Goal: Task Accomplishment & Management: Manage account settings

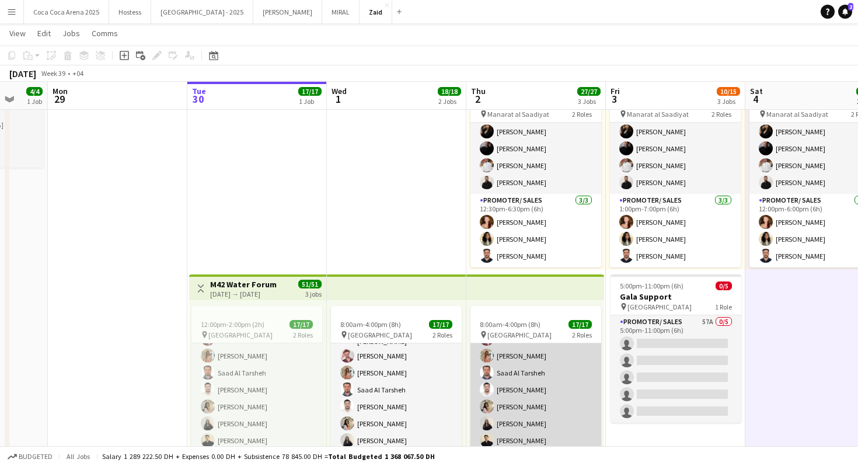
scroll to position [198, 0]
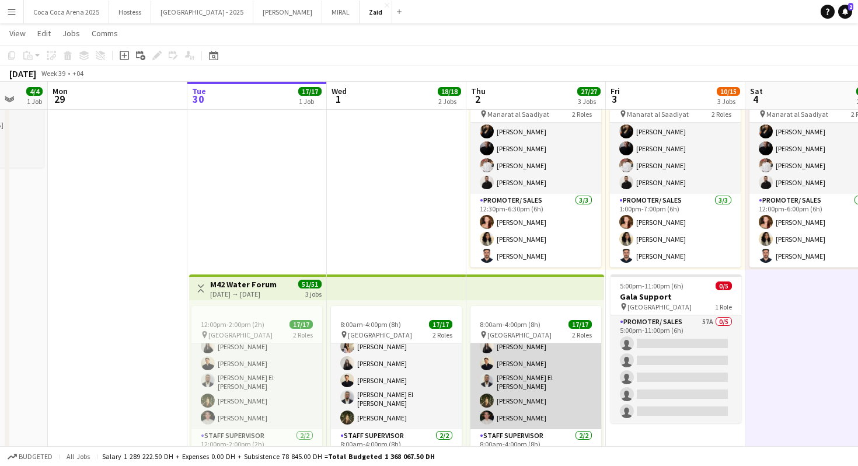
click at [548, 380] on app-card-role "Promoter/ Sales 15/15 8:00am-4:00pm (8h) Abdullah Aburjeilah Daniel Rasheed Hai…" at bounding box center [536, 287] width 131 height 284
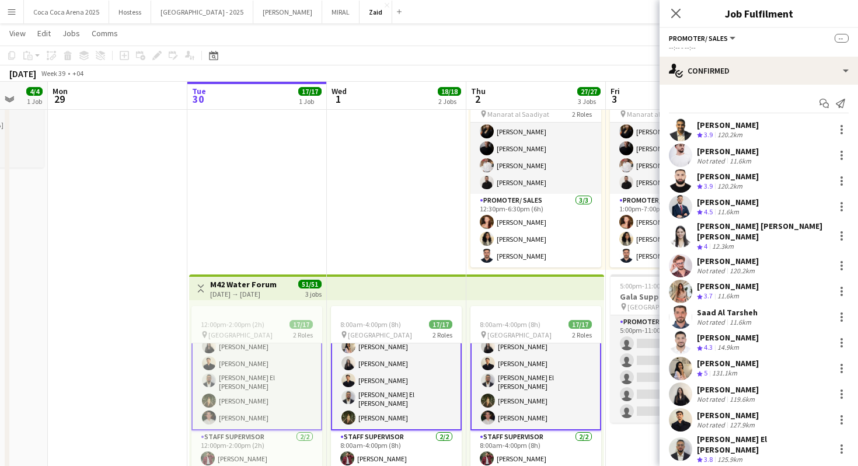
scroll to position [69, 0]
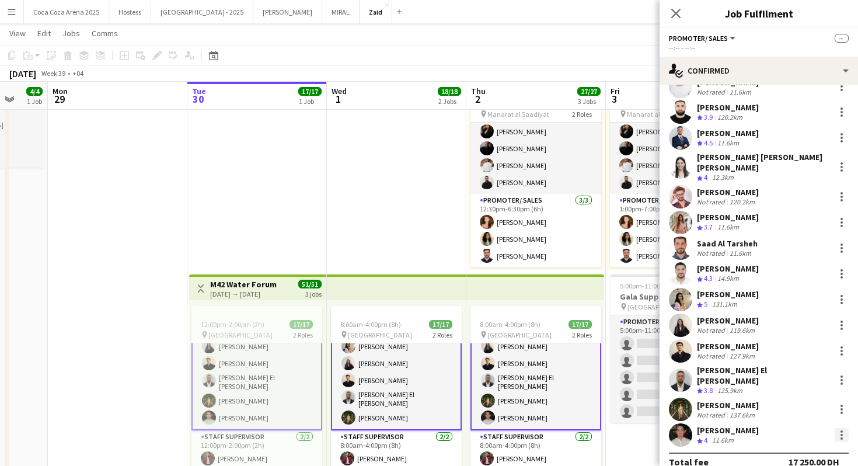
click at [844, 428] on div at bounding box center [842, 435] width 14 height 14
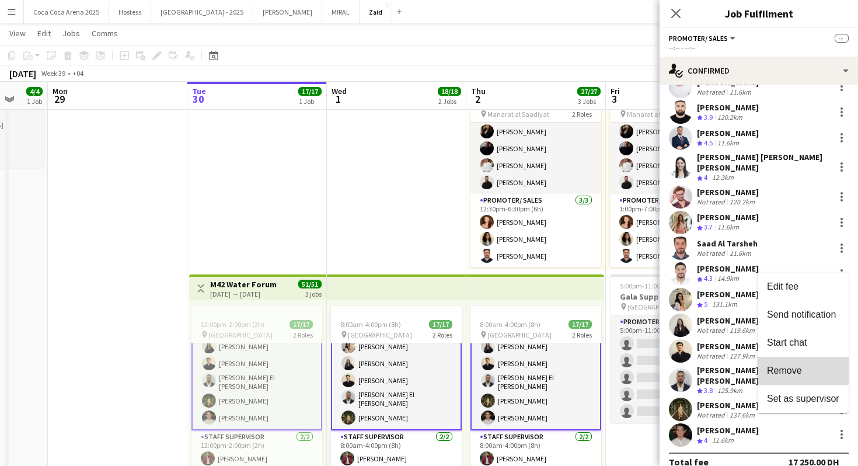
click at [800, 368] on span "Remove" at bounding box center [784, 370] width 35 height 10
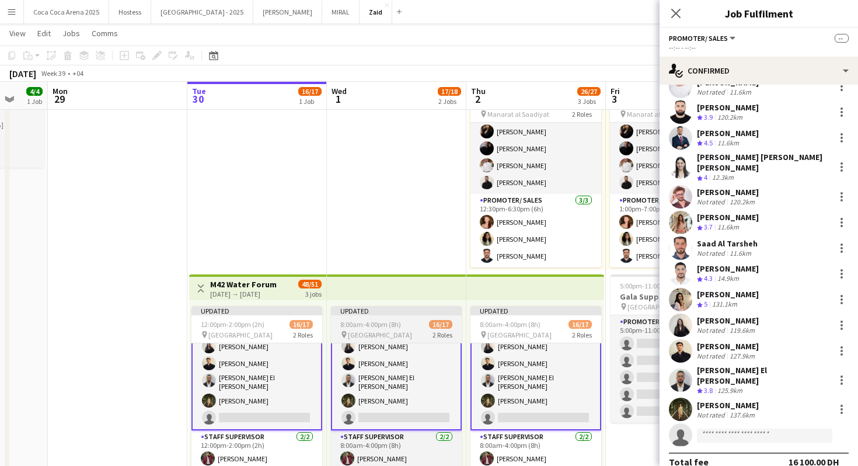
click at [436, 316] on app-job-card "Updated 8:00am-4:00pm (8h) 16/17 pin Erth Hotel Abudhabi 2 Roles Promoter/ Sale…" at bounding box center [396, 392] width 131 height 173
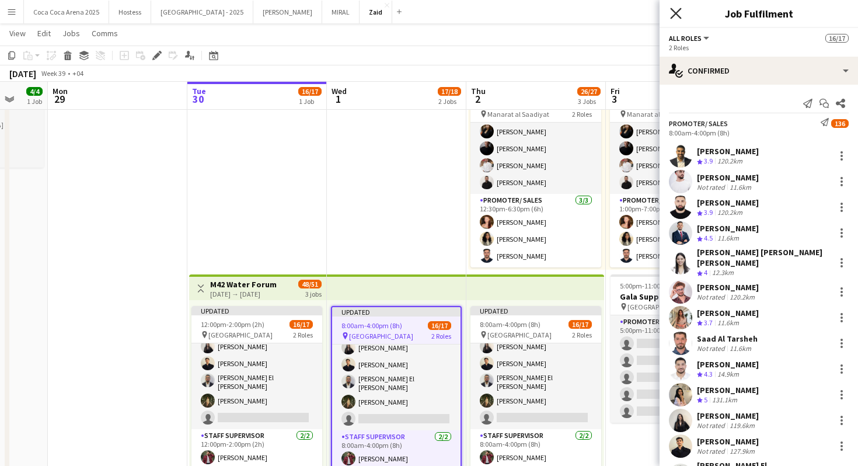
click at [677, 16] on icon "Close pop-in" at bounding box center [675, 13] width 11 height 11
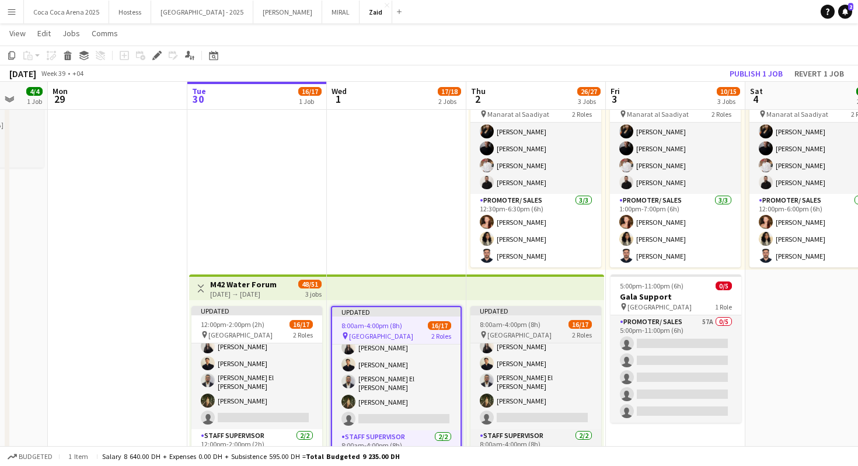
click at [556, 316] on app-job-card "Updated 8:00am-4:00pm (8h) 16/17 pin Erth Hotel Abudhabi 2 Roles Promoter/ Sale…" at bounding box center [536, 392] width 131 height 173
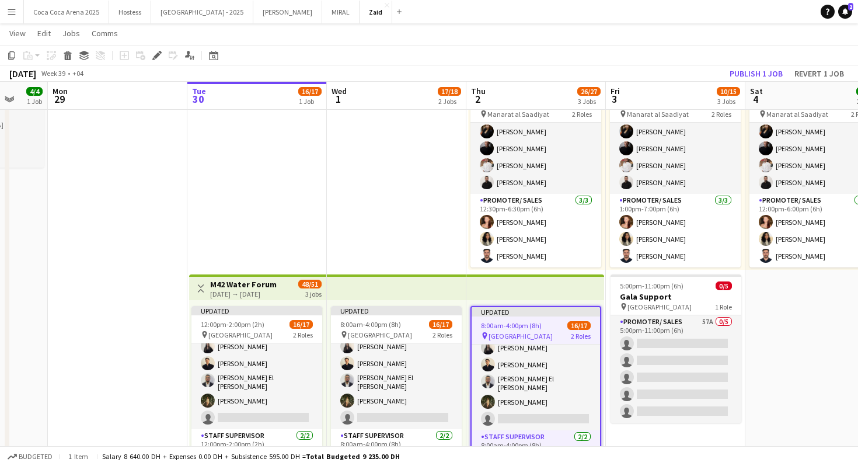
click at [563, 281] on app-top-bar at bounding box center [535, 287] width 138 height 26
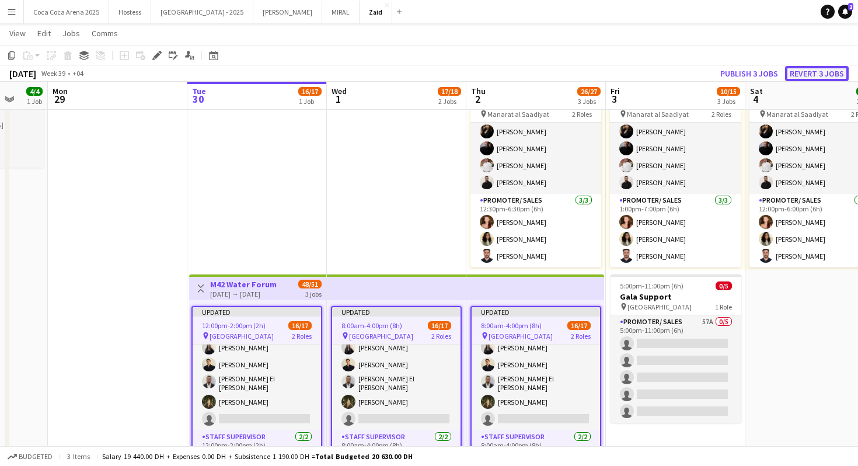
click at [820, 72] on button "Revert 3 jobs" at bounding box center [817, 73] width 64 height 15
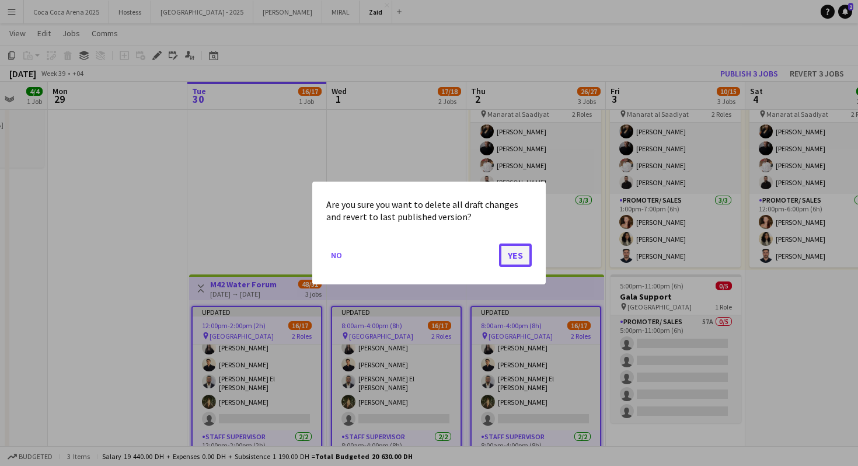
click at [511, 257] on button "Yes" at bounding box center [515, 254] width 33 height 23
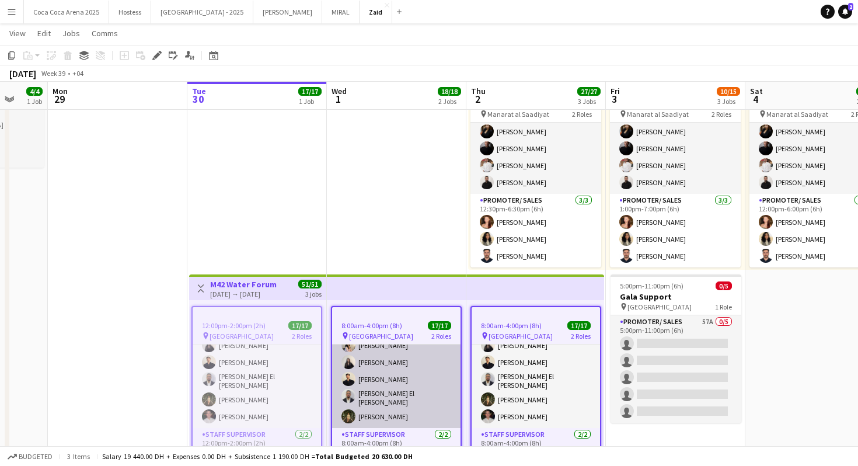
click at [339, 382] on app-card-role "Promoter/ Sales 15/15 8:00am-4:00pm (8h) Mohamad Alirksusi Abdullah Aburjeilah …" at bounding box center [396, 286] width 128 height 284
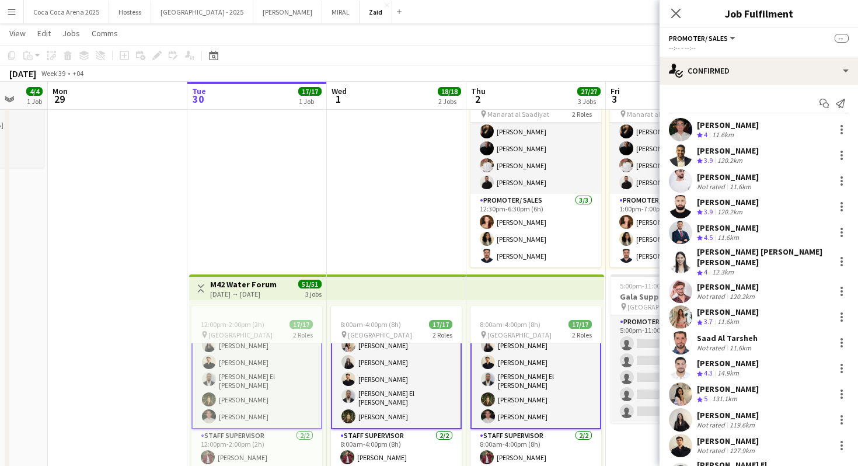
click at [417, 391] on app-card-role "Promoter/ Sales 15/15 8:00am-4:00pm (8h) Mohamad Alirksusi Abdullah Aburjeilah …" at bounding box center [396, 286] width 131 height 286
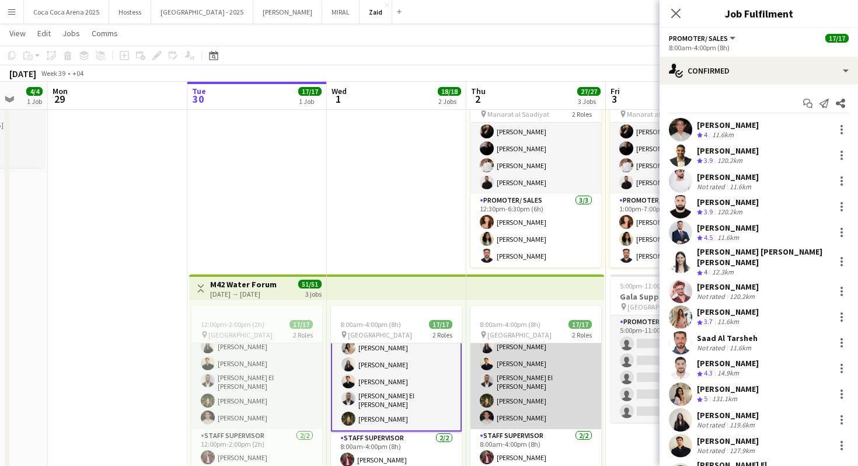
click at [517, 380] on app-card-role "Promoter/ Sales 15/15 8:00am-4:00pm (8h) Abdullah Aburjeilah Daniel Rasheed Hai…" at bounding box center [536, 287] width 131 height 284
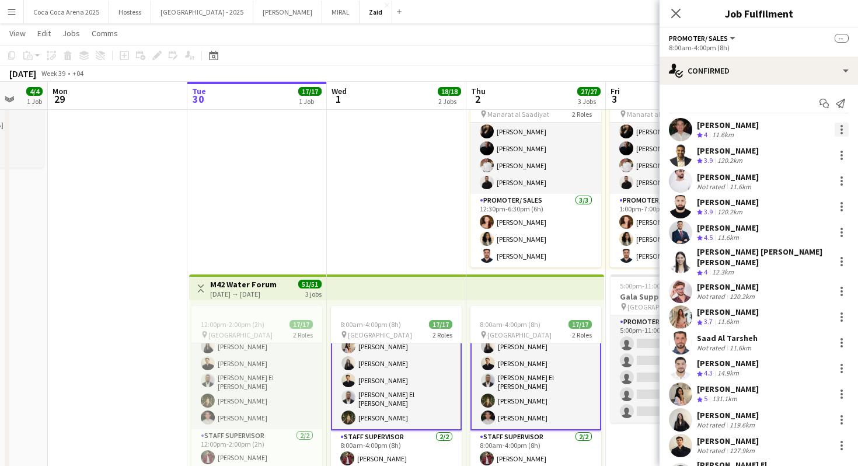
click at [843, 130] on div at bounding box center [842, 130] width 14 height 14
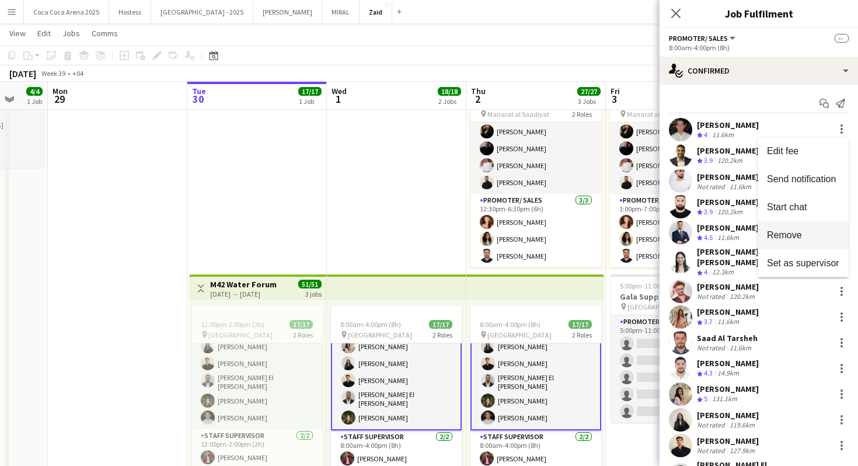
click at [823, 241] on button "Remove" at bounding box center [803, 235] width 91 height 28
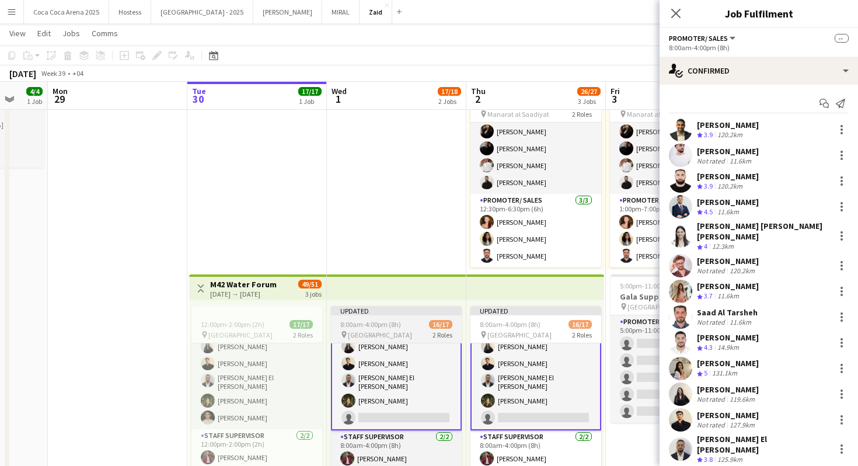
click at [427, 318] on app-job-card "Updated 8:00am-4:00pm (8h) 16/17 pin Erth Hotel Abudhabi 2 Roles Promoter/ Sale…" at bounding box center [396, 392] width 131 height 173
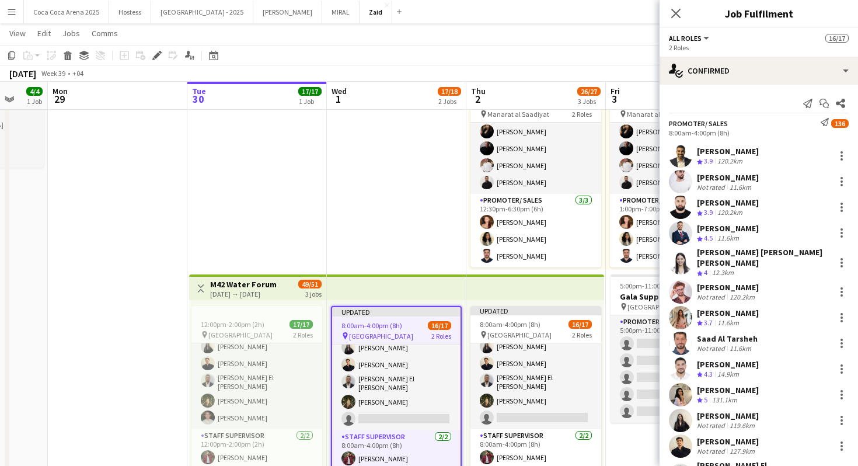
click at [427, 297] on app-top-bar at bounding box center [397, 287] width 140 height 26
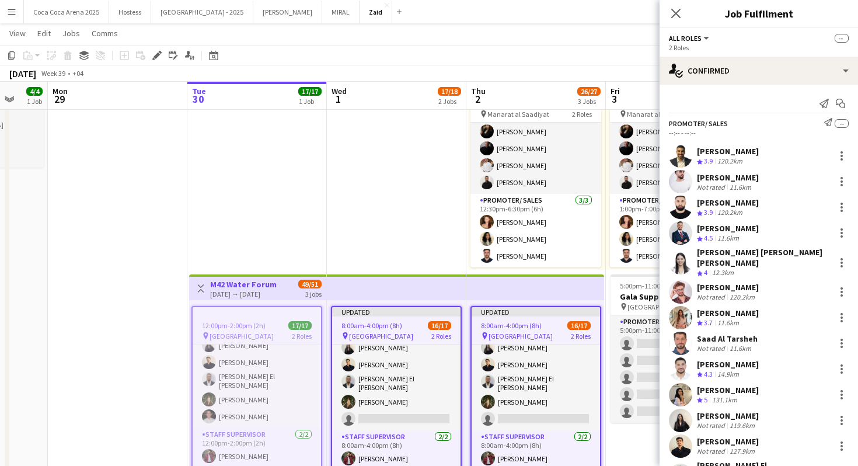
click at [408, 236] on app-date-cell "Toggle View ALAIA 01-10-2025 → 31-10-2025 31/31 31 jobs Updated 8:00am-4:00pm (…" at bounding box center [397, 378] width 140 height 701
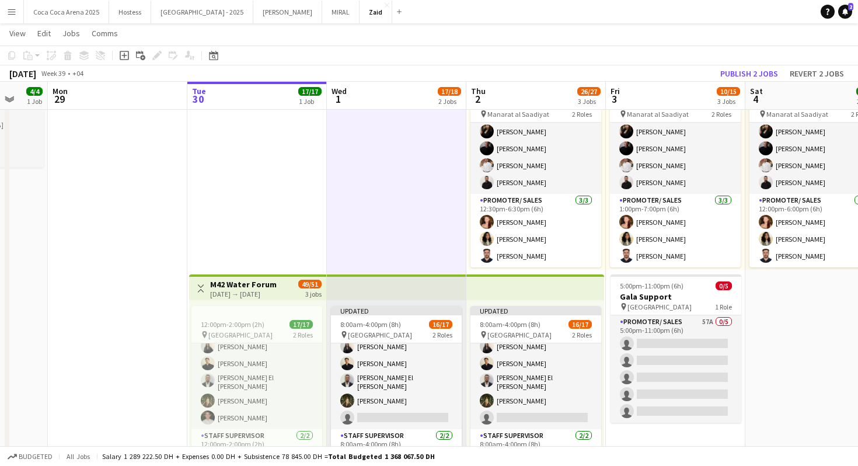
click at [458, 292] on app-top-bar at bounding box center [397, 287] width 140 height 26
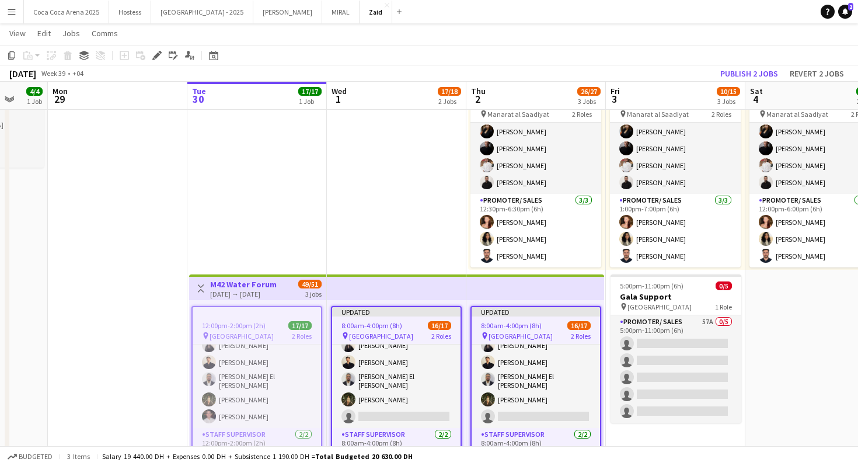
click at [458, 292] on app-top-bar at bounding box center [397, 287] width 140 height 26
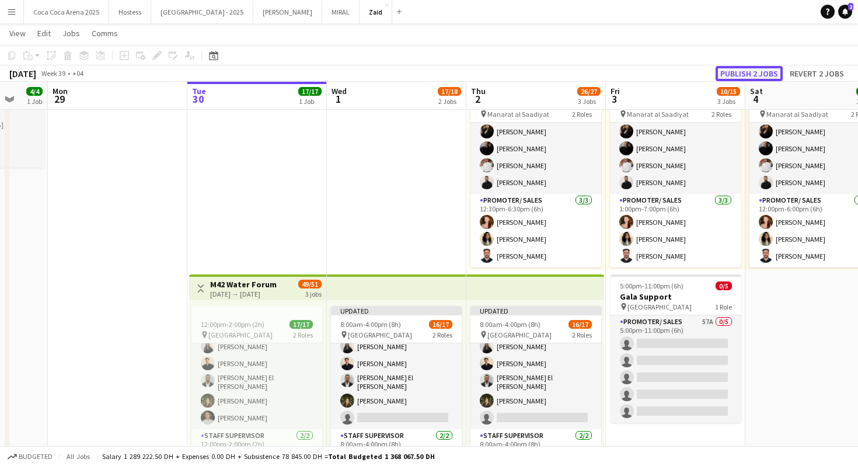
click at [746, 79] on button "Publish 2 jobs" at bounding box center [749, 73] width 67 height 15
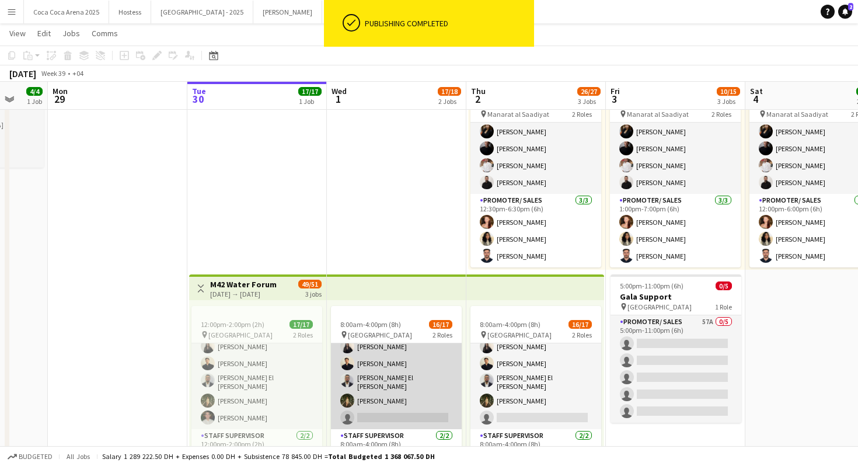
click at [431, 395] on app-card-role "Promoter/ Sales 136A 14/15 8:00am-4:00pm (8h) Abdullah Aburjeilah Daniel Rashee…" at bounding box center [396, 287] width 131 height 284
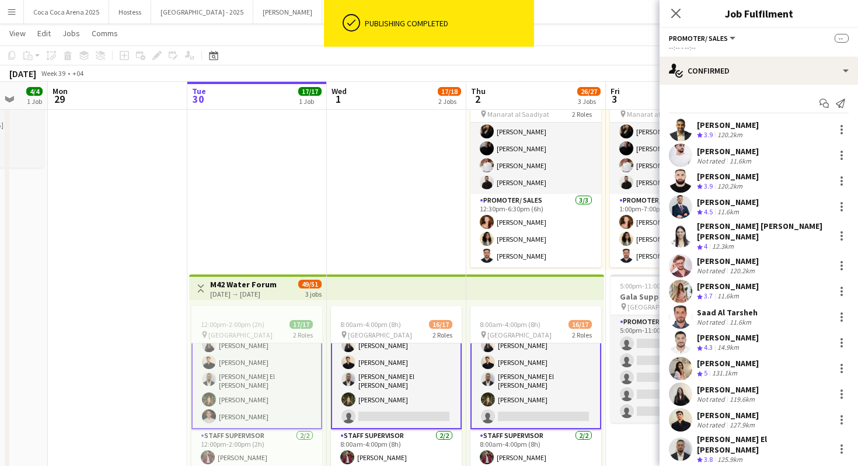
click at [447, 365] on app-card-role "Promoter/ Sales 136A 14/15 8:00am-4:00pm (8h) Abdullah Aburjeilah Daniel Rashee…" at bounding box center [396, 286] width 131 height 286
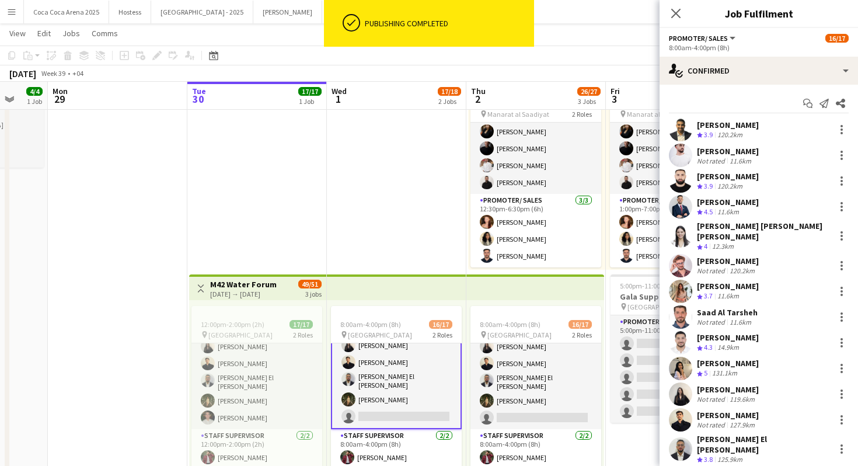
click at [789, 54] on app-options-switcher "Promoter/ Sales All roles Promoter/ Sales 16/17 8:00am-4:00pm (8h)" at bounding box center [759, 42] width 199 height 29
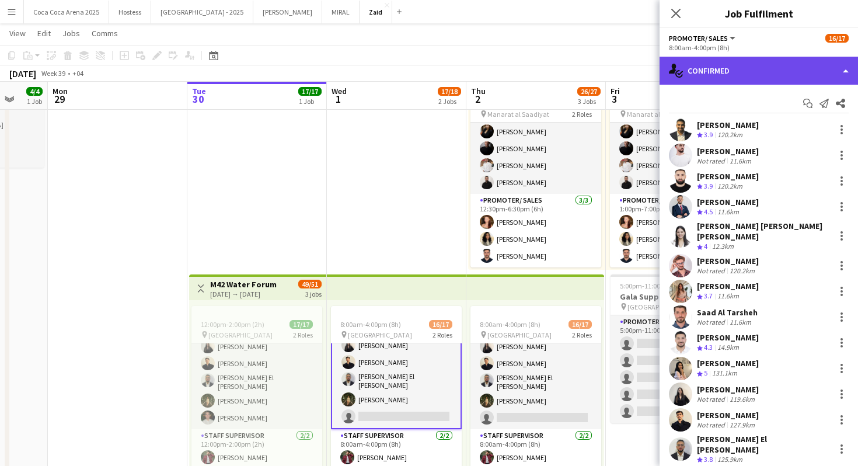
click at [789, 60] on div "single-neutral-actions-check-2 Confirmed" at bounding box center [759, 71] width 199 height 28
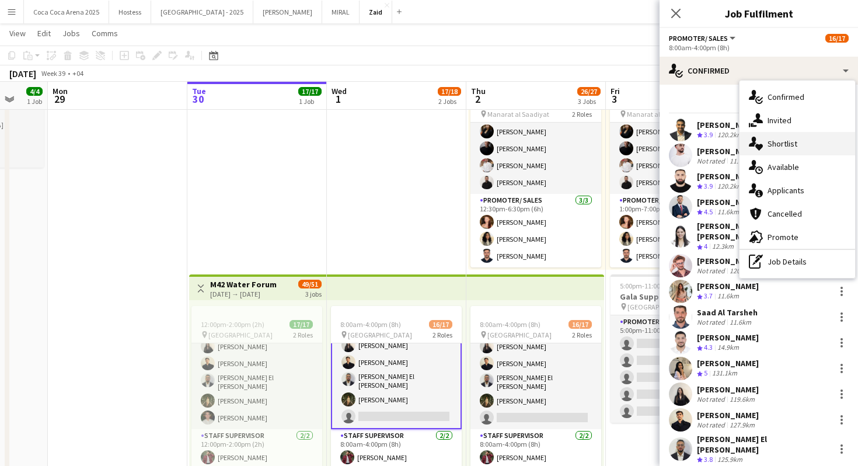
click at [805, 151] on div "single-neutral-actions-heart Shortlist" at bounding box center [798, 143] width 116 height 23
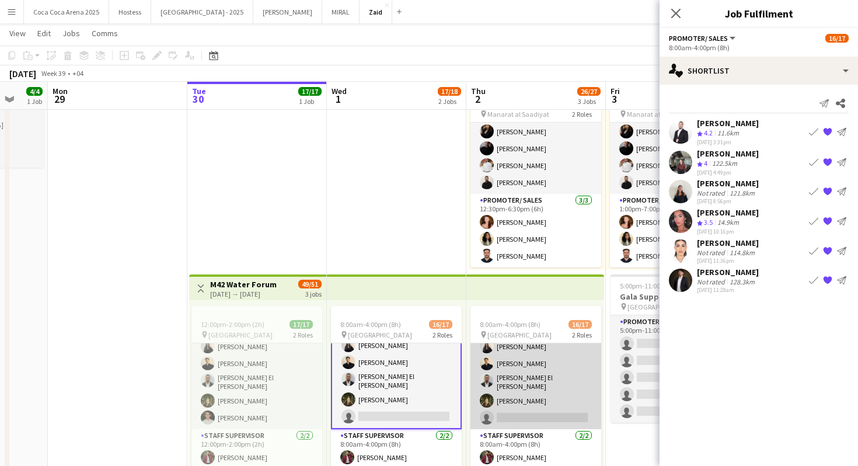
click at [552, 370] on app-card-role "Promoter/ Sales 137A 14/15 8:00am-4:00pm (8h) Abdullah Aburjeilah Daniel Rashee…" at bounding box center [536, 287] width 131 height 284
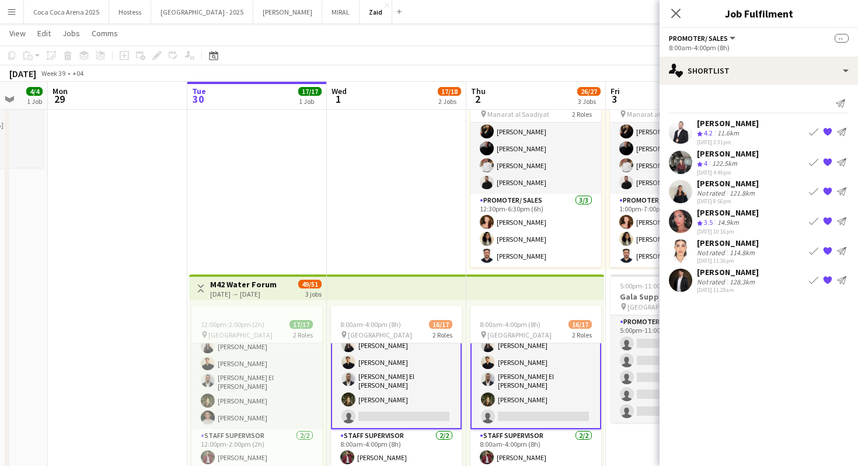
click at [454, 252] on app-date-cell "Toggle View ALAIA 01-10-2025 → 31-10-2025 31/31 31 jobs 8:00am-4:00pm (8h) 16/1…" at bounding box center [397, 378] width 140 height 701
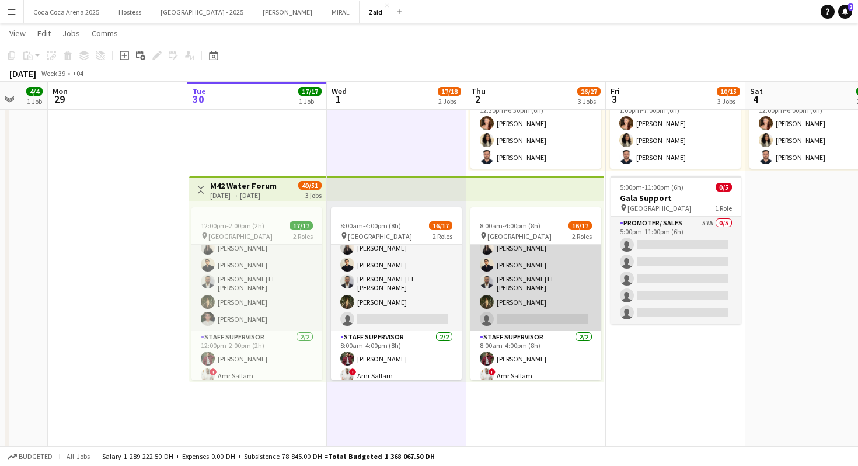
click at [512, 288] on app-card-role "Promoter/ Sales 137A 14/15 8:00am-4:00pm (8h) Abdullah Aburjeilah Daniel Rashee…" at bounding box center [536, 189] width 131 height 284
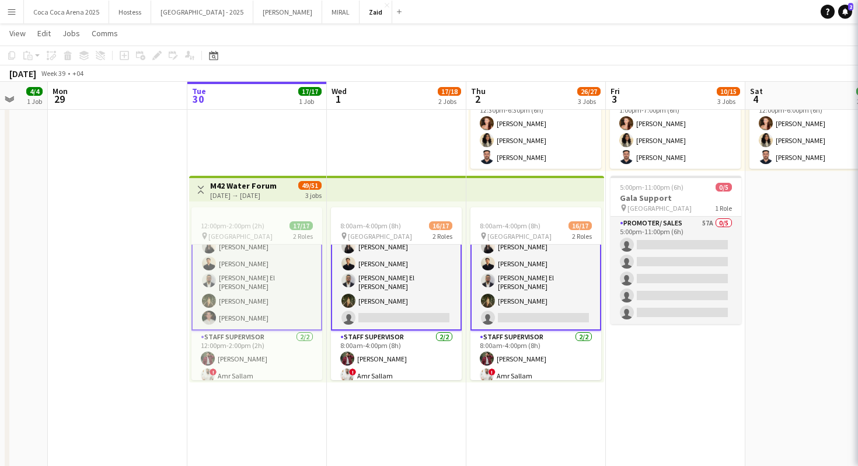
click at [447, 290] on app-card-role "Promoter/ Sales 136A 14/15 8:00am-4:00pm (8h) Abdullah Aburjeilah Daniel Rashee…" at bounding box center [396, 187] width 131 height 286
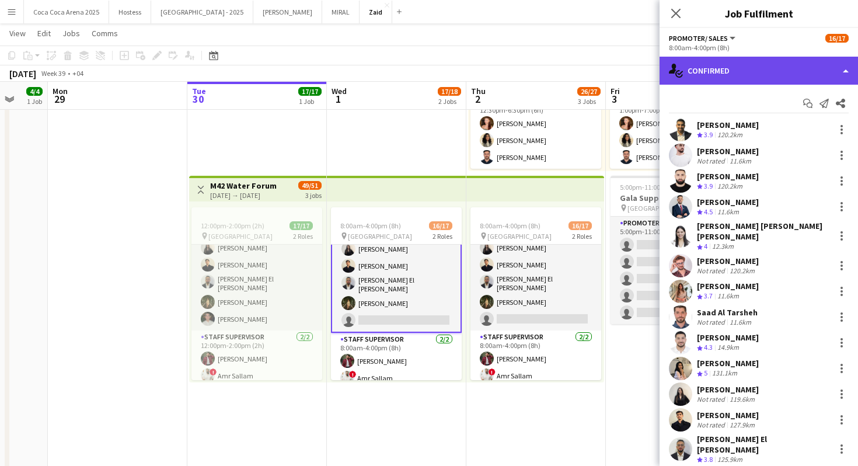
click at [778, 75] on div "single-neutral-actions-check-2 Confirmed" at bounding box center [759, 71] width 199 height 28
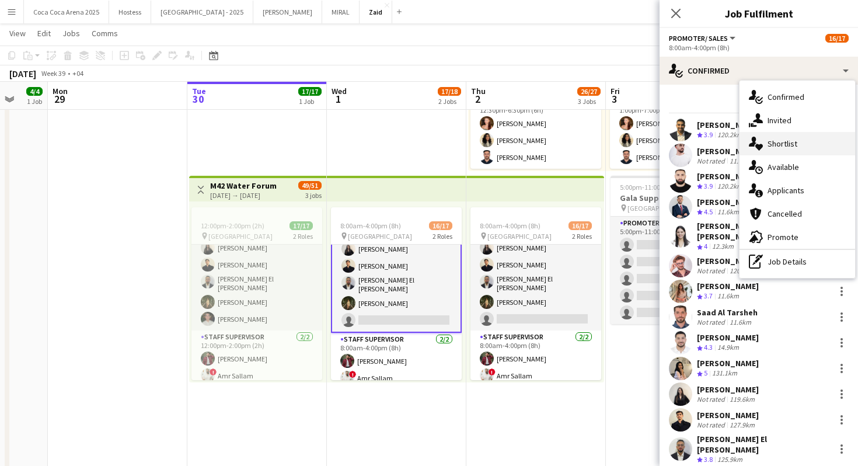
click at [807, 148] on div "single-neutral-actions-heart Shortlist" at bounding box center [798, 143] width 116 height 23
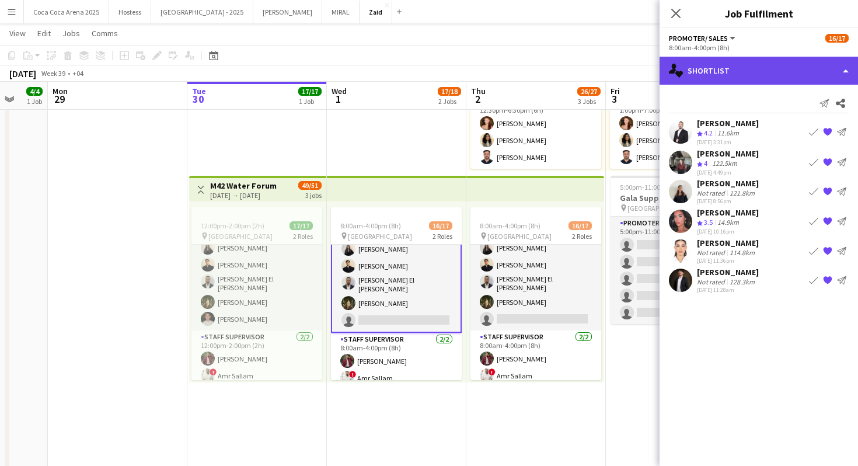
click at [770, 77] on div "single-neutral-actions-heart Shortlist" at bounding box center [759, 71] width 199 height 28
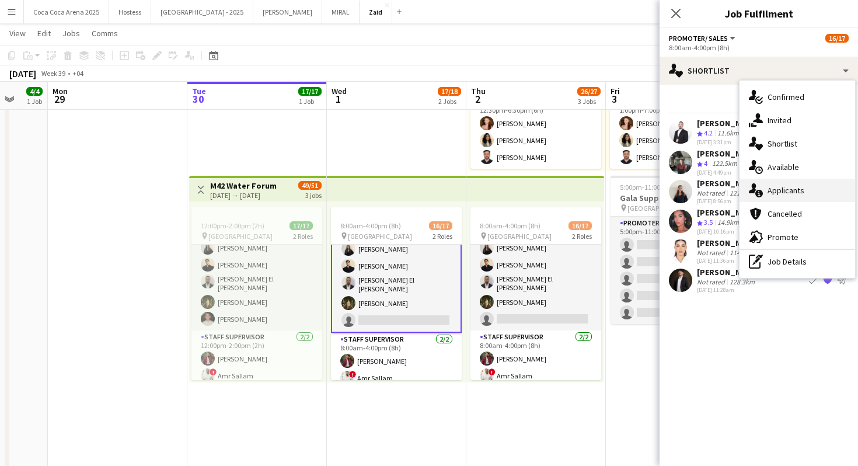
click at [812, 179] on div "single-neutral-actions-information Applicants" at bounding box center [798, 190] width 116 height 23
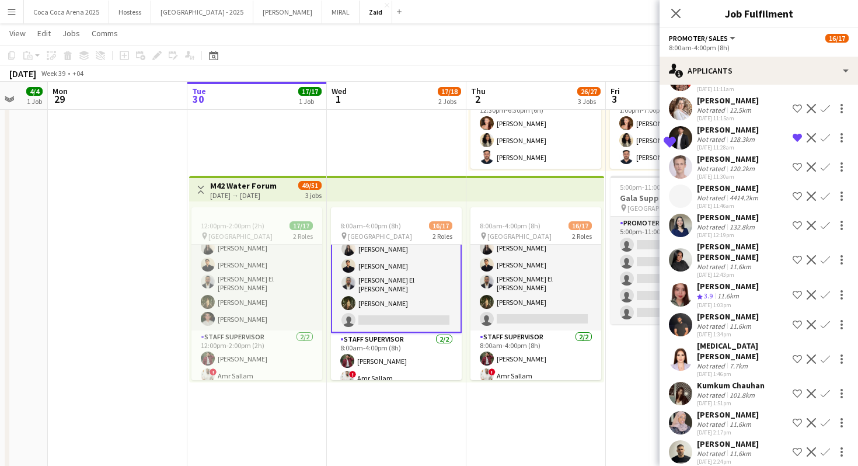
click at [724, 311] on div "Kareem Bagha" at bounding box center [728, 316] width 62 height 11
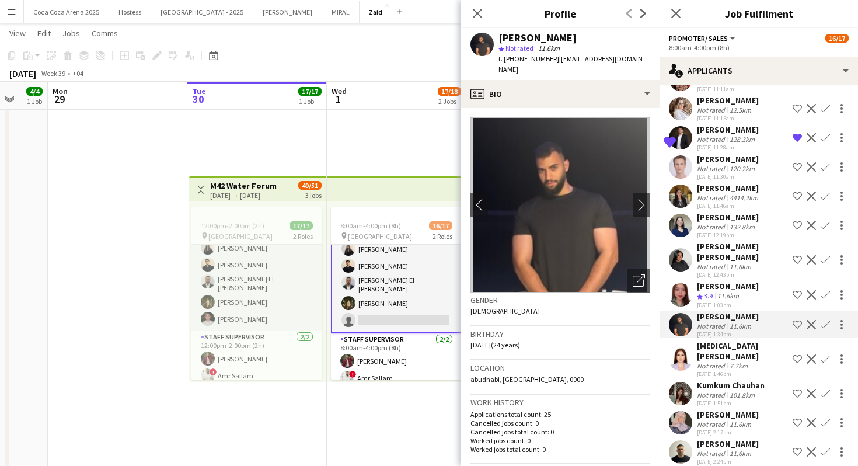
click at [400, 439] on app-date-cell "Toggle View ALAIA 01-10-2025 → 31-10-2025 31/31 31 jobs 8:00am-4:00pm (8h) 16/1…" at bounding box center [397, 279] width 140 height 701
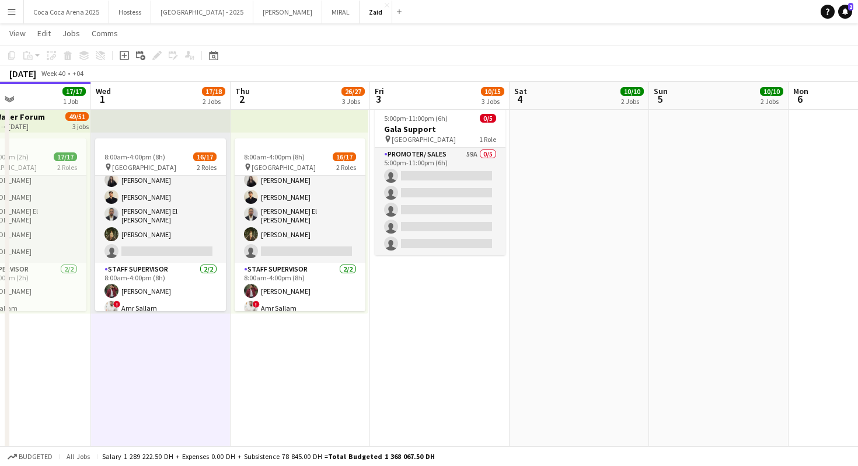
scroll to position [266, 0]
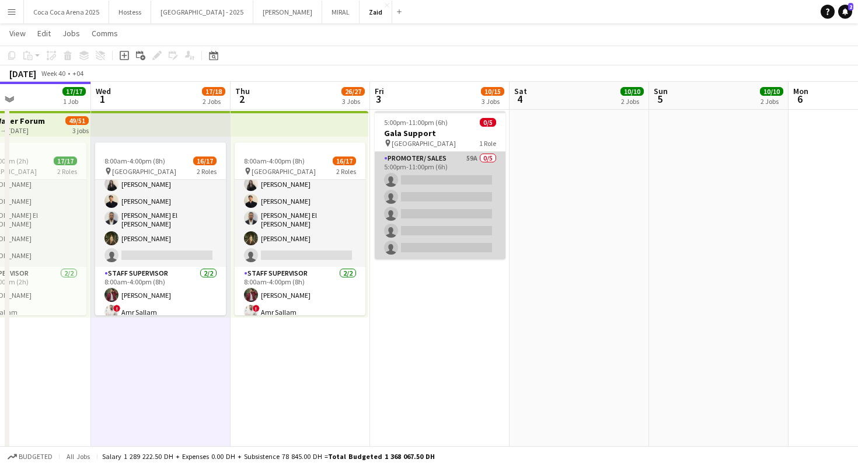
click at [468, 155] on app-card-role "Promoter/ Sales 59A 0/5 5:00pm-11:00pm (6h) single-neutral-actions single-neutr…" at bounding box center [440, 205] width 131 height 107
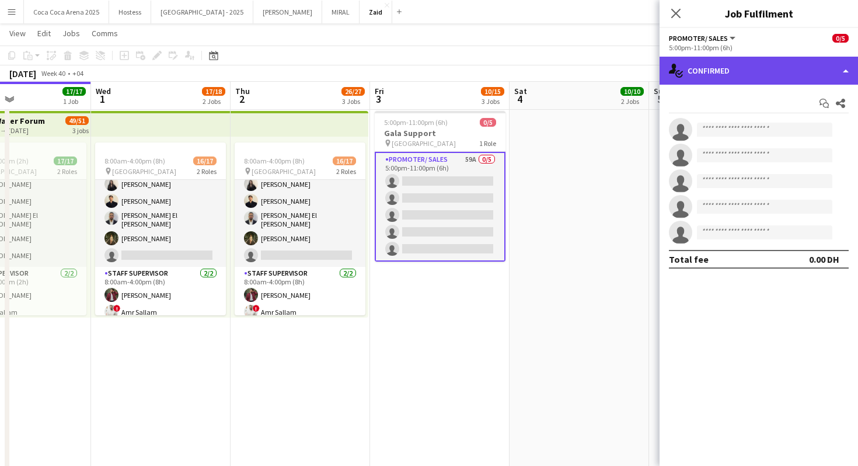
click at [779, 75] on div "single-neutral-actions-check-2 Confirmed" at bounding box center [759, 71] width 199 height 28
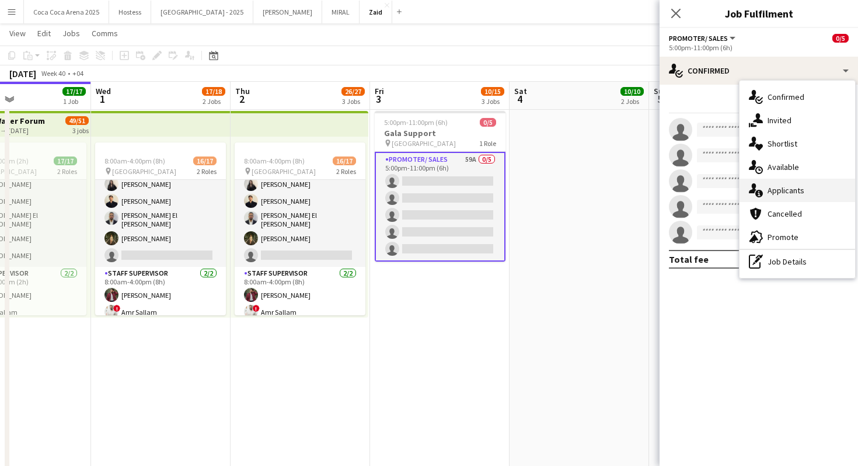
click at [788, 182] on div "single-neutral-actions-information Applicants" at bounding box center [798, 190] width 116 height 23
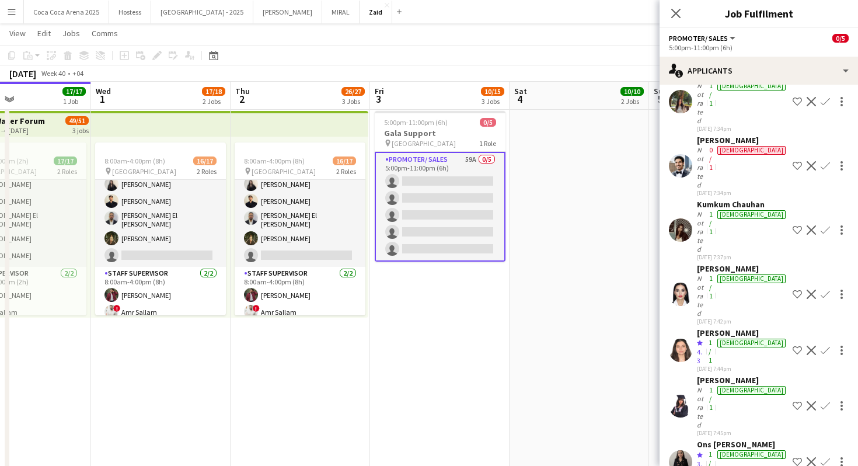
scroll to position [1418, 0]
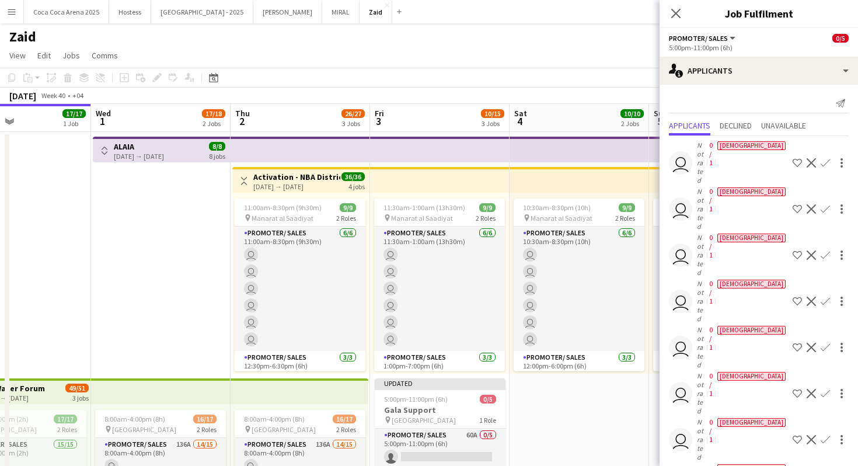
scroll to position [189, 0]
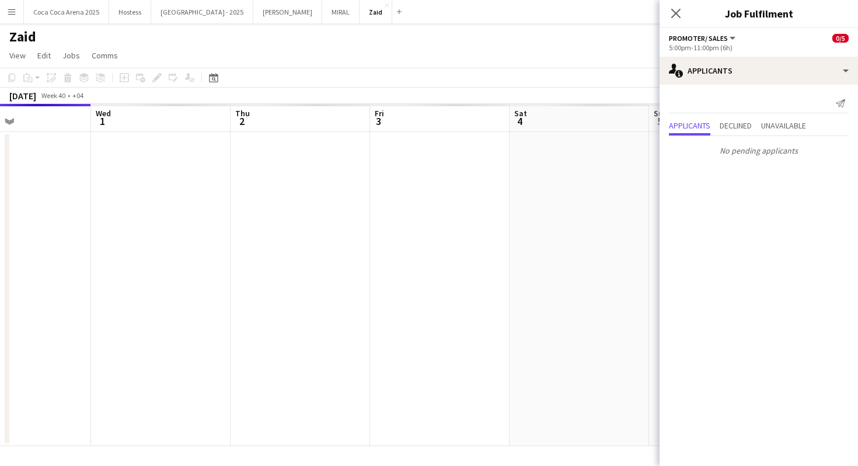
scroll to position [0, 0]
click at [701, 441] on mat-expansion-panel "users2 Applicants Send notification Applicants Declined Unavailable No pending …" at bounding box center [759, 275] width 199 height 381
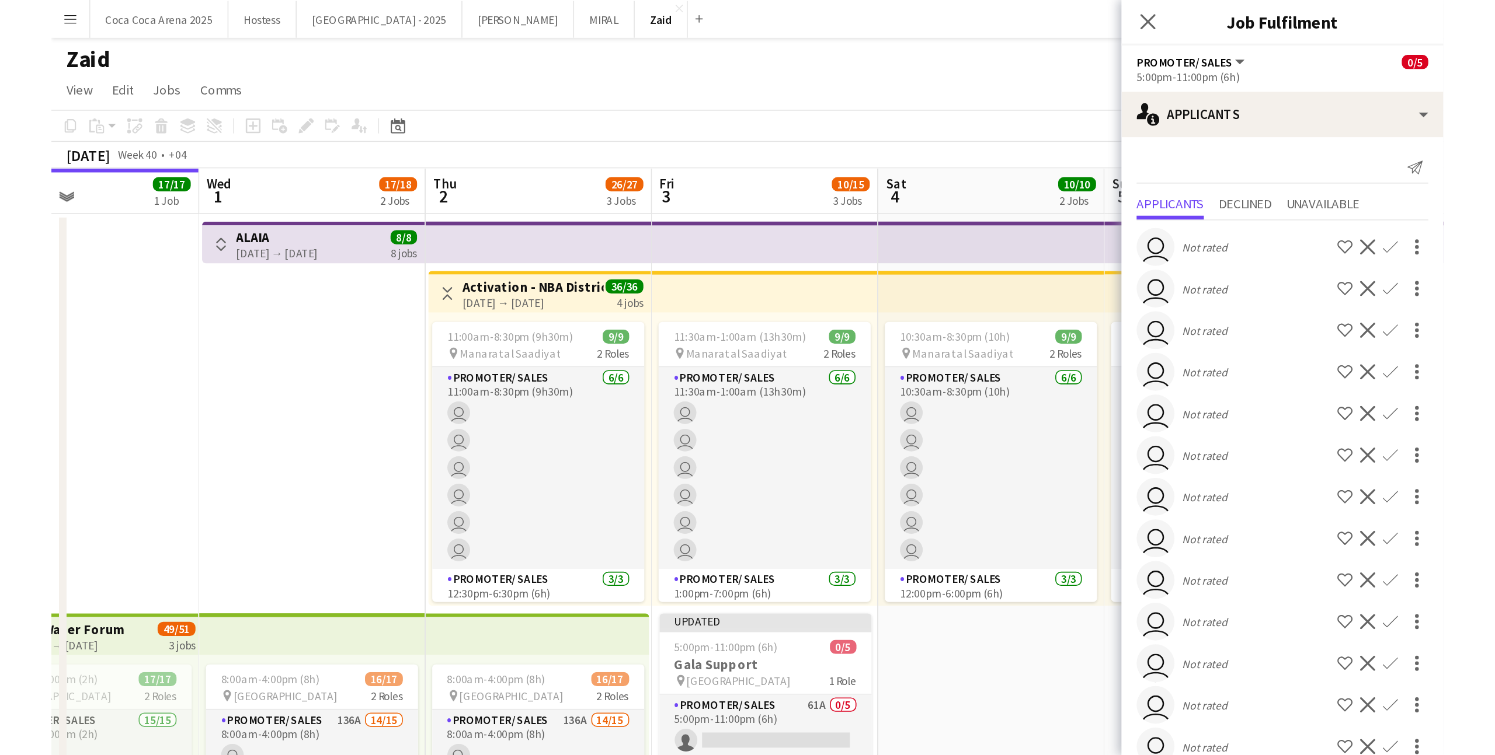
scroll to position [189, 0]
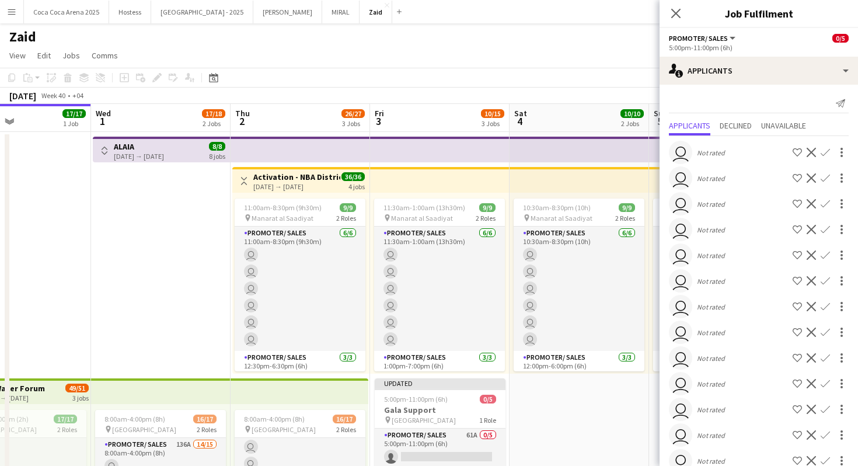
click at [571, 379] on app-date-cell "10:30am-8:30pm (10h) 9/9 pin Manarat al Saadiyat 2 Roles Promoter/ Sales 6/6 10…" at bounding box center [580, 361] width 140 height 458
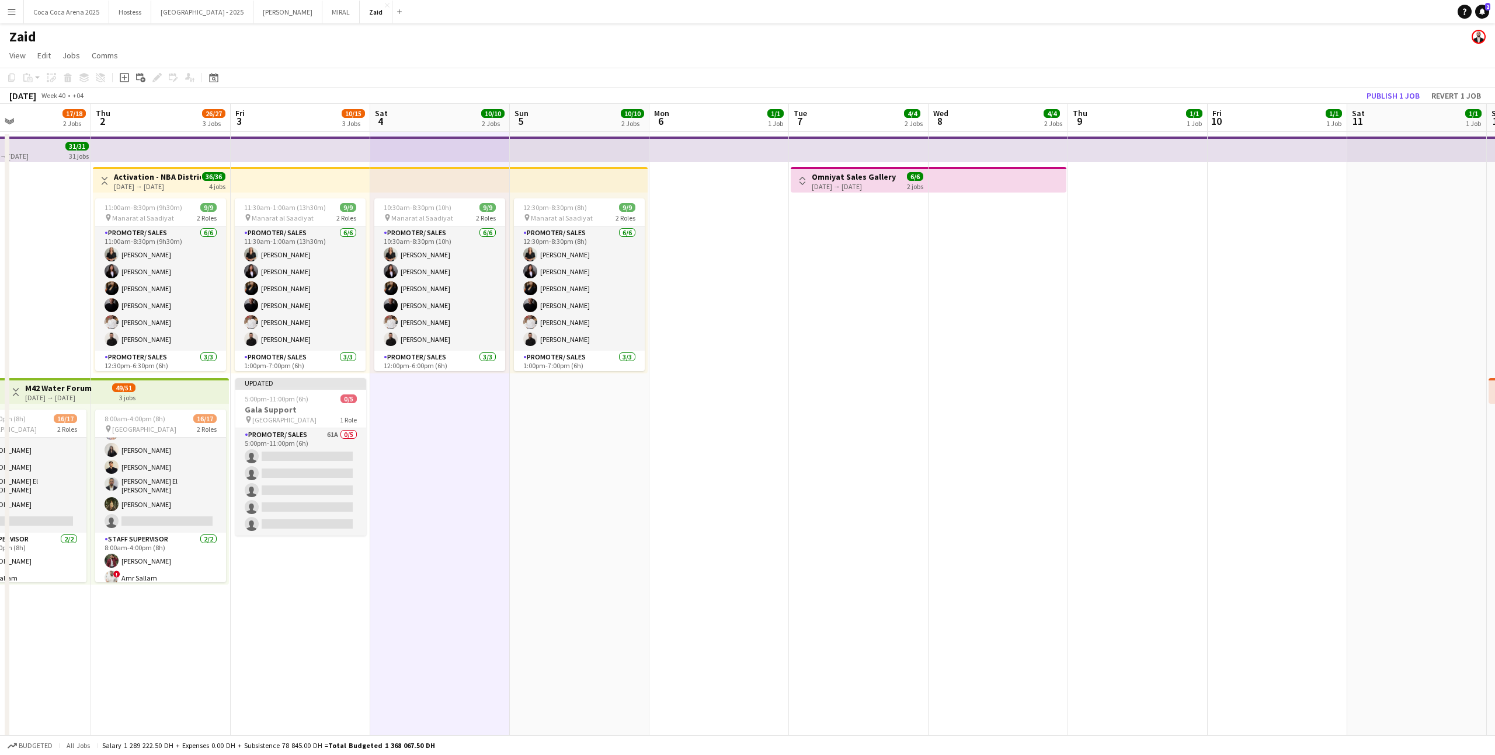
click at [802, 193] on app-date-cell "Toggle View Omniyat Sales Gallery 07-10-2025 → 08-10-2025 6/6 2 jobs" at bounding box center [859, 482] width 140 height 701
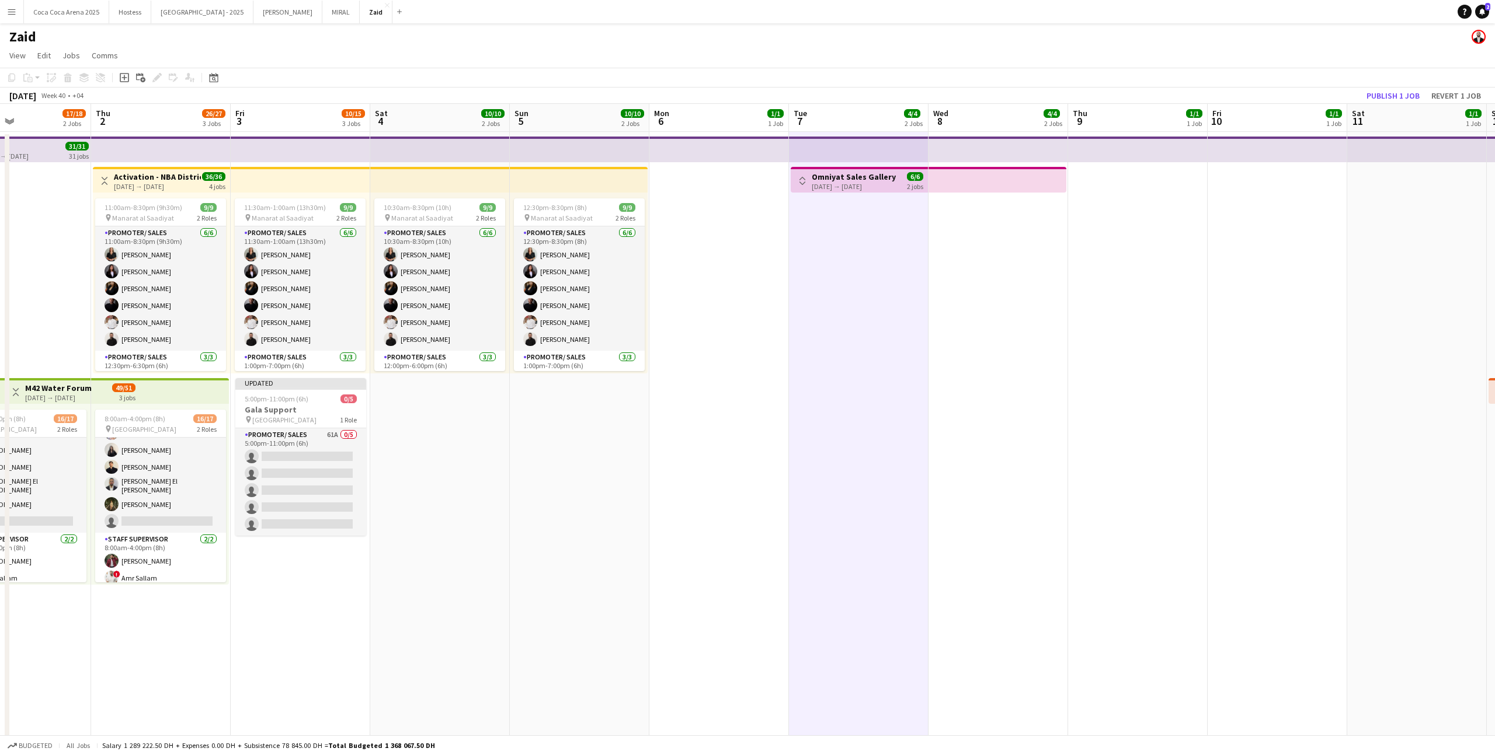
click at [802, 181] on app-icon "Toggle View" at bounding box center [802, 181] width 8 height 8
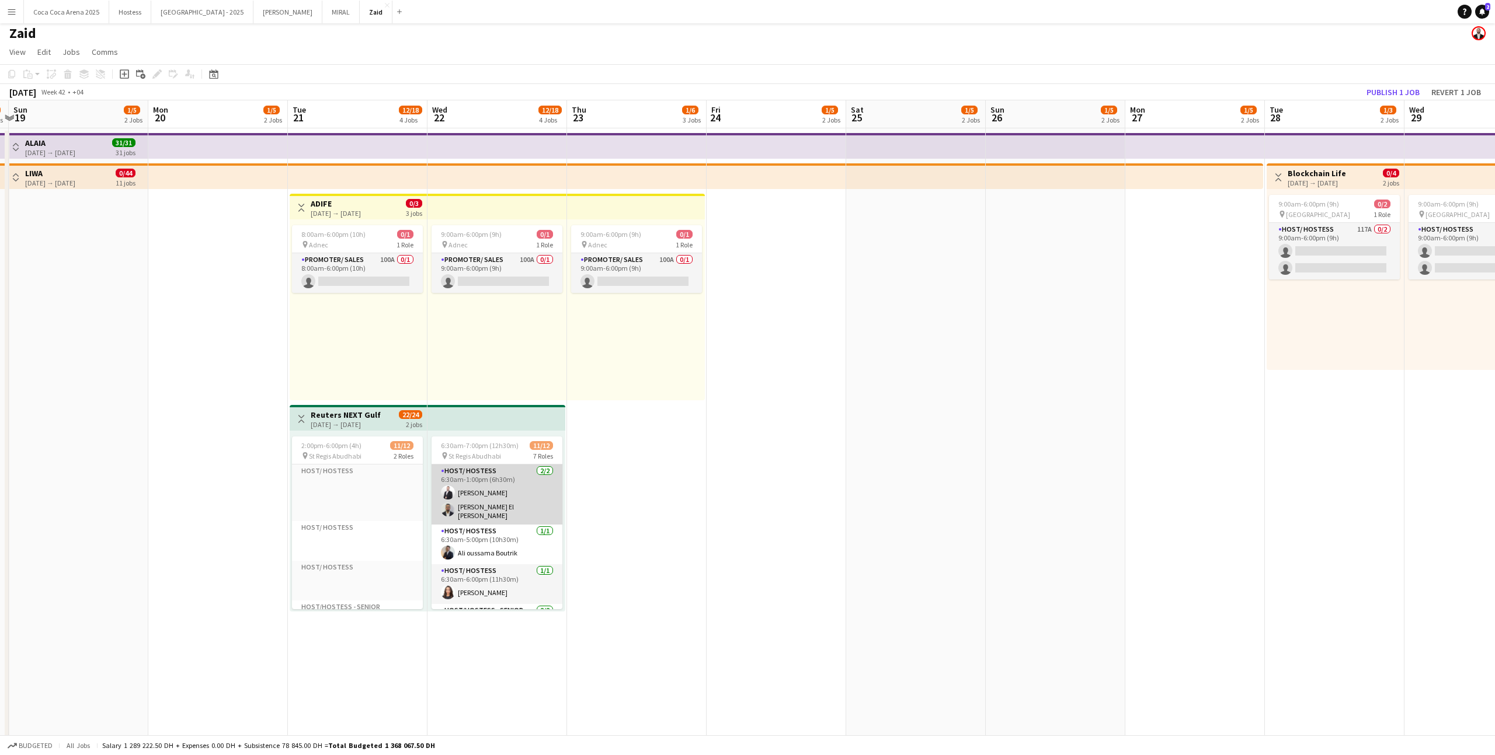
scroll to position [387, 0]
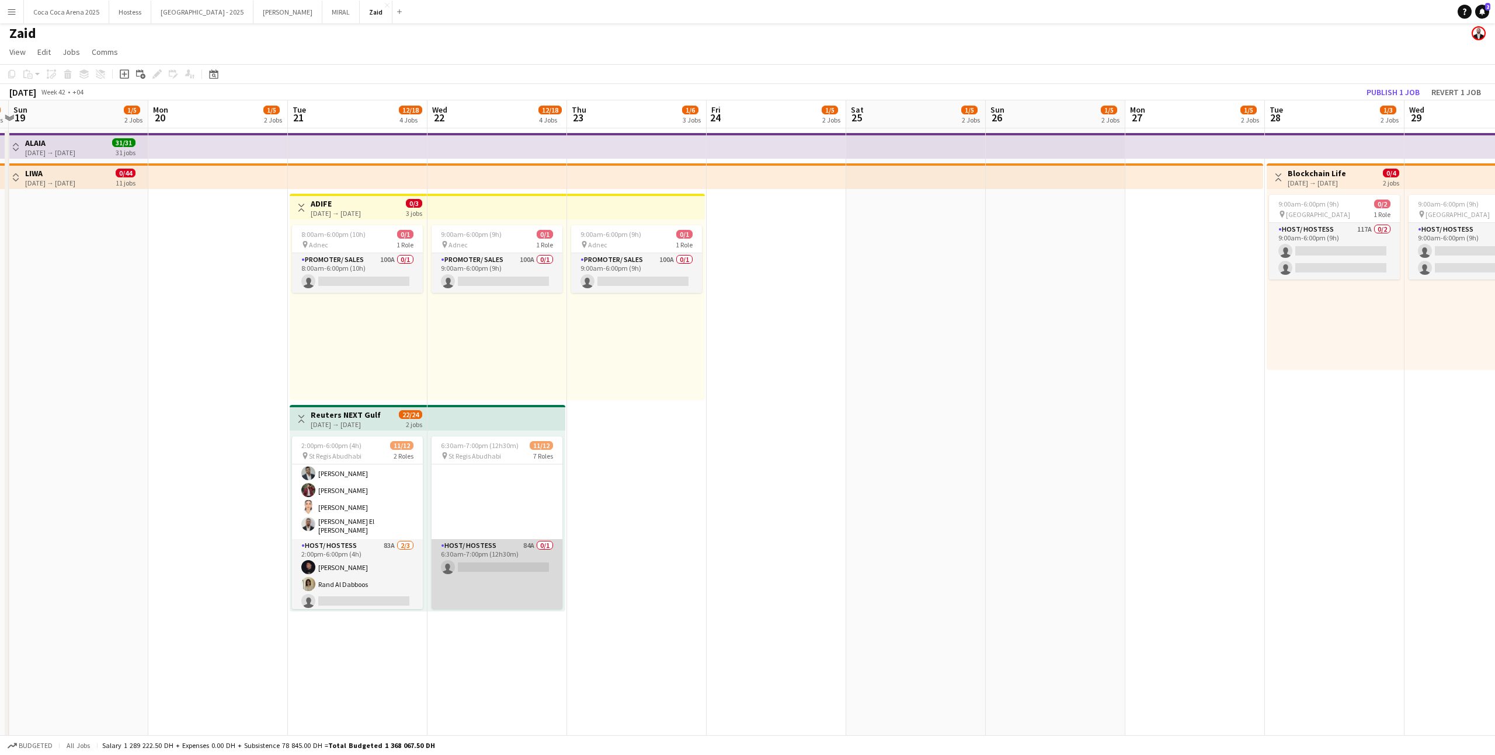
click at [520, 465] on app-card-role "Host/ Hostess 84A 0/1 6:30am-7:00pm (12h30m) single-neutral-actions" at bounding box center [496, 576] width 131 height 74
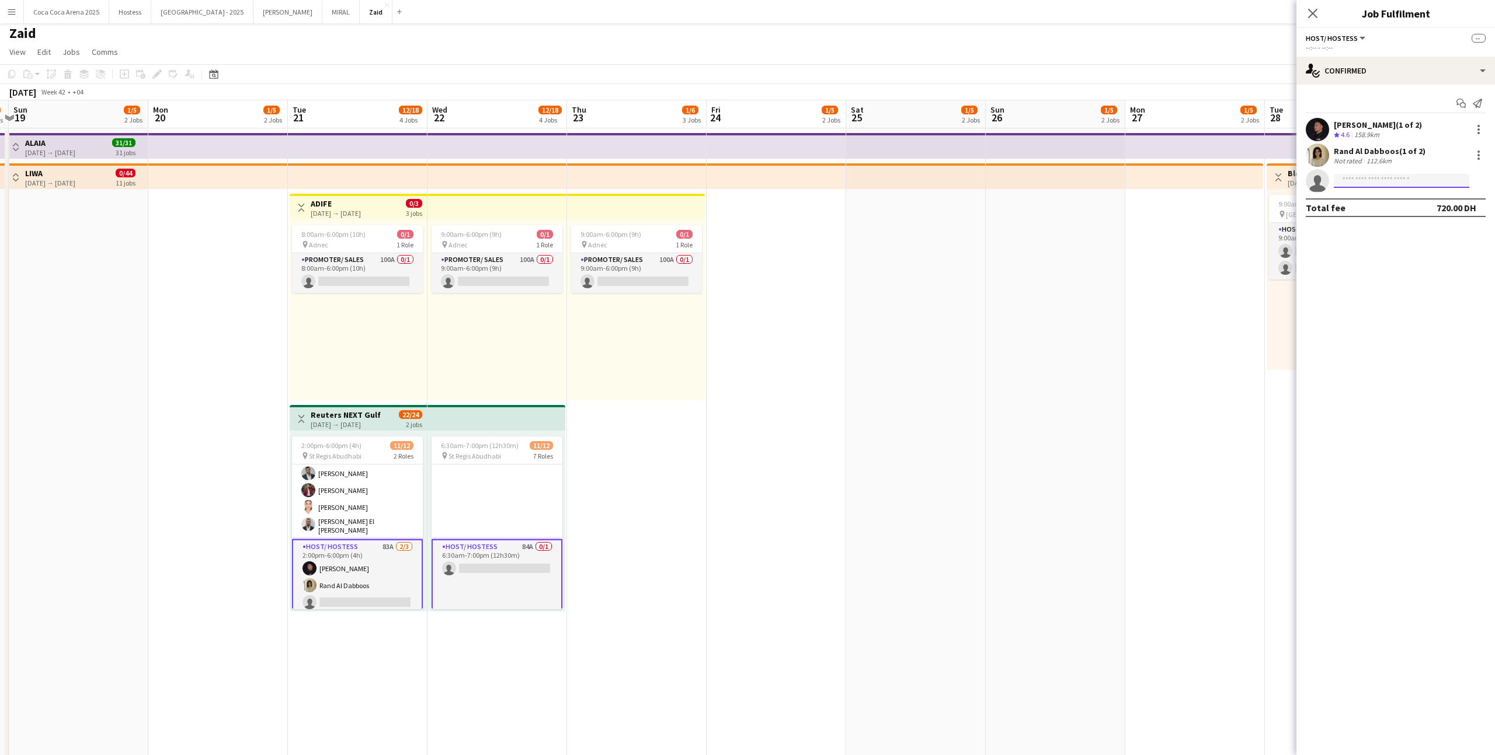
click at [858, 180] on input at bounding box center [1400, 181] width 135 height 14
type input "*****"
click at [858, 212] on span "+971585953042" at bounding box center [1401, 216] width 117 height 9
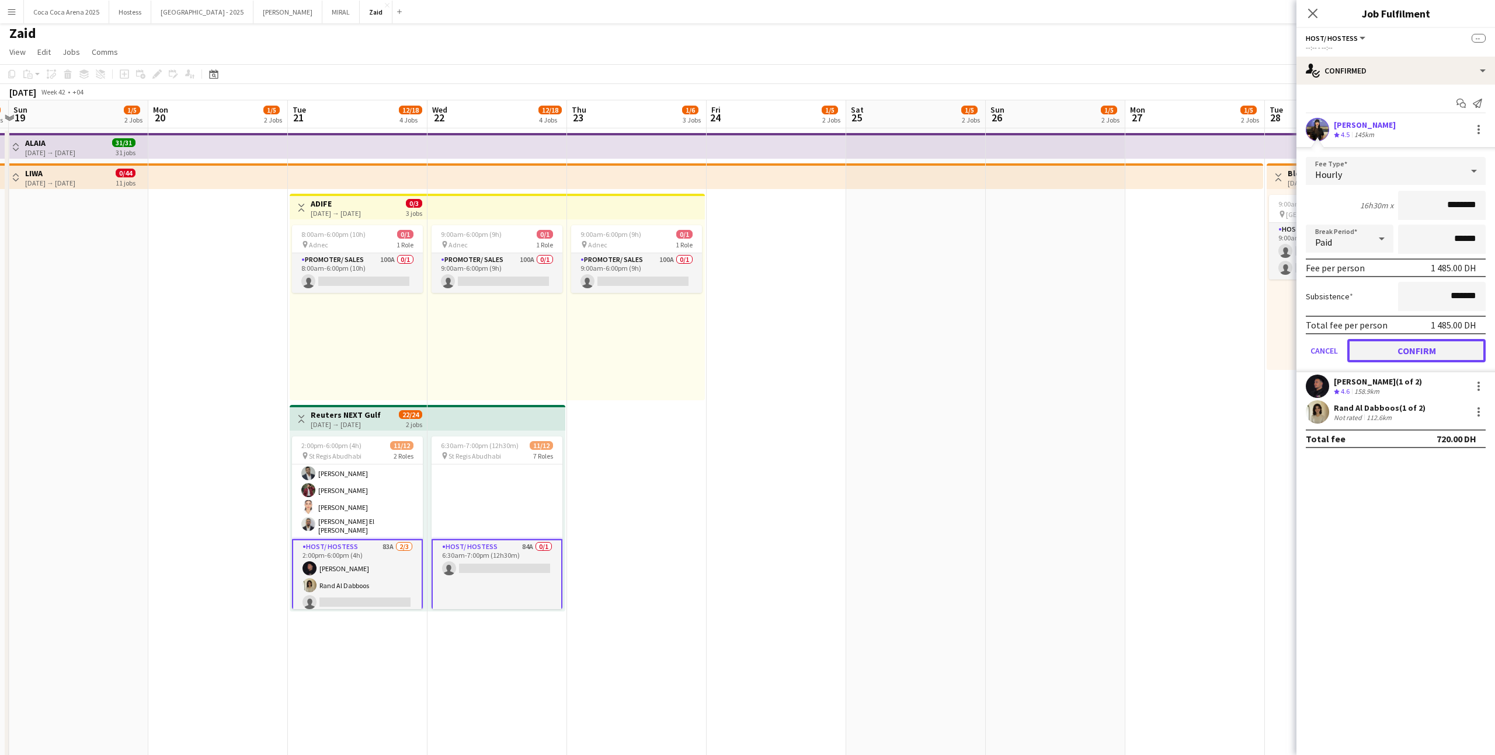
click at [858, 351] on button "Confirm" at bounding box center [1416, 350] width 138 height 23
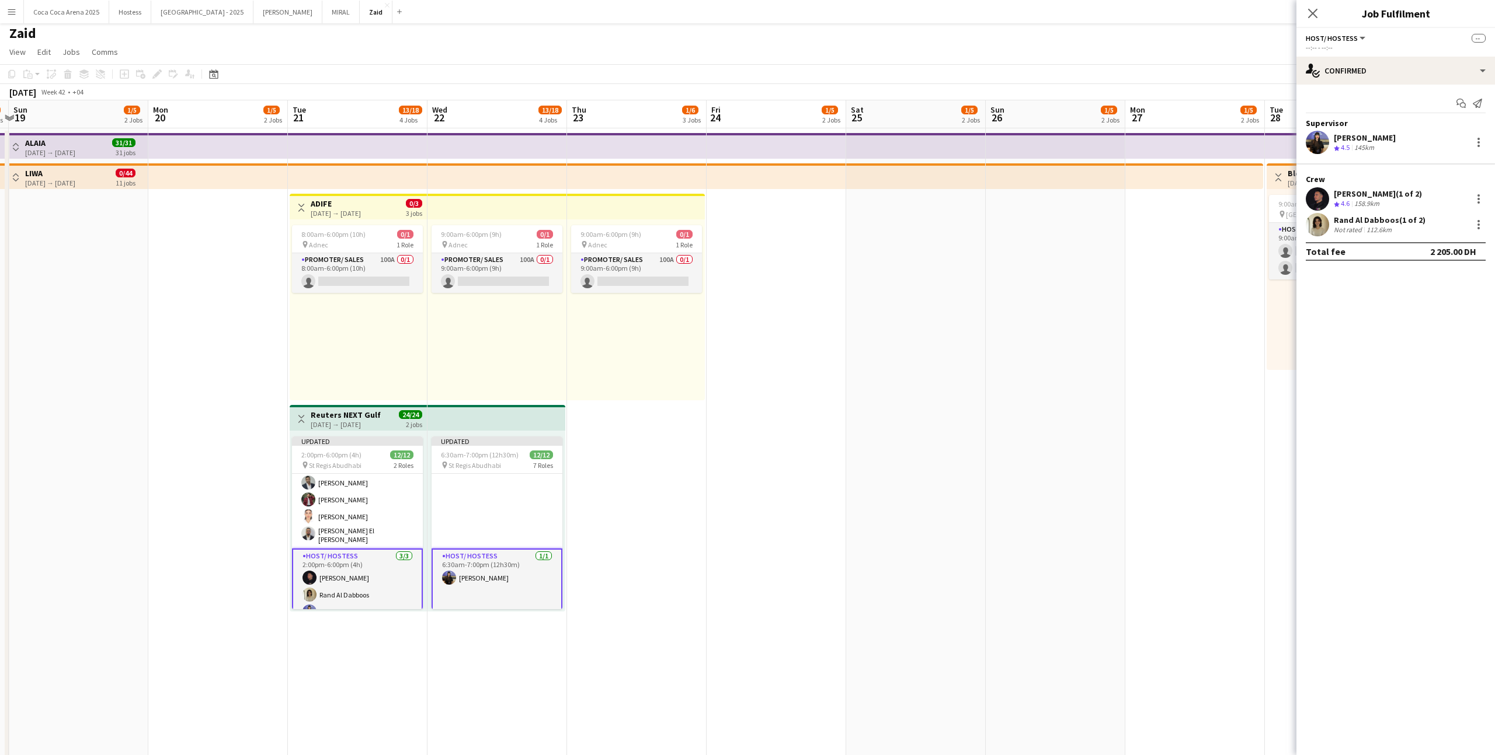
click at [858, 442] on app-date-cell at bounding box center [916, 478] width 140 height 701
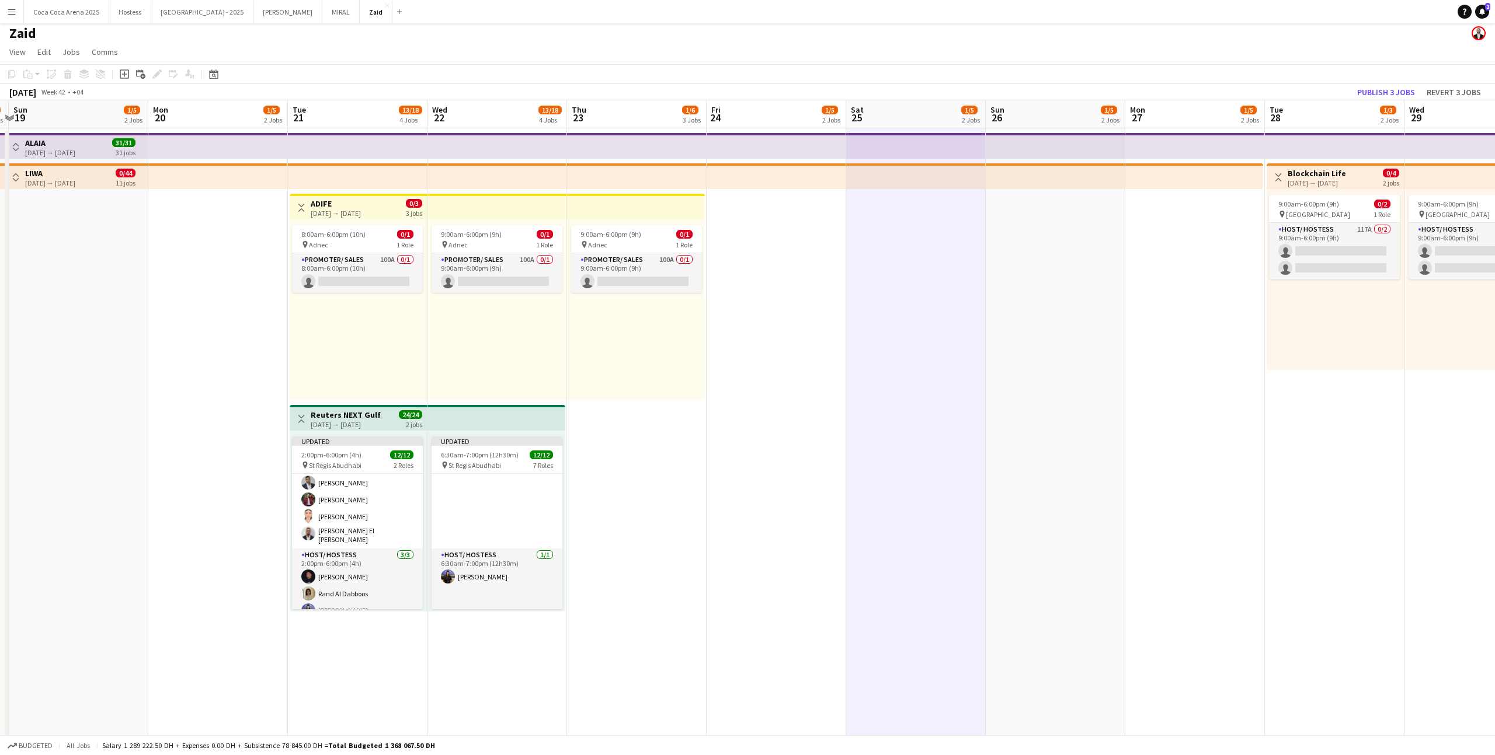
click at [500, 422] on app-top-bar at bounding box center [496, 418] width 138 height 26
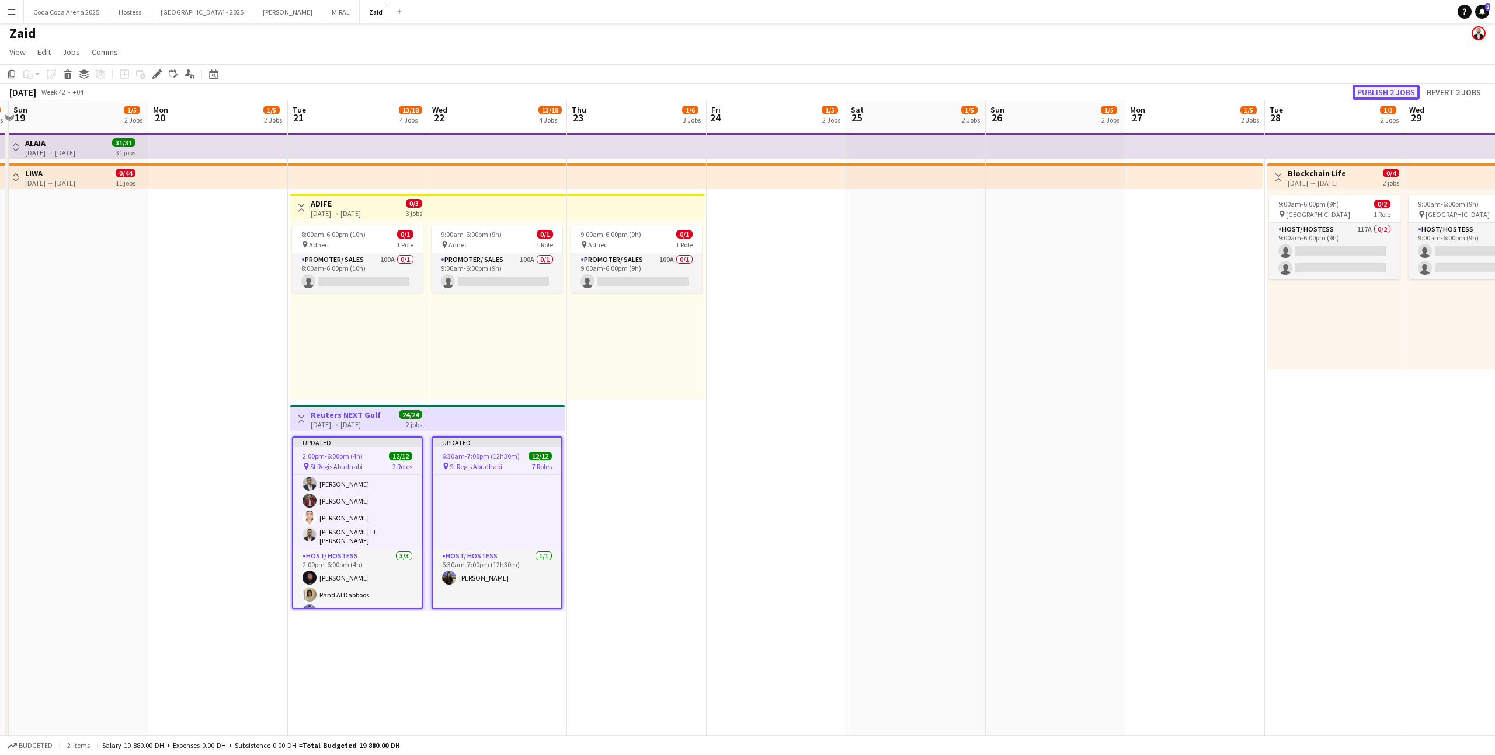
click at [858, 90] on button "Publish 2 jobs" at bounding box center [1385, 92] width 67 height 15
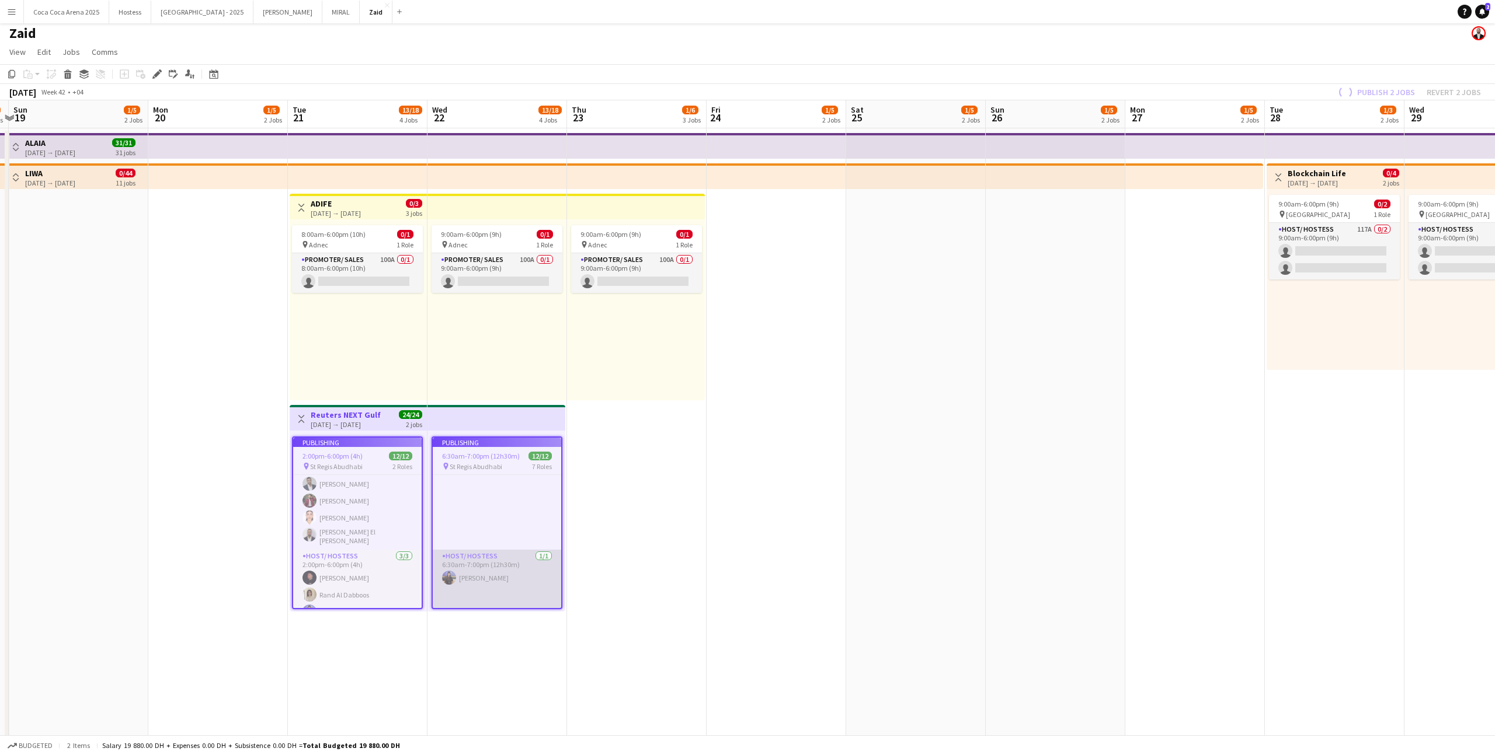
click at [486, 465] on app-job-card "Publishing 6:30am-7:00pm (12h30m) 12/12 pin St Regis Abudhabi 7 Roles Host/ Hos…" at bounding box center [496, 523] width 131 height 173
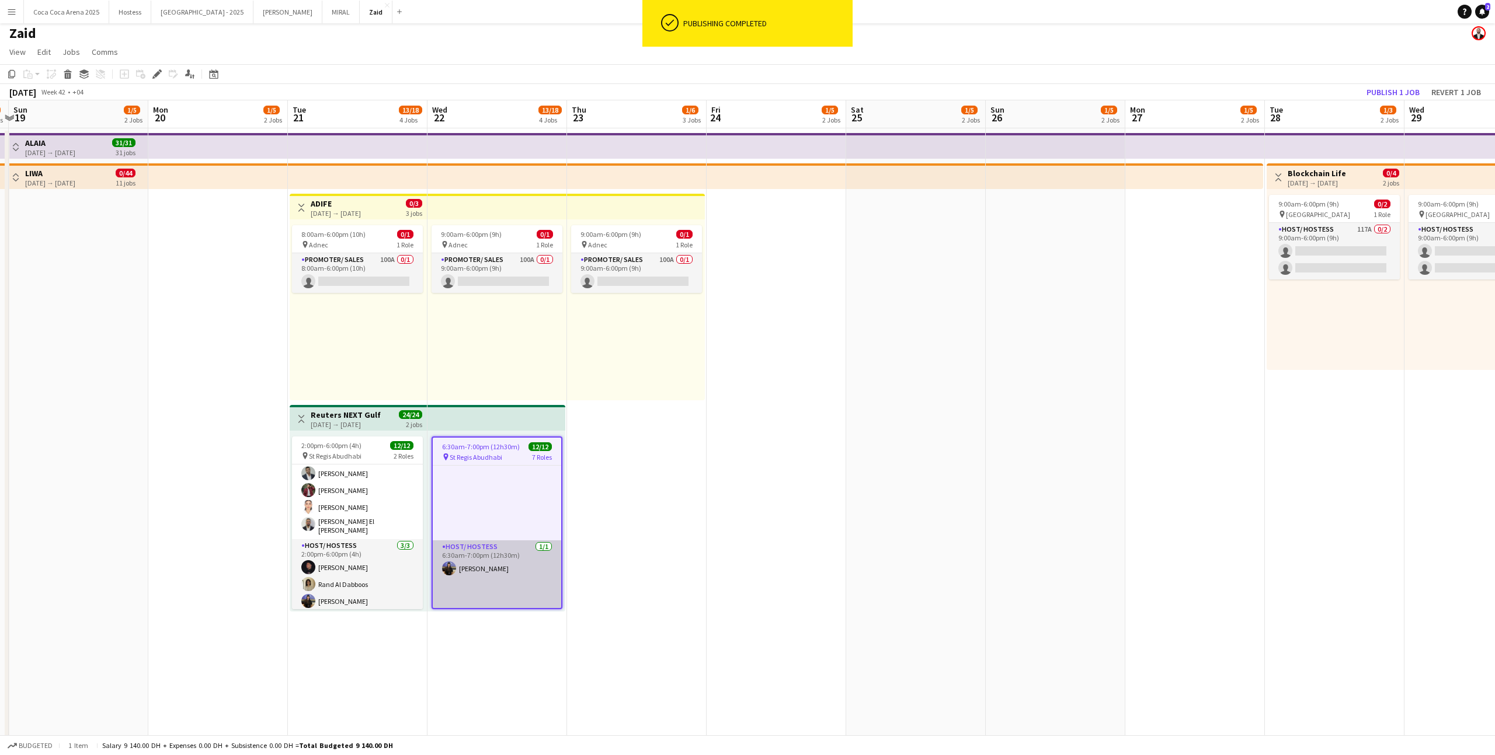
click at [504, 465] on app-card-role "Host/ Hostess 1/1 6:30am-7:00pm (12h30m) Dunia AbdulWahab" at bounding box center [497, 578] width 128 height 74
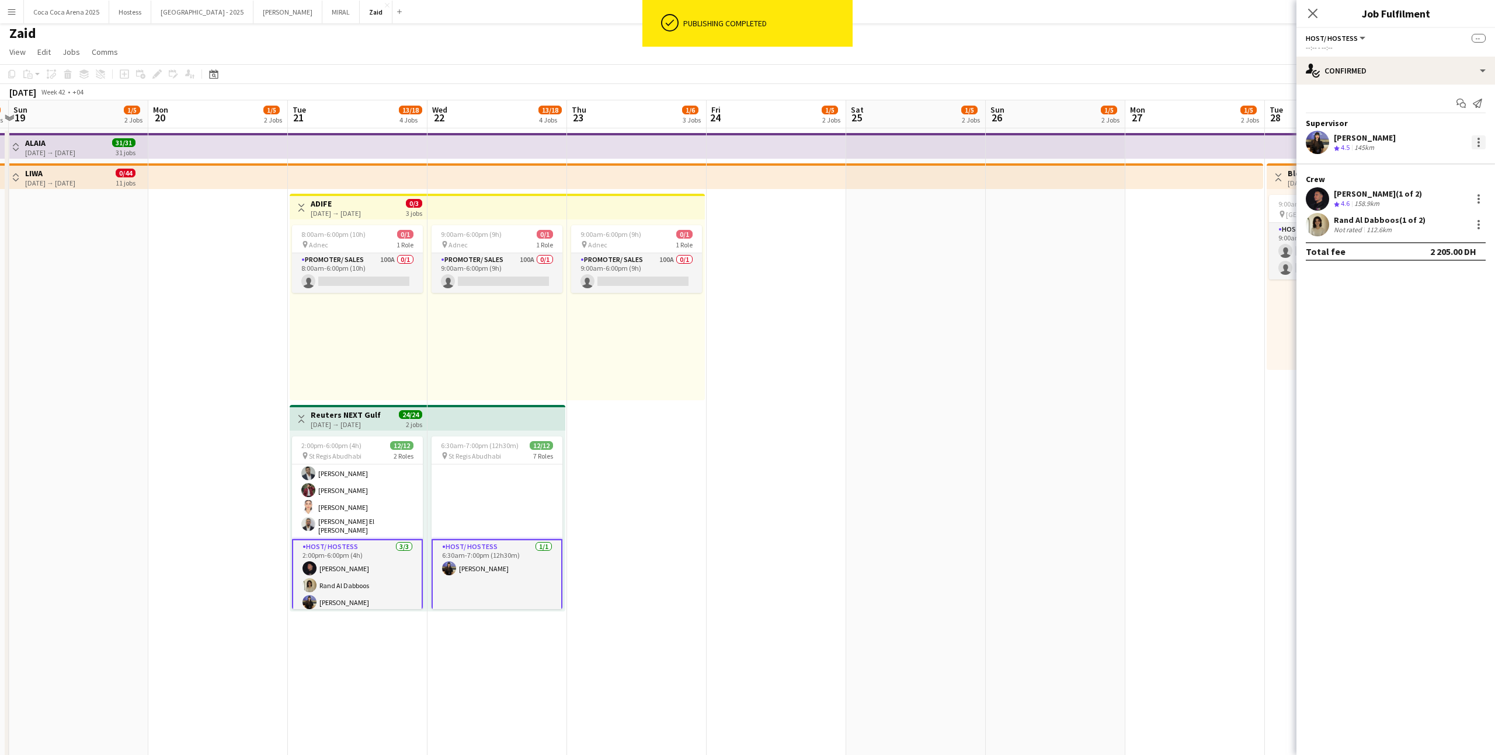
click at [858, 138] on div at bounding box center [1478, 142] width 14 height 14
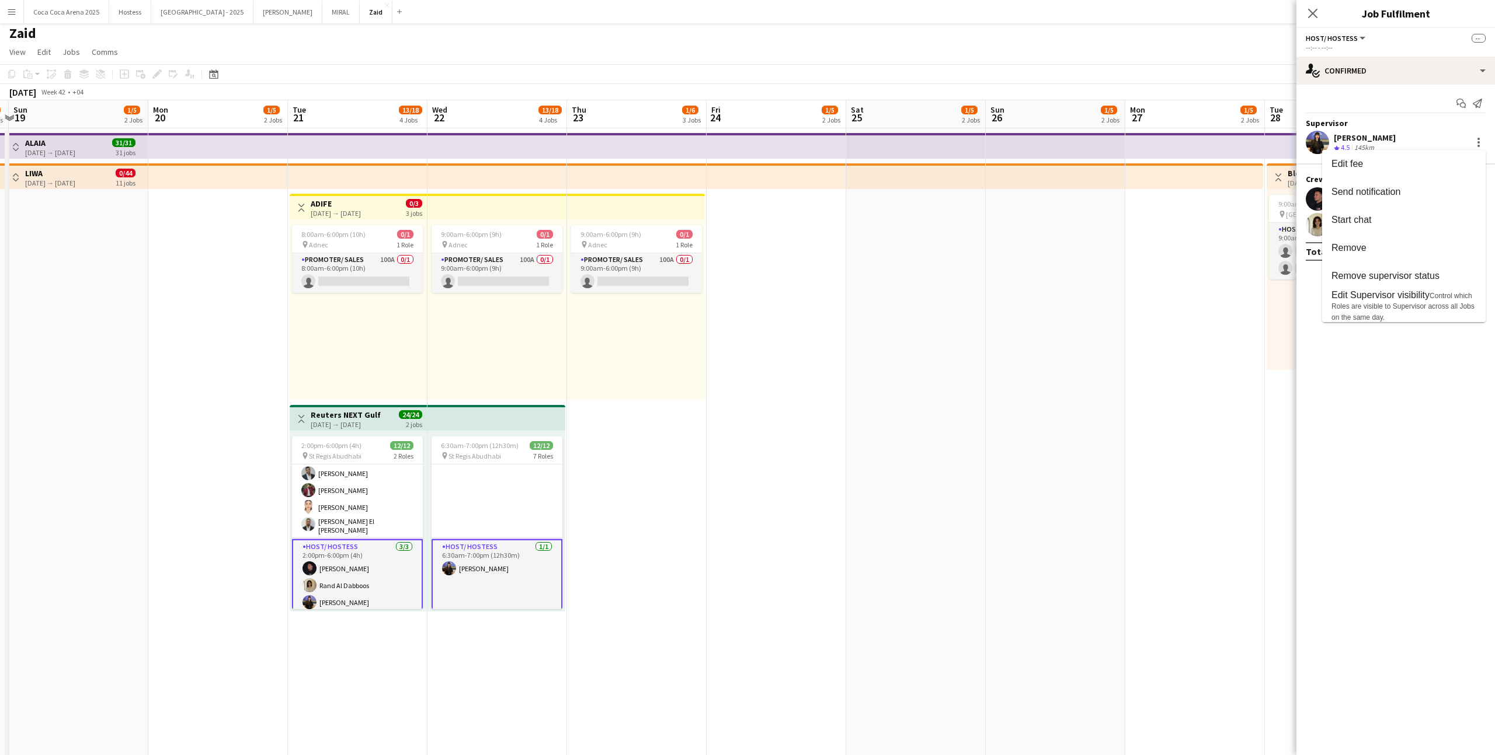
click at [856, 465] on div at bounding box center [747, 377] width 1495 height 755
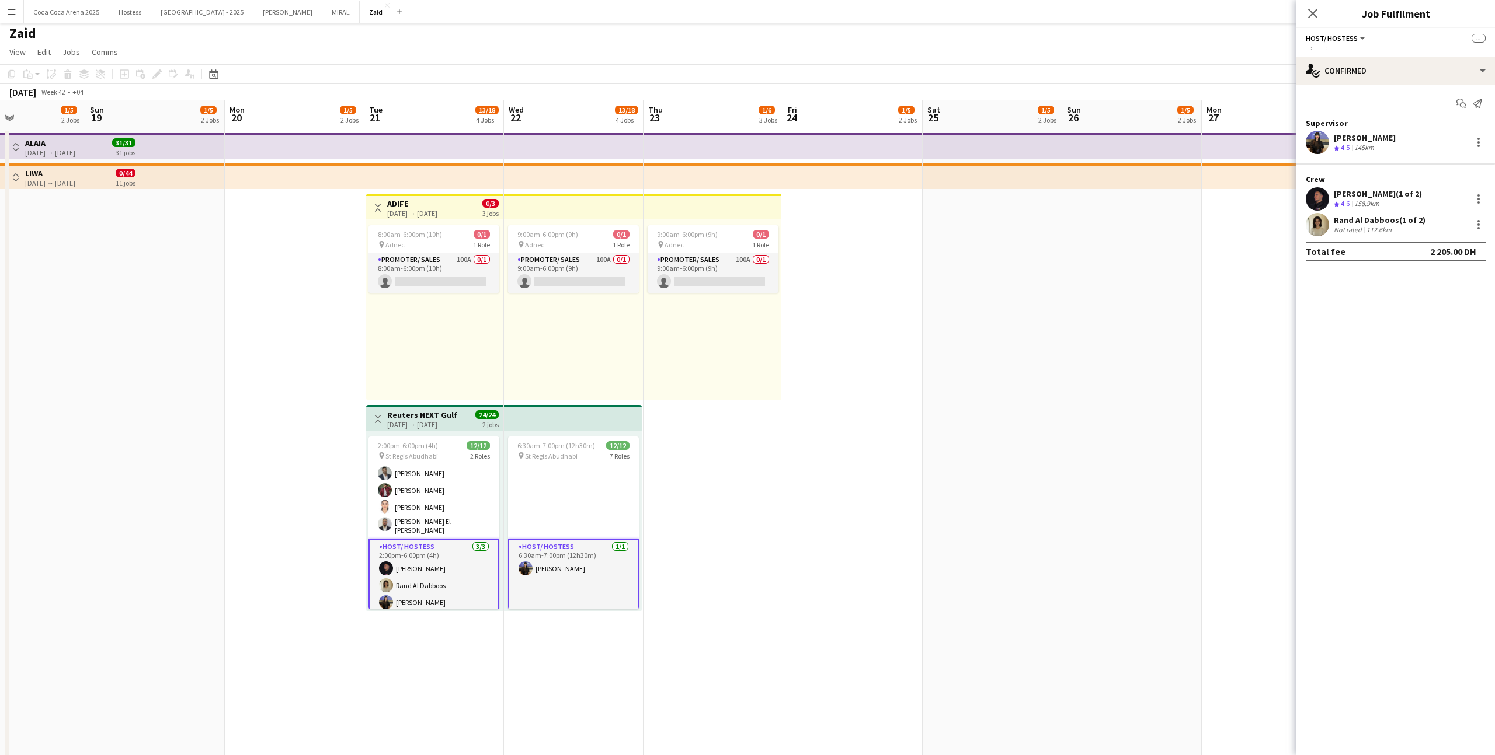
scroll to position [0, 307]
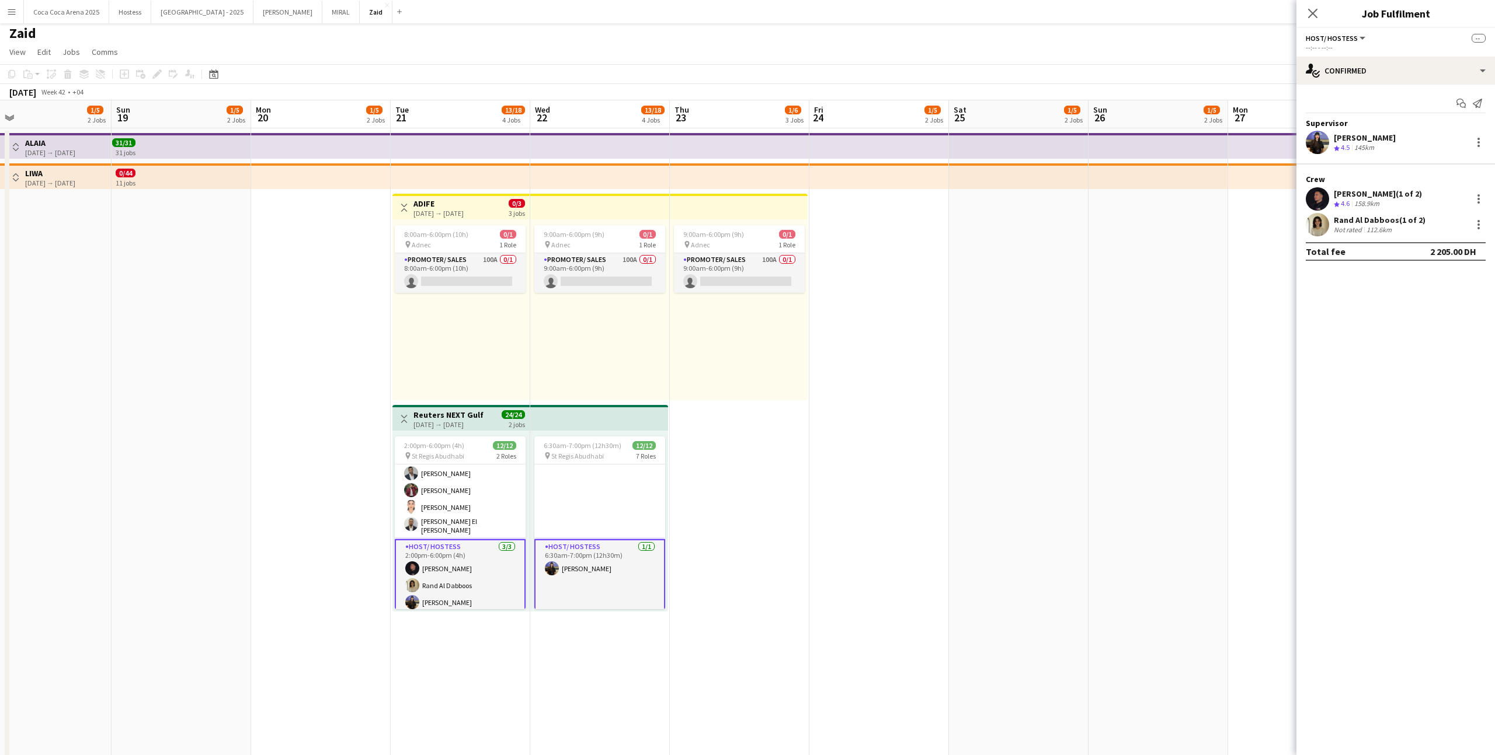
click at [685, 362] on div "9:00am-6:00pm (9h) 0/1 pin Adnec 1 Role Promoter/ Sales 100A 0/1 9:00am-6:00pm …" at bounding box center [739, 310] width 138 height 181
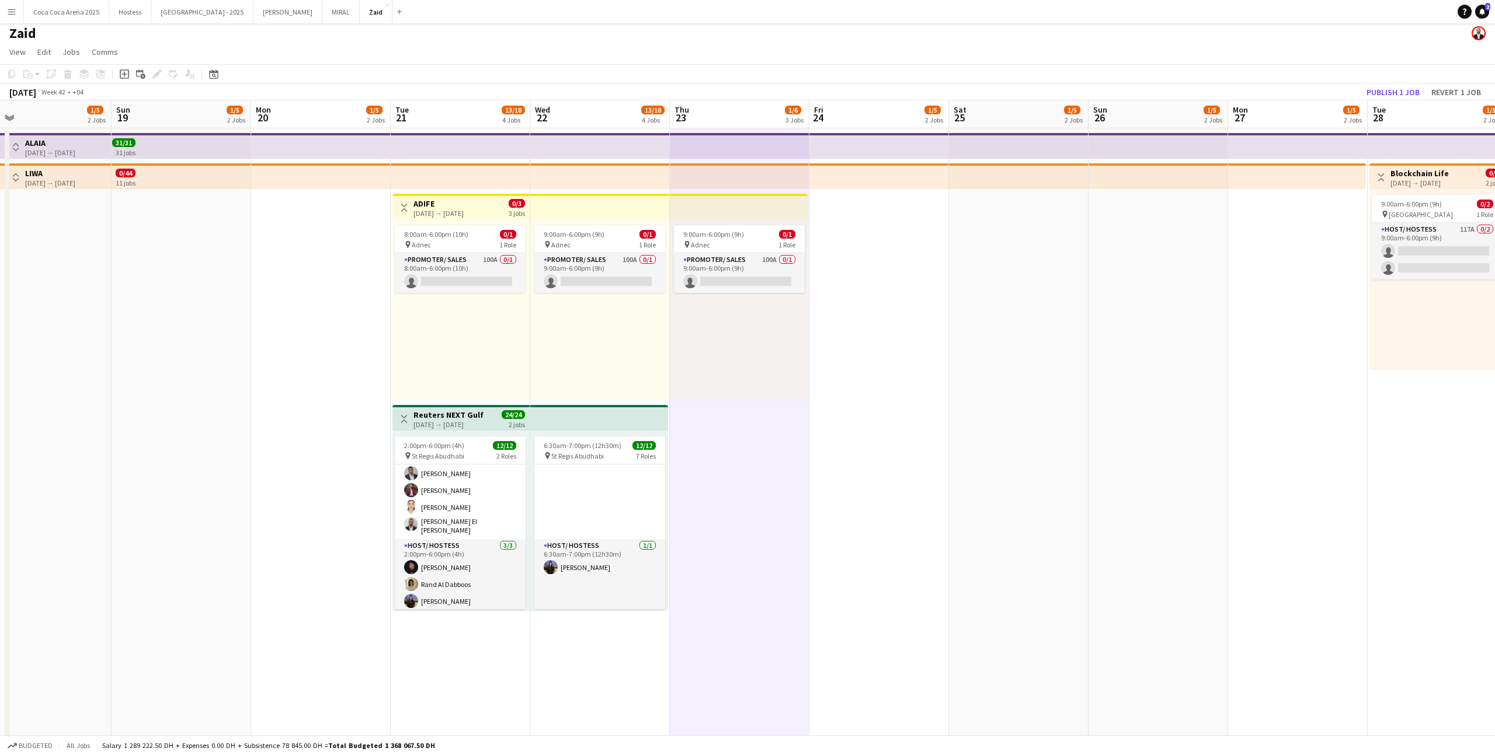
click at [525, 289] on div "8:00am-6:00pm (10h) 0/1 pin Adnec 1 Role Promoter/ Sales 100A 0/1 8:00am-6:00pm…" at bounding box center [460, 310] width 137 height 181
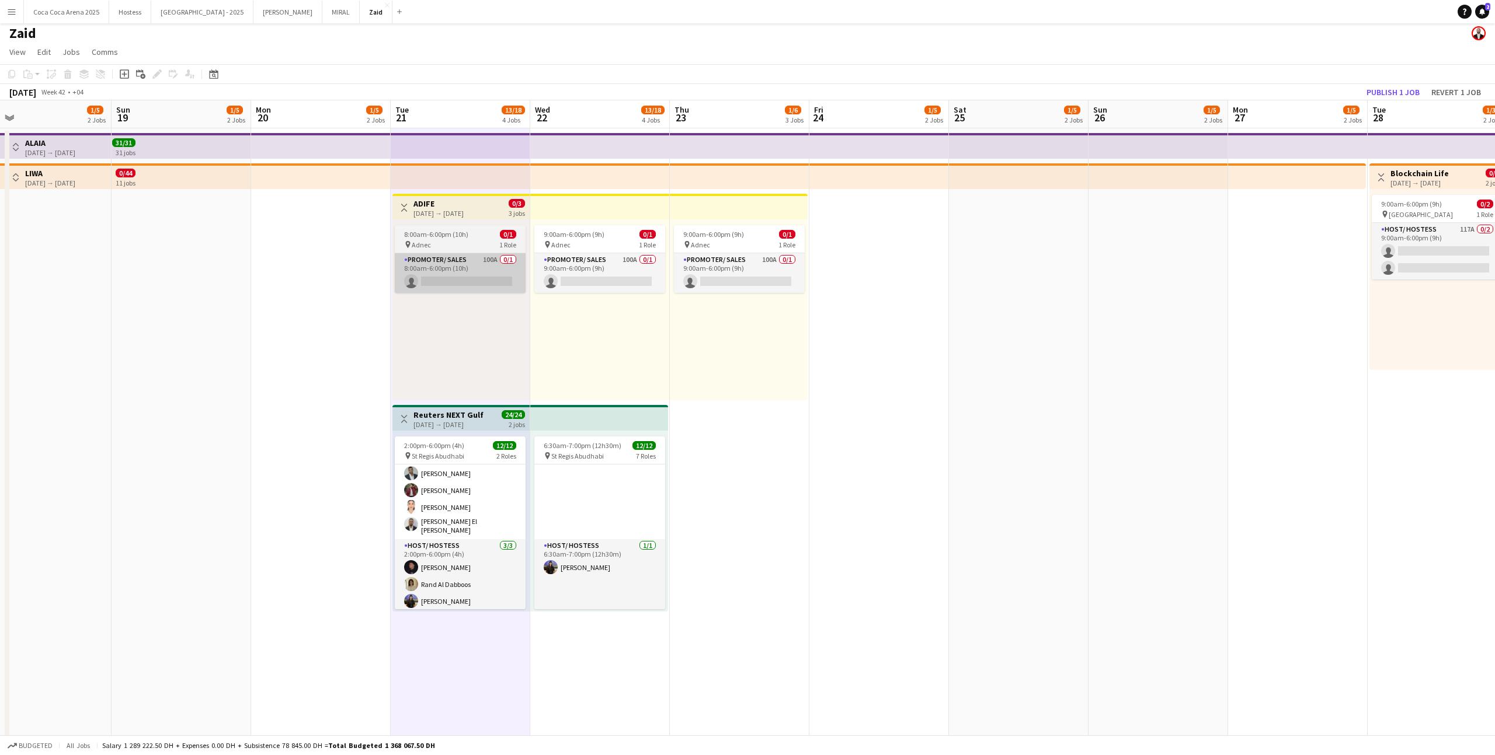
click at [511, 274] on app-card-role "Promoter/ Sales 100A 0/1 8:00am-6:00pm (10h) single-neutral-actions" at bounding box center [460, 273] width 131 height 40
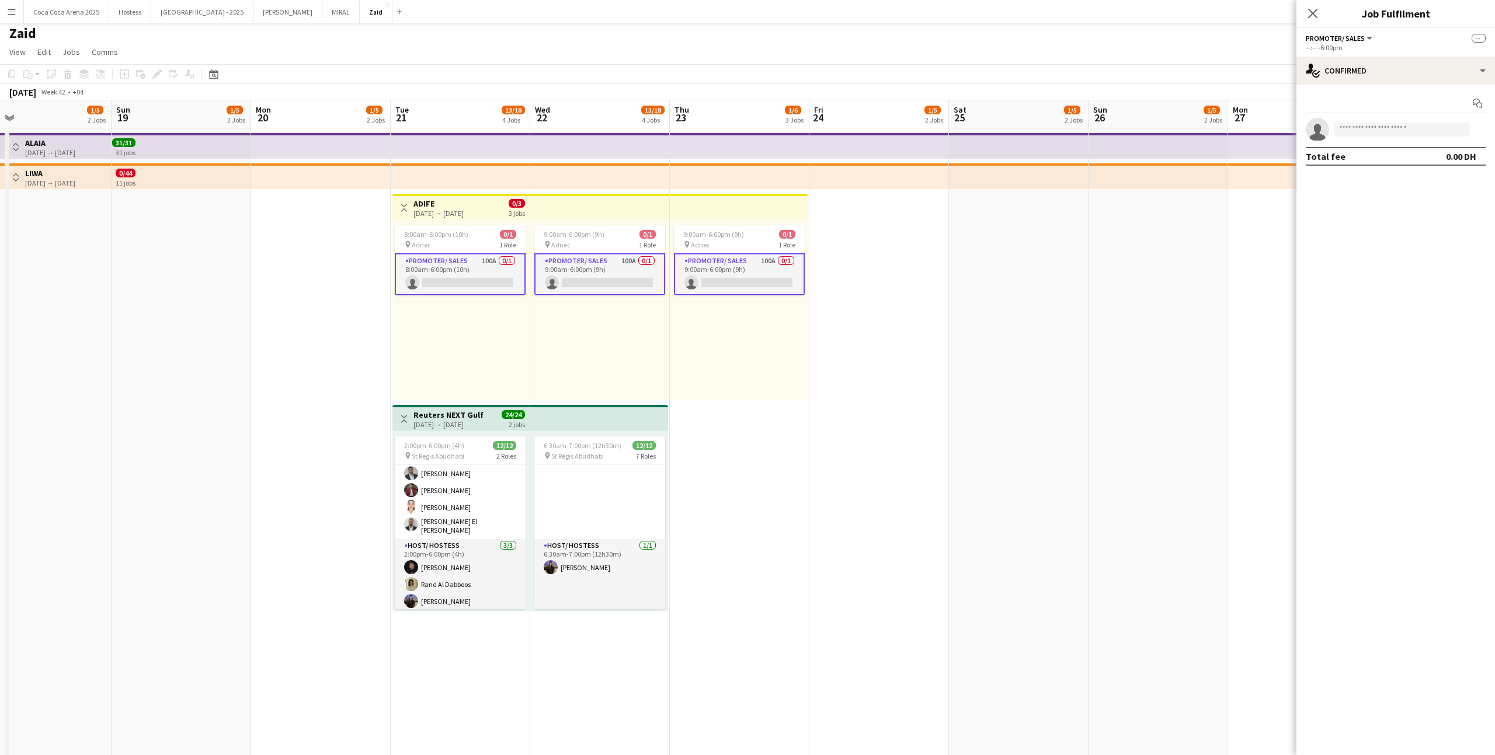
click at [858, 86] on div "Start chat single-neutral-actions Total fee 0.00 DH" at bounding box center [1395, 130] width 199 height 90
click at [858, 69] on div "single-neutral-actions-check-2 Confirmed" at bounding box center [1395, 71] width 199 height 28
click at [858, 194] on span "Applicants" at bounding box center [1422, 190] width 37 height 11
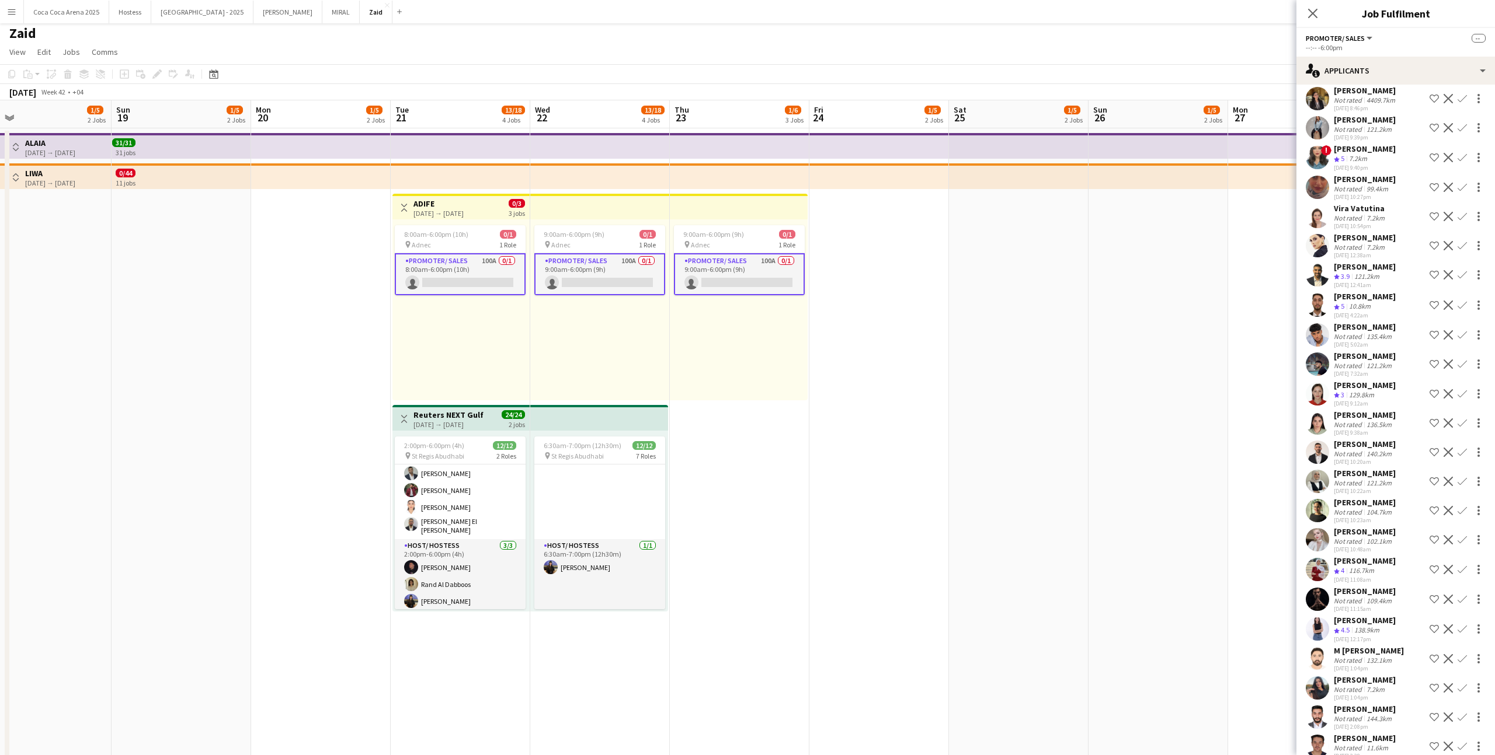
scroll to position [2394, 0]
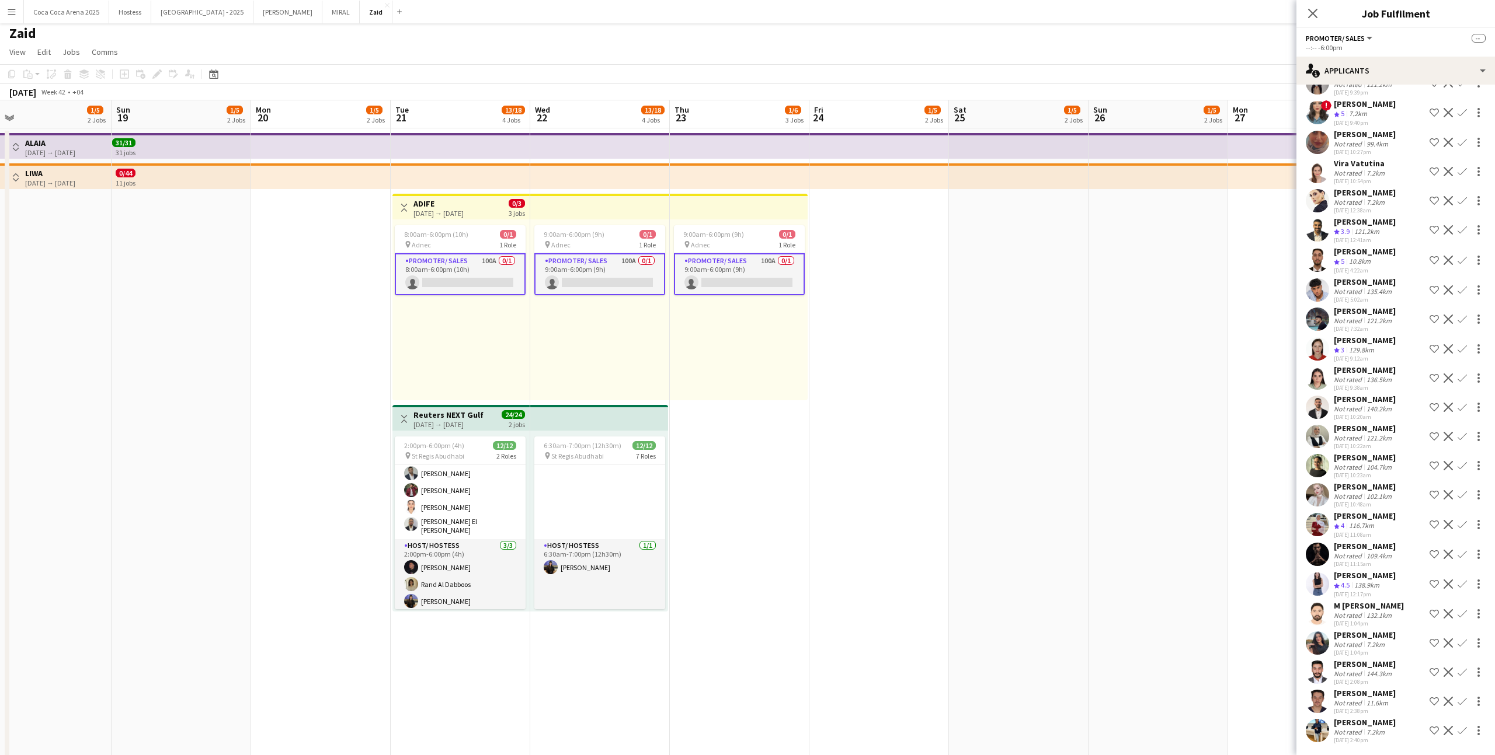
click at [858, 465] on div "Not rated" at bounding box center [1348, 732] width 30 height 9
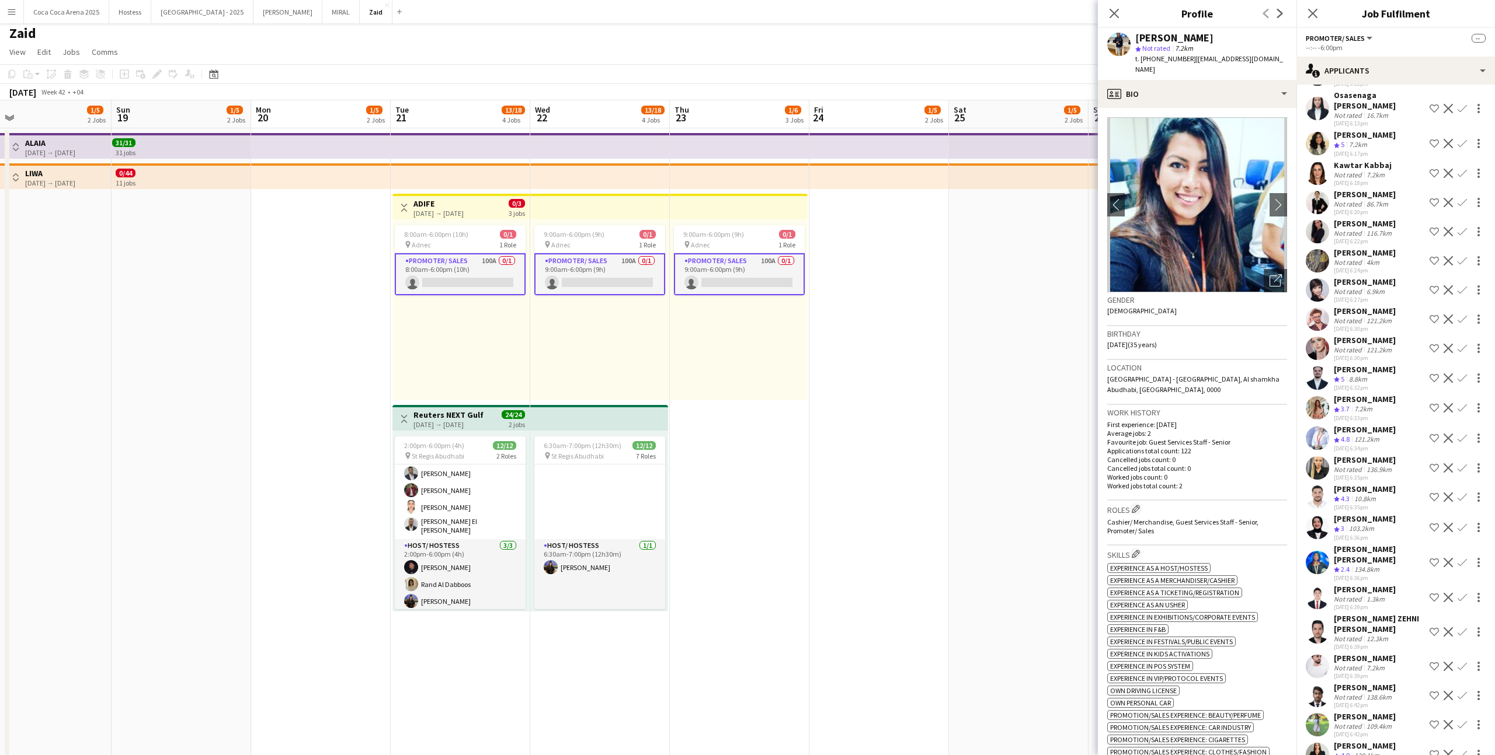
scroll to position [0, 0]
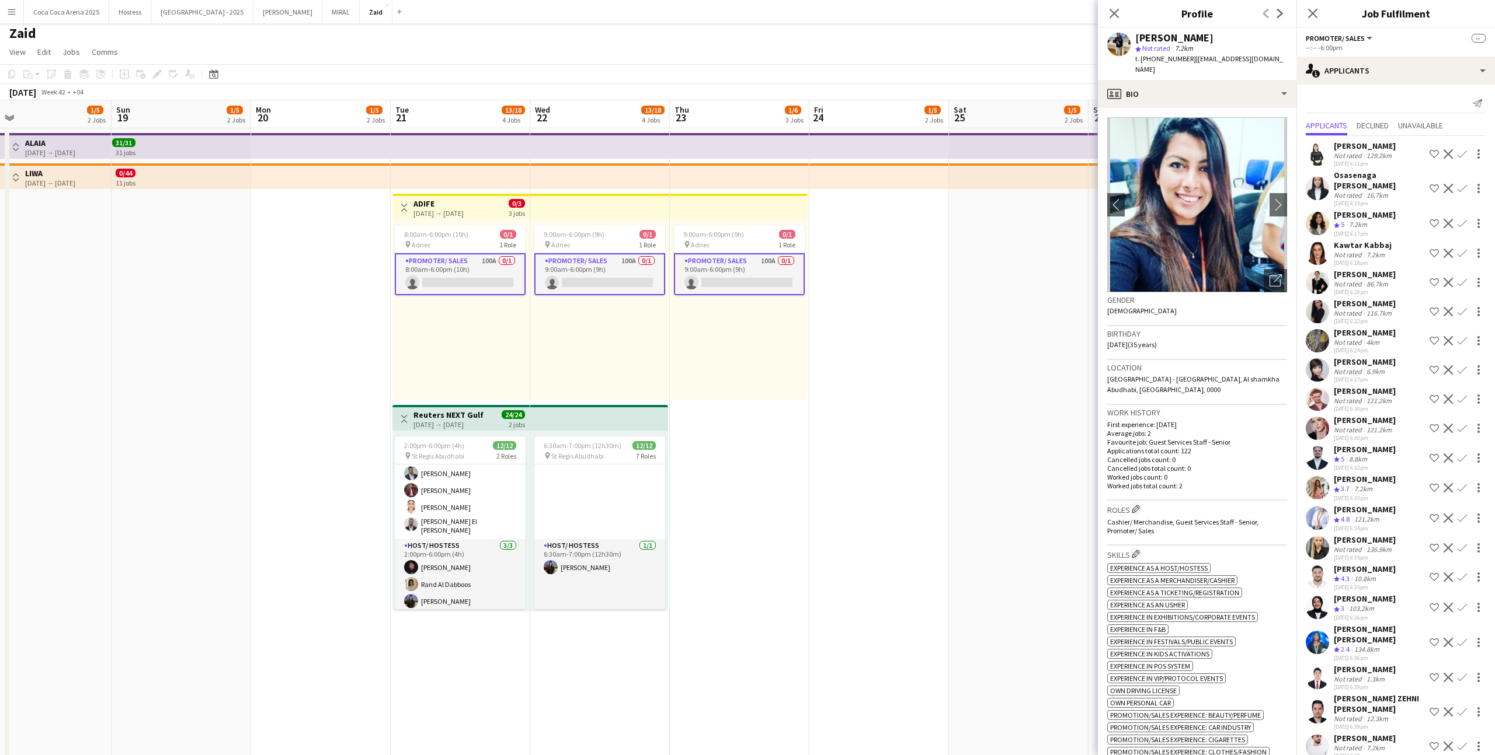
click at [858, 162] on div "29-09-2025 6:11pm" at bounding box center [1364, 164] width 62 height 8
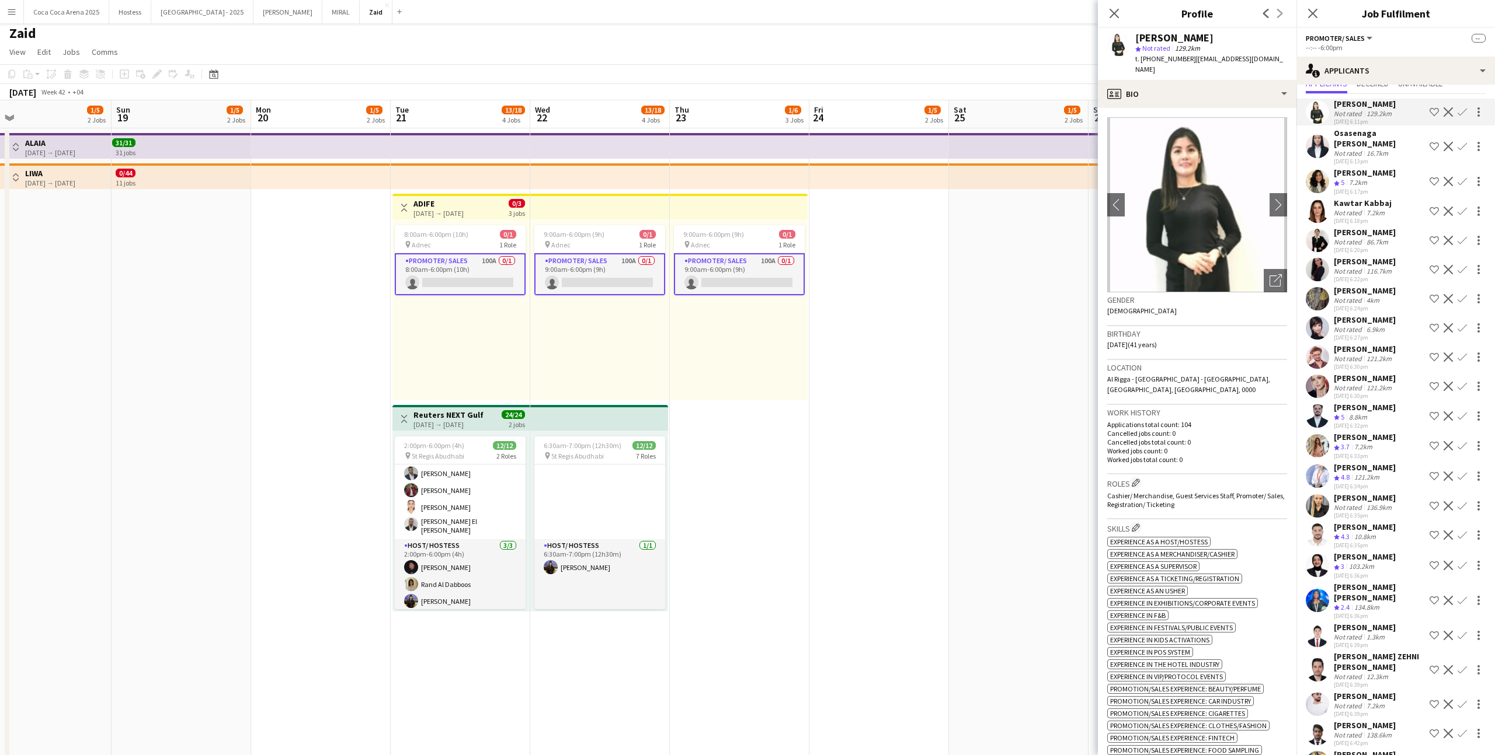
scroll to position [41, 0]
click at [858, 465] on div "Crew rating 4.3 10.8km" at bounding box center [1364, 538] width 62 height 10
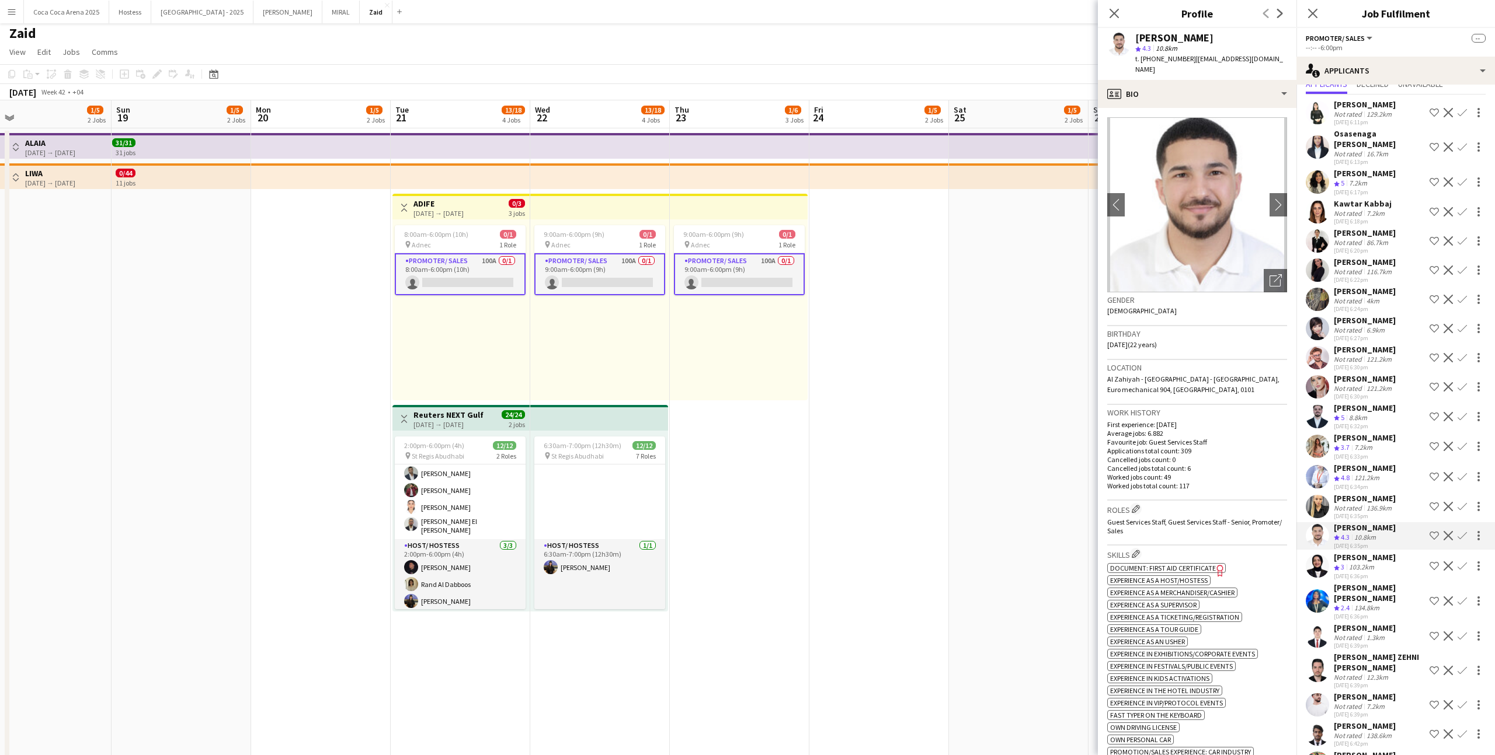
click at [858, 465] on app-icon "Shortlist crew" at bounding box center [1433, 535] width 9 height 9
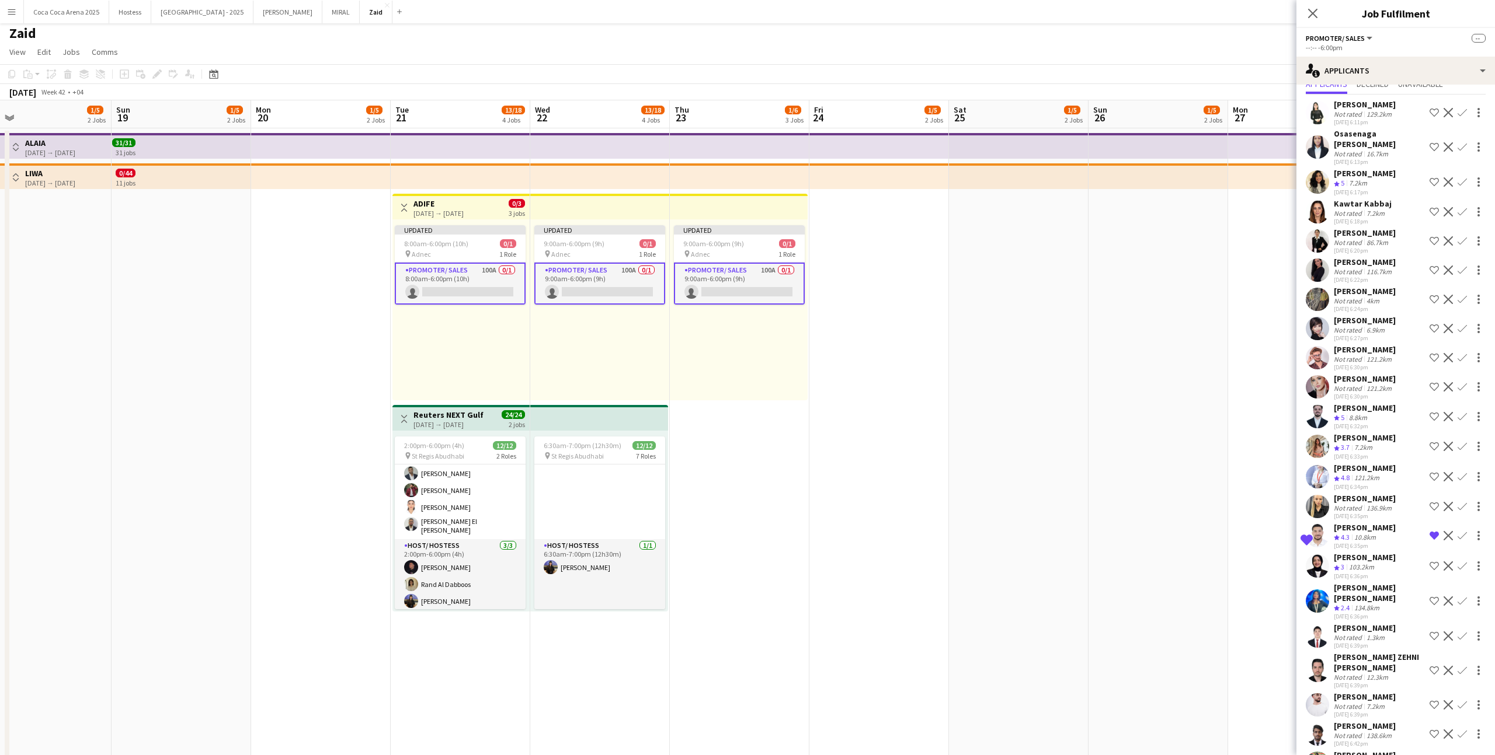
click at [858, 465] on div "Fotima Naimova Crew rating 3 103.2km 29-09-2025 6:36pm Shortlist crew Decline C…" at bounding box center [1395, 566] width 199 height 28
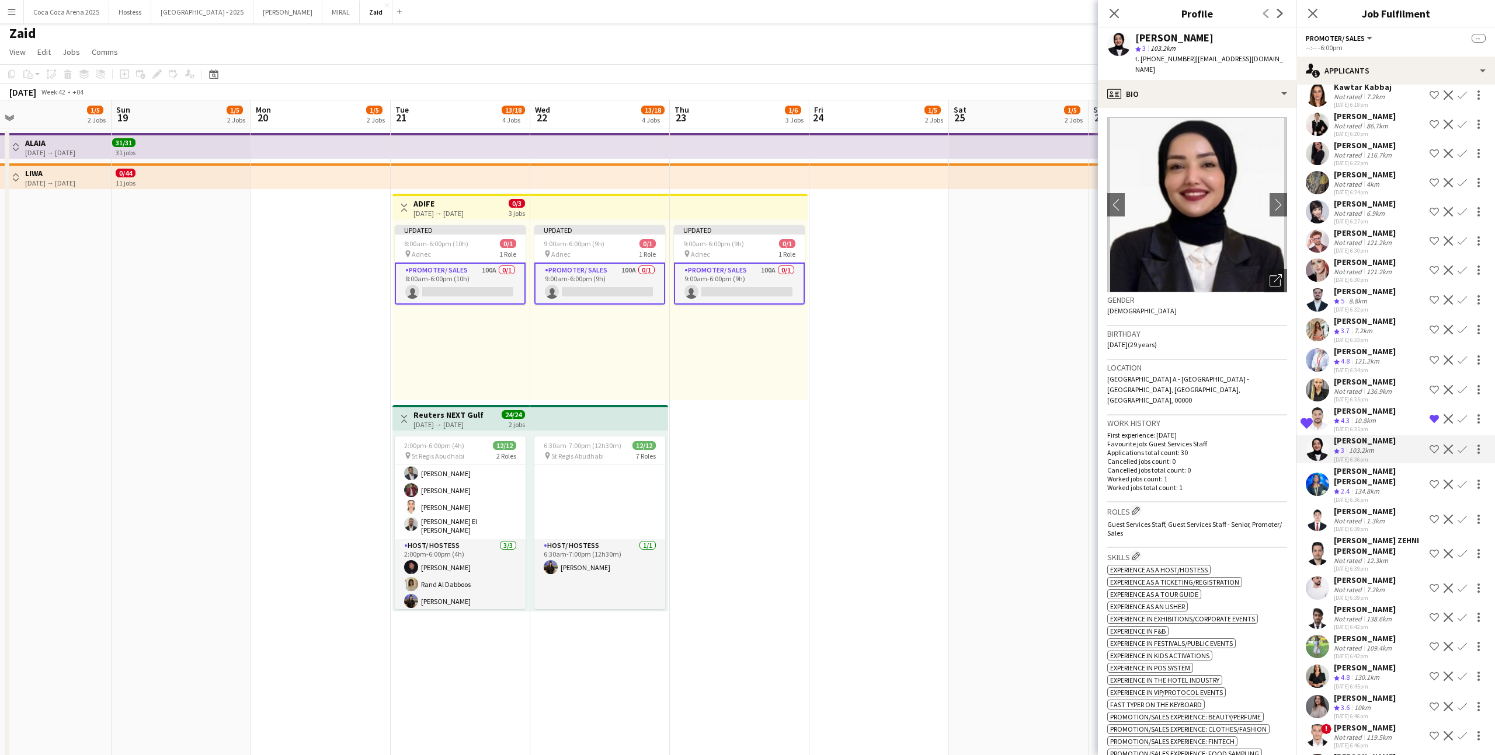
scroll to position [171, 0]
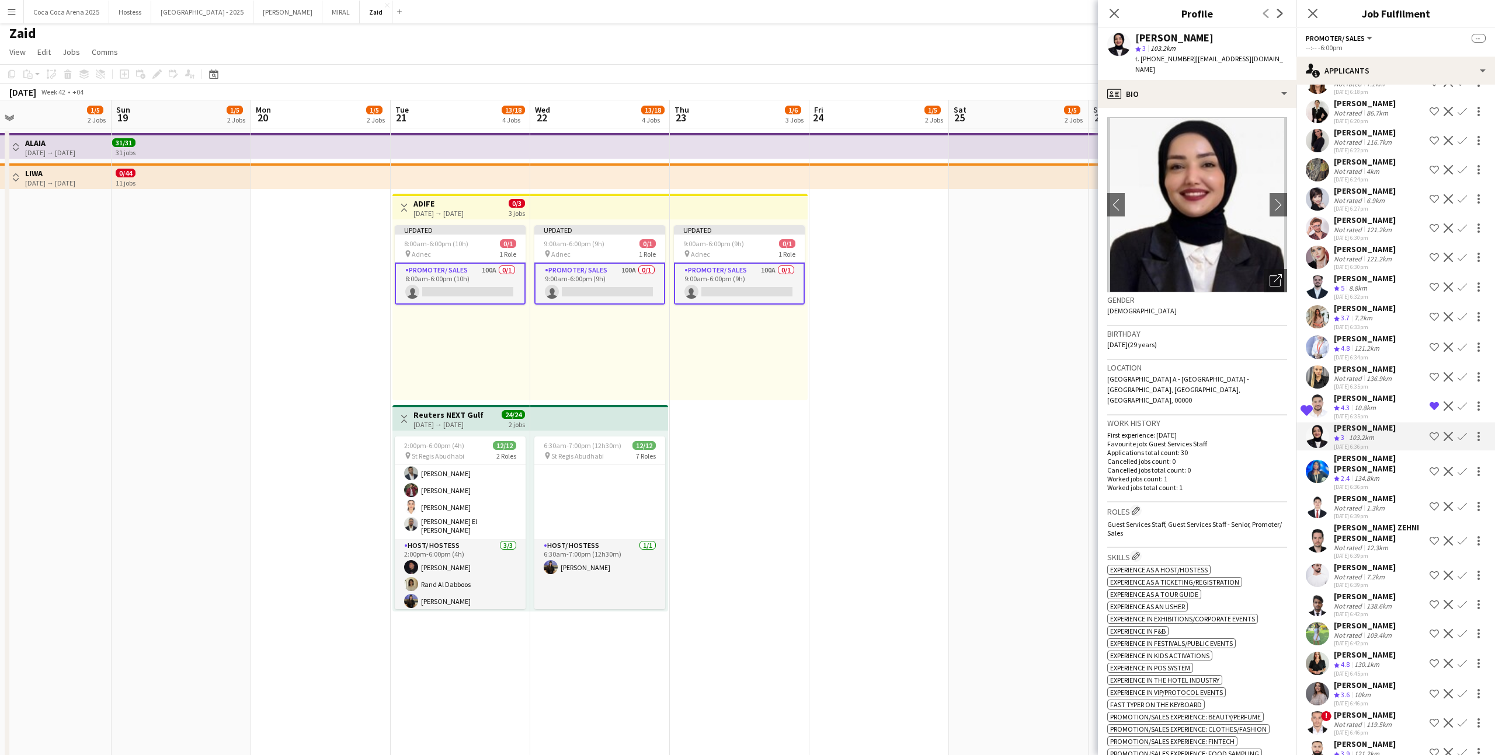
click at [858, 465] on div "Carolina Alvarez" at bounding box center [1364, 626] width 62 height 11
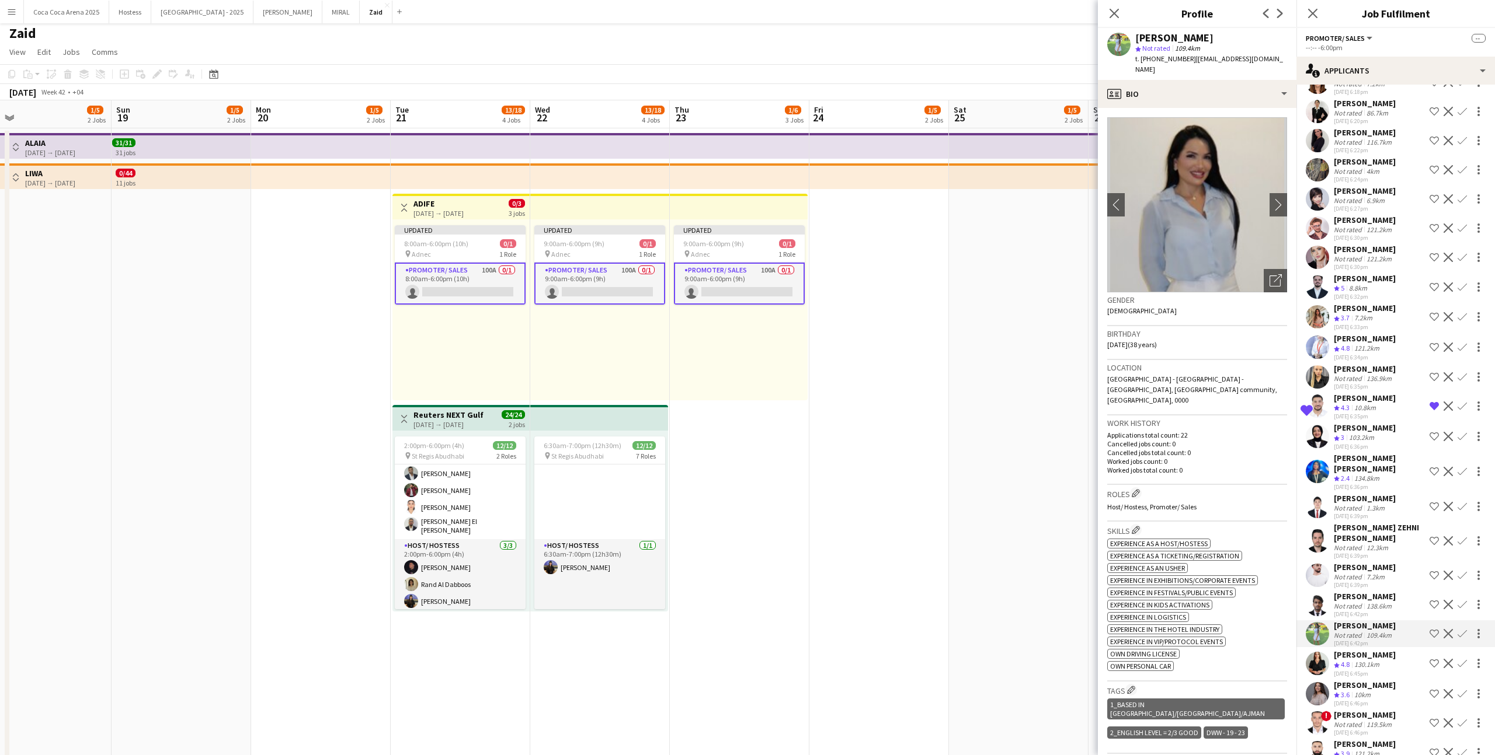
click at [858, 465] on div "29-09-2025 6:42pm" at bounding box center [1364, 644] width 62 height 8
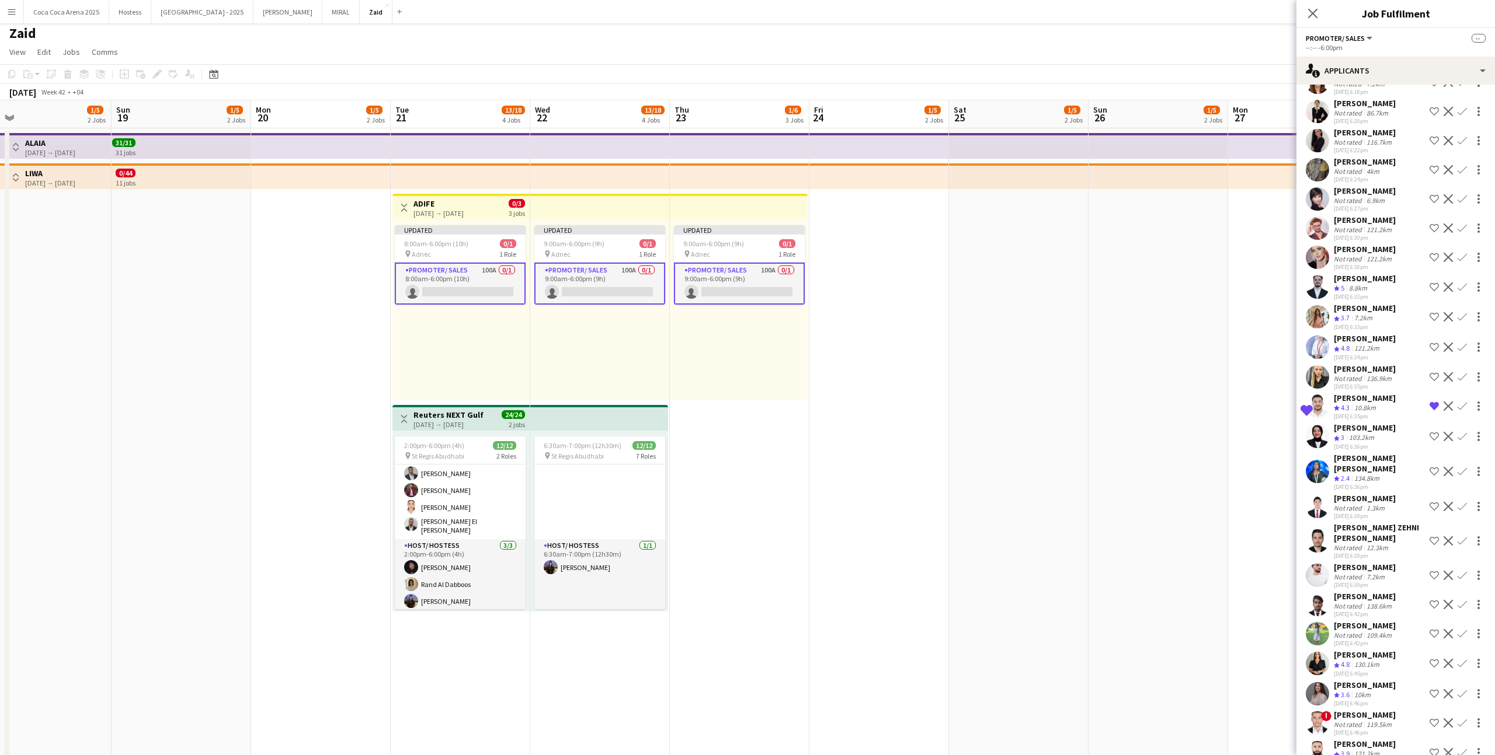
click at [858, 465] on div "Aline Sowan Crew rating 3.6 10km 29-09-2025 6:46pm Shortlist crew Decline Confi…" at bounding box center [1395, 694] width 199 height 28
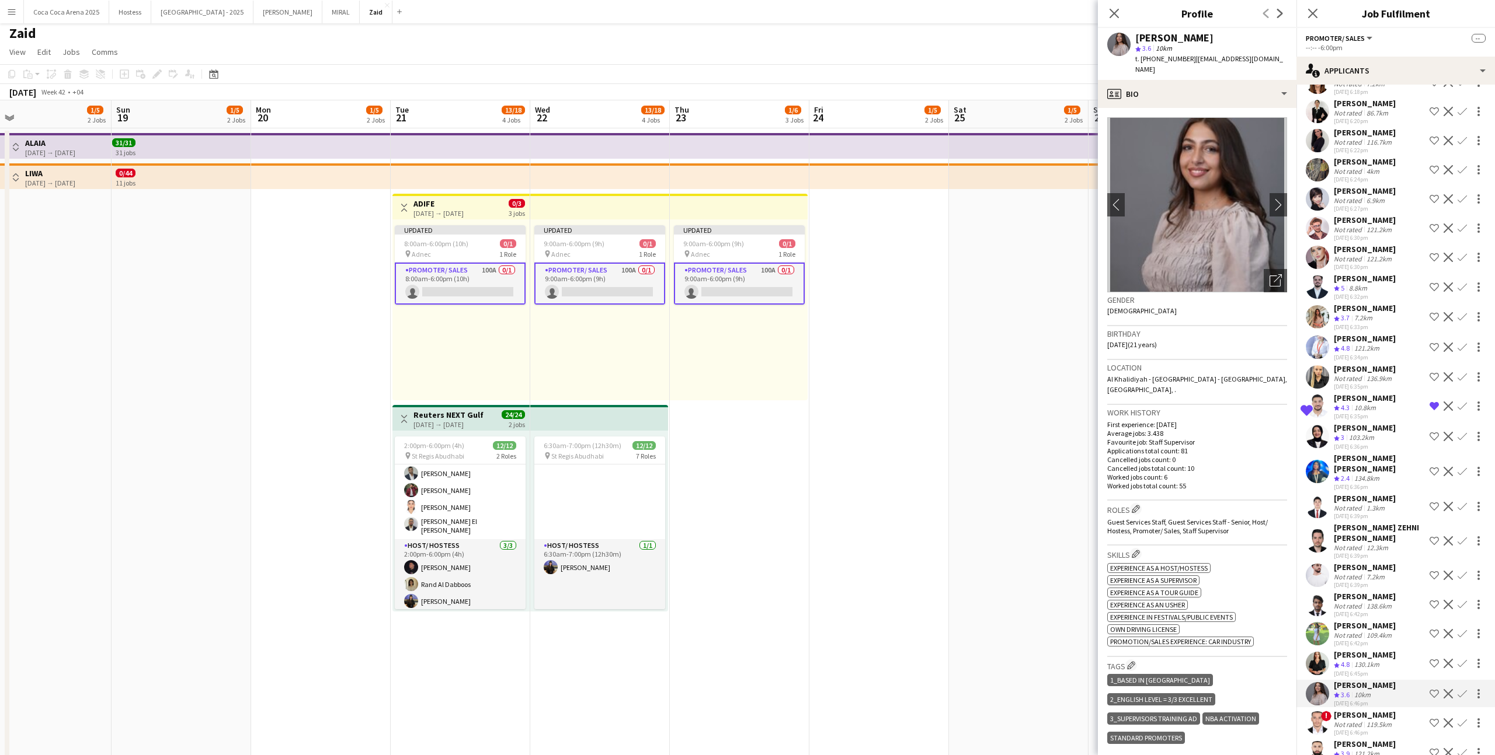
click at [858, 465] on app-icon "Shortlist crew" at bounding box center [1433, 694] width 9 height 9
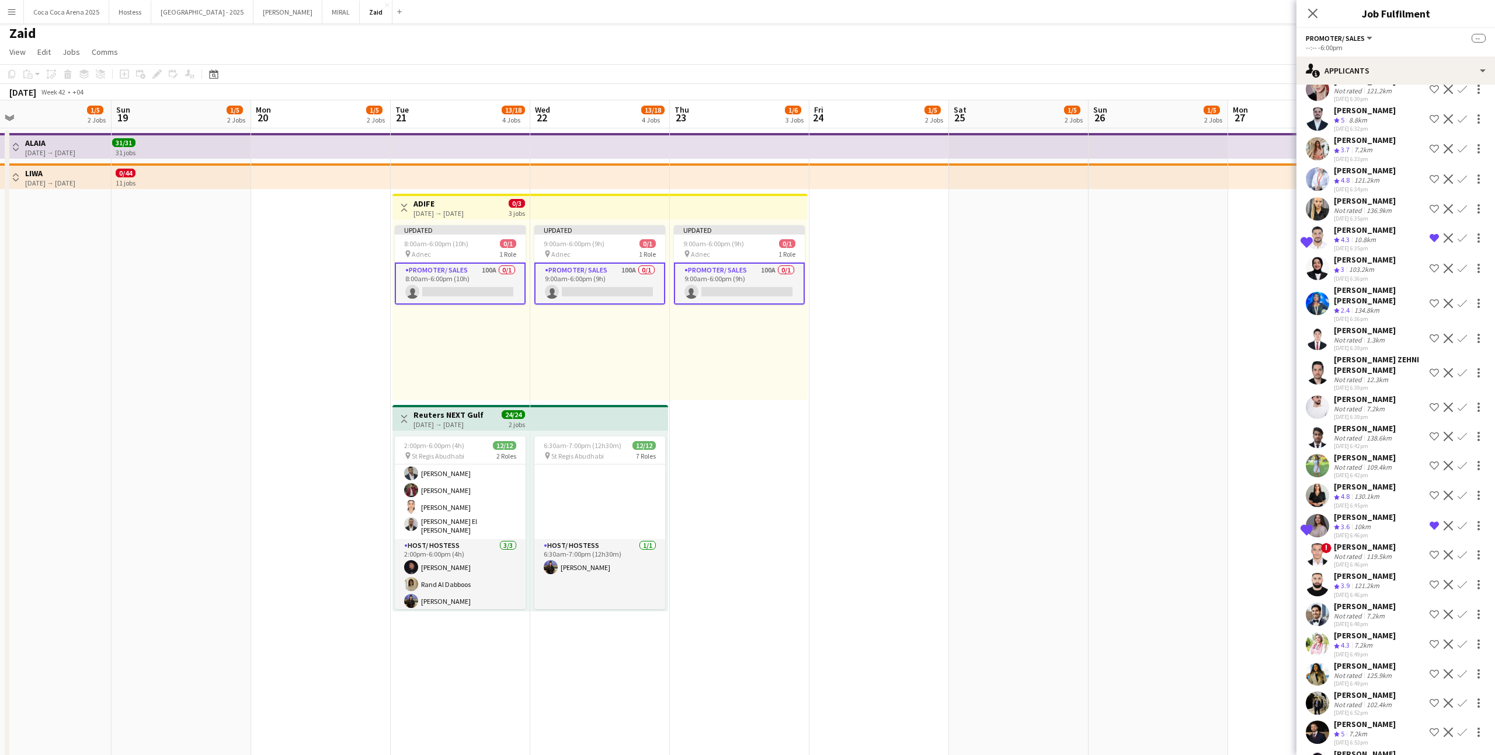
scroll to position [340, 0]
click at [858, 465] on app-icon "Shortlist crew" at bounding box center [1433, 583] width 9 height 9
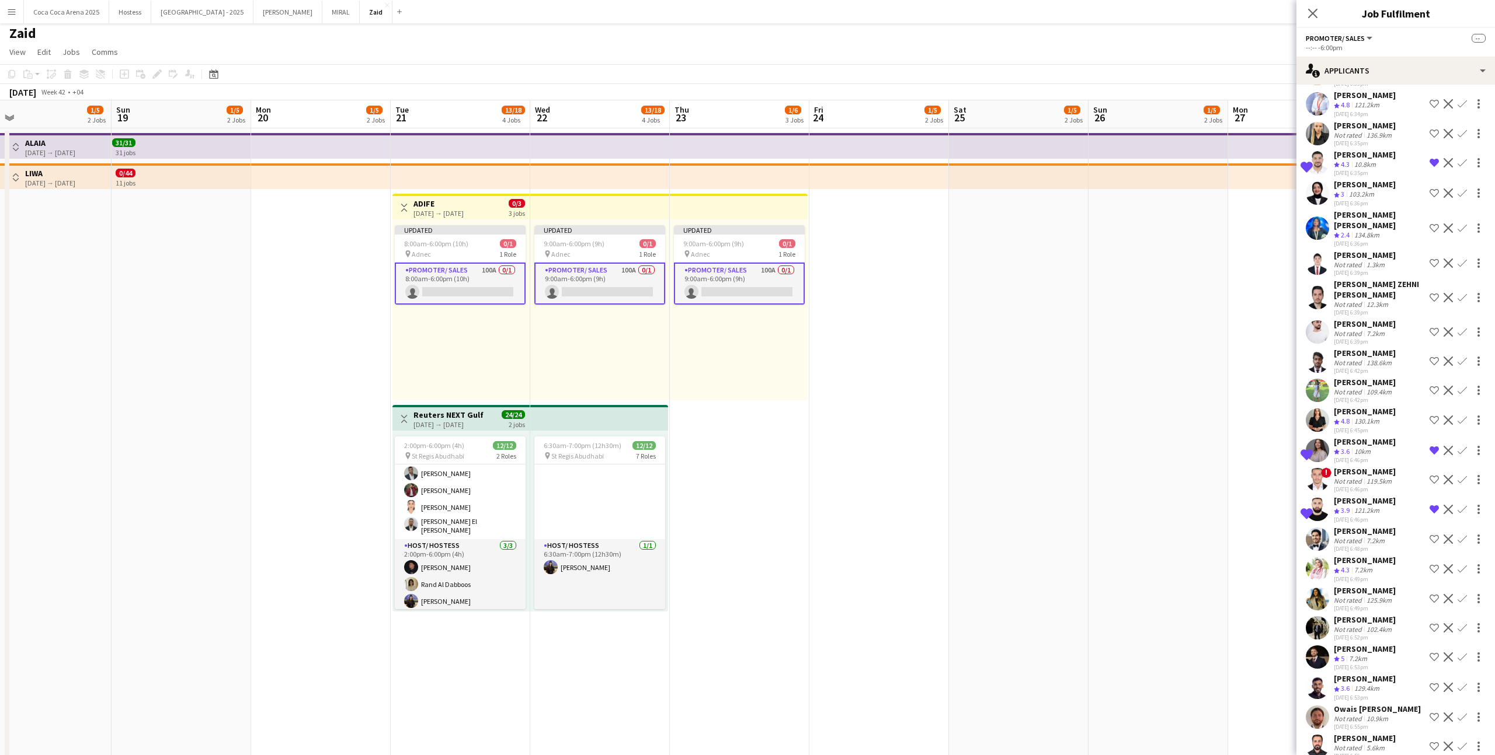
scroll to position [416, 0]
click at [858, 465] on div "aya hamam Crew rating 4.3 7.2km 29-09-2025 6:49pm Shortlist crew Decline Confirm" at bounding box center [1395, 568] width 199 height 28
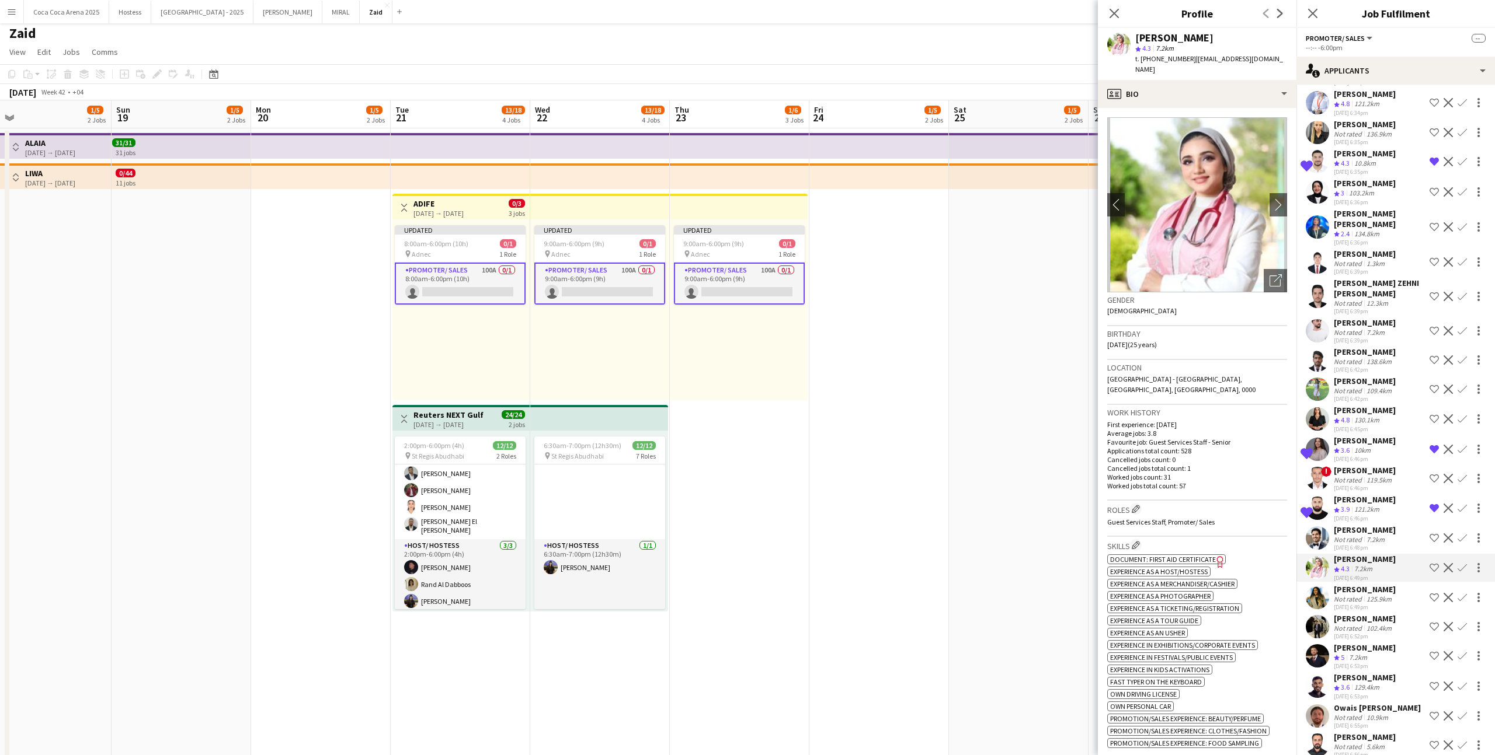
click at [858, 465] on div "Shahd Abdelrahim" at bounding box center [1364, 589] width 62 height 11
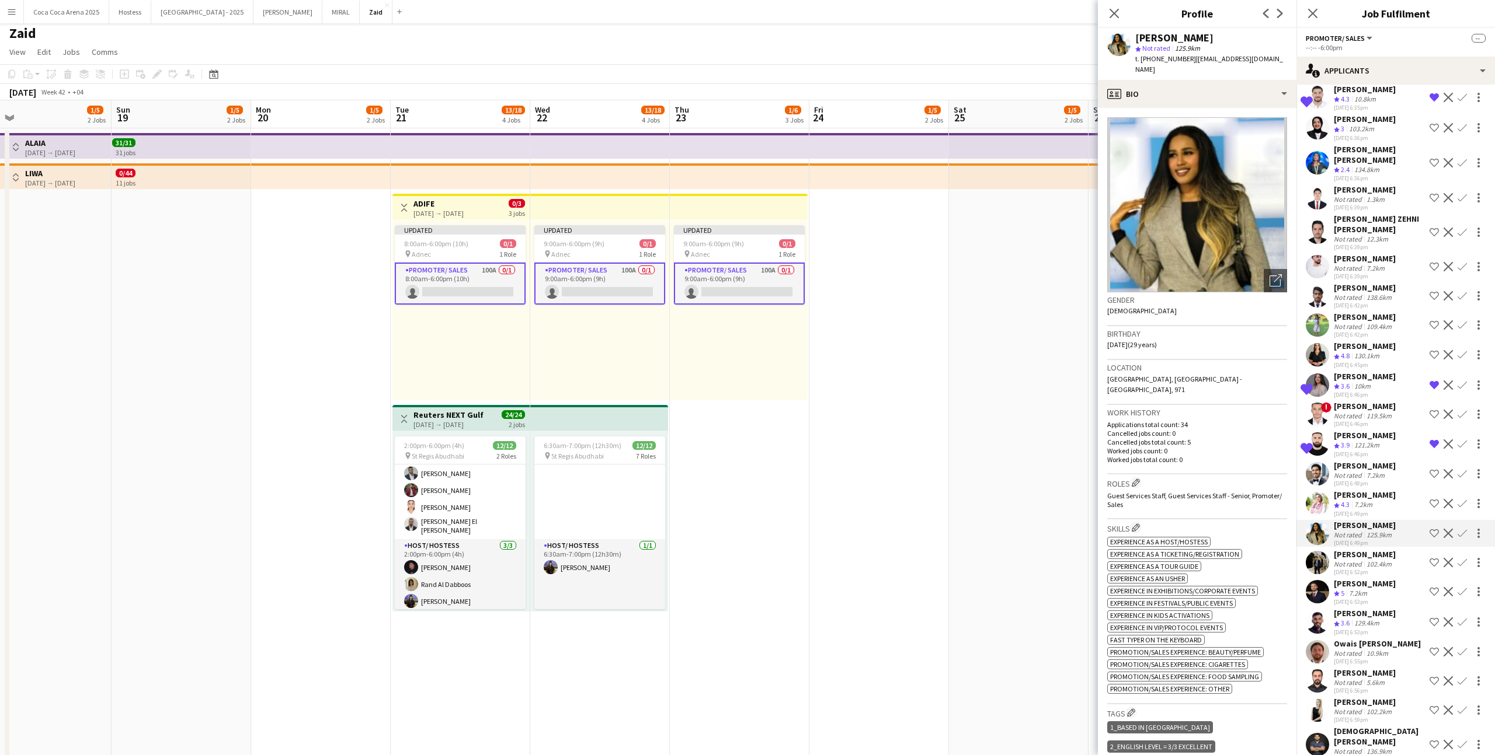
scroll to position [541, 0]
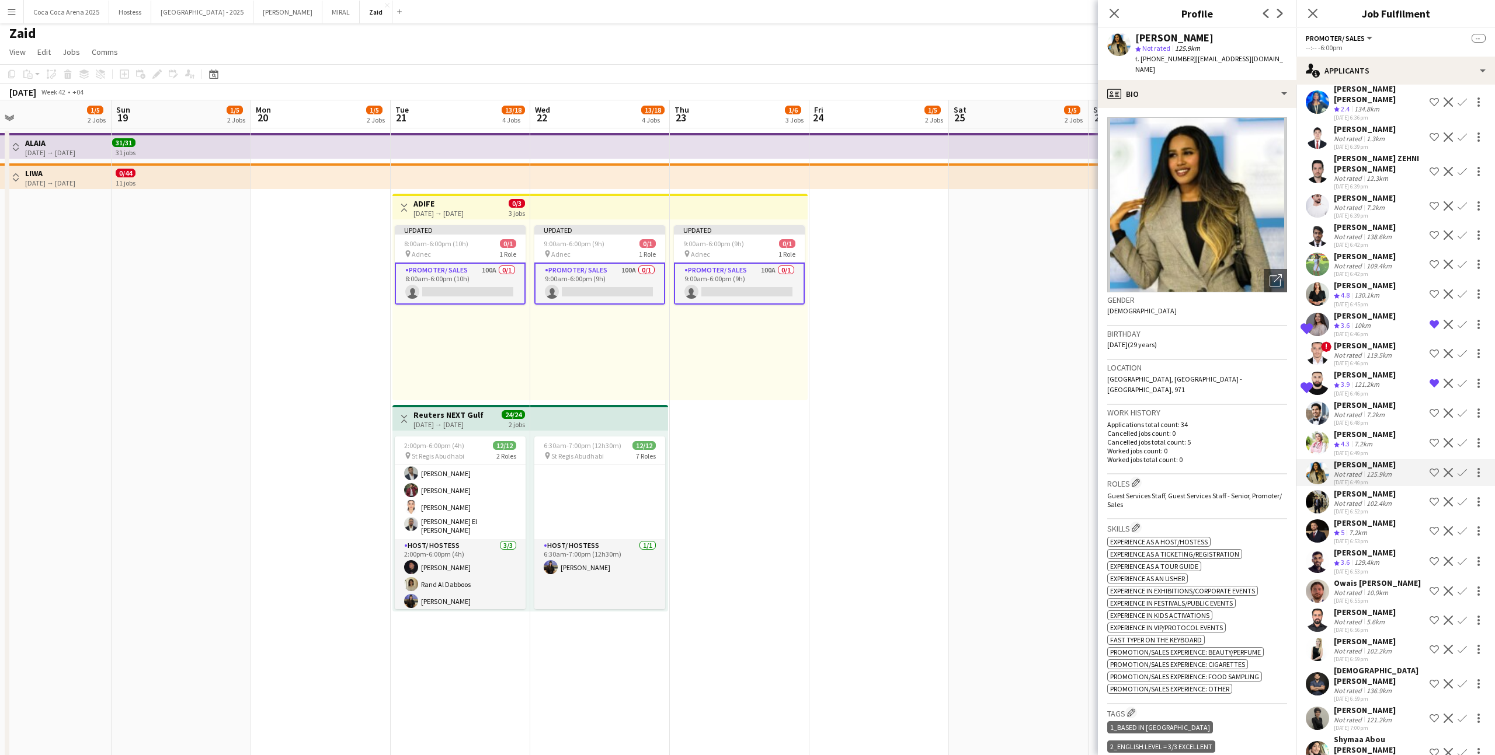
click at [858, 465] on div "29-09-2025 6:56pm" at bounding box center [1364, 630] width 62 height 8
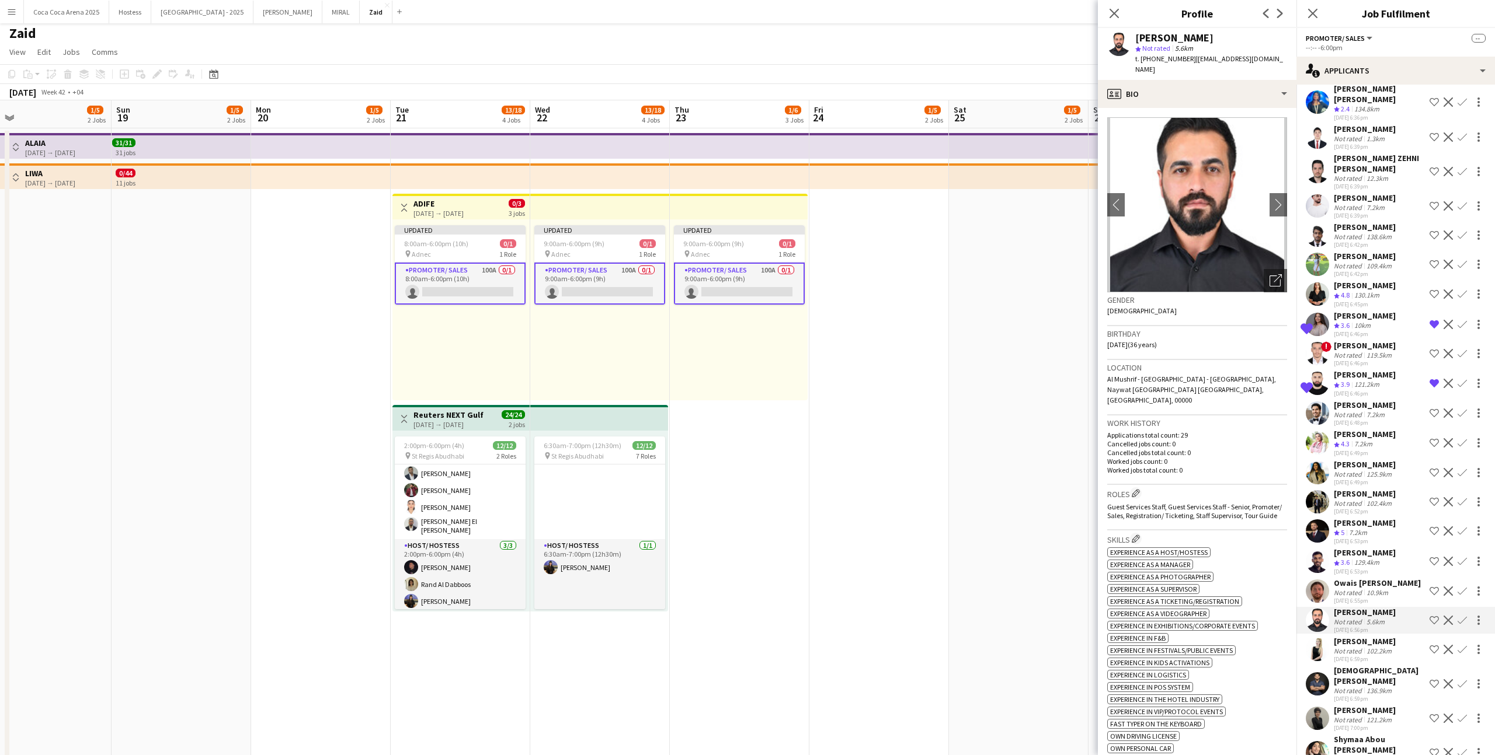
scroll to position [571, 0]
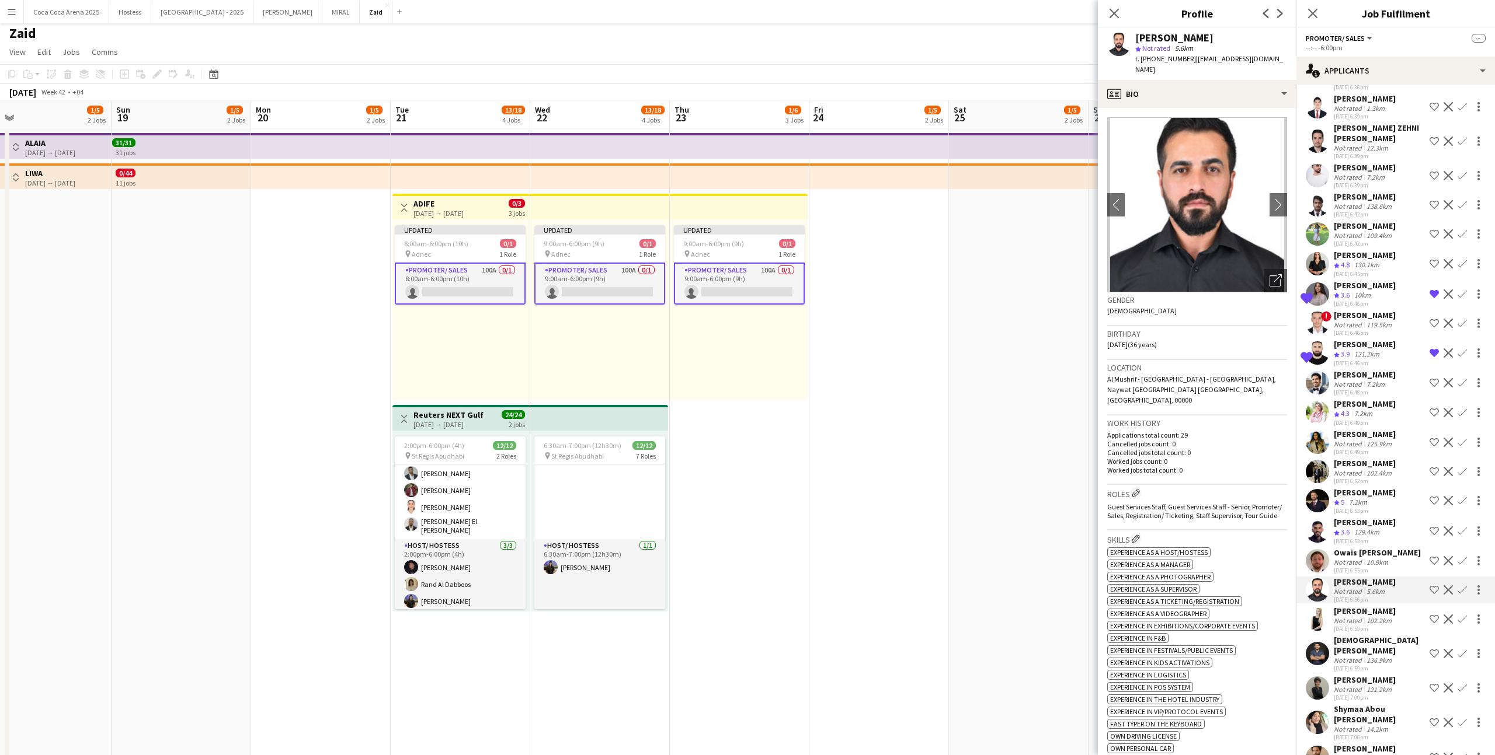
click at [858, 465] on div "29-09-2025 6:59pm" at bounding box center [1364, 629] width 62 height 8
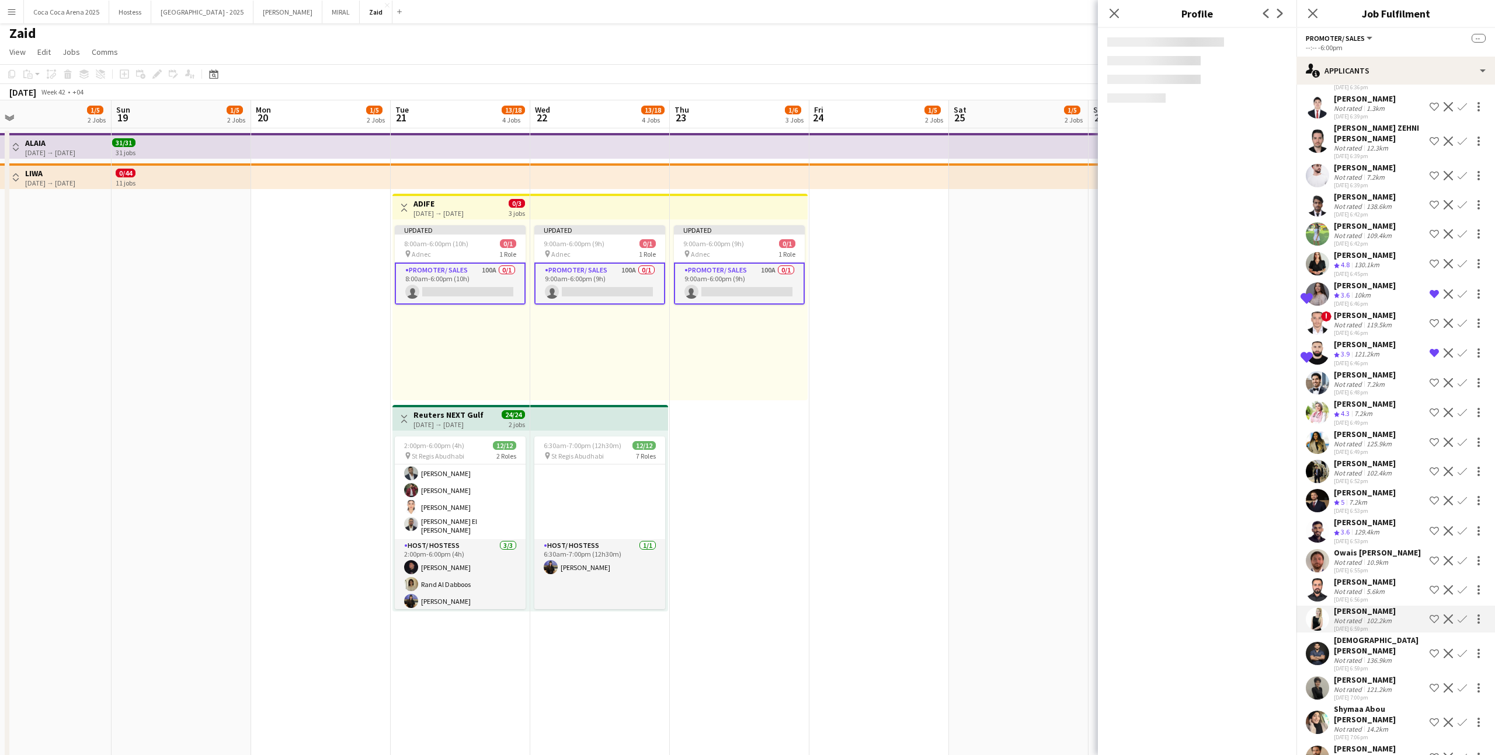
scroll to position [624, 0]
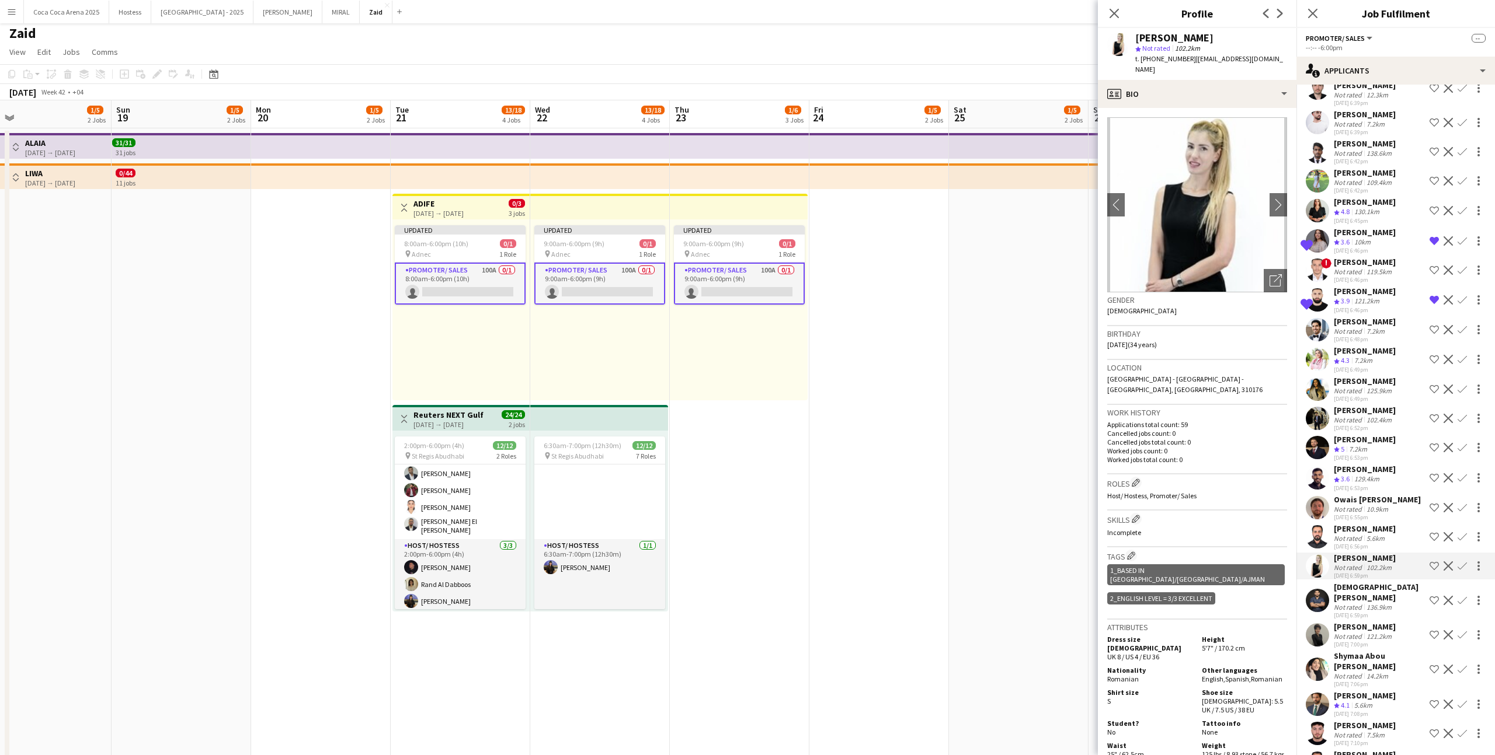
click at [858, 465] on div "14.2km" at bounding box center [1377, 676] width 26 height 9
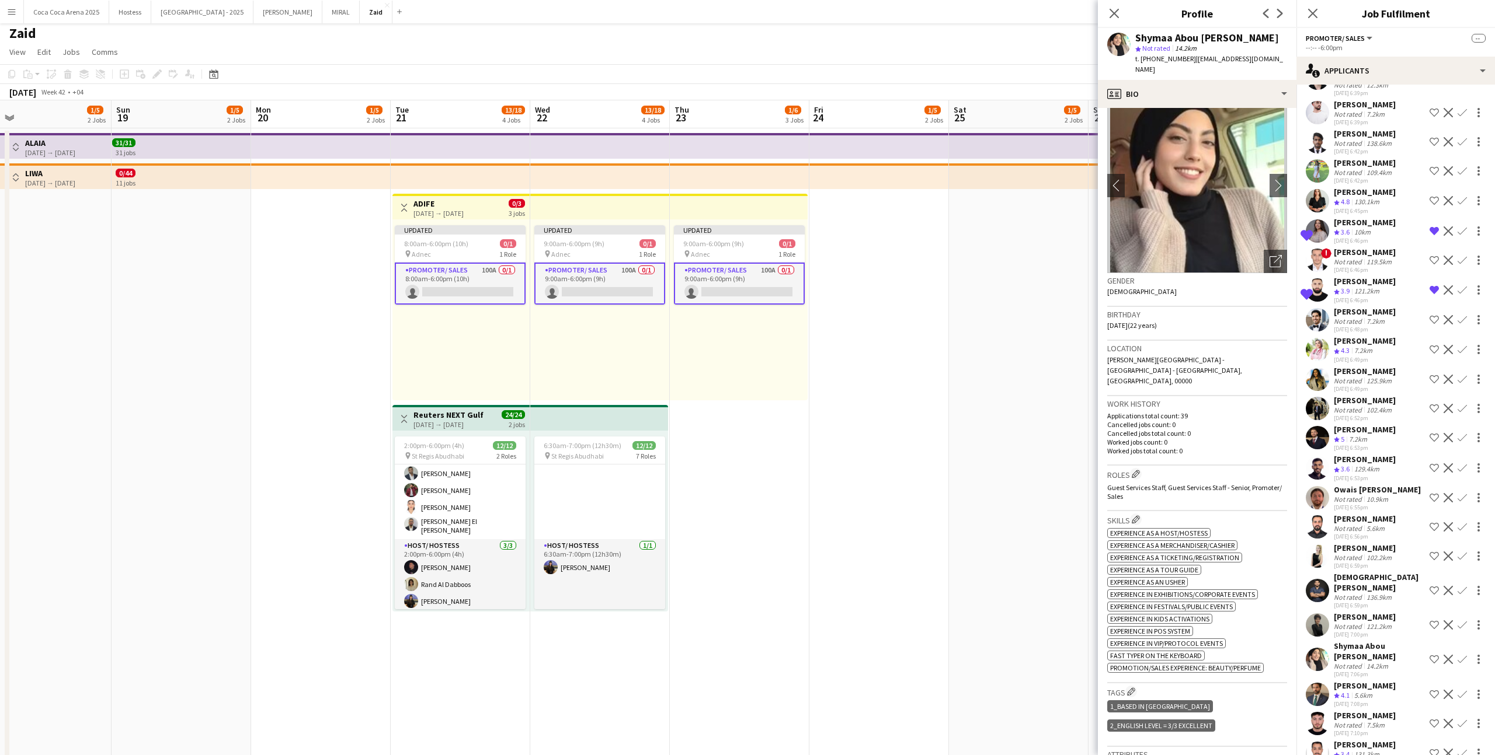
scroll to position [0, 0]
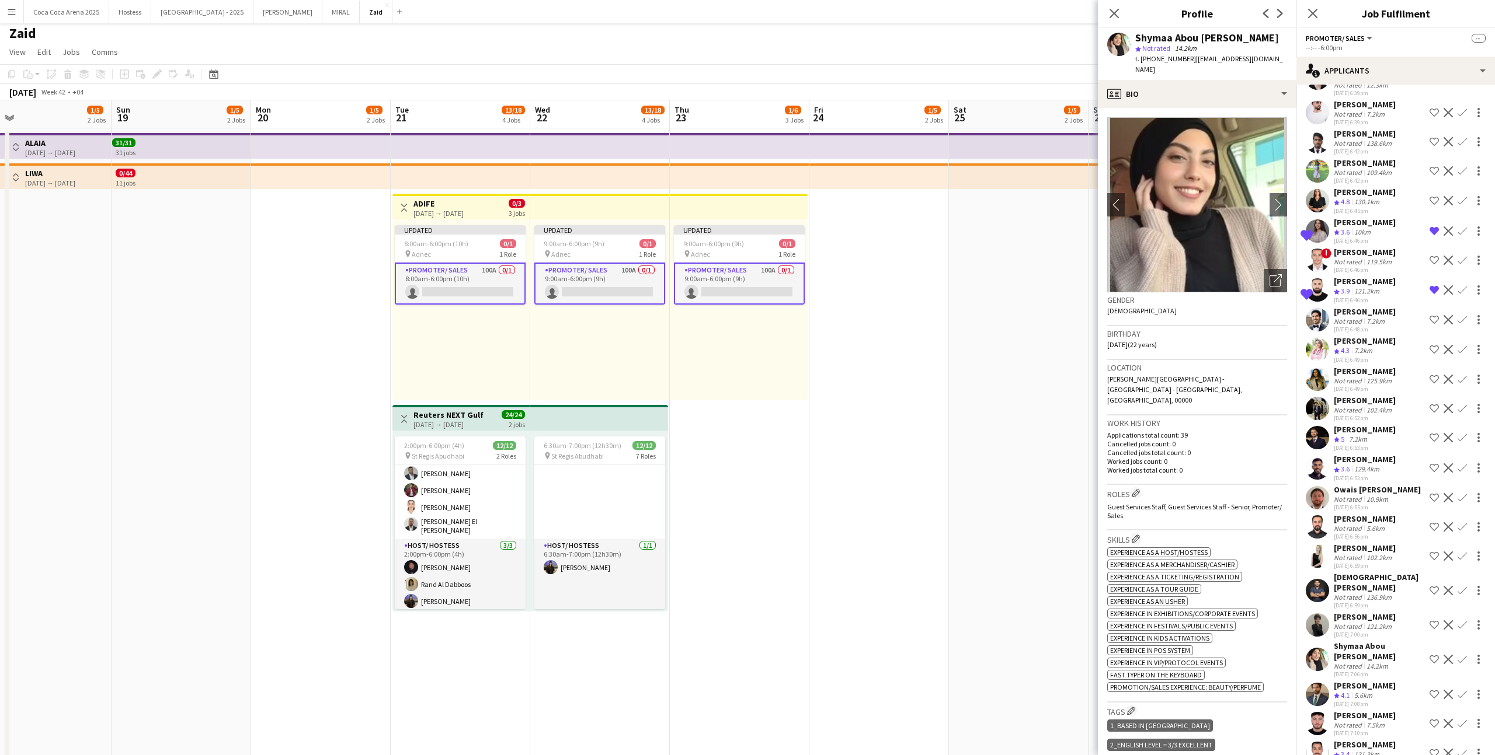
click at [858, 252] on img at bounding box center [1197, 204] width 180 height 175
click at [858, 274] on icon "Open photos pop-in" at bounding box center [1275, 280] width 12 height 12
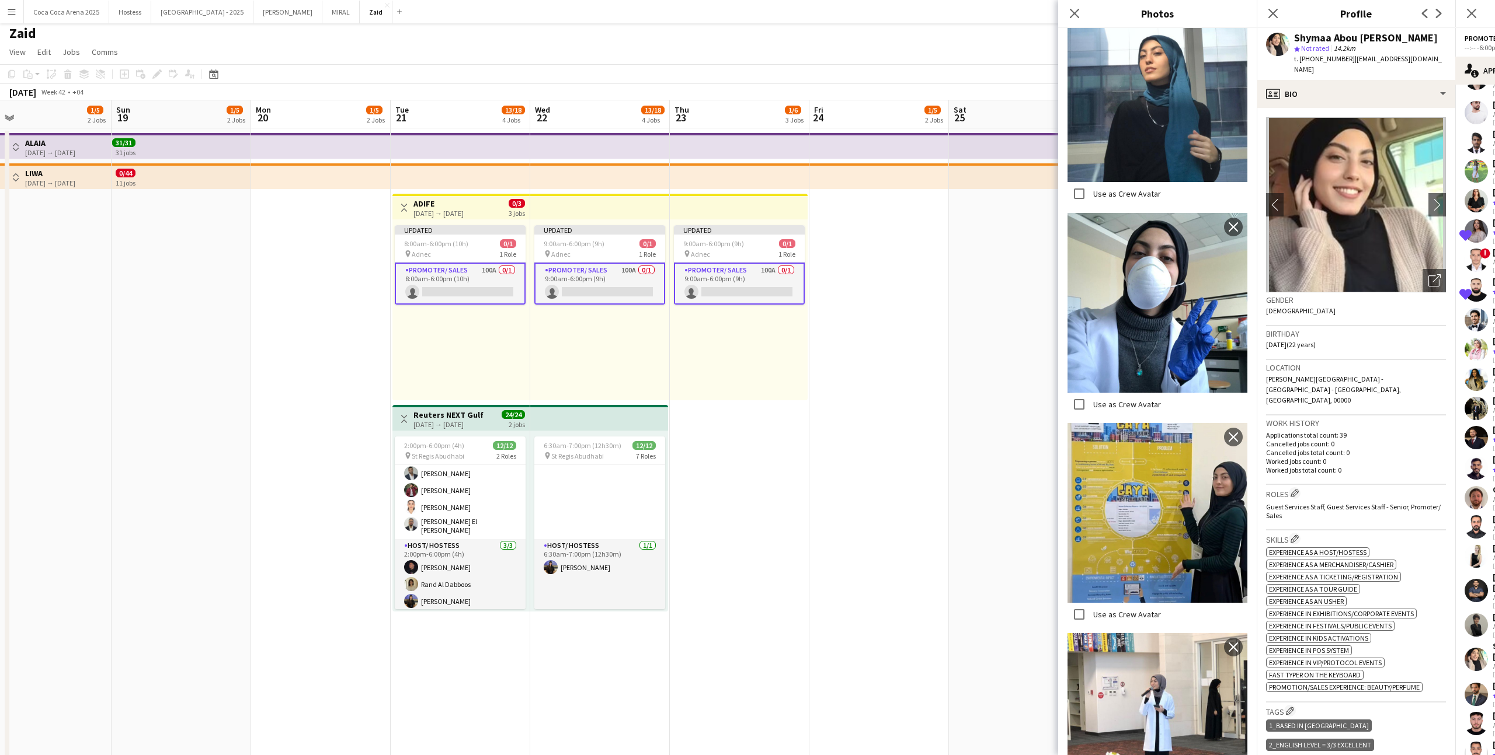
scroll to position [363, 0]
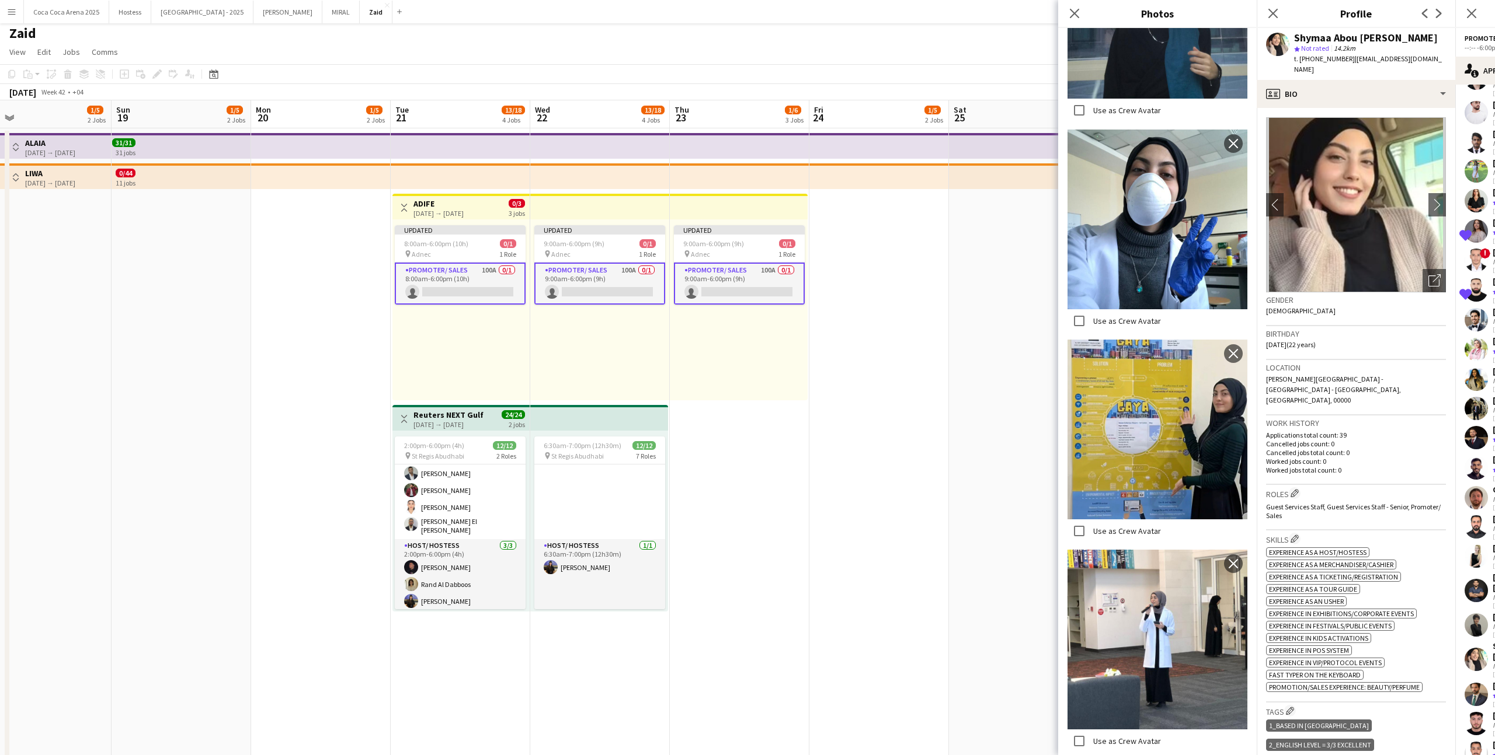
click at [858, 448] on p "Cancelled jobs total count: 0" at bounding box center [1356, 452] width 180 height 9
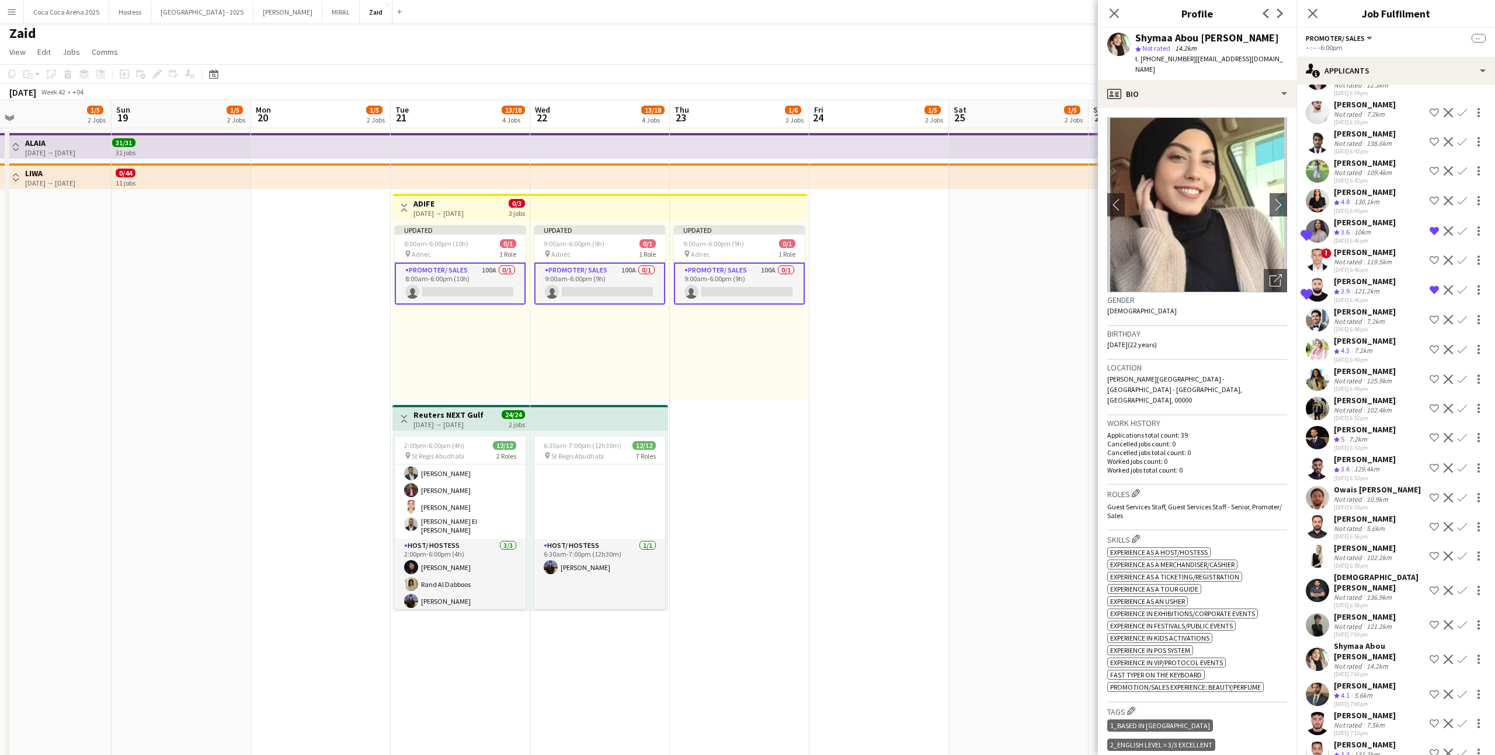
click at [858, 465] on app-icon "Shortlist crew" at bounding box center [1433, 590] width 9 height 9
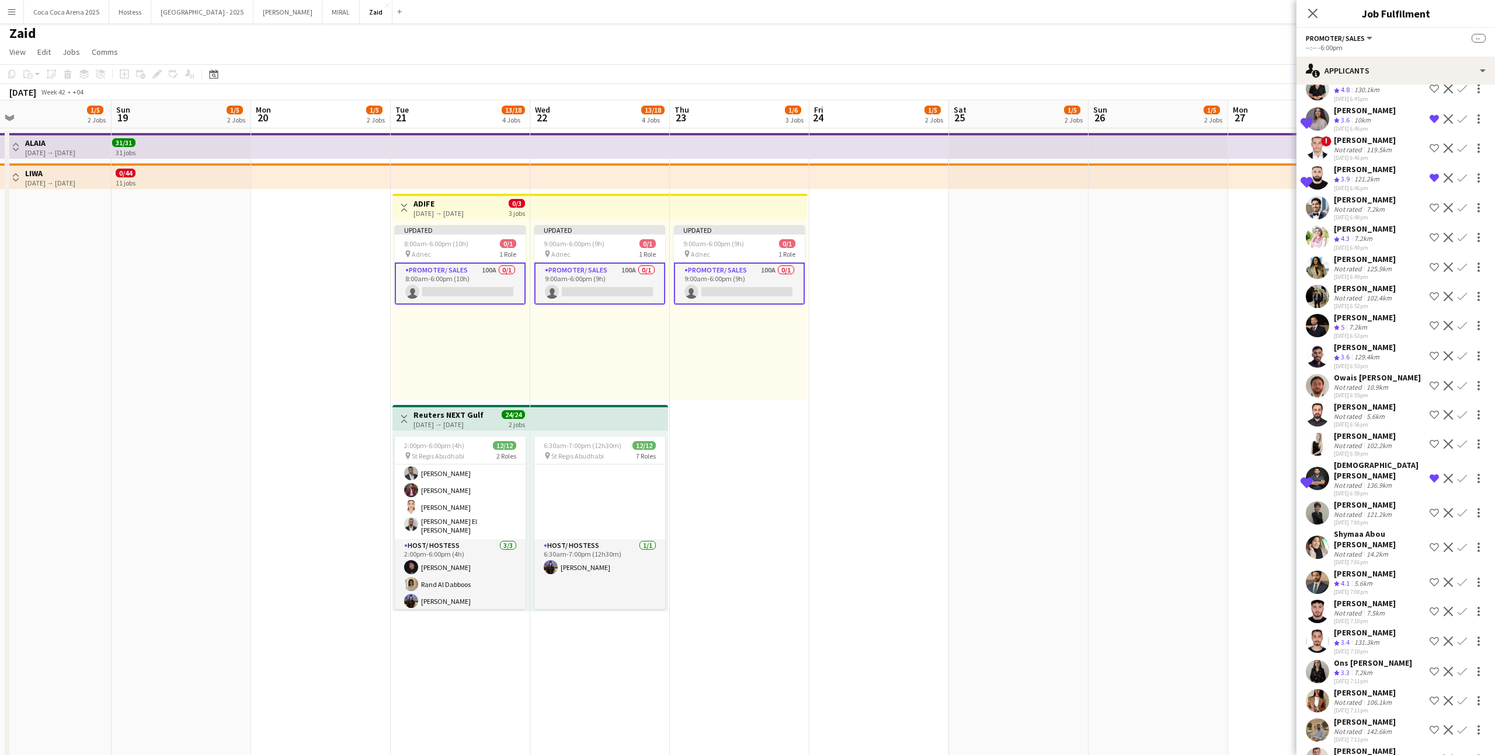
scroll to position [742, 0]
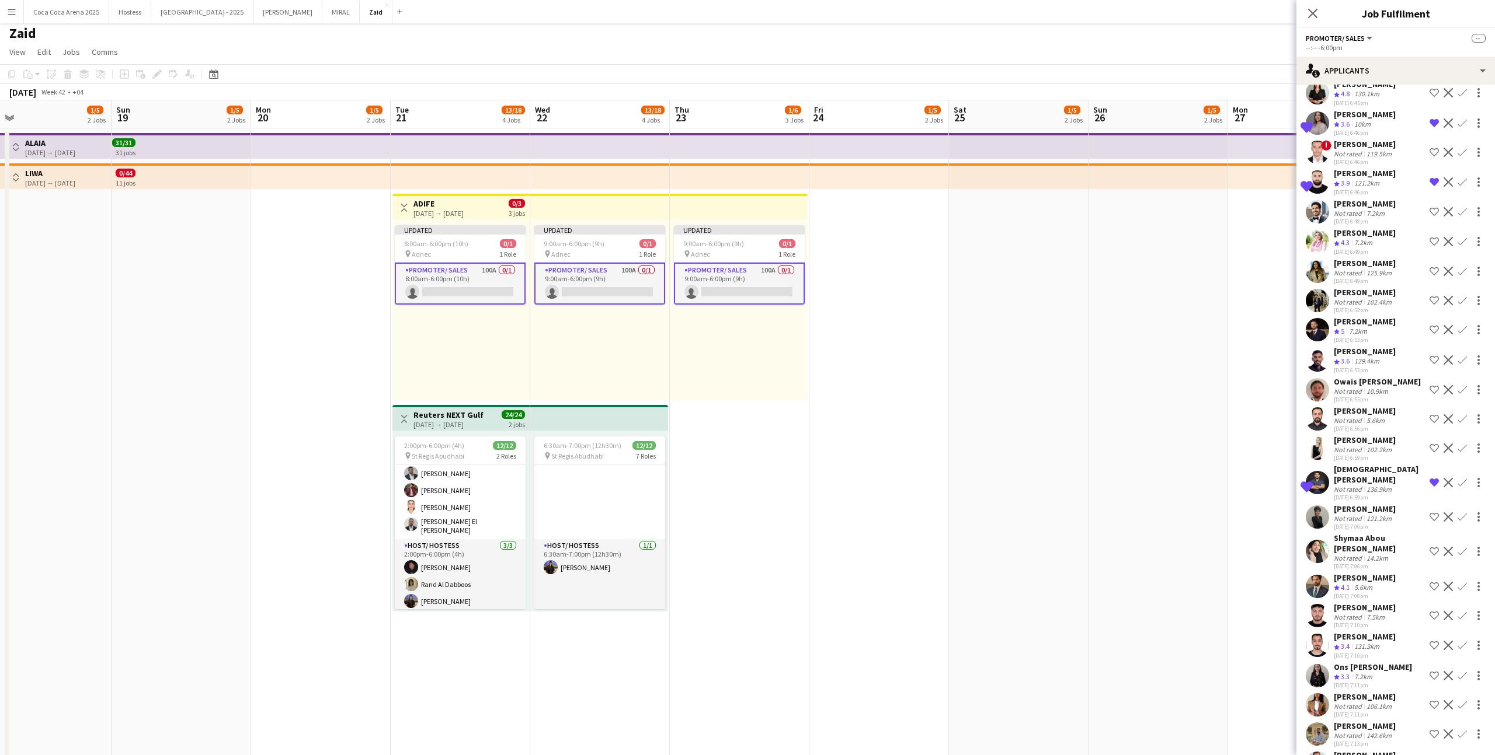
click at [858, 465] on app-icon "Remove crew from shortlist" at bounding box center [1433, 482] width 9 height 9
click at [858, 465] on button "Shortlist crew" at bounding box center [1434, 552] width 14 height 14
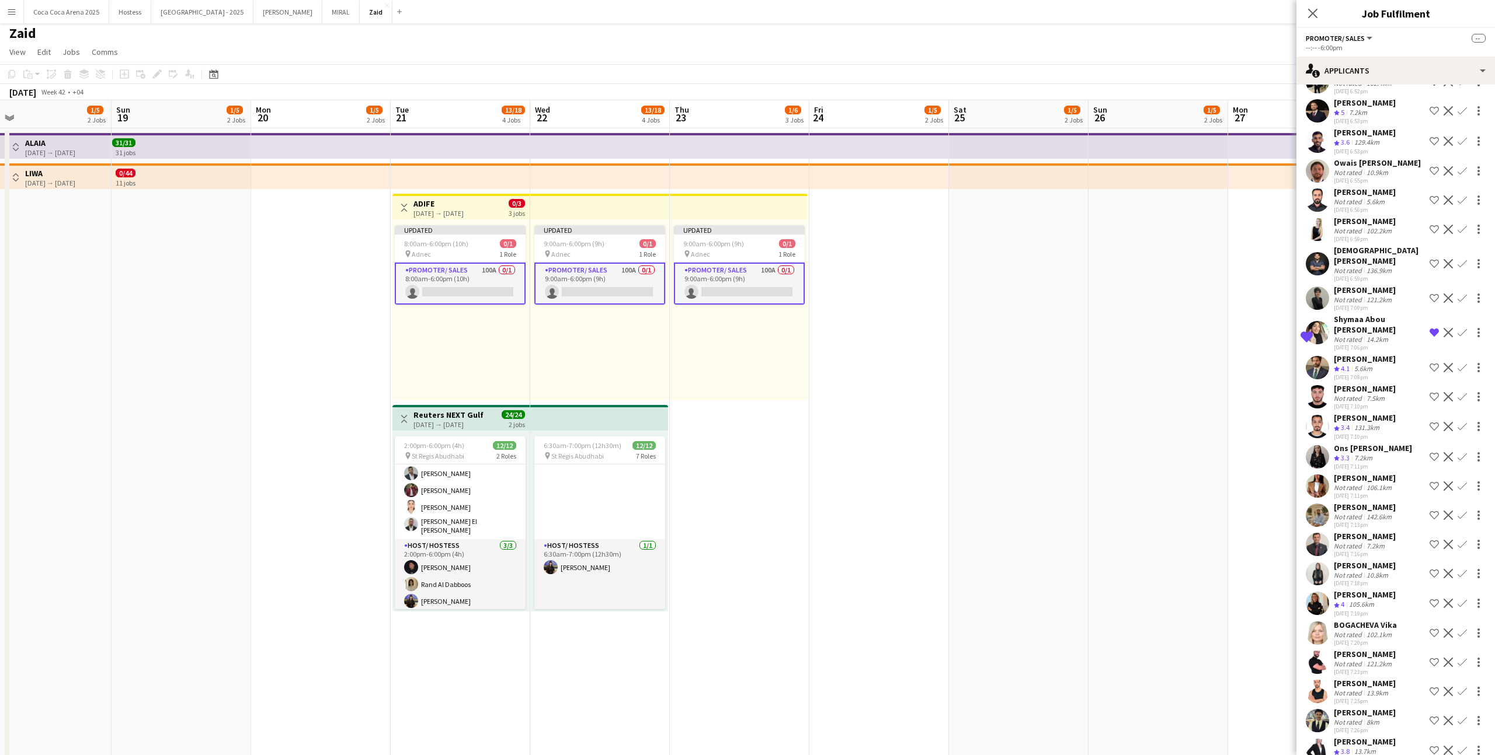
scroll to position [960, 0]
click at [858, 465] on div "BOGACHEVA Vika" at bounding box center [1364, 626] width 63 height 11
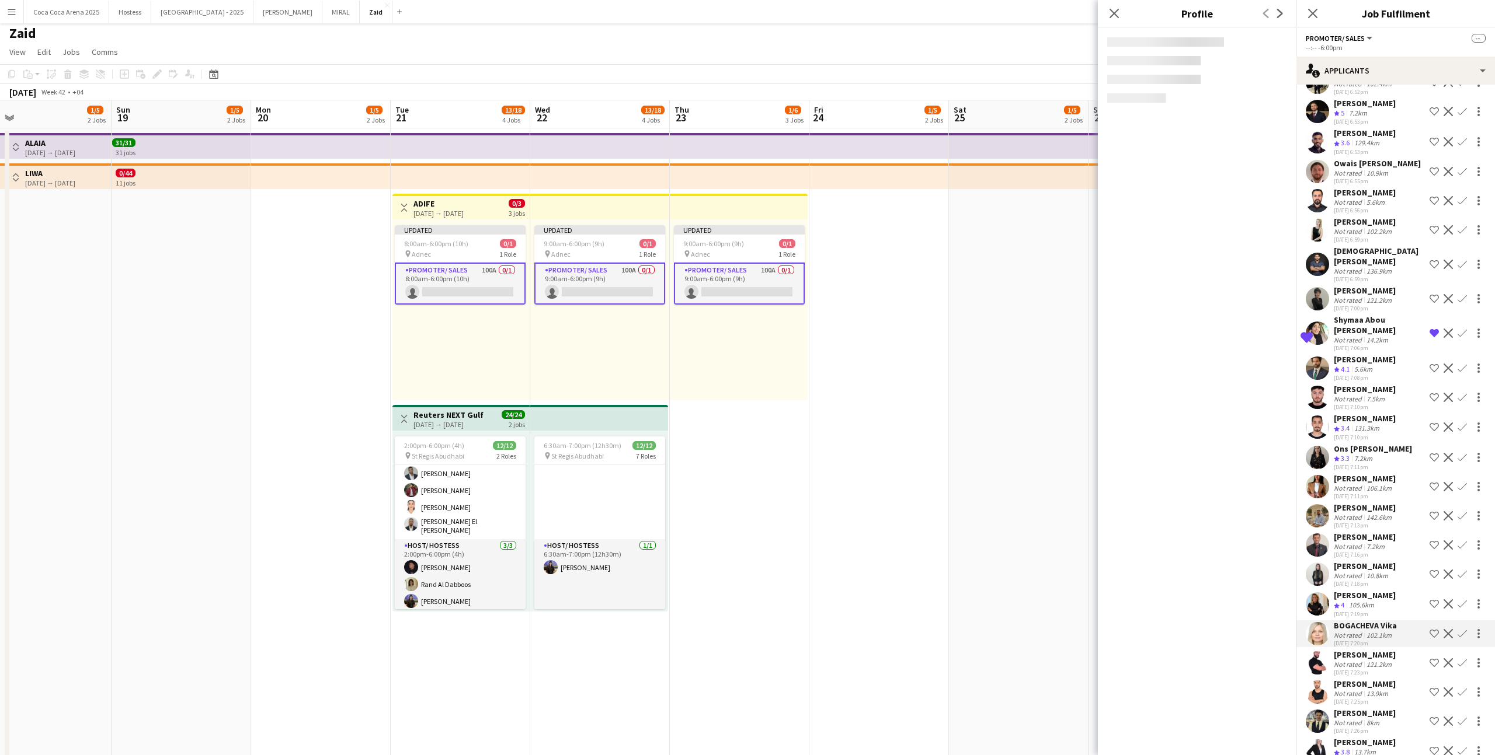
click at [858, 465] on div "105.6km" at bounding box center [1361, 606] width 30 height 10
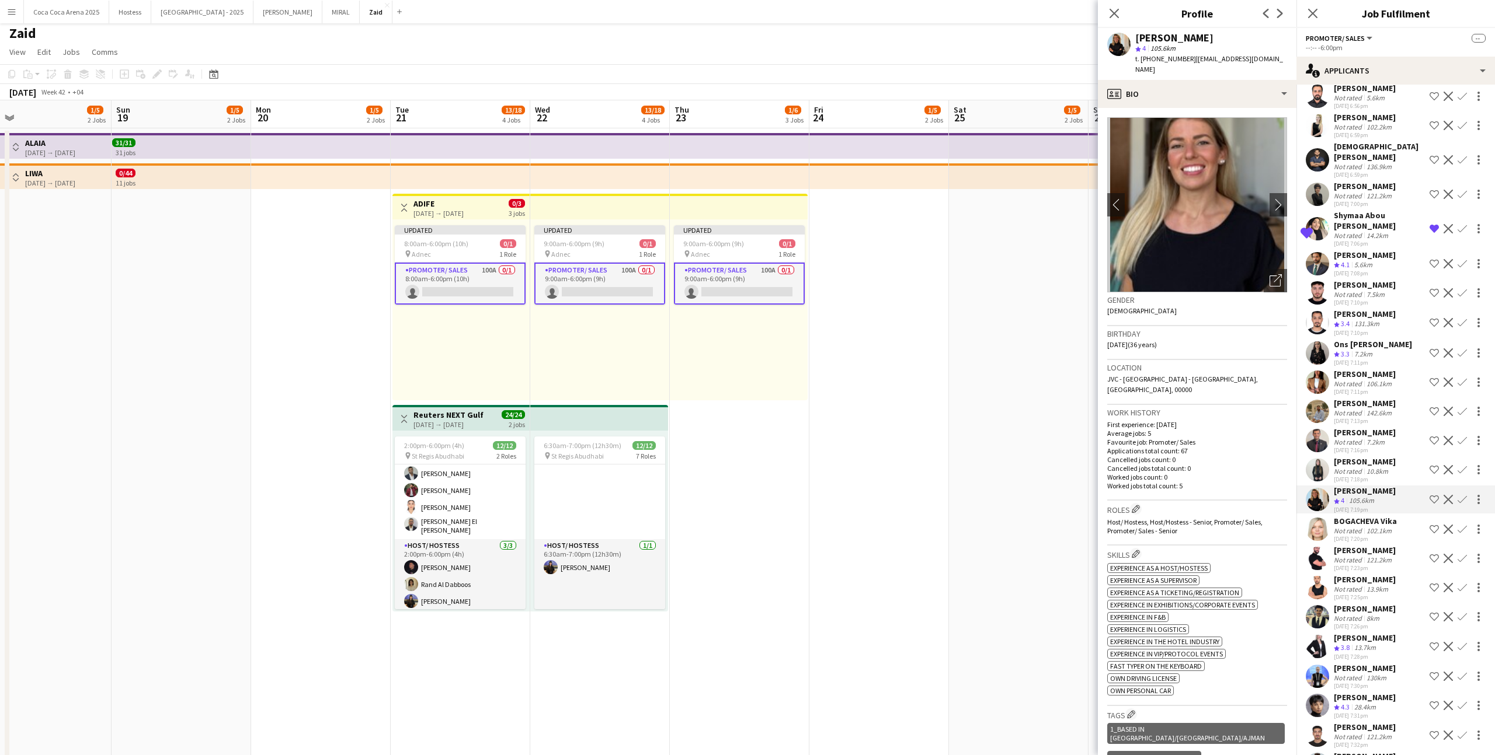
click at [858, 465] on div "Crew rating 3.8 13.7km" at bounding box center [1364, 648] width 62 height 10
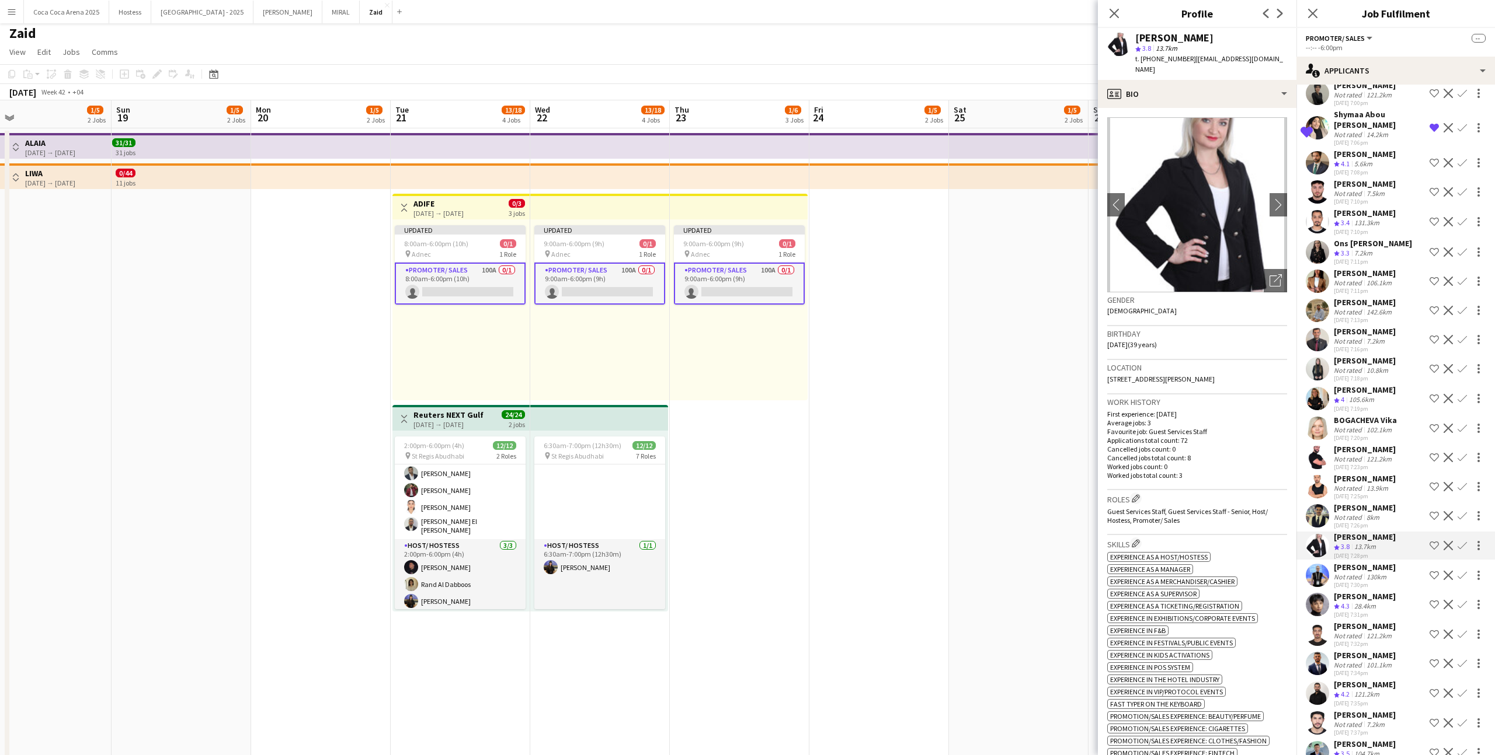
scroll to position [1165, 0]
click at [858, 465] on div "29-09-2025 7:32pm" at bounding box center [1364, 645] width 62 height 8
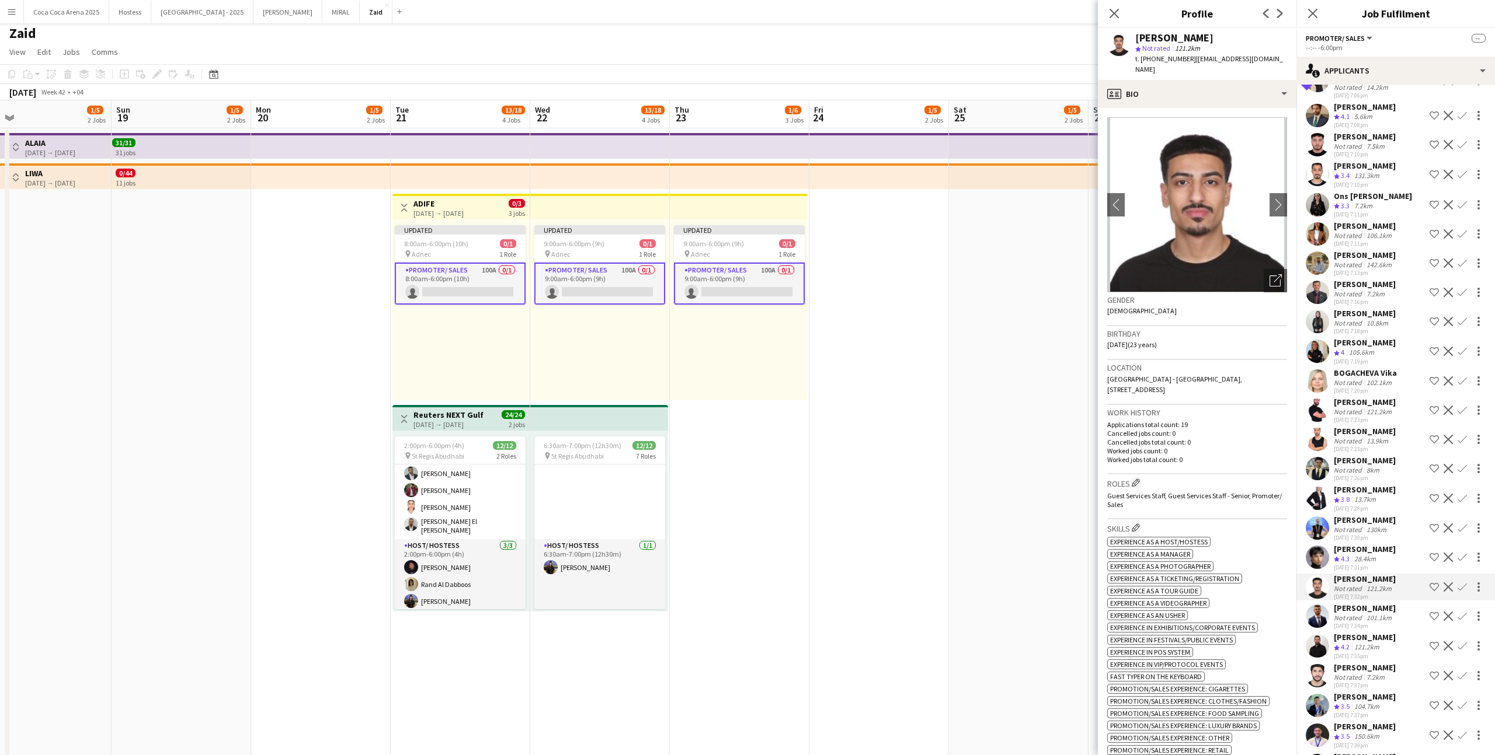
scroll to position [1218, 0]
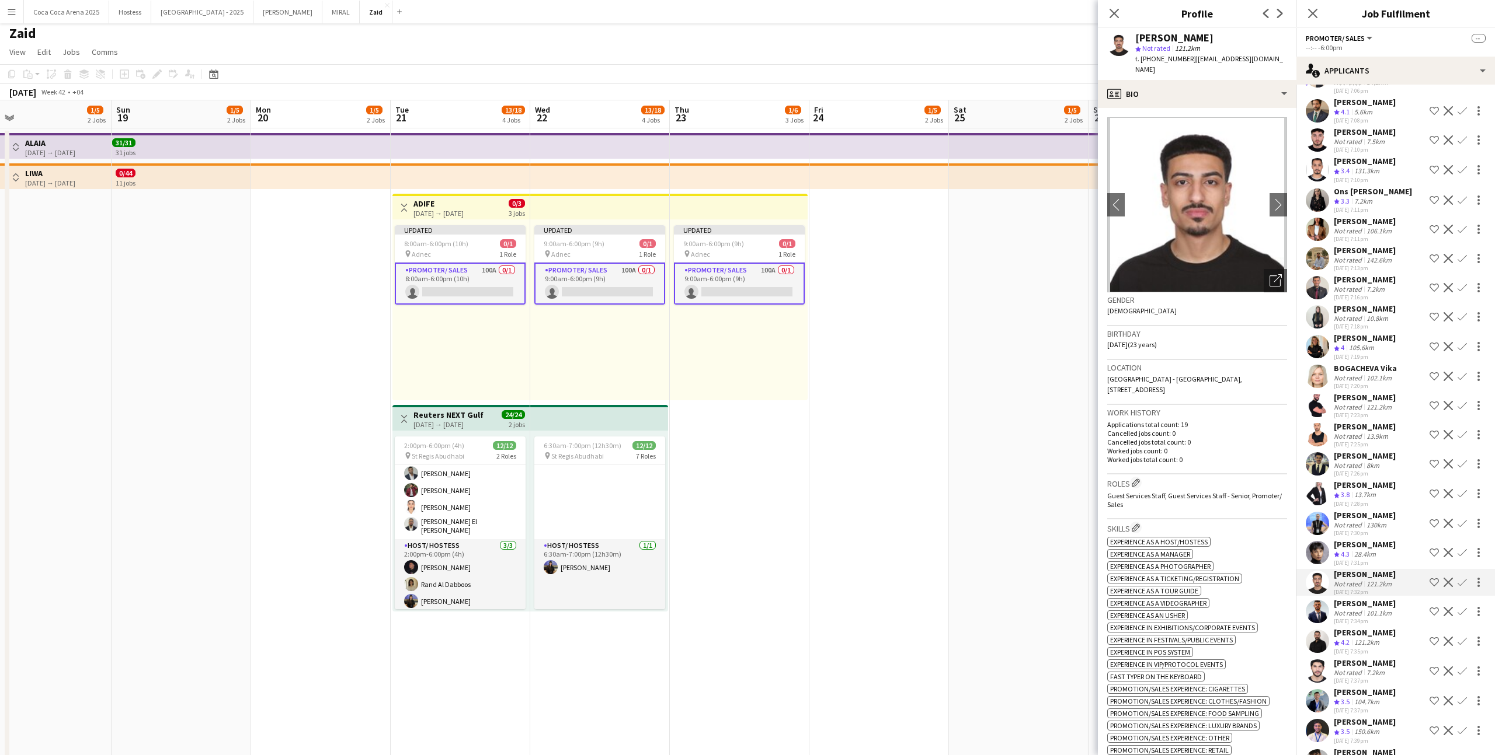
click at [858, 465] on div "121.2km" at bounding box center [1367, 643] width 30 height 10
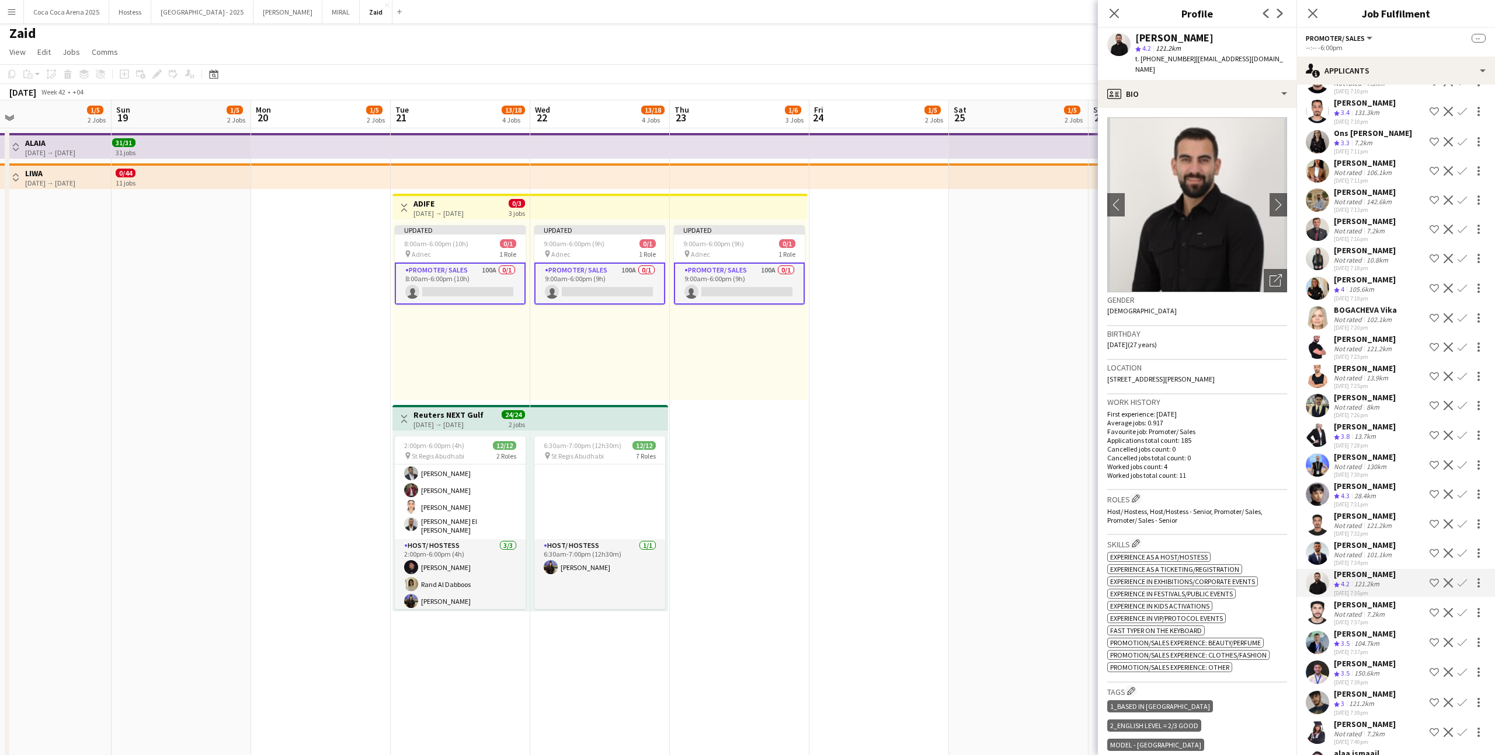
scroll to position [1277, 0]
click at [858, 465] on app-icon "Shortlist crew" at bounding box center [1433, 582] width 9 height 9
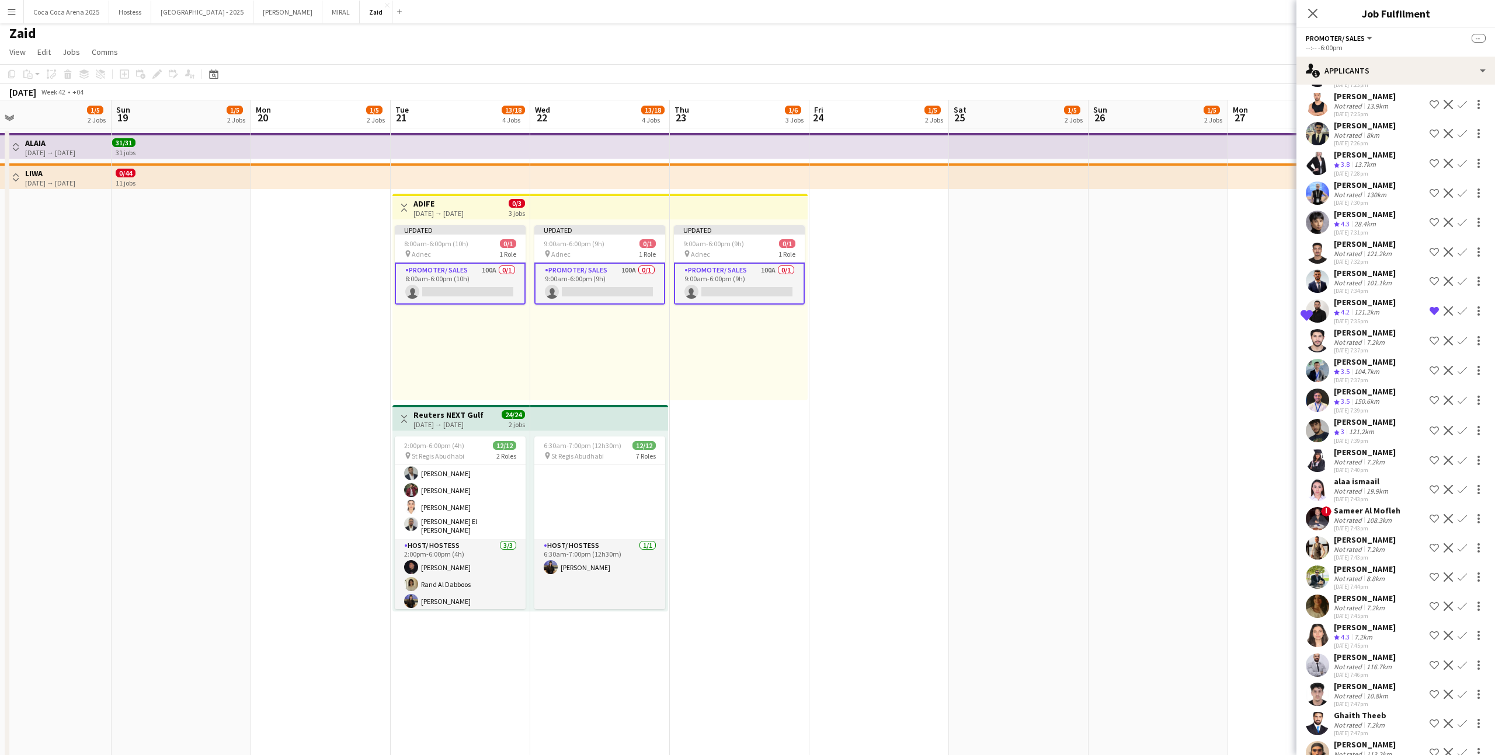
scroll to position [1549, 0]
click at [858, 465] on div "alaa ismaail Not rated 19.9km 29-09-2025 7:43pm Shortlist crew Decline Confirm" at bounding box center [1395, 489] width 199 height 27
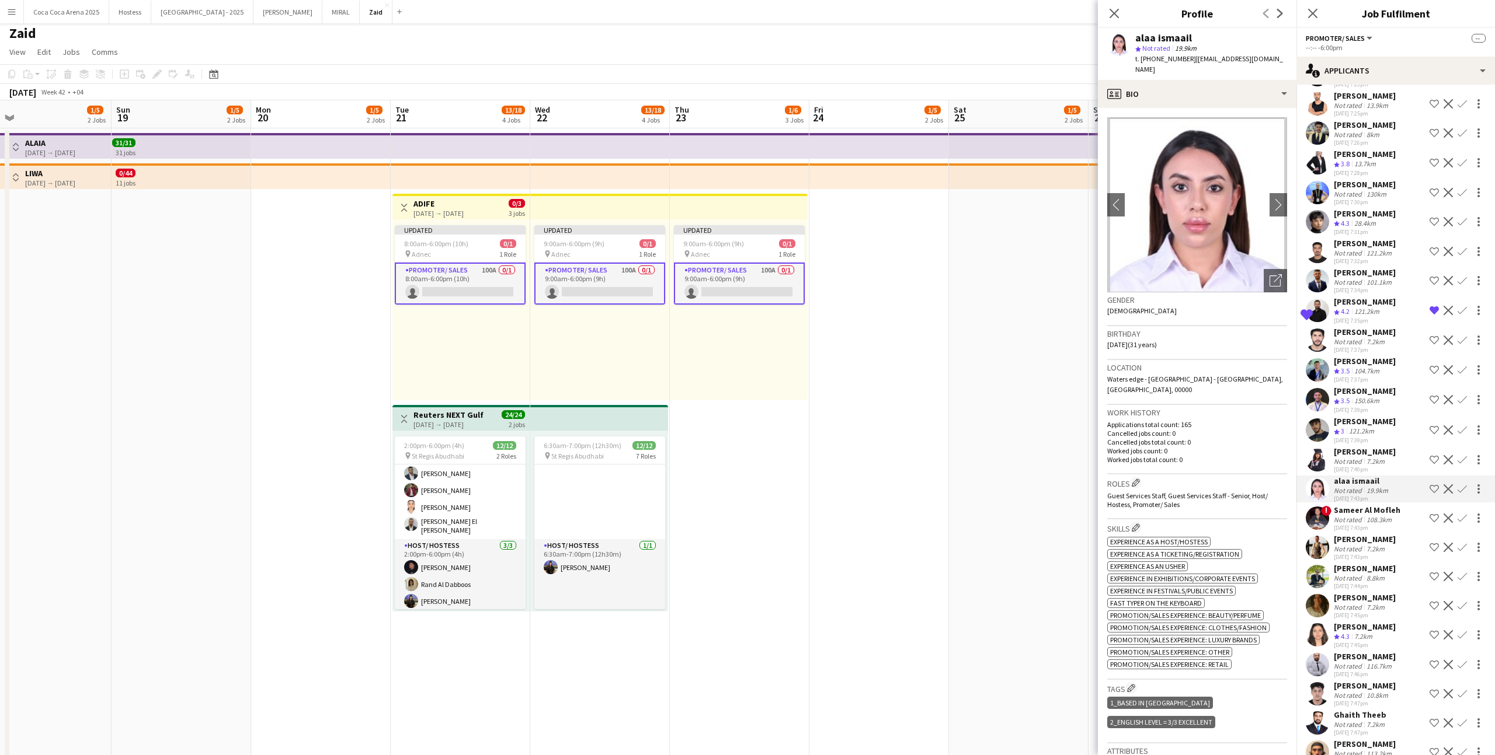
click at [858, 465] on div "Sameer Al Mofleh" at bounding box center [1366, 510] width 67 height 11
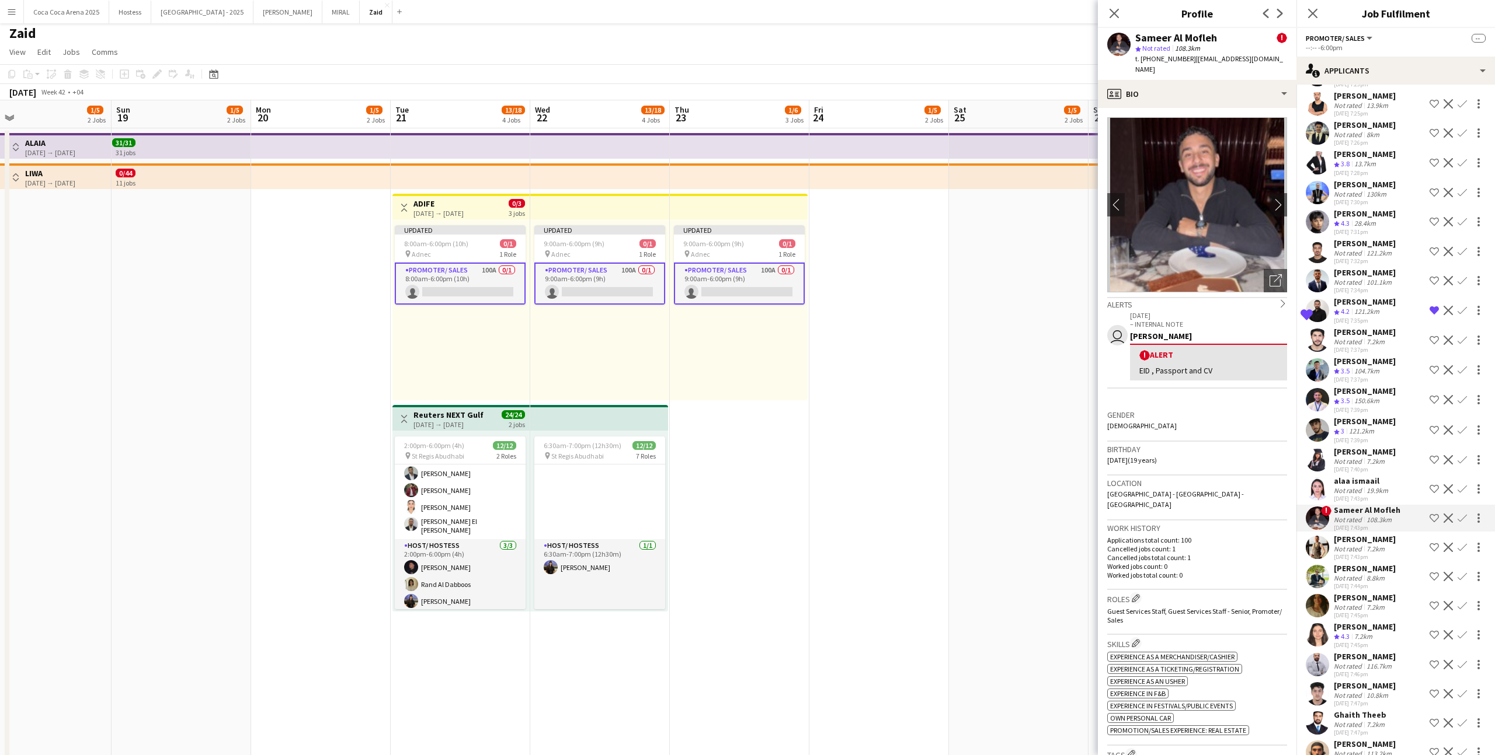
click at [858, 465] on div "Anas Alchanawani" at bounding box center [1364, 539] width 62 height 11
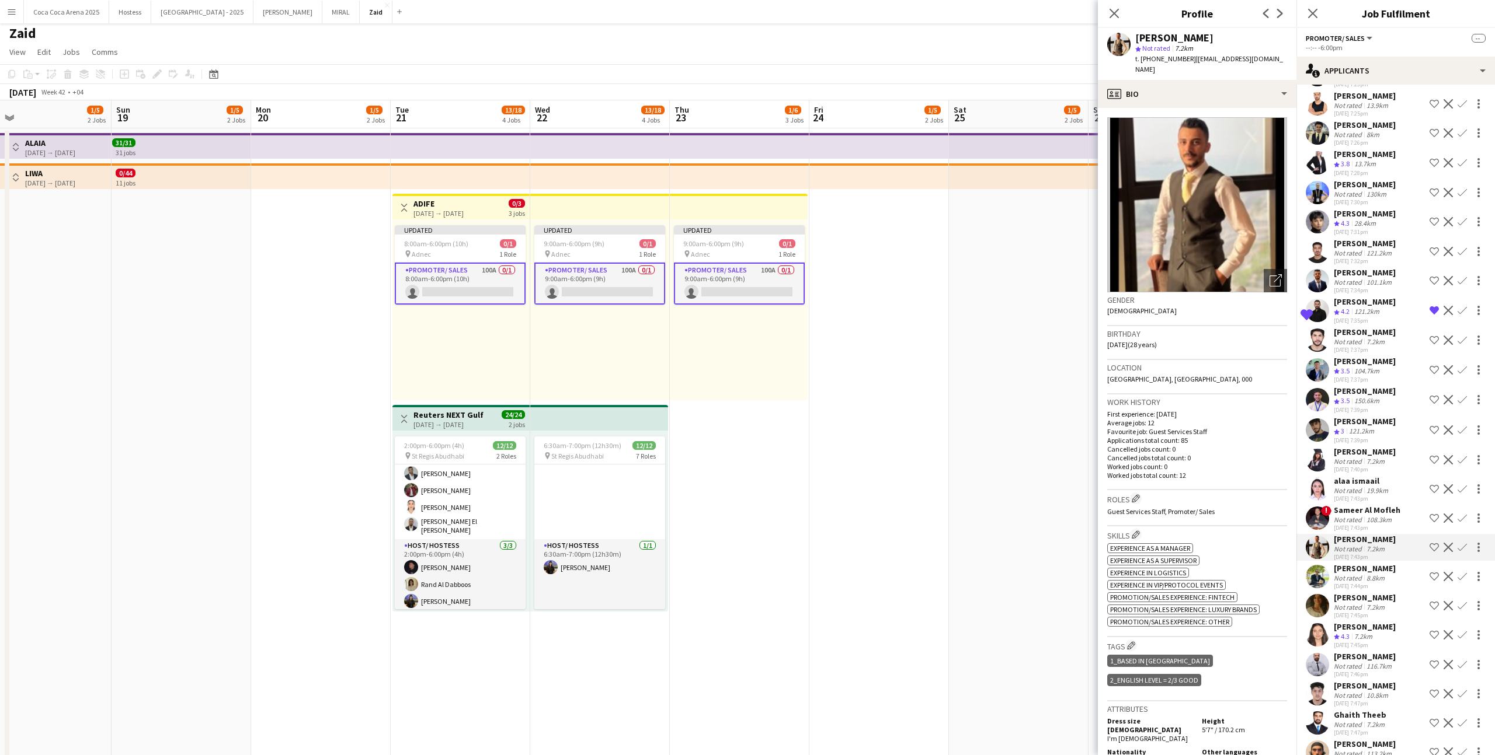
click at [858, 465] on div "Mohamed amine Chaatani" at bounding box center [1364, 568] width 62 height 11
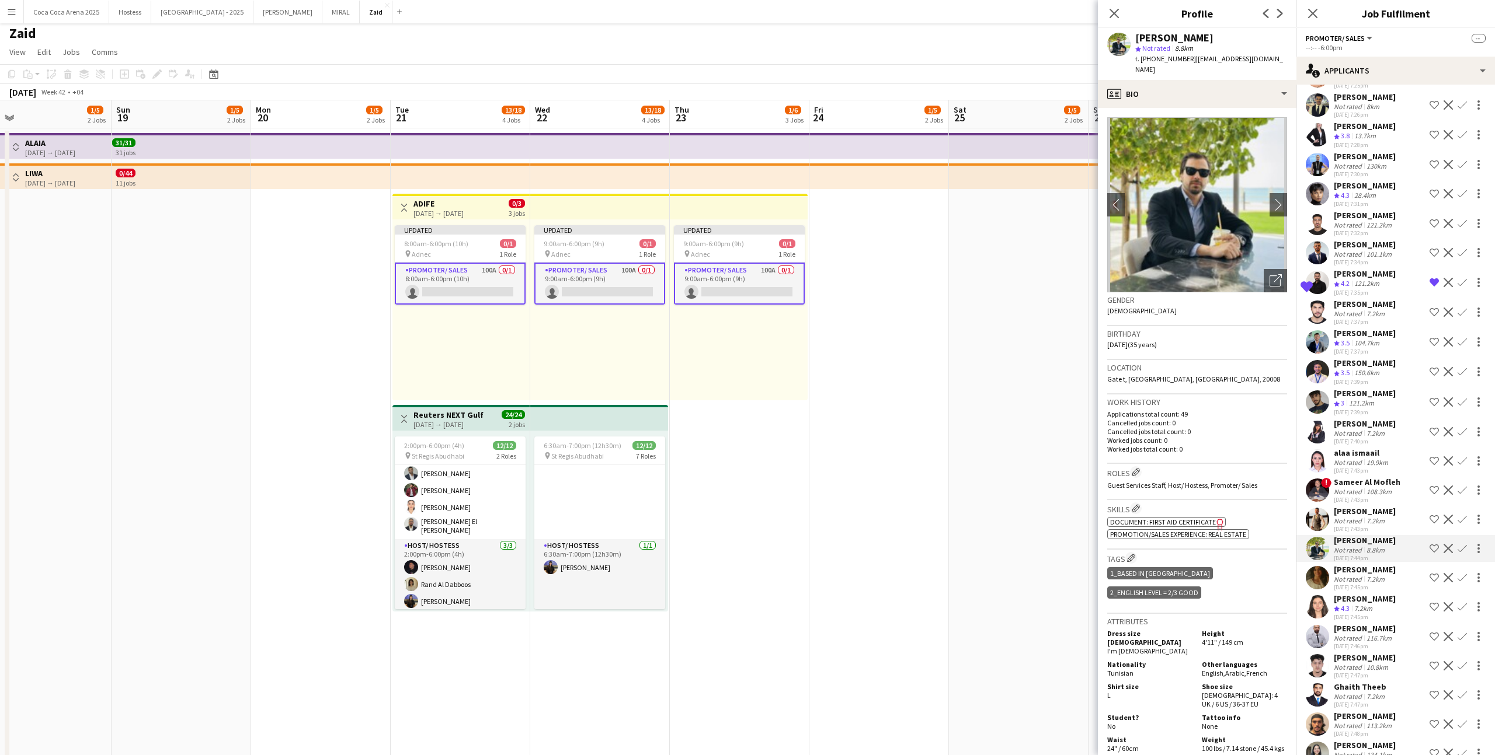
click at [858, 465] on div "Rania Ali Not rated 7.2km 29-09-2025 7:45pm Shortlist crew Decline Confirm" at bounding box center [1395, 578] width 199 height 27
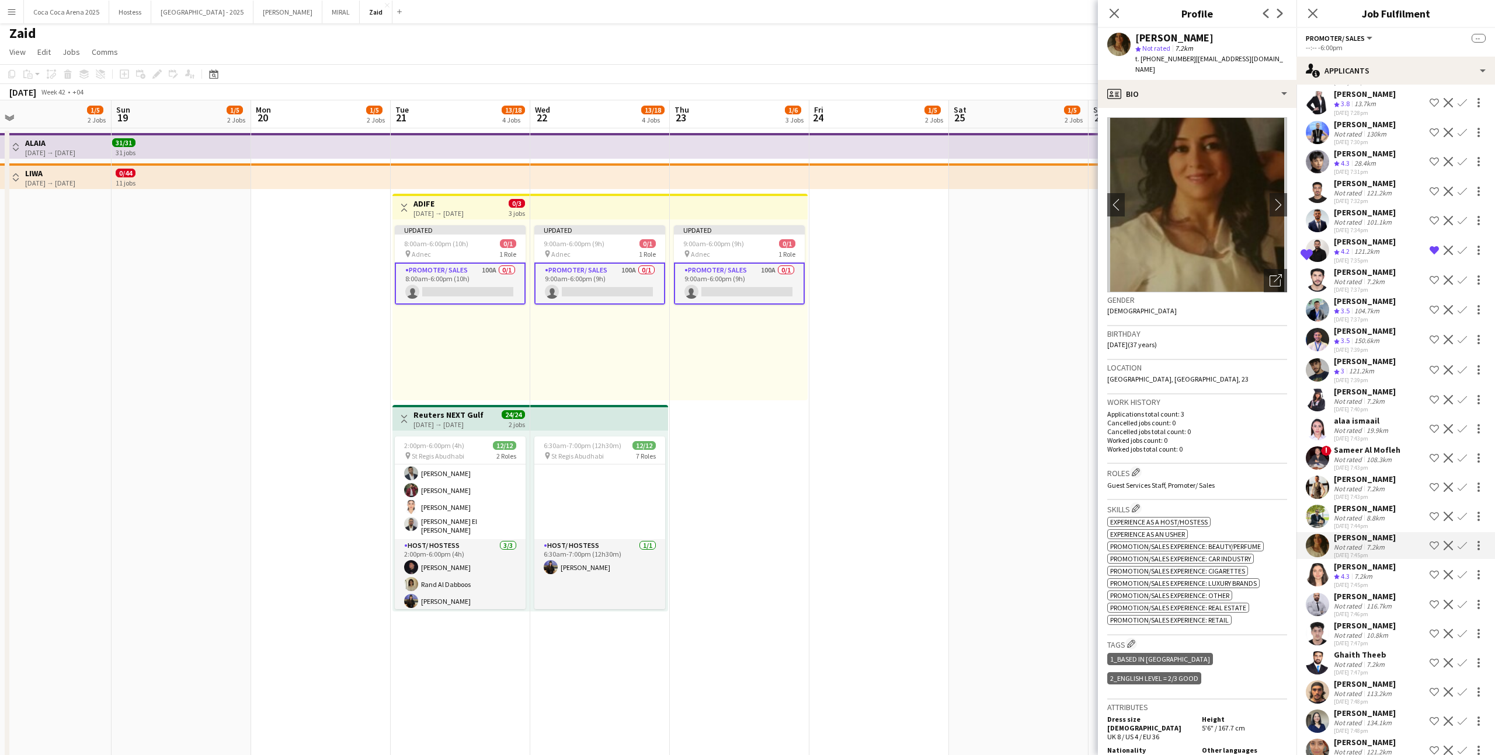
scroll to position [1610, 0]
click at [858, 295] on h3 "Gender" at bounding box center [1197, 300] width 180 height 11
click at [858, 274] on icon "Open photos pop-in" at bounding box center [1275, 280] width 12 height 12
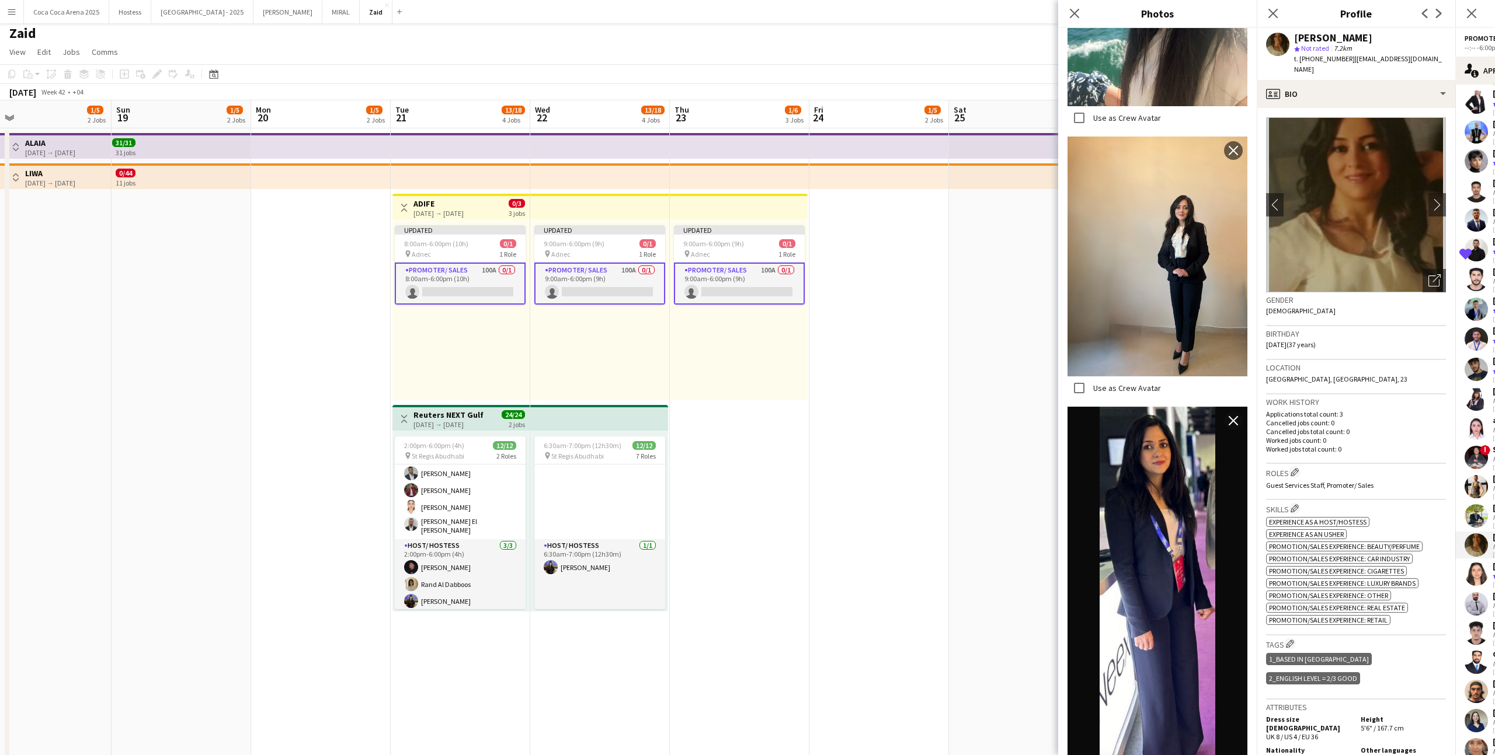
scroll to position [773, 0]
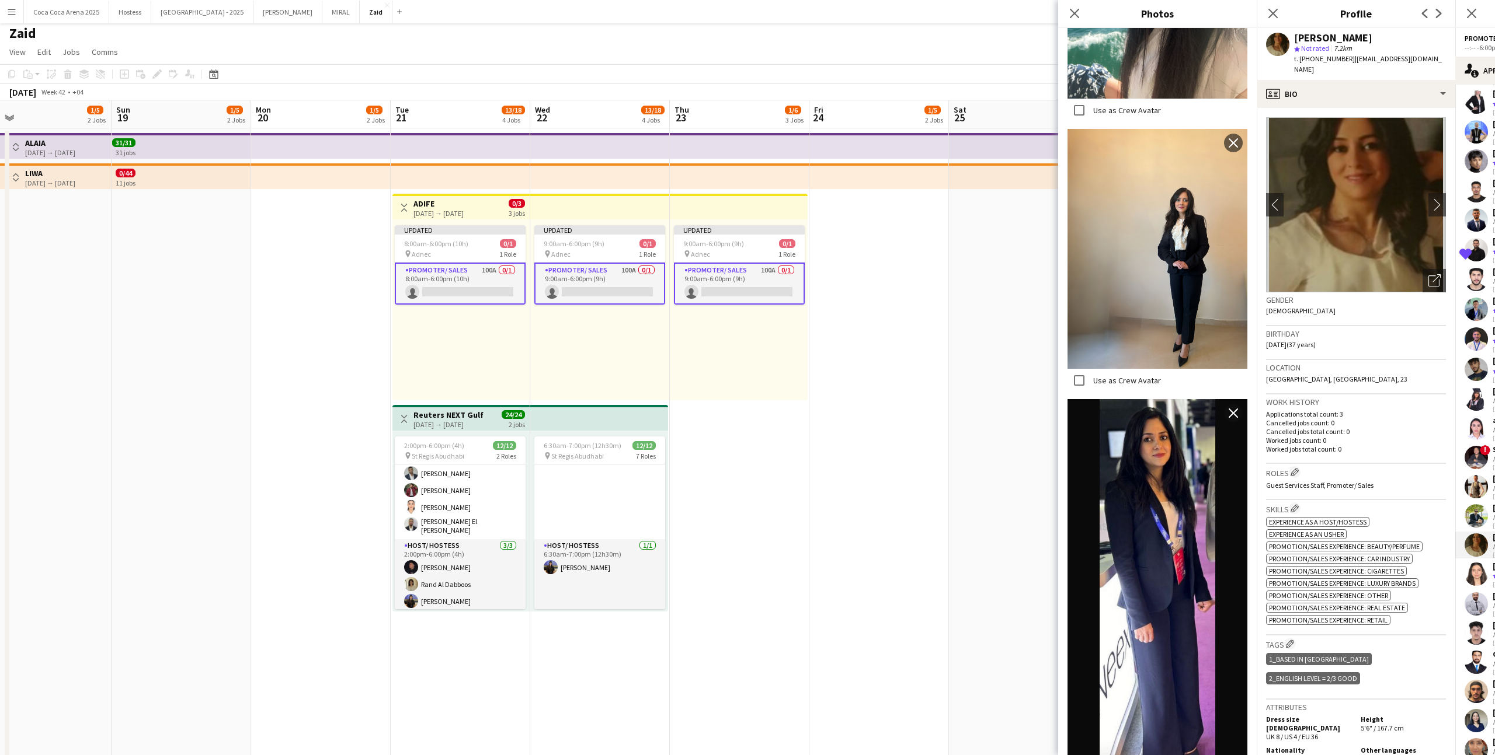
click at [858, 445] on p "Worked jobs total count: 0" at bounding box center [1356, 449] width 180 height 9
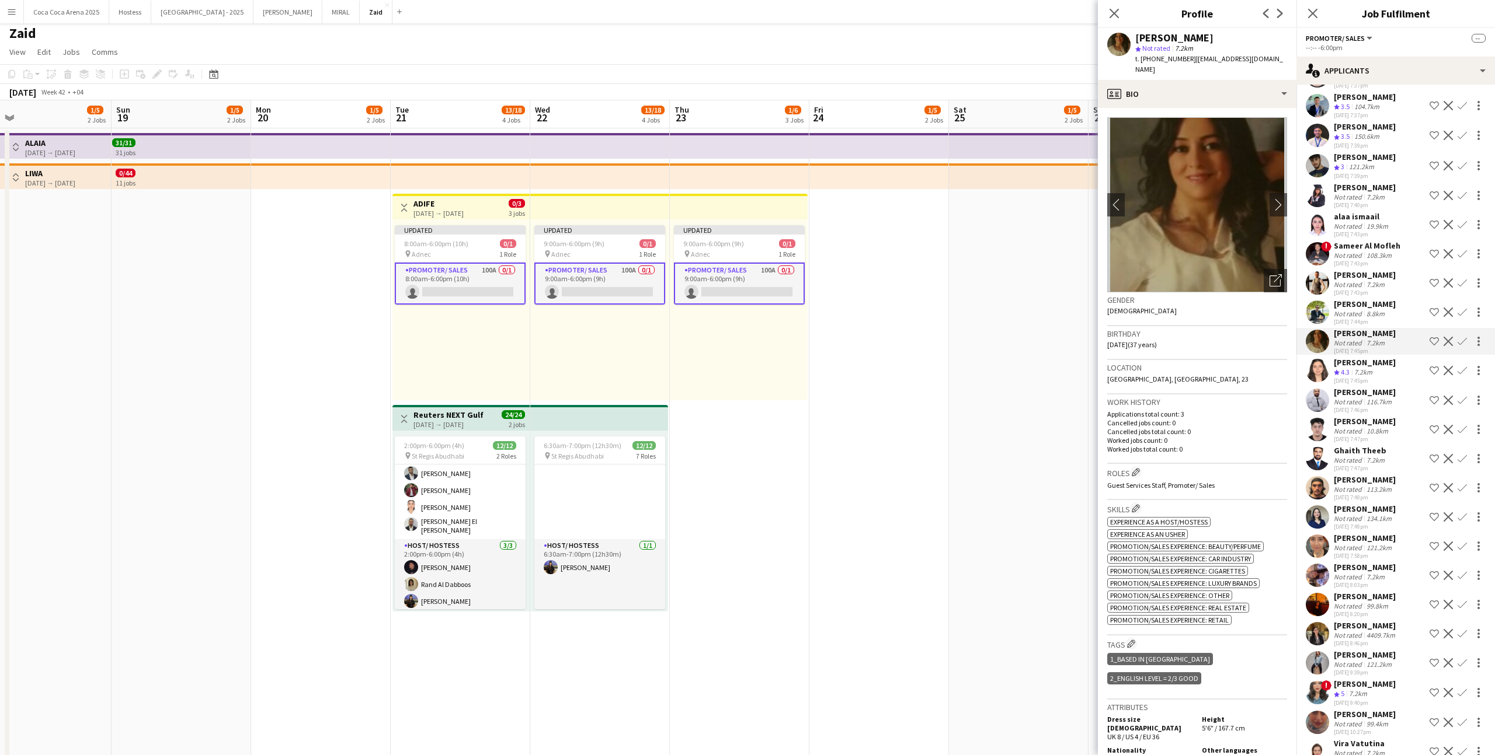
scroll to position [1815, 0]
click at [858, 465] on div "99.8km" at bounding box center [1377, 605] width 26 height 9
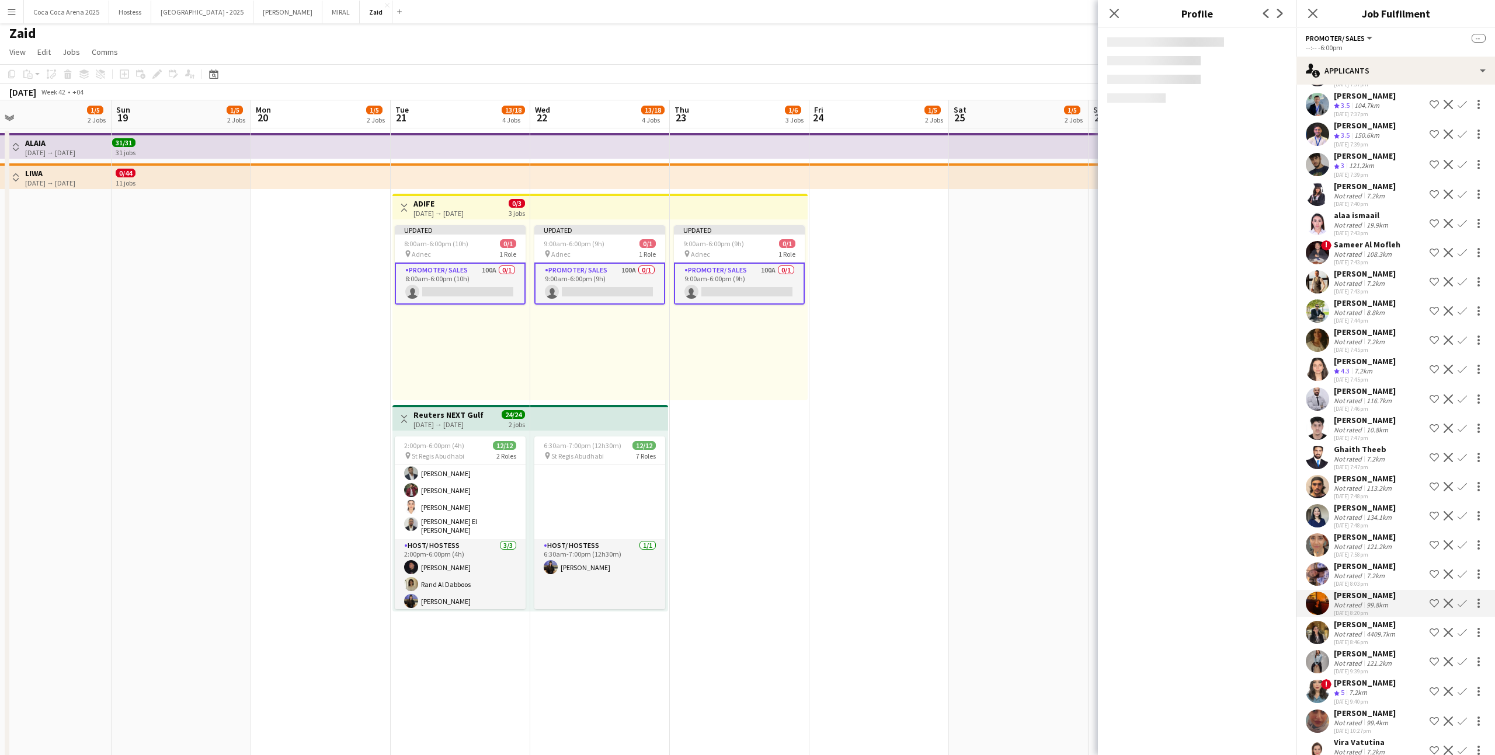
click at [858, 465] on div "Nadeen Almughrabi" at bounding box center [1365, 624] width 64 height 11
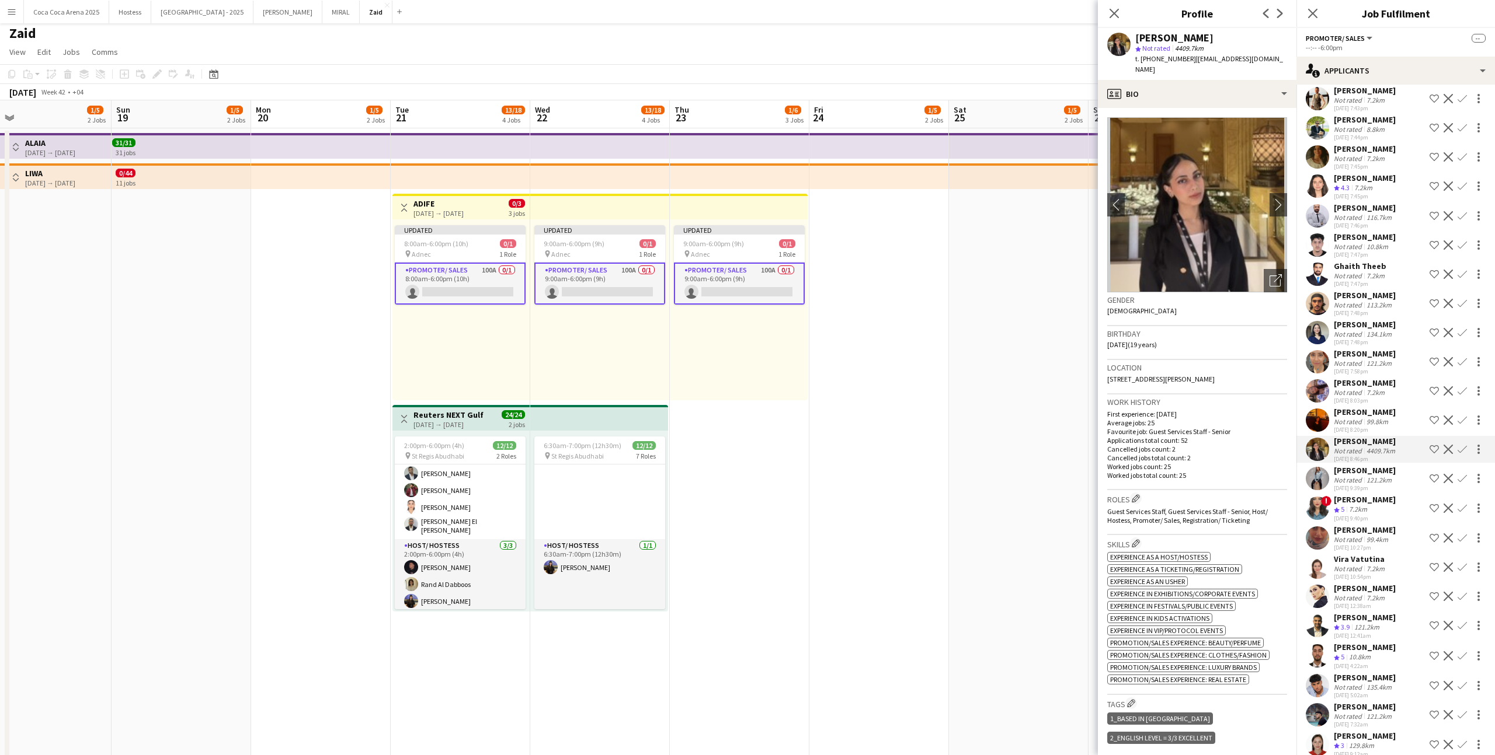
scroll to position [2000, 0]
click at [858, 465] on div "121.2km" at bounding box center [1367, 626] width 30 height 10
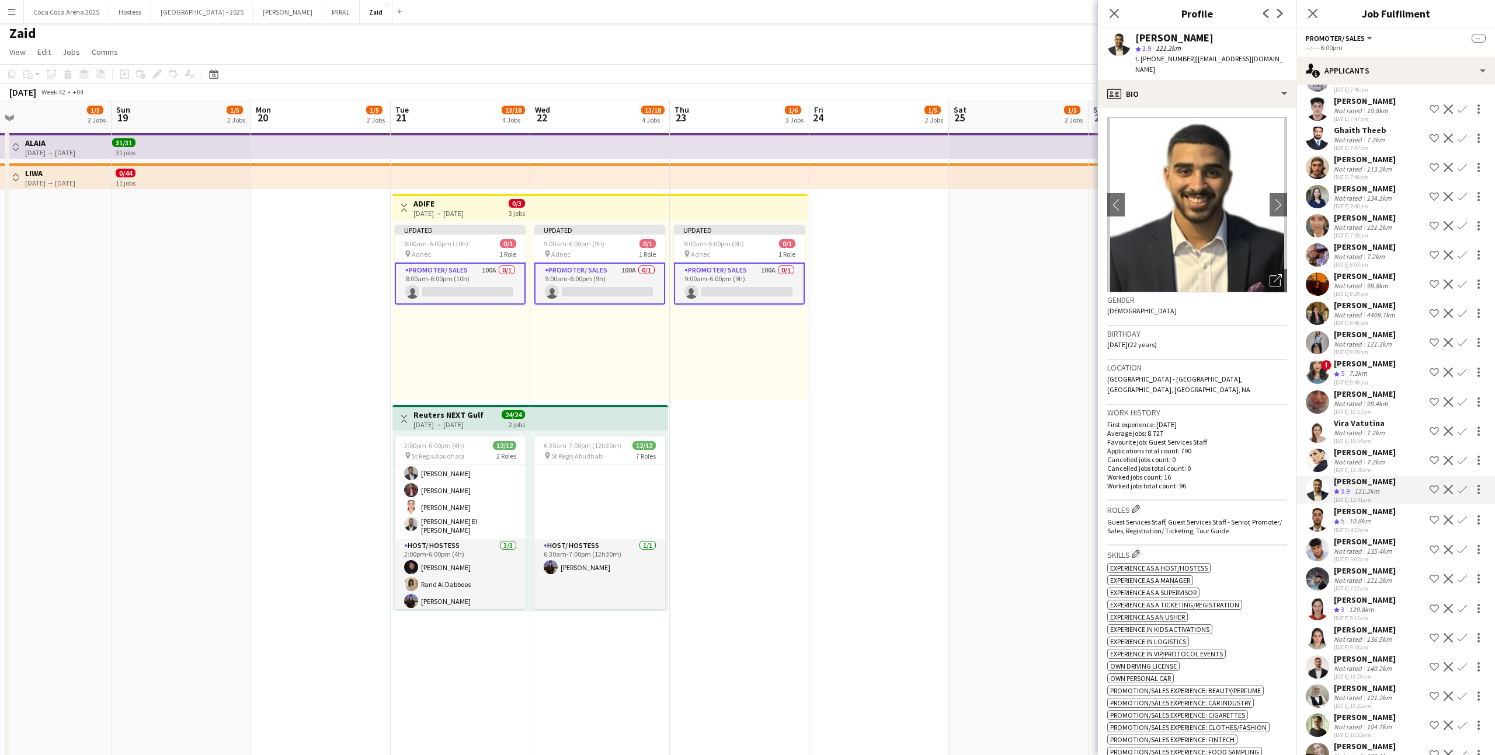
scroll to position [2135, 0]
click at [858, 465] on div "Corina Gisca Crew rating 3 129.8km 30-09-2025 9:12am Shortlist crew Decline Con…" at bounding box center [1395, 608] width 199 height 28
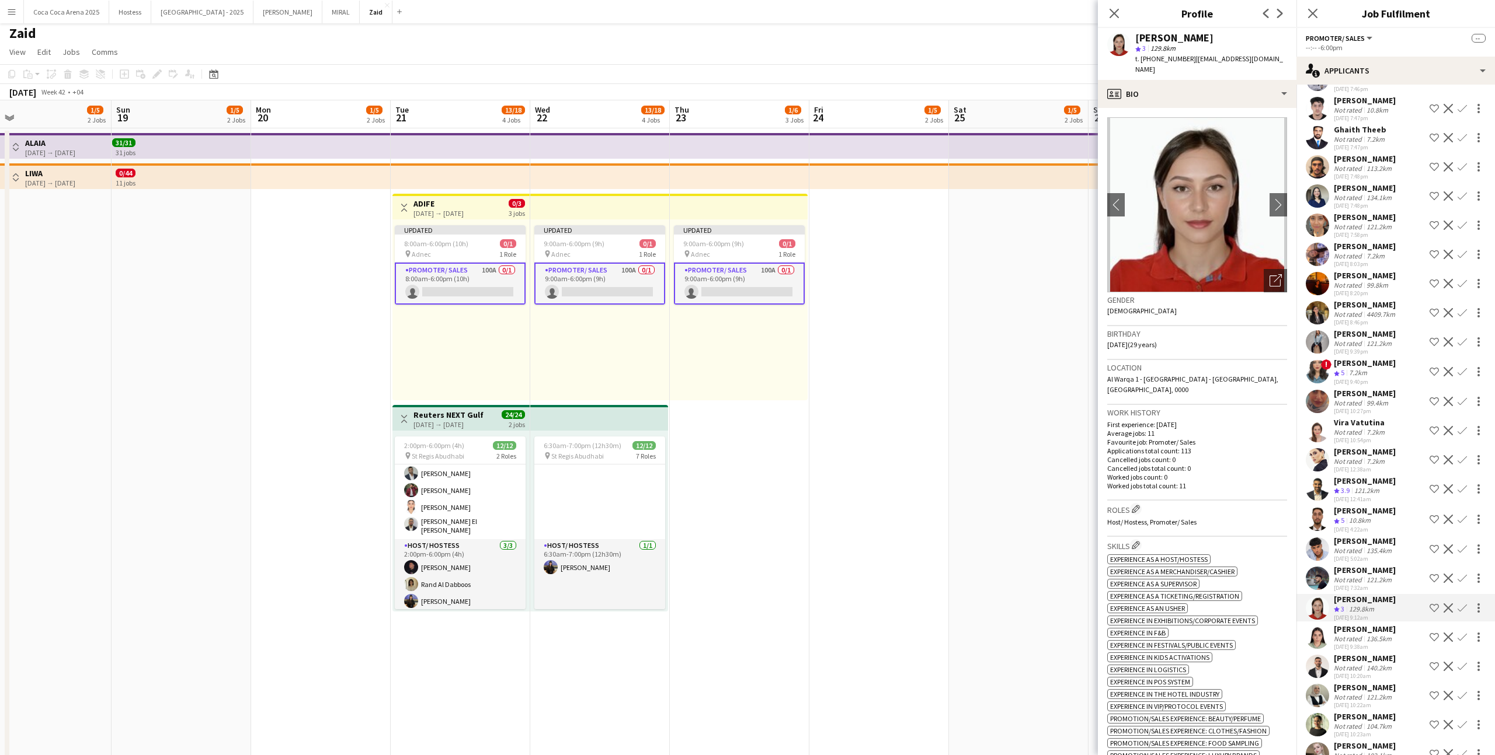
click at [858, 465] on app-icon "Shortlist crew" at bounding box center [1433, 608] width 9 height 9
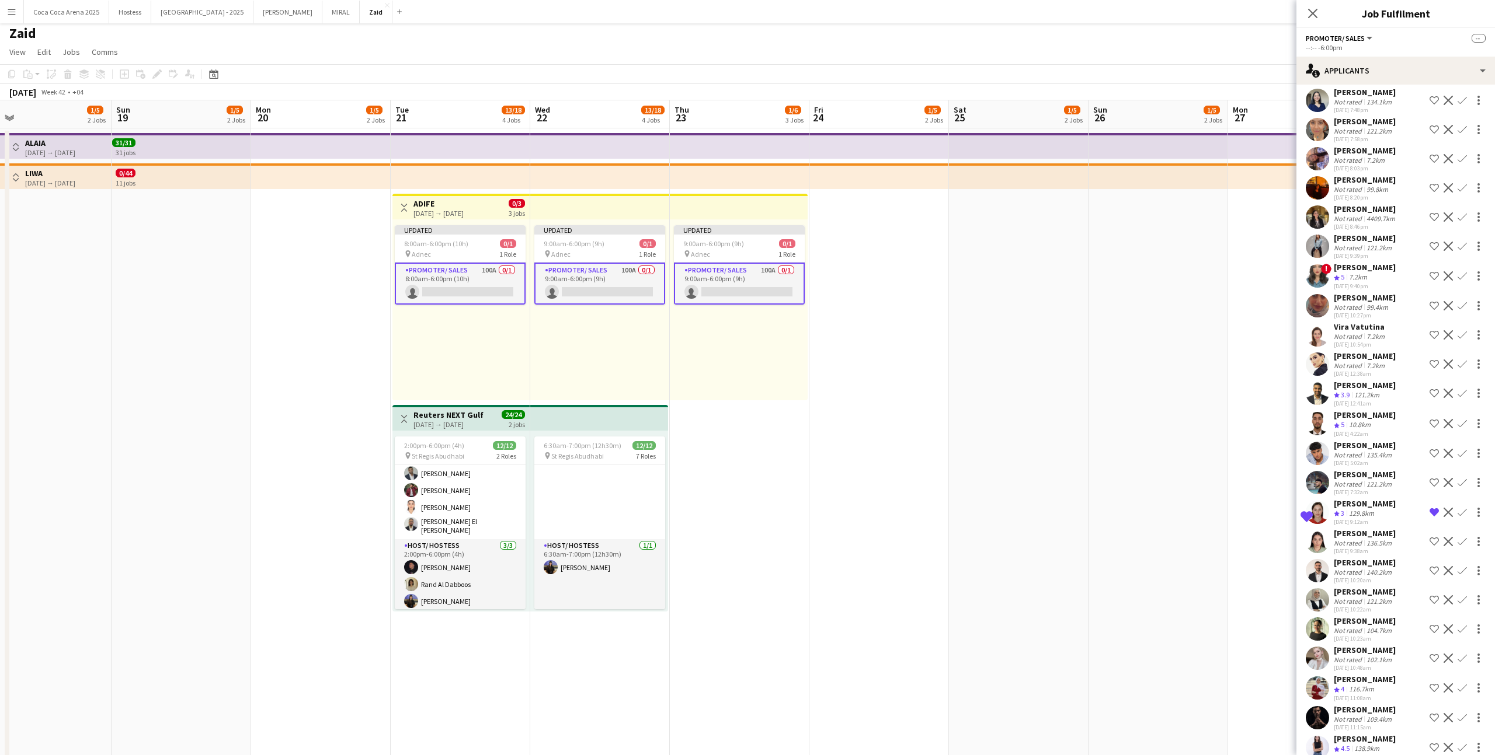
scroll to position [2231, 0]
click at [858, 465] on div "Haidy Ahmed" at bounding box center [1364, 620] width 62 height 11
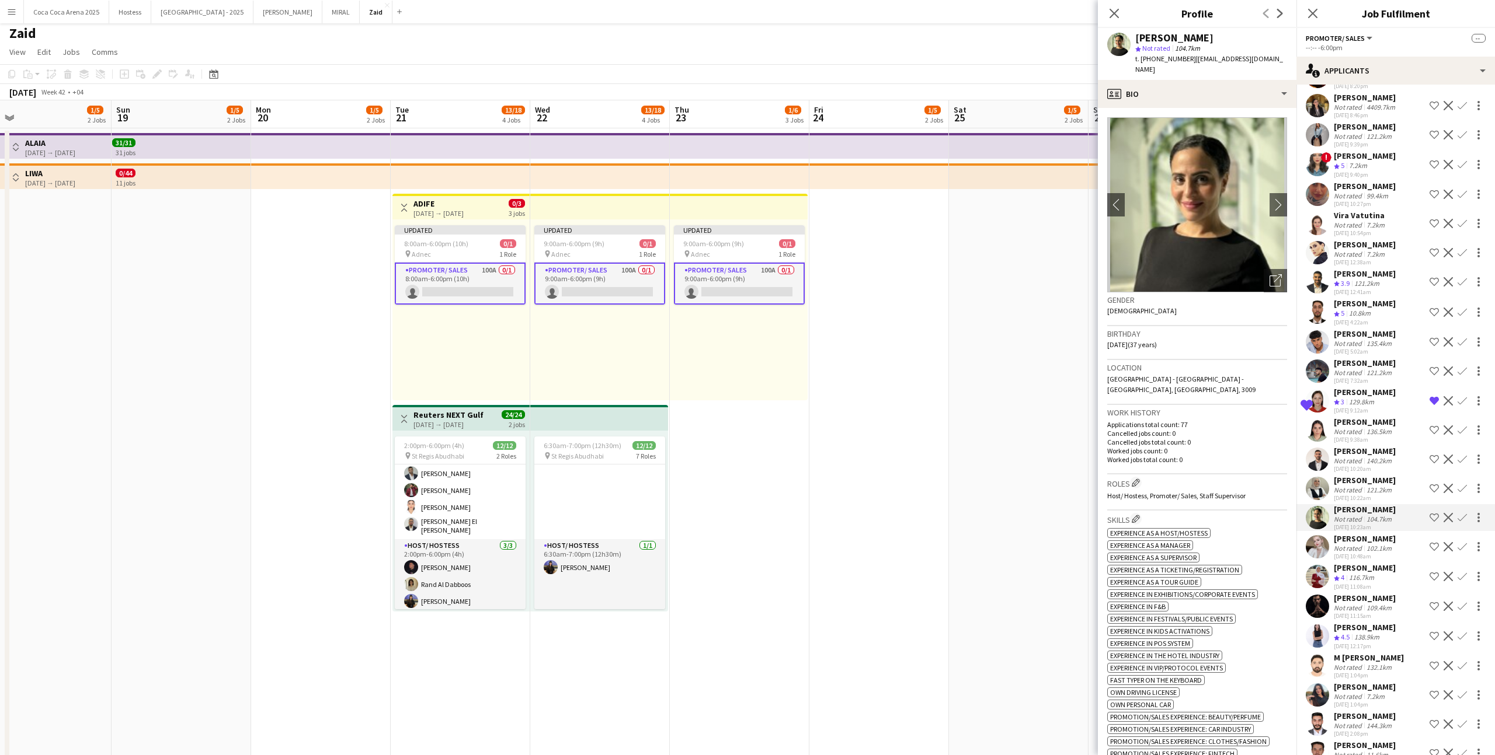
scroll to position [2342, 0]
click at [858, 465] on div "Gehad Ali Crew rating 4 116.7km 30-09-2025 11:08am Shortlist crew Decline Confi…" at bounding box center [1395, 576] width 199 height 28
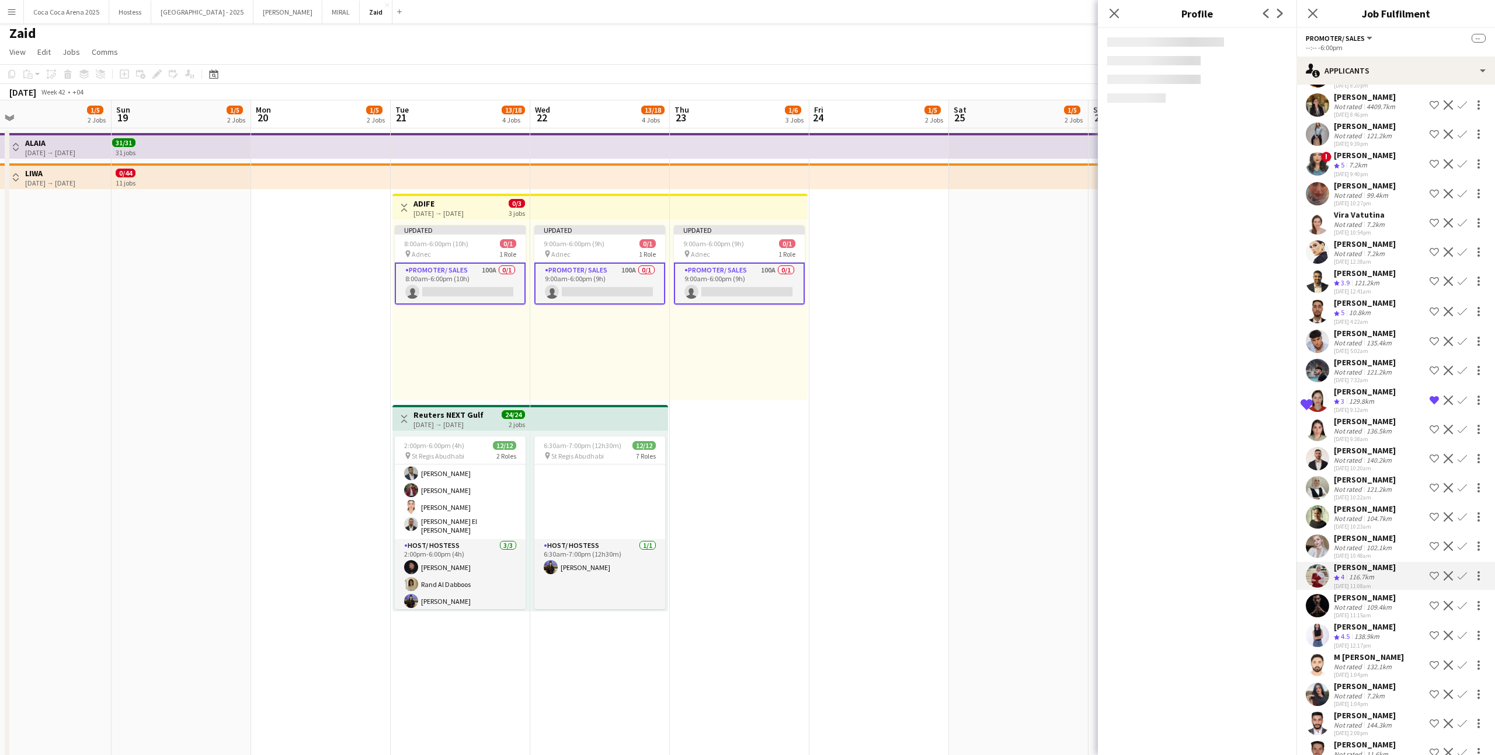
scroll to position [2394, 0]
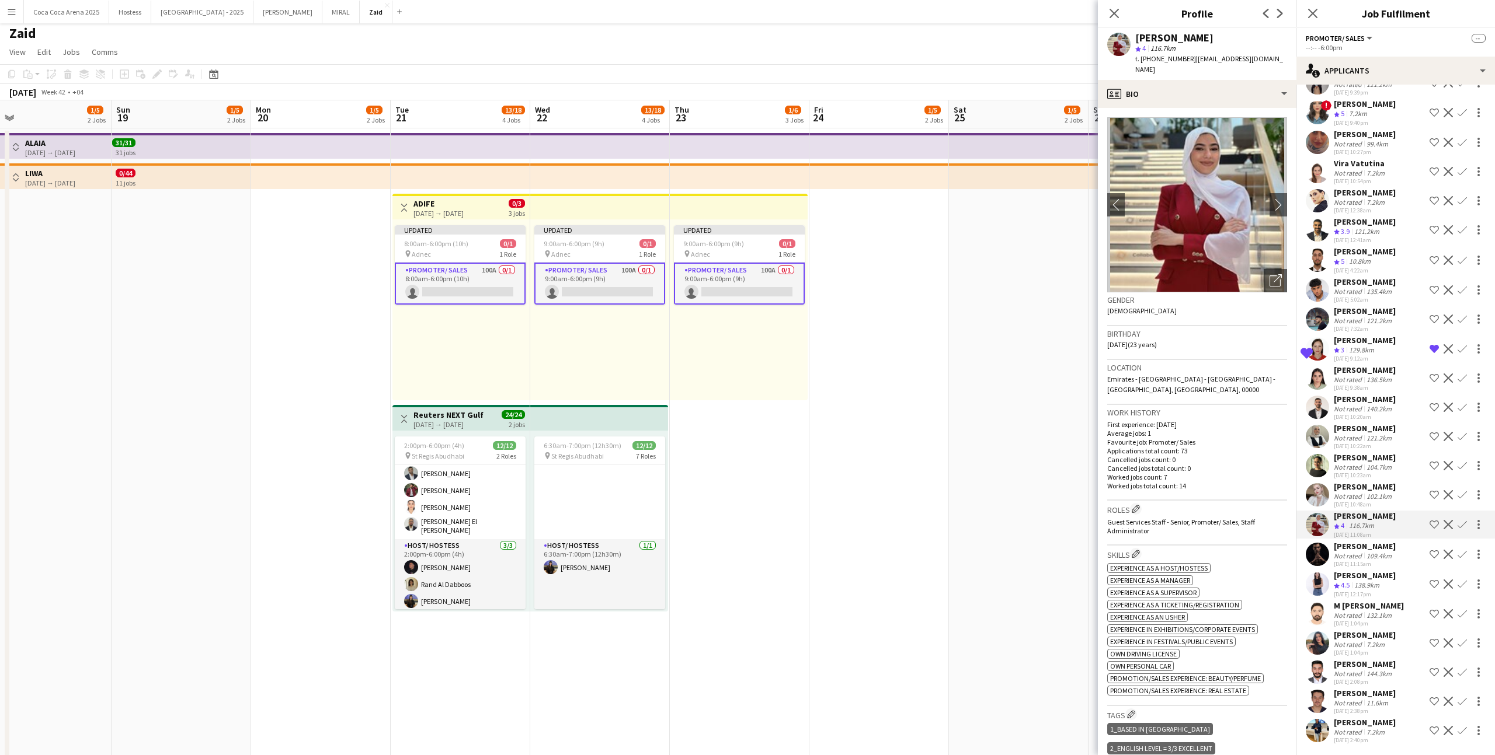
click at [858, 465] on div "30-09-2025 1:04pm" at bounding box center [1368, 624] width 70 height 8
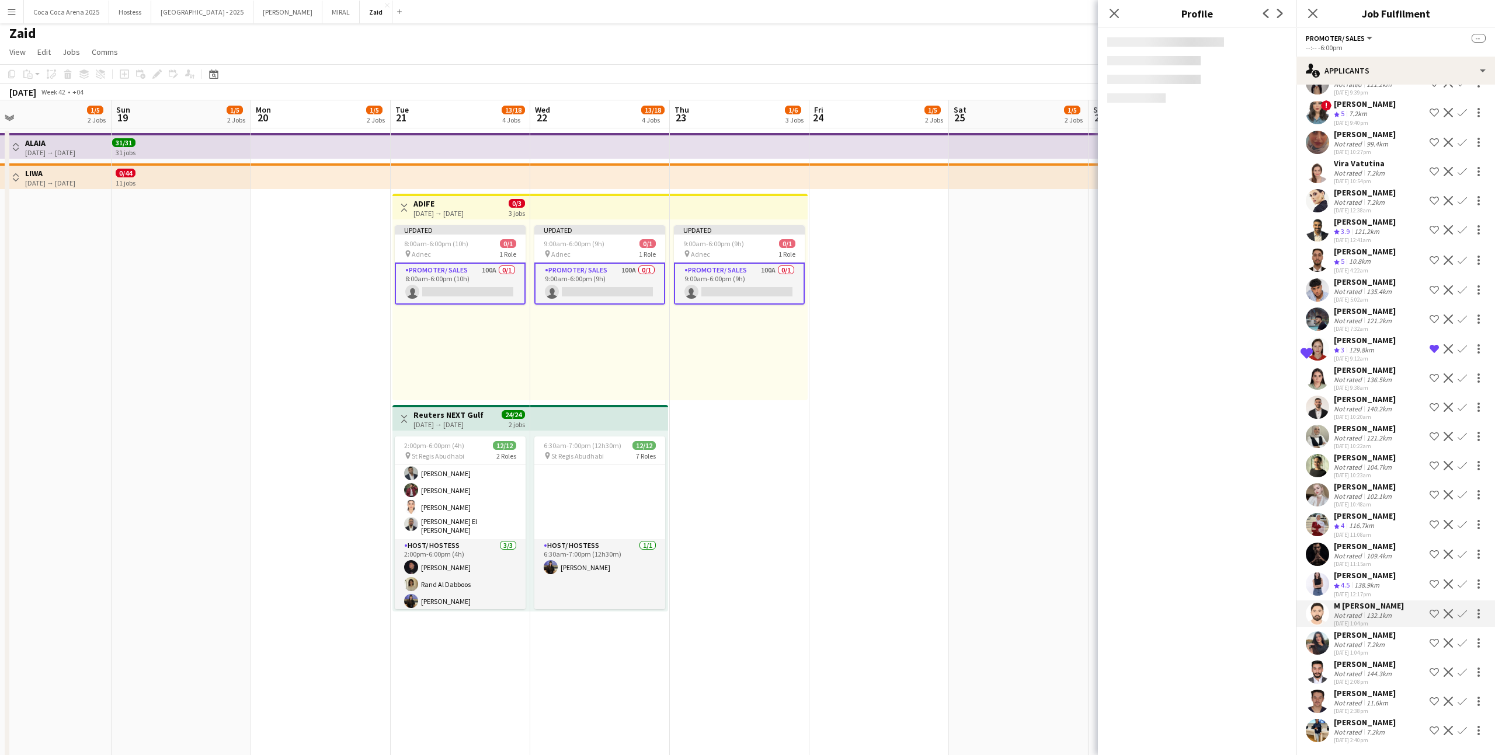
click at [858, 465] on div "Rama Moussa Not rated 7.2km 30-09-2025 1:04pm Shortlist crew Decline Confirm" at bounding box center [1395, 643] width 199 height 27
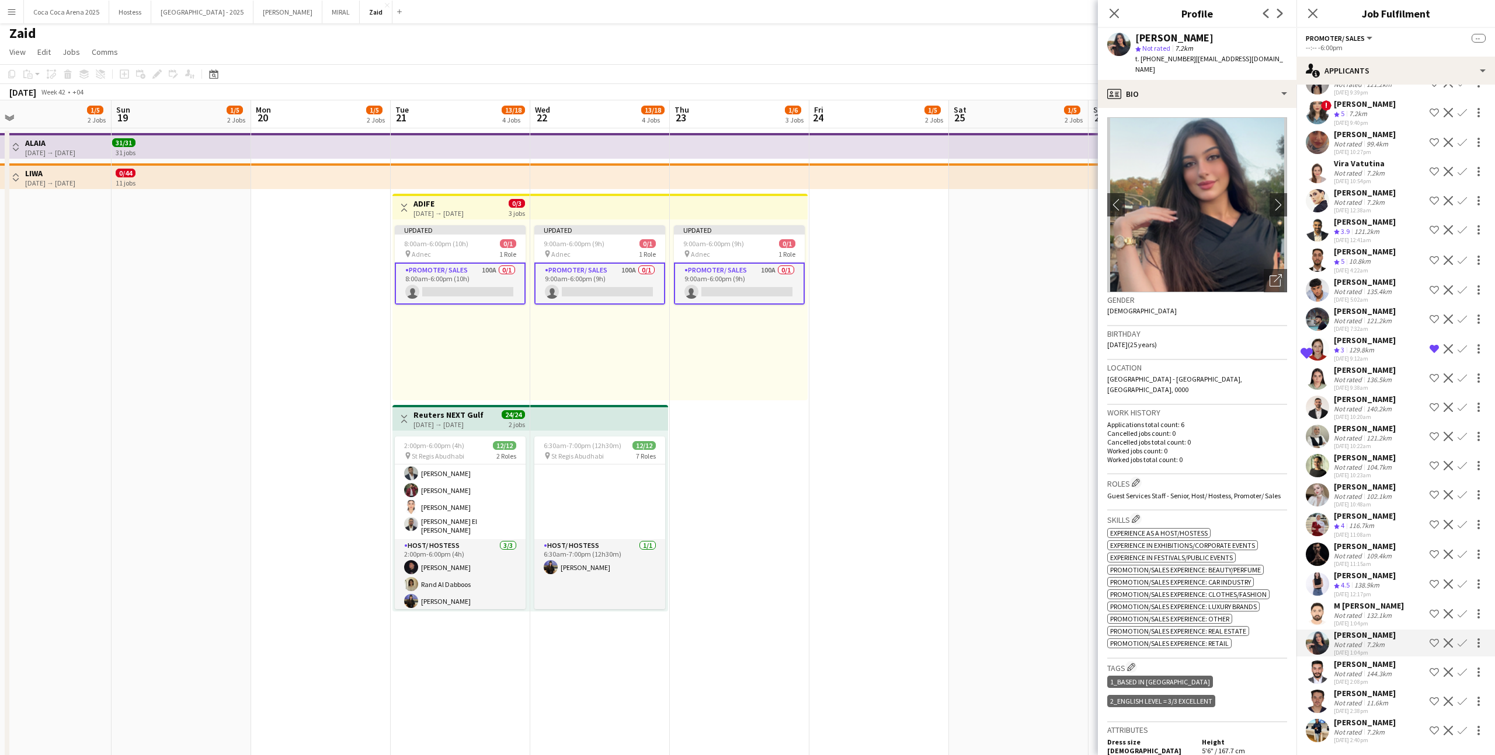
click at [858, 465] on div "7.2km" at bounding box center [1375, 732] width 23 height 9
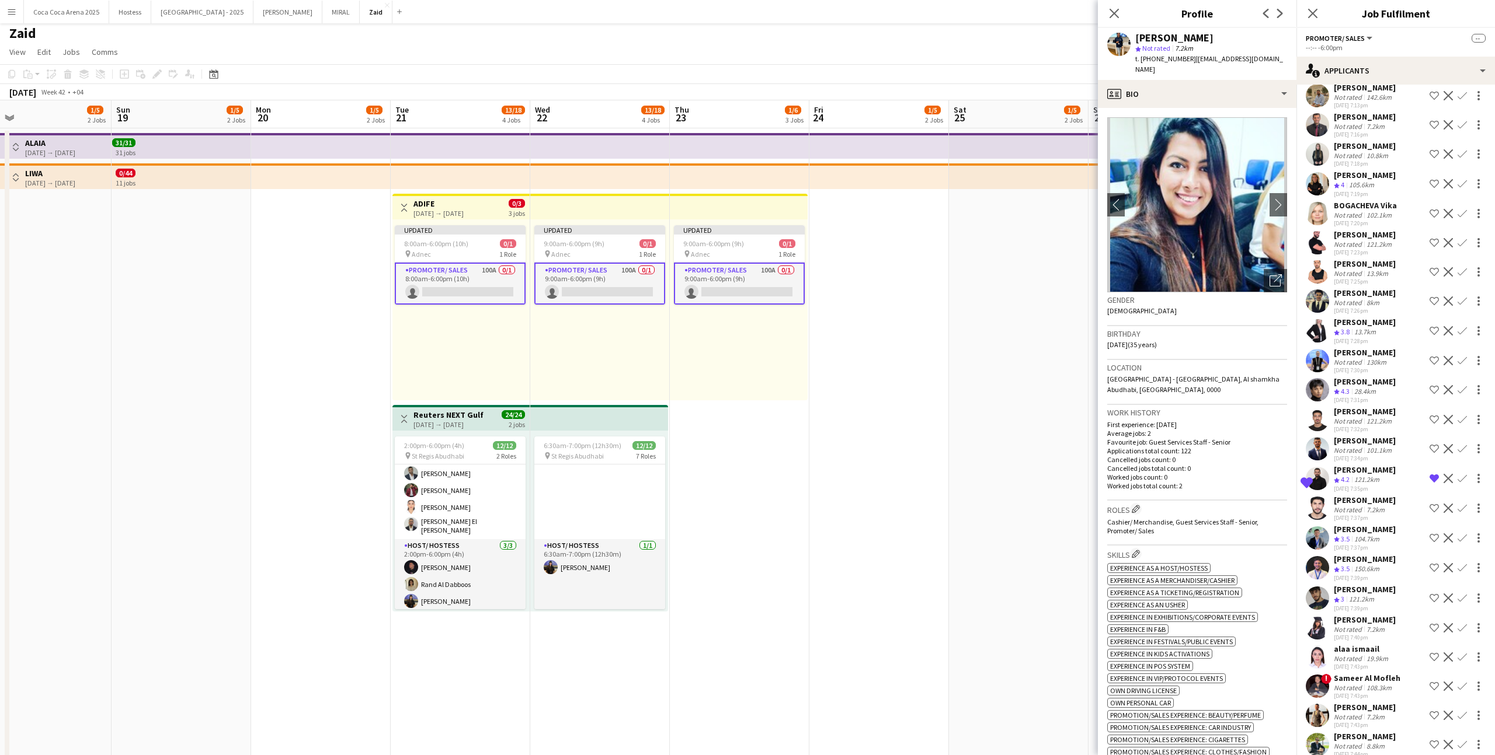
scroll to position [1380, 0]
click at [858, 354] on div "Maureen Garino Not rated 129.2km 29-09-2025 6:11pm Shortlist crew Decline Confi…" at bounding box center [1395, 258] width 199 height 3004
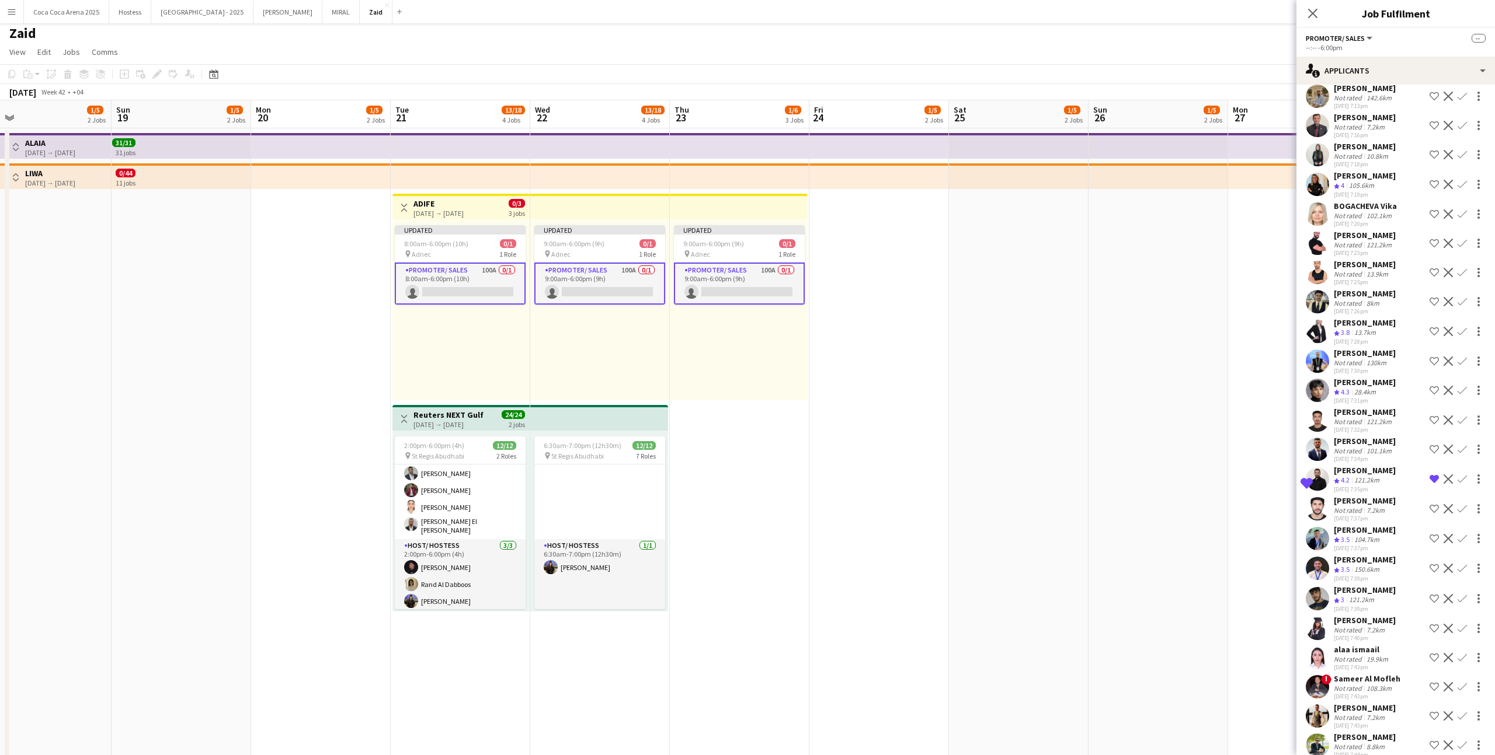
click at [858, 249] on div "29-09-2025 7:23pm" at bounding box center [1364, 253] width 62 height 8
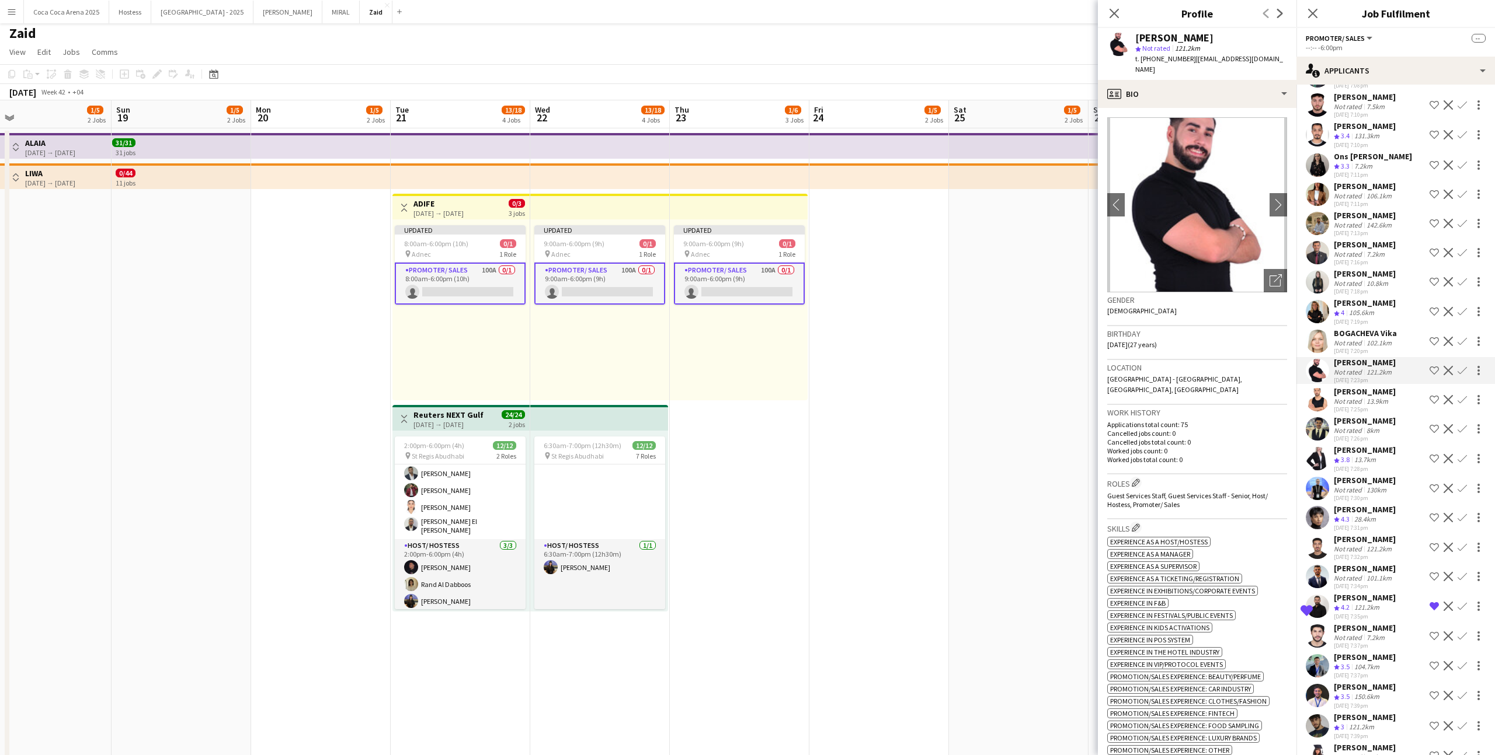
click at [858, 221] on div "Not rated" at bounding box center [1348, 225] width 30 height 9
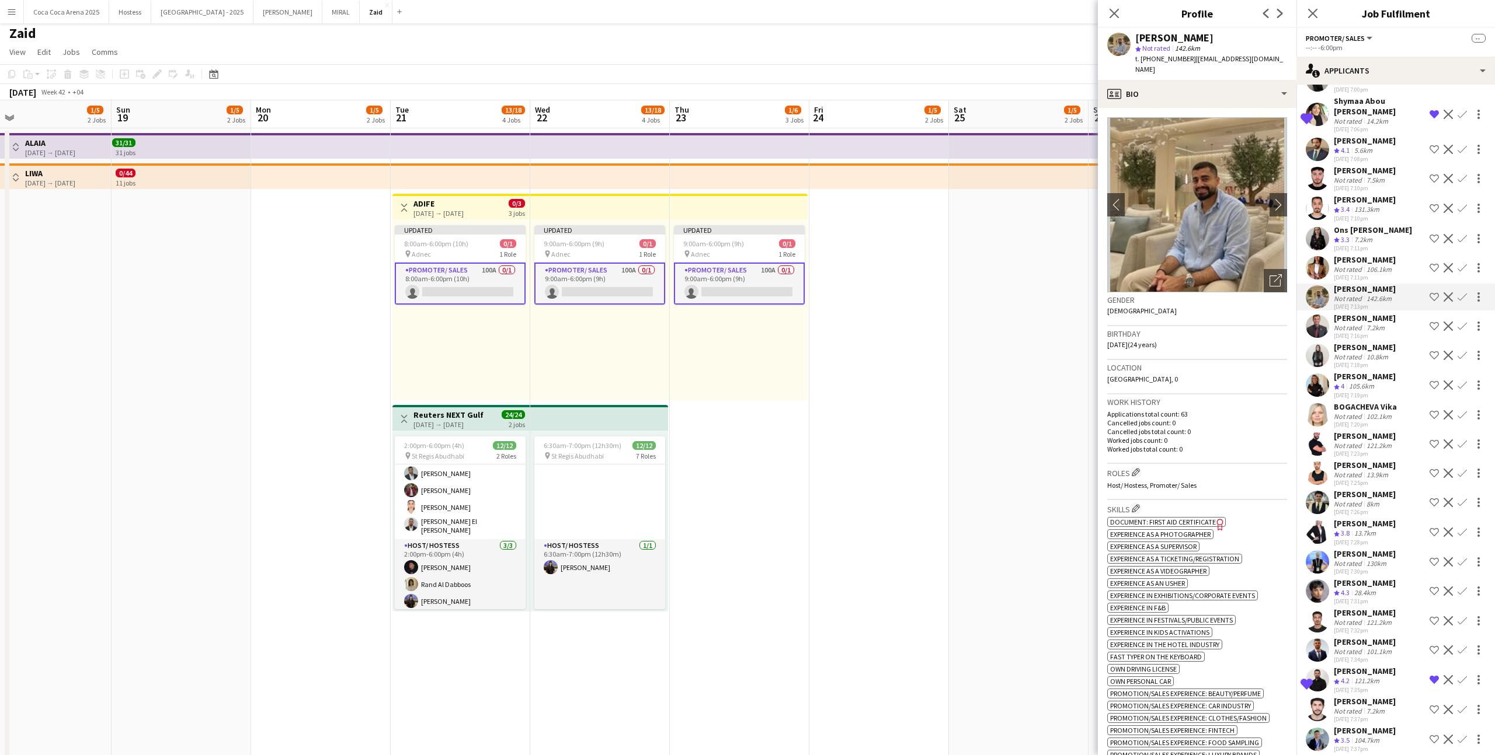
click at [858, 245] on div "29-09-2025 7:11pm" at bounding box center [1372, 249] width 78 height 8
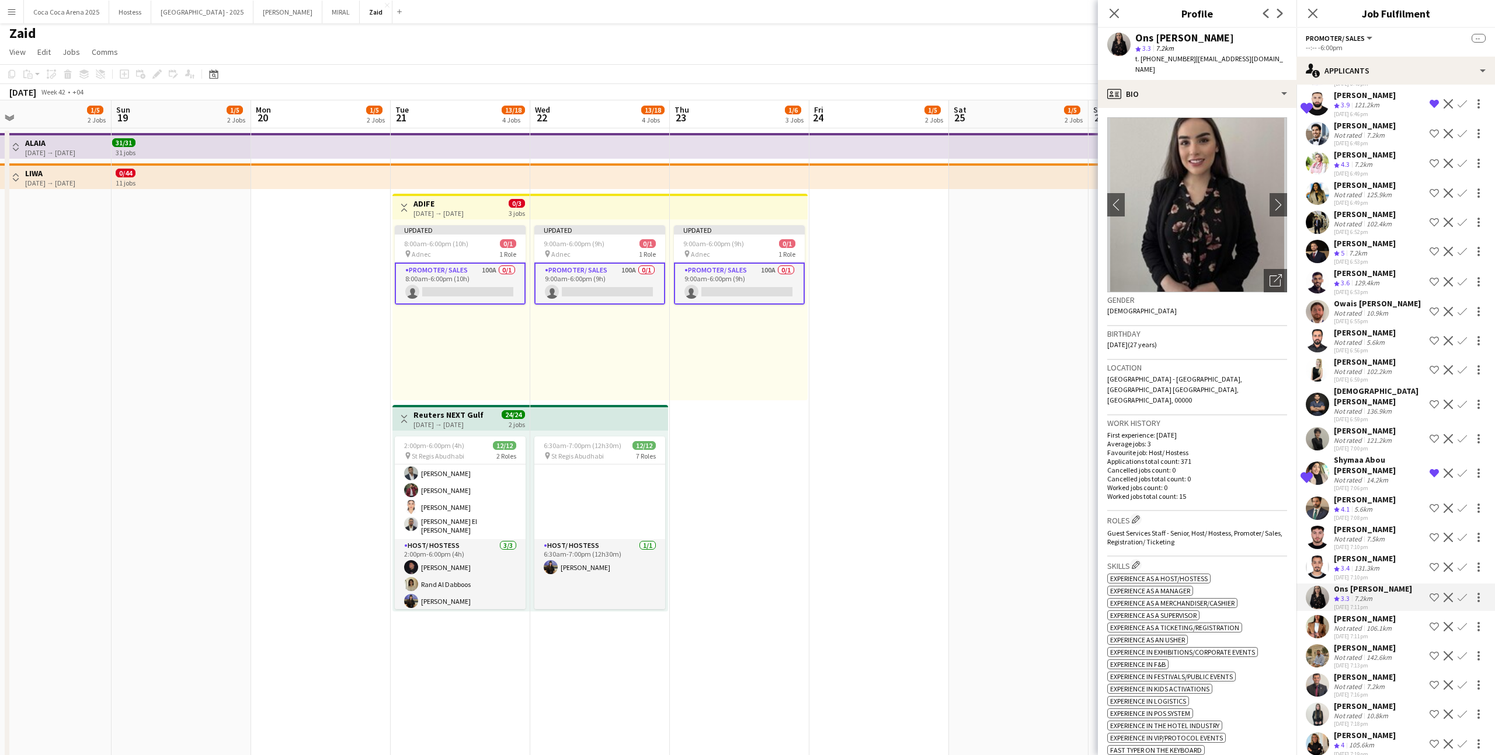
scroll to position [806, 0]
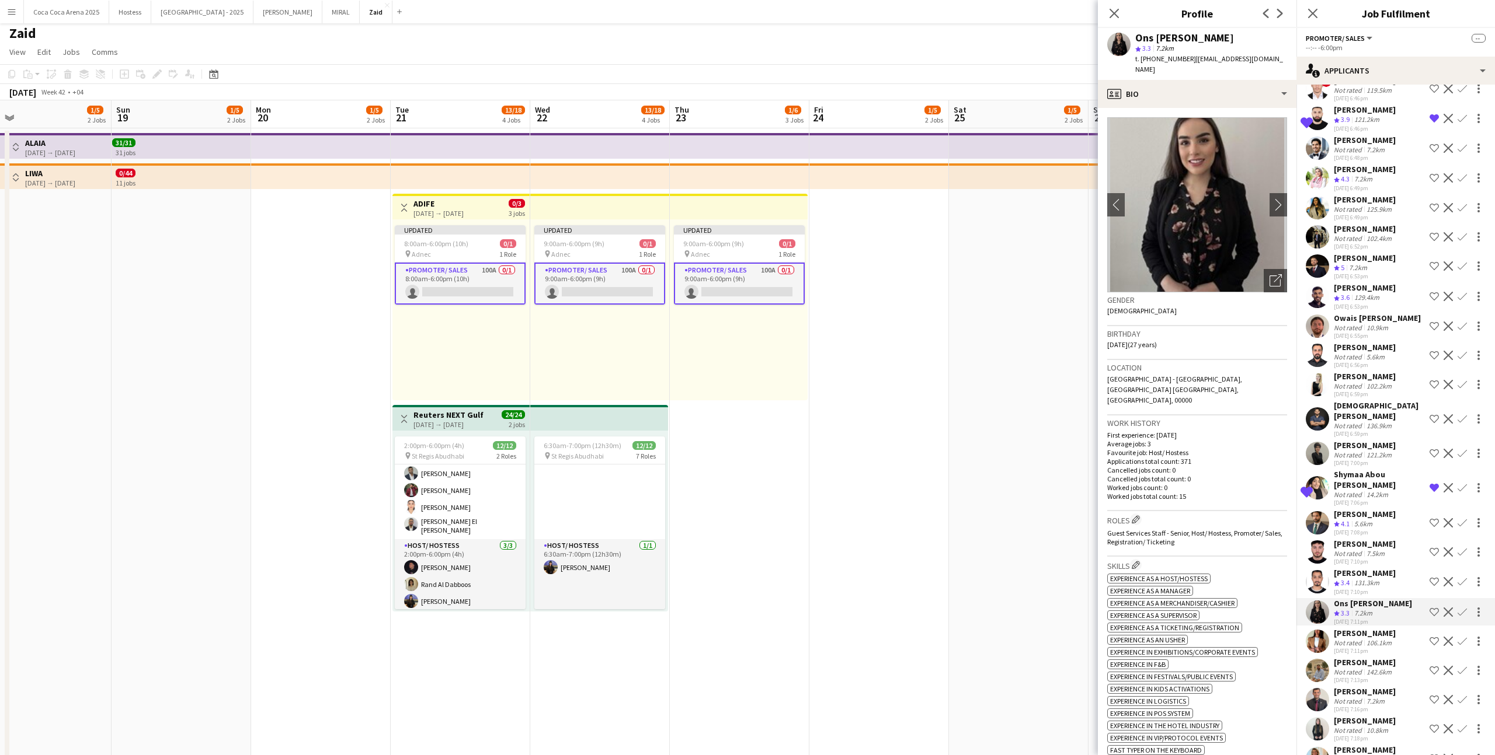
click at [858, 214] on div "29-09-2025 6:49pm" at bounding box center [1364, 218] width 62 height 8
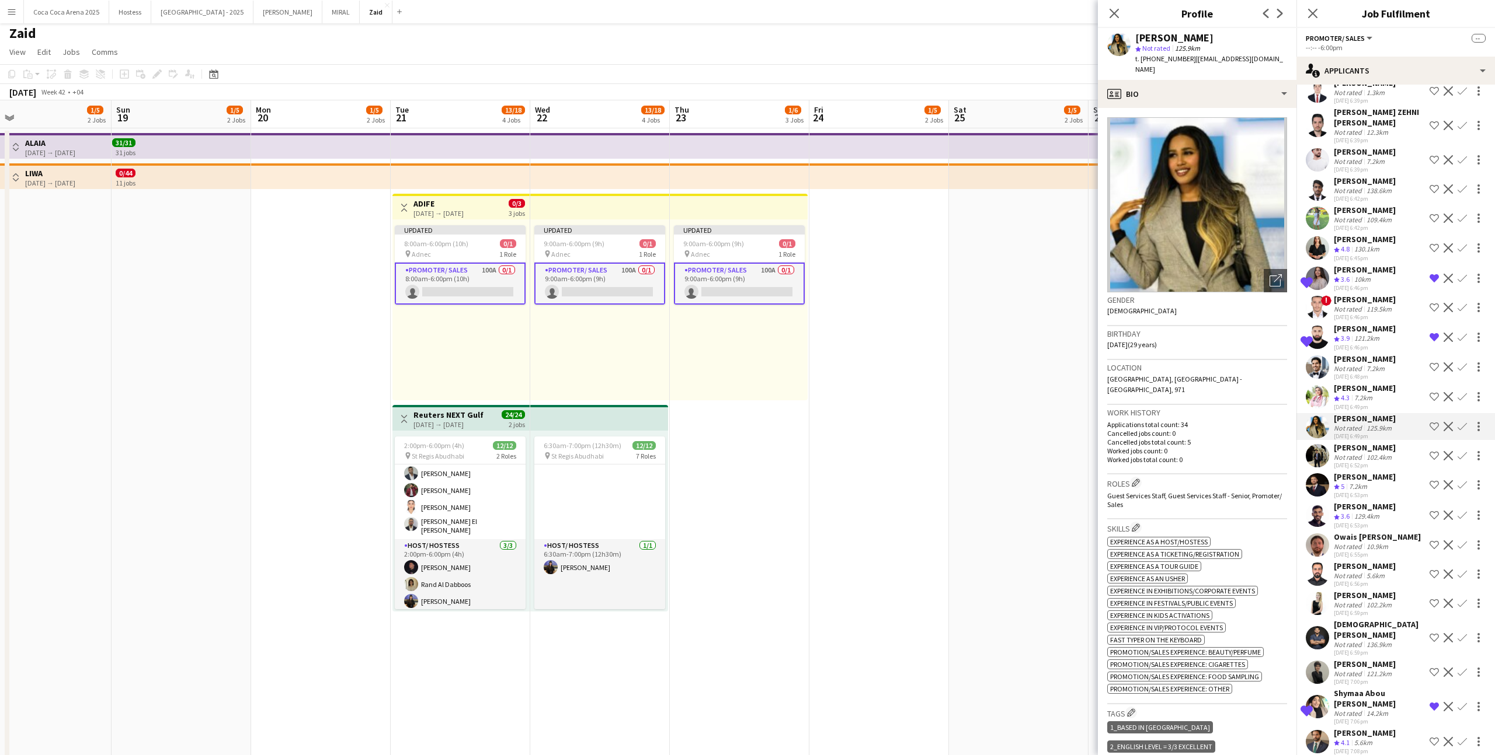
scroll to position [562, 0]
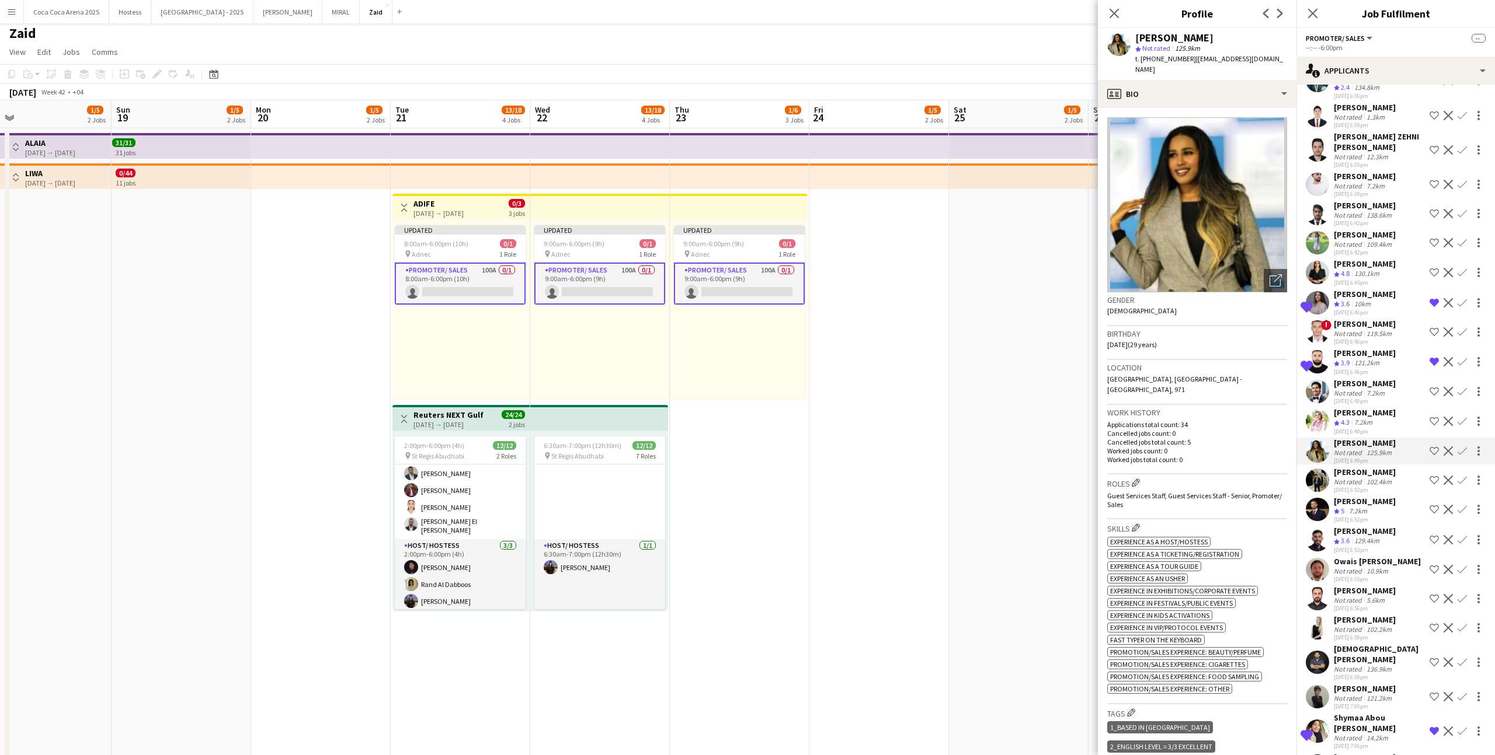
click at [858, 283] on div "Daryna Ihnatenko Crew rating 4.8 130.1km 29-09-2025 6:45pm Shortlist crew Decli…" at bounding box center [1395, 273] width 199 height 28
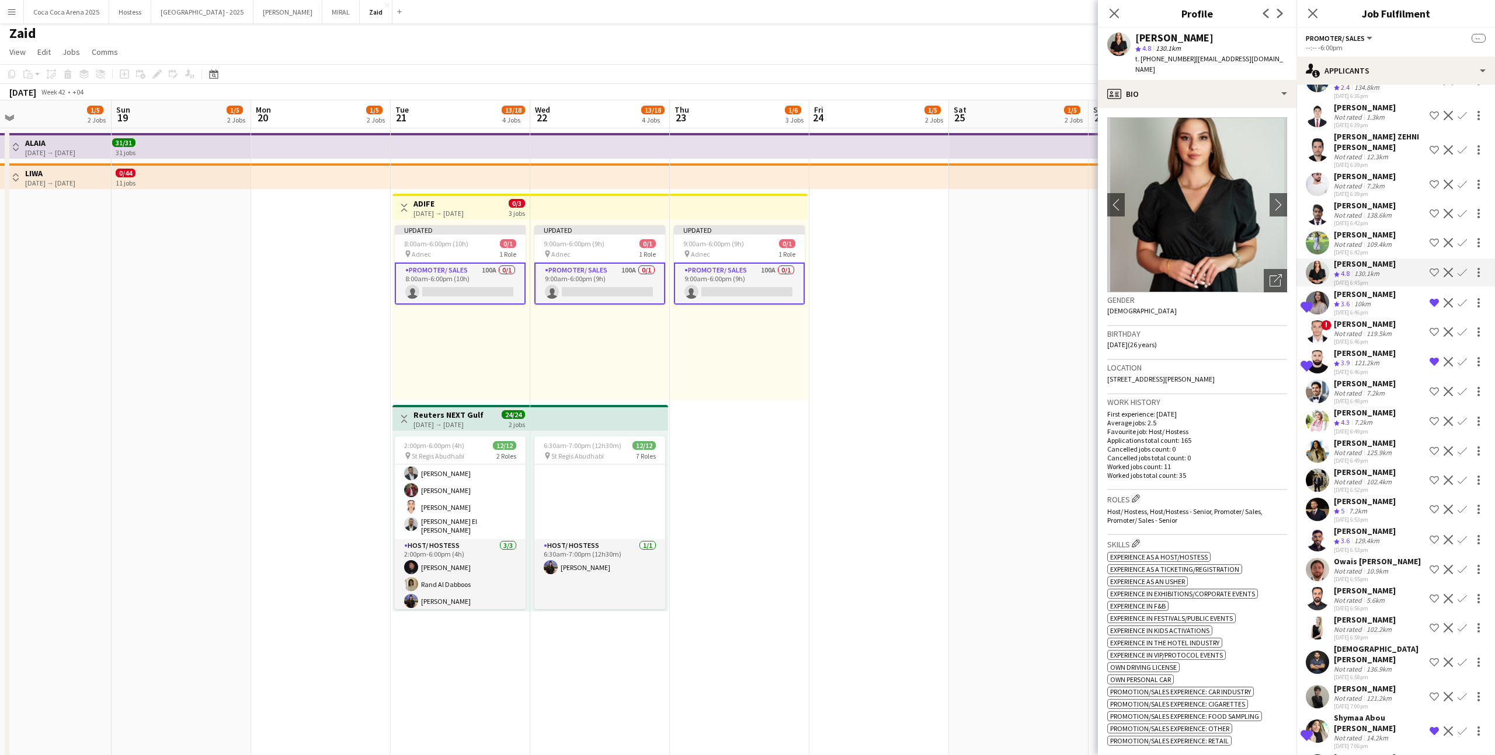
click at [858, 270] on app-icon "Shortlist crew" at bounding box center [1433, 272] width 9 height 9
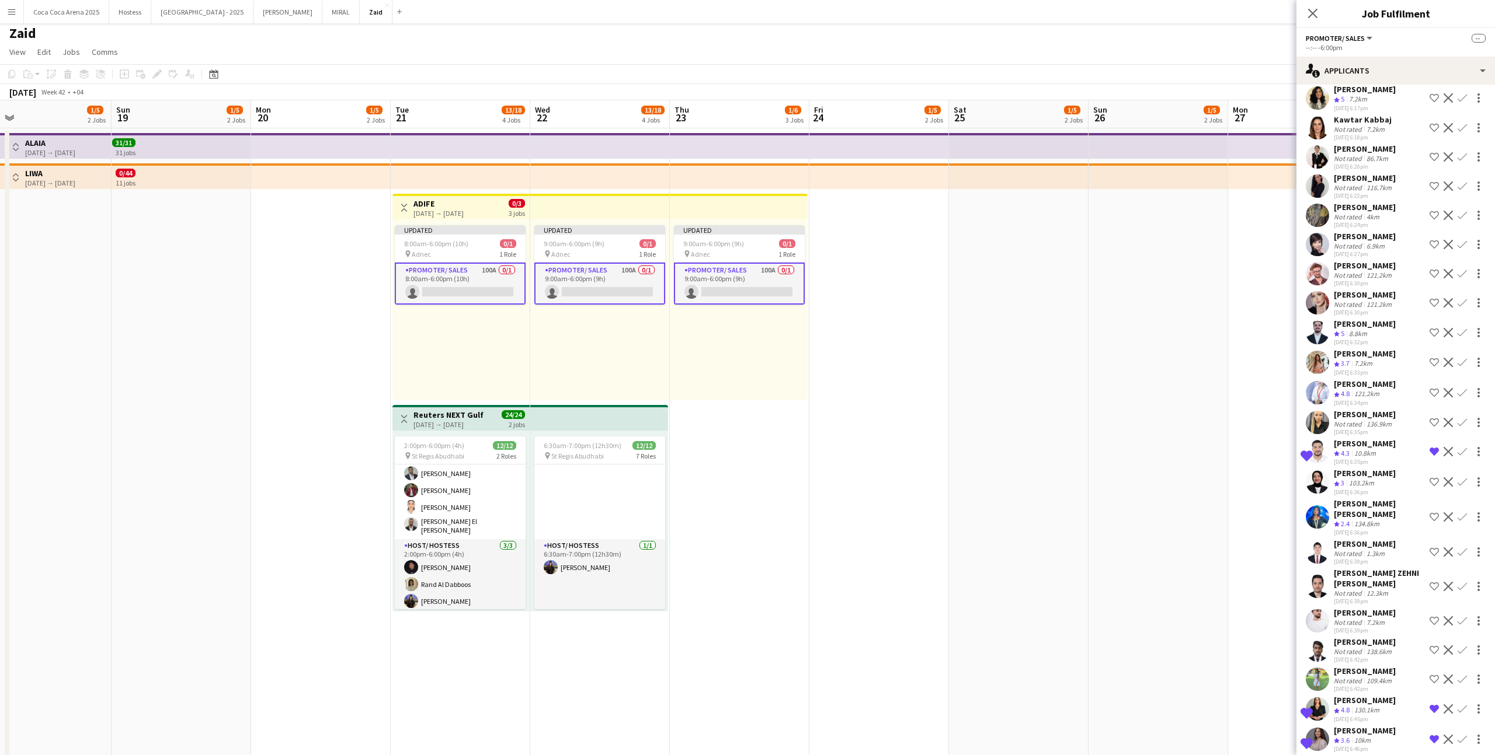
scroll to position [125, 0]
click at [858, 211] on div "Emran Ahmad Not rated 4km 29-09-2025 6:24pm Shortlist crew Decline Confirm" at bounding box center [1395, 216] width 199 height 27
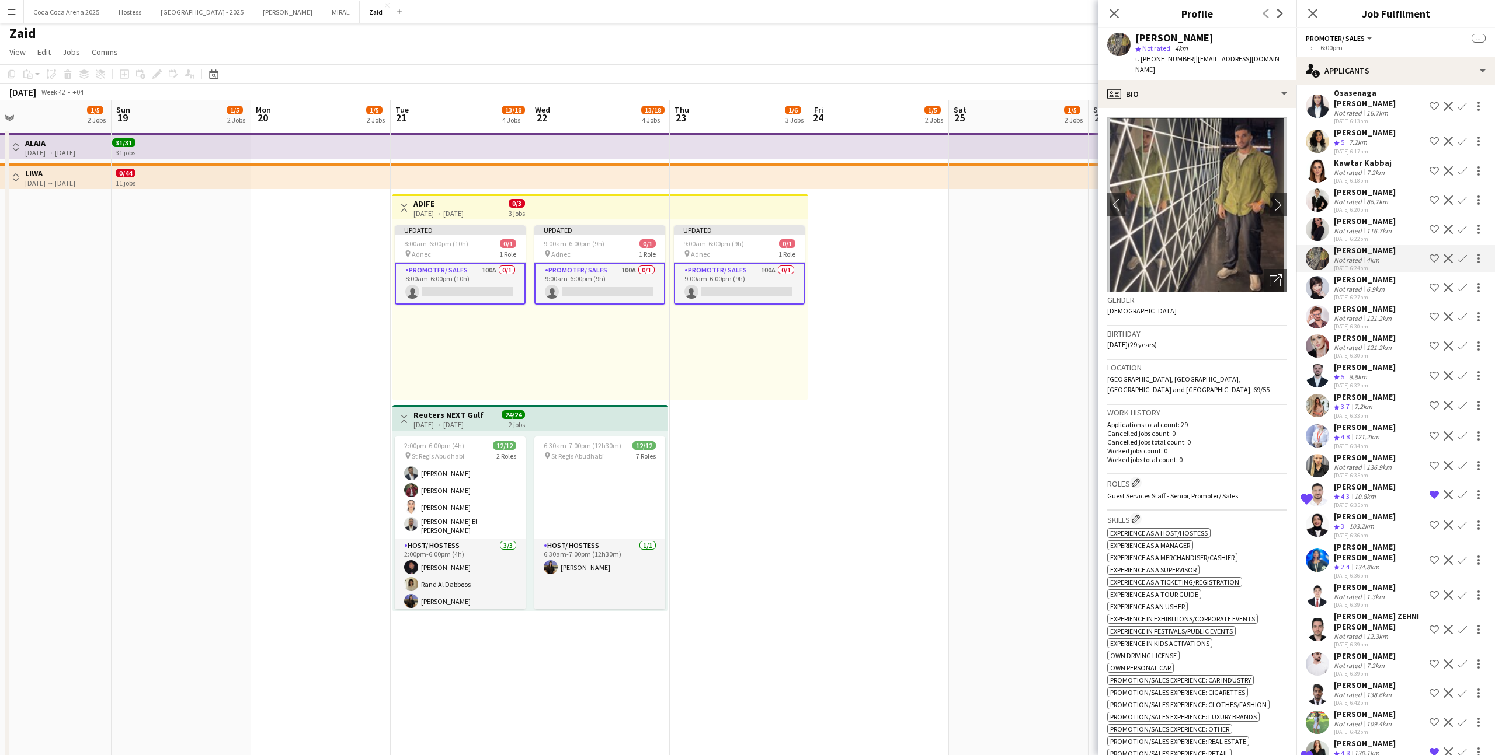
scroll to position [82, 0]
click at [858, 170] on div "7.2km" at bounding box center [1375, 173] width 23 height 9
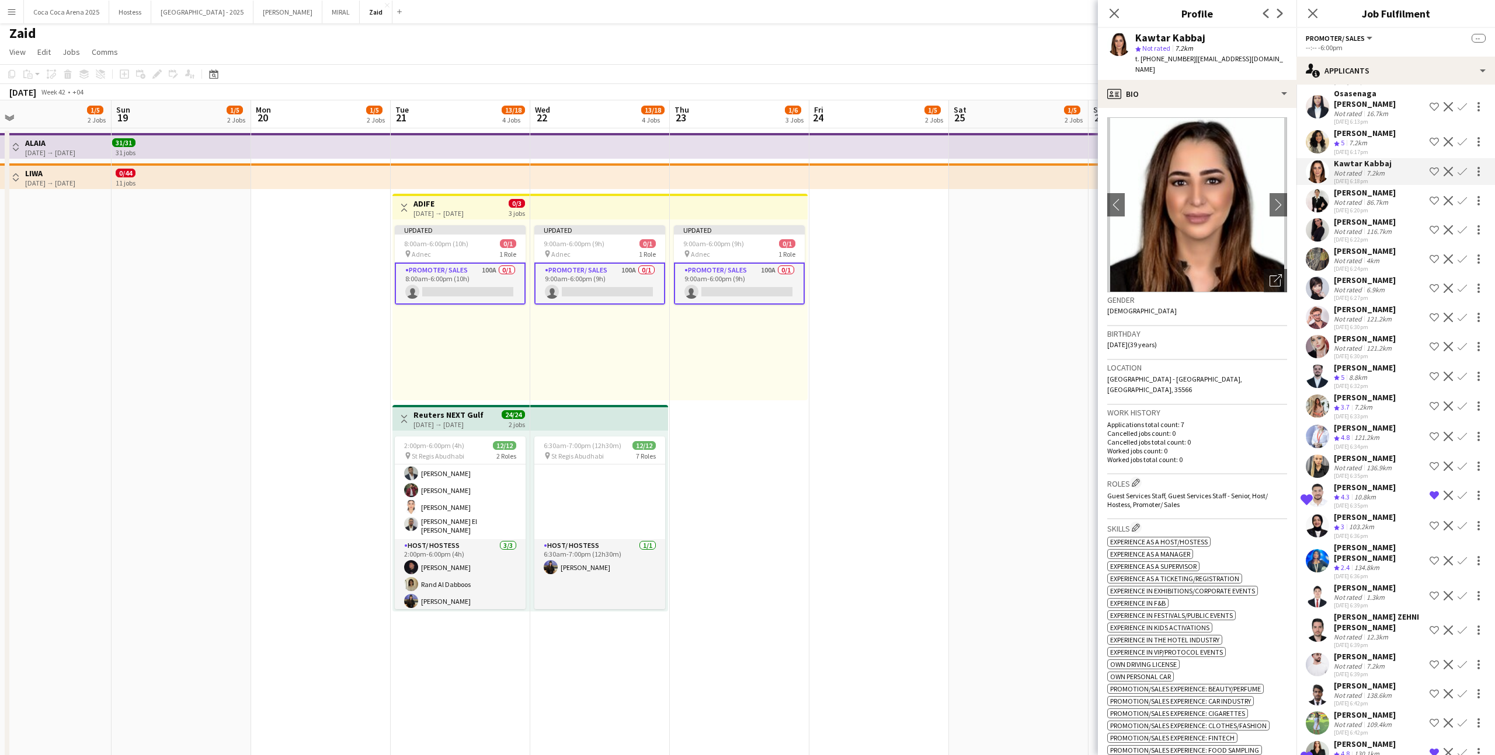
click at [858, 144] on app-icon "Shortlist crew" at bounding box center [1433, 141] width 9 height 9
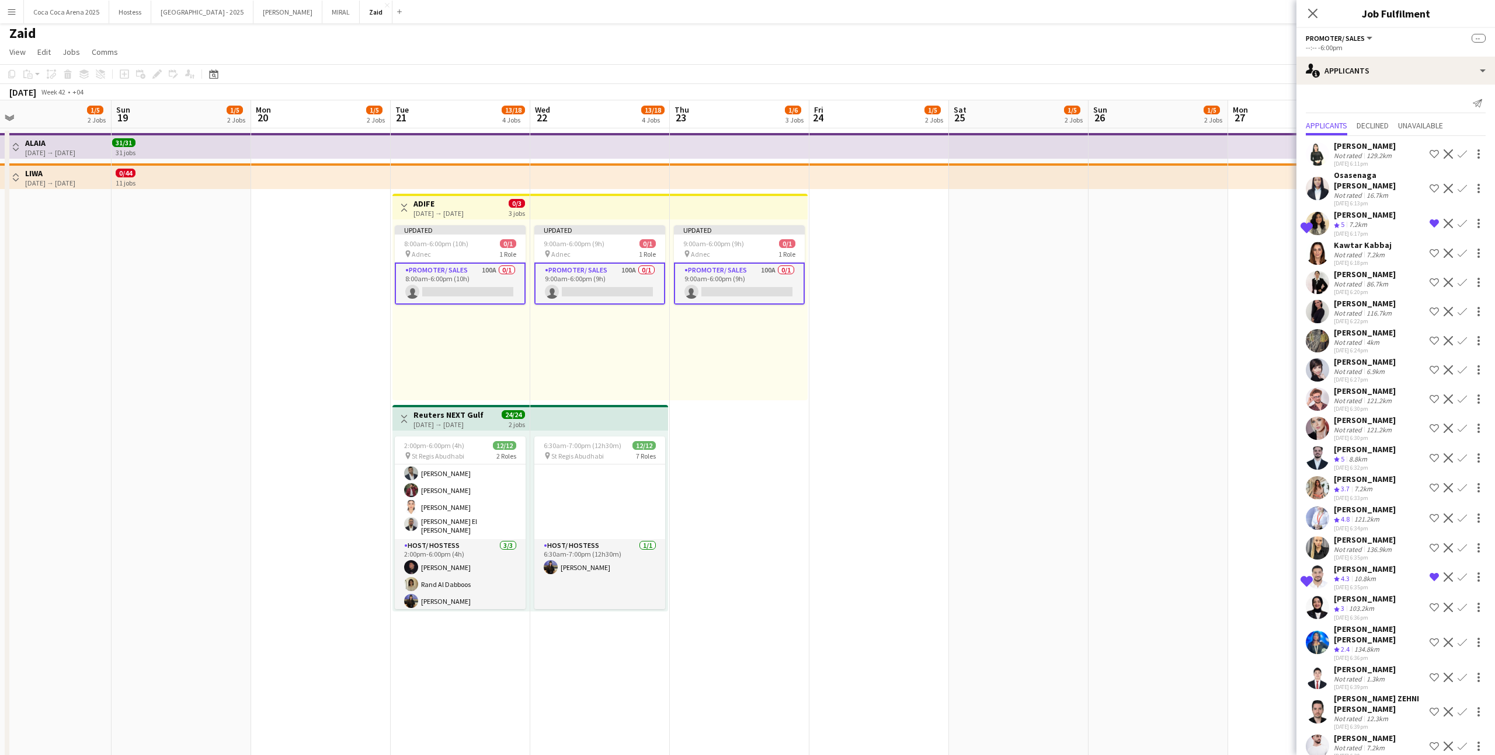
scroll to position [0, 0]
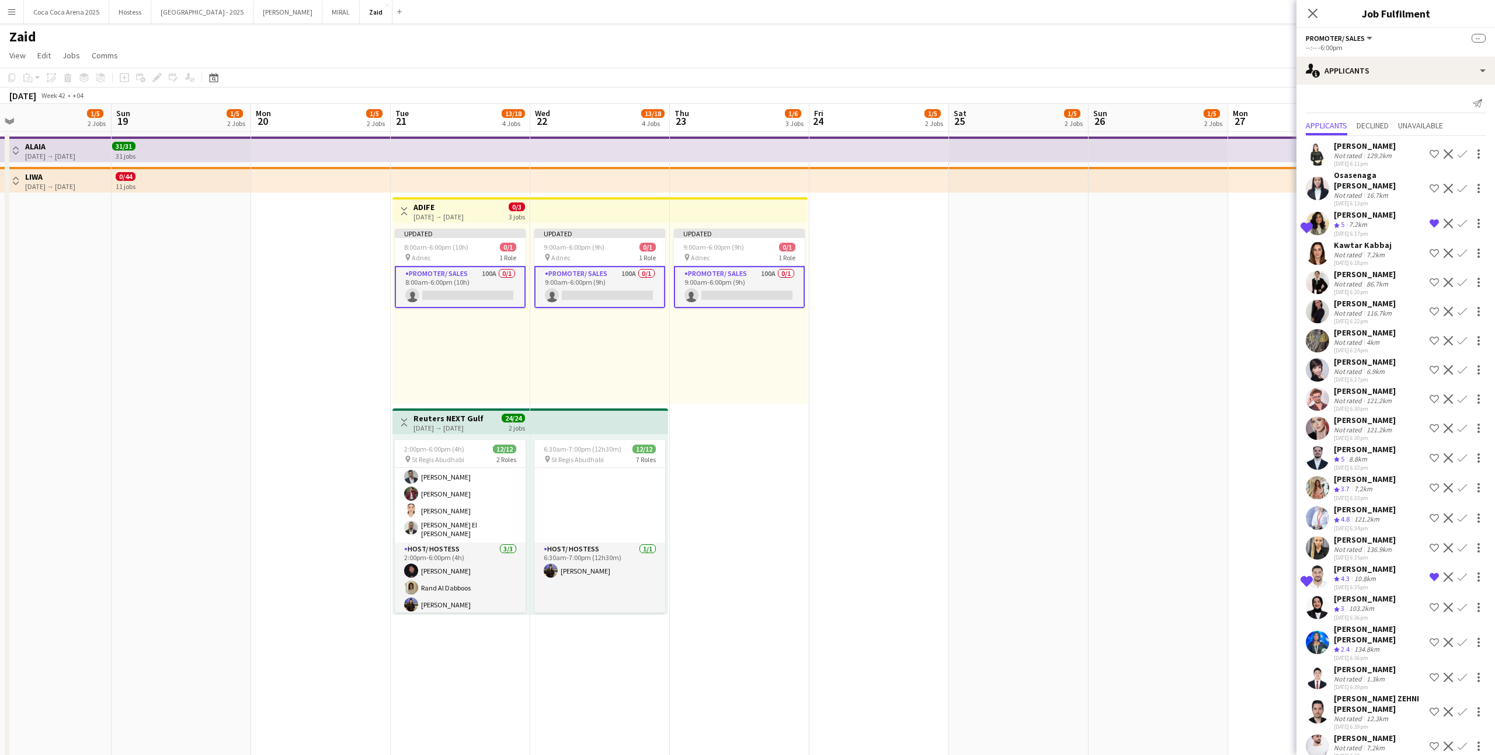
click at [858, 266] on app-date-cell at bounding box center [1158, 482] width 140 height 701
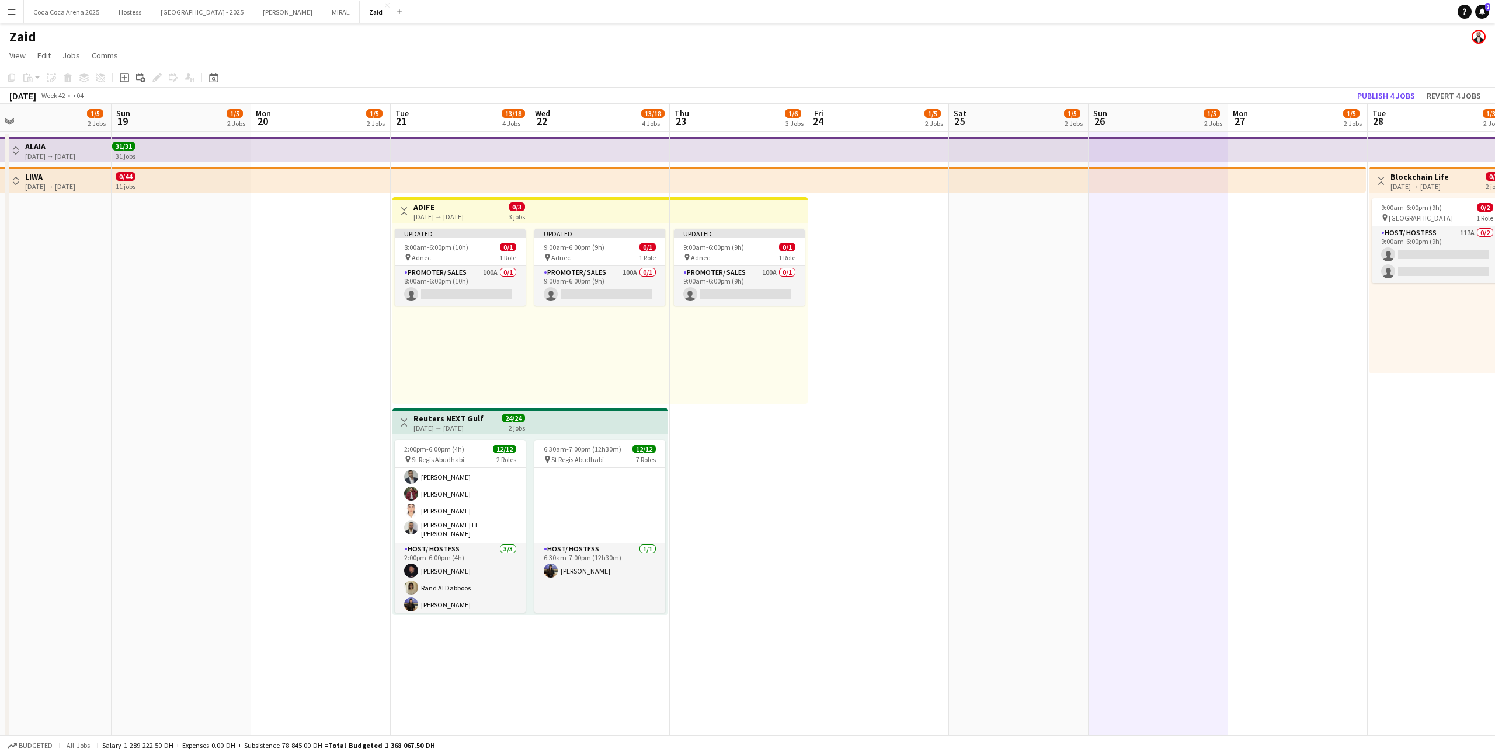
click at [774, 221] on app-top-bar at bounding box center [739, 210] width 138 height 26
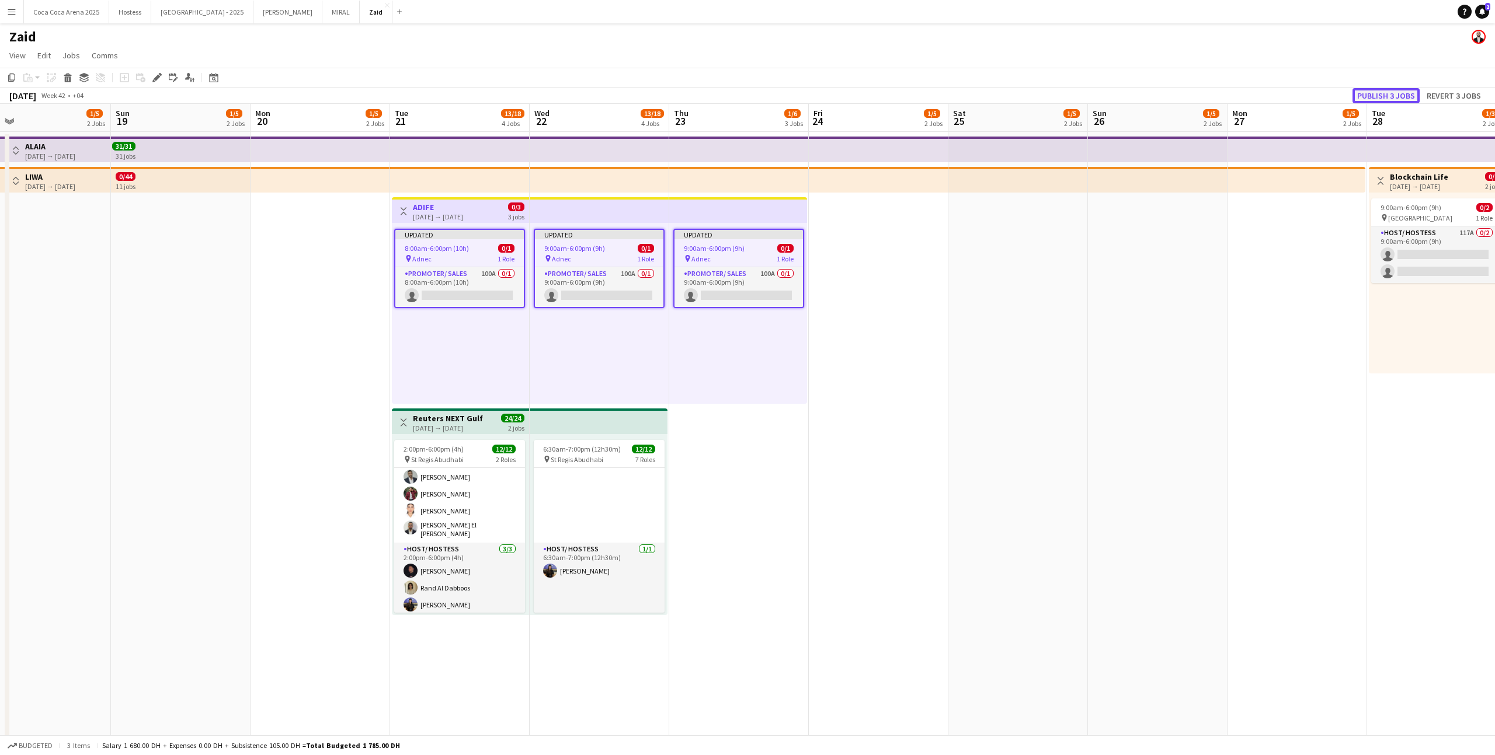
click at [858, 95] on button "Publish 3 jobs" at bounding box center [1385, 95] width 67 height 15
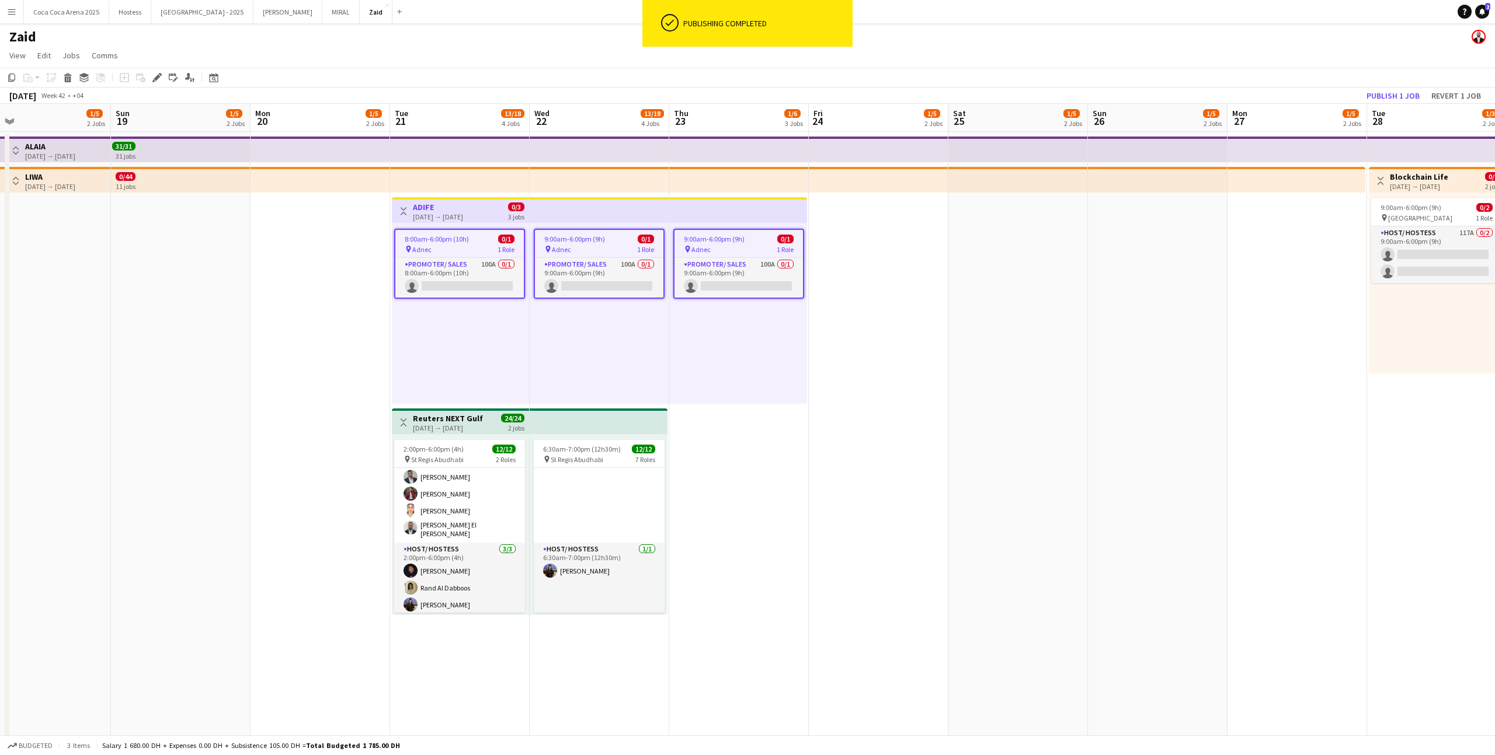
click at [477, 287] on app-card-role "Promoter/ Sales 100A 0/1 8:00am-6:00pm (10h) single-neutral-actions" at bounding box center [459, 278] width 128 height 40
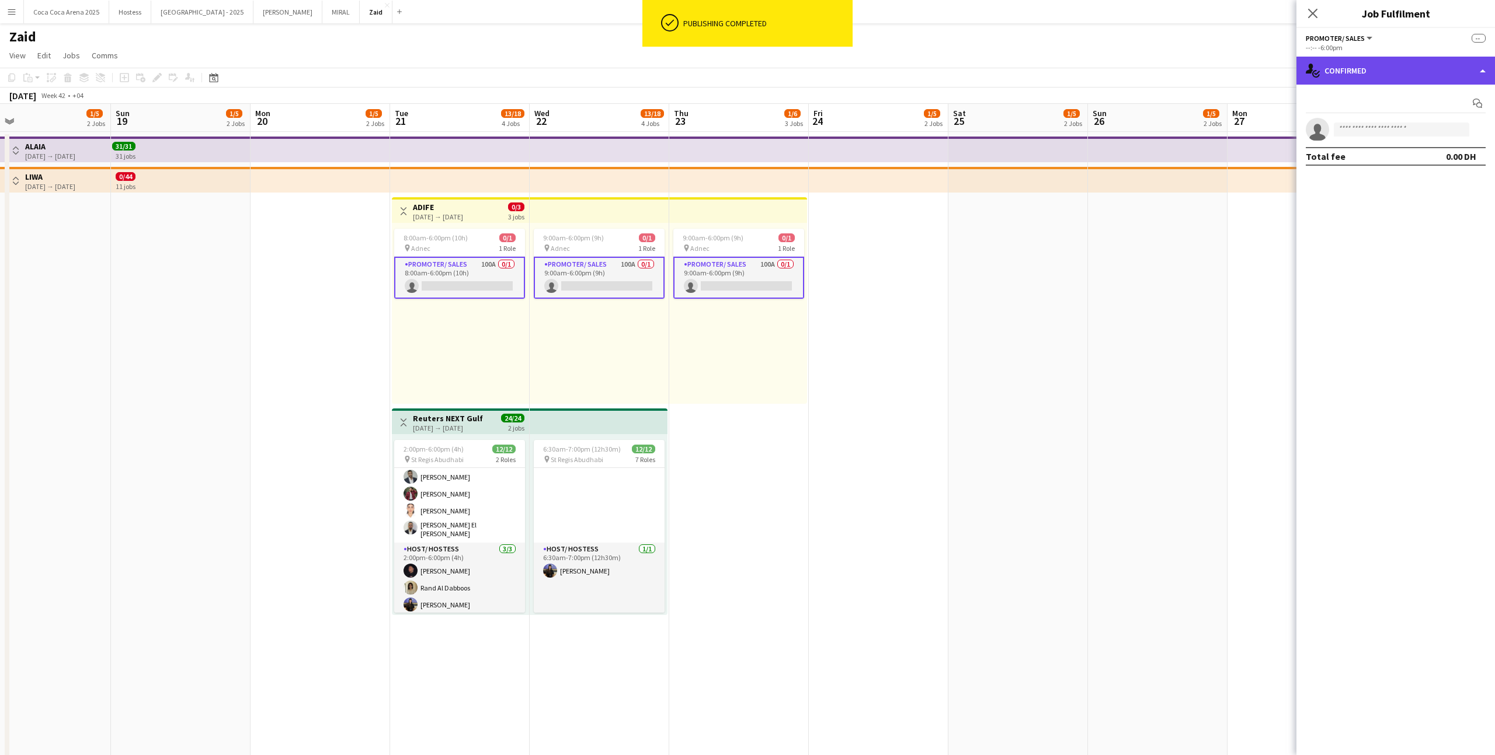
click at [858, 72] on div "single-neutral-actions-check-2 Confirmed" at bounding box center [1395, 71] width 199 height 28
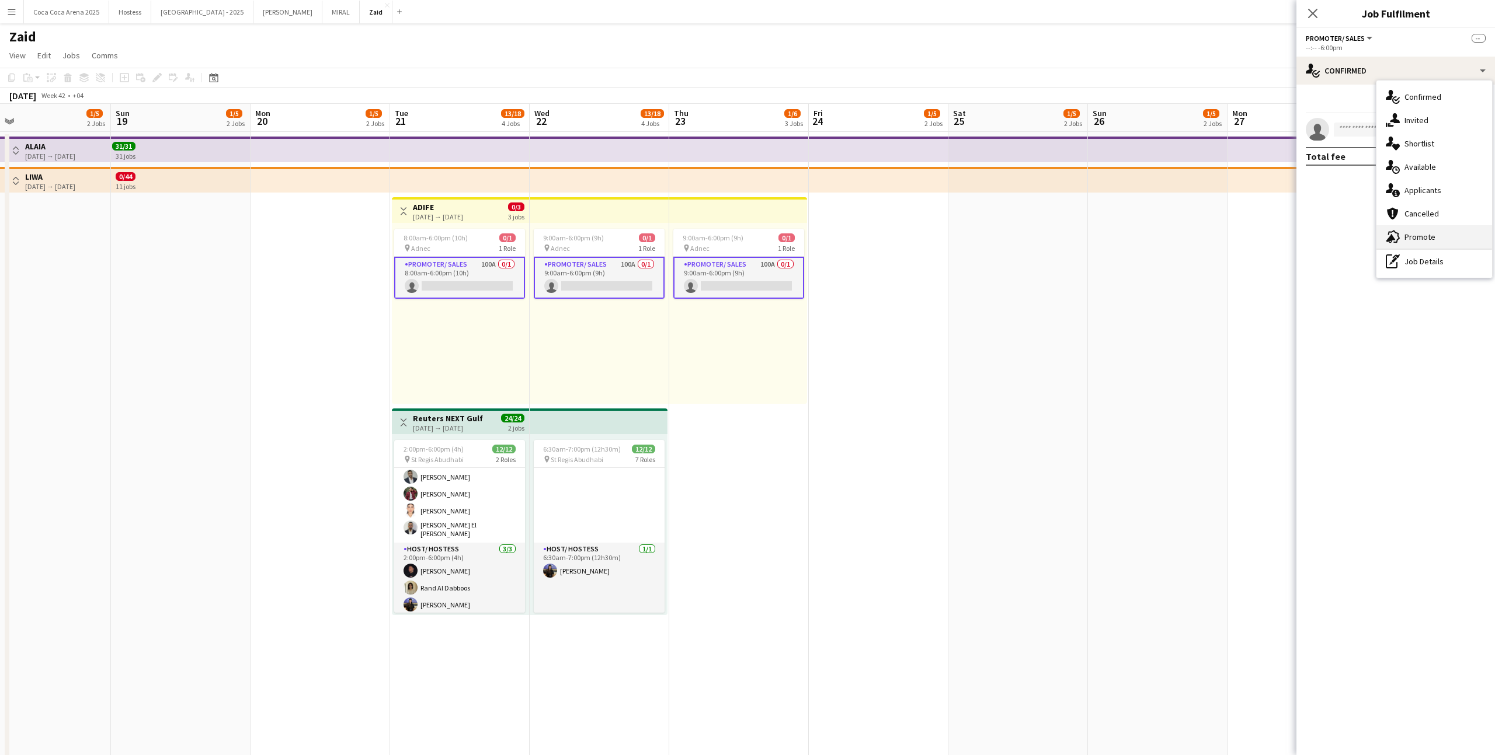
click at [858, 239] on span "Promote" at bounding box center [1419, 237] width 31 height 11
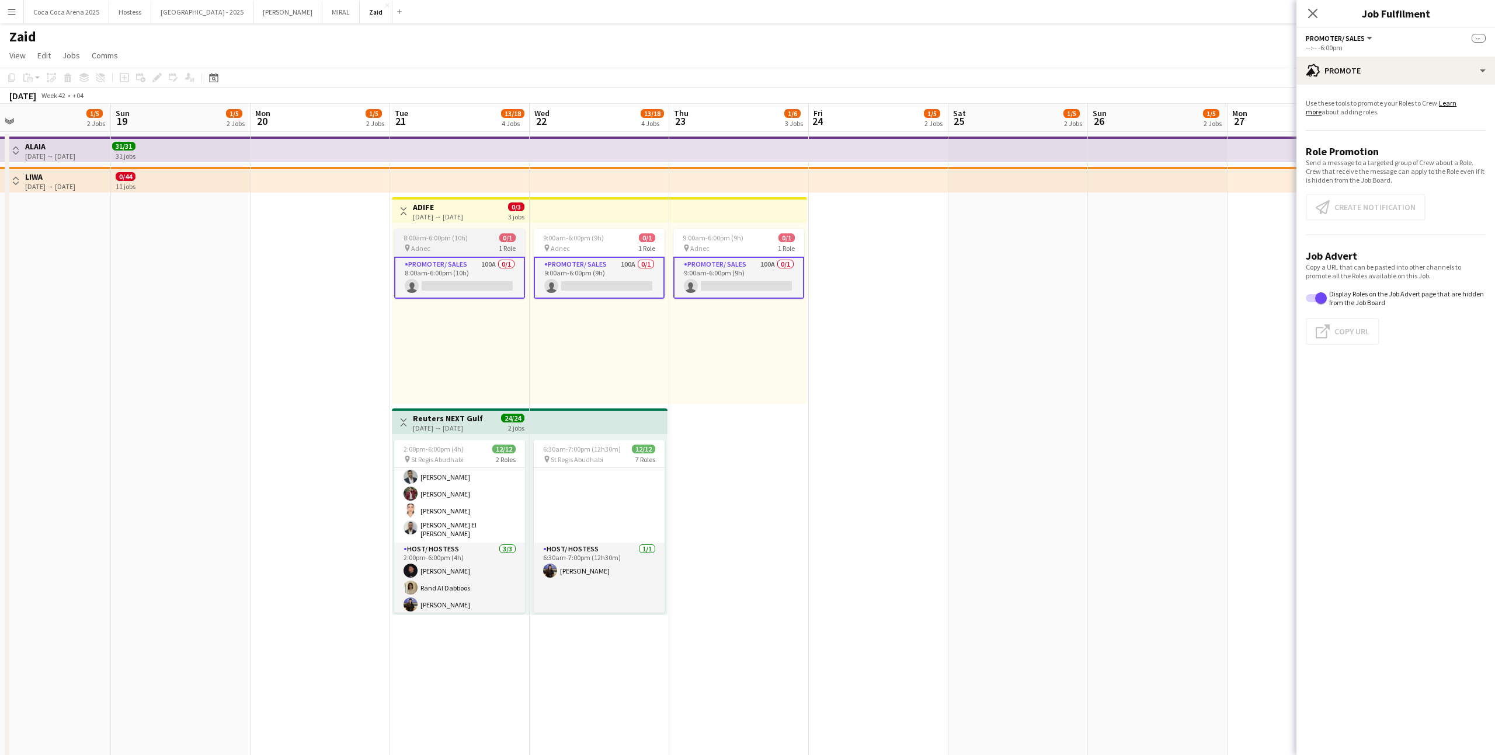
click at [487, 239] on div "8:00am-6:00pm (10h) 0/1" at bounding box center [459, 238] width 131 height 9
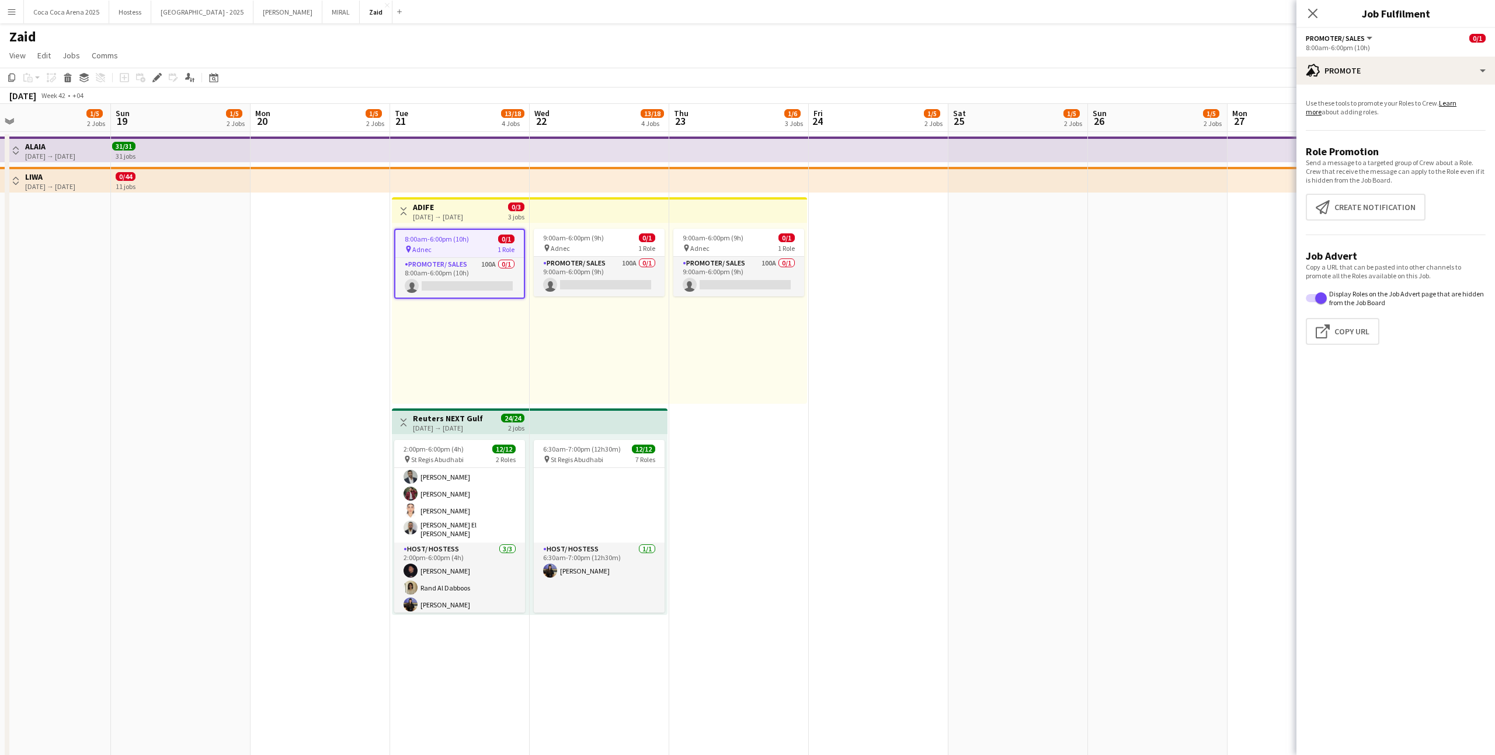
click at [488, 215] on div "Toggle View ADIFE 21-10-2025 → 23-10-2025 0/3 3 jobs" at bounding box center [460, 211] width 128 height 20
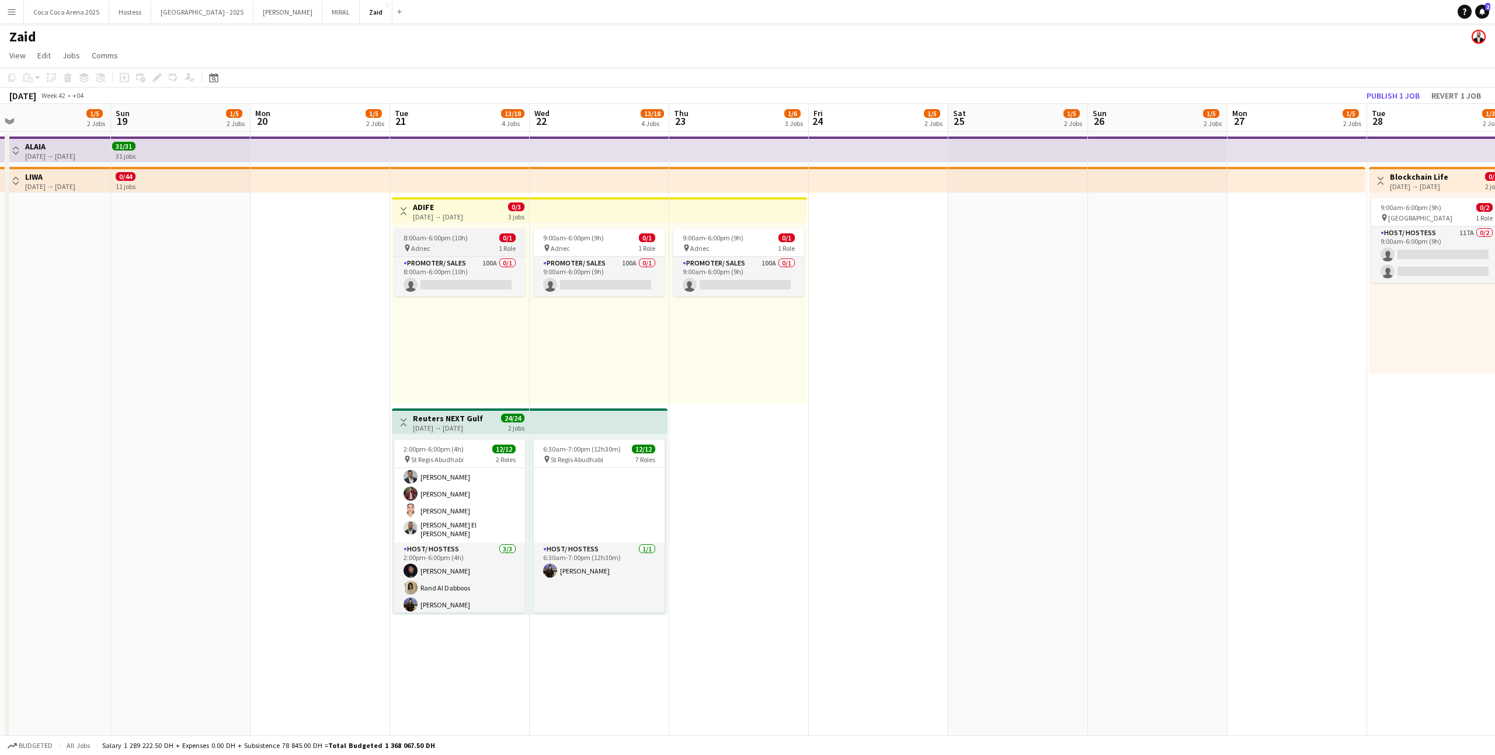
click at [502, 249] on span "1 Role" at bounding box center [507, 248] width 17 height 9
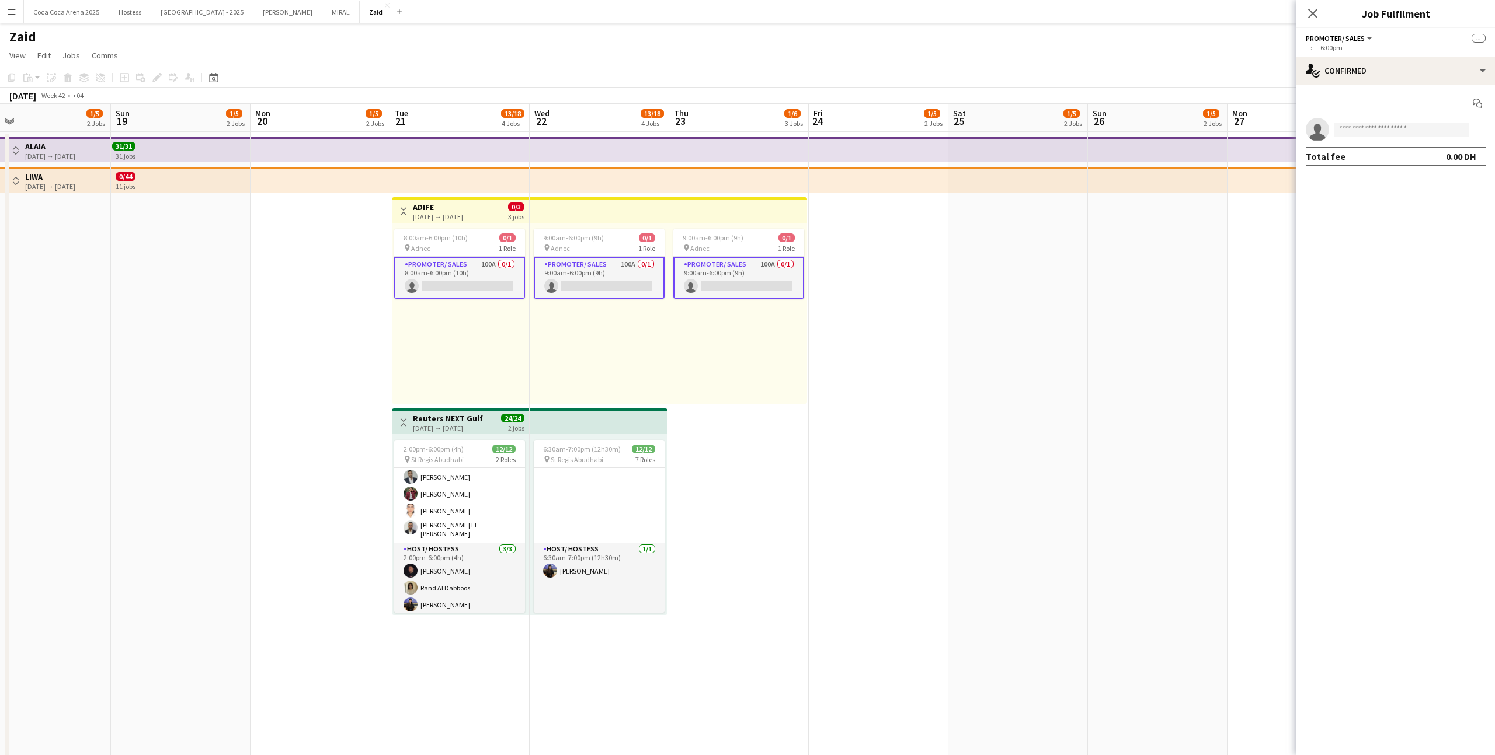
click at [499, 278] on app-card-role "Promoter/ Sales 100A 0/1 8:00am-6:00pm (10h) single-neutral-actions" at bounding box center [459, 278] width 131 height 42
click at [858, 101] on icon at bounding box center [1476, 103] width 9 height 9
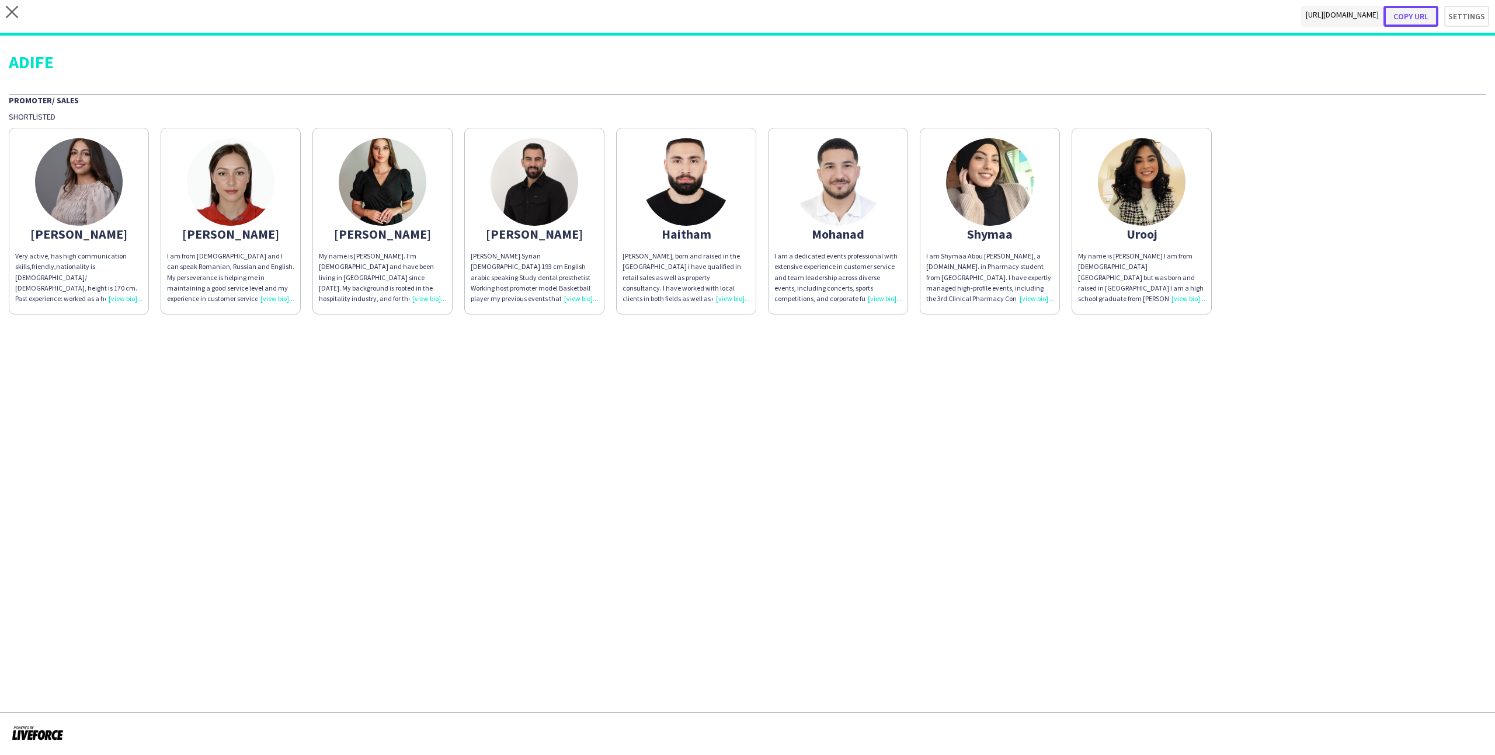
click at [858, 19] on button "Copy url" at bounding box center [1410, 16] width 55 height 21
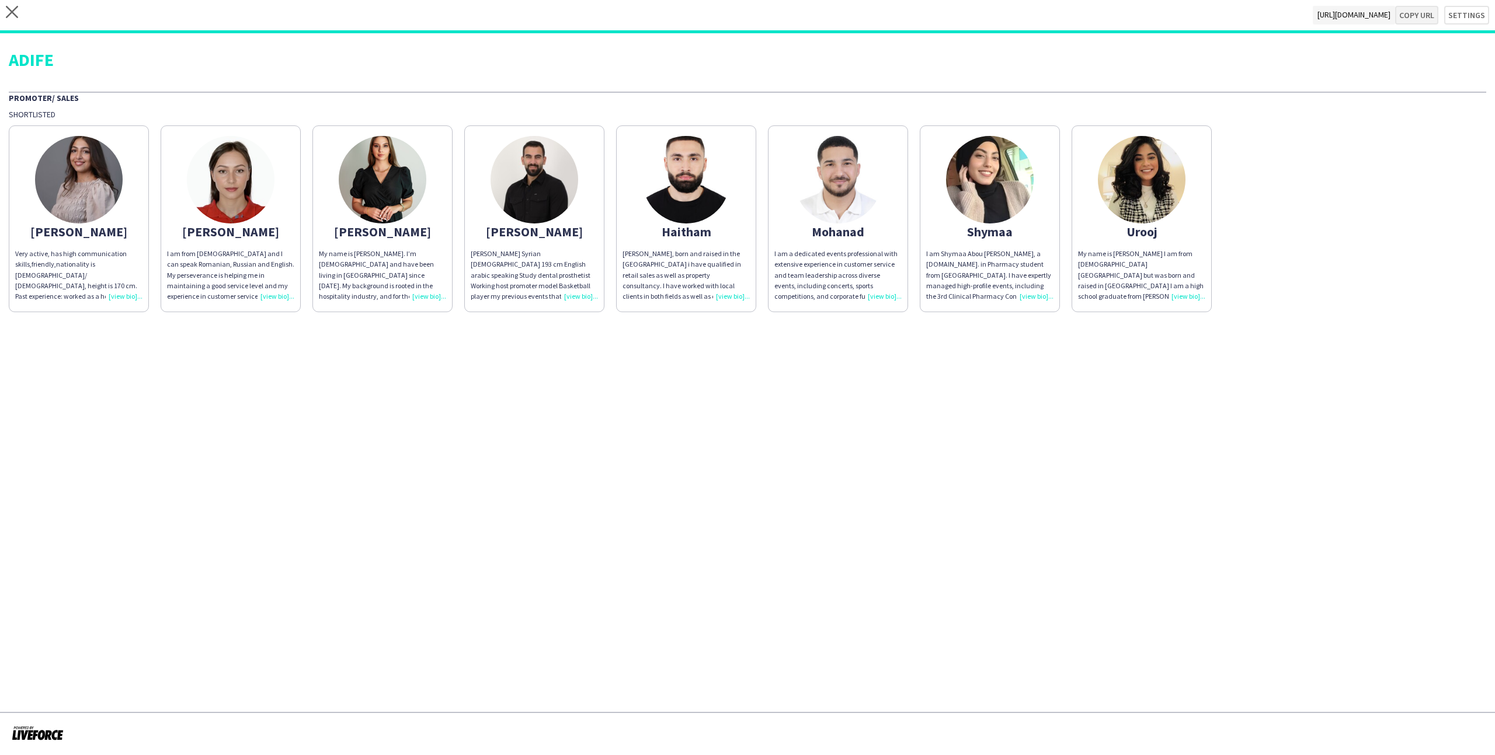
type textarea "**********"
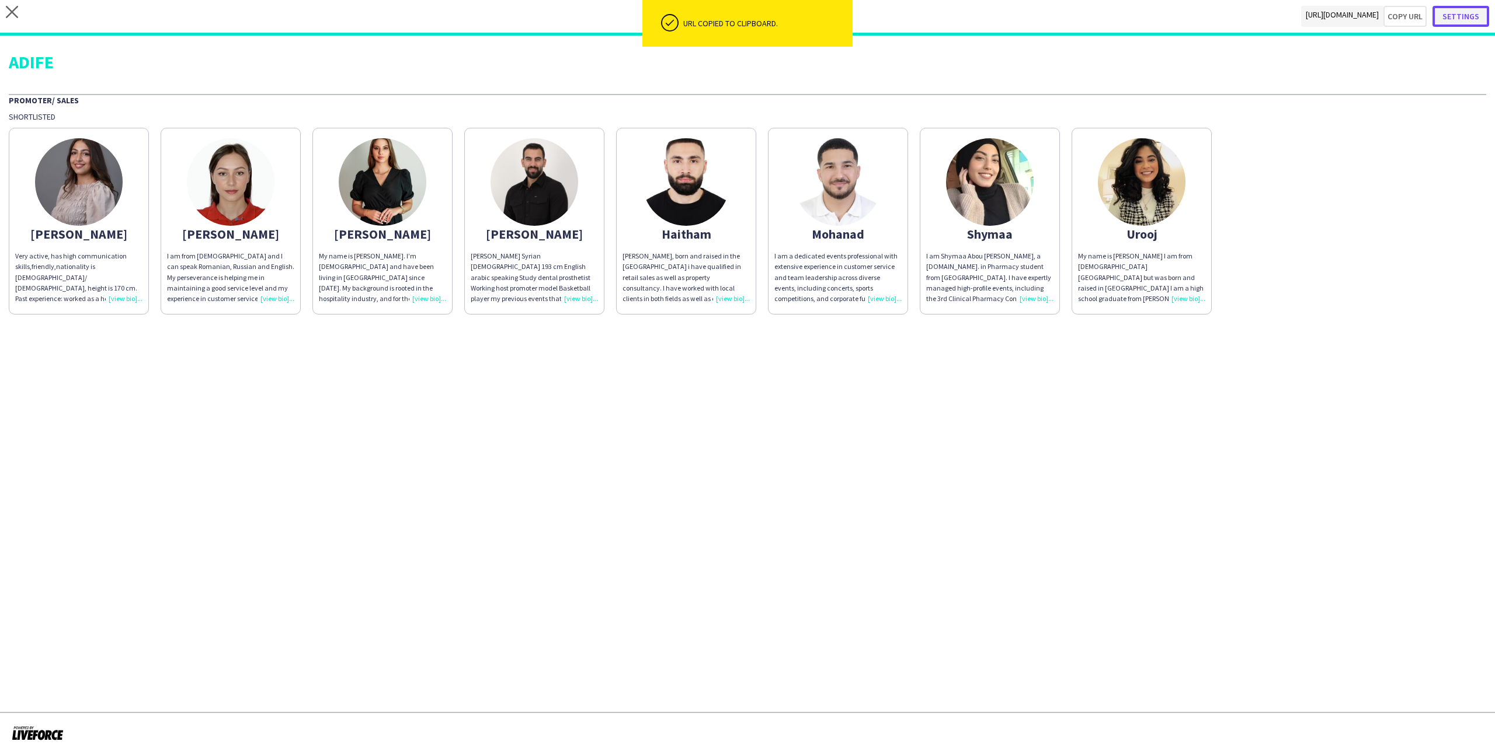
click at [858, 14] on button "Settings" at bounding box center [1460, 16] width 57 height 21
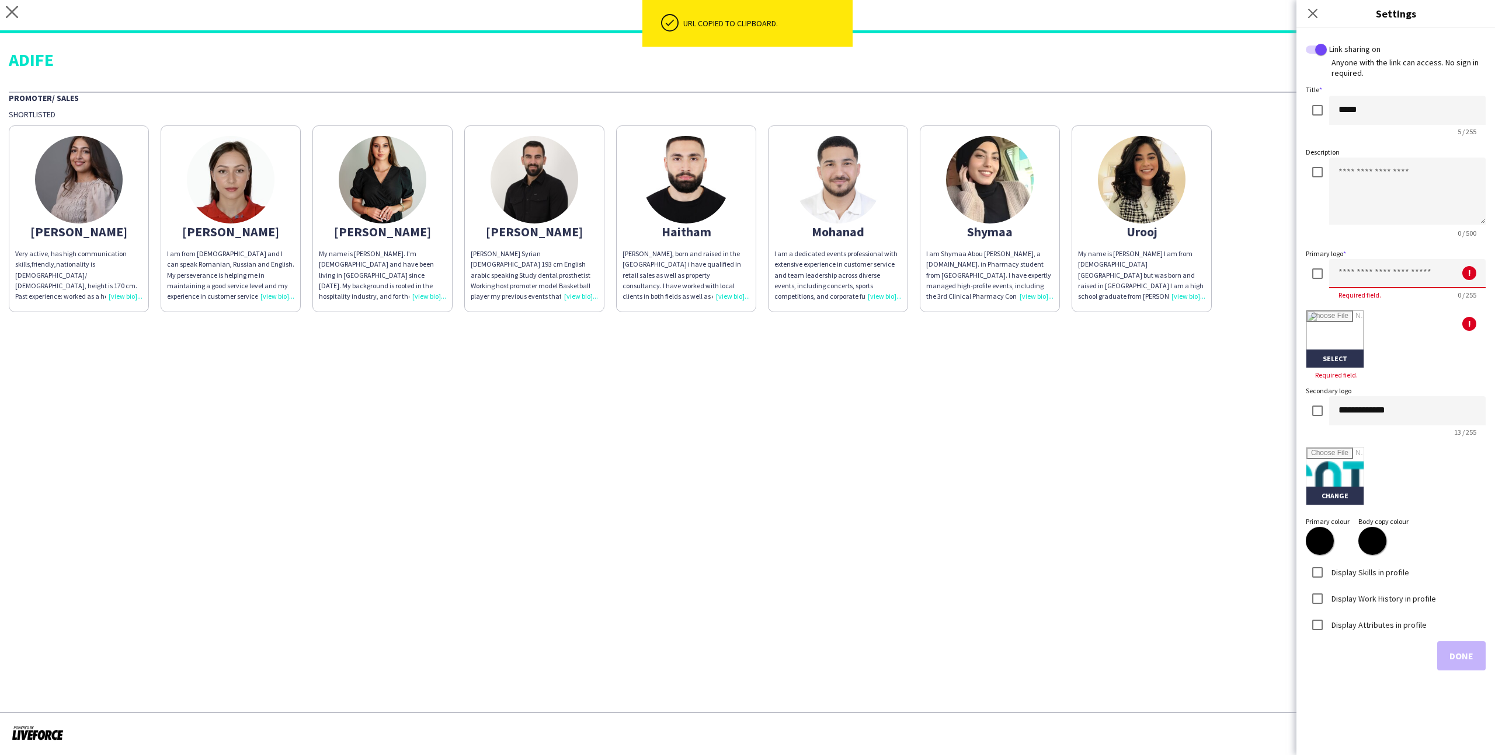
click at [858, 273] on input at bounding box center [1407, 273] width 156 height 29
type input "********"
click at [858, 323] on input "file" at bounding box center [1334, 339] width 57 height 57
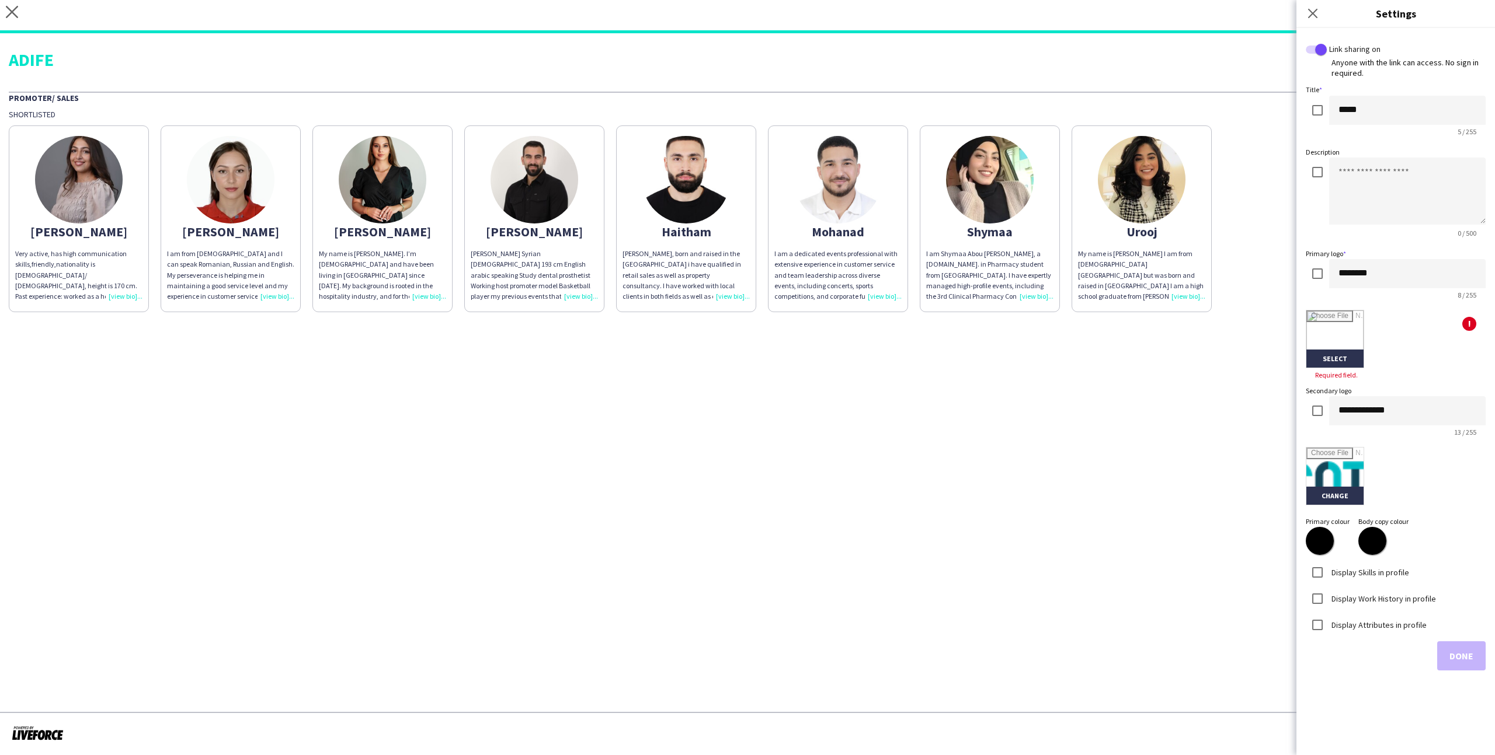
type input "**********"
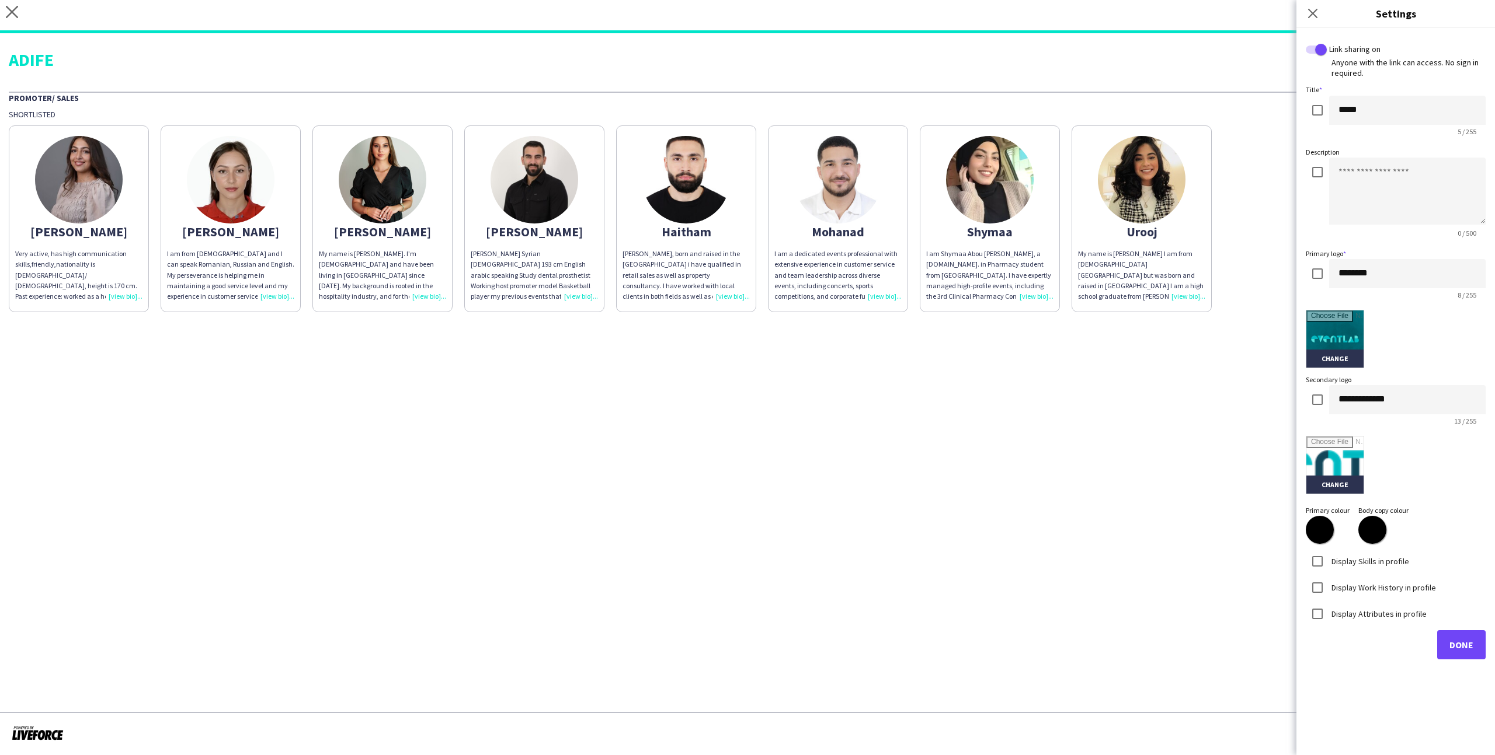
click at [858, 465] on label "Display Skills in profile" at bounding box center [1369, 561] width 80 height 11
click at [858, 465] on div "Display Work History in profile" at bounding box center [1370, 587] width 130 height 23
click at [858, 465] on label "Display Work History in profile" at bounding box center [1382, 587] width 107 height 11
click at [858, 465] on label "Display Attributes in profile" at bounding box center [1378, 613] width 98 height 11
click at [858, 465] on input "text" at bounding box center [1395, 662] width 166 height 29
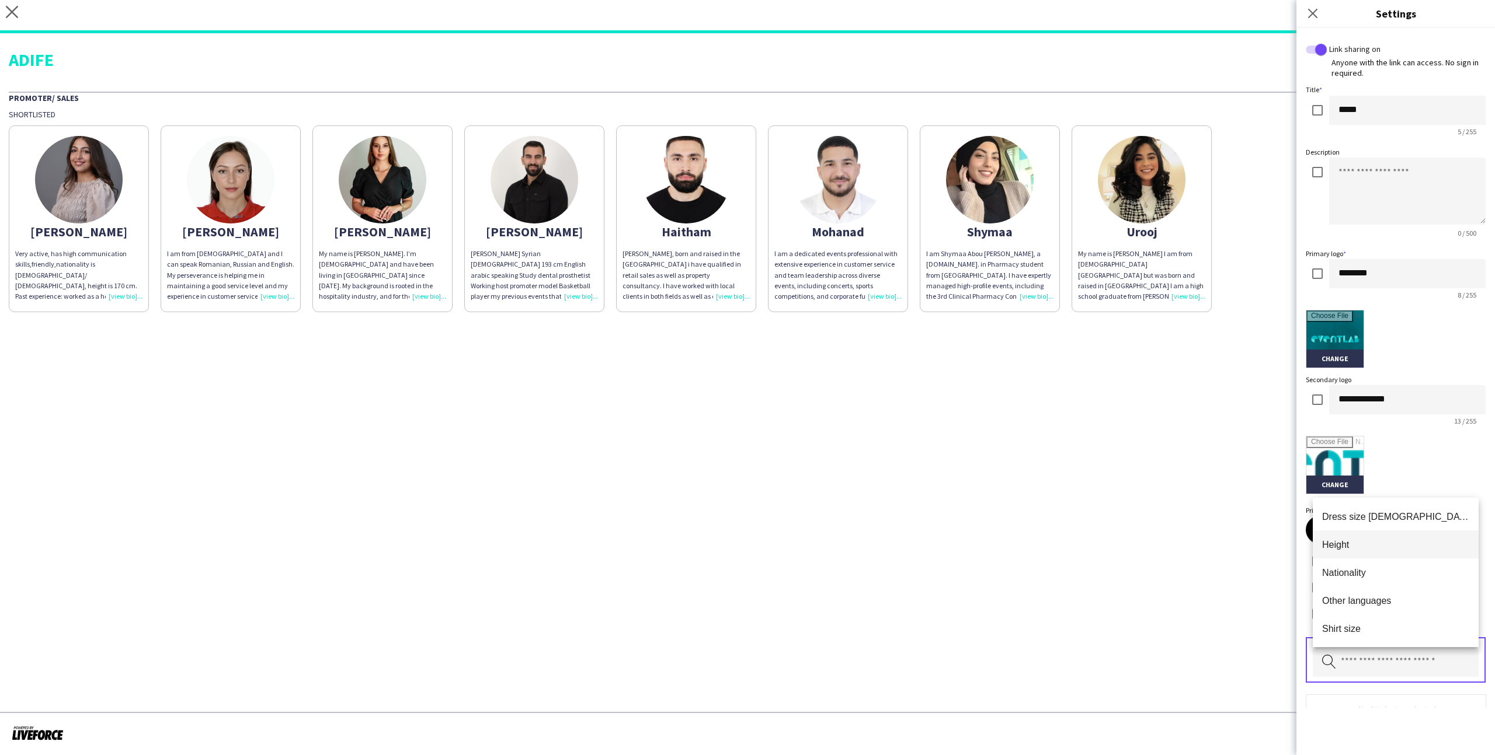
click at [858, 465] on span "Height" at bounding box center [1395, 544] width 147 height 11
click at [858, 465] on div "Pick attributes to display" at bounding box center [1395, 661] width 180 height 46
click at [858, 465] on input "text" at bounding box center [1395, 662] width 166 height 29
click at [858, 465] on span "Dress size [DEMOGRAPHIC_DATA]" at bounding box center [1395, 516] width 147 height 11
click at [858, 465] on input "text" at bounding box center [1395, 662] width 166 height 29
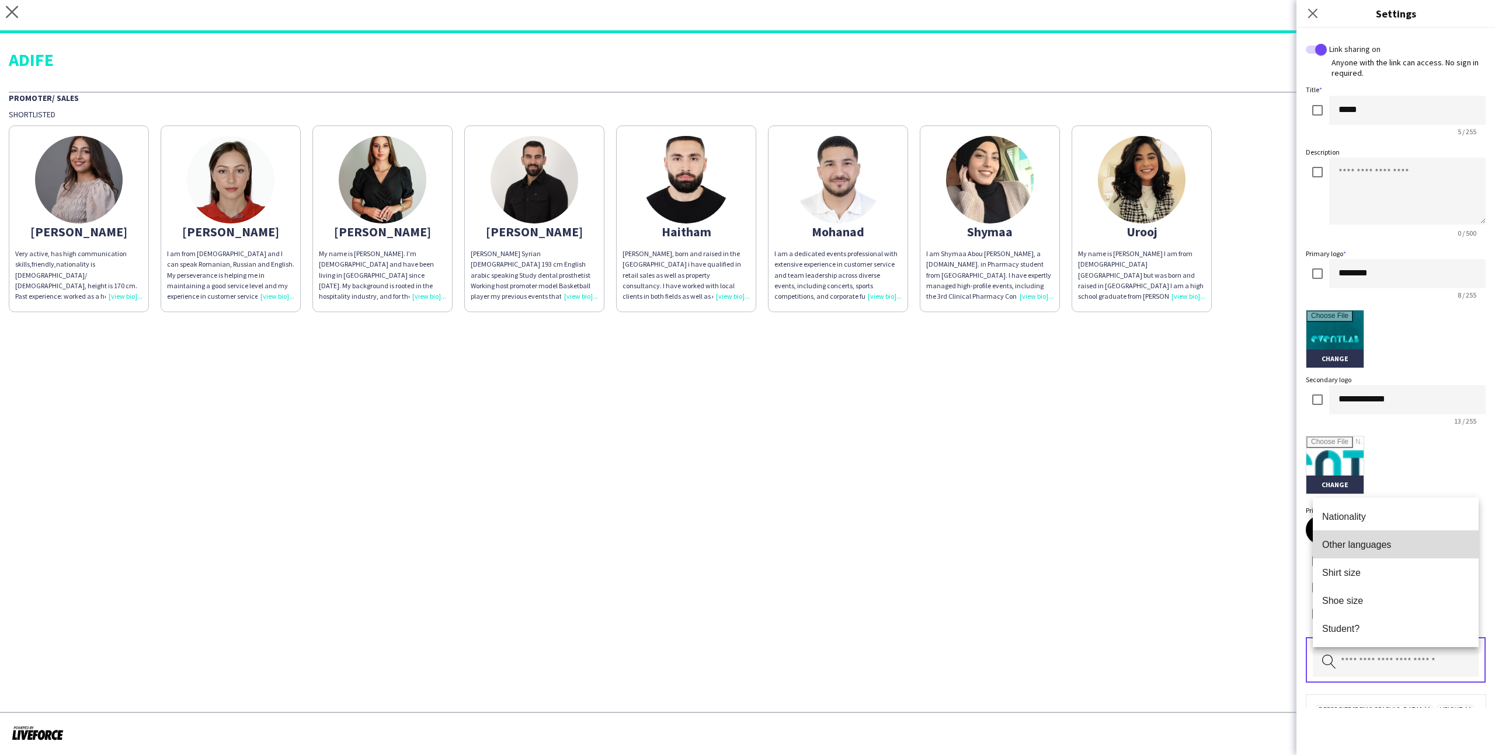
click at [858, 465] on mat-option "Other languages" at bounding box center [1395, 545] width 166 height 28
click at [858, 465] on input "text" at bounding box center [1395, 662] width 166 height 29
click at [858, 465] on span "Nationality" at bounding box center [1395, 516] width 147 height 11
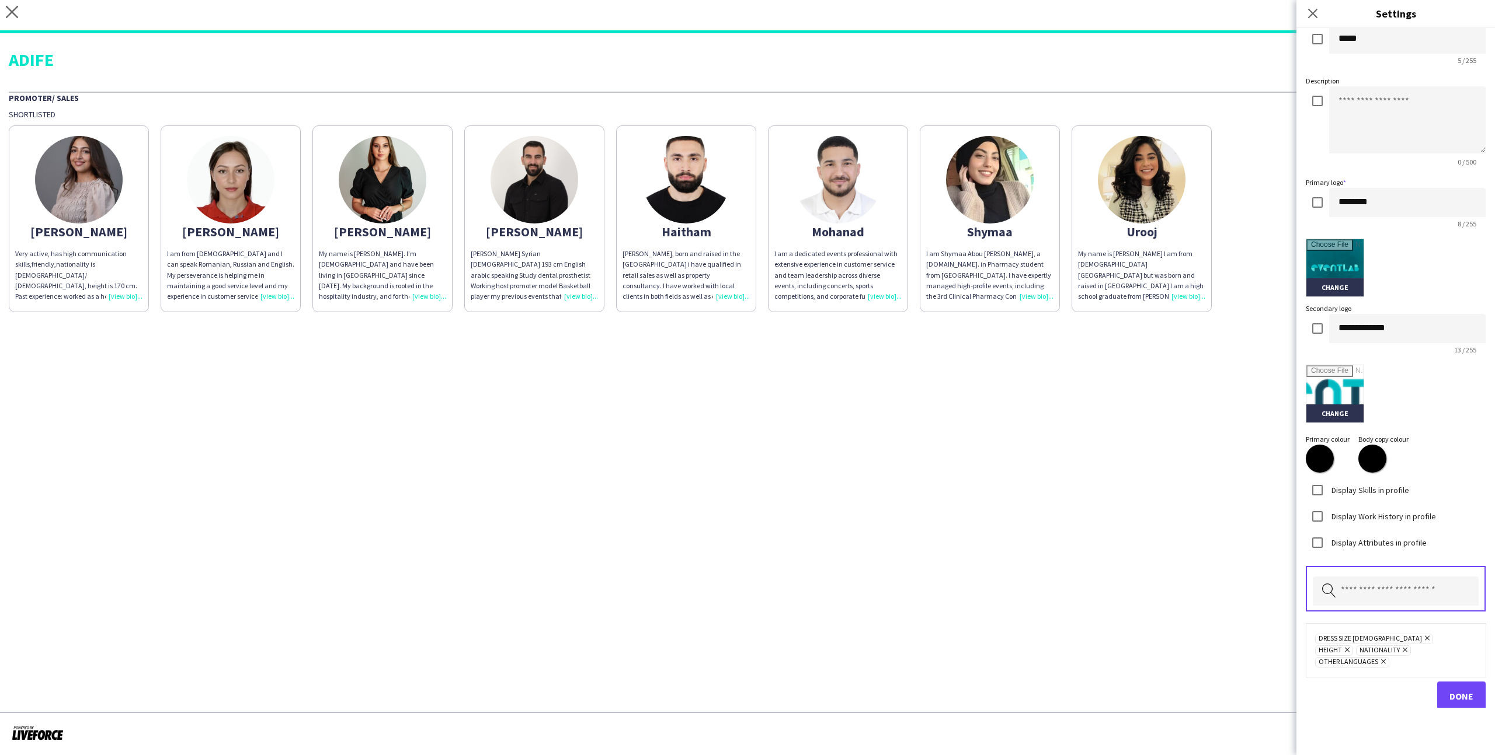
click at [858, 465] on icon "Remove" at bounding box center [1426, 639] width 8 height 8
click at [858, 465] on span "Done" at bounding box center [1461, 685] width 24 height 12
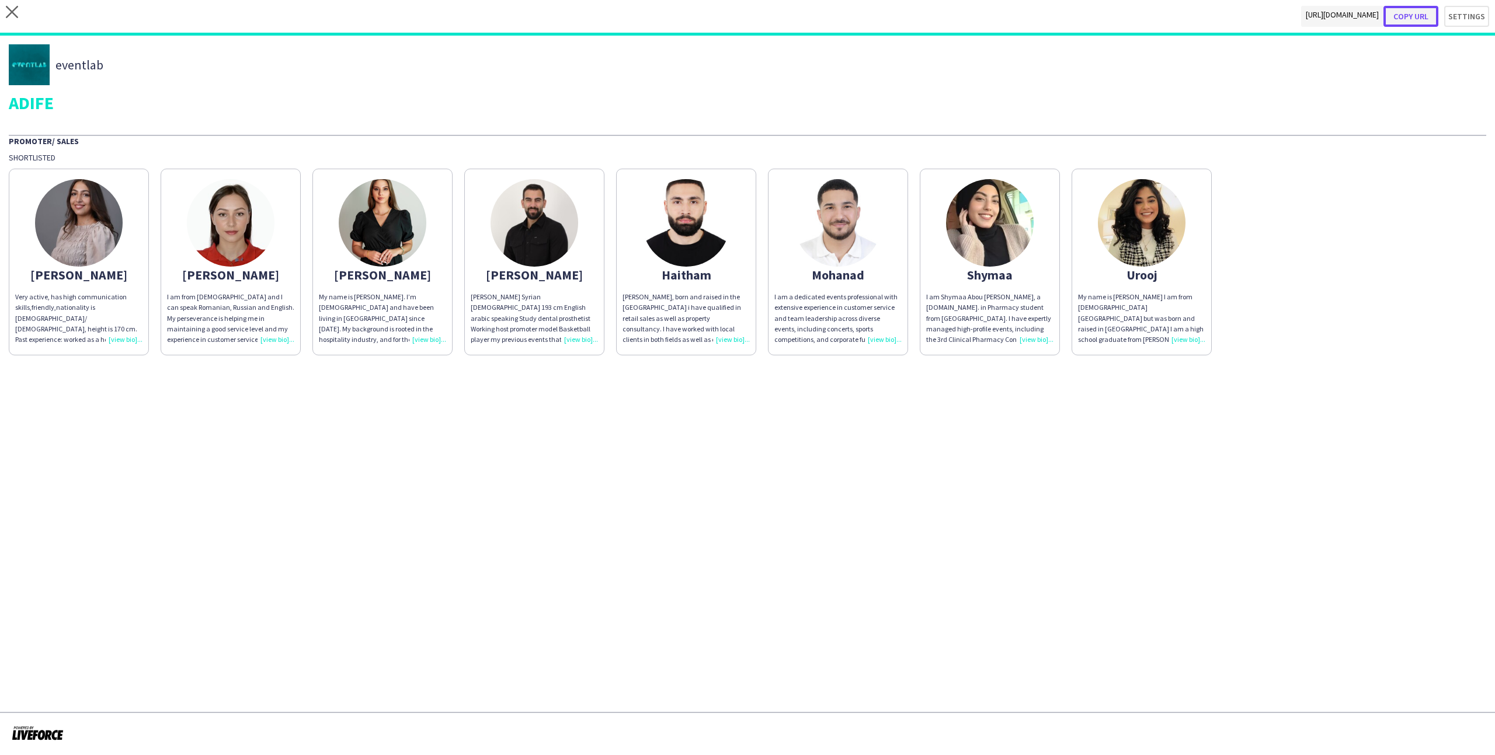
click at [858, 19] on button "Copy url" at bounding box center [1410, 16] width 55 height 21
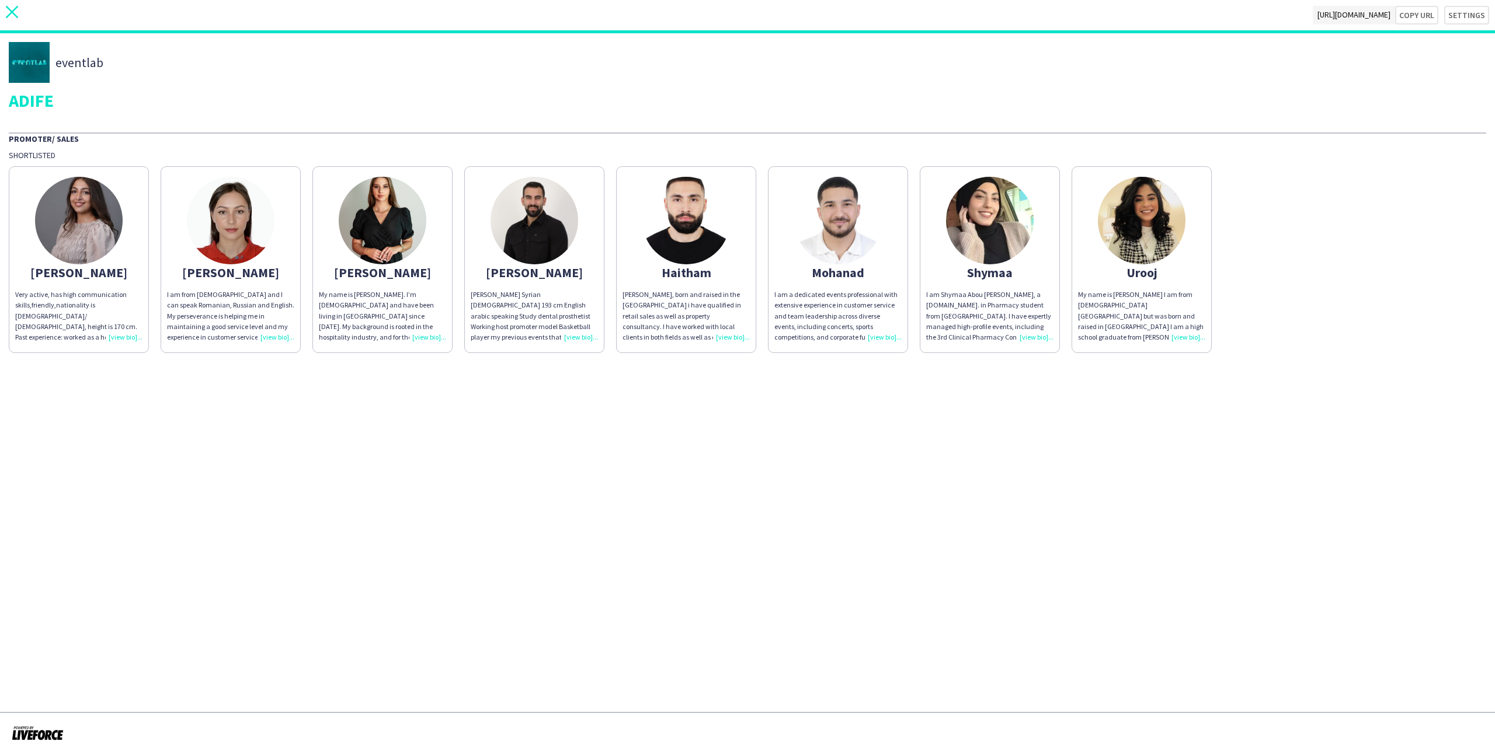
click at [13, 17] on icon "close" at bounding box center [12, 12] width 12 height 12
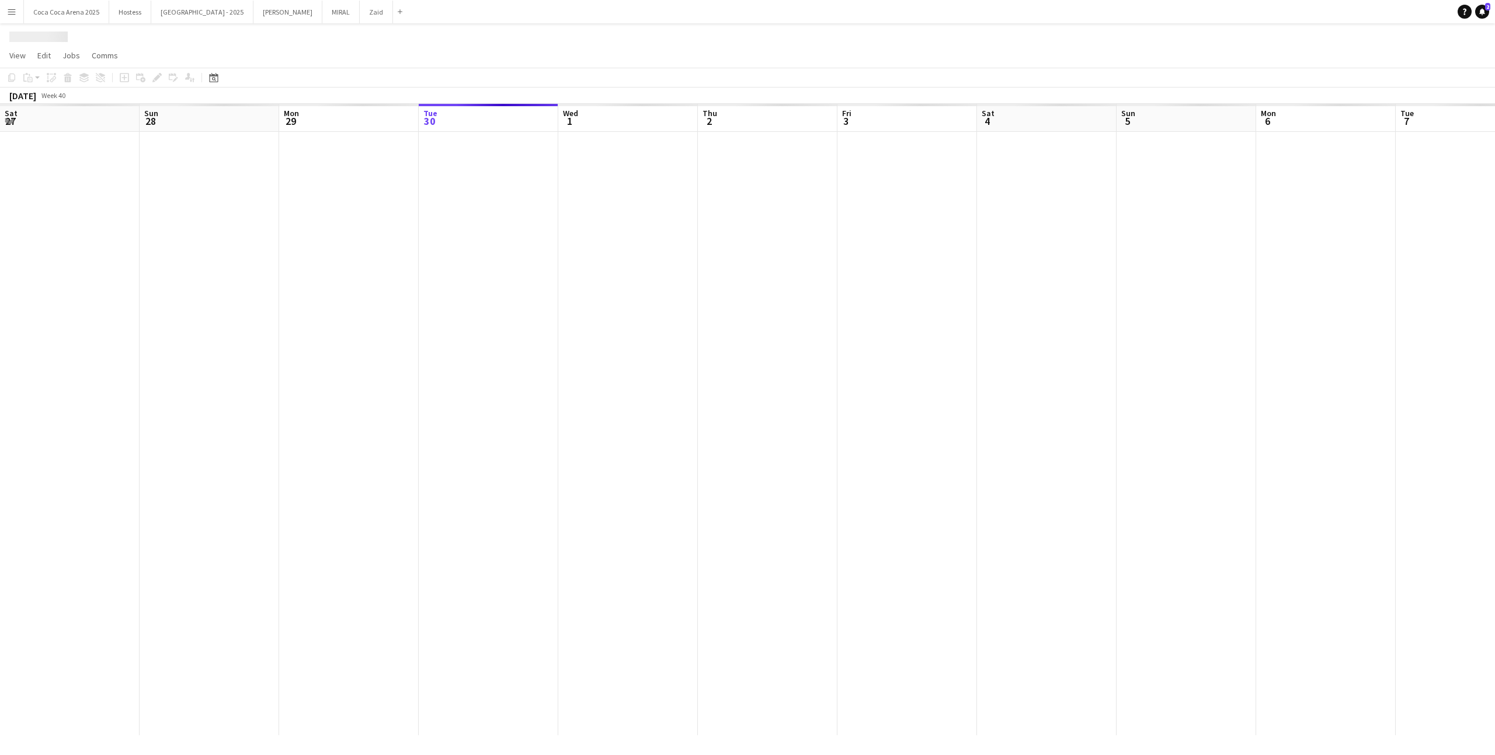
scroll to position [0, 279]
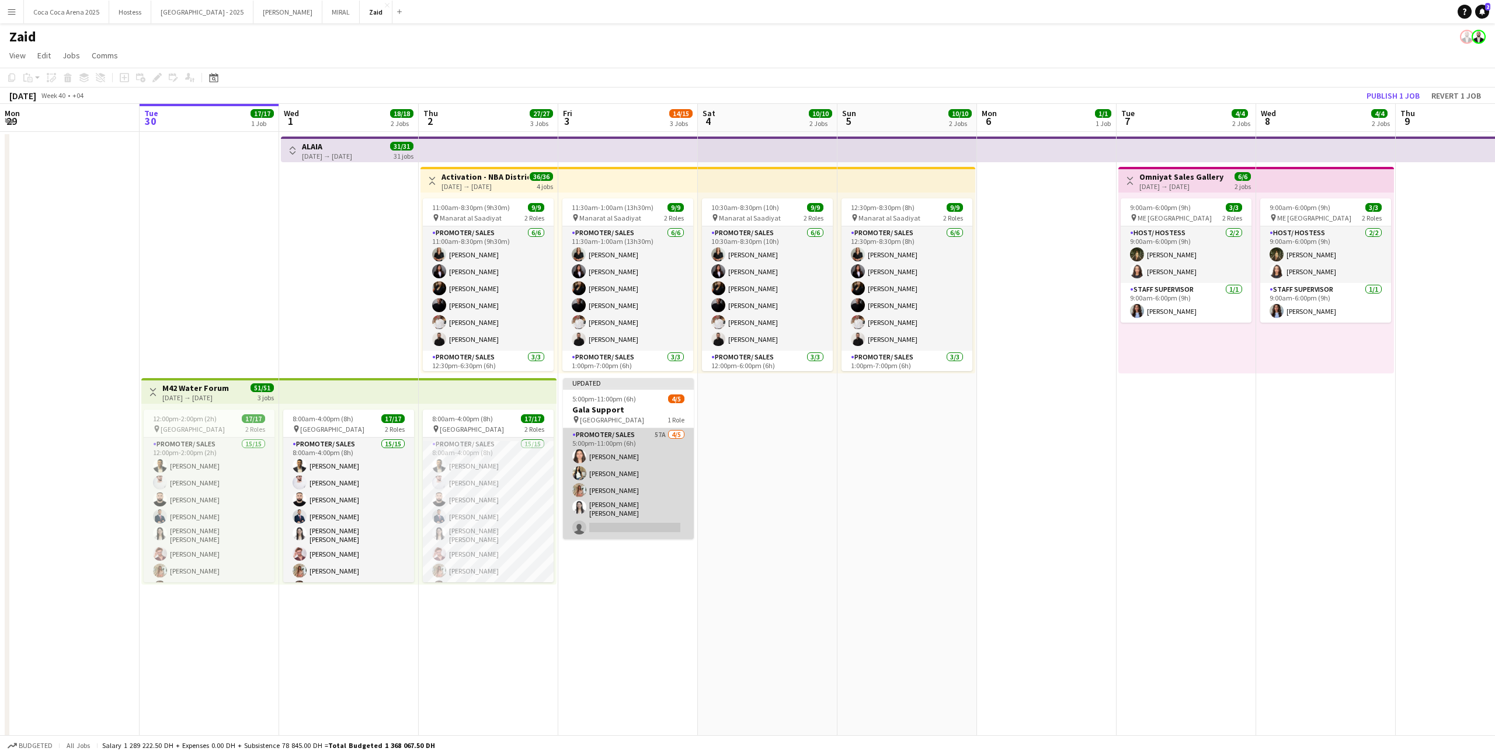
click at [643, 465] on app-card-role "Promoter/ Sales 57A 4/5 5:00pm-11:00pm (6h) Leen Al haj hasan Yuela Bucoy Yara …" at bounding box center [628, 484] width 131 height 111
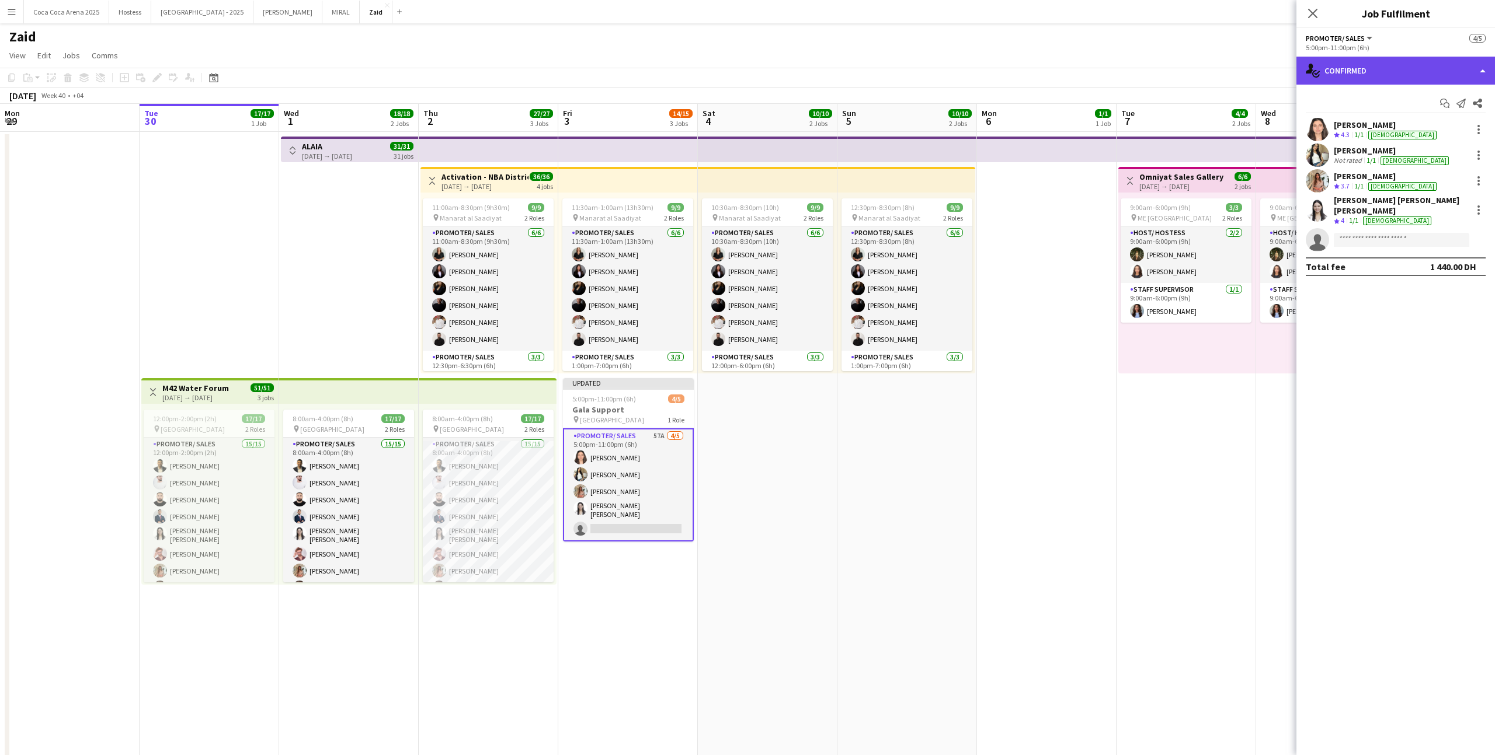
click at [858, 71] on div "single-neutral-actions-check-2 Confirmed" at bounding box center [1395, 71] width 199 height 28
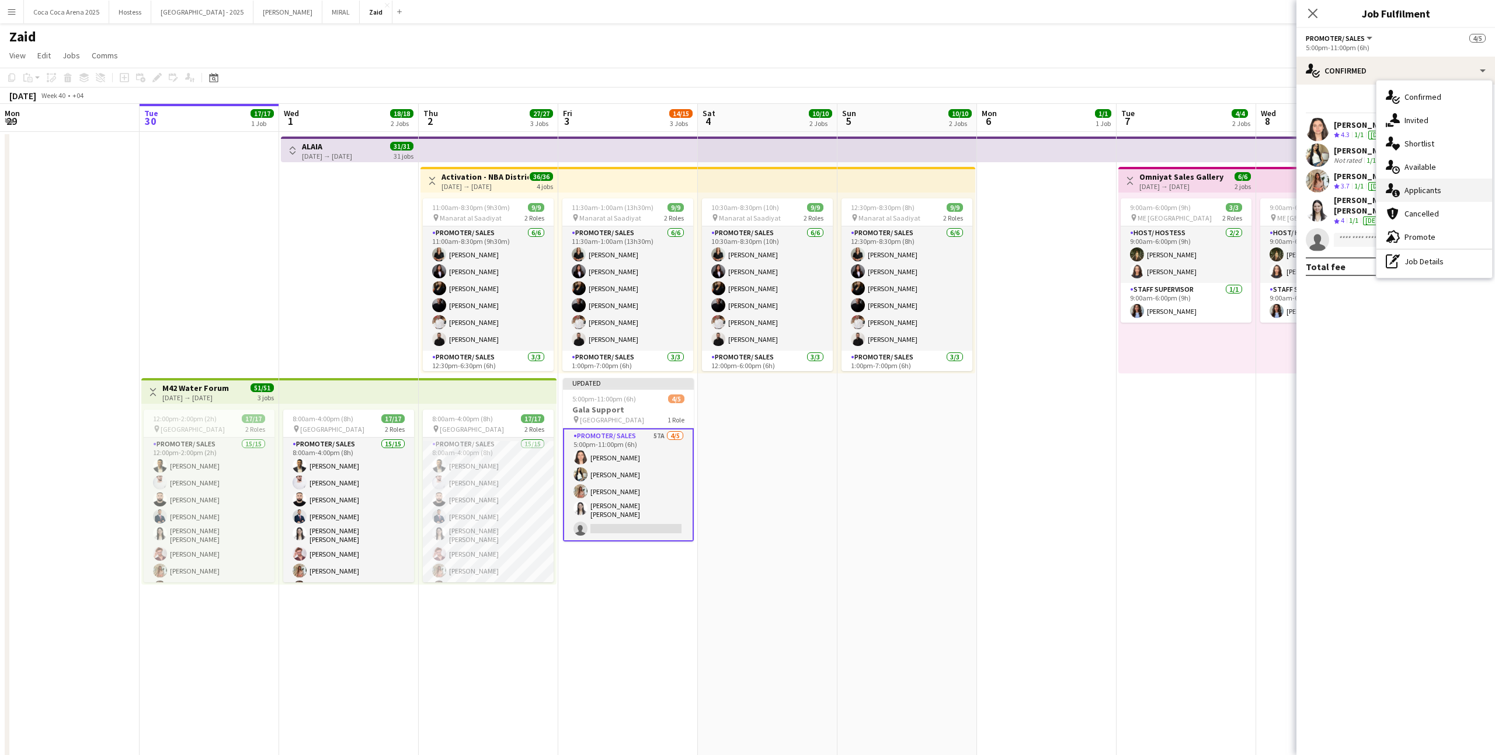
click at [858, 188] on span "Applicants" at bounding box center [1422, 190] width 37 height 11
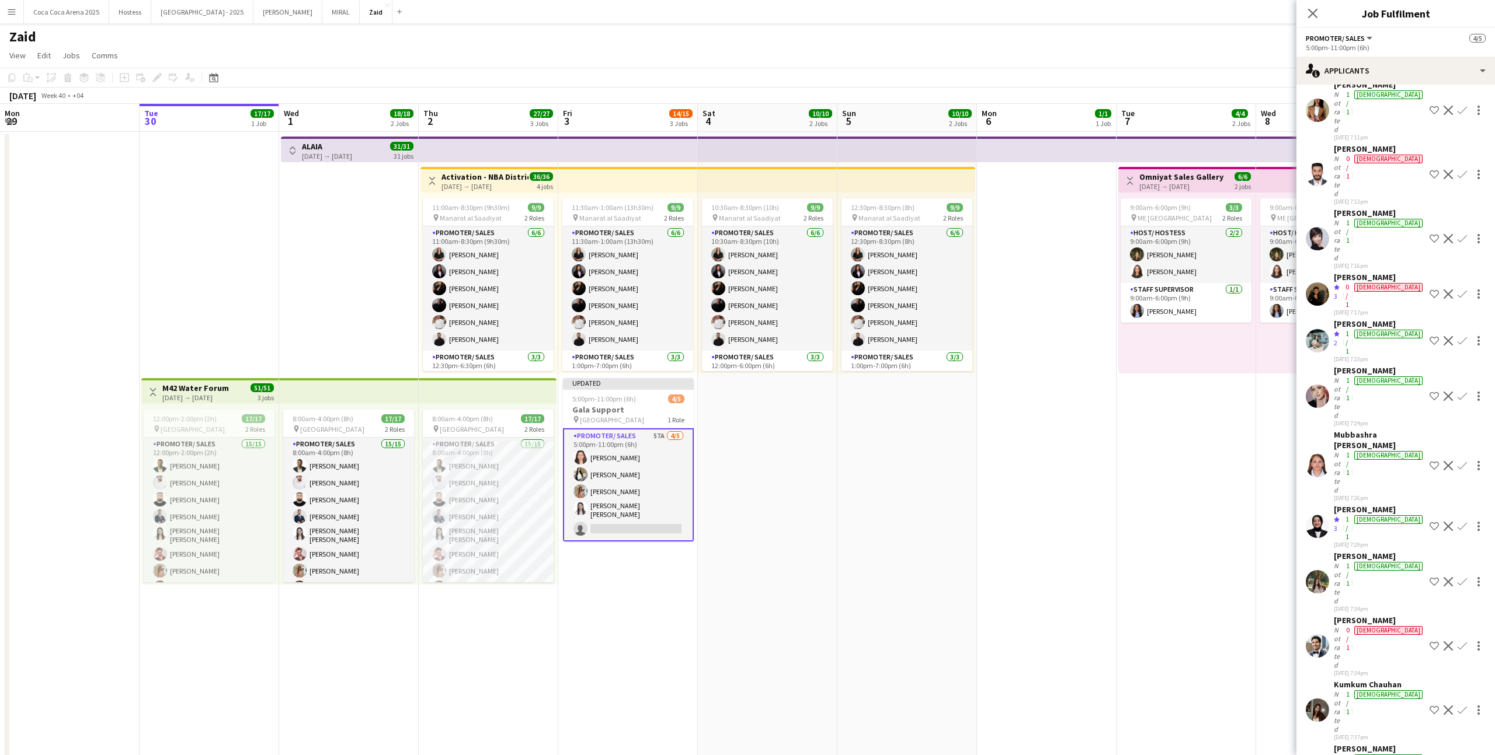
scroll to position [238, 0]
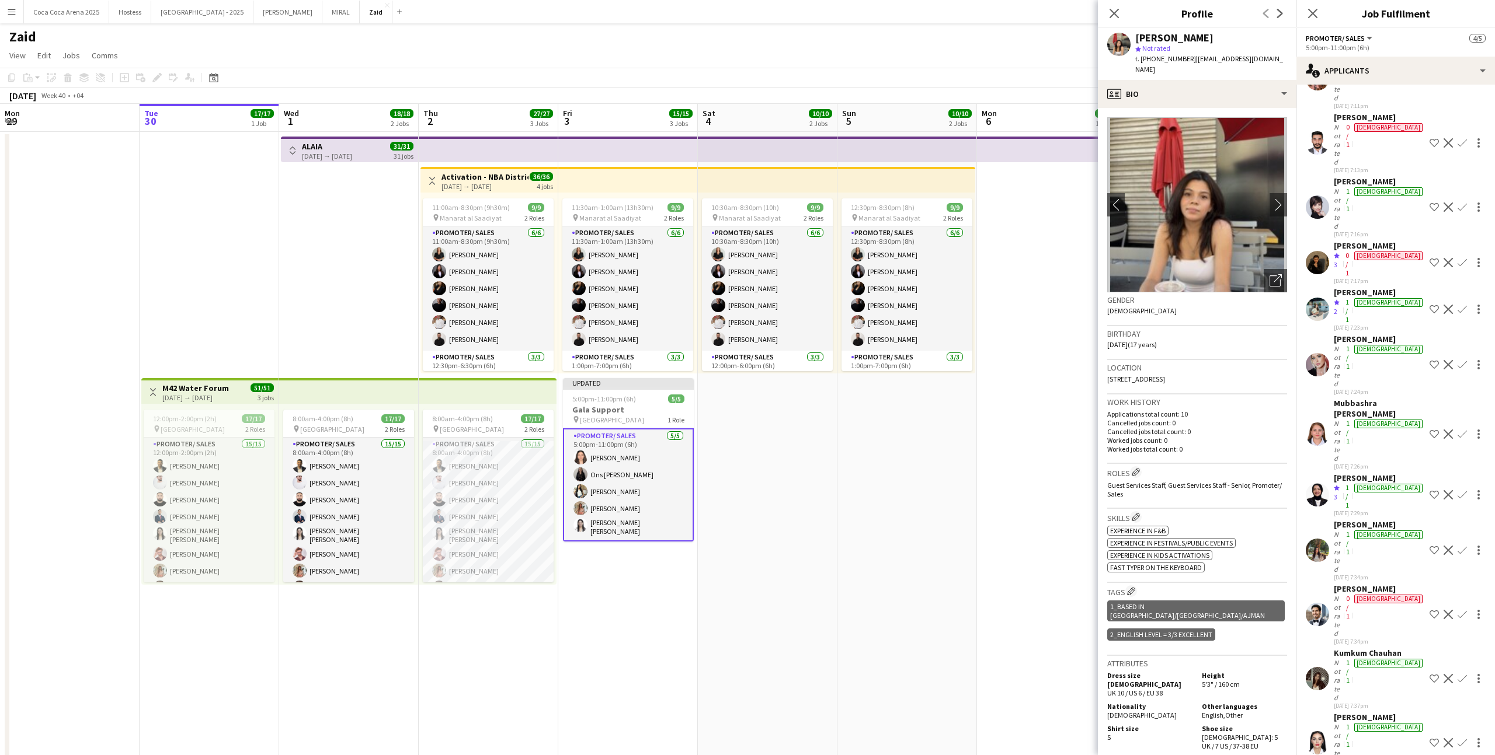
click at [858, 465] on app-date-cell at bounding box center [1047, 482] width 140 height 701
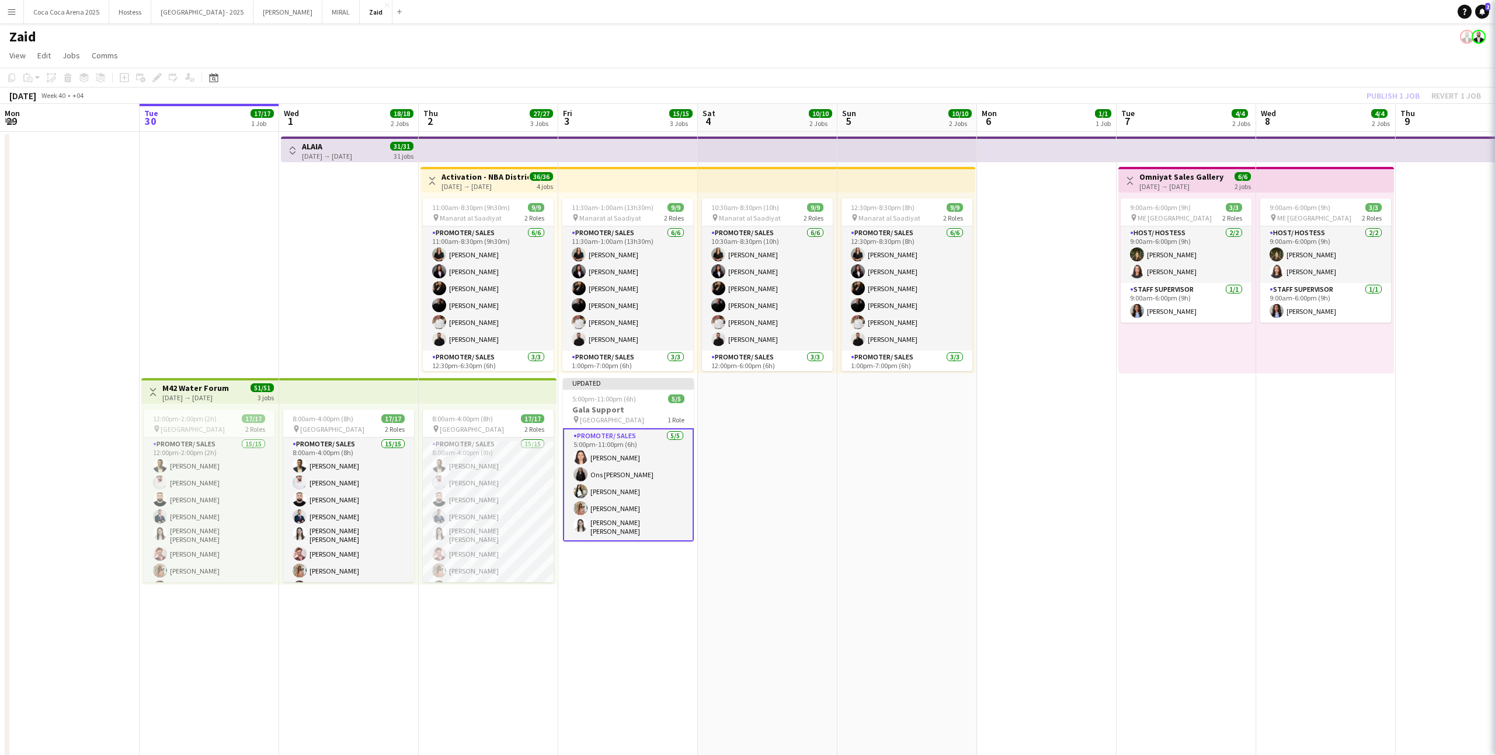
scroll to position [0, 0]
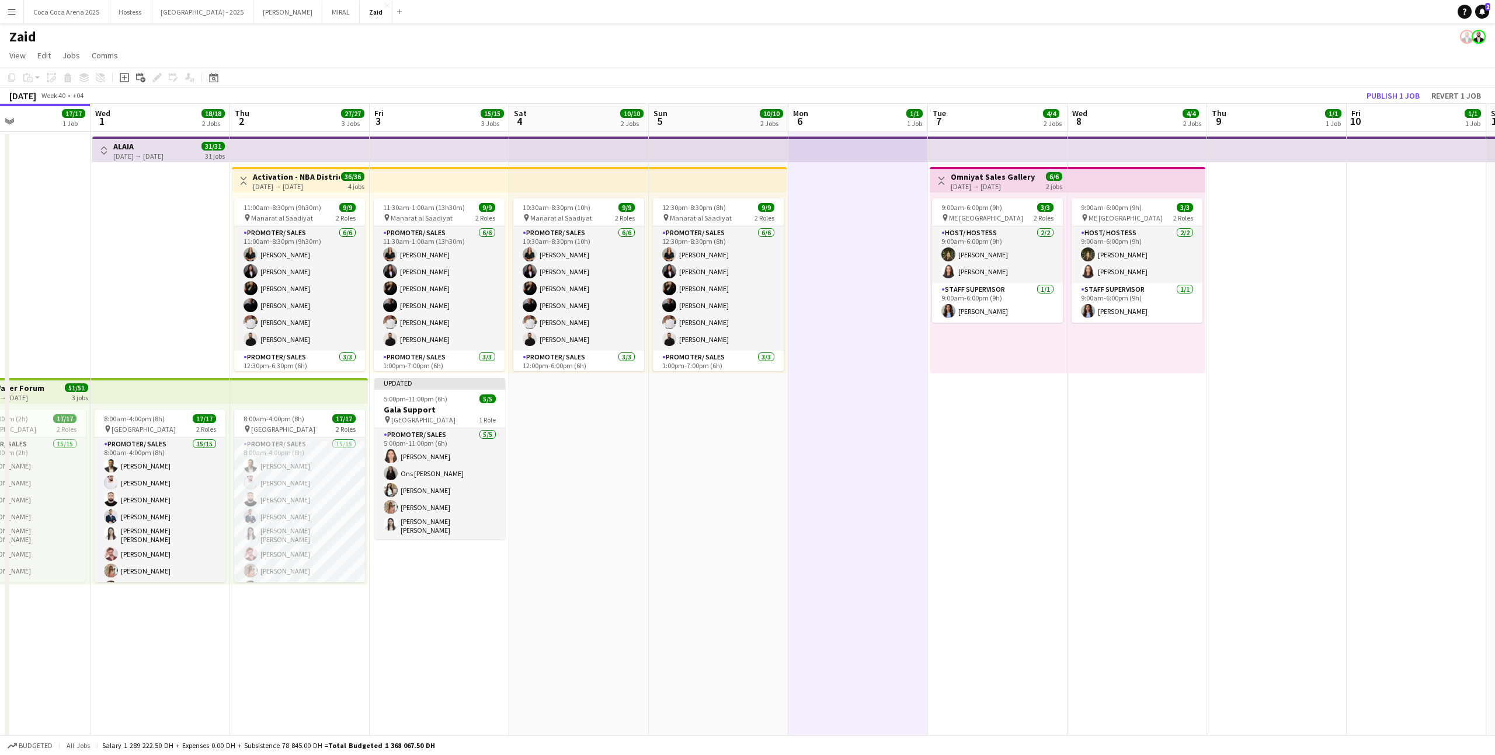
drag, startPoint x: 988, startPoint y: 499, endPoint x: 800, endPoint y: 482, distance: 189.3
click at [800, 465] on app-calendar-viewport "Sat 27 Sun 28 4/4 1 Job Mon 29 Tue 30 17/17 1 Job Wed 1 18/18 2 Jobs Thu 2 27/2…" at bounding box center [747, 468] width 1495 height 729
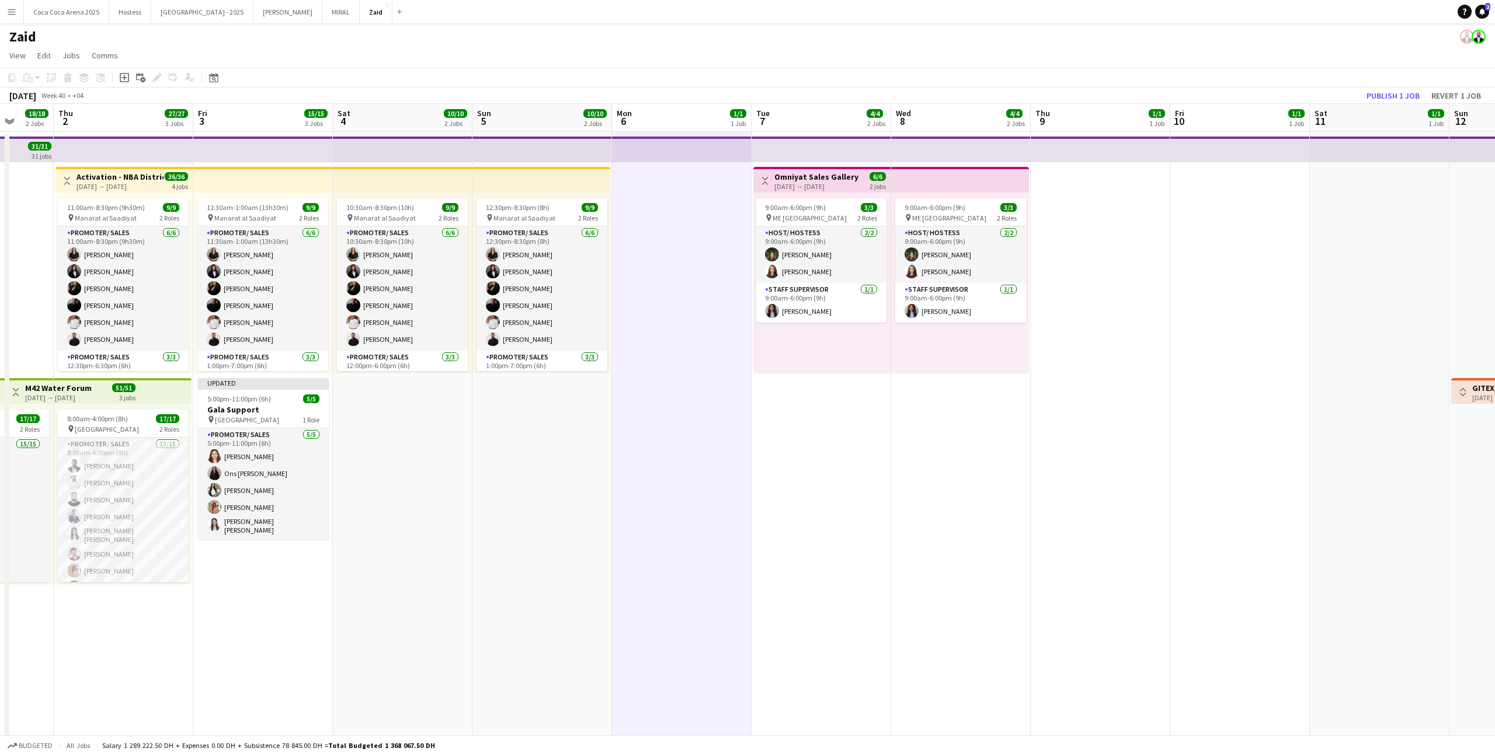
scroll to position [0, 364]
click at [291, 416] on div "pin Abu dhabi 1 Role" at bounding box center [264, 419] width 131 height 9
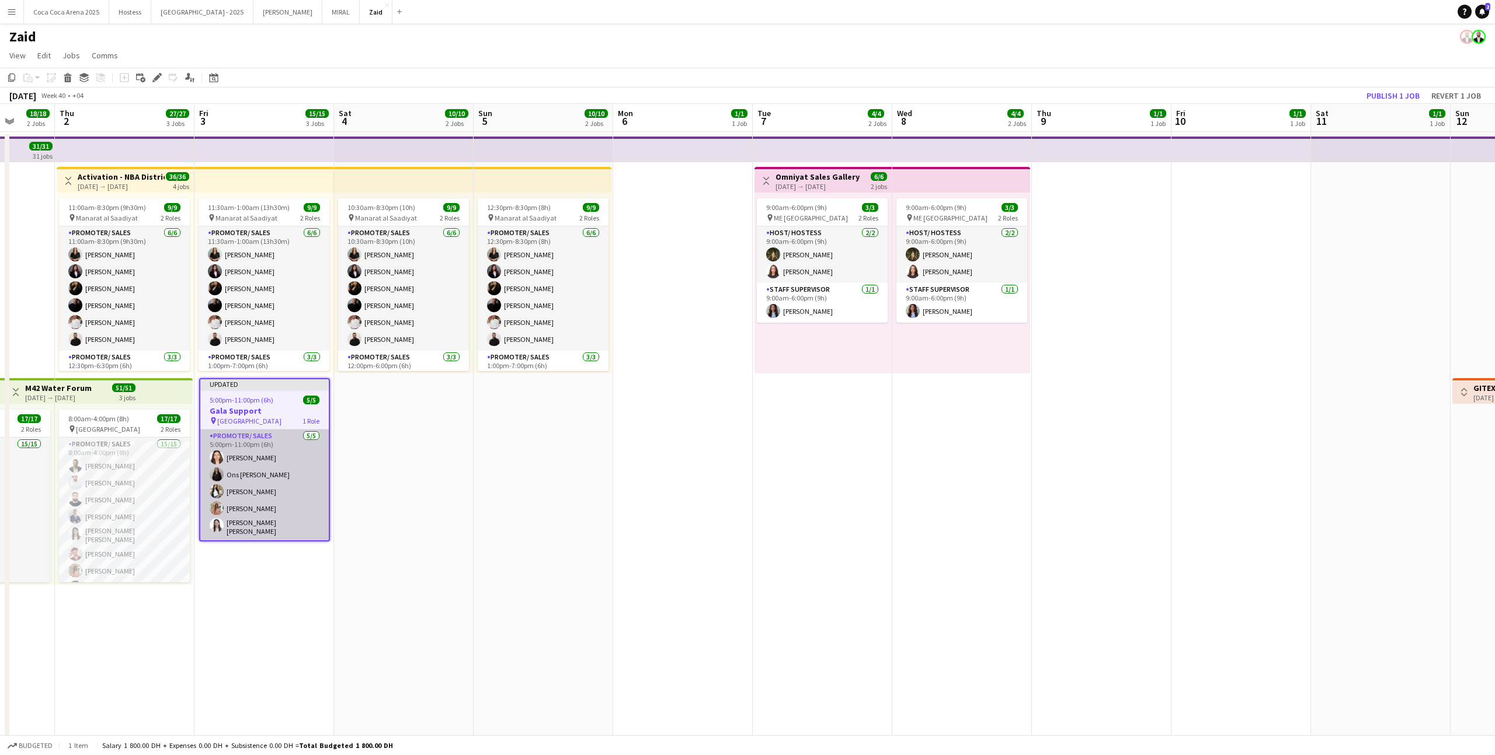
click at [321, 459] on app-card-role "Promoter/ Sales 5/5 5:00pm-11:00pm (6h) Leen Al haj hasan Ons Ben Haddada Yuela…" at bounding box center [264, 485] width 128 height 111
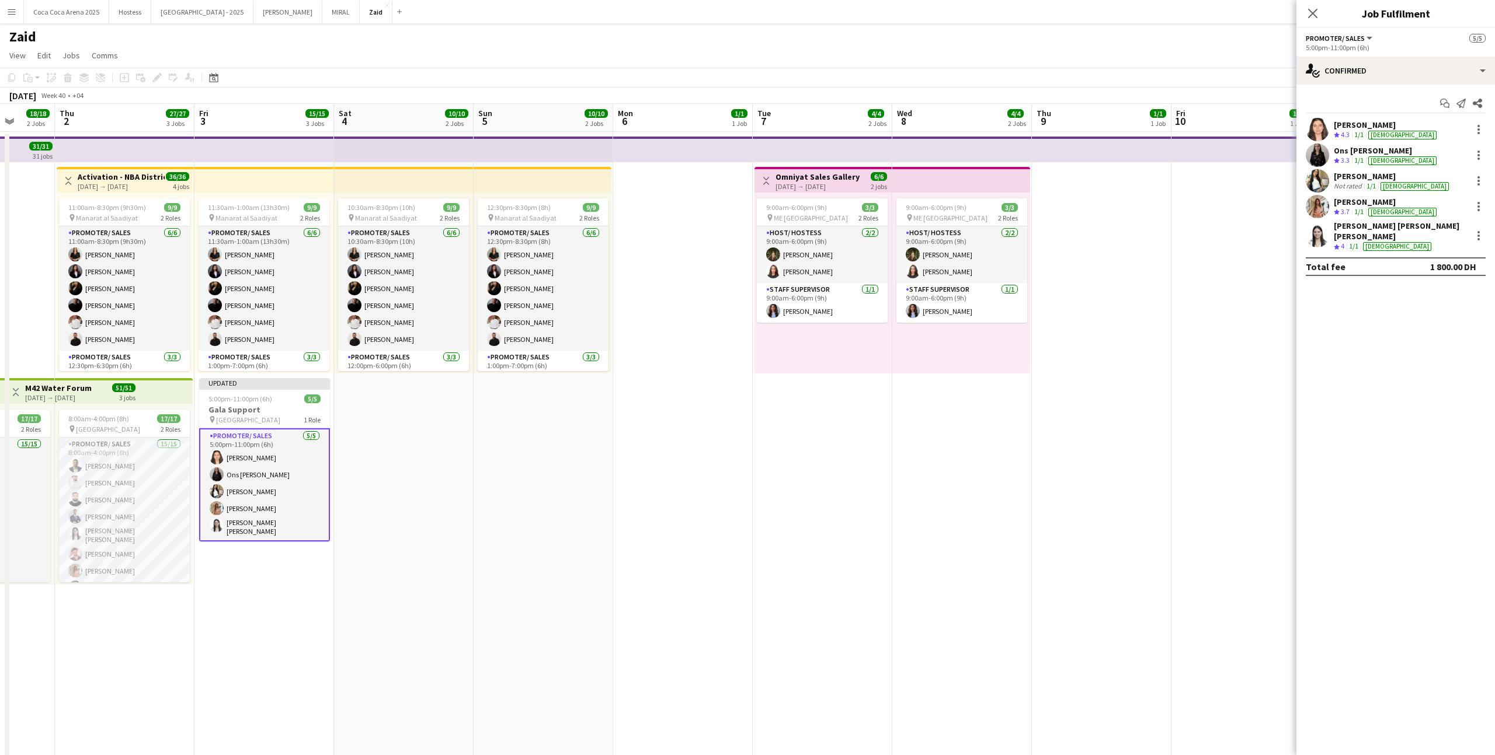
click at [423, 438] on app-date-cell "10:30am-8:30pm (10h) 9/9 pin Manarat al Saadiyat 2 Roles Promoter/ Sales 6/6 10…" at bounding box center [404, 482] width 140 height 701
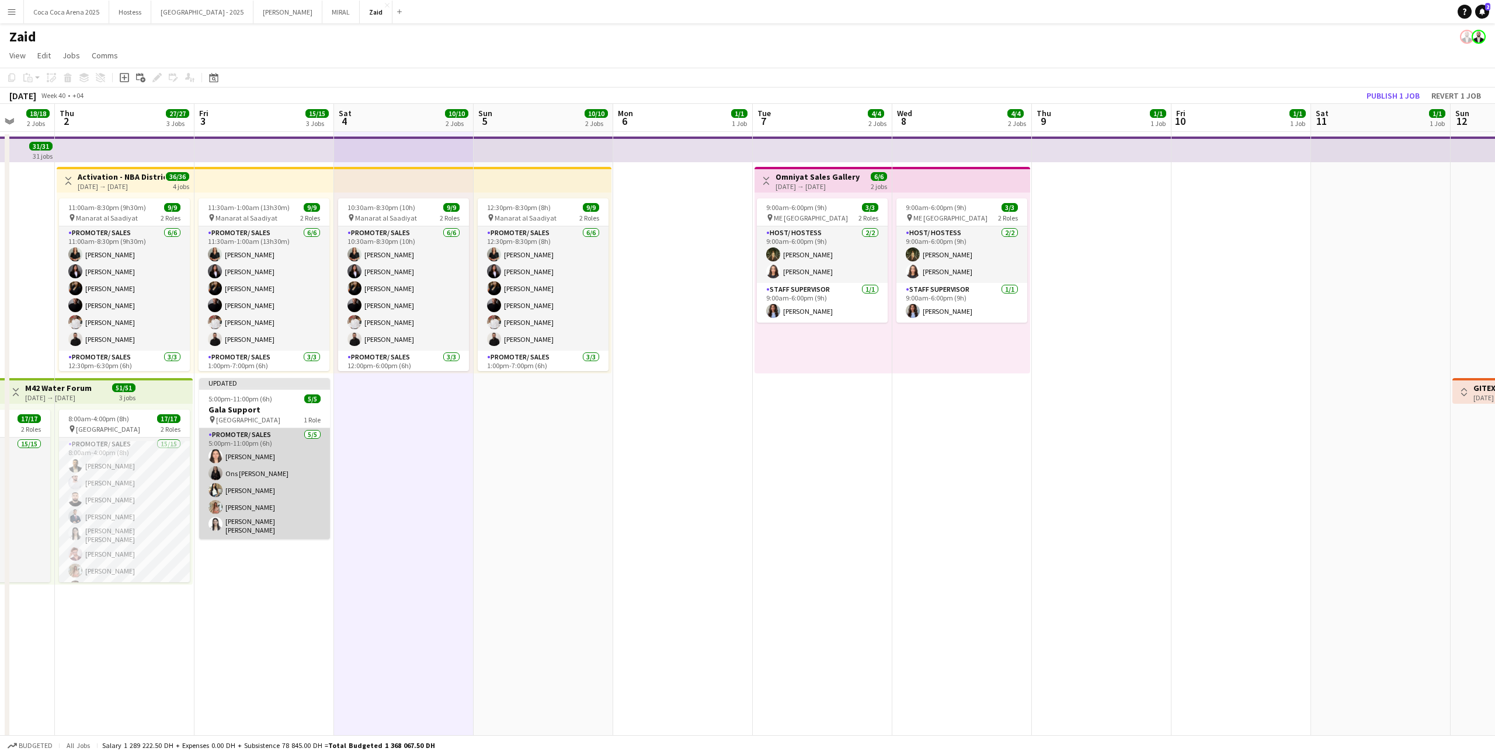
click at [314, 457] on app-card-role "Promoter/ Sales 5/5 5:00pm-11:00pm (6h) Leen Al haj hasan Ons Ben Haddada Yuela…" at bounding box center [264, 484] width 131 height 111
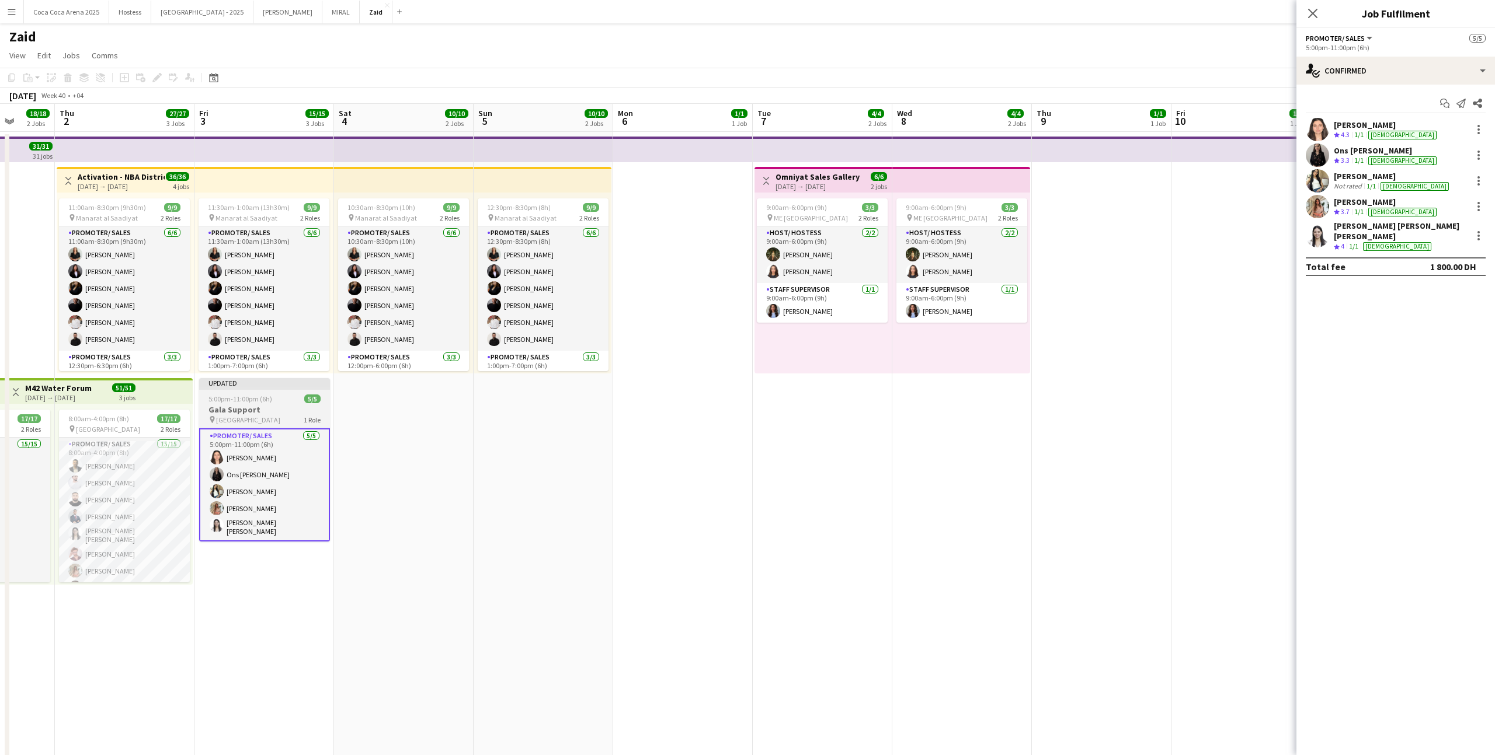
click at [316, 417] on span "1 Role" at bounding box center [312, 420] width 17 height 9
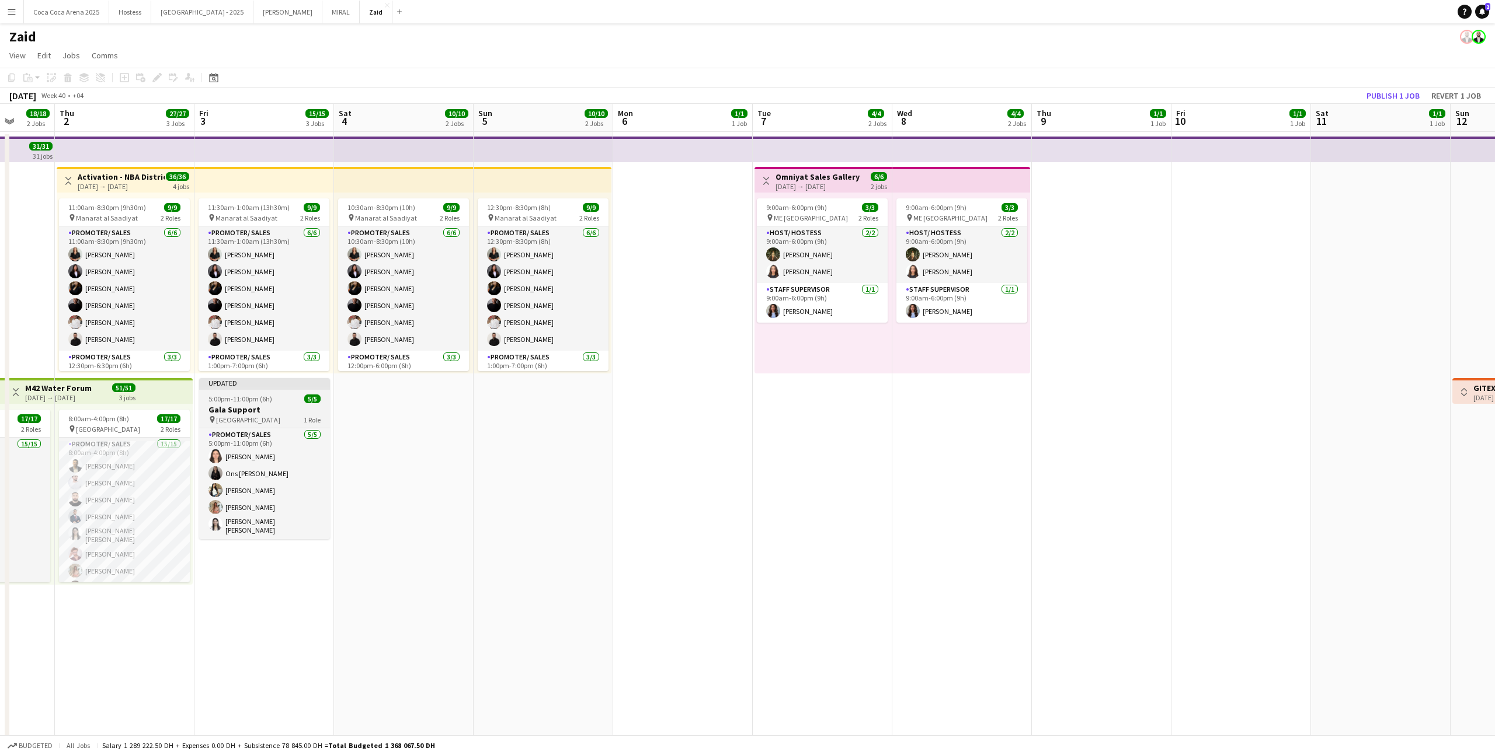
click at [323, 413] on h3 "Gala Support" at bounding box center [264, 410] width 131 height 11
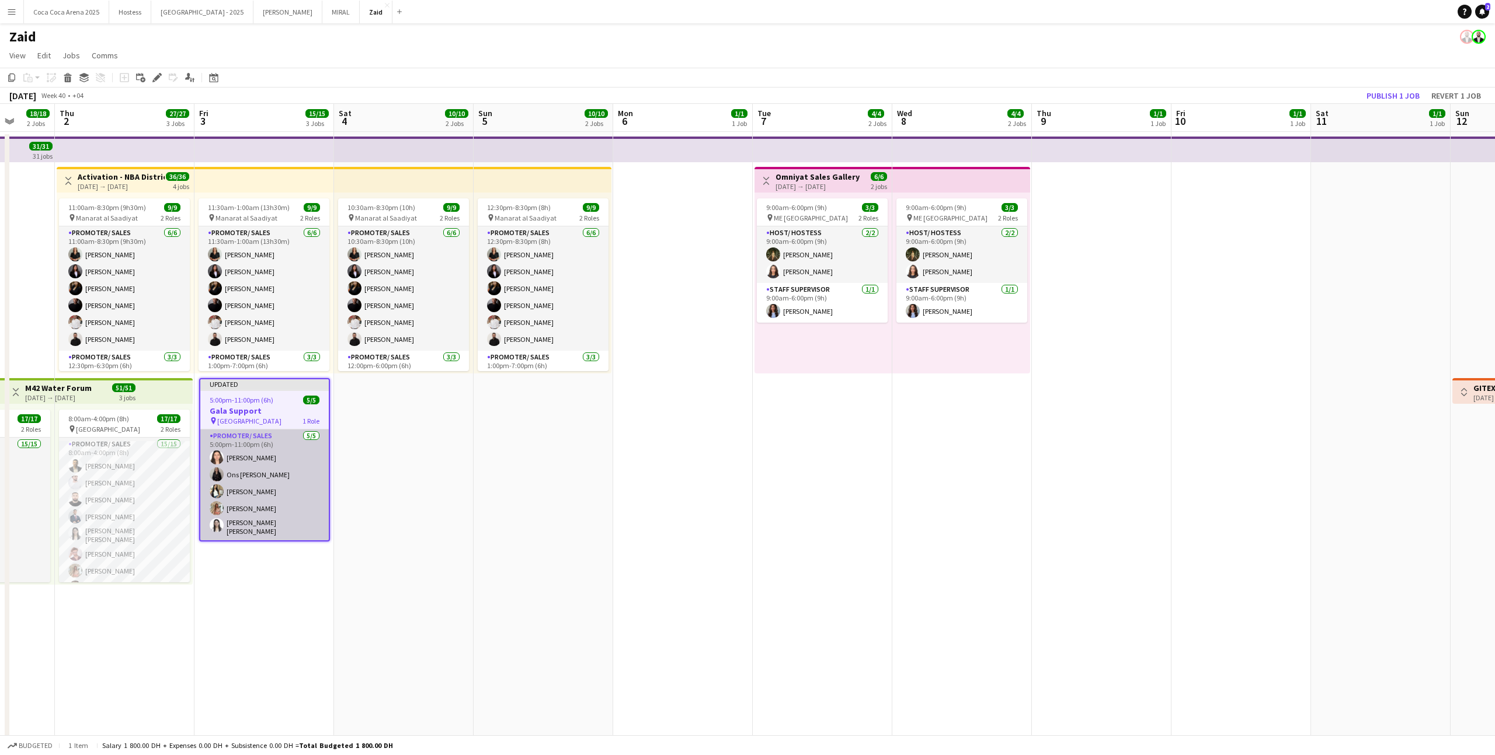
click at [303, 465] on app-card-role "Promoter/ Sales 5/5 5:00pm-11:00pm (6h) Leen Al haj hasan Ons Ben Haddada Yuela…" at bounding box center [264, 485] width 128 height 111
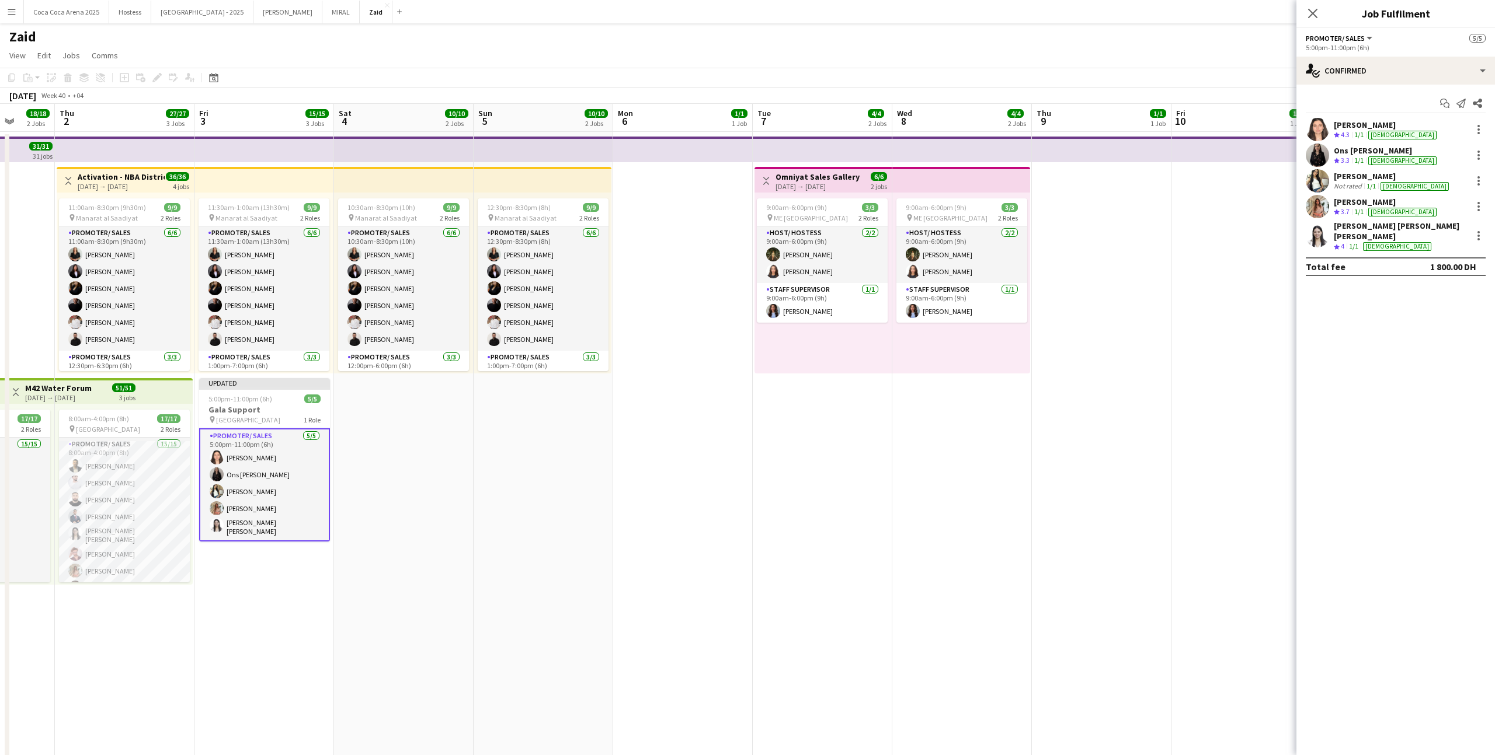
click at [858, 220] on div "Leen Al haj hasan Crew rating 4.3 1/1 female Ons Ben Haddada Crew rating 3.3 1/…" at bounding box center [1395, 185] width 199 height 134
click at [858, 370] on app-date-cell at bounding box center [1241, 482] width 140 height 701
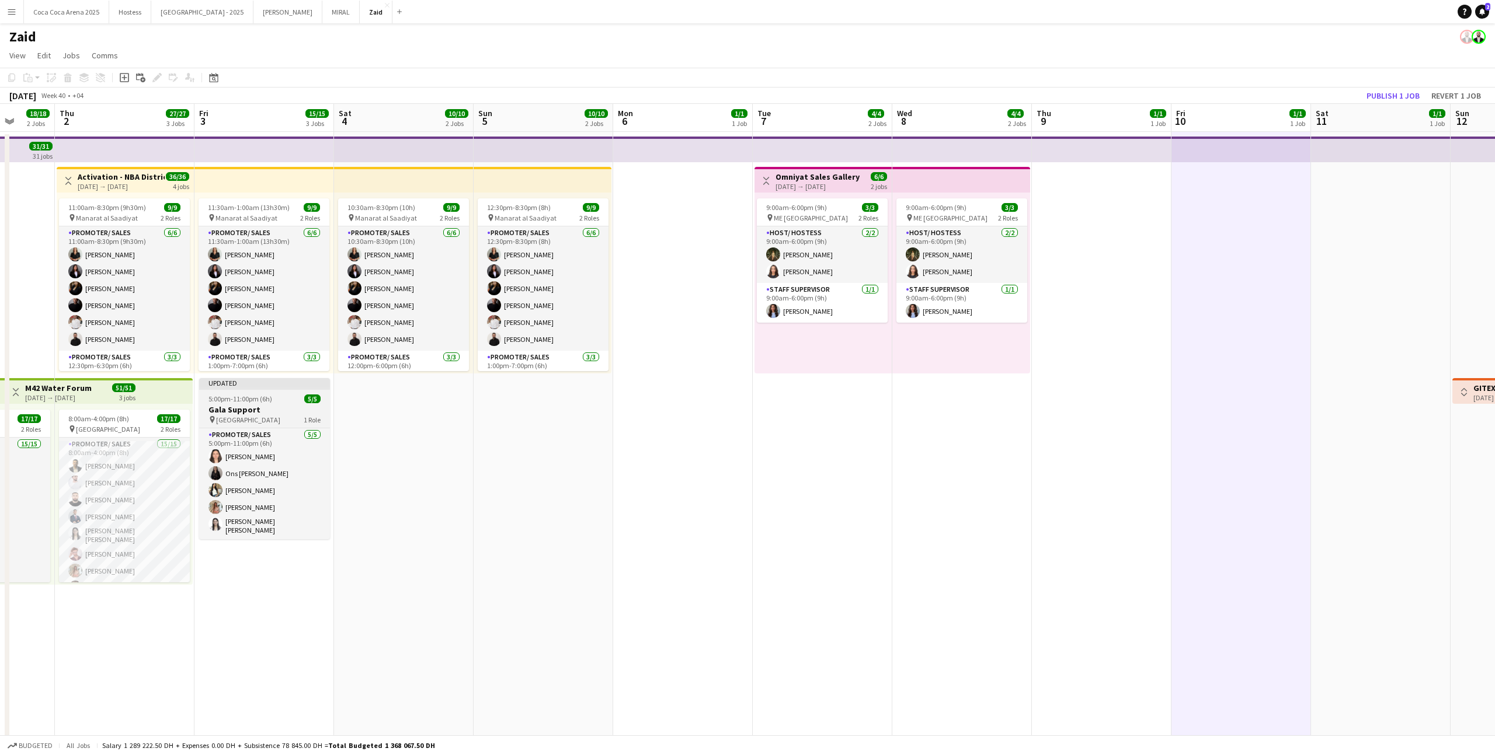
click at [278, 416] on div "pin Abu dhabi 1 Role" at bounding box center [264, 419] width 131 height 9
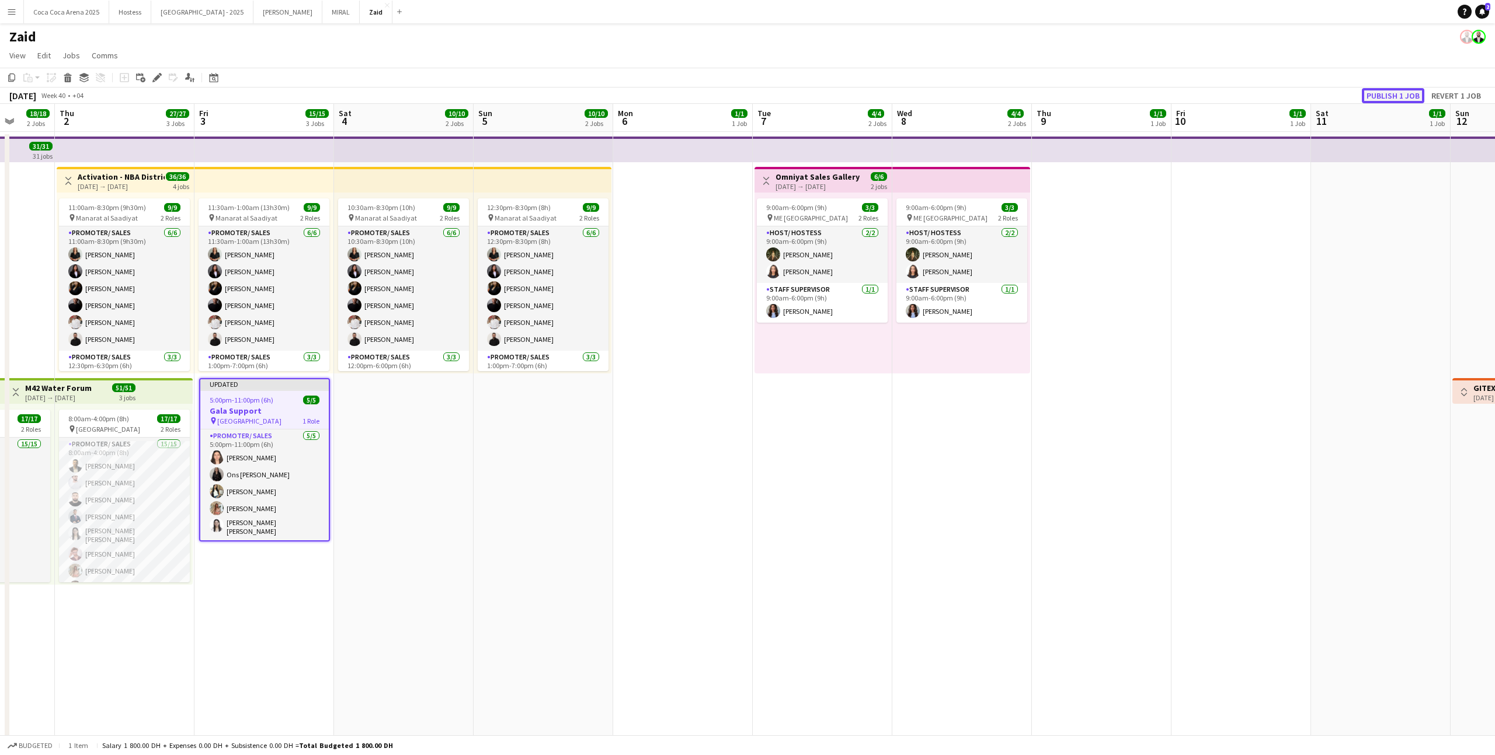
click at [858, 95] on button "Publish 1 job" at bounding box center [1393, 95] width 62 height 15
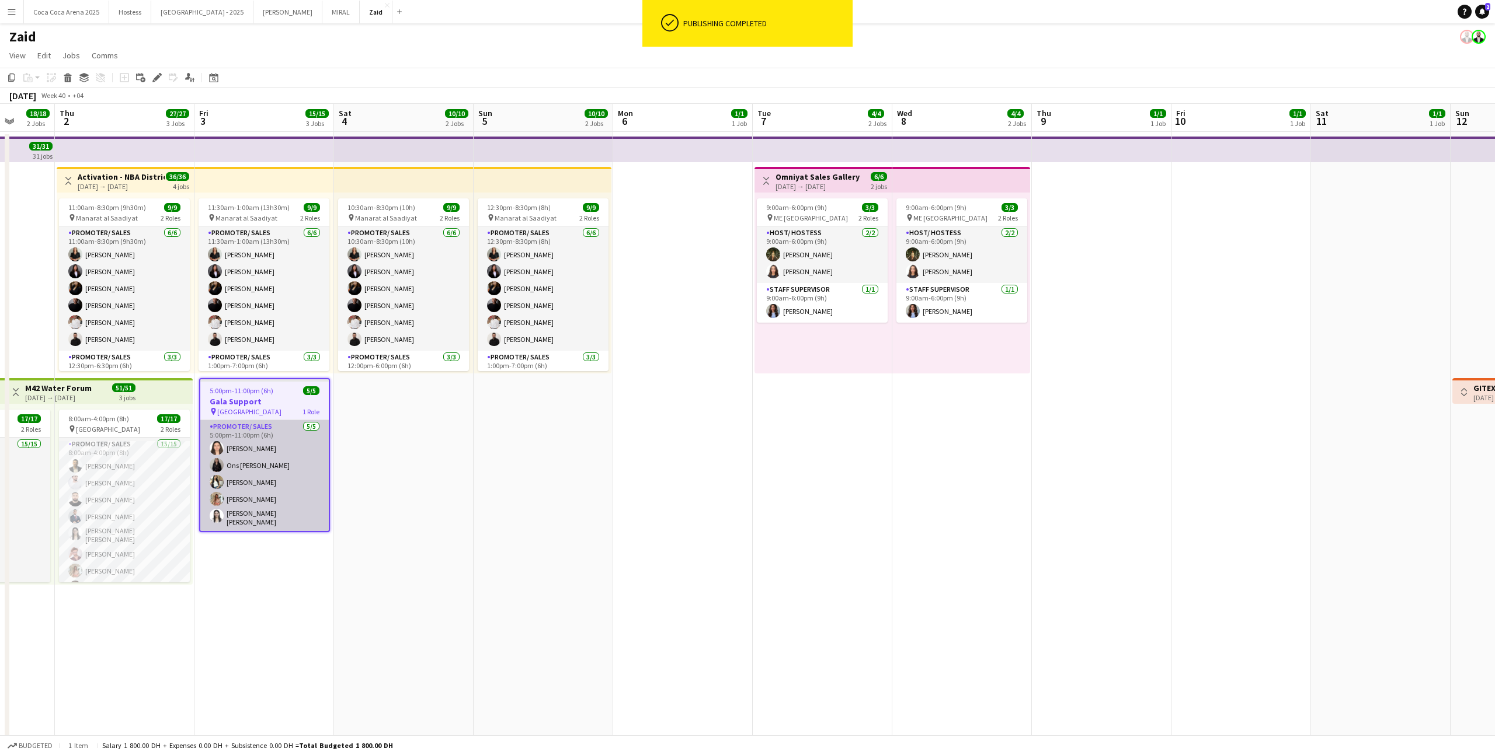
click at [277, 461] on app-card-role "Promoter/ Sales 5/5 5:00pm-11:00pm (6h) Leen Al haj hasan Ons Ben Haddada Yuela…" at bounding box center [264, 475] width 128 height 111
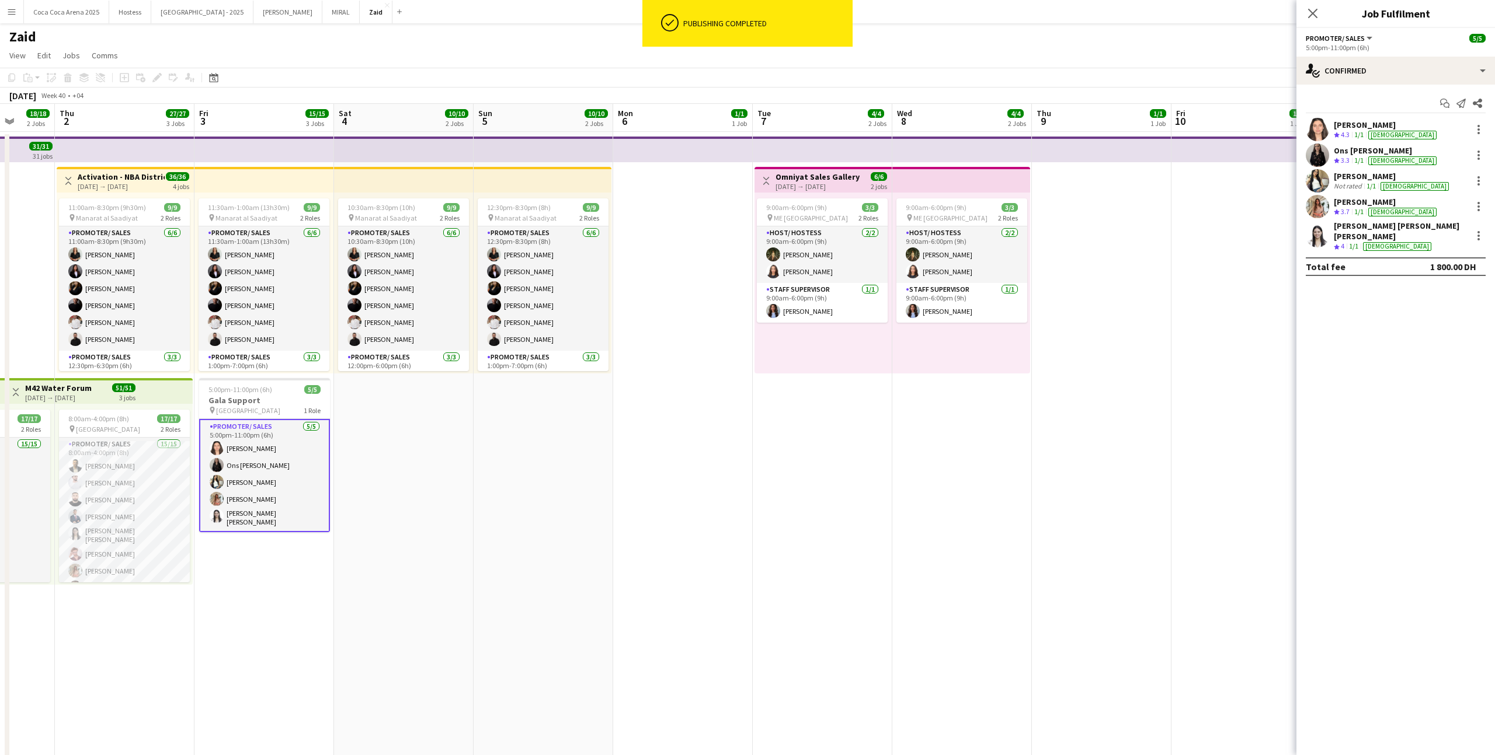
click at [858, 102] on div "Start chat Send notification Share Leen Al haj hasan Crew rating 4.3 1/1 female…" at bounding box center [1395, 185] width 199 height 201
click at [858, 102] on icon at bounding box center [1476, 103] width 9 height 9
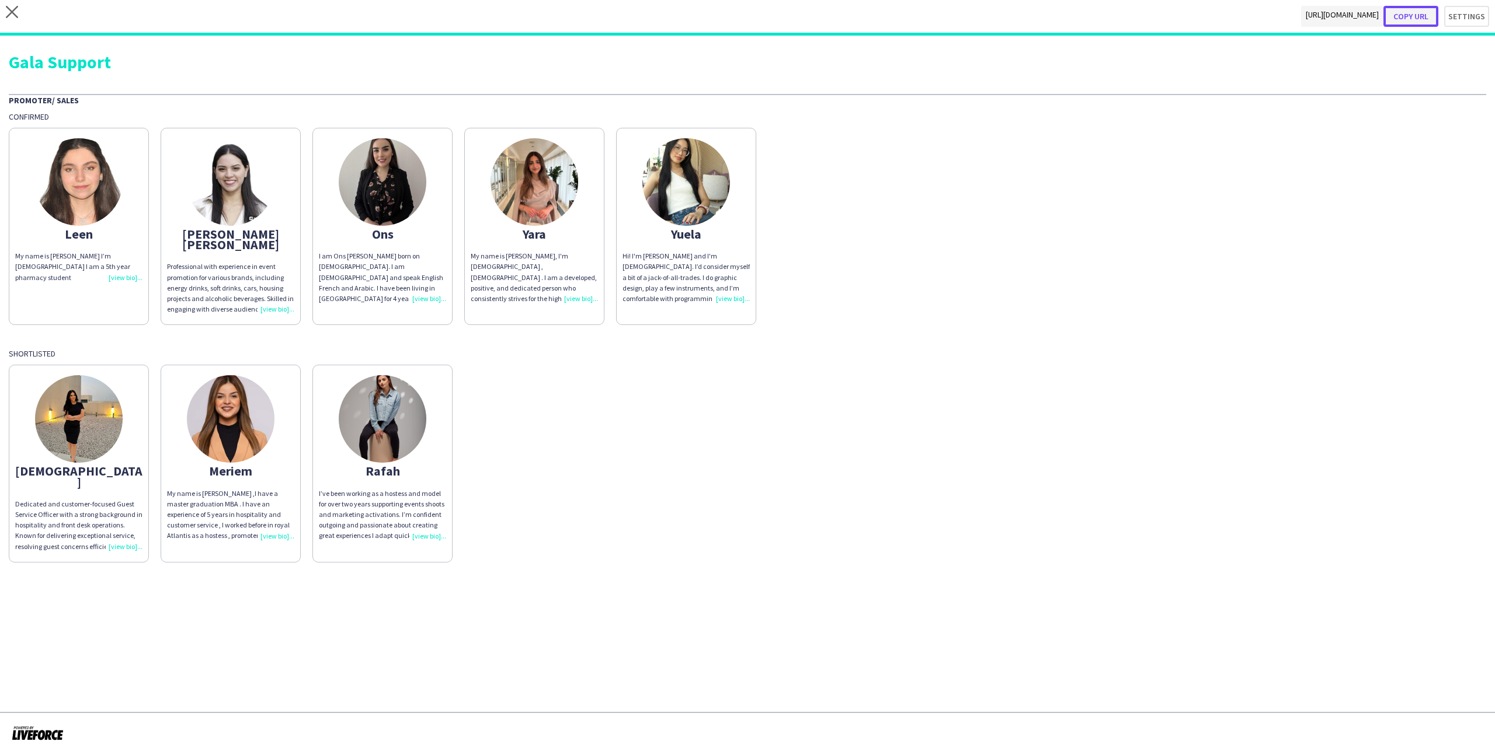
click at [858, 10] on button "Copy url" at bounding box center [1410, 16] width 55 height 21
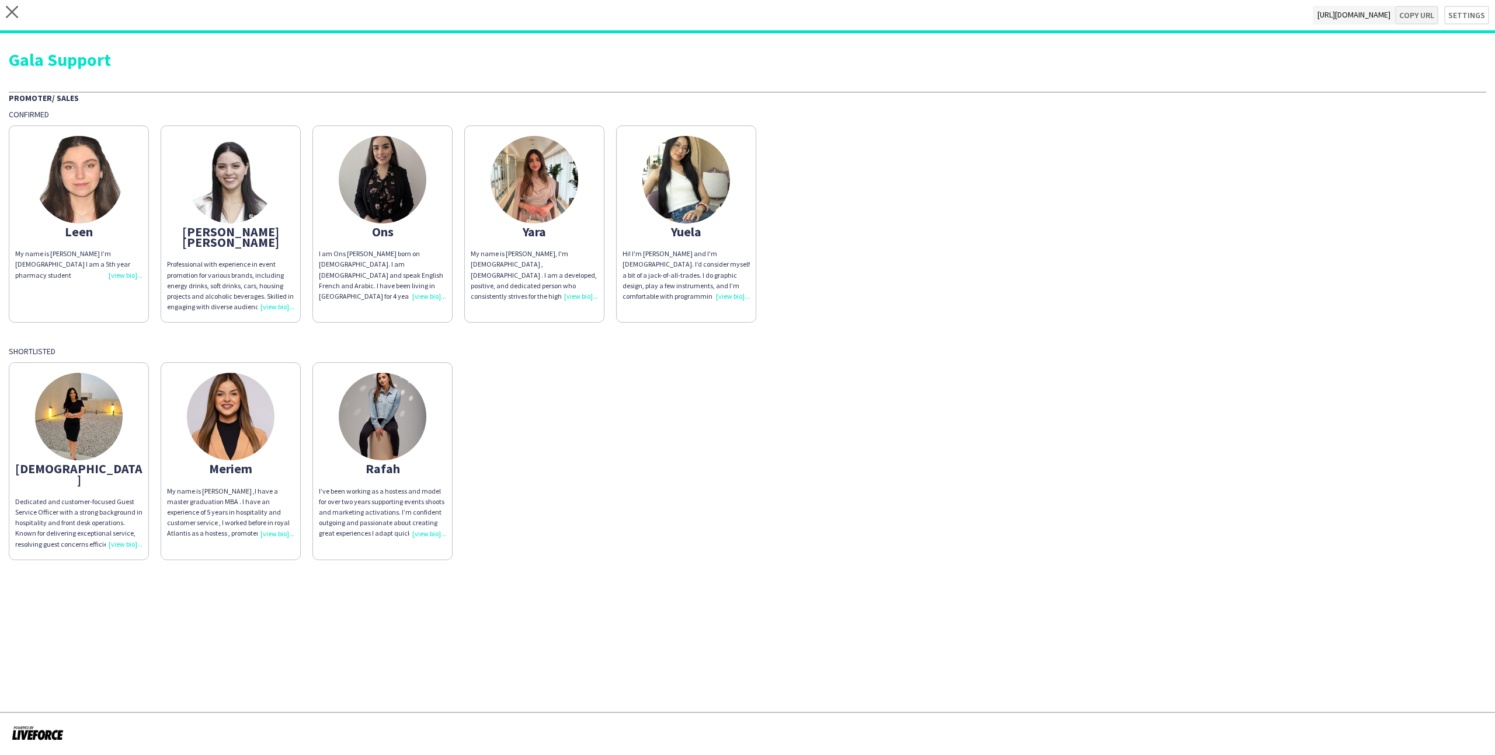
type textarea "**********"
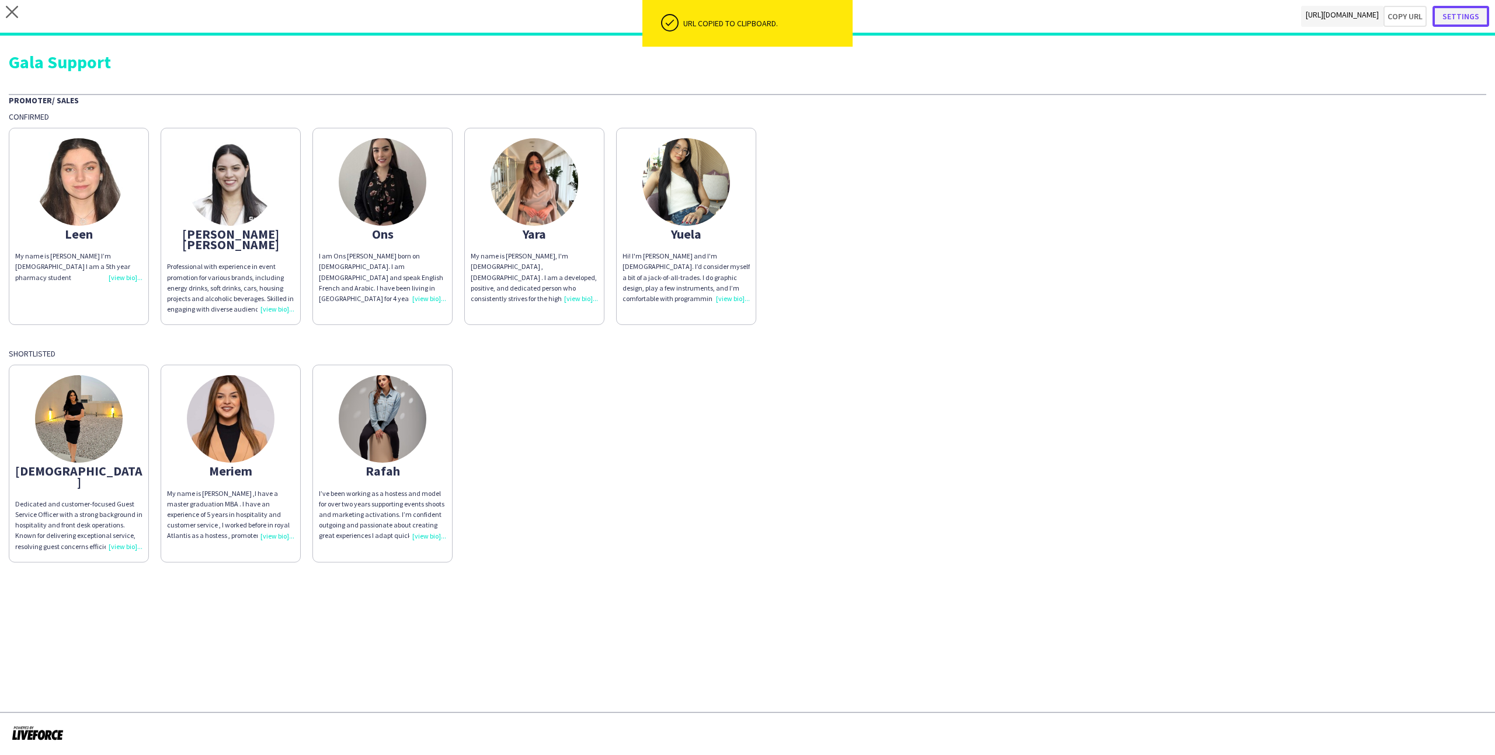
click at [858, 20] on button "Settings" at bounding box center [1460, 16] width 57 height 21
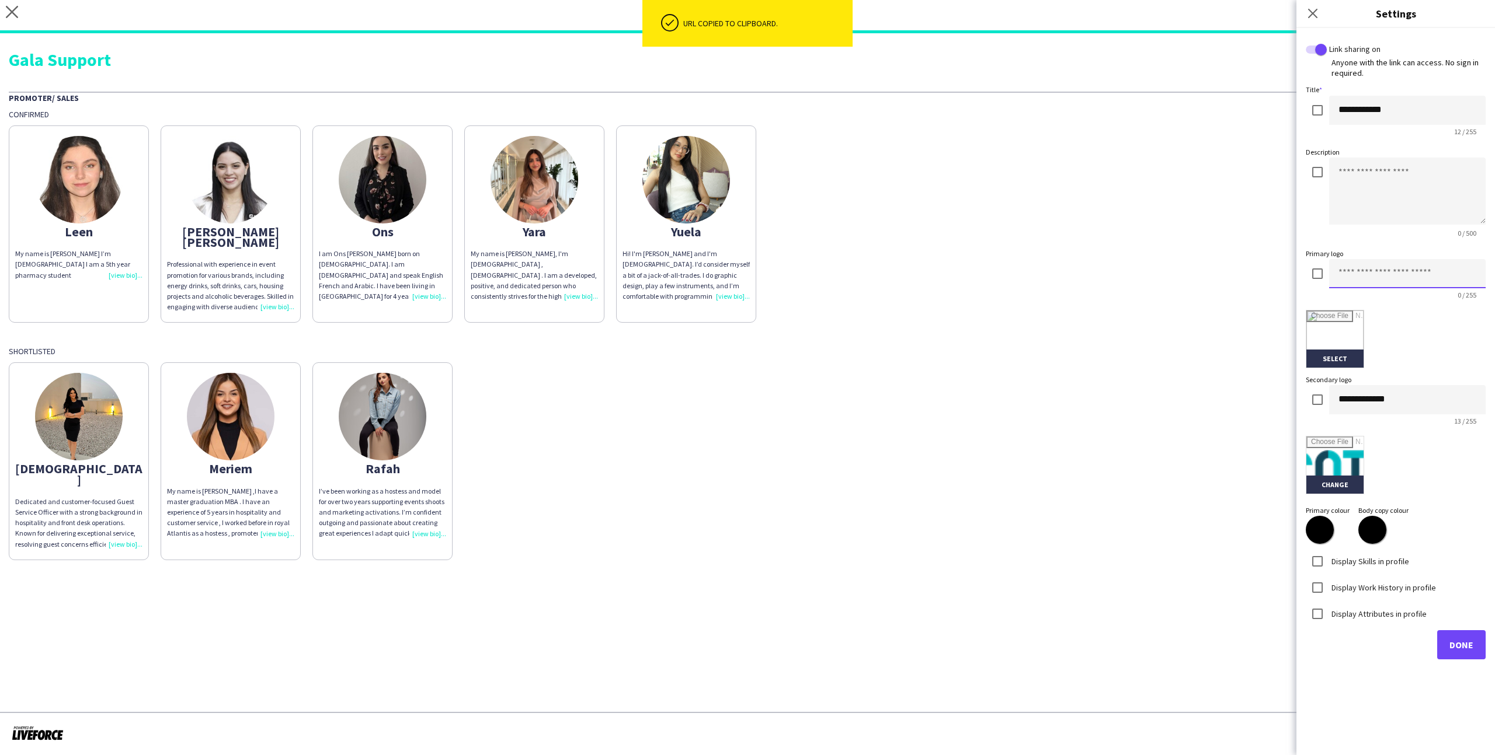
click at [858, 269] on input at bounding box center [1407, 273] width 156 height 29
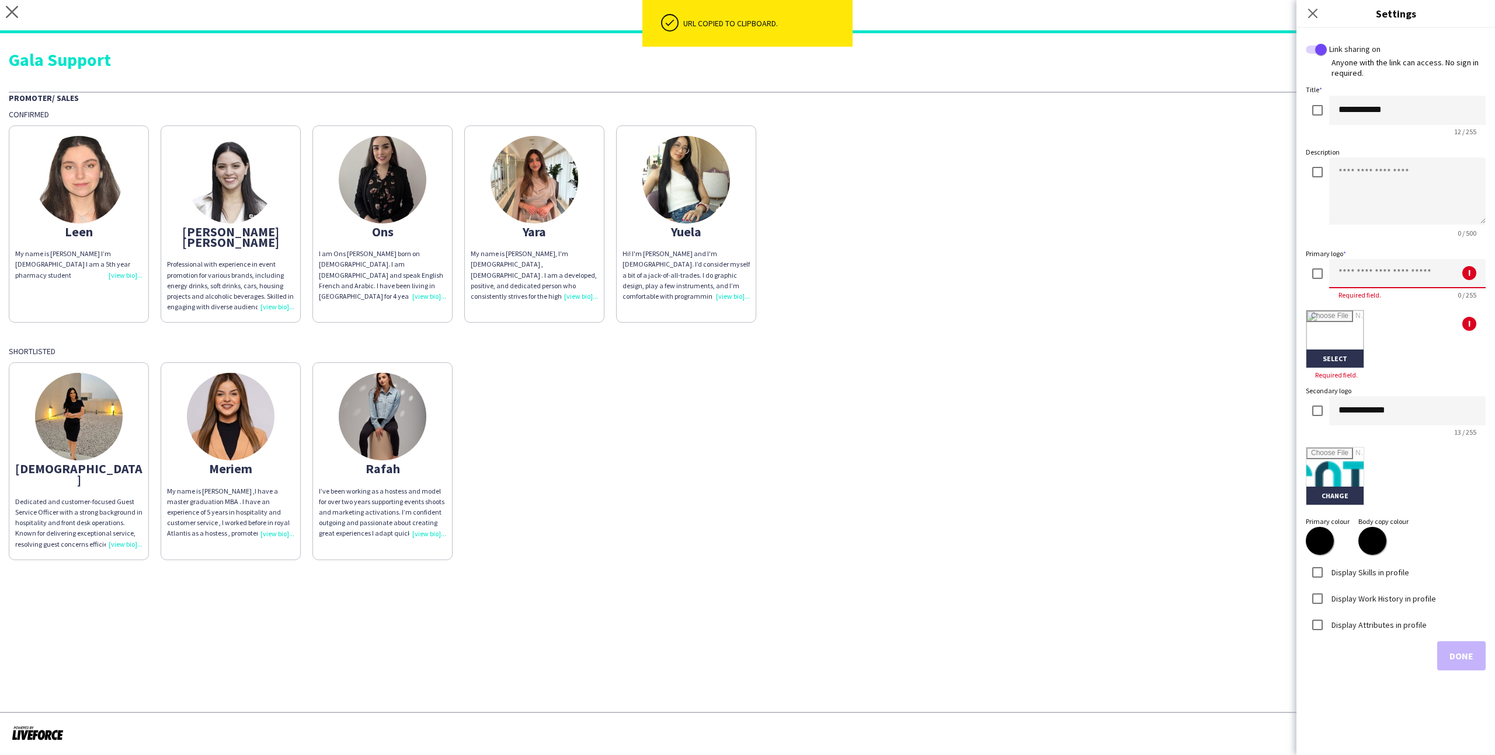
click at [858, 277] on input at bounding box center [1407, 273] width 156 height 29
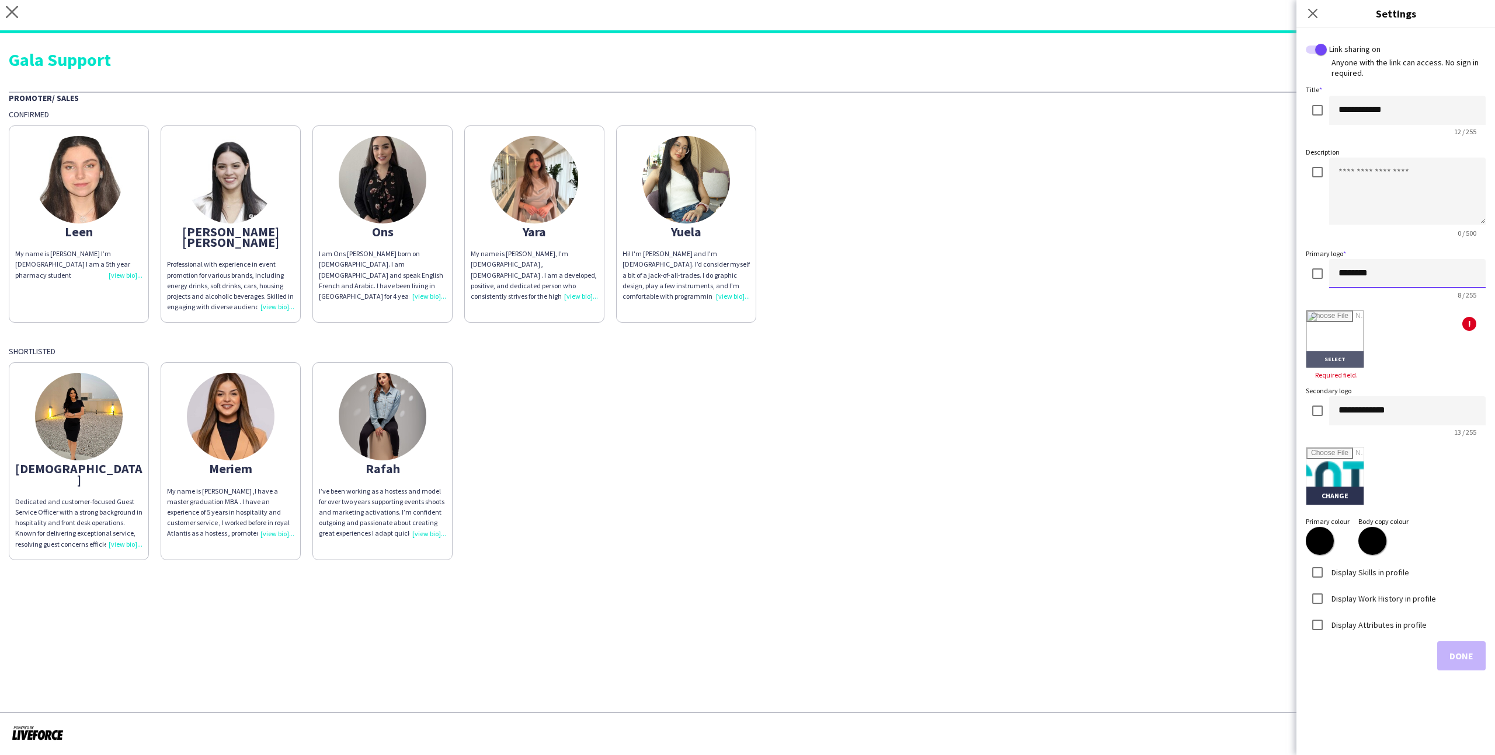
type input "********"
click at [858, 359] on input "file" at bounding box center [1334, 339] width 57 height 57
type input "**********"
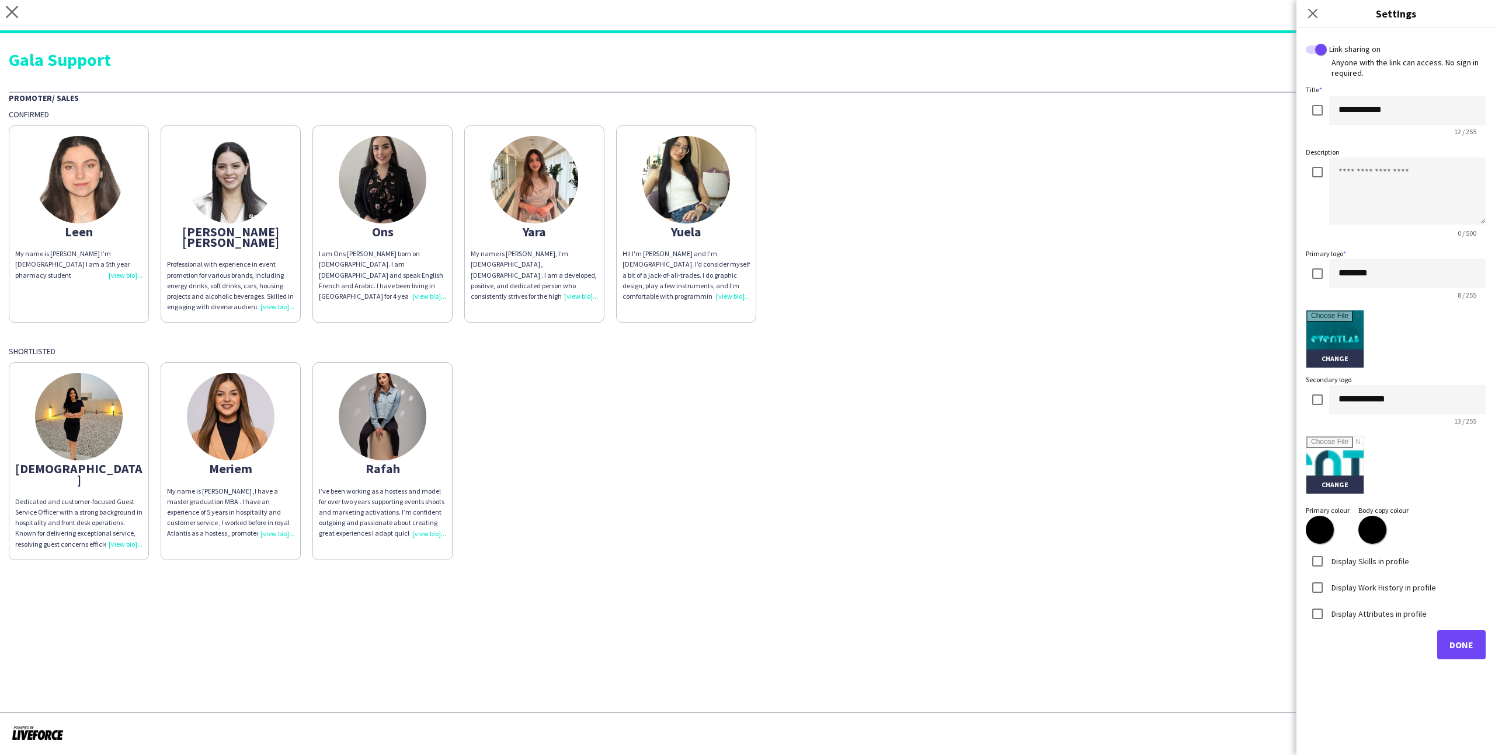
click at [858, 465] on div "Display Work History in profile" at bounding box center [1370, 587] width 130 height 23
click at [858, 465] on label "Display Skills in profile" at bounding box center [1369, 561] width 80 height 11
click at [858, 465] on div "Display Work History in profile" at bounding box center [1370, 587] width 130 height 23
click at [858, 465] on label "Display Work History in profile" at bounding box center [1382, 587] width 107 height 11
click at [858, 465] on label "Display Attributes in profile" at bounding box center [1378, 613] width 98 height 11
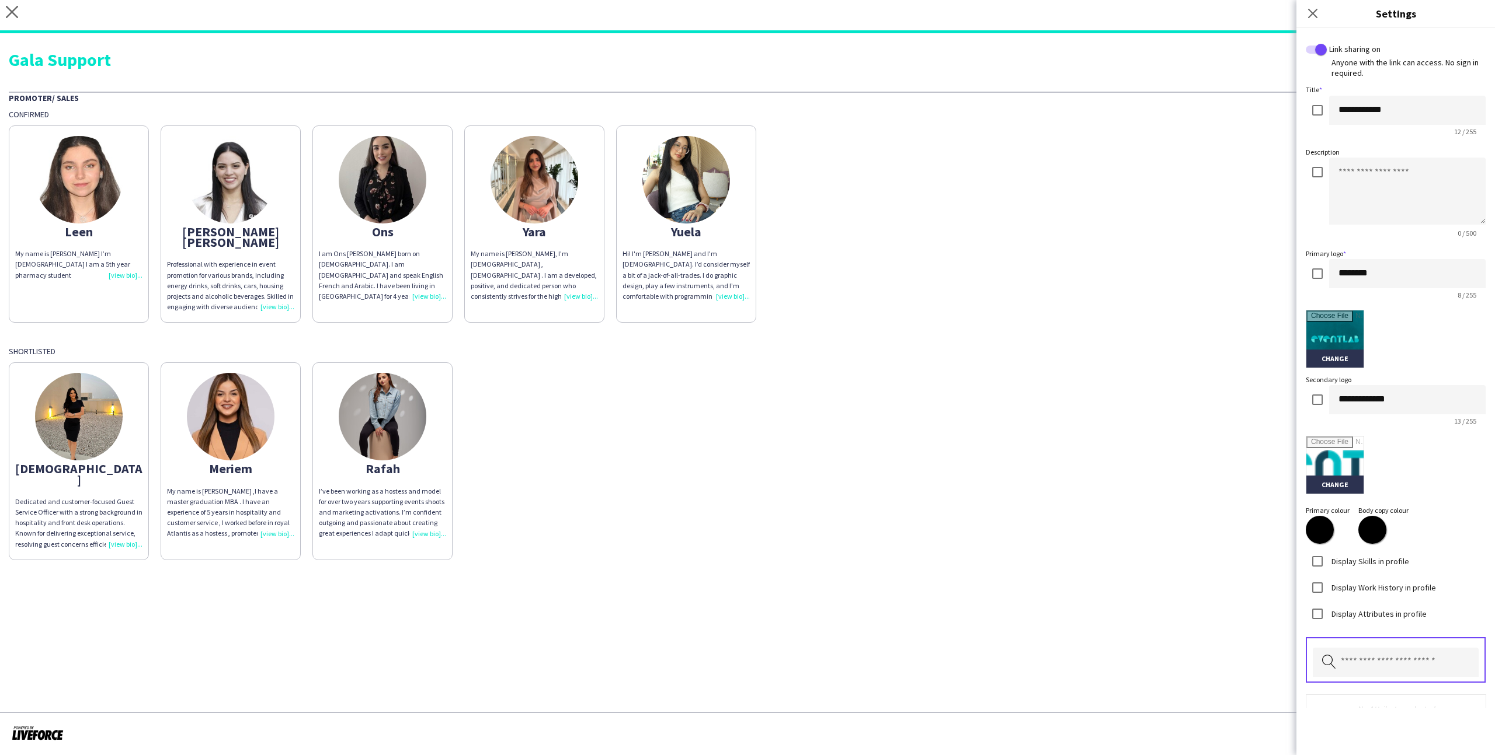
click at [858, 465] on div "Pick attributes to display" at bounding box center [1395, 661] width 180 height 46
click at [858, 465] on input "text" at bounding box center [1395, 662] width 166 height 29
click at [858, 465] on mat-option "Nationality" at bounding box center [1395, 573] width 166 height 28
click at [858, 465] on div "Pick attributes to display" at bounding box center [1395, 661] width 180 height 46
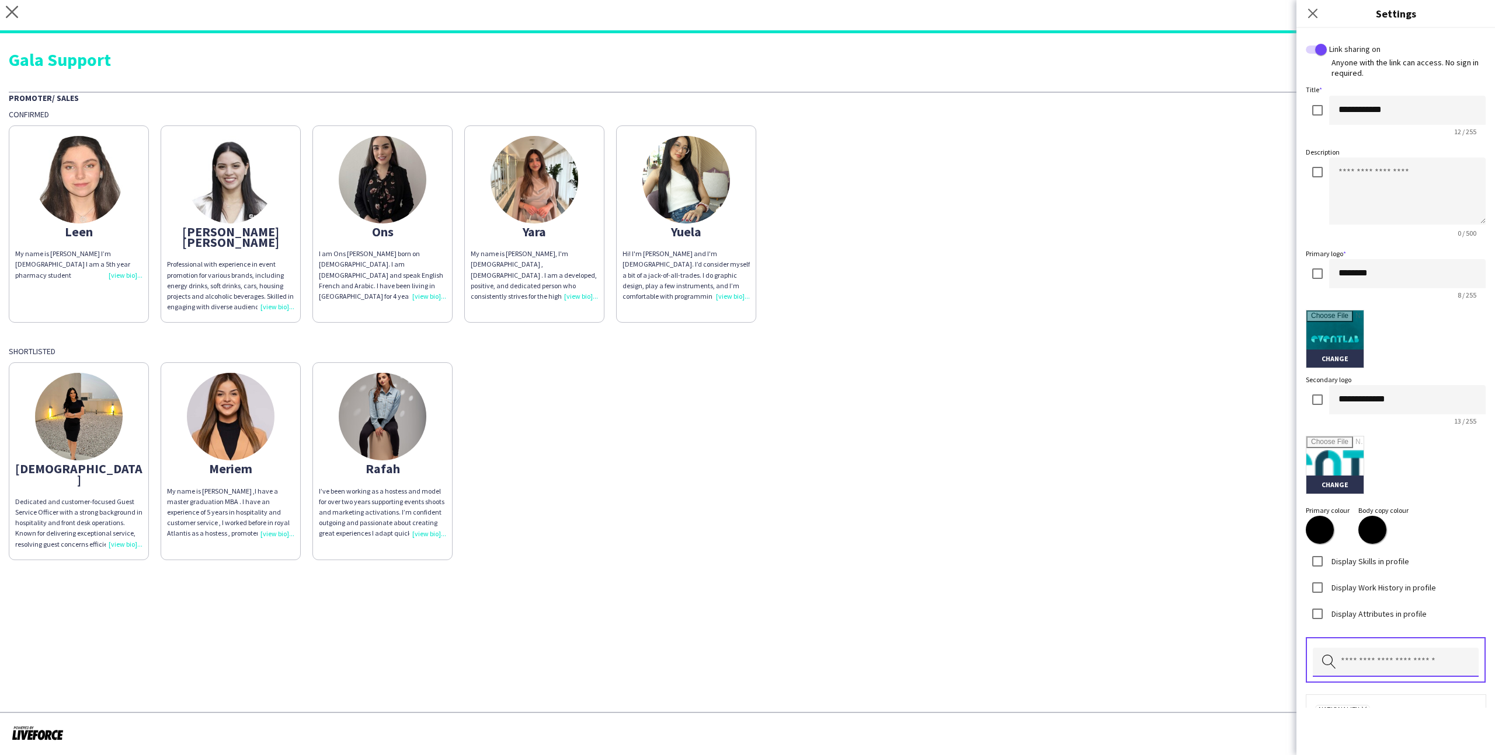
click at [858, 465] on input "text" at bounding box center [1395, 662] width 166 height 29
click at [858, 465] on span "Height" at bounding box center [1395, 544] width 147 height 11
click at [858, 465] on input "text" at bounding box center [1395, 662] width 166 height 29
click at [858, 465] on span "Other languages" at bounding box center [1395, 544] width 147 height 11
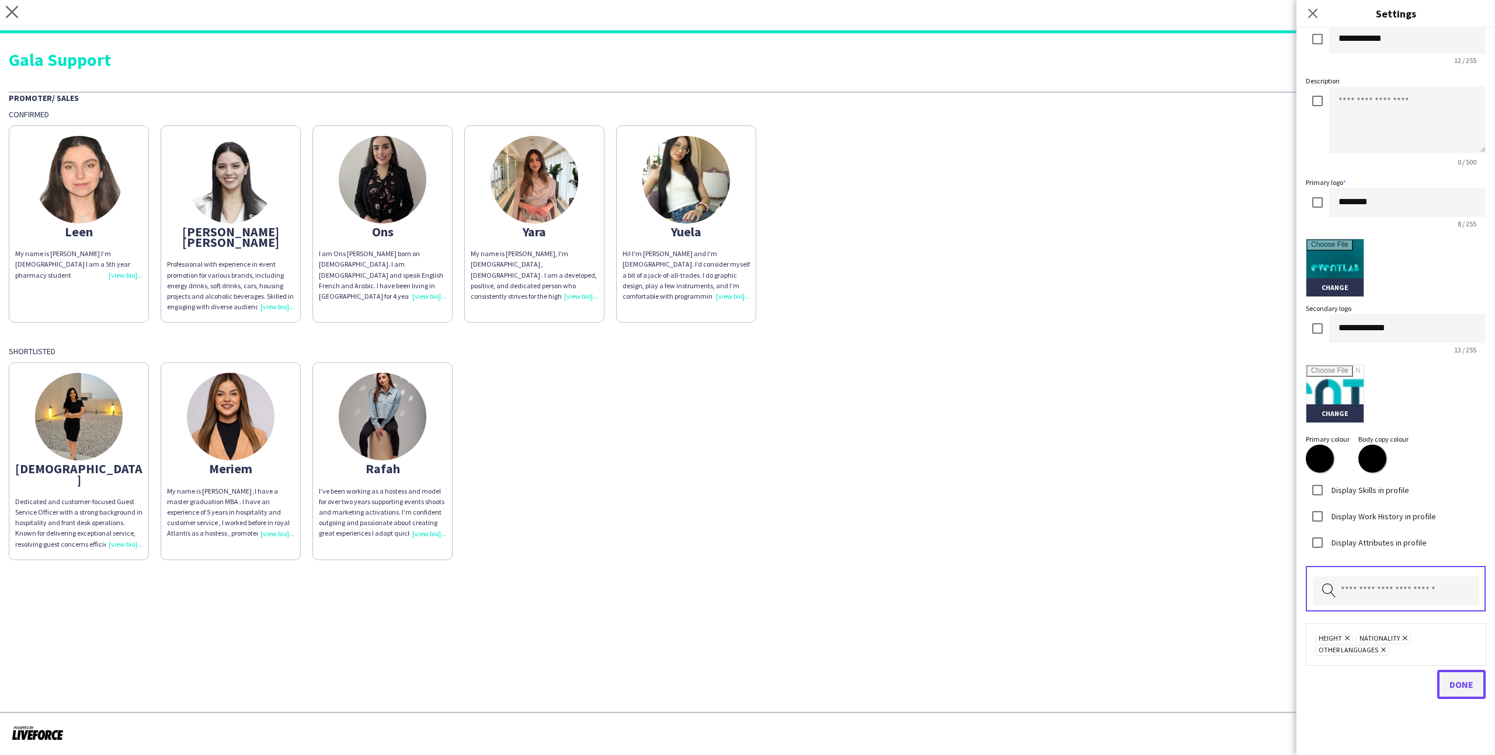
click at [858, 465] on span "Done" at bounding box center [1461, 685] width 24 height 12
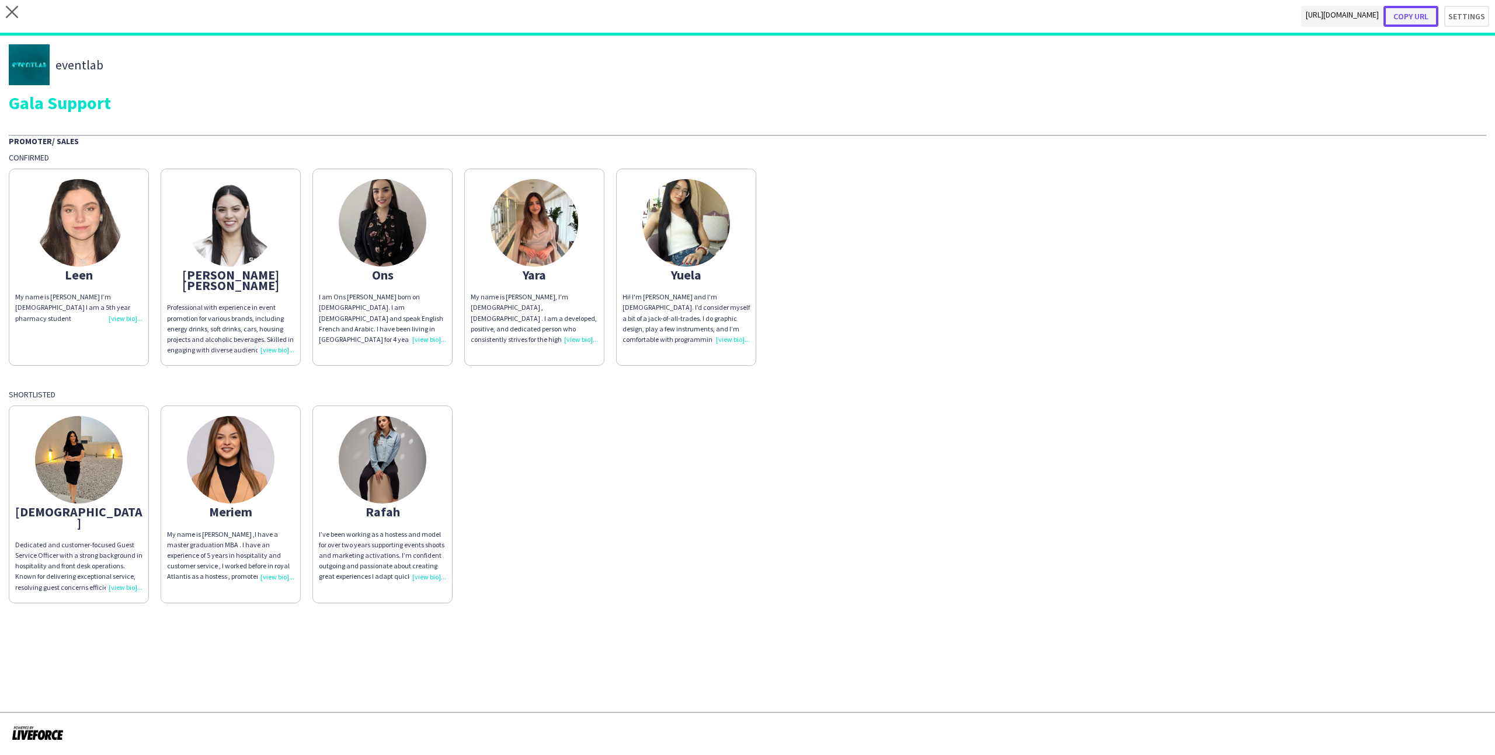
click at [858, 17] on button "Copy url" at bounding box center [1410, 16] width 55 height 21
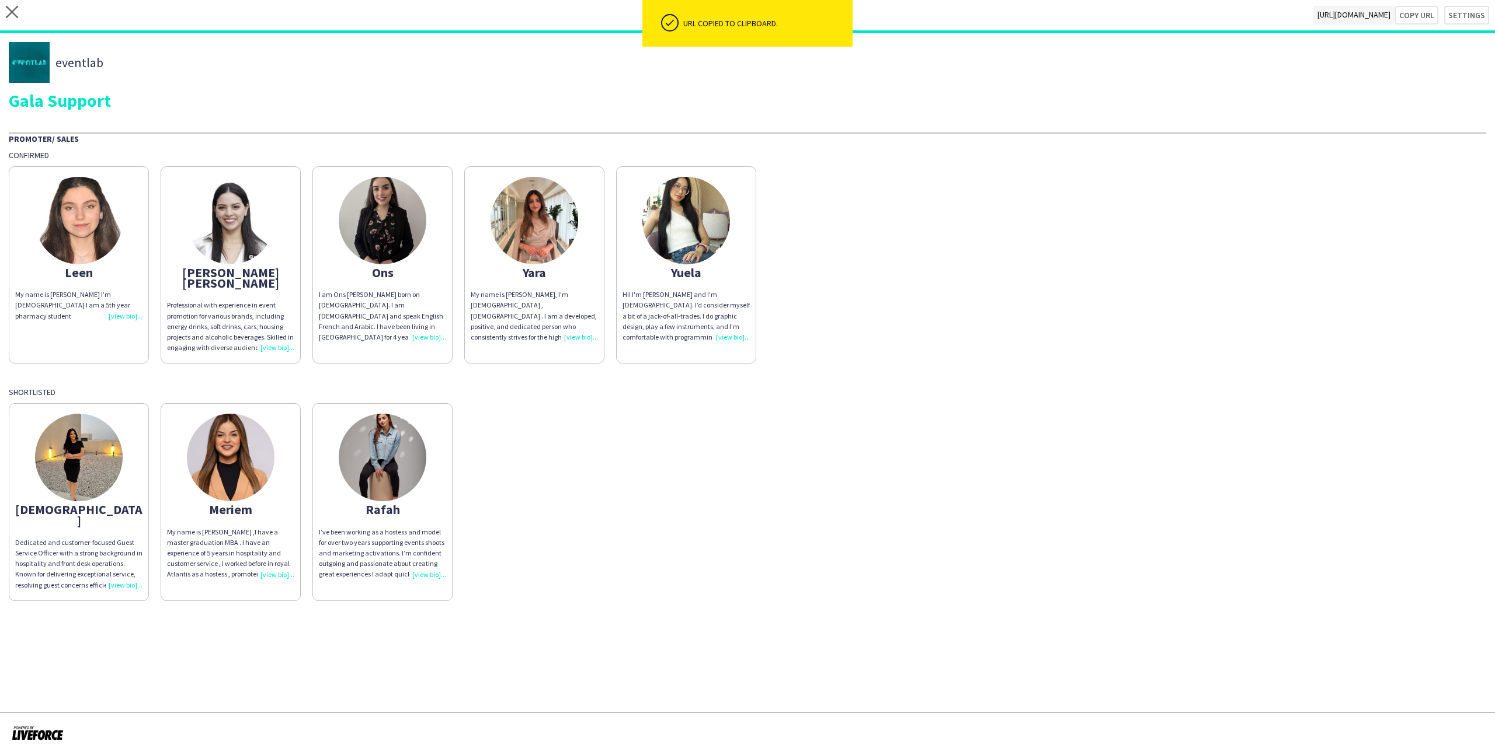
click at [18, 21] on div "close https://admin.liveforce.co/v2/s/ce06d168-bc40-4176-8469-018f57134da2 Copy…" at bounding box center [747, 16] width 1495 height 33
click at [18, 16] on icon "close" at bounding box center [12, 12] width 12 height 12
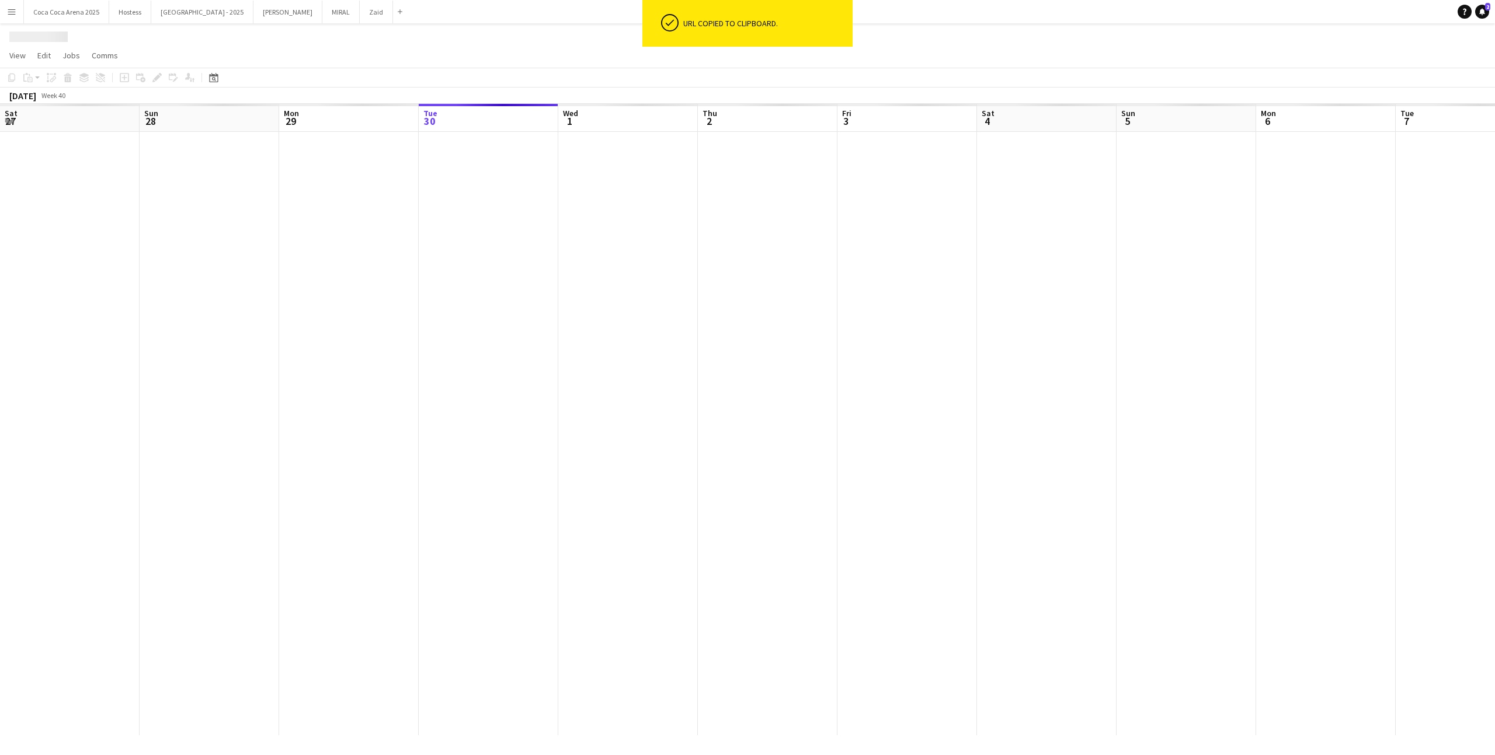
scroll to position [0, 279]
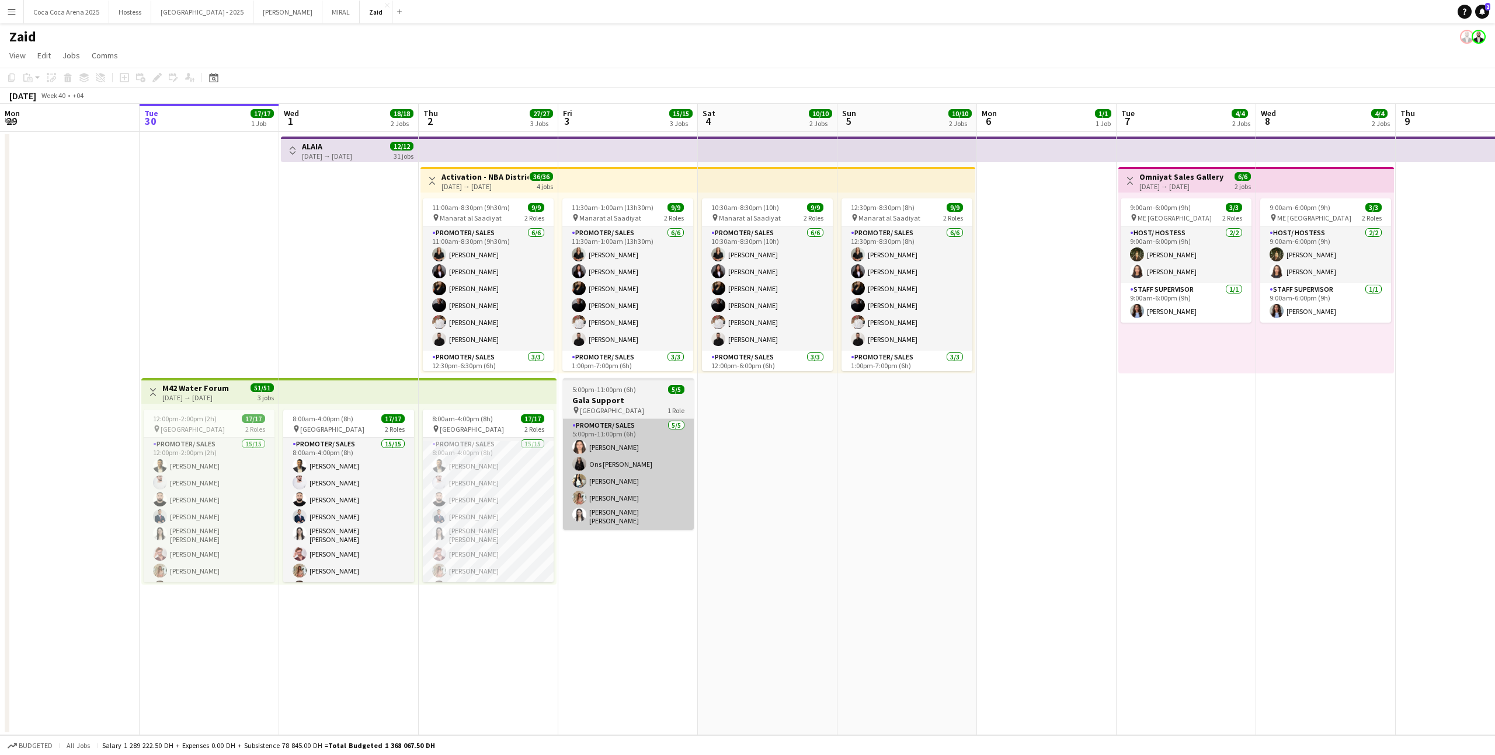
click at [648, 464] on app-card-role "Promoter/ Sales 5/5 5:00pm-11:00pm (6h) Leen Al haj hasan Ons Ben Haddada Yuela…" at bounding box center [628, 474] width 131 height 111
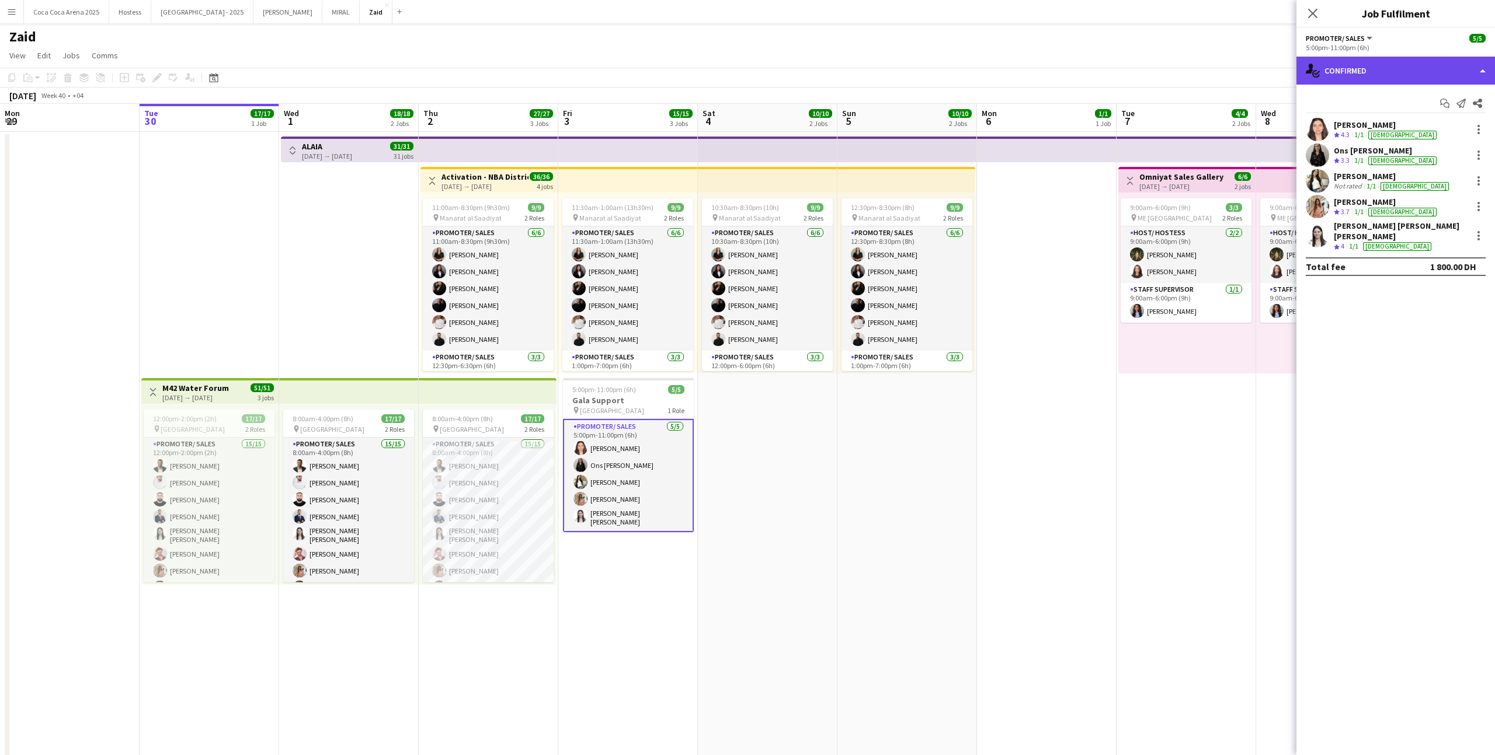
click at [858, 58] on div "single-neutral-actions-check-2 Confirmed" at bounding box center [1395, 71] width 199 height 28
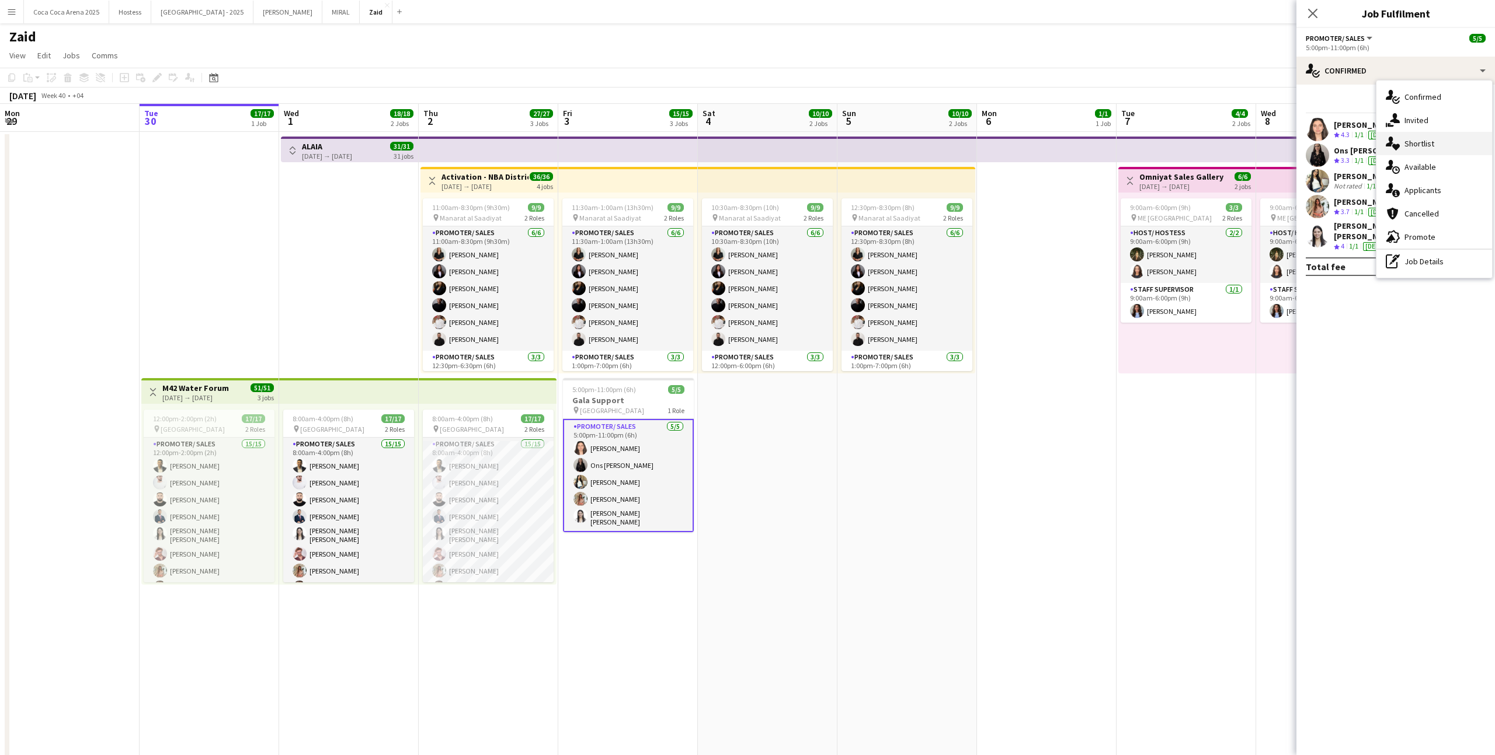
click at [858, 147] on span "Shortlist" at bounding box center [1419, 143] width 30 height 11
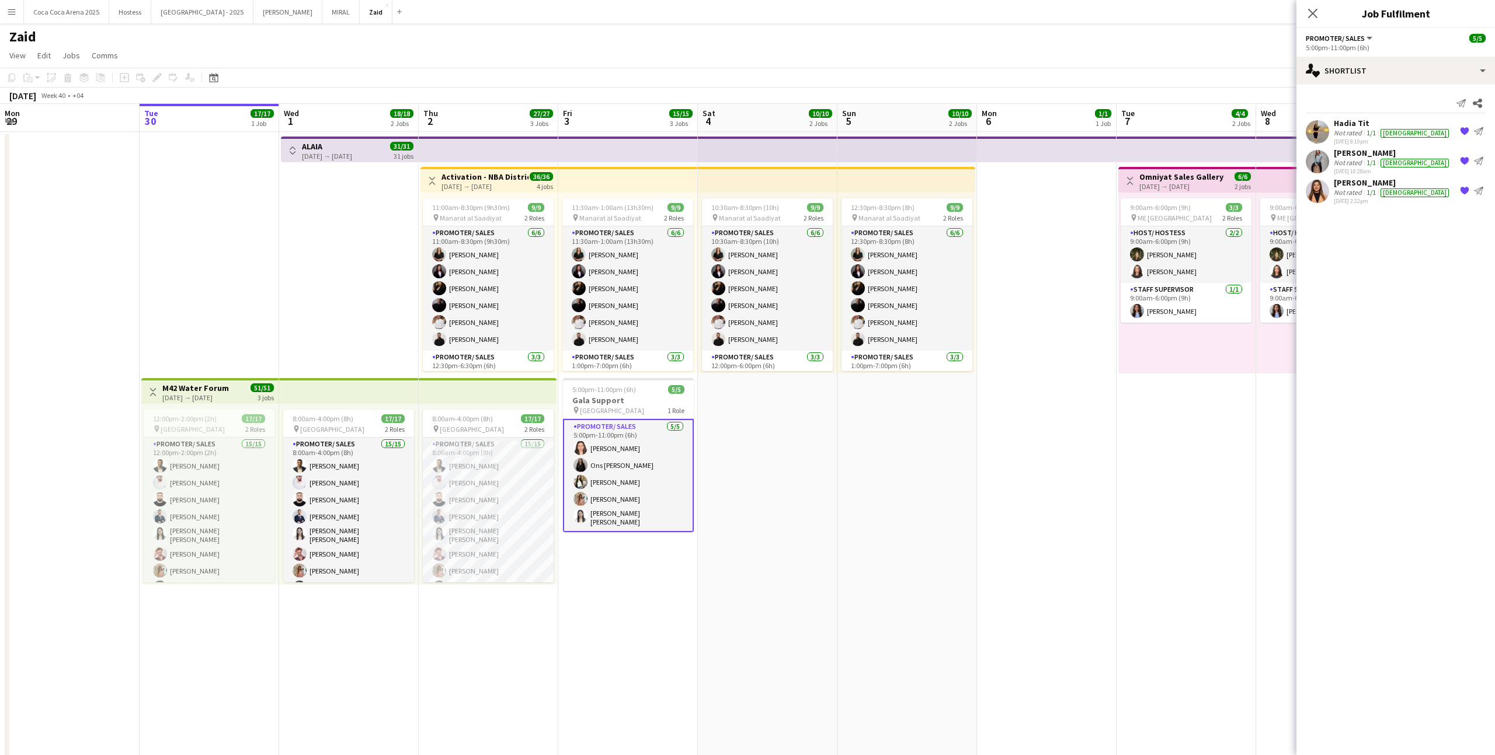
click at [858, 127] on app-icon "{{ spriteTitle }}" at bounding box center [1464, 131] width 9 height 9
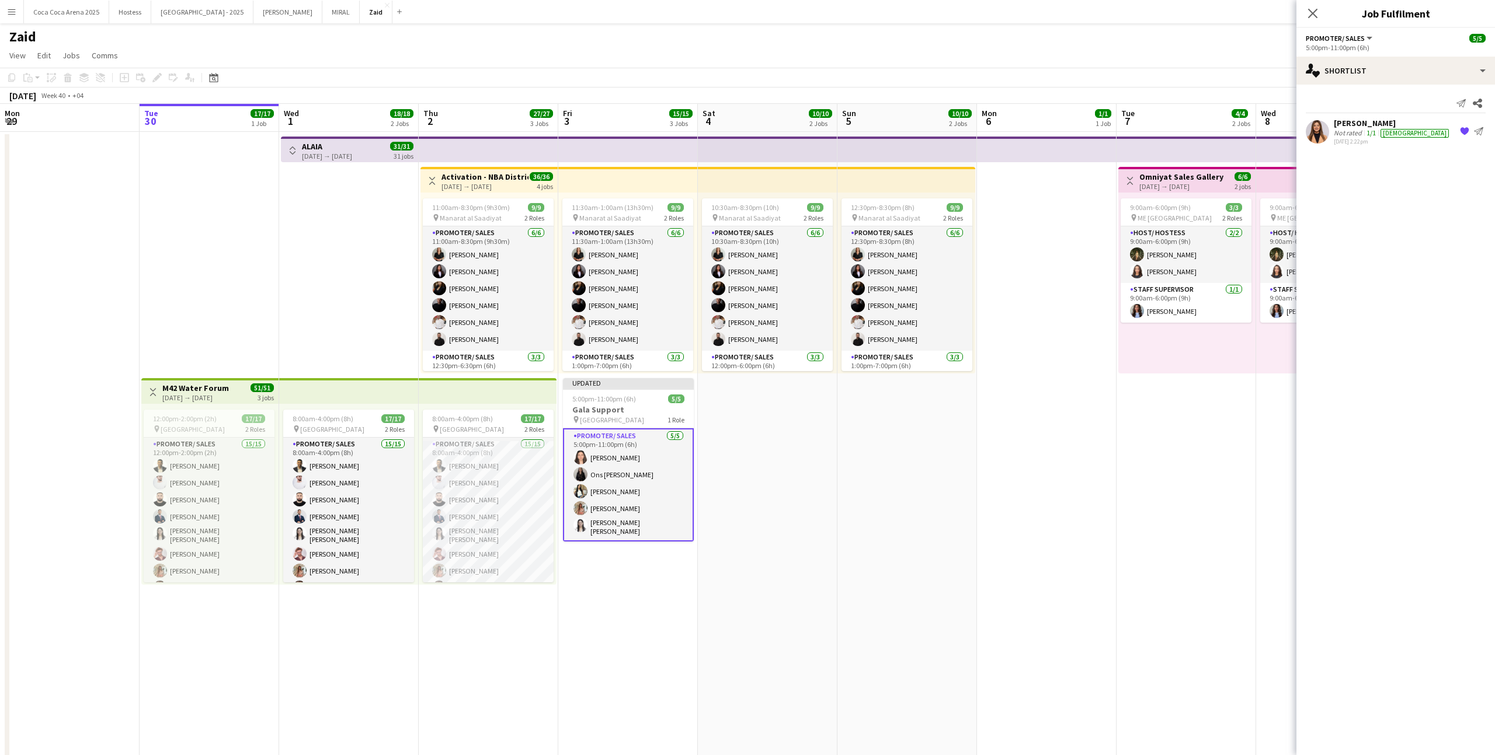
click at [858, 127] on app-icon "{{ spriteTitle }}" at bounding box center [1464, 131] width 9 height 9
click at [858, 419] on app-date-cell at bounding box center [1047, 482] width 140 height 701
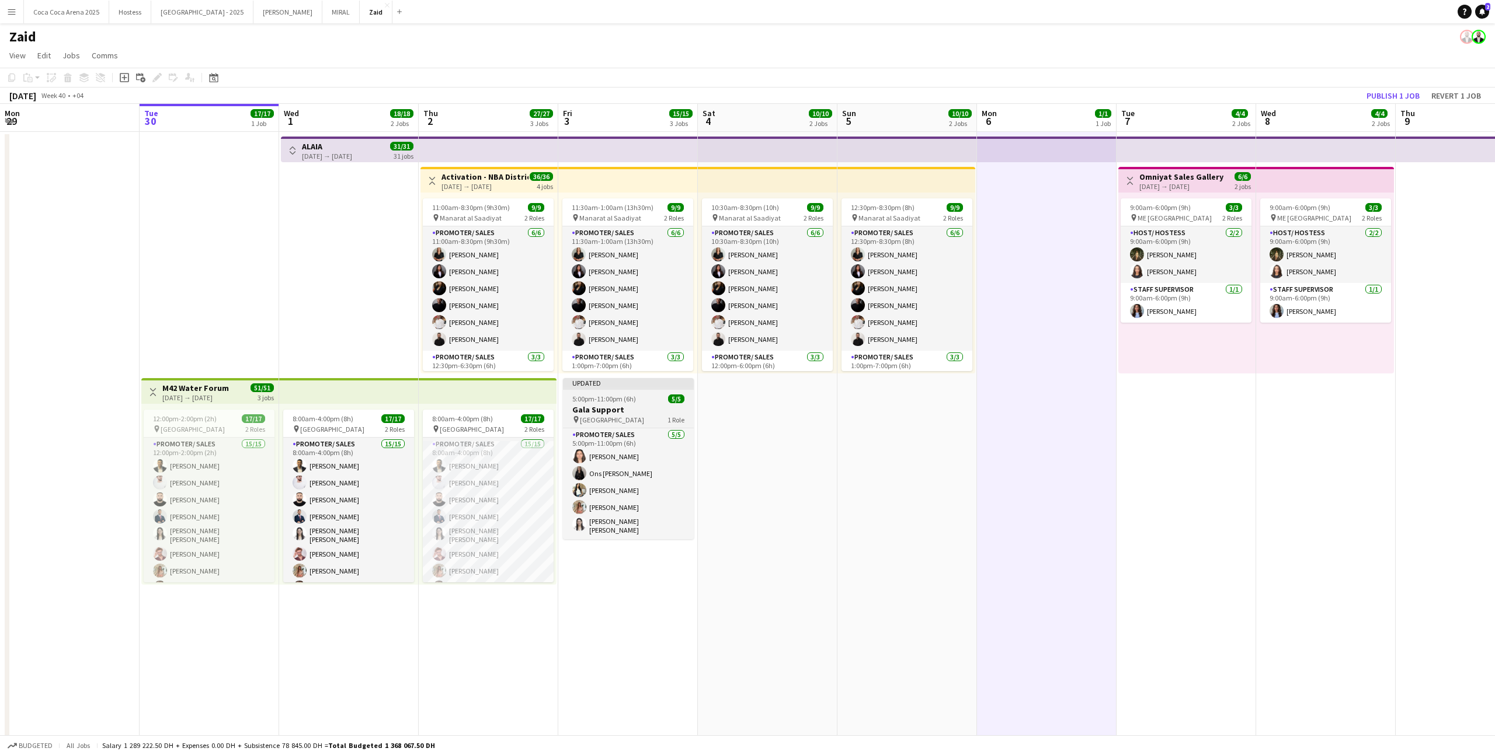
click at [654, 396] on div "5:00pm-11:00pm (6h) 5/5" at bounding box center [628, 399] width 131 height 9
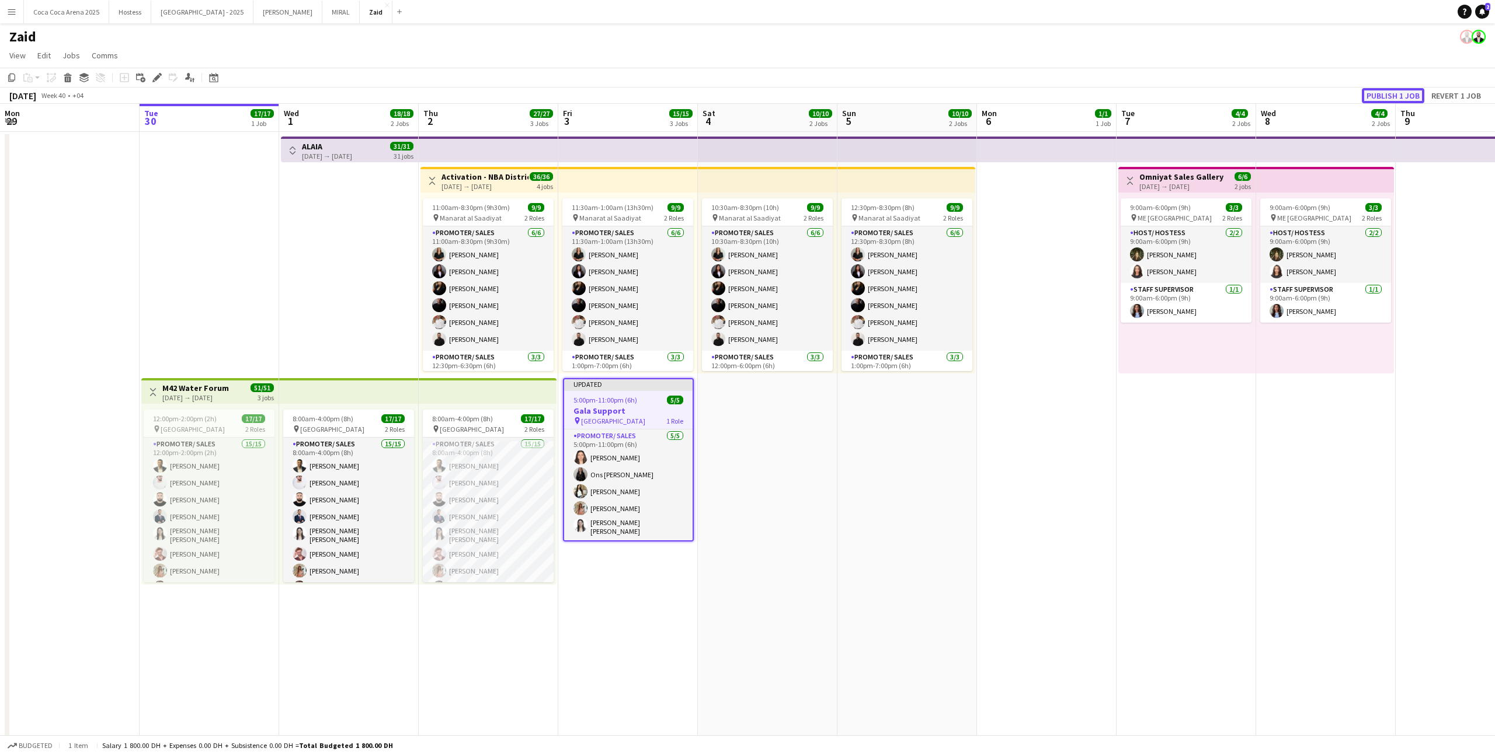
click at [858, 96] on button "Publish 1 job" at bounding box center [1393, 95] width 62 height 15
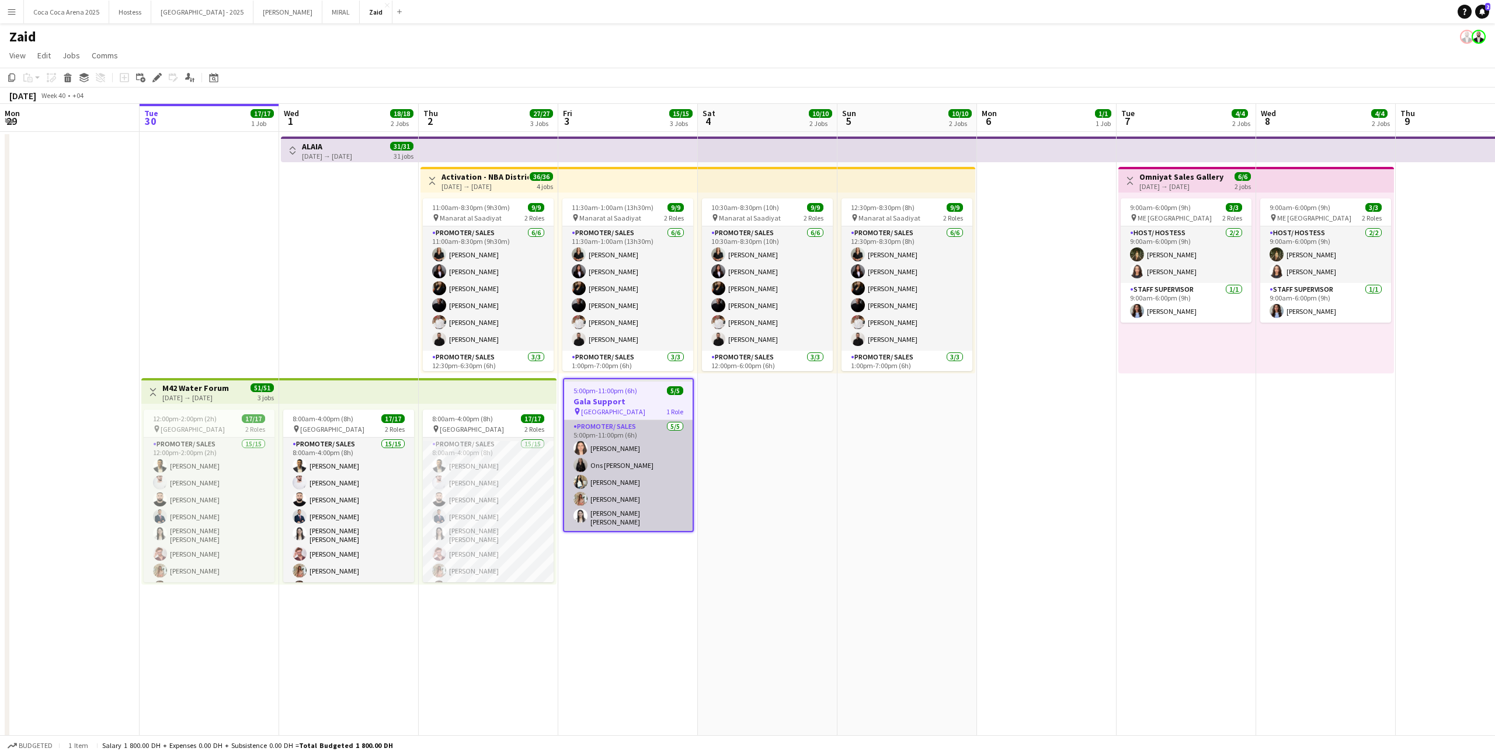
click at [643, 452] on app-card-role "Promoter/ Sales 5/5 5:00pm-11:00pm (6h) Leen Al haj hasan Ons Ben Haddada Yuela…" at bounding box center [628, 475] width 128 height 111
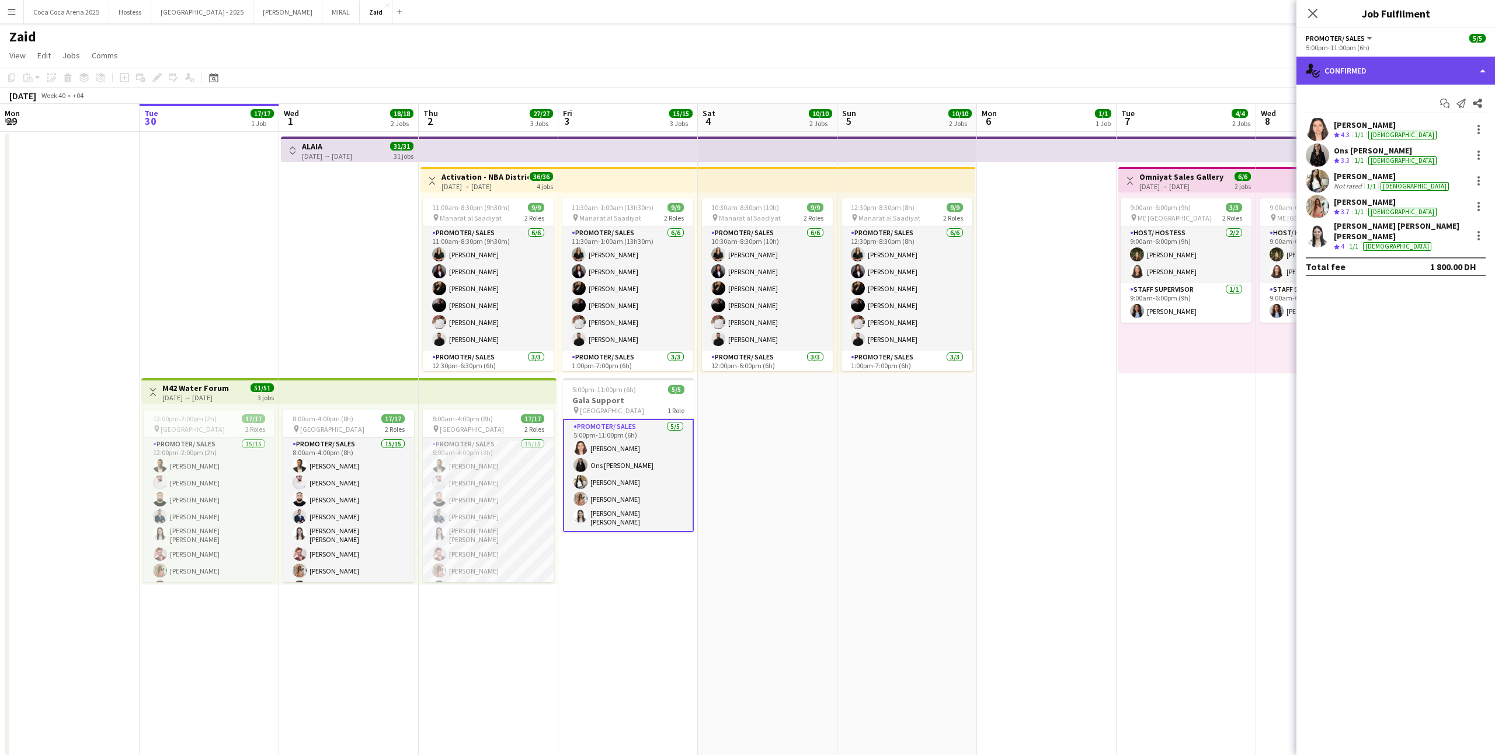
click at [858, 72] on div "single-neutral-actions-check-2 Confirmed" at bounding box center [1395, 71] width 199 height 28
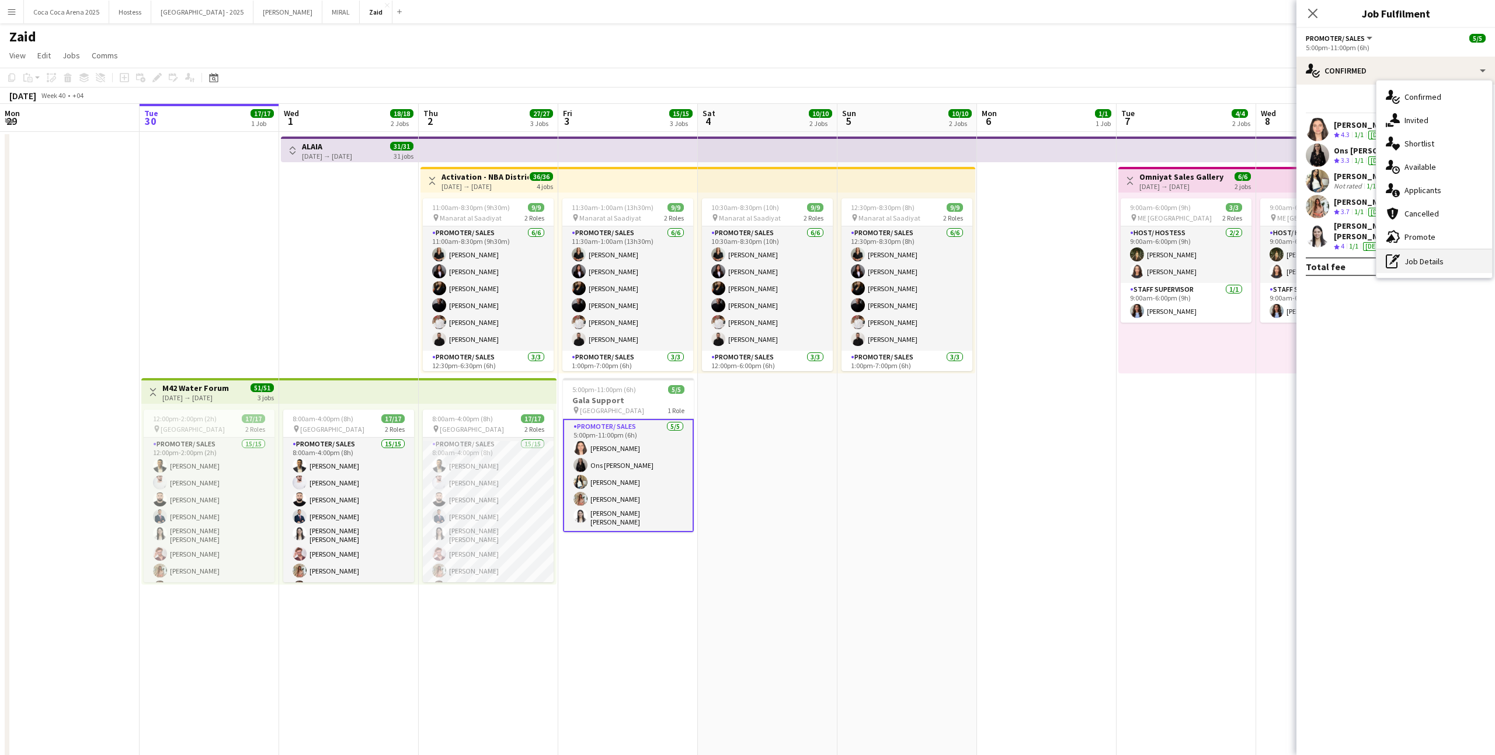
click at [858, 253] on div "pen-write Job Details" at bounding box center [1434, 261] width 116 height 23
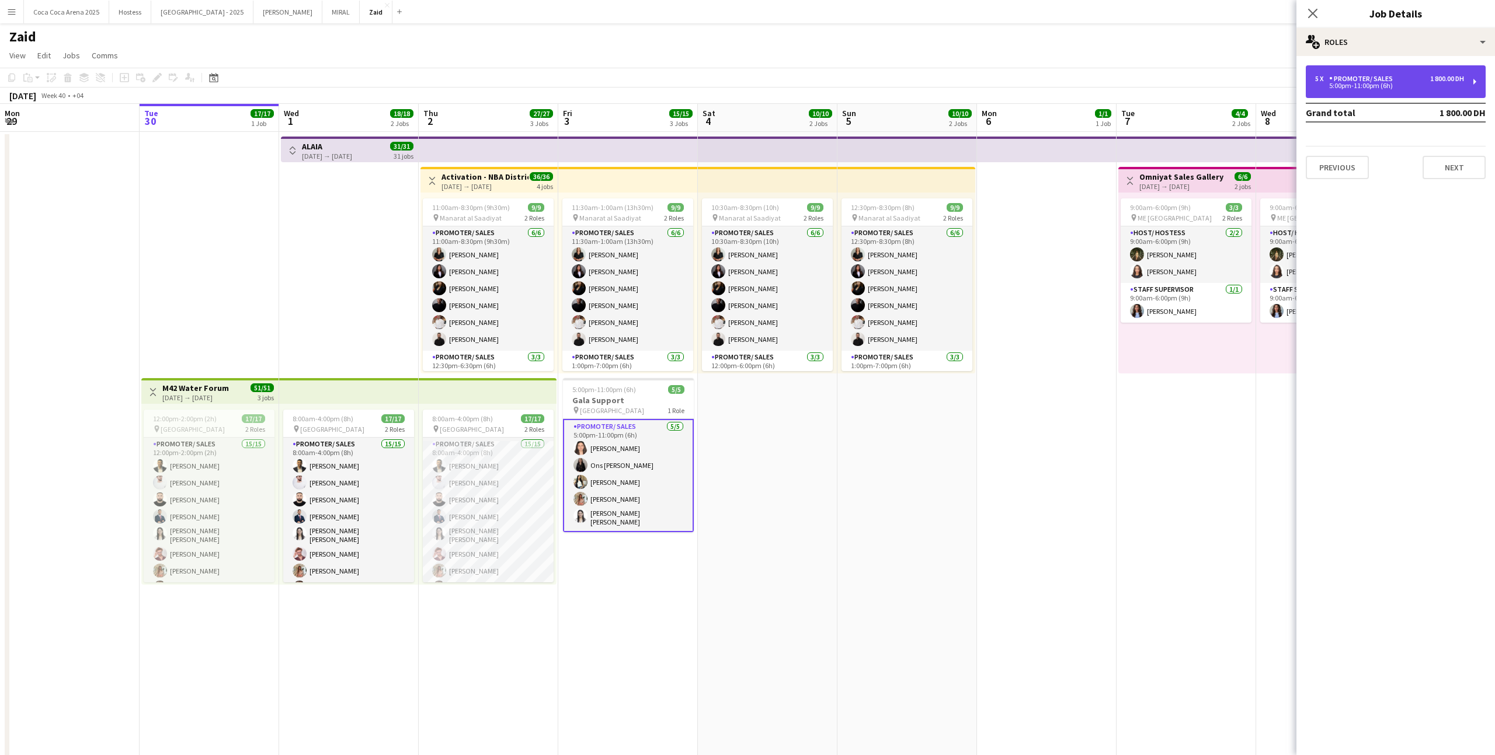
click at [858, 85] on div "5:00pm-11:00pm (6h)" at bounding box center [1389, 86] width 149 height 6
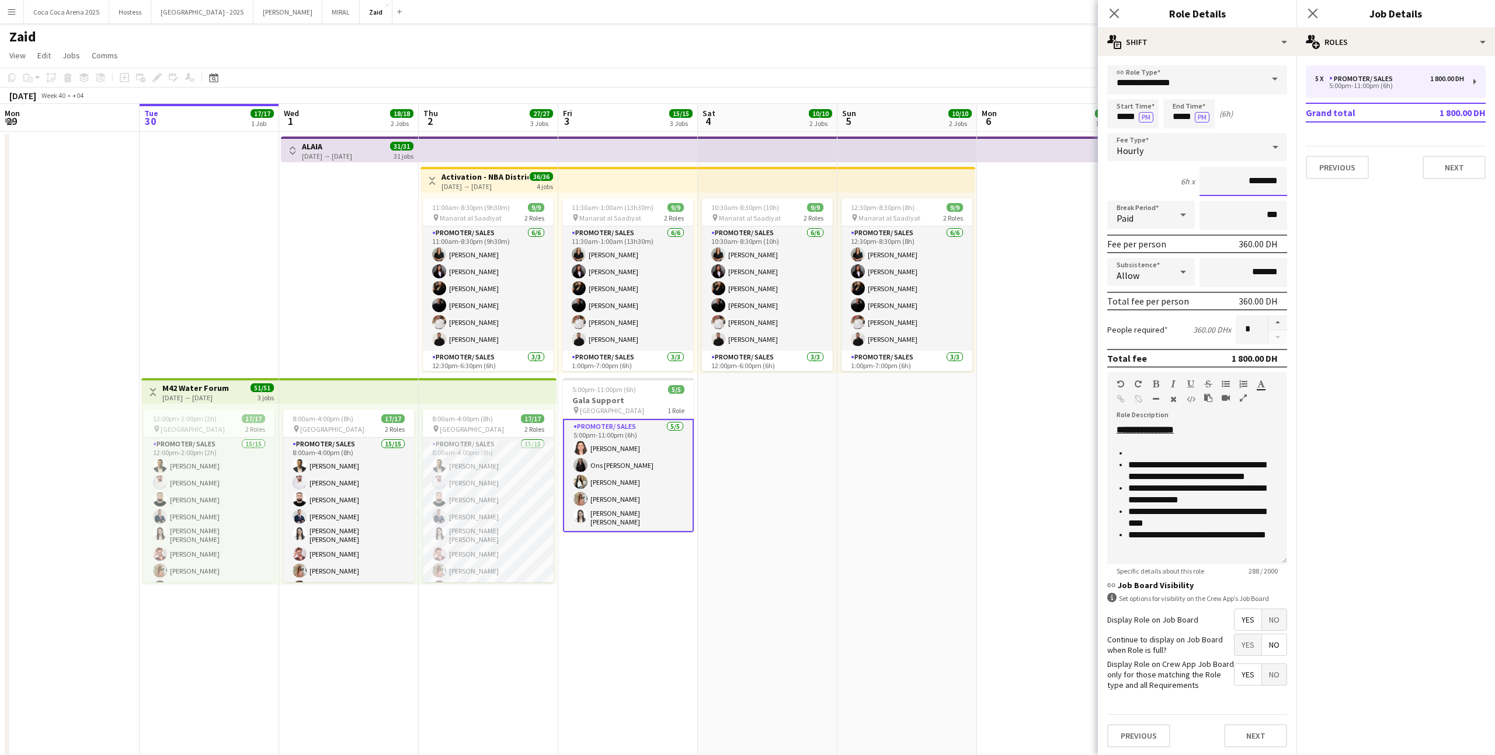
click at [858, 181] on input "********" at bounding box center [1243, 181] width 88 height 29
type input "*****"
click at [858, 292] on div "Total fee per person 420.00 DH" at bounding box center [1197, 301] width 180 height 19
click at [858, 116] on input "*****" at bounding box center [1132, 113] width 51 height 29
type input "*****"
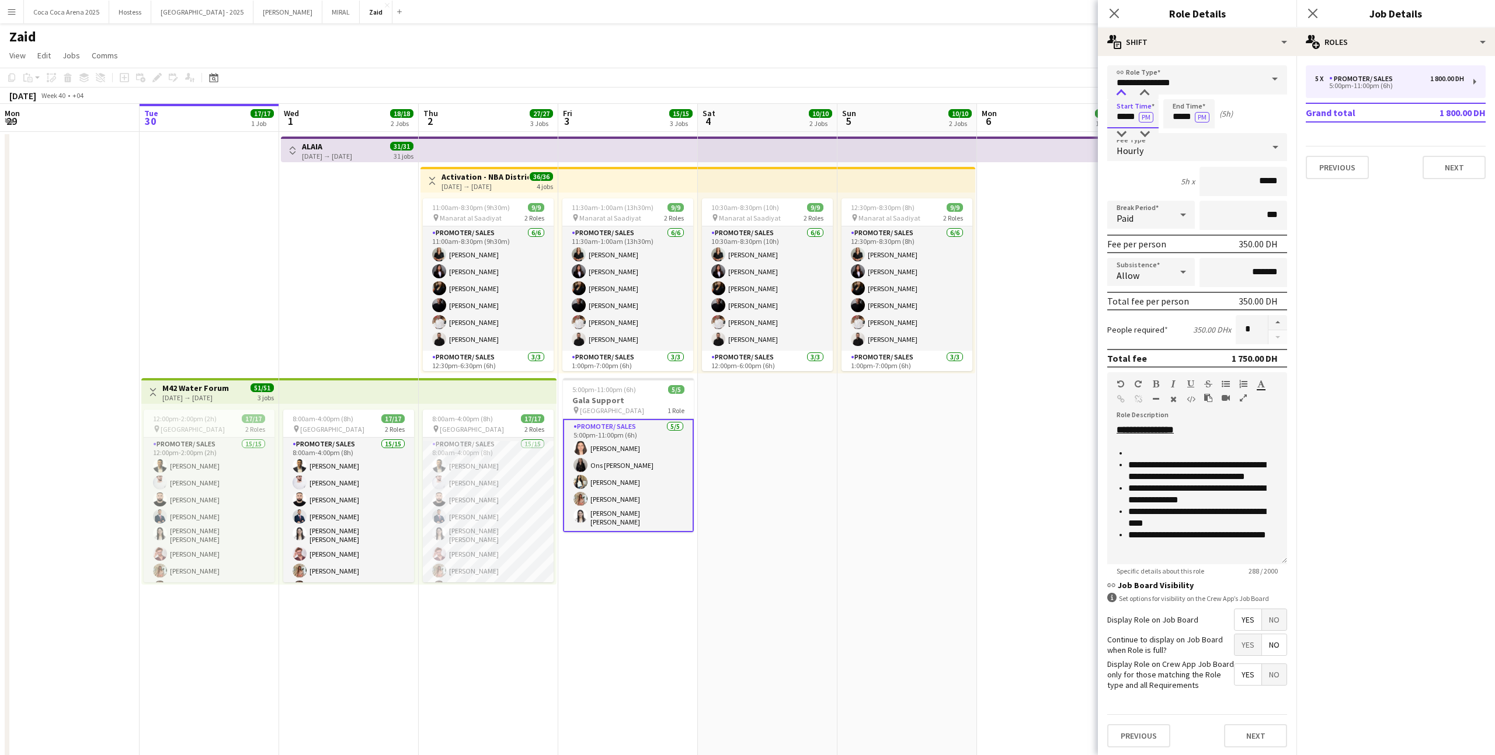
click at [858, 96] on div at bounding box center [1120, 94] width 23 height 12
click at [858, 402] on app-date-cell at bounding box center [1047, 482] width 140 height 701
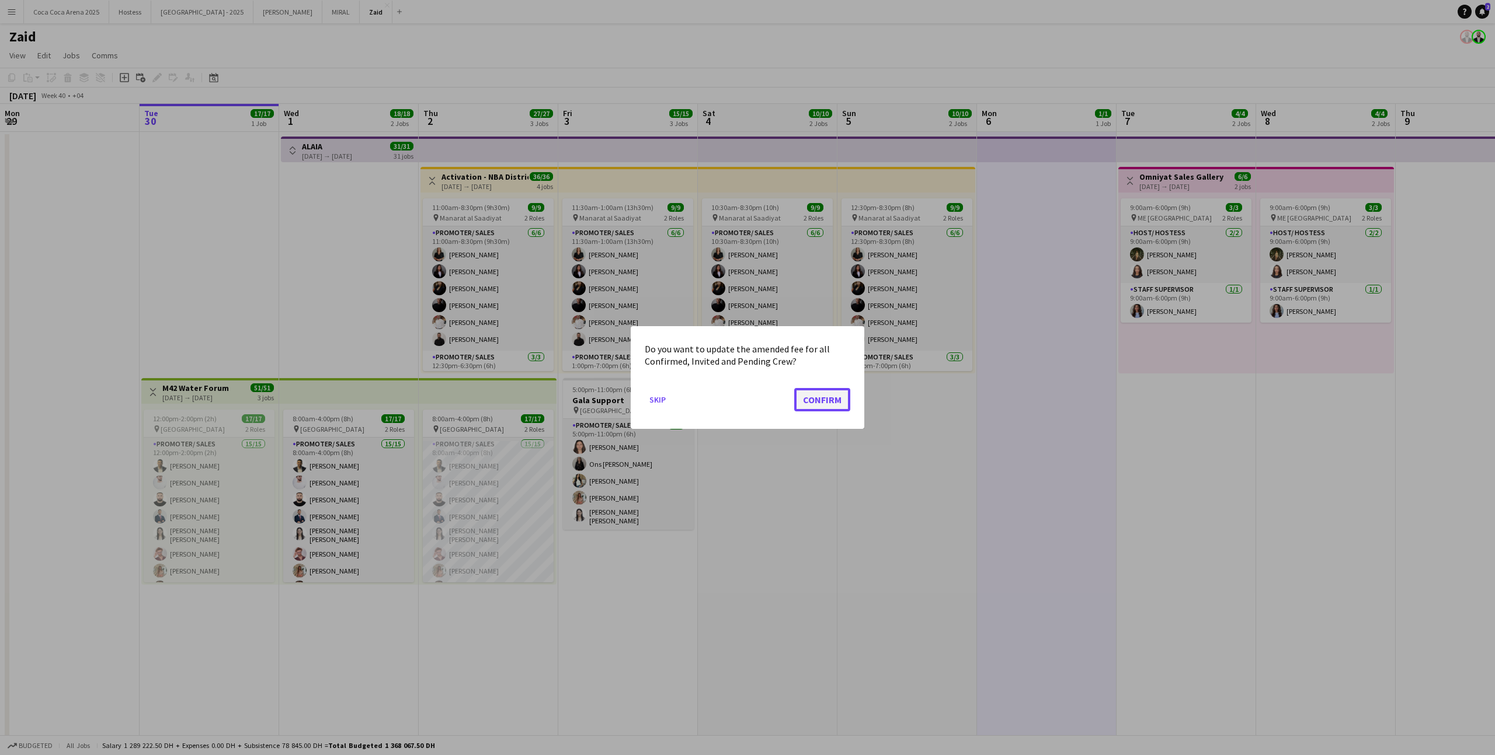
click at [827, 399] on button "Confirm" at bounding box center [822, 399] width 56 height 23
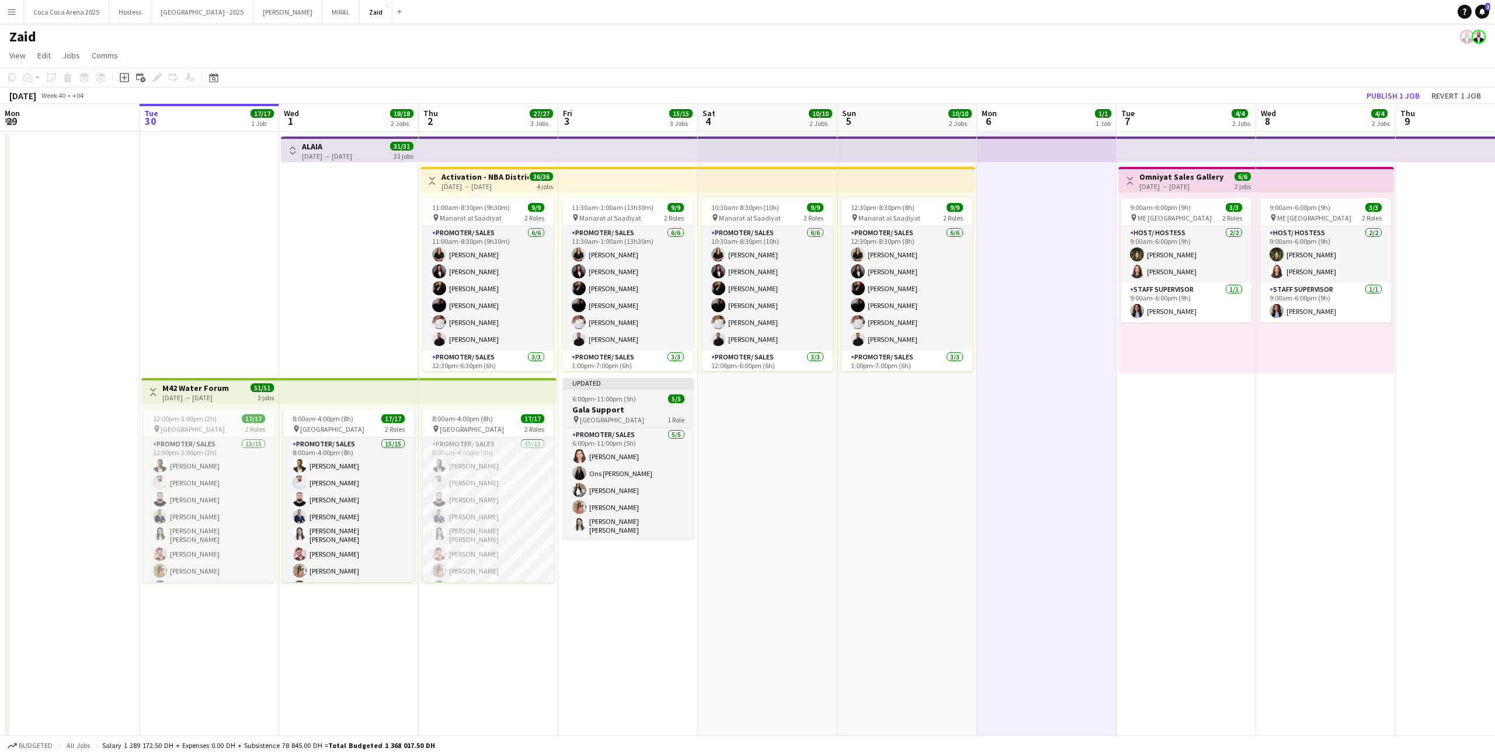
click at [666, 409] on h3 "Gala Support" at bounding box center [628, 410] width 131 height 11
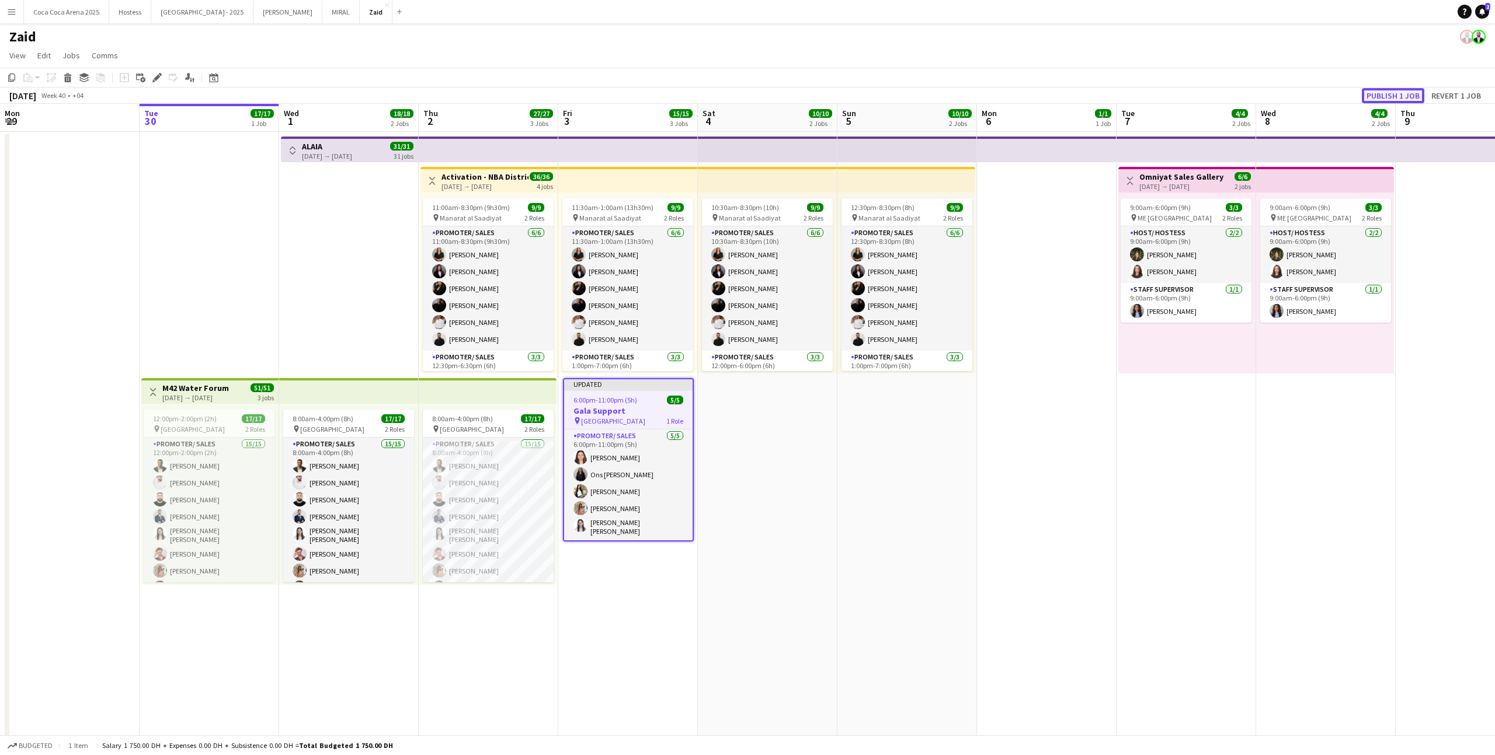
click at [858, 95] on button "Publish 1 job" at bounding box center [1393, 95] width 62 height 15
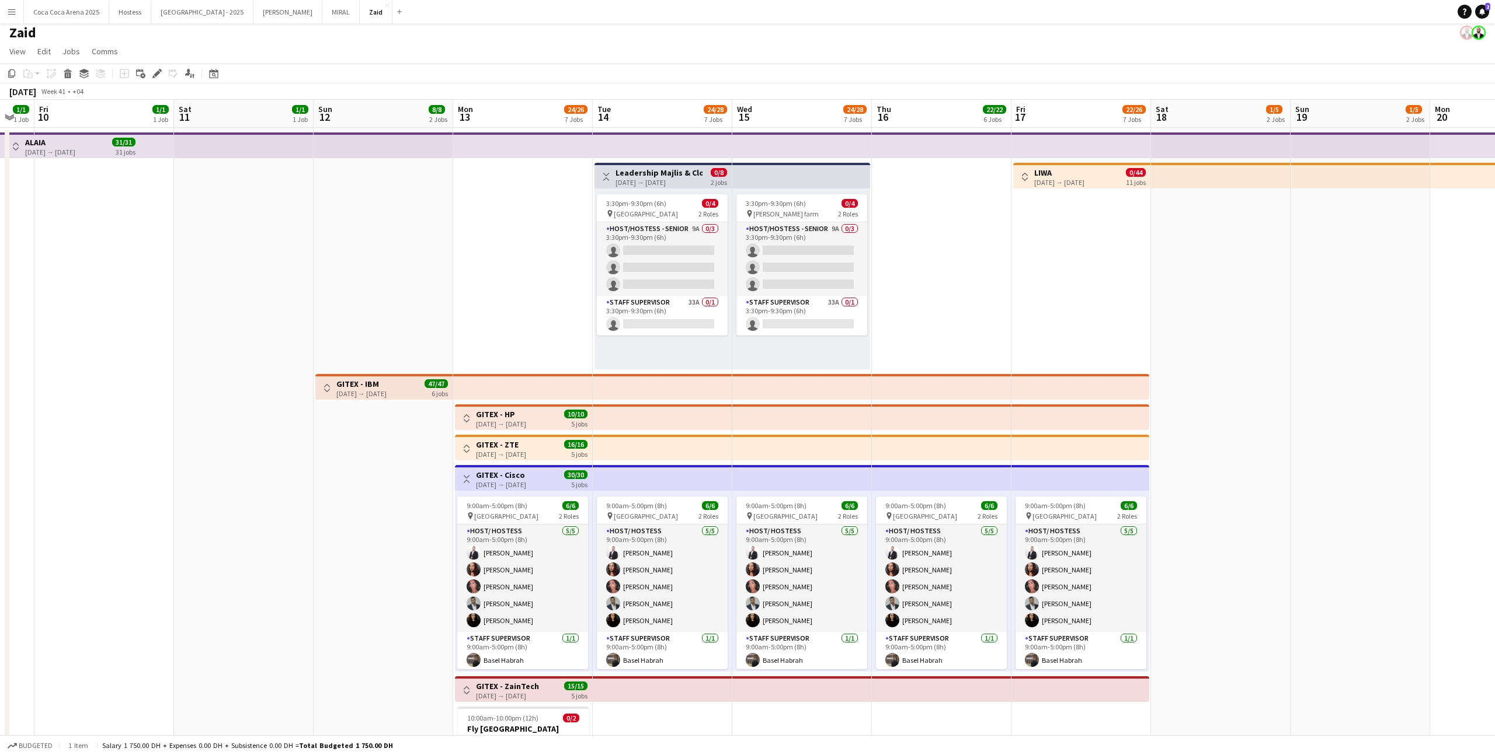
scroll to position [0, 0]
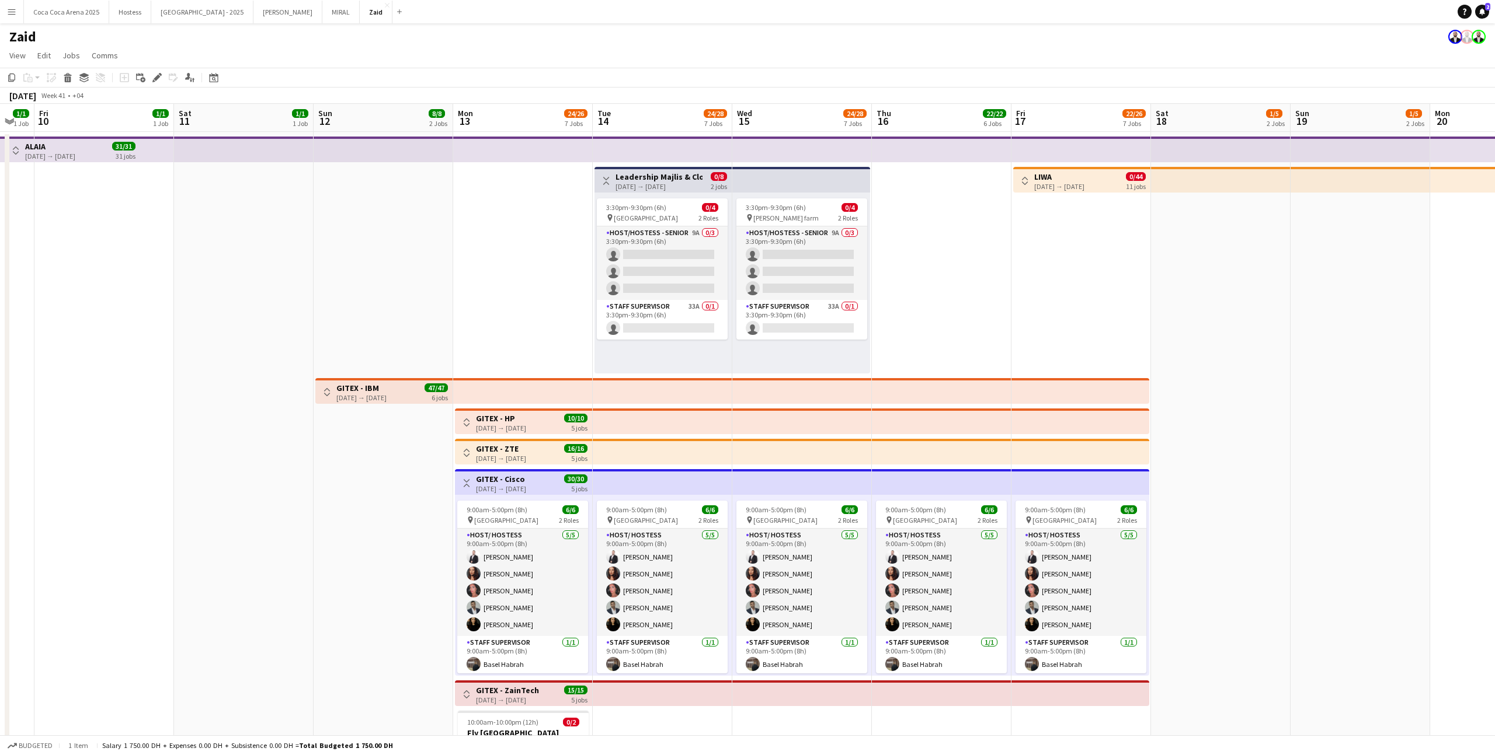
click at [323, 393] on app-icon "Toggle View" at bounding box center [327, 392] width 8 height 8
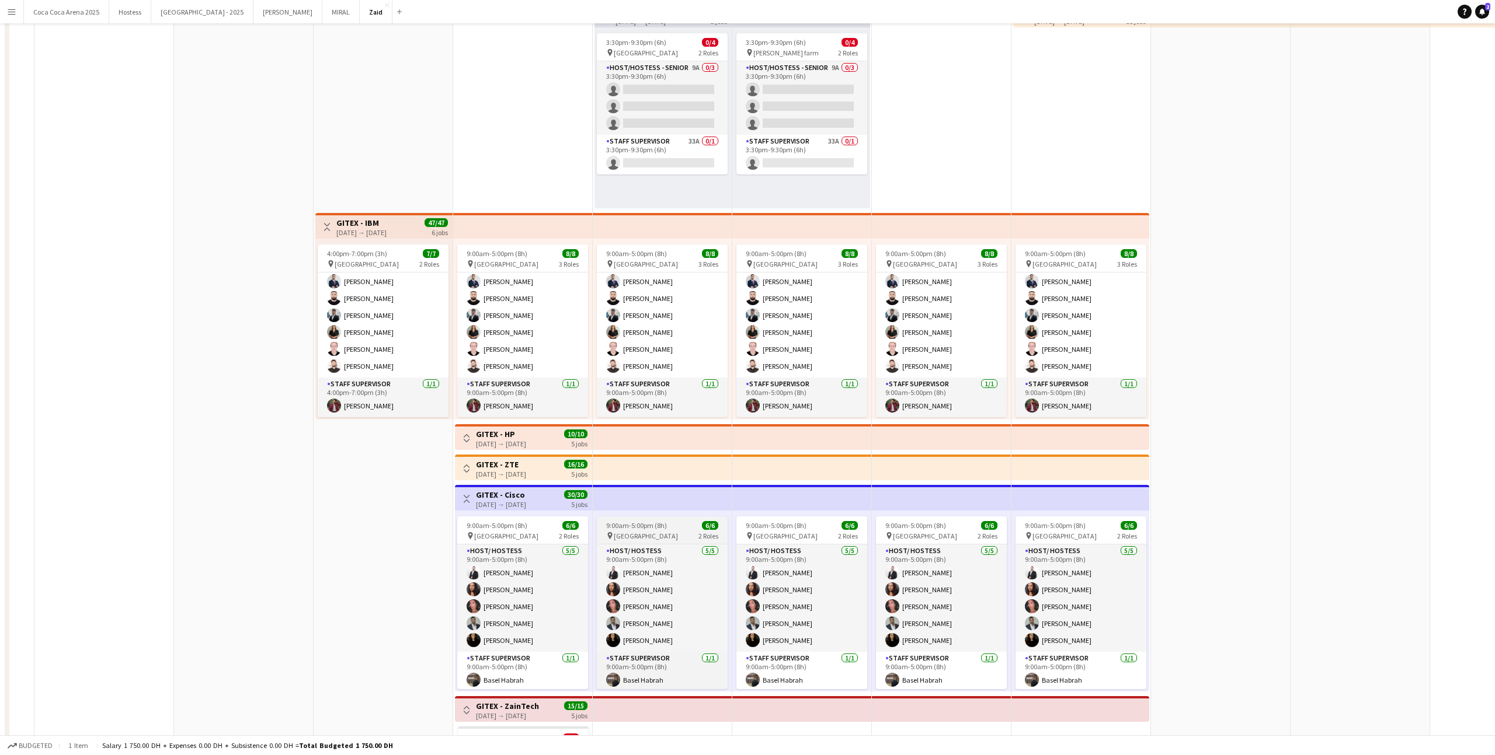
scroll to position [277, 0]
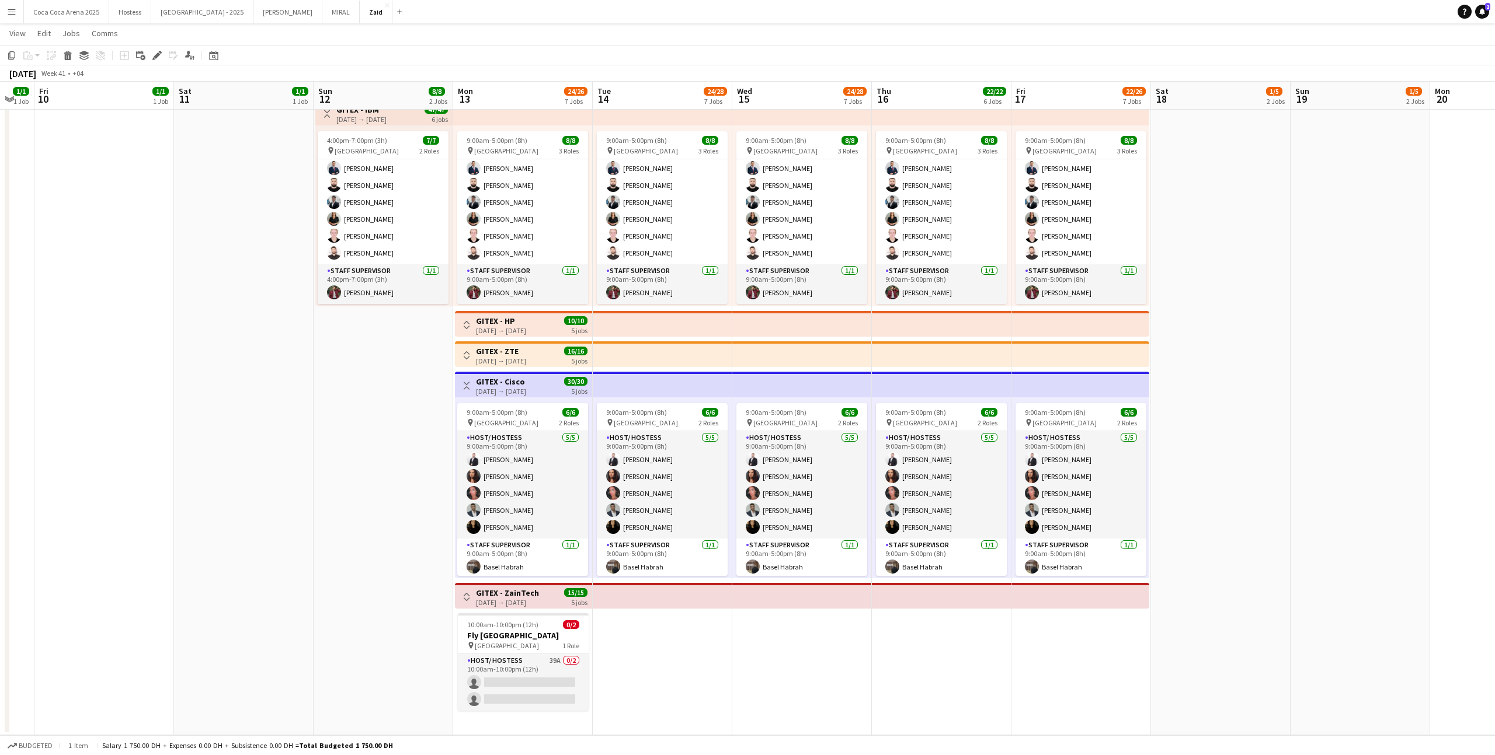
click at [469, 356] on app-icon "Toggle View" at bounding box center [466, 355] width 8 height 8
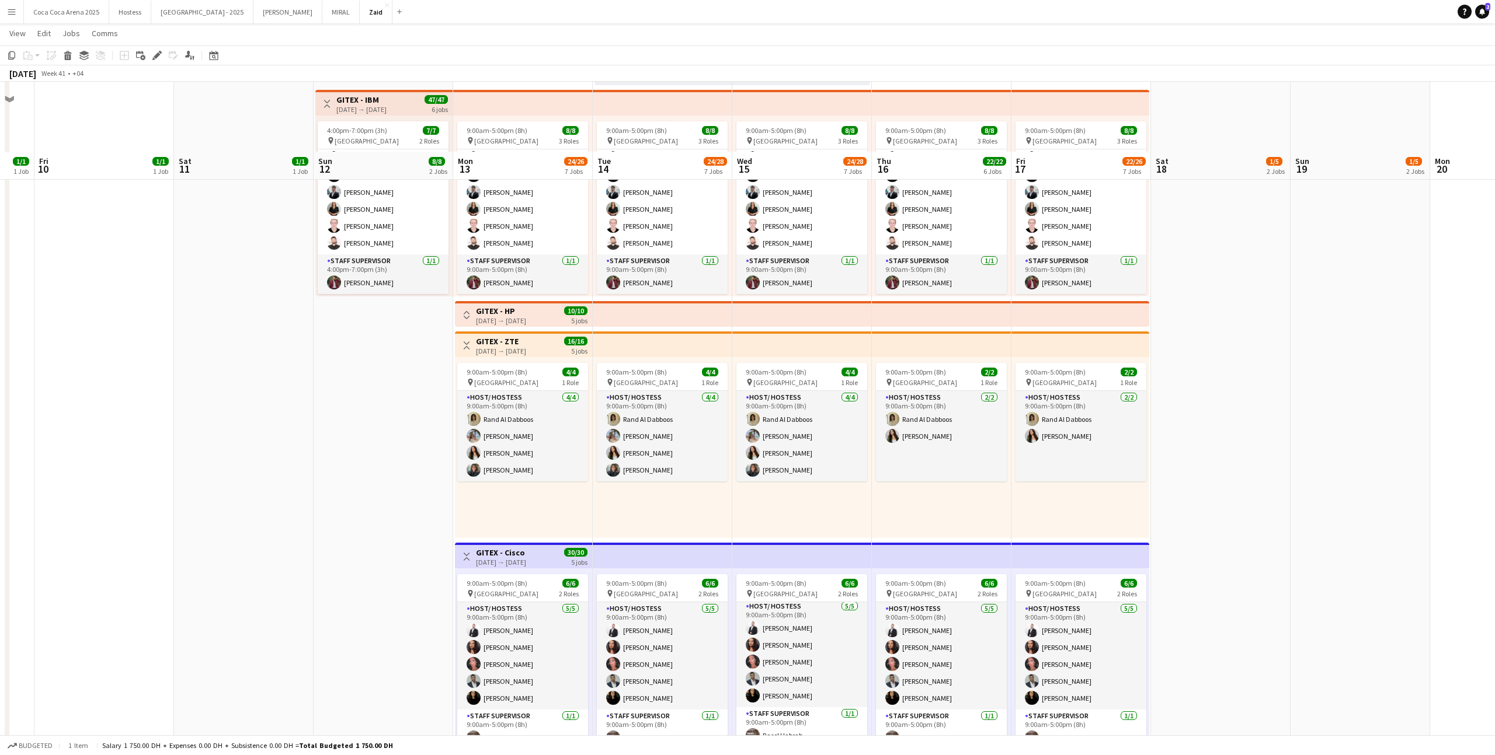
scroll to position [0, 0]
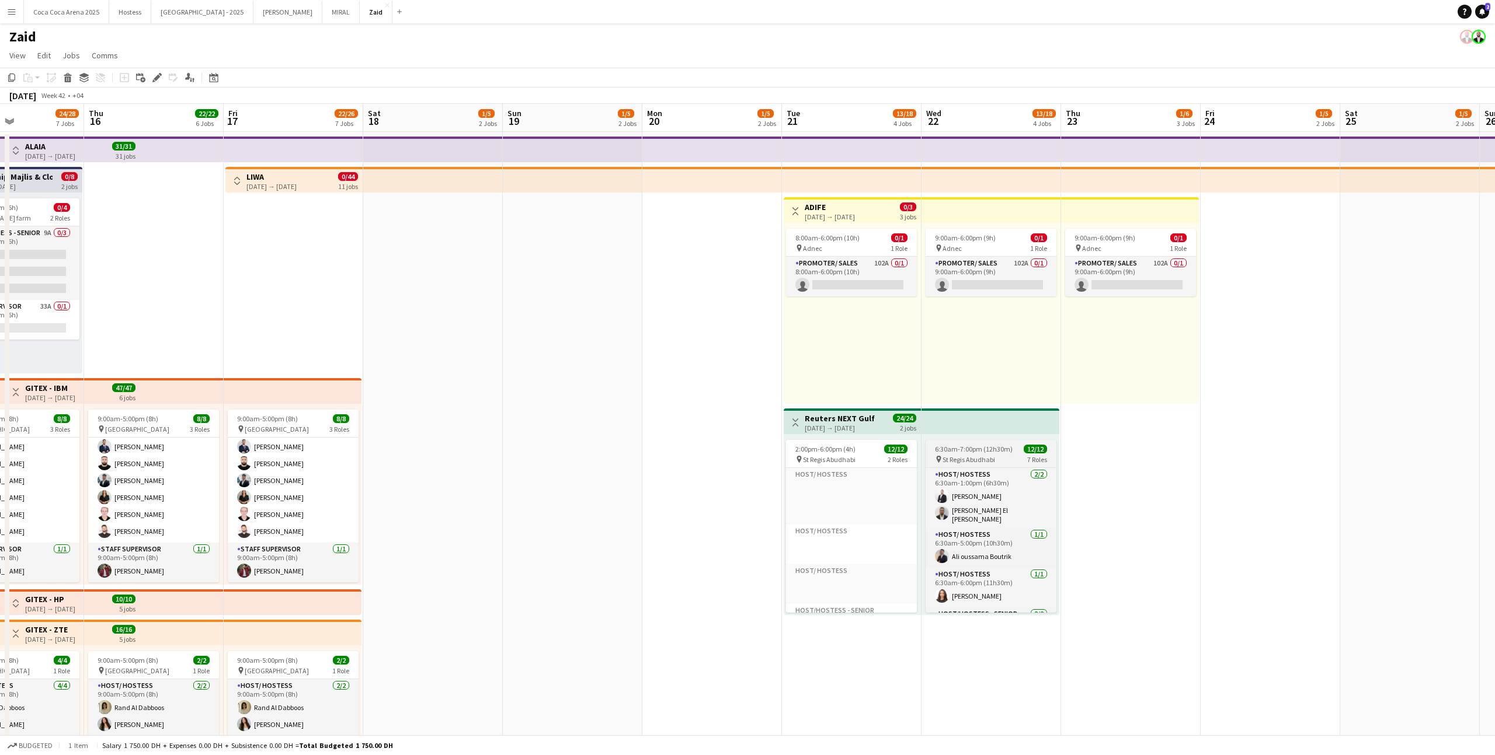
click at [858, 450] on span "6:30am-7:00pm (12h30m)" at bounding box center [974, 449] width 78 height 9
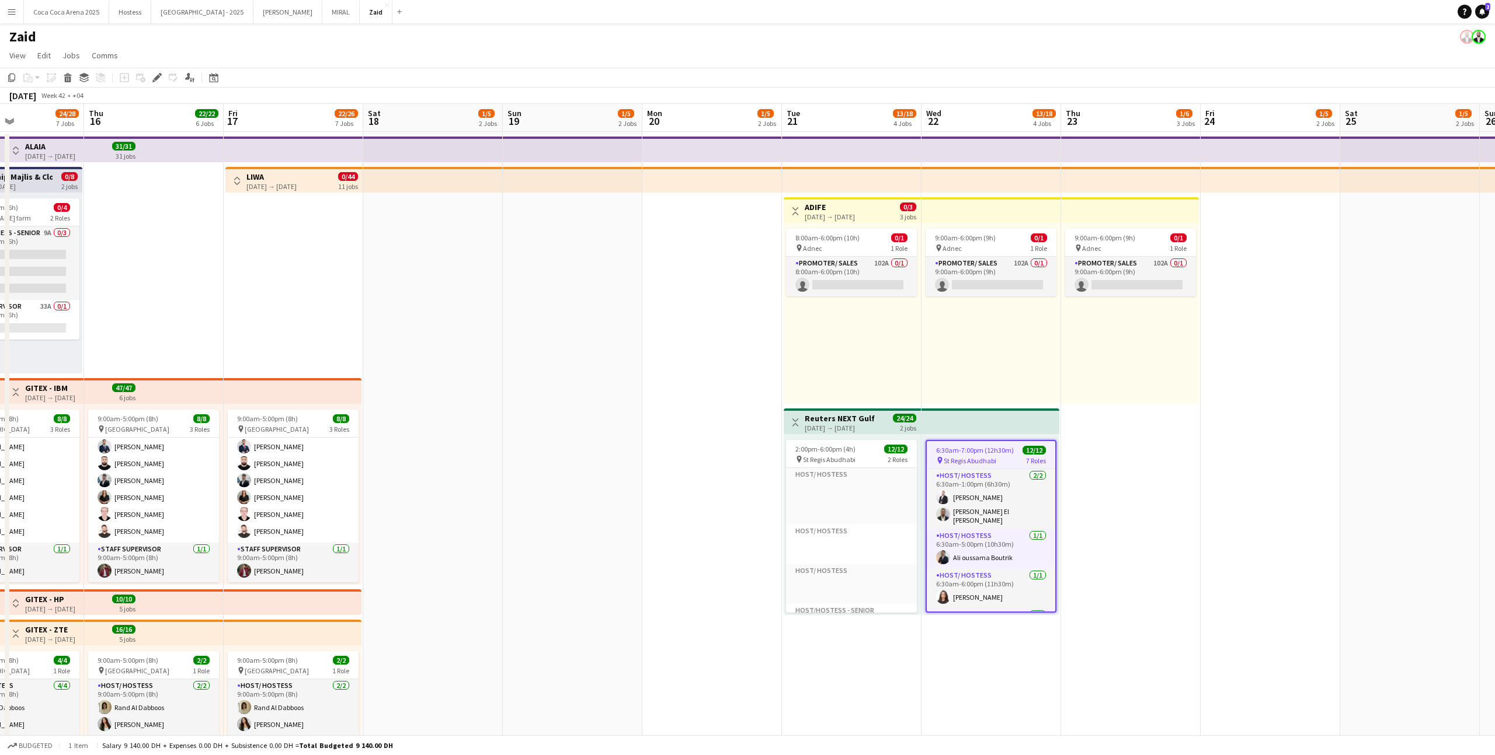
click at [858, 450] on span "6:30am-7:00pm (12h30m)" at bounding box center [975, 450] width 78 height 9
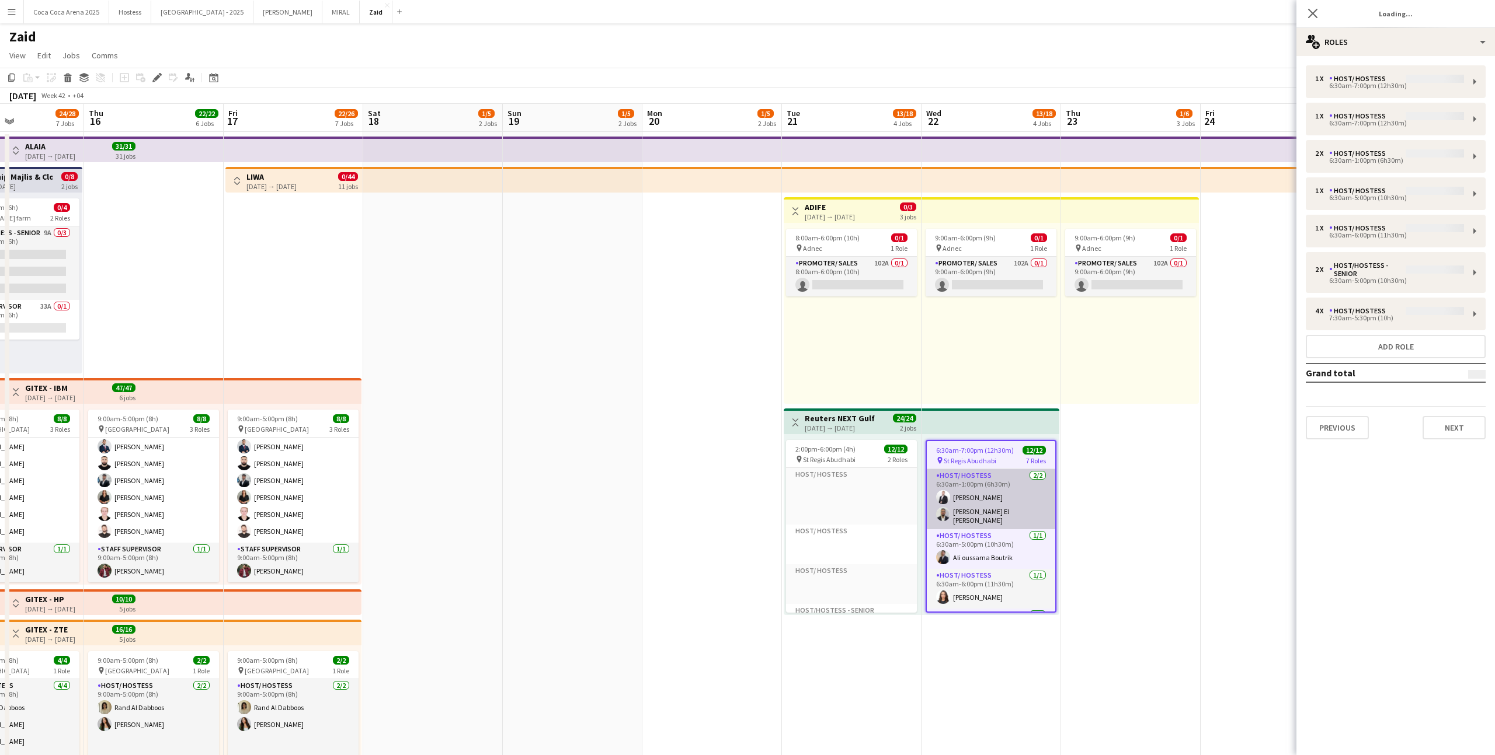
click at [858, 465] on app-card-role "Host/ Hostess 2/2 6:30am-1:00pm (6h30m) Mohammad Joudeh Khalid El Mallah" at bounding box center [991, 499] width 128 height 60
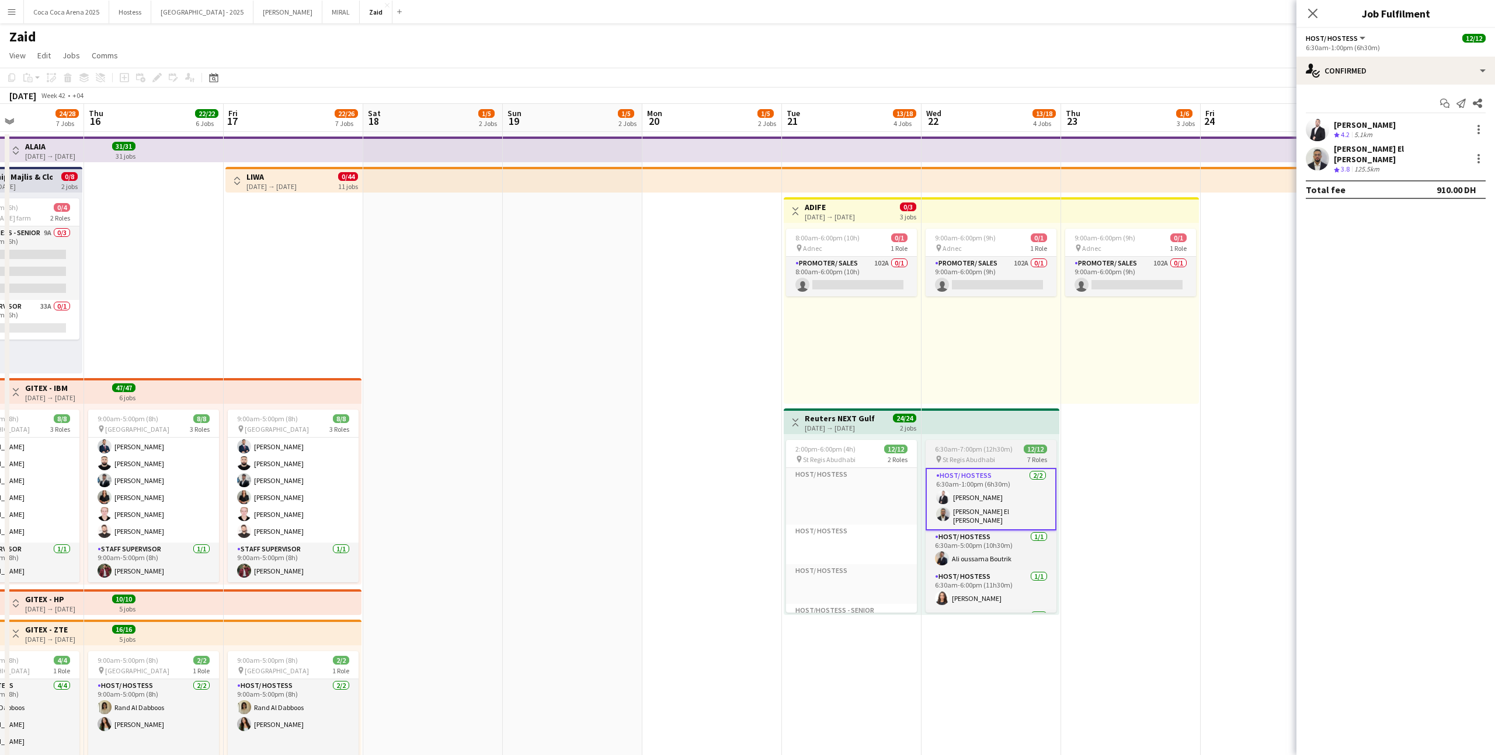
click at [858, 459] on div "pin St Regis Abudhabi 7 Roles" at bounding box center [990, 459] width 131 height 9
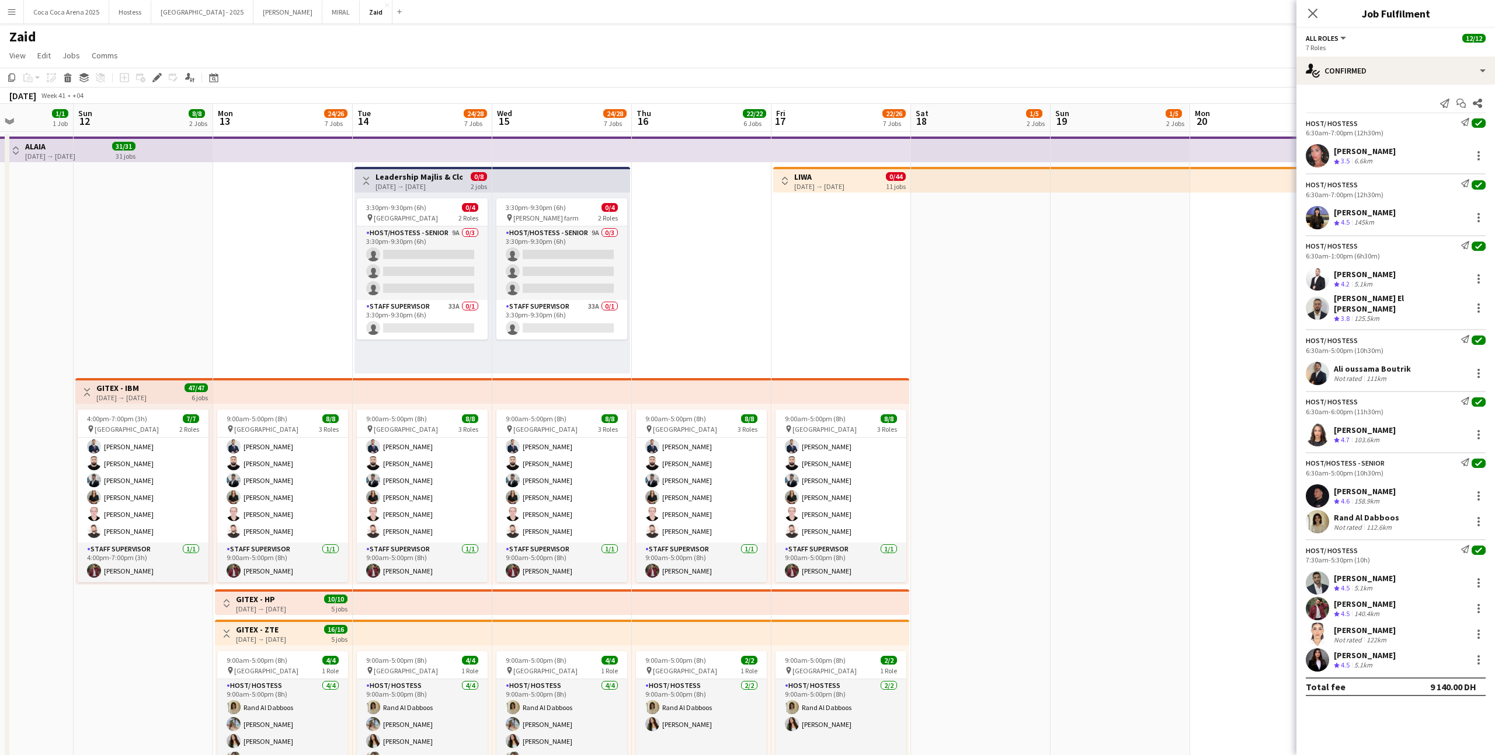
scroll to position [0, 326]
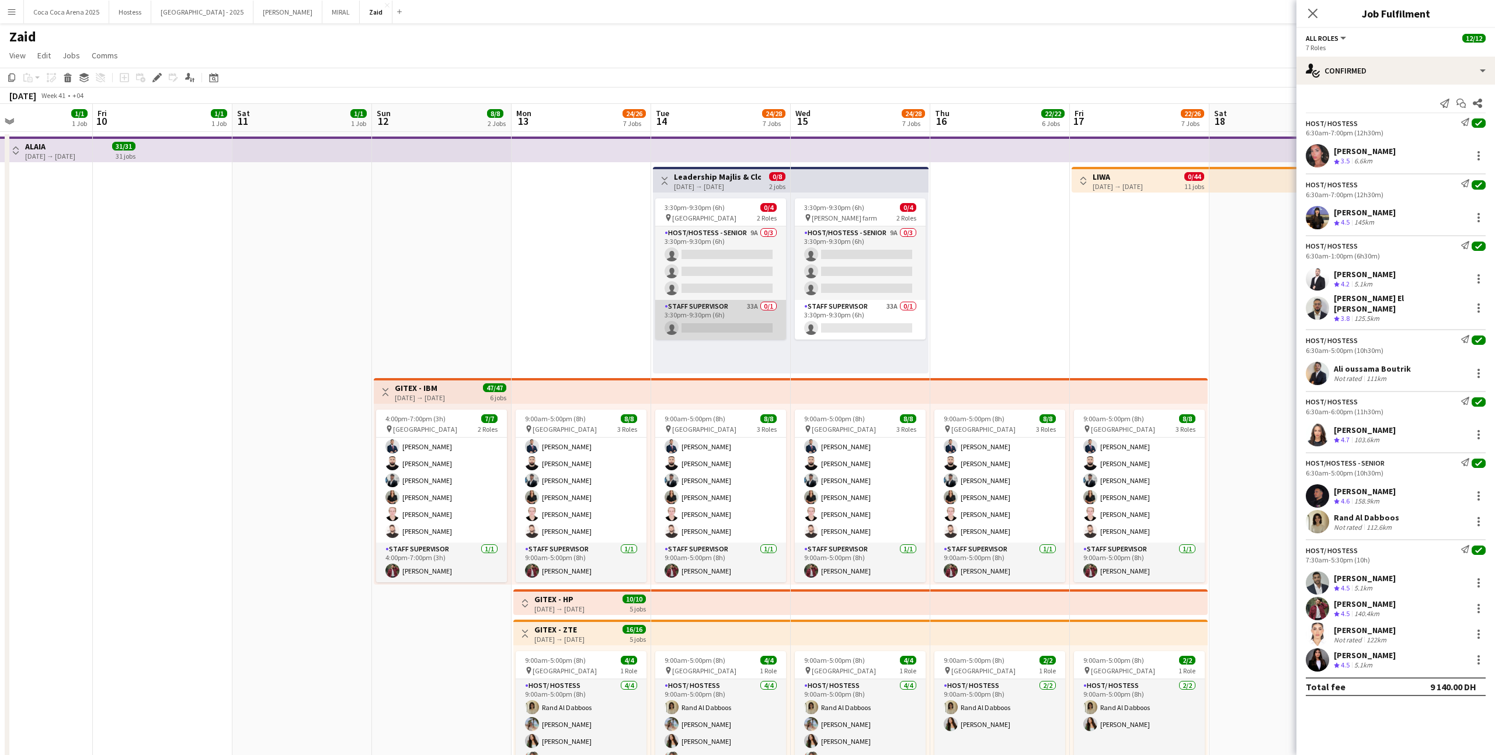
click at [726, 326] on app-card-role "Staff Supervisor 33A 0/1 3:30pm-9:30pm (6h) single-neutral-actions" at bounding box center [720, 320] width 131 height 40
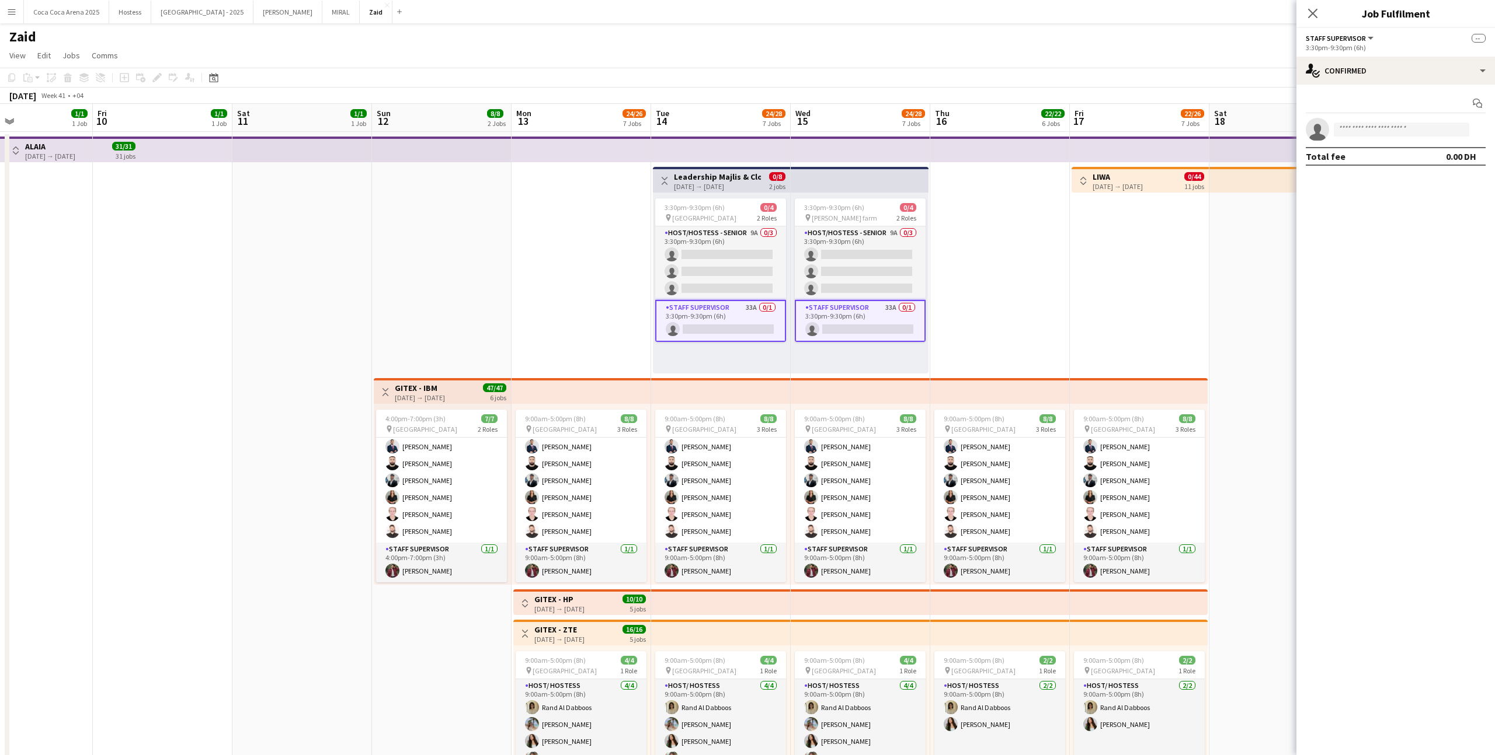
click at [858, 94] on div "Start chat" at bounding box center [1395, 103] width 180 height 19
click at [858, 78] on div "single-neutral-actions-check-2 Confirmed" at bounding box center [1395, 71] width 199 height 28
click at [858, 190] on span "Applicants" at bounding box center [1422, 190] width 37 height 11
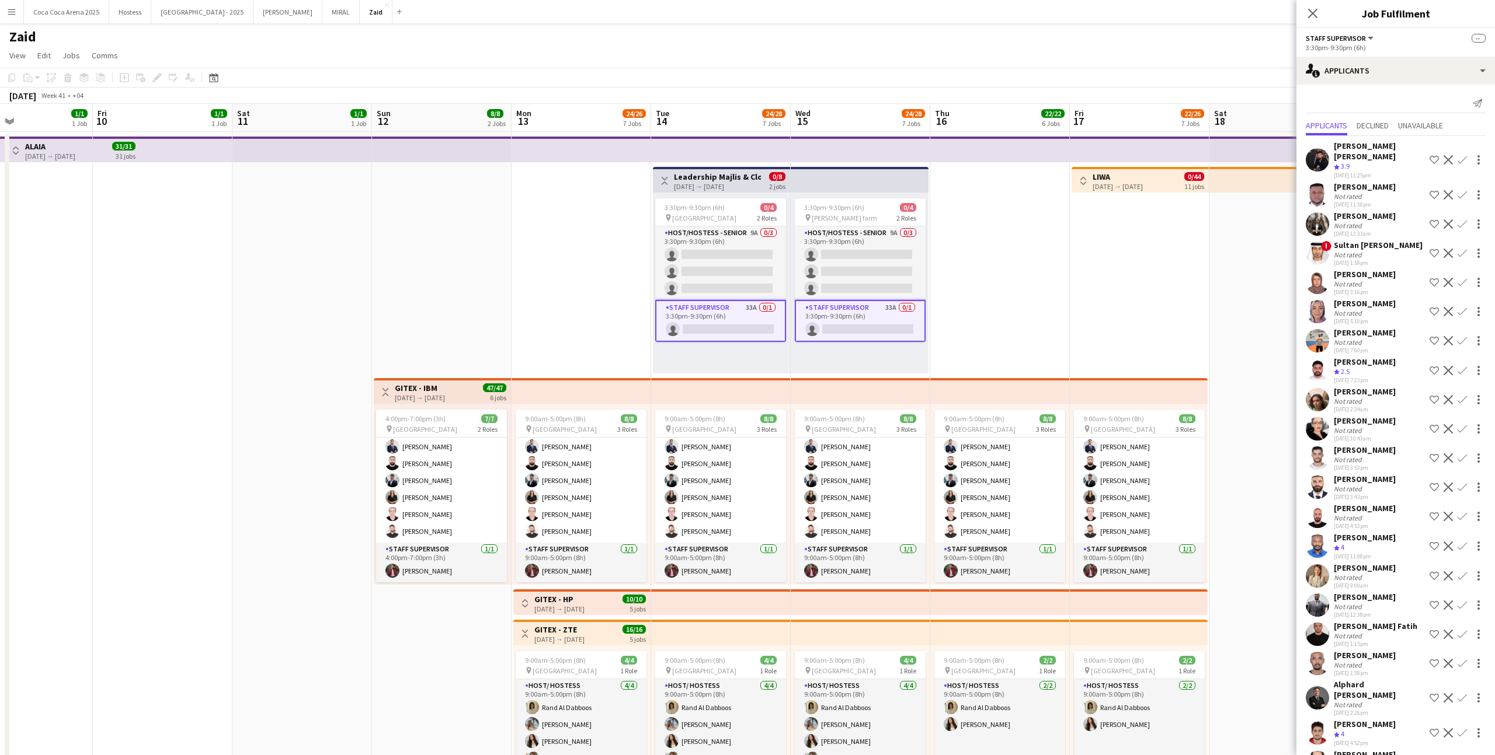
scroll to position [347, 0]
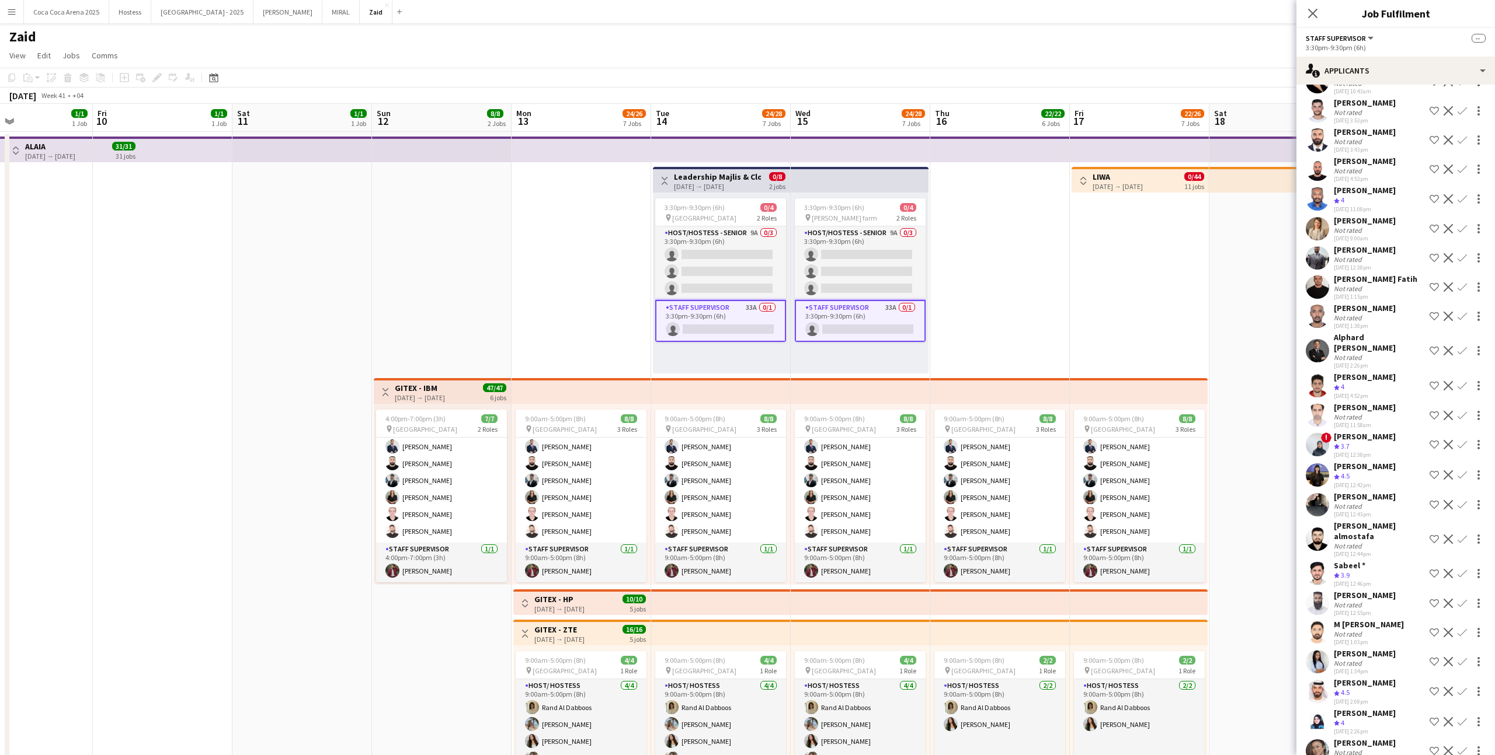
click at [858, 465] on div "30-09-2025 12:42pm" at bounding box center [1364, 486] width 62 height 8
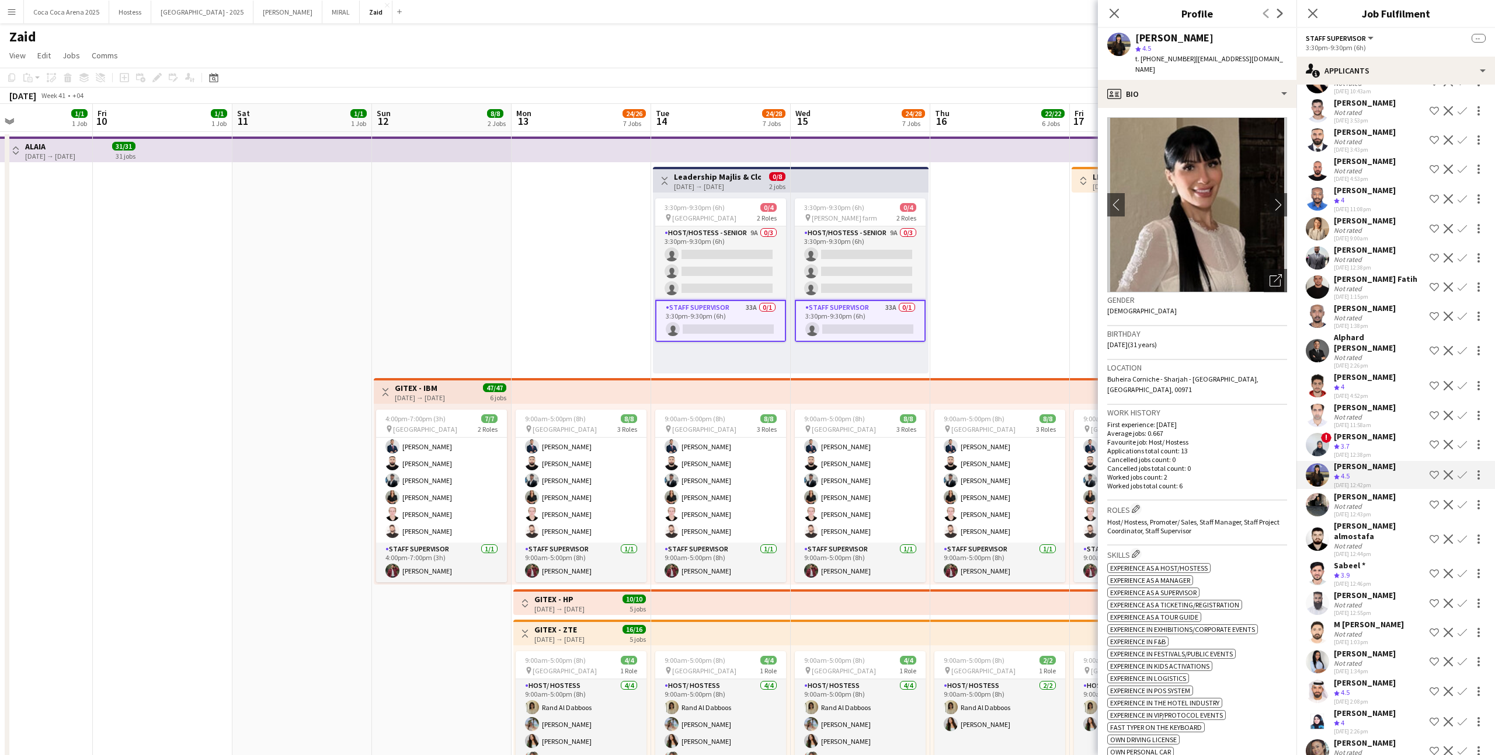
click at [858, 74] on app-toolbar "Copy Paste Paste Command V Paste with crew Command Shift V Paste linked Job Del…" at bounding box center [747, 78] width 1495 height 20
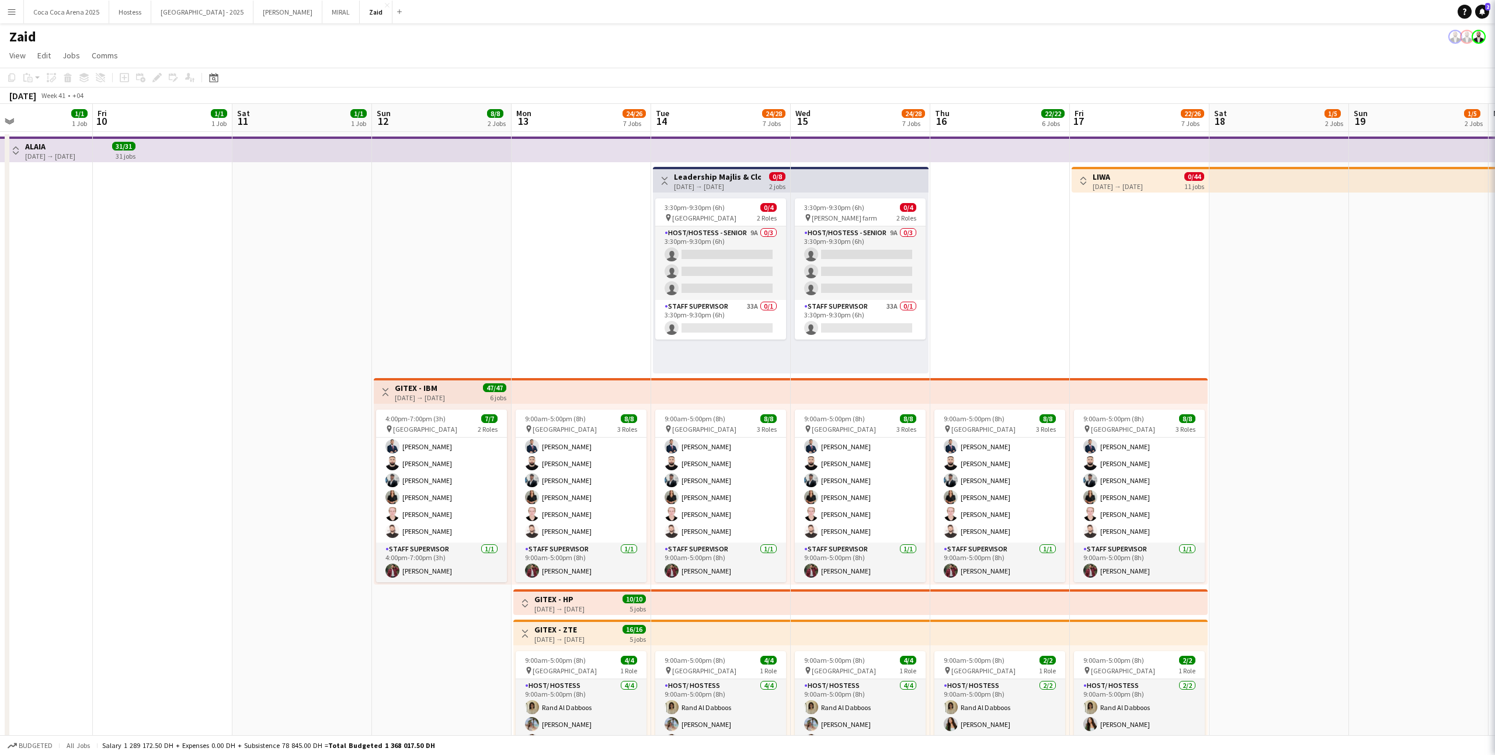
scroll to position [0, 0]
click at [15, 37] on h1 "Zaid" at bounding box center [22, 37] width 27 height 18
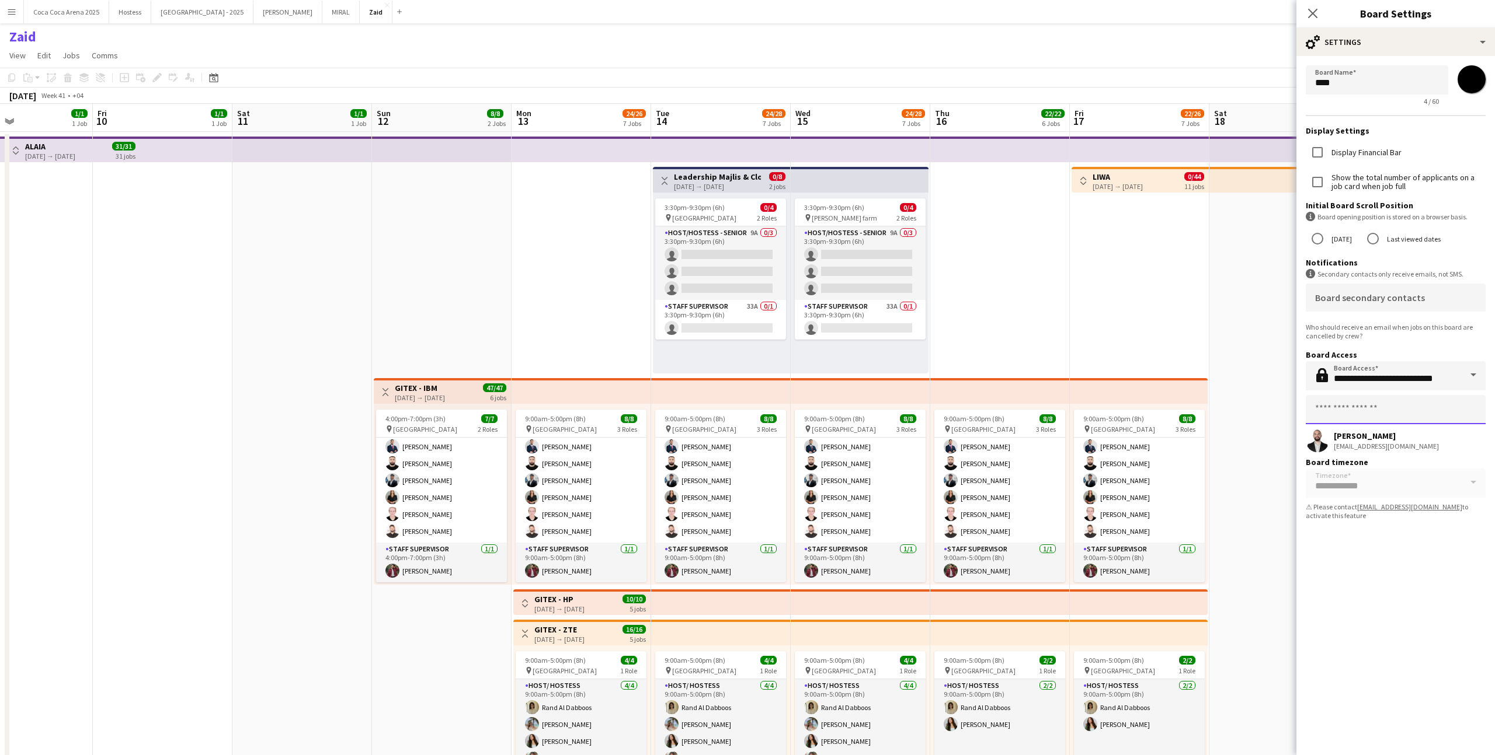
click at [858, 410] on input "text" at bounding box center [1395, 409] width 180 height 29
click at [858, 462] on span "Kate Oliveros" at bounding box center [1395, 467] width 161 height 10
click at [858, 401] on app-date-cell at bounding box center [1279, 663] width 140 height 1063
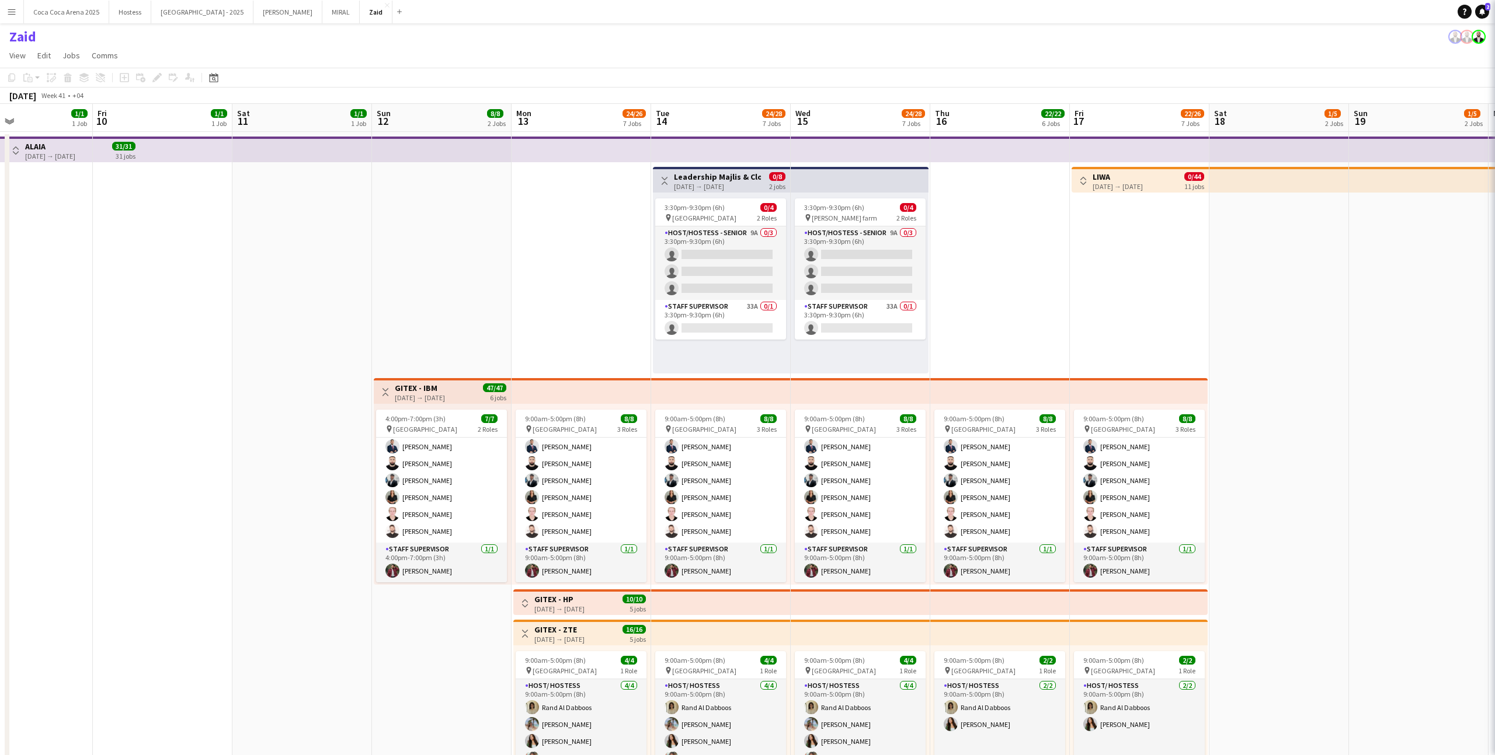
scroll to position [0, 325]
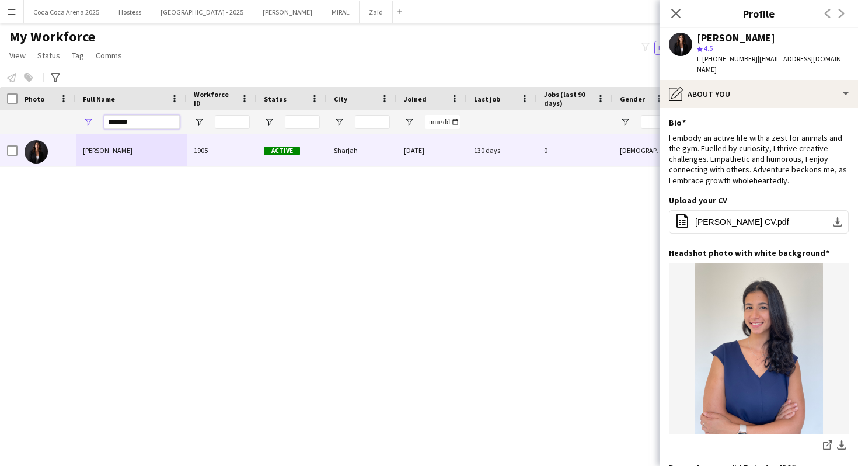
click at [154, 115] on input "*******" at bounding box center [142, 122] width 76 height 14
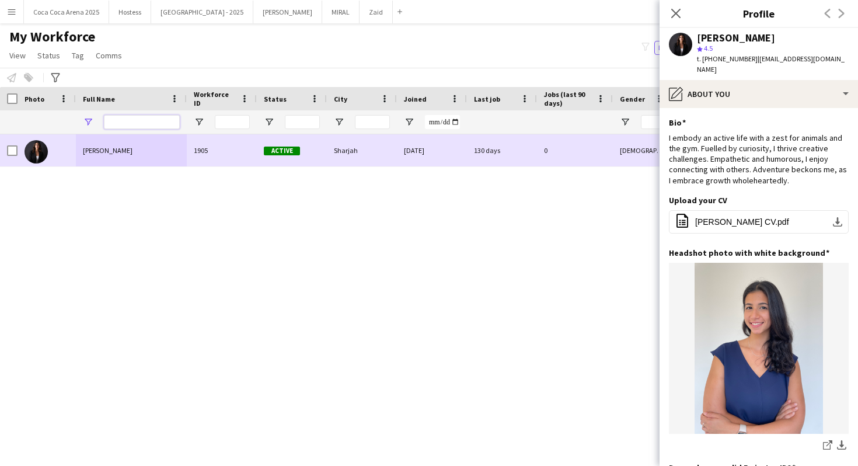
type input "*"
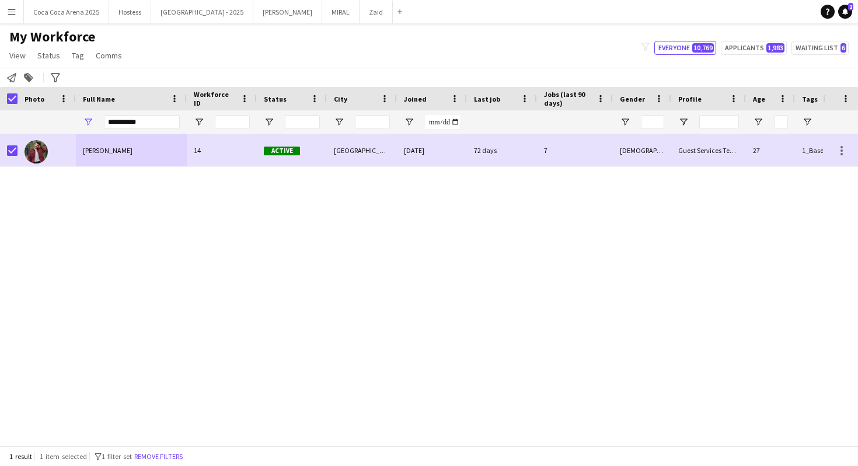
click at [137, 131] on div "**********" at bounding box center [142, 121] width 76 height 23
click at [135, 124] on input "**********" at bounding box center [142, 122] width 76 height 14
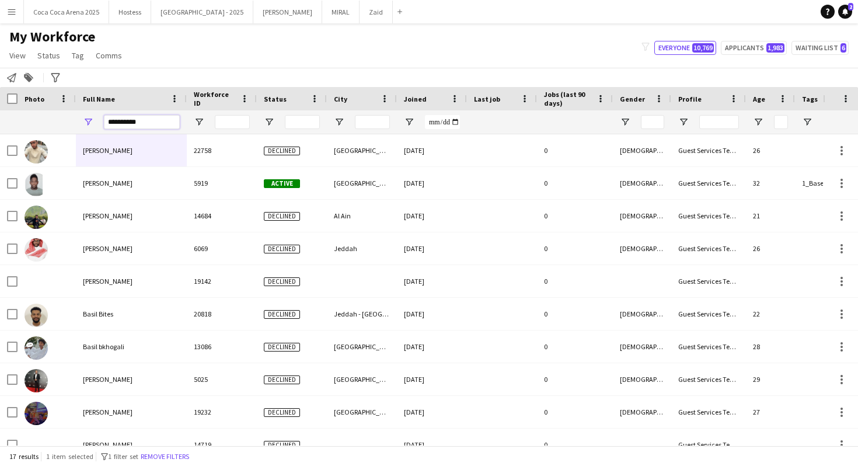
type input "**********"
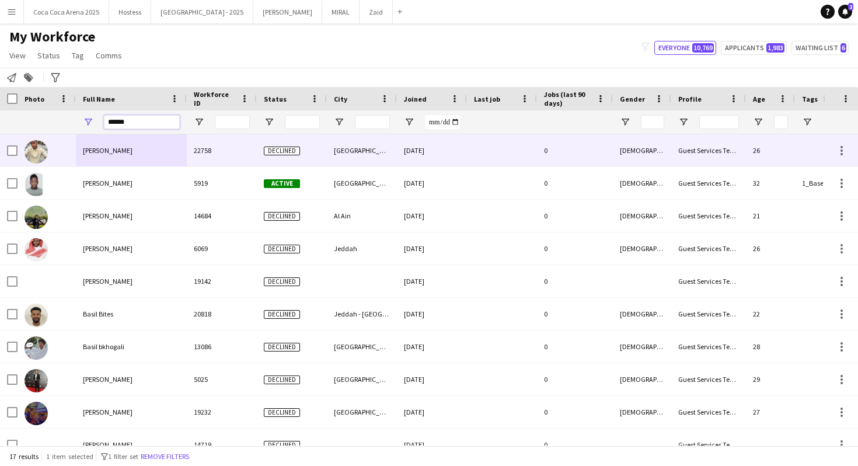
type input "*******"
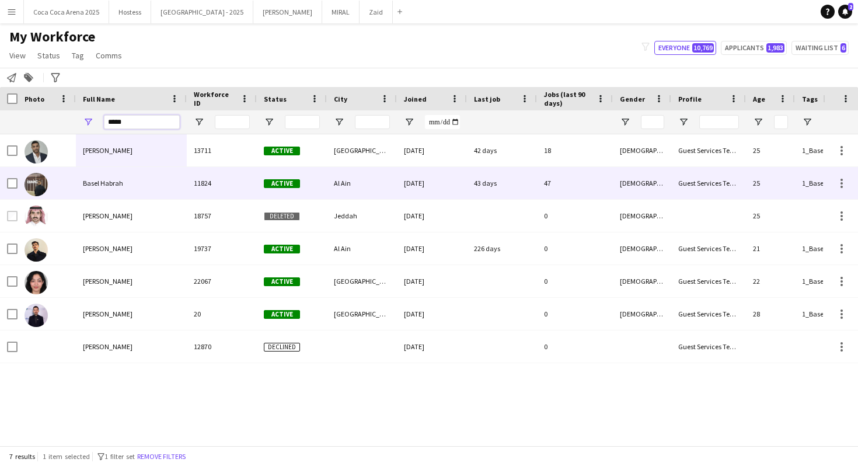
type input "*****"
click at [182, 190] on div "Basel Habrah" at bounding box center [131, 183] width 111 height 32
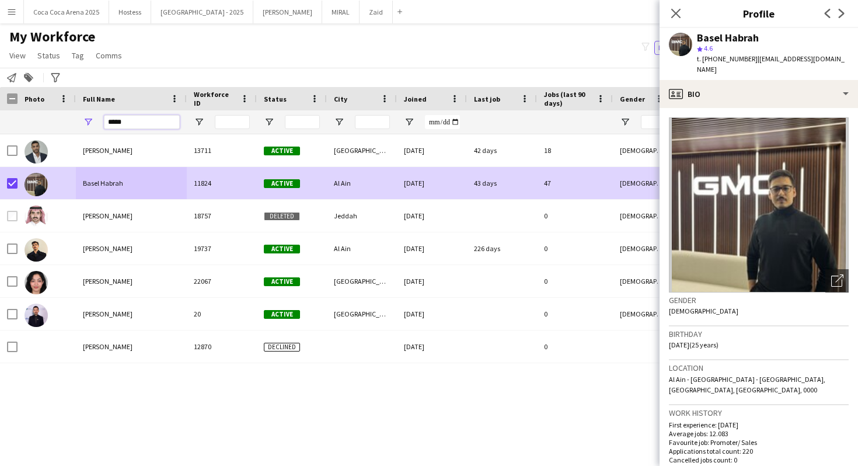
click at [129, 121] on input "*****" at bounding box center [142, 122] width 76 height 14
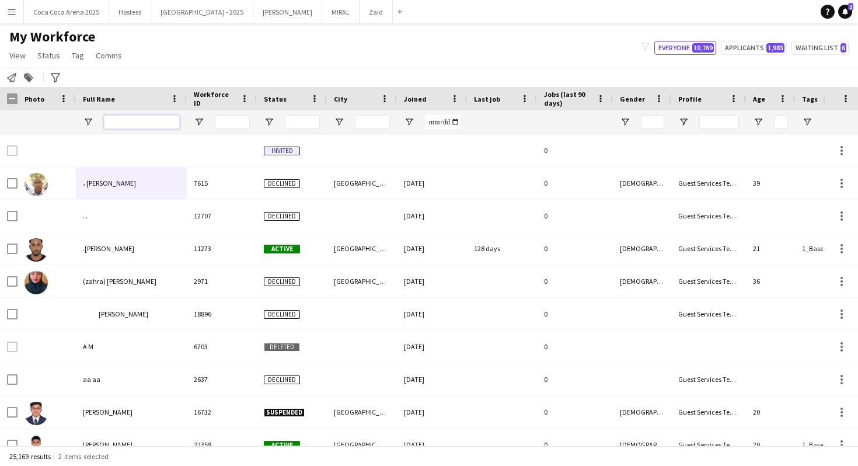
click at [137, 127] on input "Full Name Filter Input" at bounding box center [142, 122] width 76 height 14
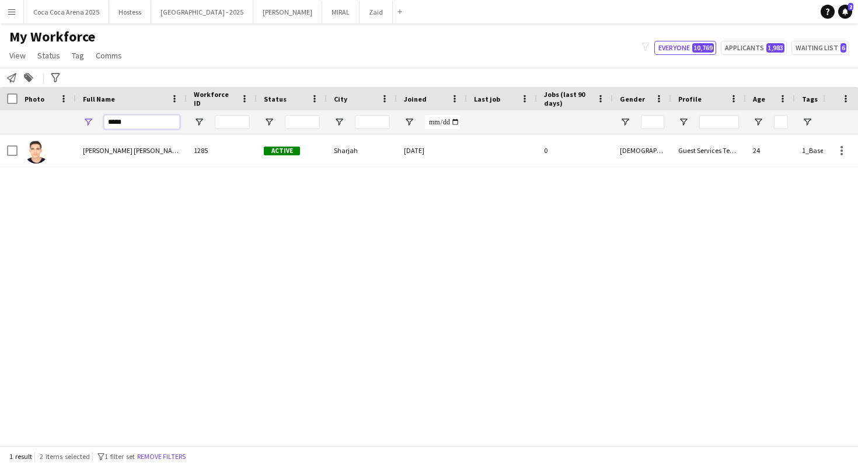
type input "****"
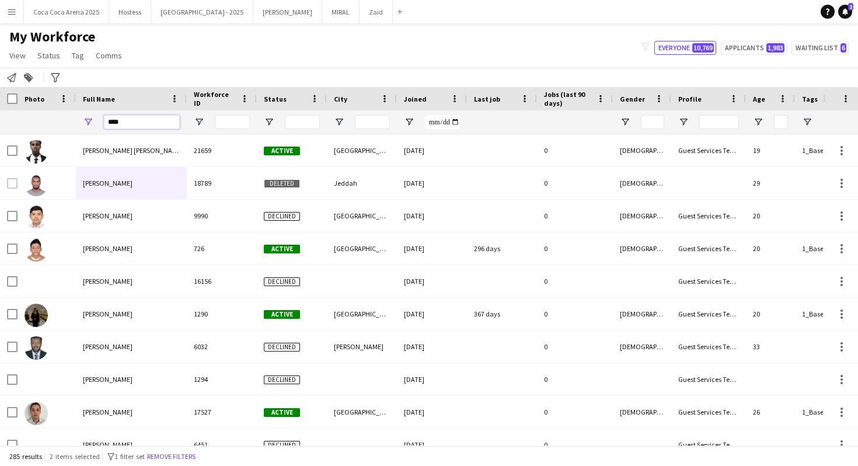
type input "*****"
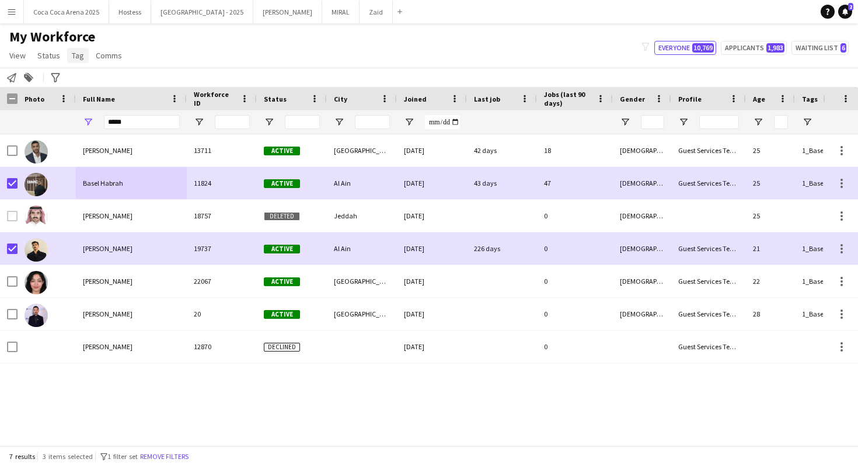
click at [80, 57] on span "Tag" at bounding box center [78, 55] width 12 height 11
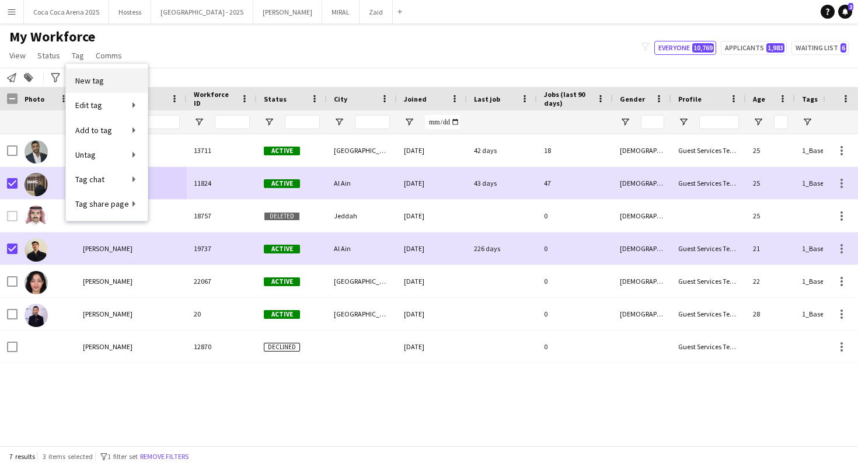
click at [109, 83] on link "New tag" at bounding box center [107, 80] width 82 height 25
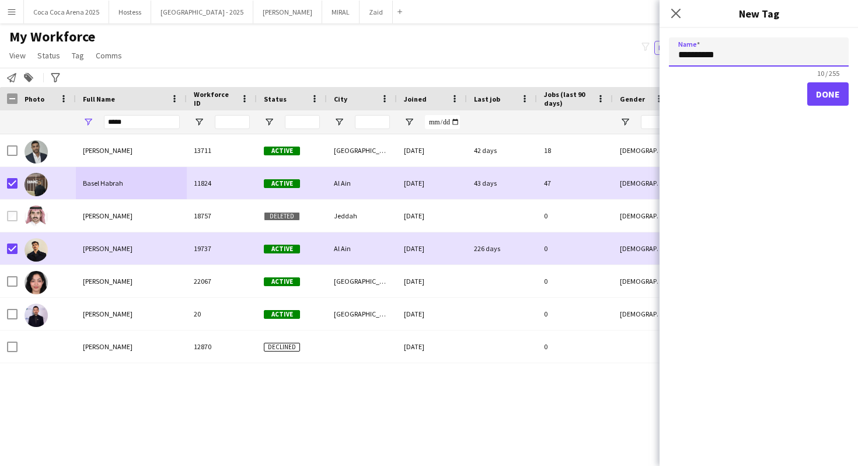
click at [726, 47] on input "*********" at bounding box center [759, 51] width 180 height 29
type input "**********"
click at [841, 90] on button "Done" at bounding box center [827, 93] width 41 height 23
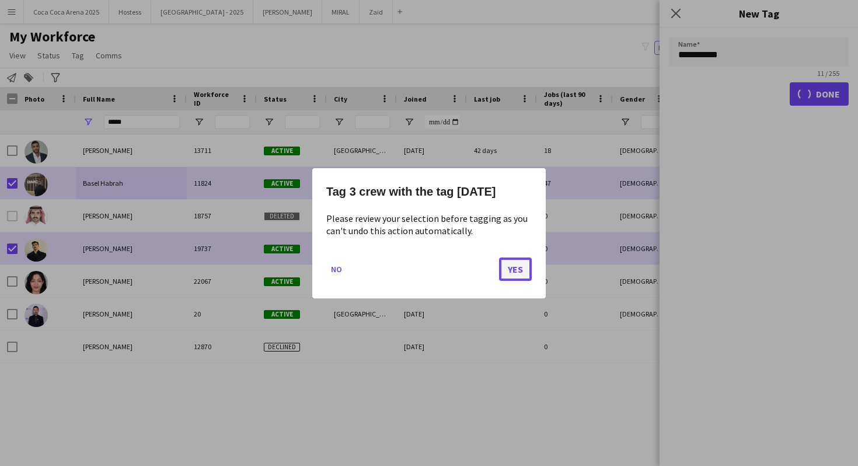
click at [518, 276] on button "Yes" at bounding box center [515, 268] width 33 height 23
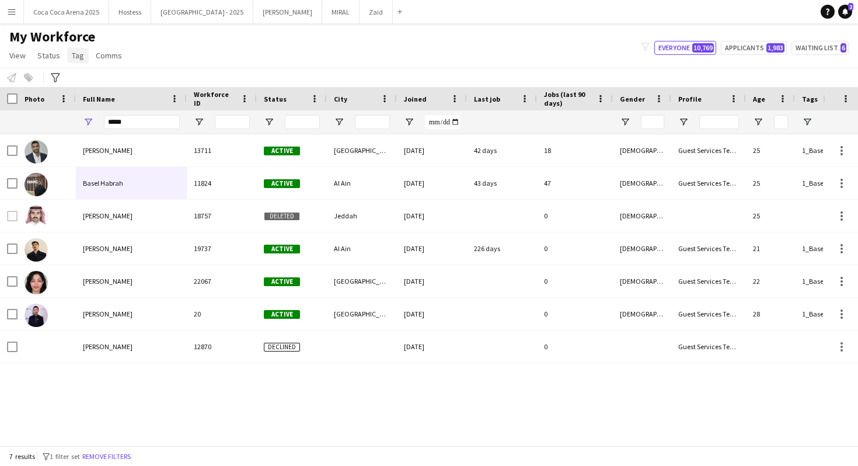
click at [78, 58] on span "Tag" at bounding box center [78, 55] width 12 height 11
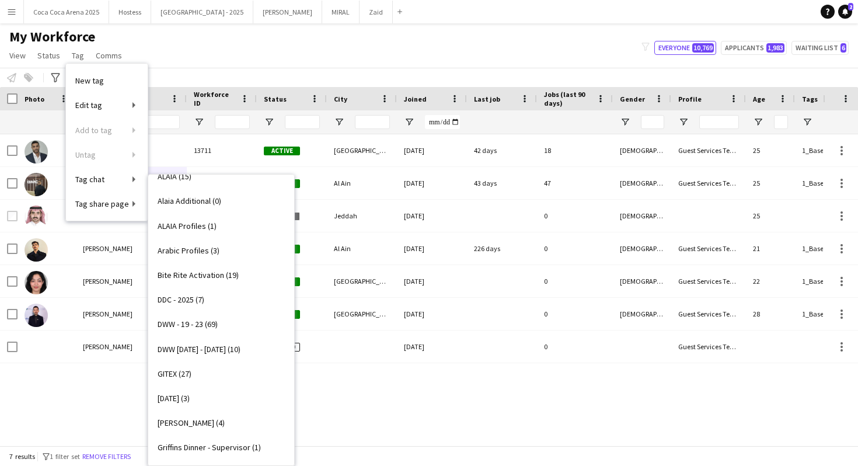
scroll to position [450, 0]
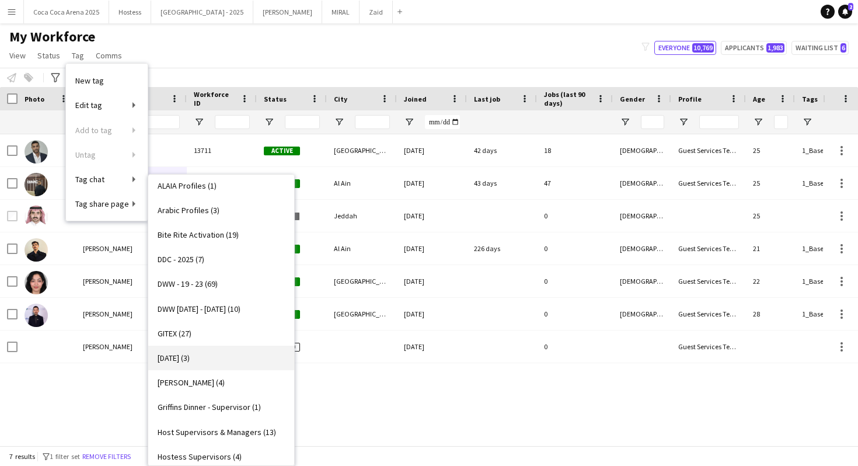
click at [211, 352] on link "[DATE] (3)" at bounding box center [221, 358] width 146 height 25
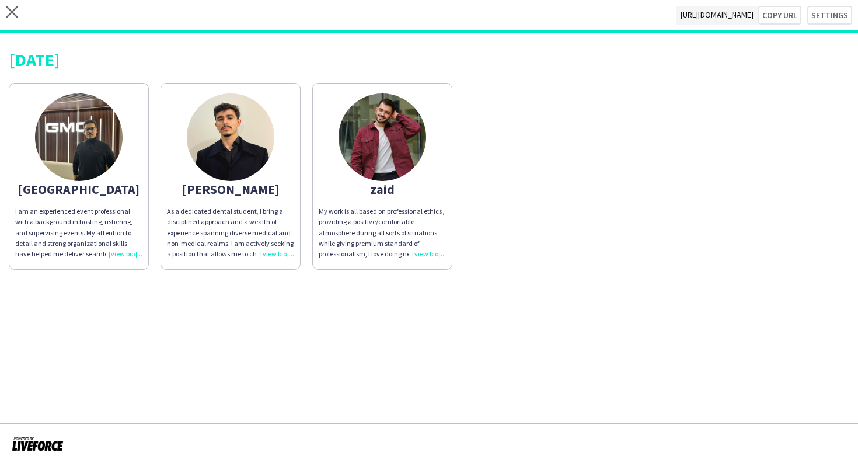
click at [806, 22] on div "close [URL][DOMAIN_NAME] Copy url Settings" at bounding box center [429, 16] width 858 height 33
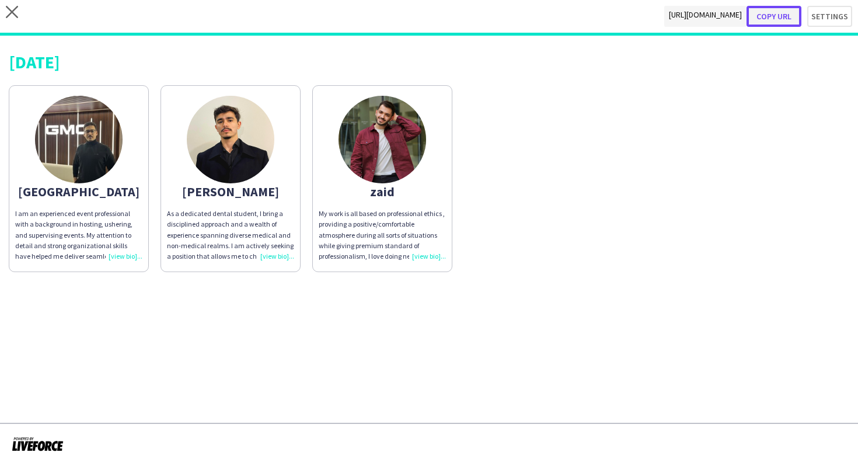
click at [802, 21] on button "Copy url" at bounding box center [774, 16] width 55 height 21
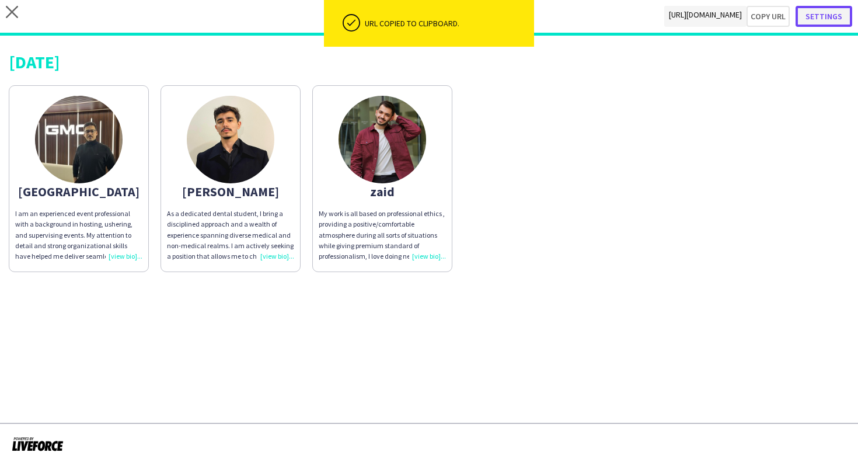
click at [812, 21] on button "Settings" at bounding box center [824, 16] width 57 height 21
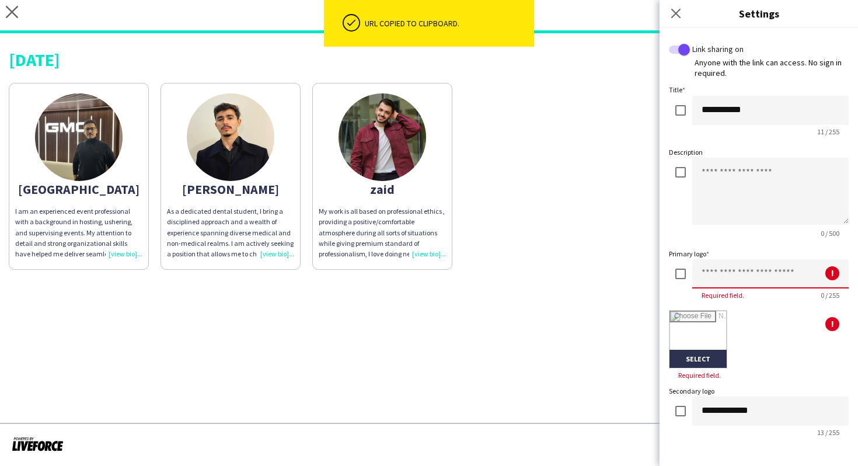
click at [726, 271] on input at bounding box center [770, 273] width 156 height 29
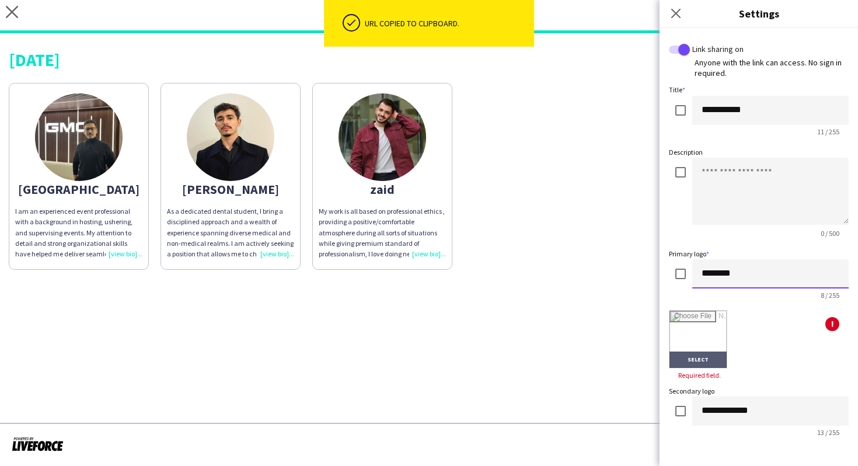
type input "********"
click at [692, 353] on input "file" at bounding box center [698, 339] width 57 height 57
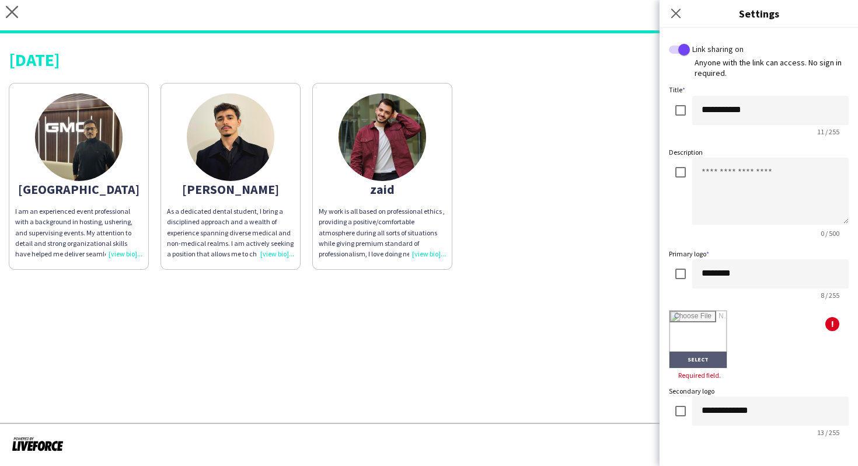
type input "**********"
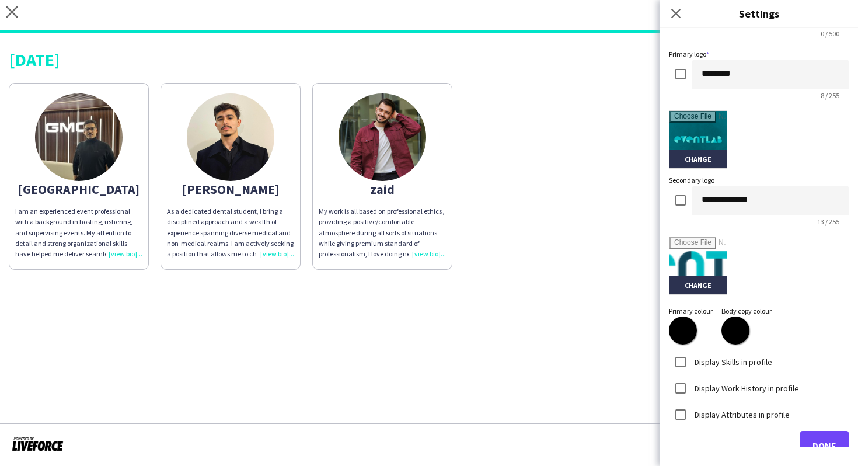
scroll to position [222, 0]
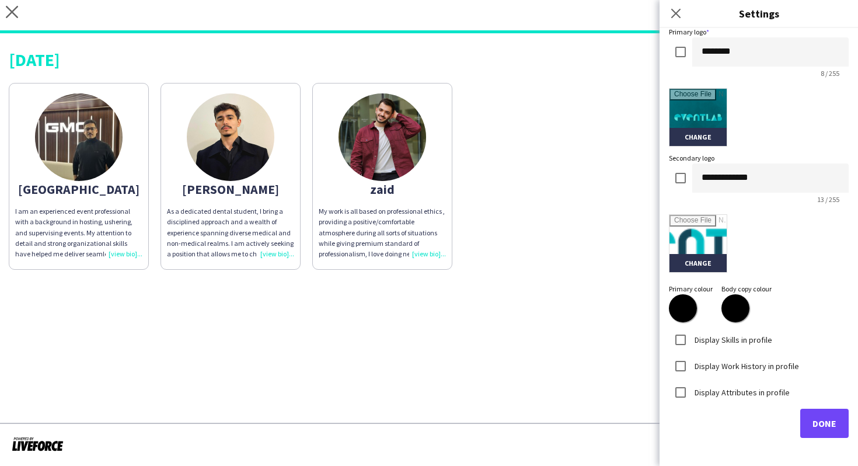
click at [739, 340] on label "Display Skills in profile" at bounding box center [732, 339] width 80 height 11
click at [748, 371] on label "Display Work History in profile" at bounding box center [745, 365] width 107 height 11
click at [748, 392] on label "Display Attributes in profile" at bounding box center [741, 392] width 98 height 11
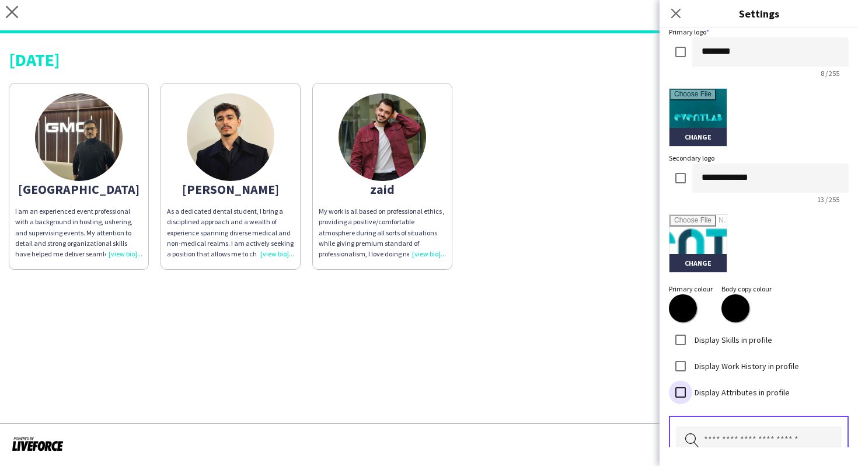
scroll to position [320, 0]
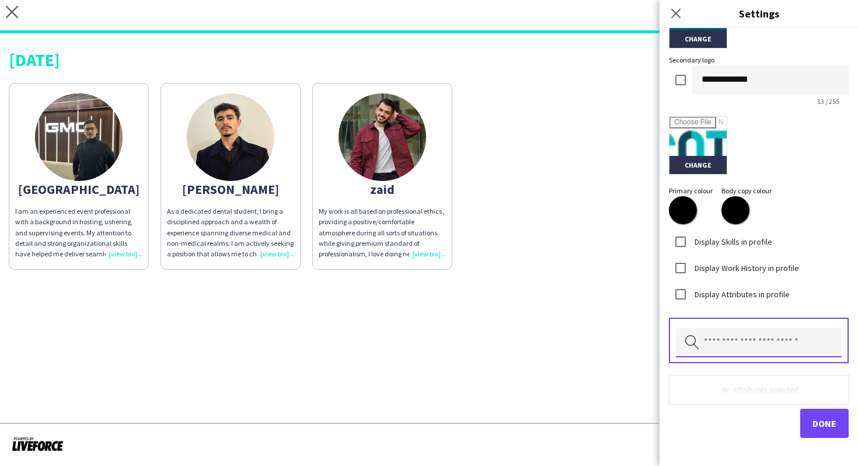
click at [736, 347] on input "text" at bounding box center [759, 342] width 166 height 29
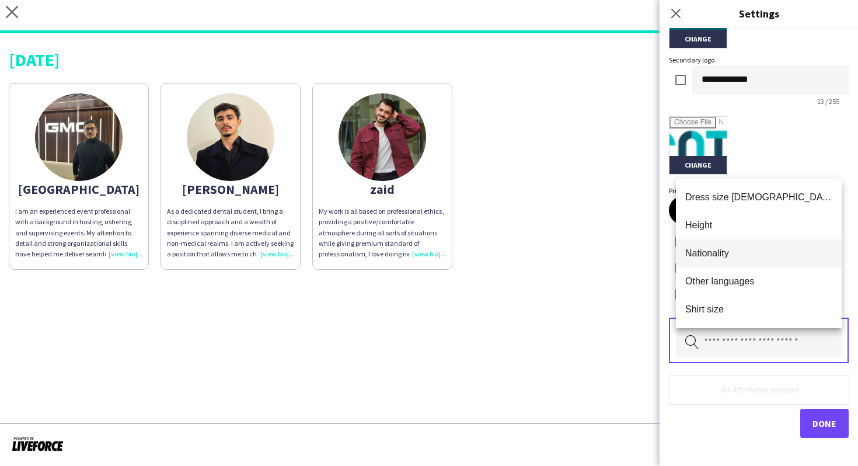
click at [729, 256] on span "Nationality" at bounding box center [758, 253] width 147 height 11
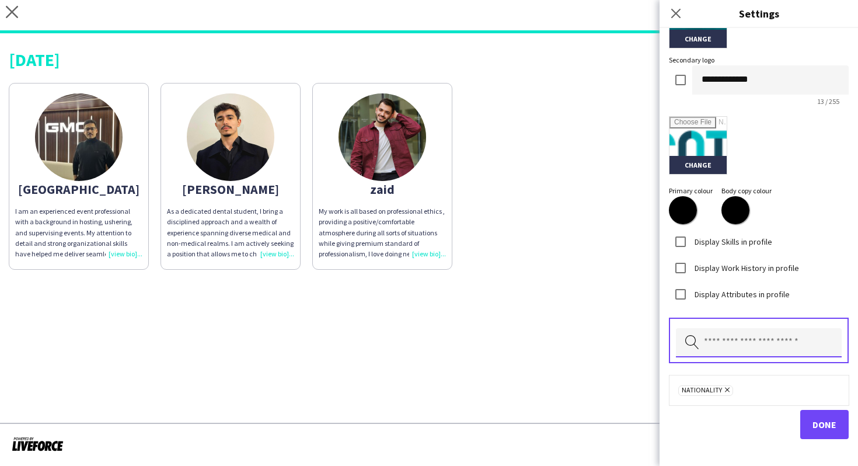
click at [736, 350] on input "text" at bounding box center [759, 342] width 166 height 29
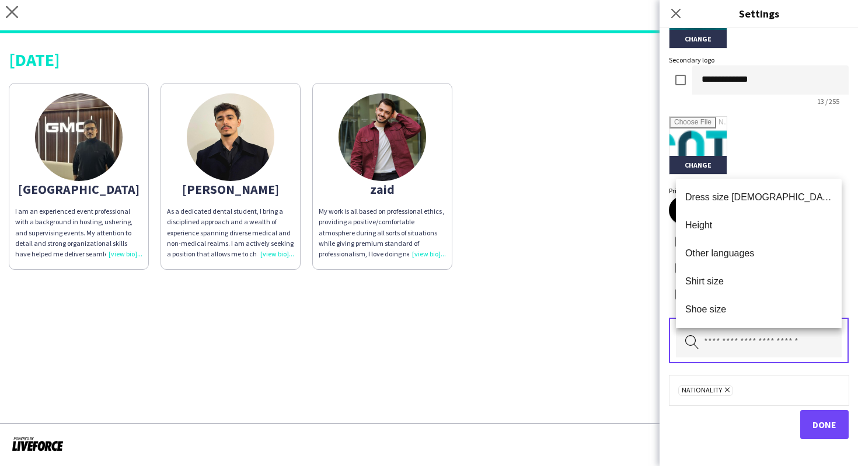
click at [722, 235] on mat-option "Height" at bounding box center [759, 225] width 166 height 28
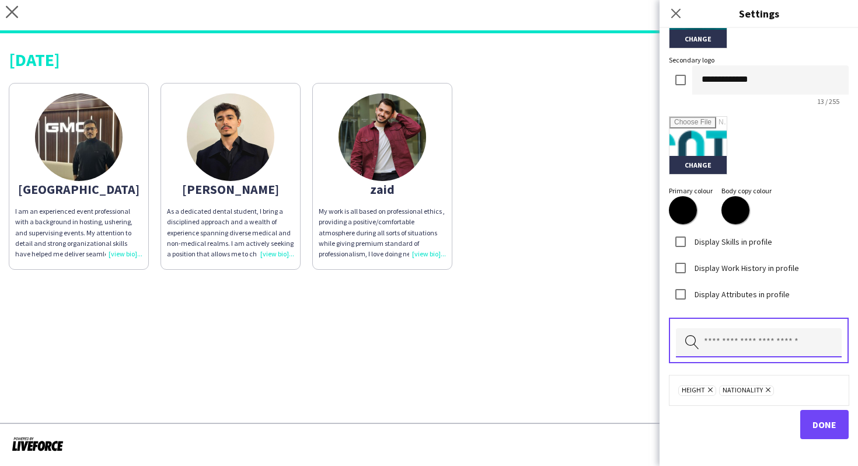
click at [740, 355] on input "text" at bounding box center [759, 342] width 166 height 29
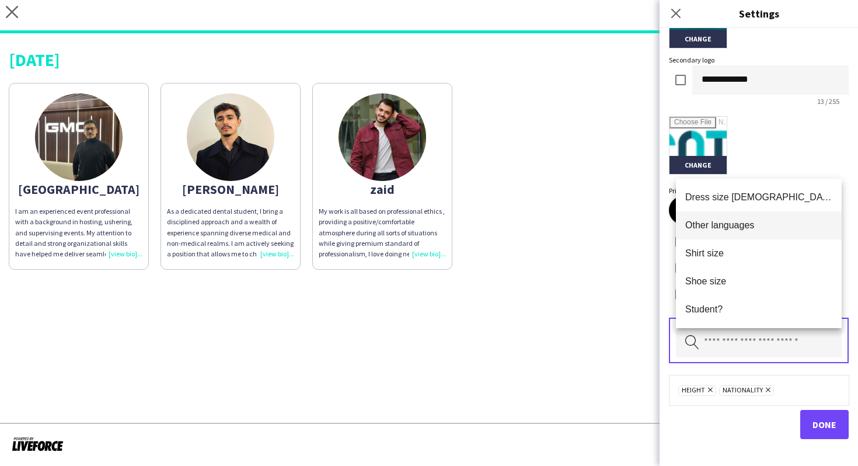
click at [734, 232] on mat-option "Other languages" at bounding box center [759, 225] width 166 height 28
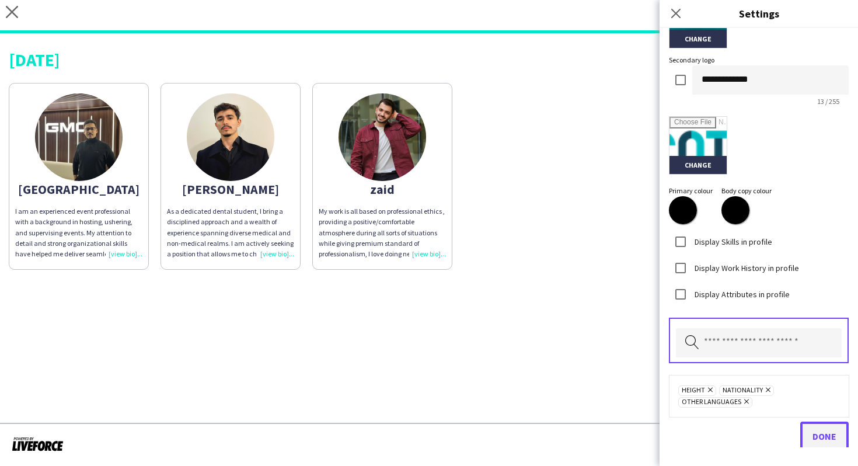
click at [828, 433] on span "Done" at bounding box center [825, 436] width 24 height 12
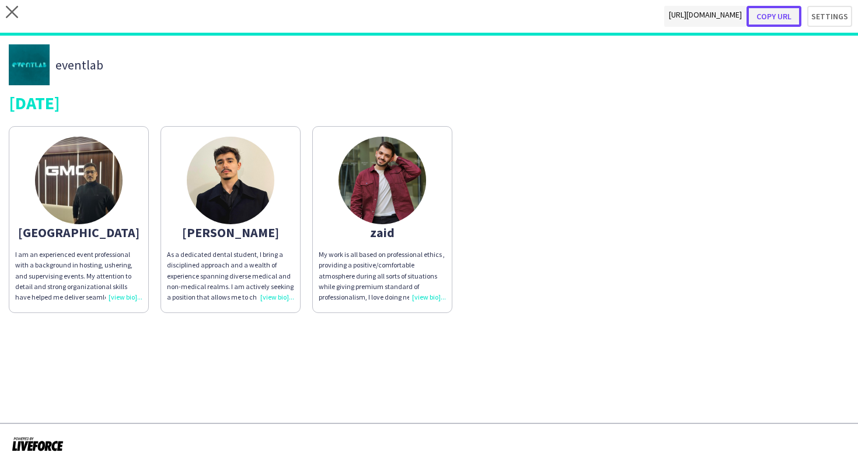
click at [779, 20] on button "Copy url" at bounding box center [774, 16] width 55 height 21
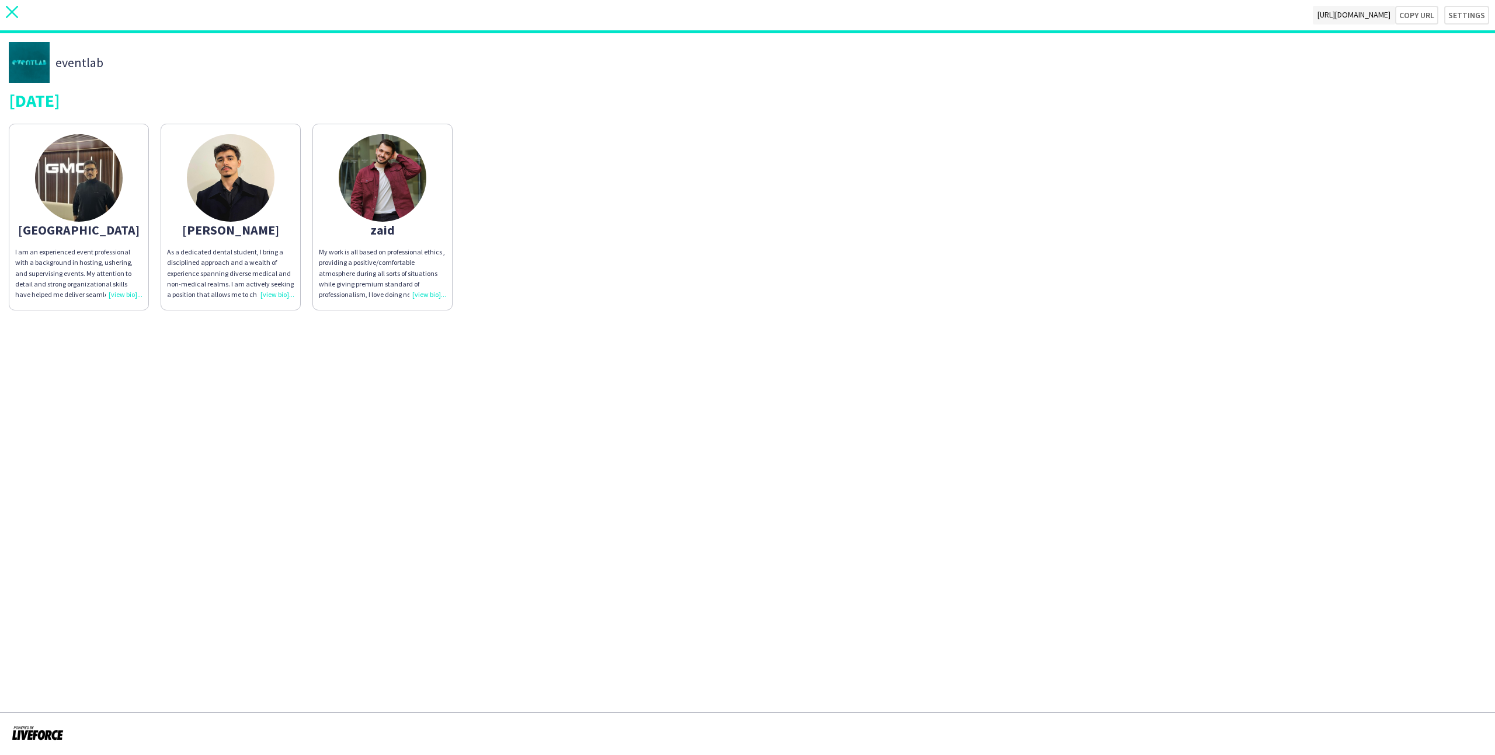
click at [16, 7] on icon at bounding box center [12, 12] width 12 height 12
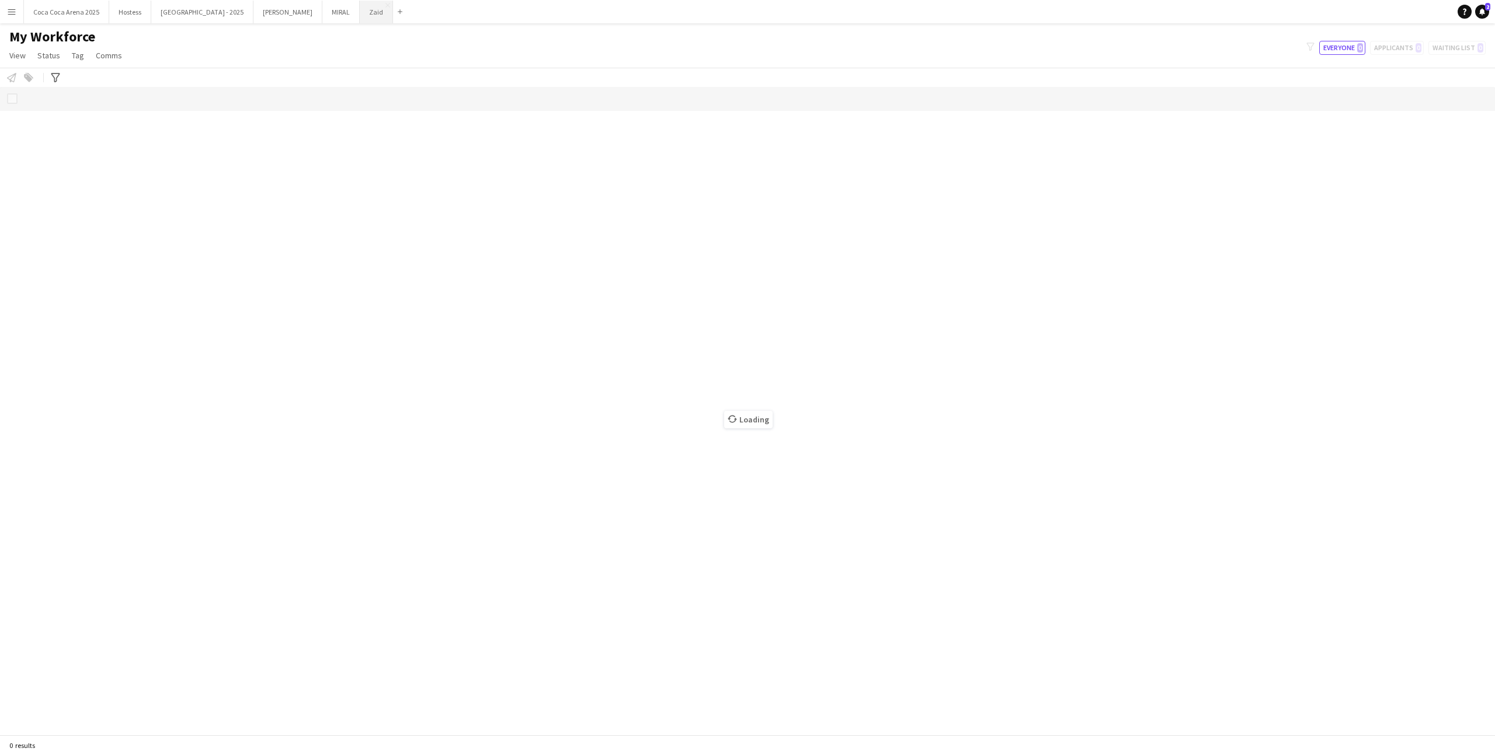
click at [360, 10] on button "Zaid Close" at bounding box center [376, 12] width 33 height 23
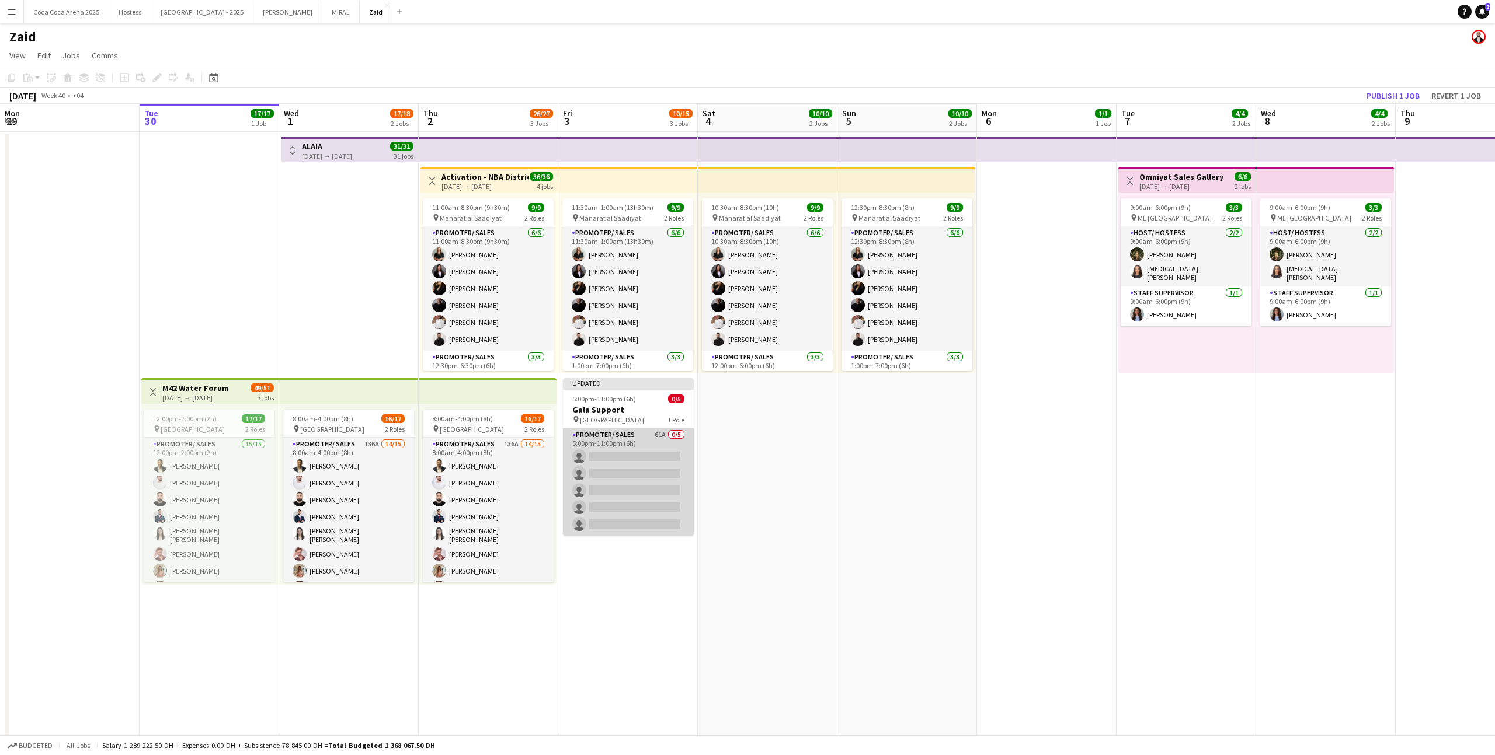
click at [624, 474] on app-card-role "Promoter/ Sales 61A 0/5 5:00pm-11:00pm (6h) single-neutral-actions single-neutr…" at bounding box center [628, 482] width 131 height 107
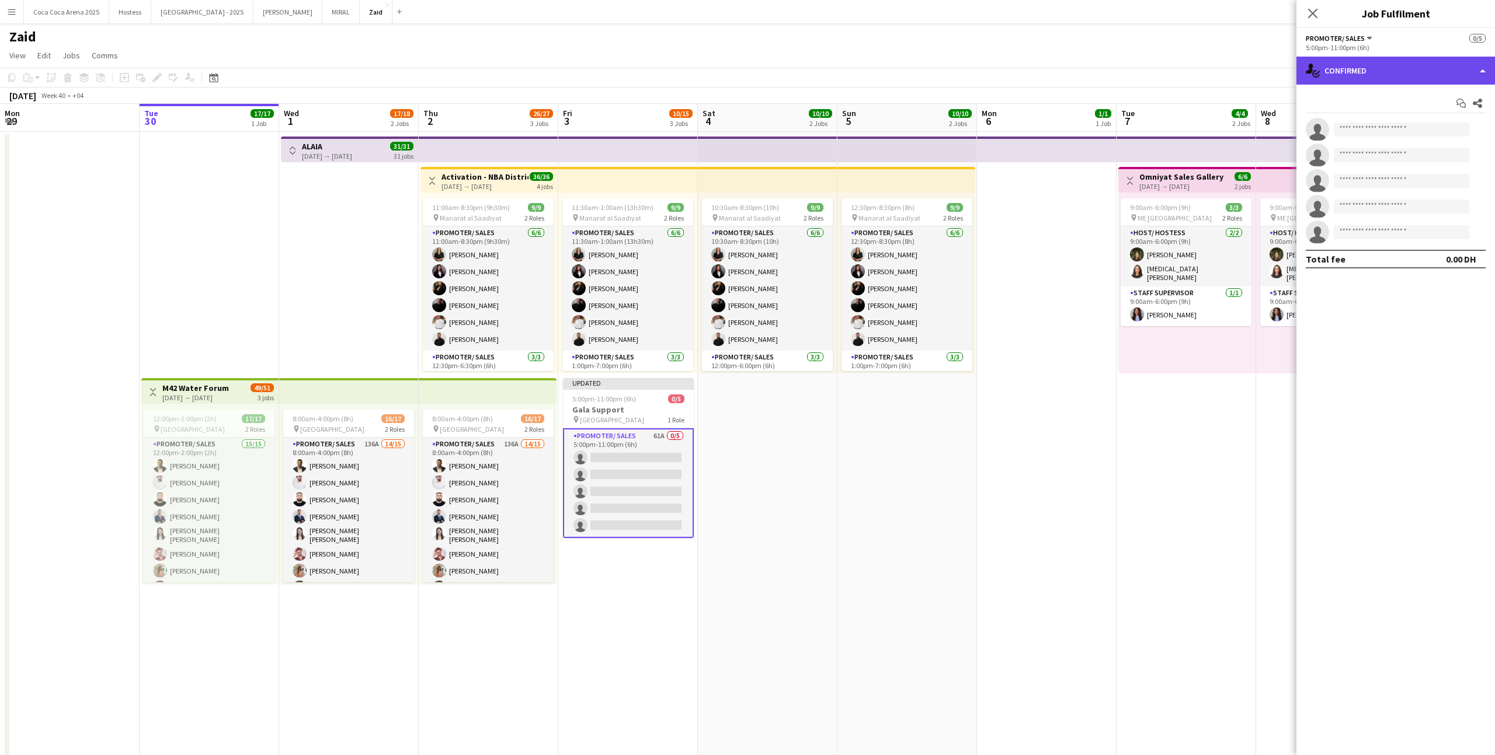
click at [1376, 83] on div "single-neutral-actions-check-2 Confirmed" at bounding box center [1395, 71] width 199 height 28
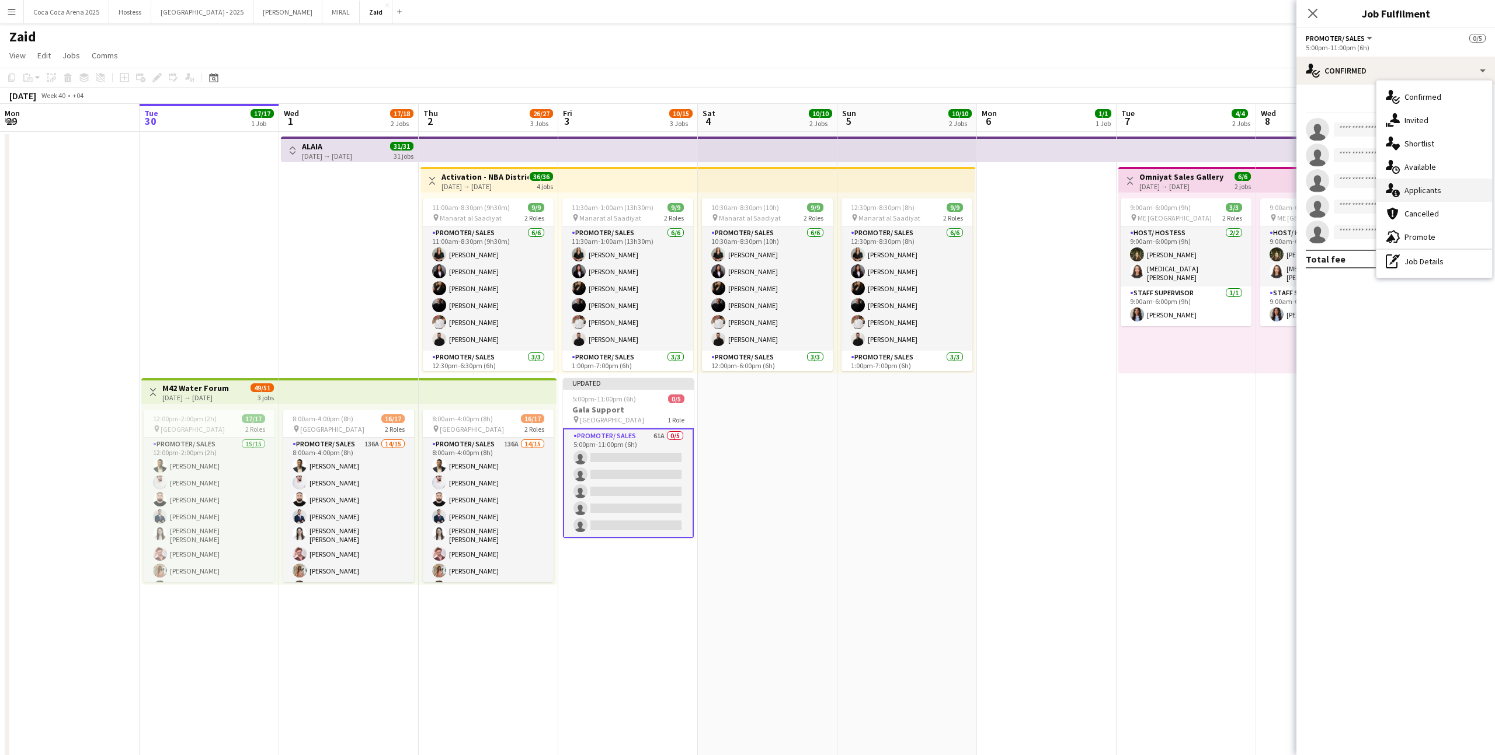
click at [1440, 185] on span "Applicants" at bounding box center [1422, 190] width 37 height 11
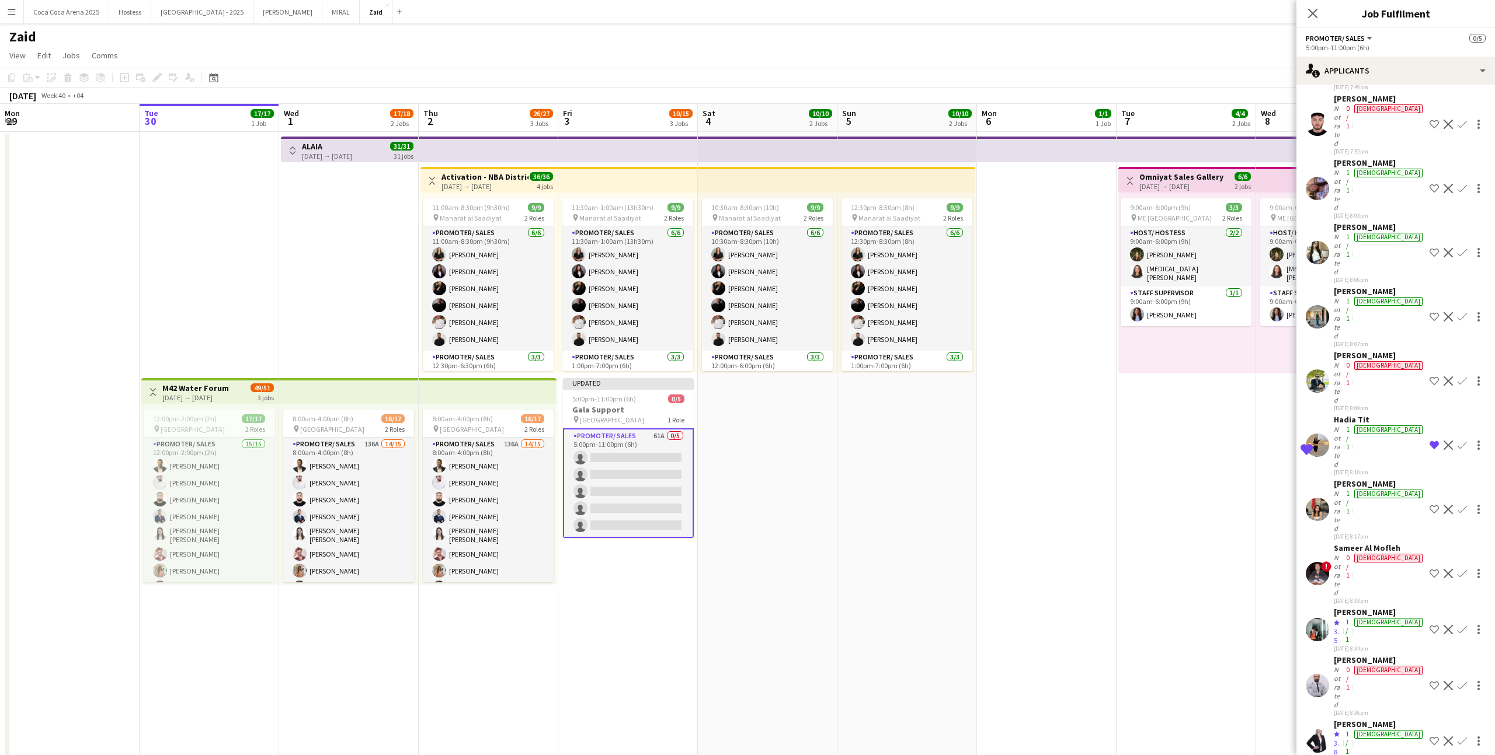
scroll to position [1228, 0]
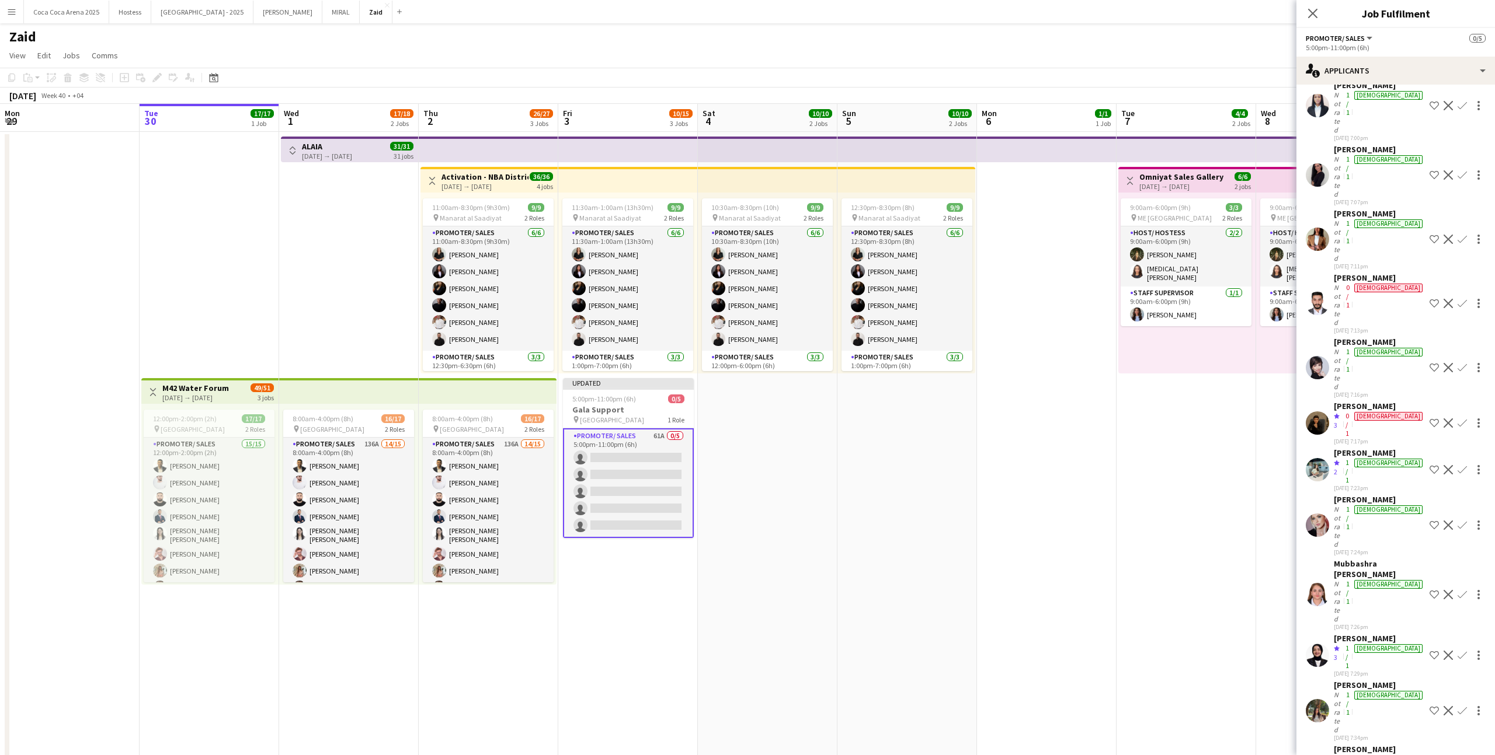
scroll to position [0, 0]
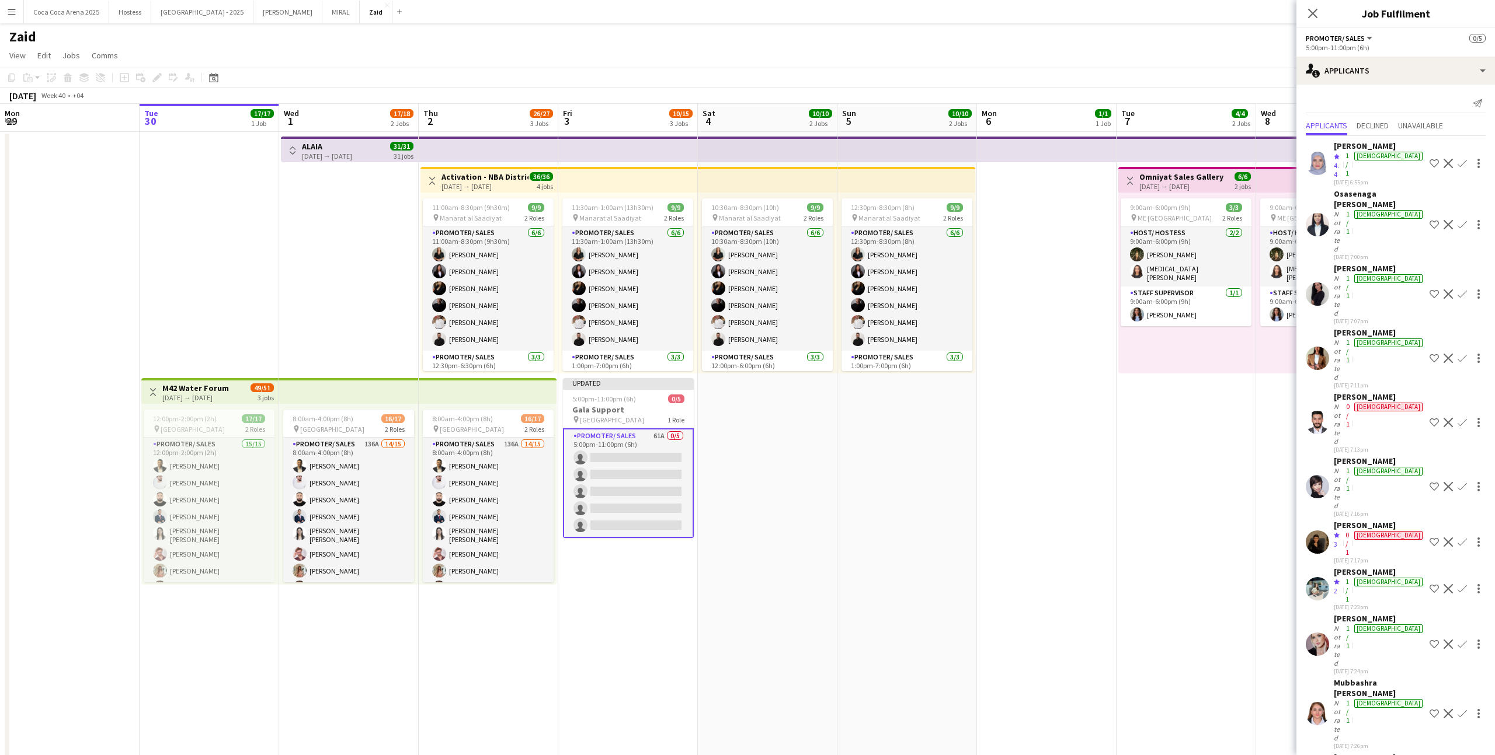
click at [1338, 328] on div "Honney Masillones" at bounding box center [1378, 333] width 91 height 11
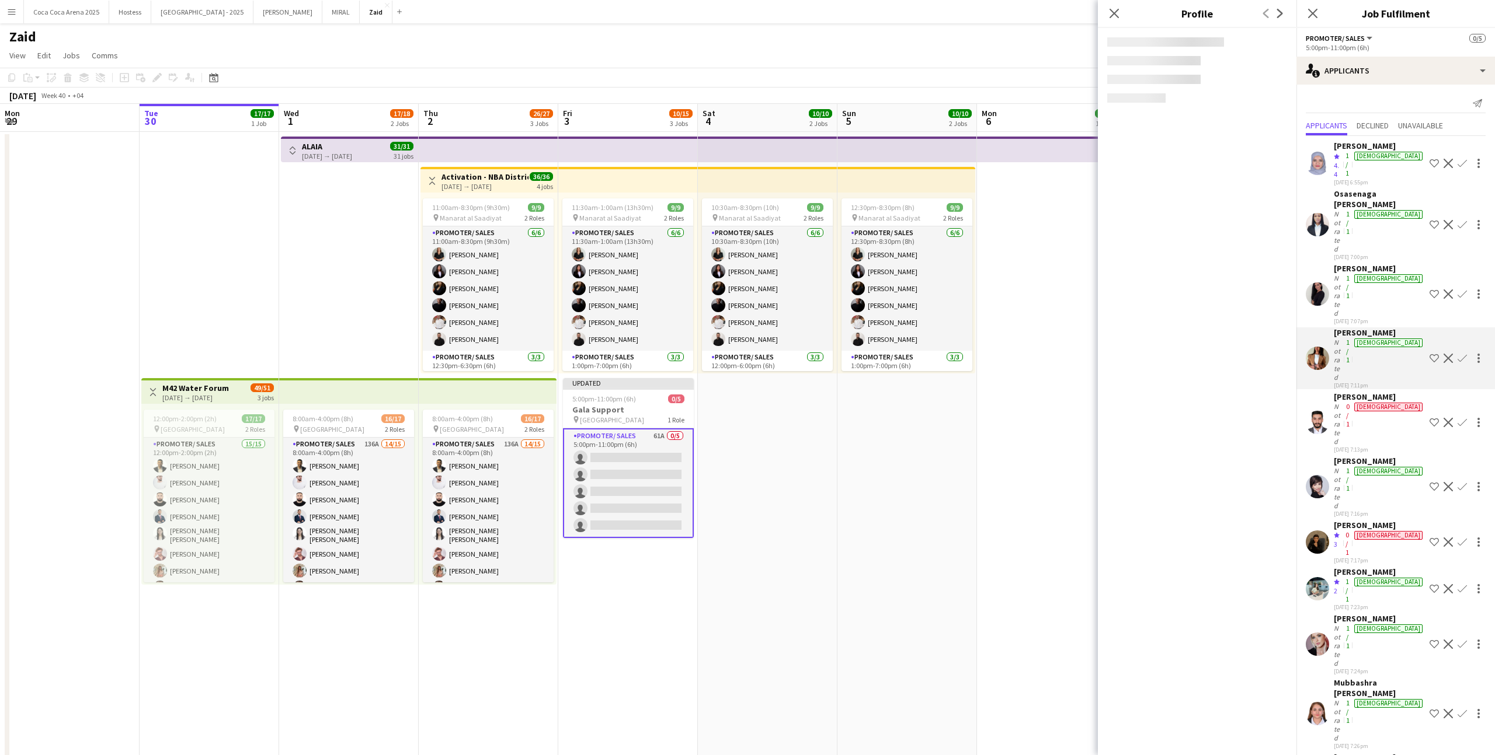
click at [1359, 567] on div "Aya Cheaito" at bounding box center [1378, 572] width 91 height 11
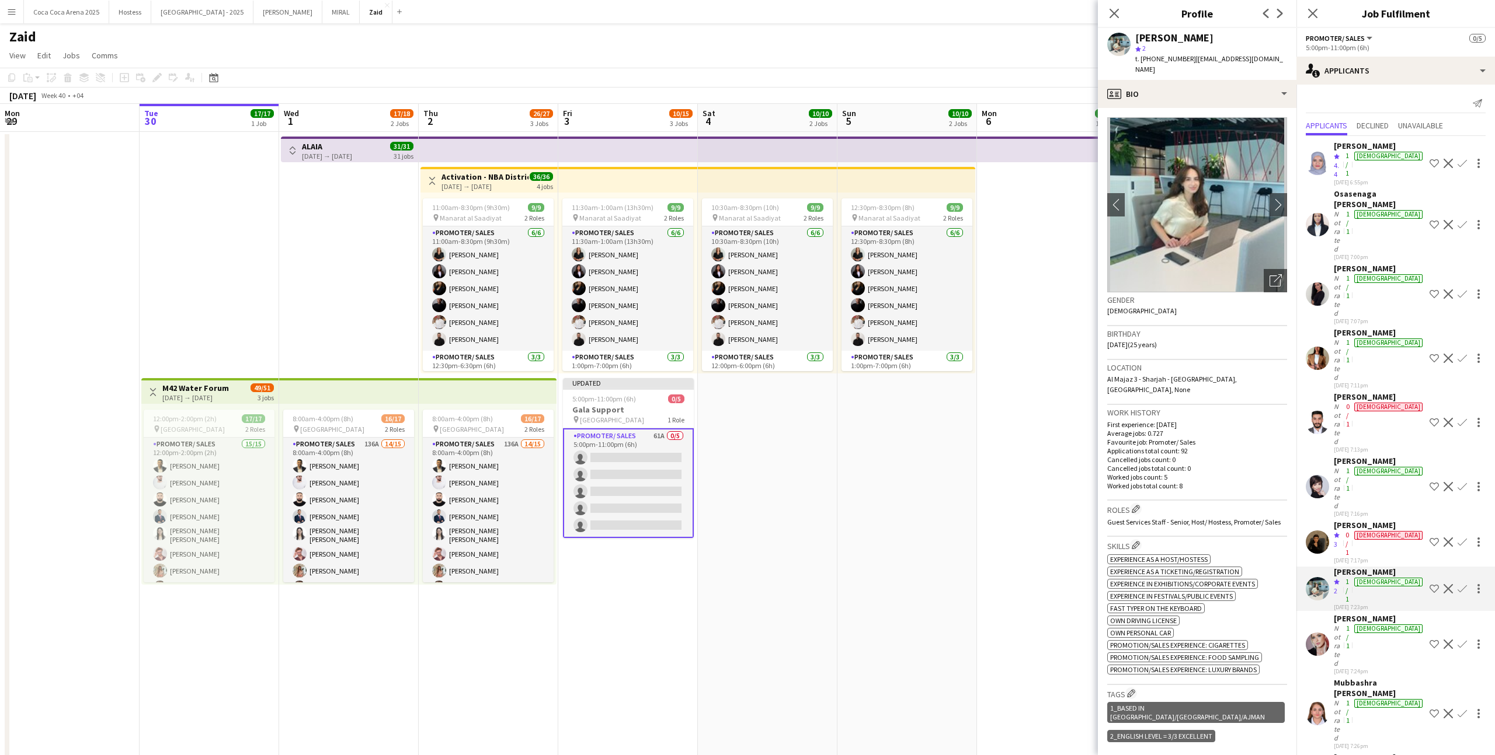
click at [1353, 678] on div "Mubbashra Shamim" at bounding box center [1378, 688] width 91 height 21
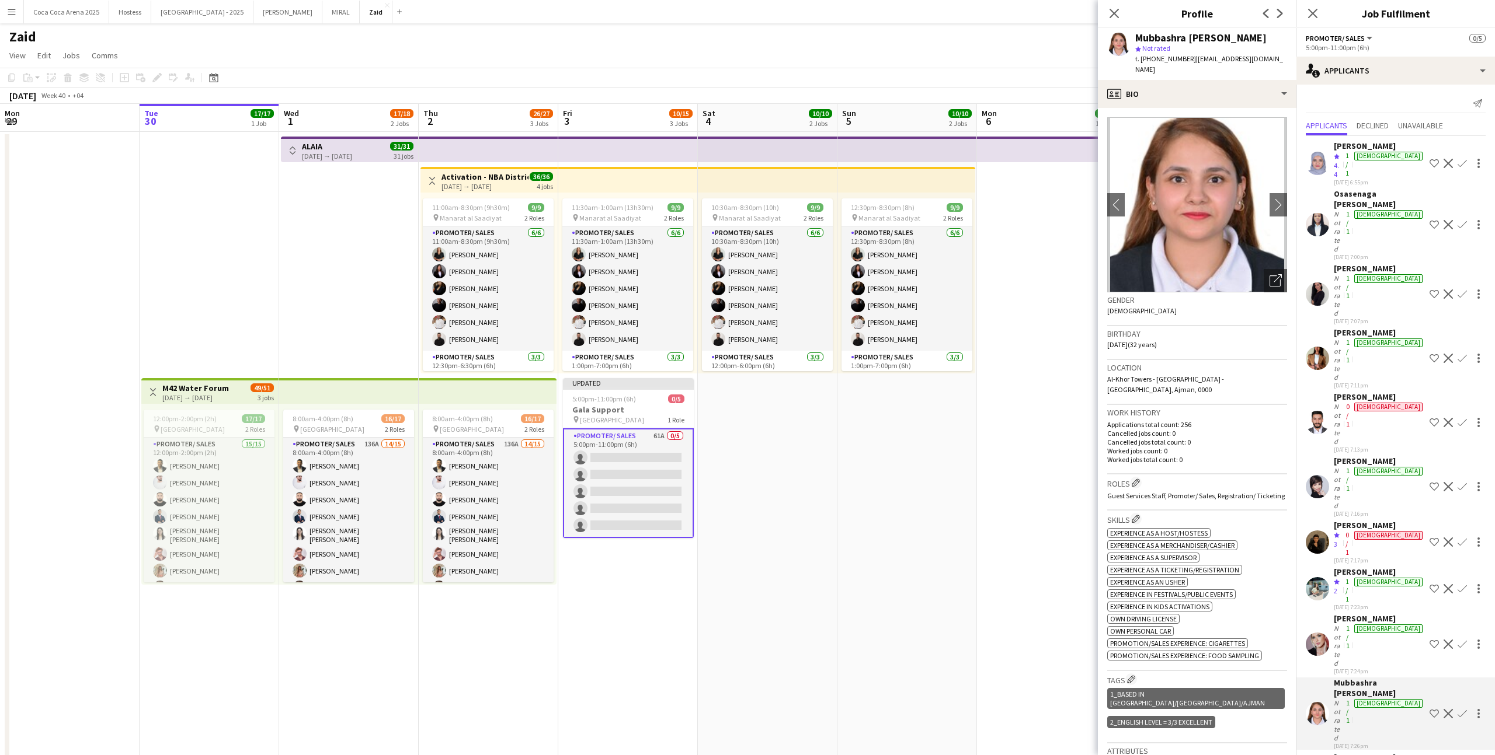
click at [1369, 755] on div "female" at bounding box center [1388, 768] width 68 height 9
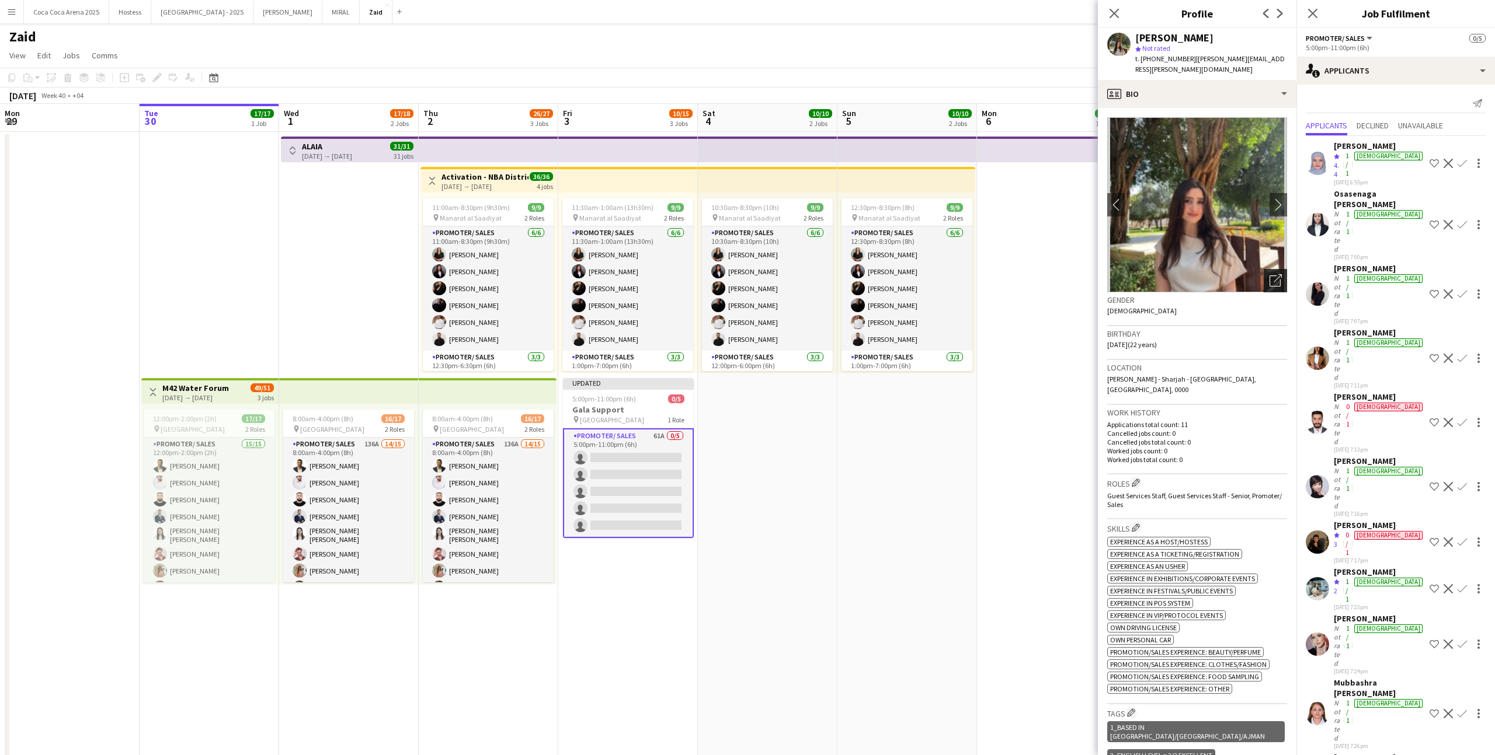
click at [1274, 274] on icon "Open photos pop-in" at bounding box center [1275, 280] width 12 height 12
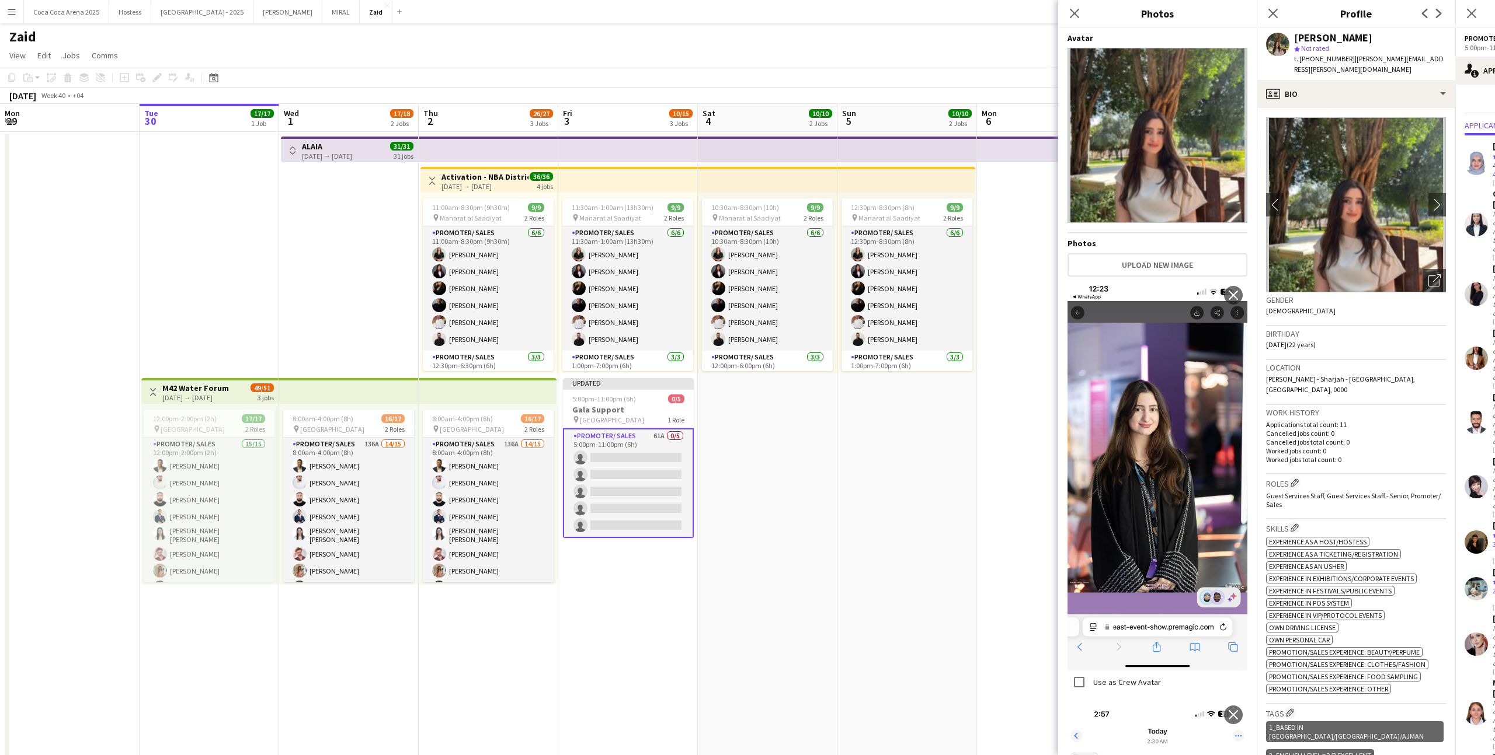
click at [1345, 490] on div "Roles Edit crew company roles Guest Services Staff, Guest Services Staff - Seni…" at bounding box center [1356, 497] width 180 height 45
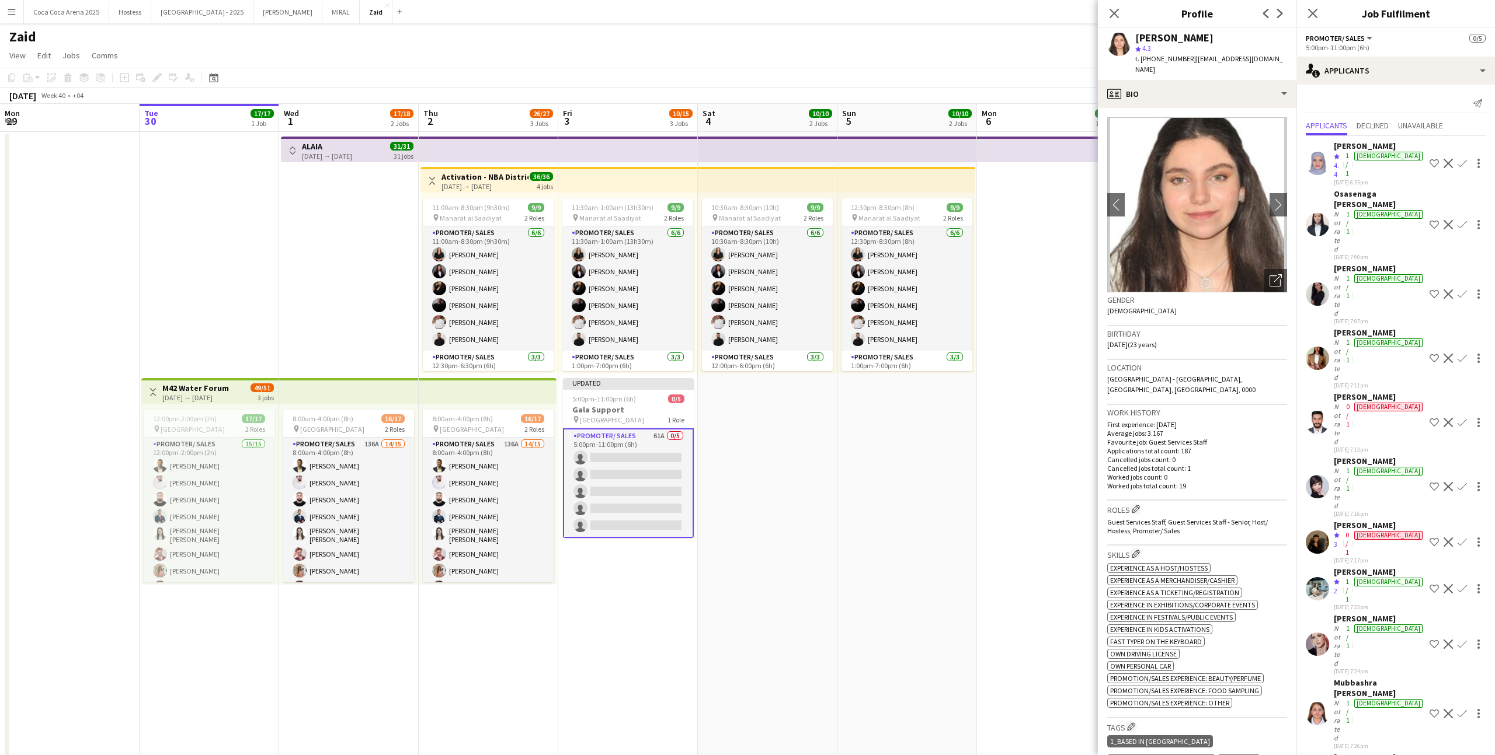
click at [1277, 252] on img at bounding box center [1197, 204] width 180 height 175
click at [1277, 274] on icon "Open photos pop-in" at bounding box center [1275, 280] width 12 height 12
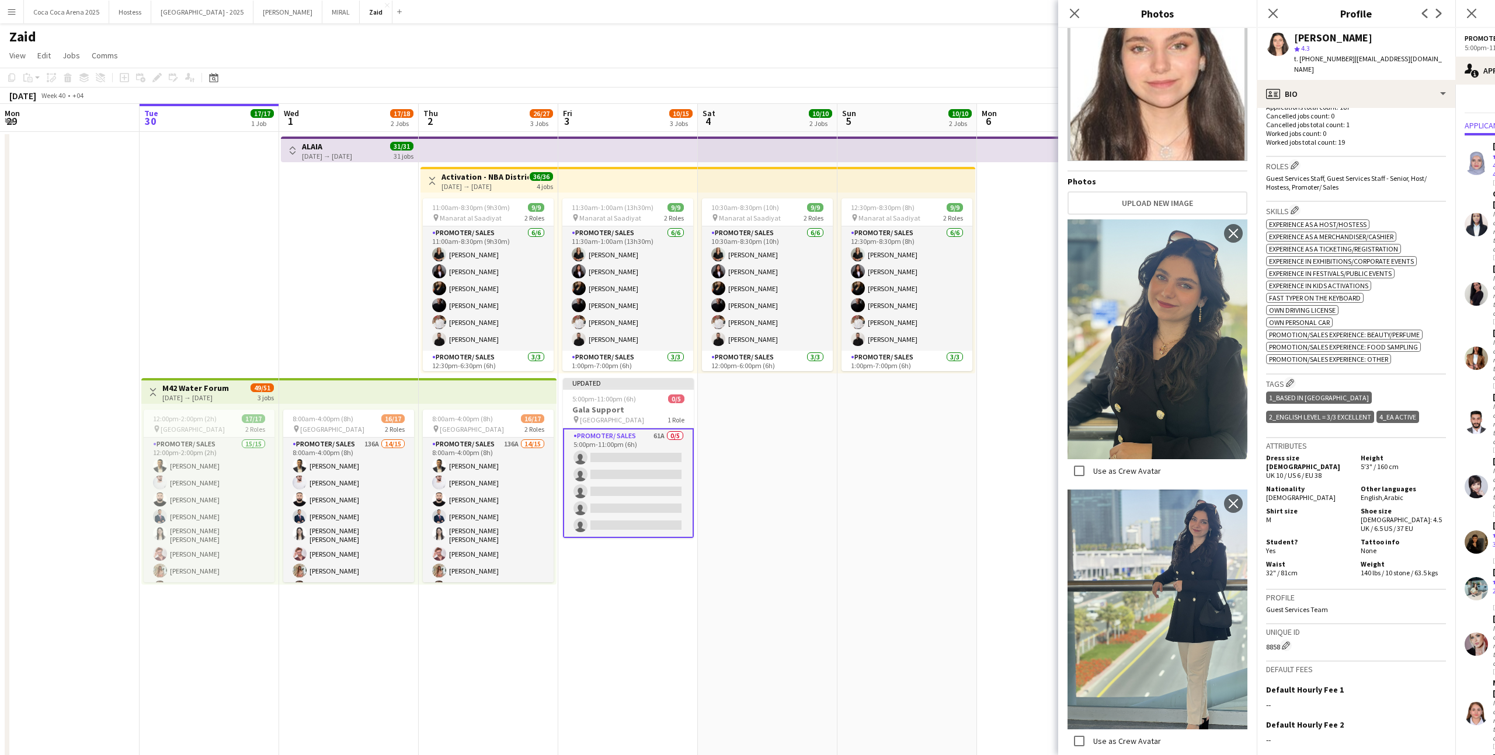
scroll to position [437, 0]
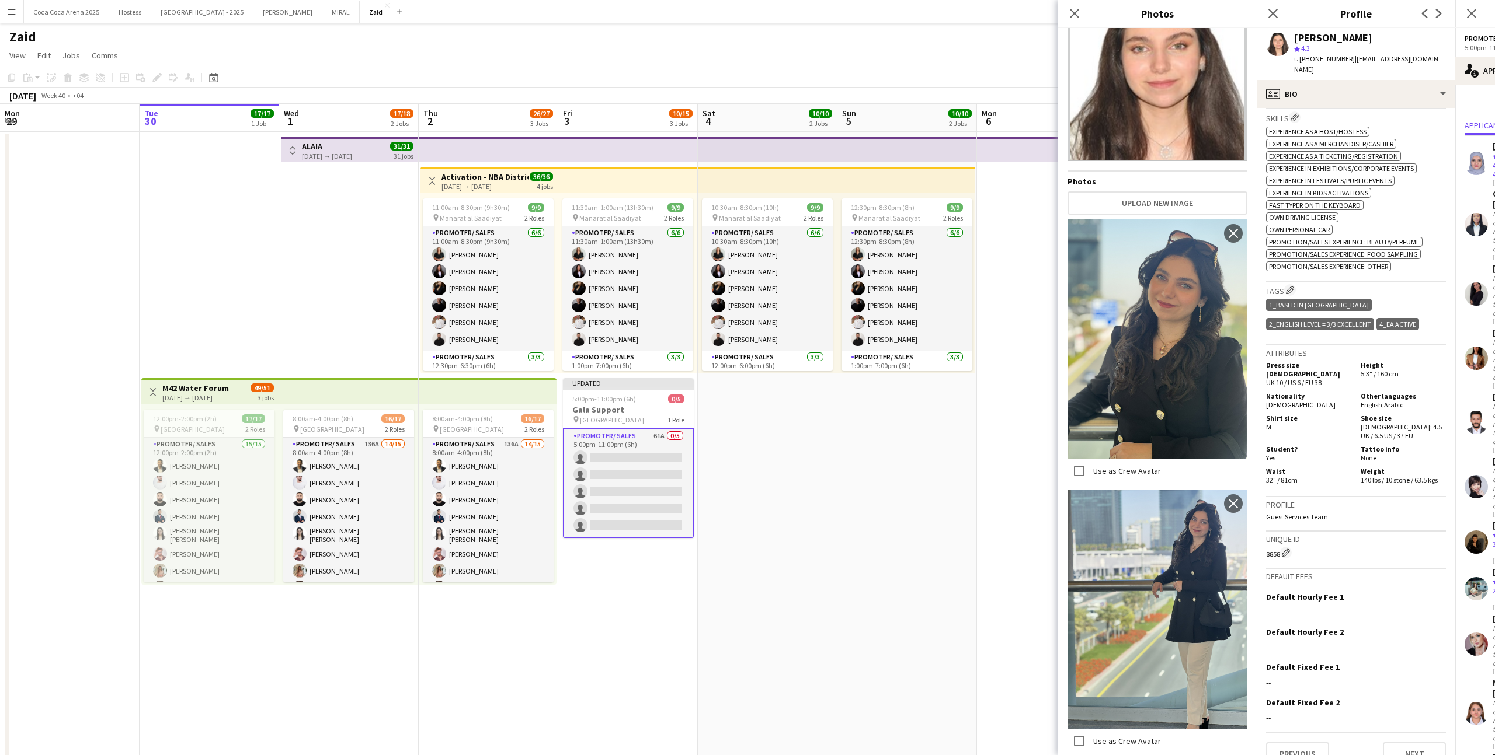
click at [1378, 534] on h3 "Unique ID" at bounding box center [1356, 539] width 180 height 11
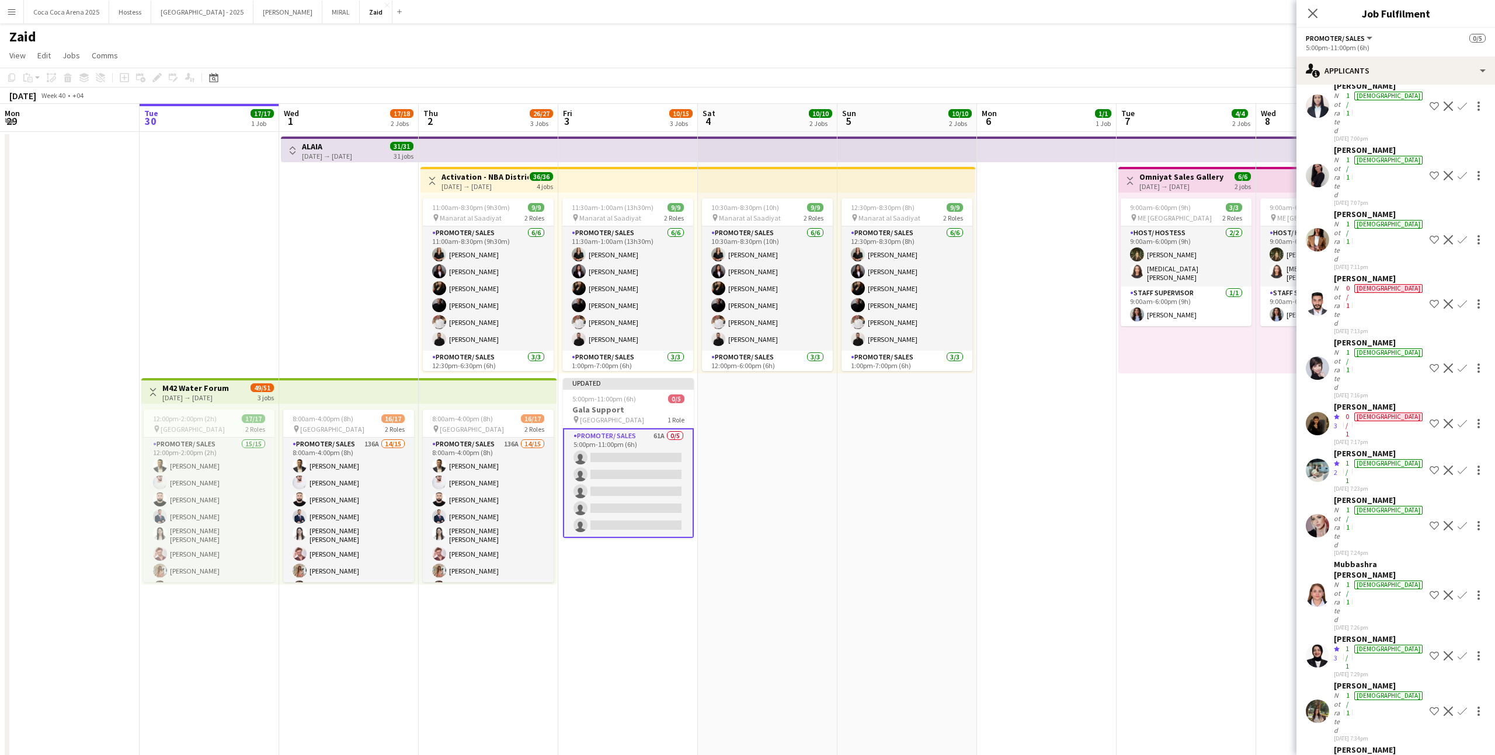
scroll to position [124, 0]
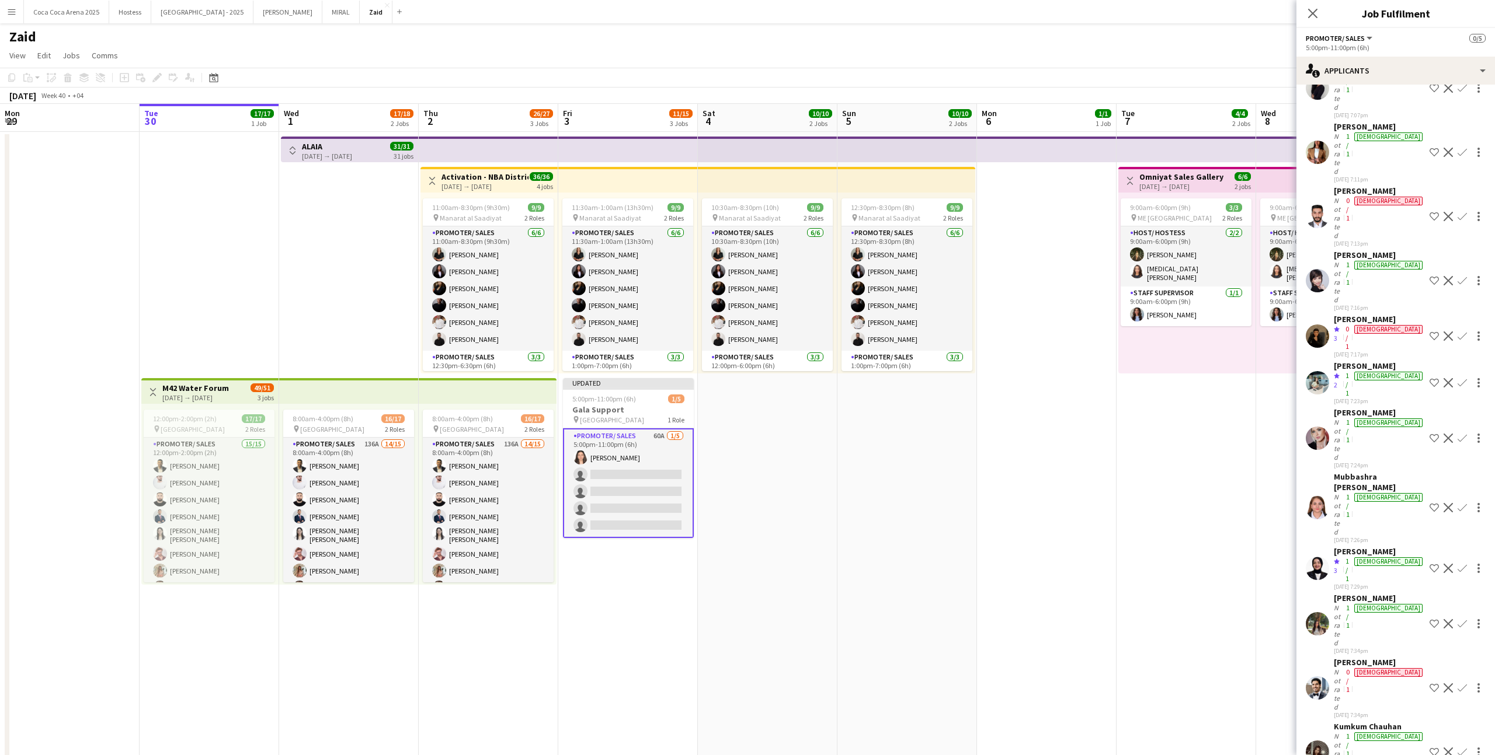
scroll to position [207, 0]
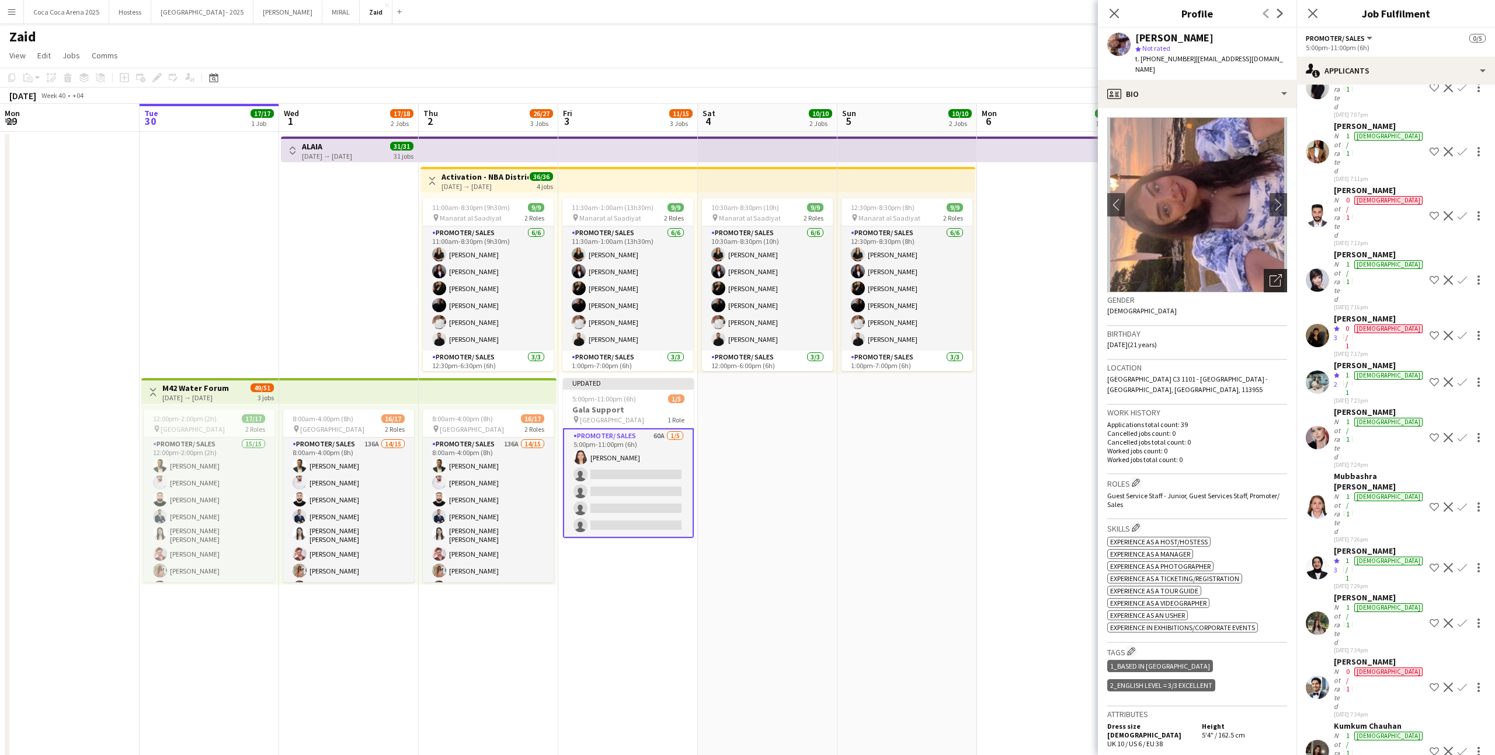
click at [1277, 274] on icon "Open photos pop-in" at bounding box center [1275, 280] width 12 height 12
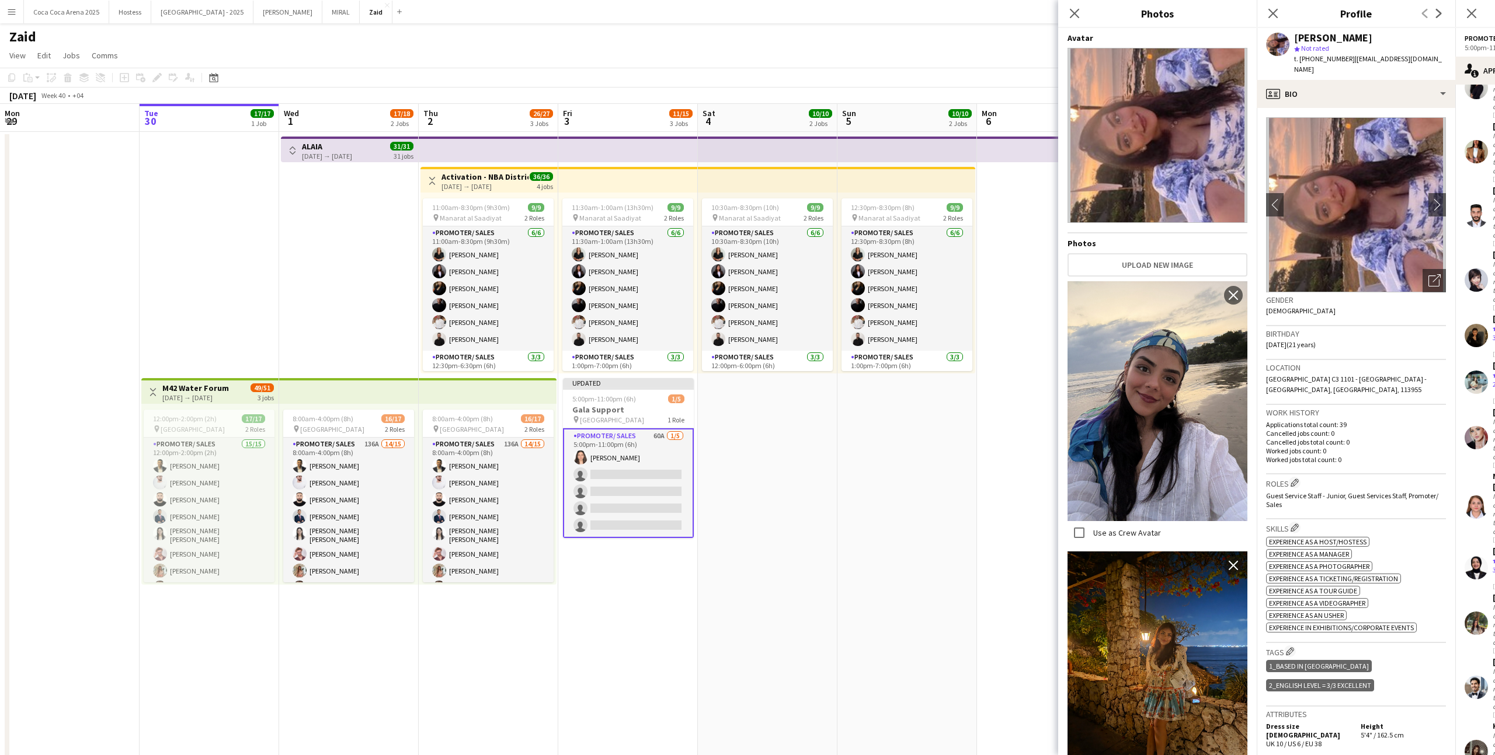
click at [1350, 408] on h3 "Work history" at bounding box center [1356, 413] width 180 height 11
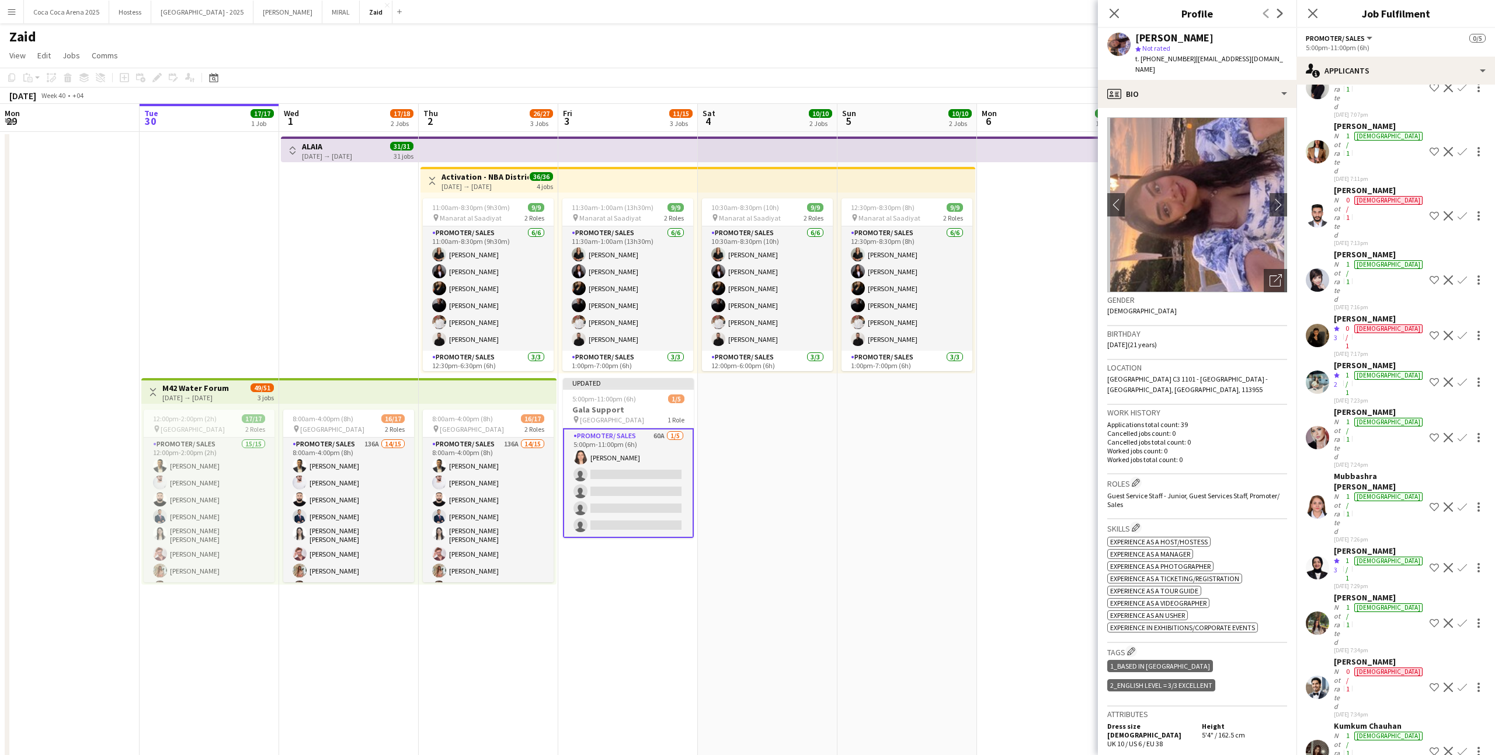
scroll to position [238, 0]
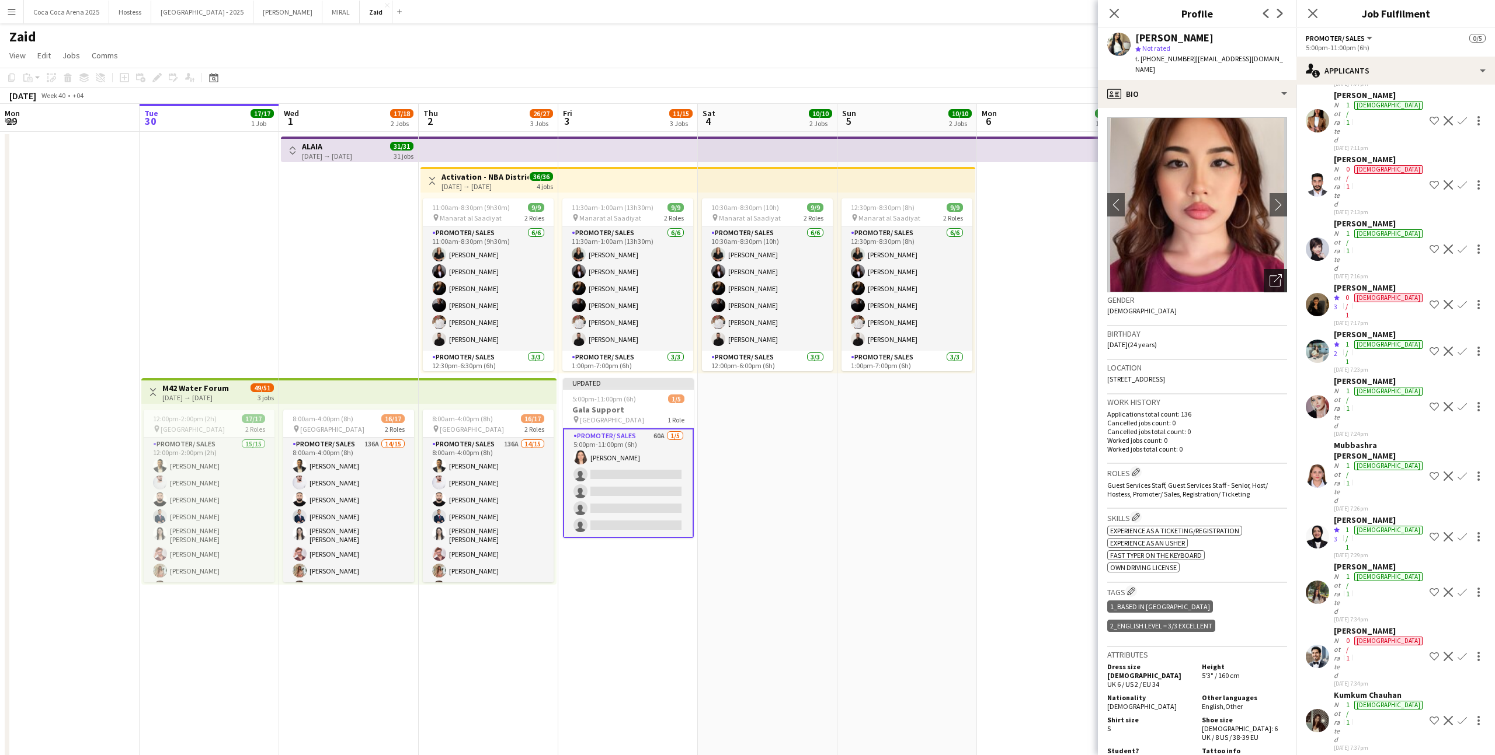
click at [1275, 276] on div "Open photos pop-in" at bounding box center [1274, 280] width 23 height 23
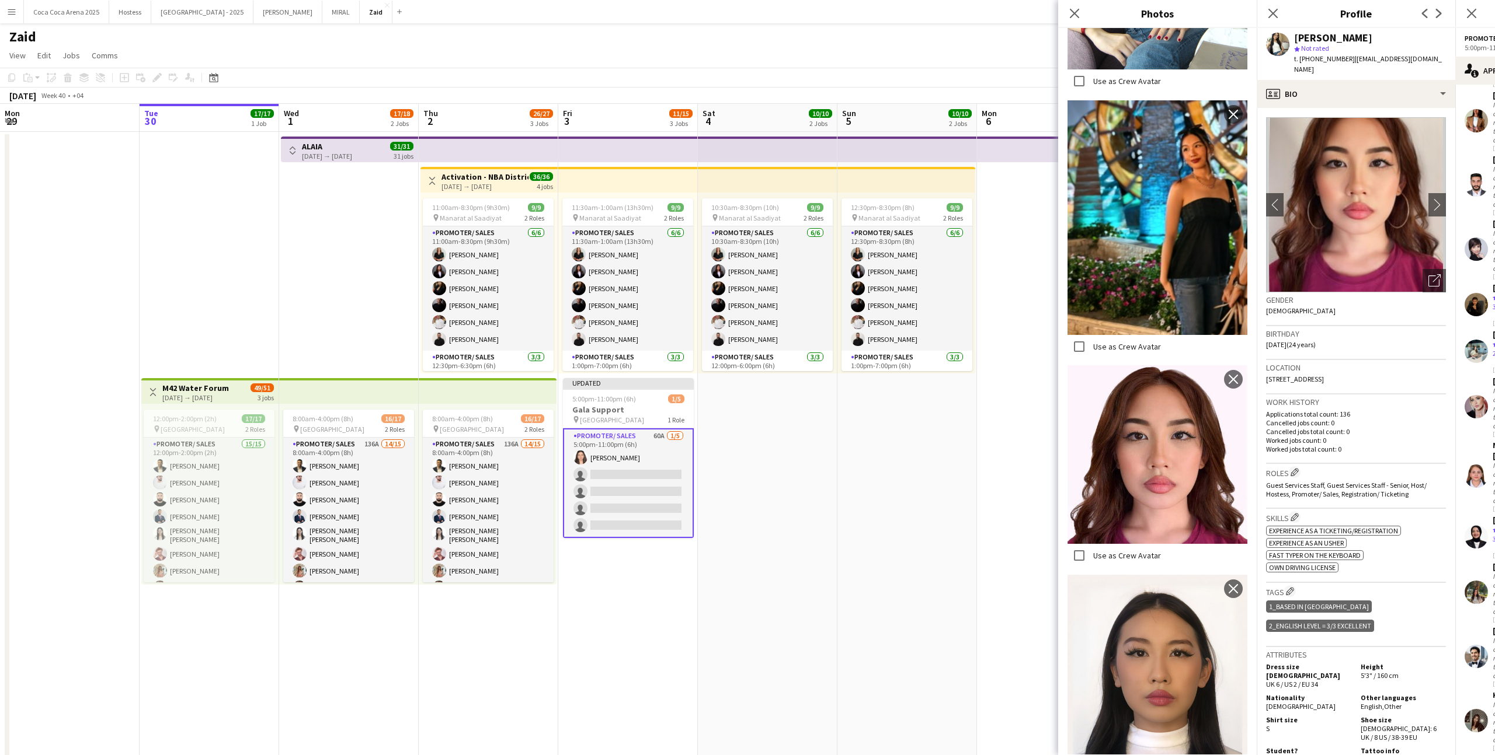
scroll to position [712, 0]
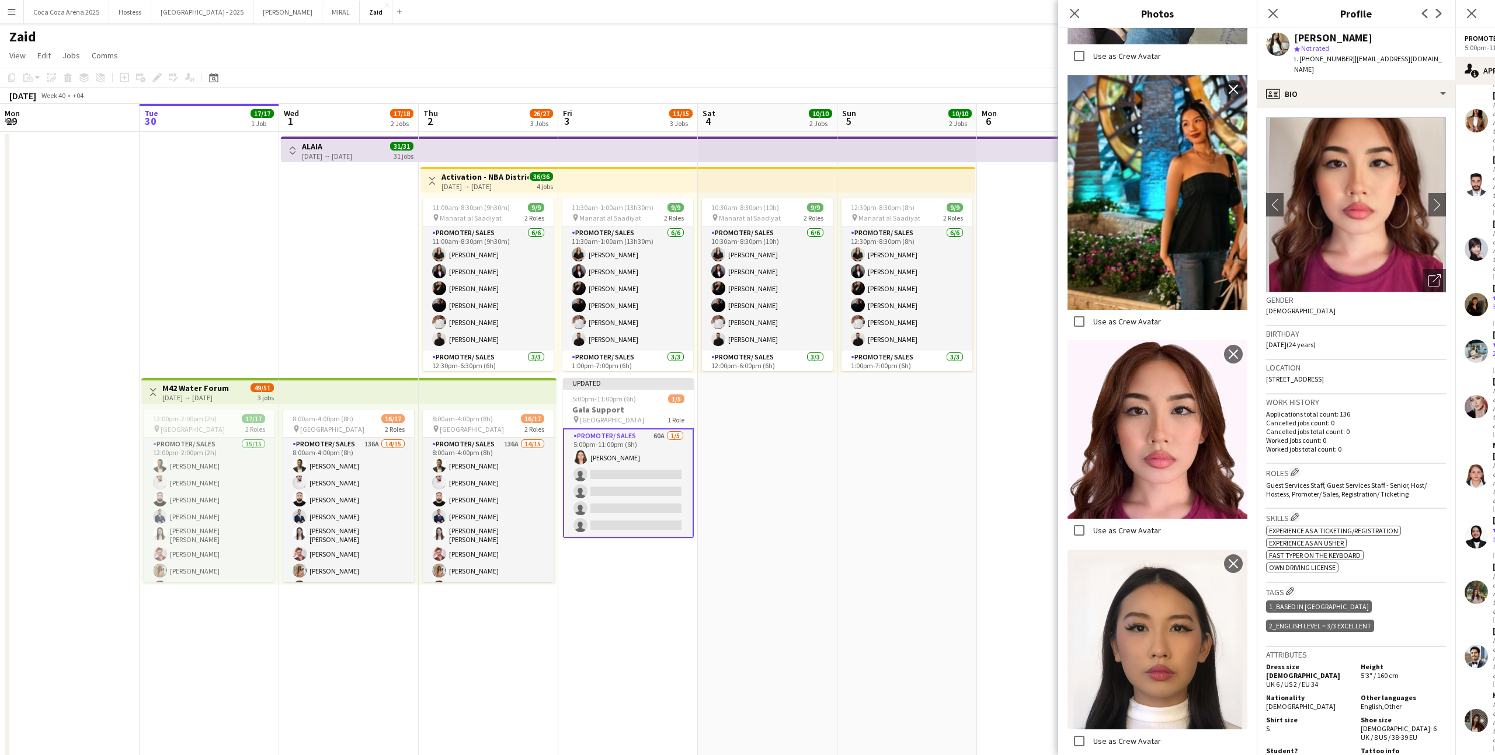
click at [1373, 494] on div "Roles Edit crew company roles Guest Services Staff, Guest Services Staff - Seni…" at bounding box center [1356, 486] width 180 height 45
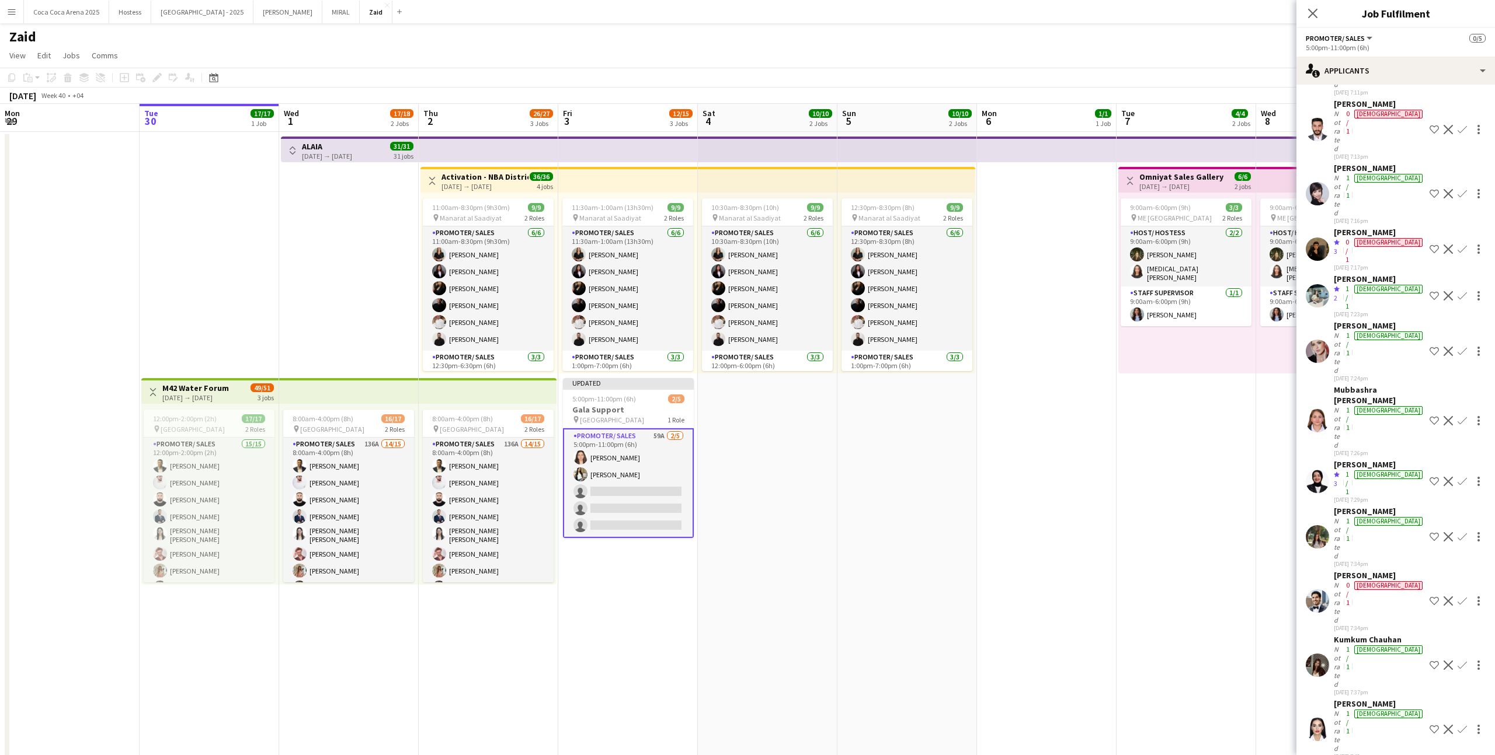
scroll to position [293, 0]
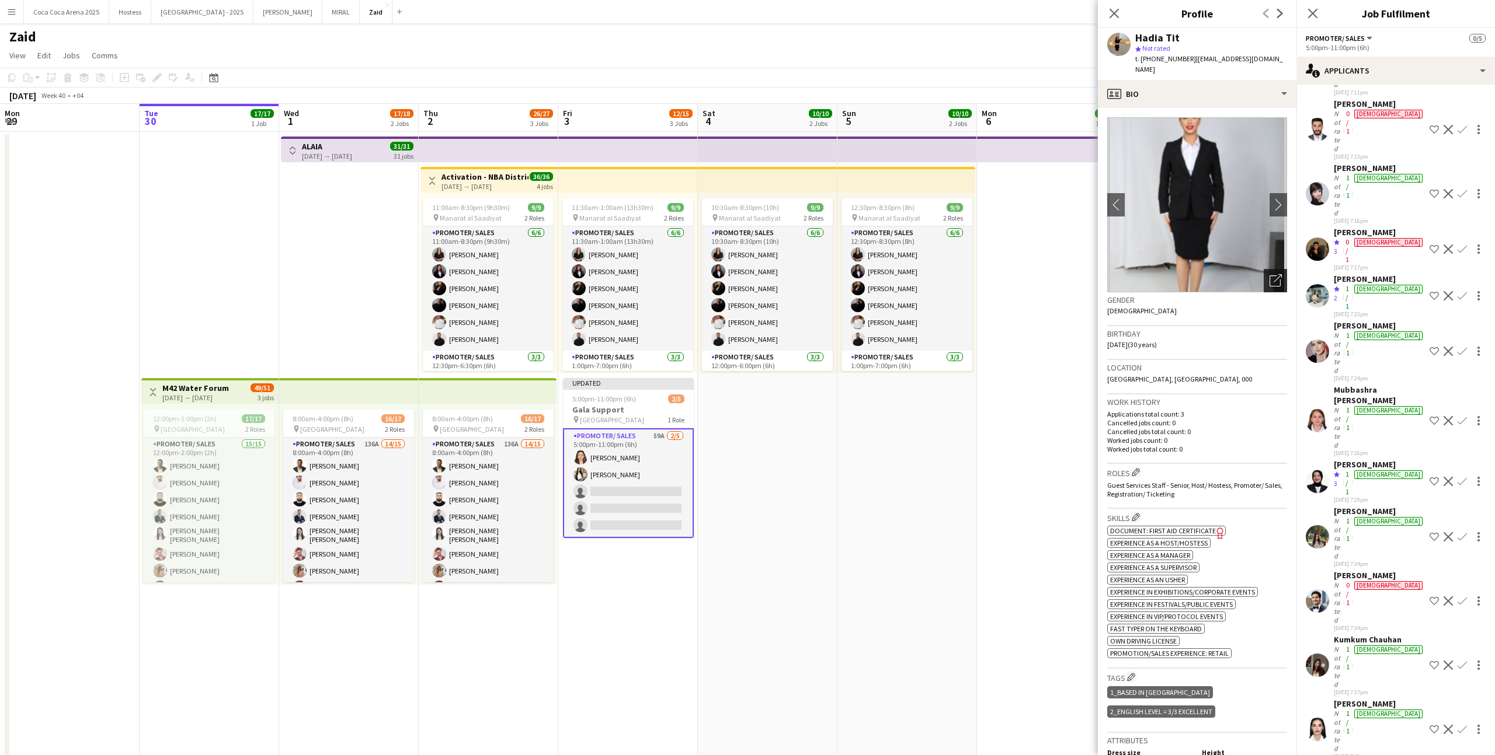
click at [1276, 269] on div "Open photos pop-in" at bounding box center [1274, 280] width 23 height 23
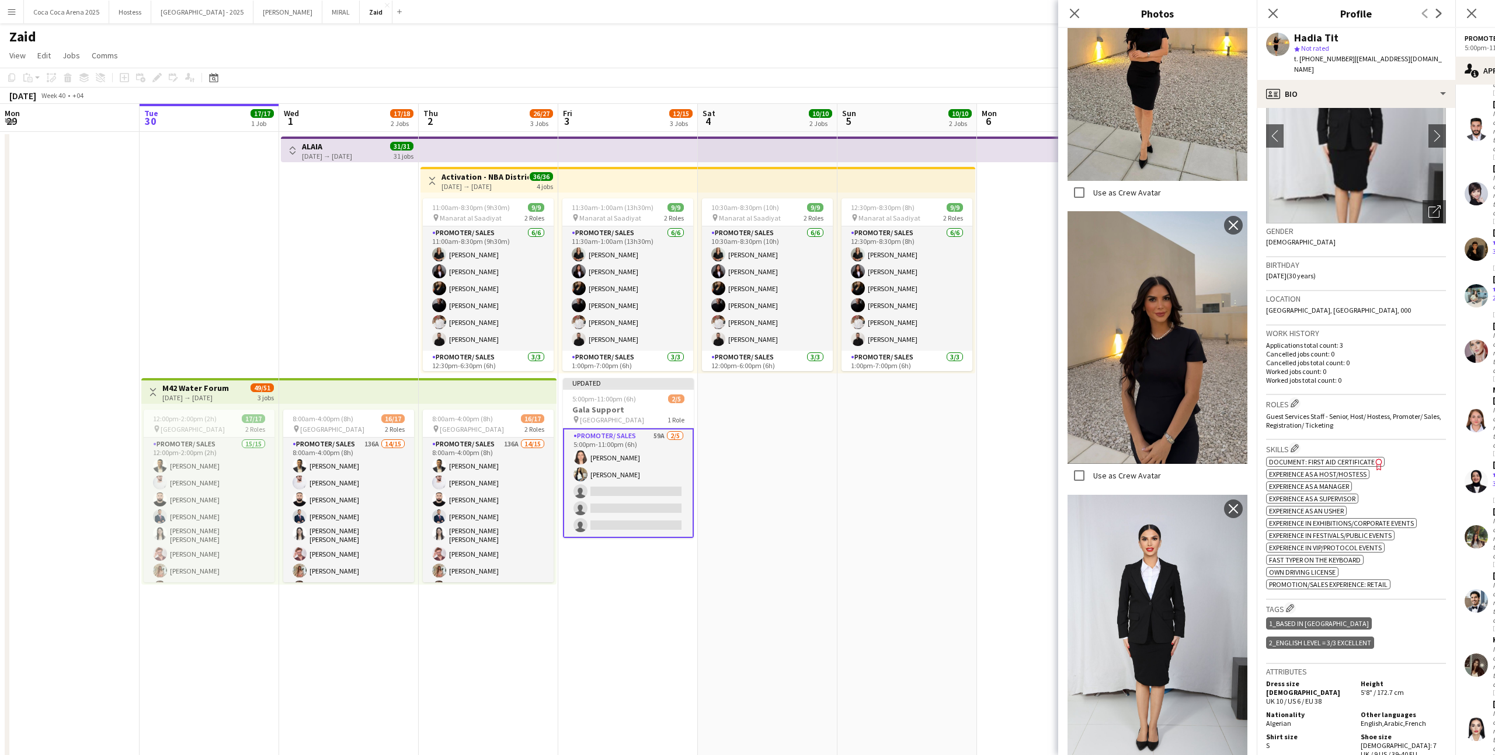
scroll to position [378, 0]
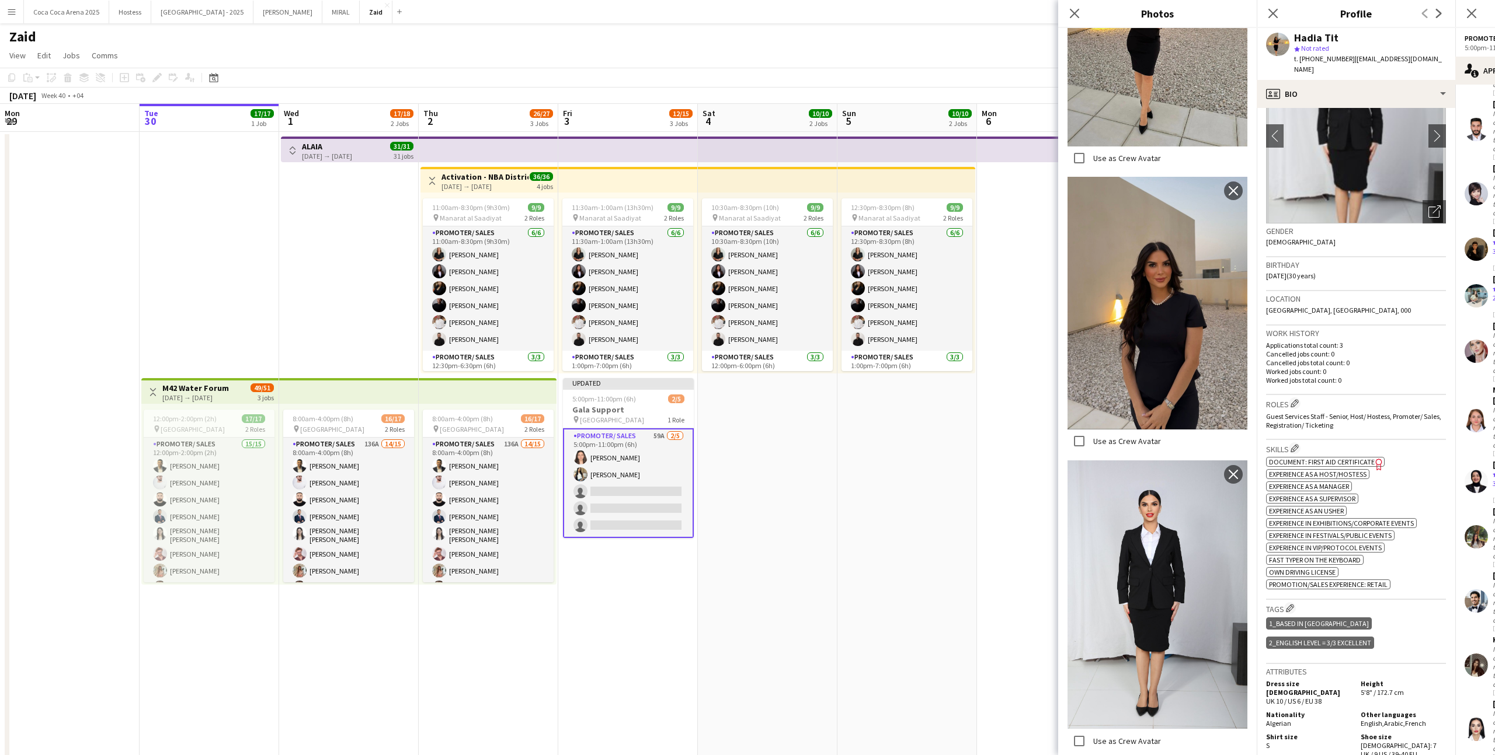
click at [1393, 440] on div "Skills Edit crew company skills ok-circled2 background Layer 1 cross-circle-red…" at bounding box center [1356, 520] width 180 height 160
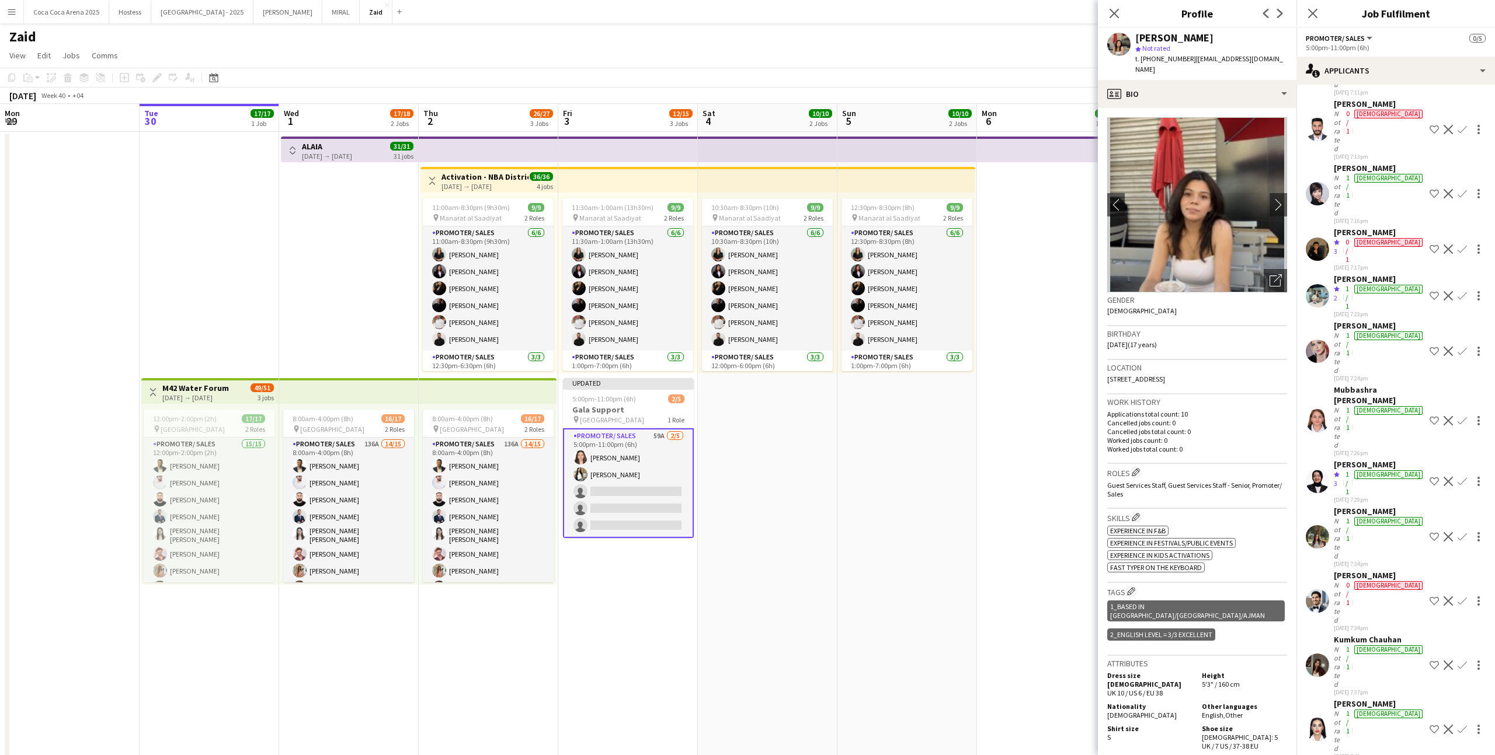
click at [1287, 270] on app-crew-profile-bio "chevron-left chevron-right Open photos pop-in Gender Female Birthday 29-12-2007…" at bounding box center [1197, 431] width 199 height 647
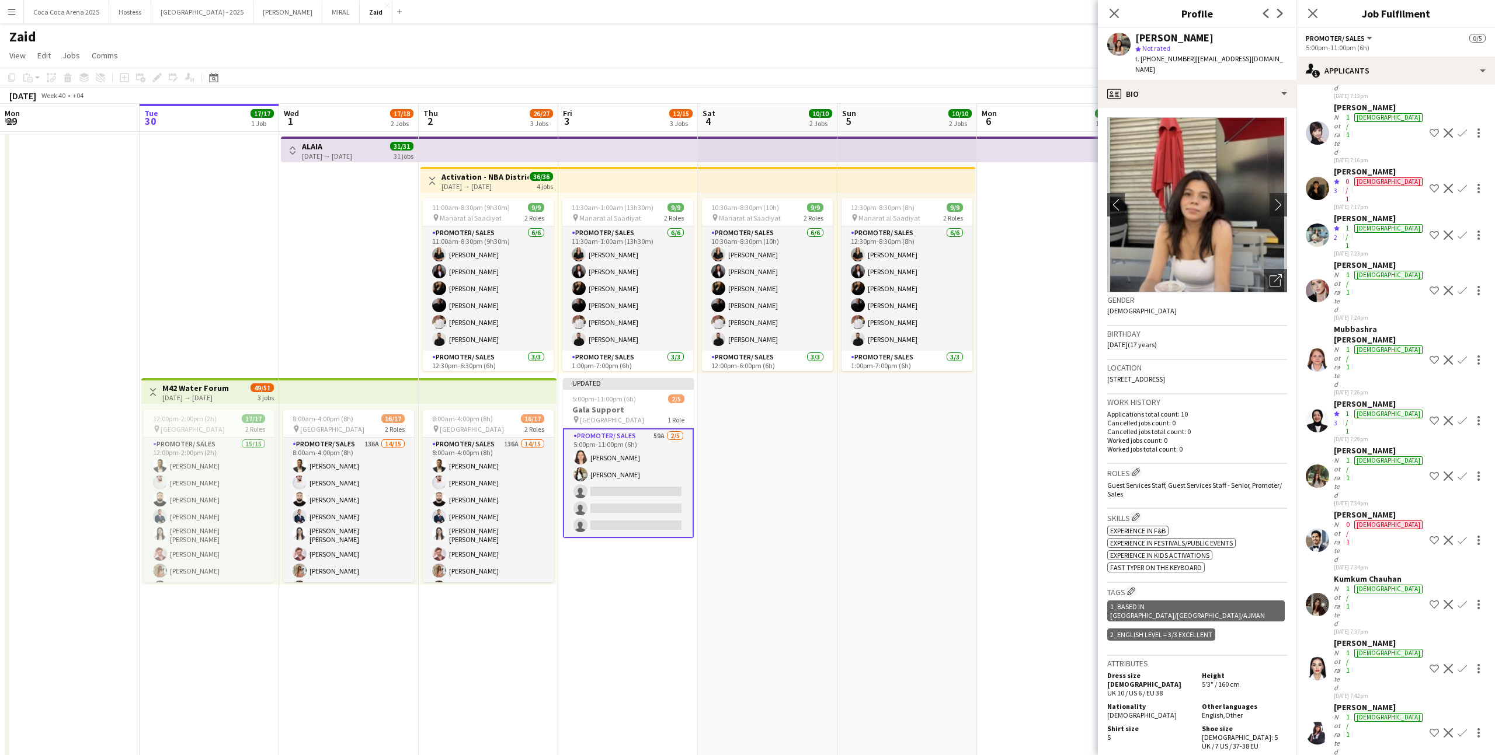
scroll to position [367, 0]
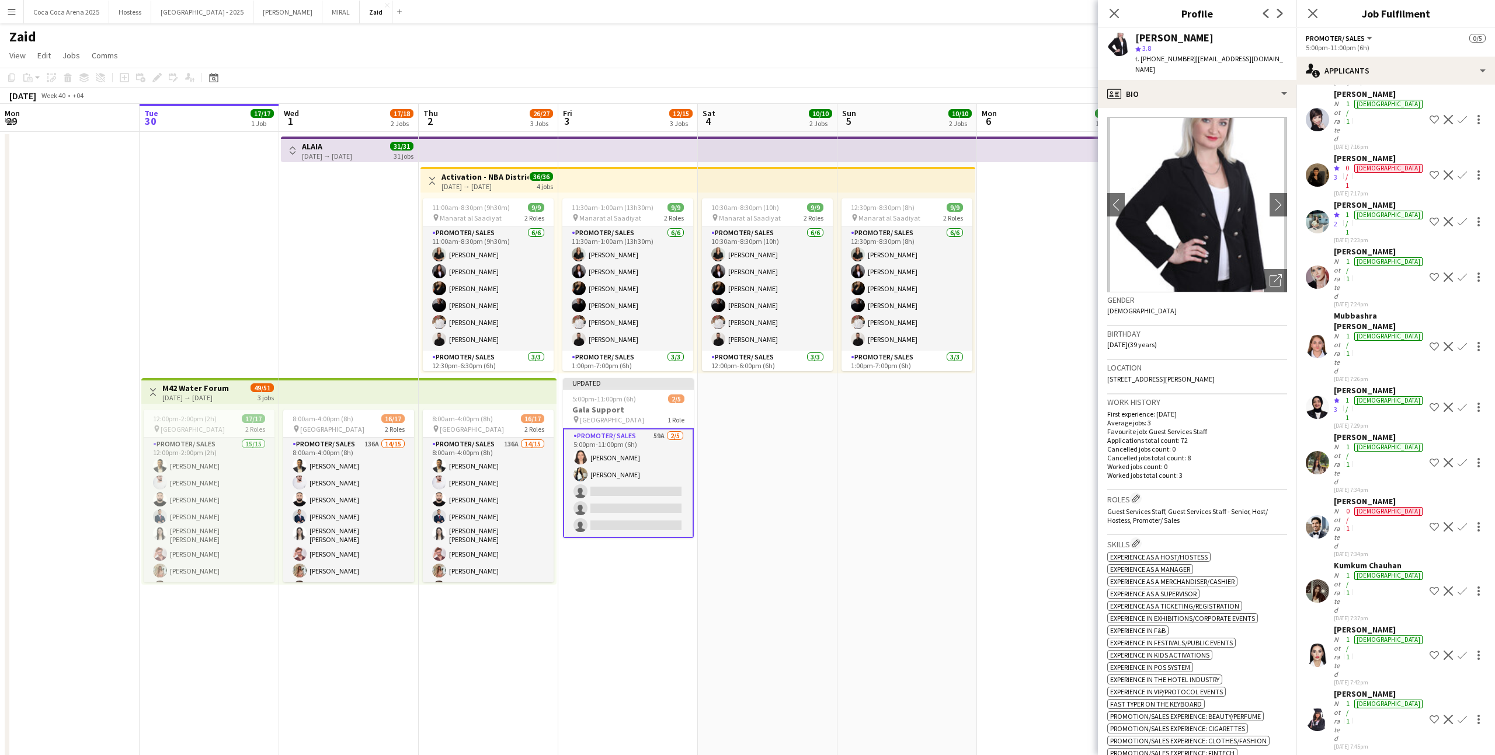
scroll to position [410, 0]
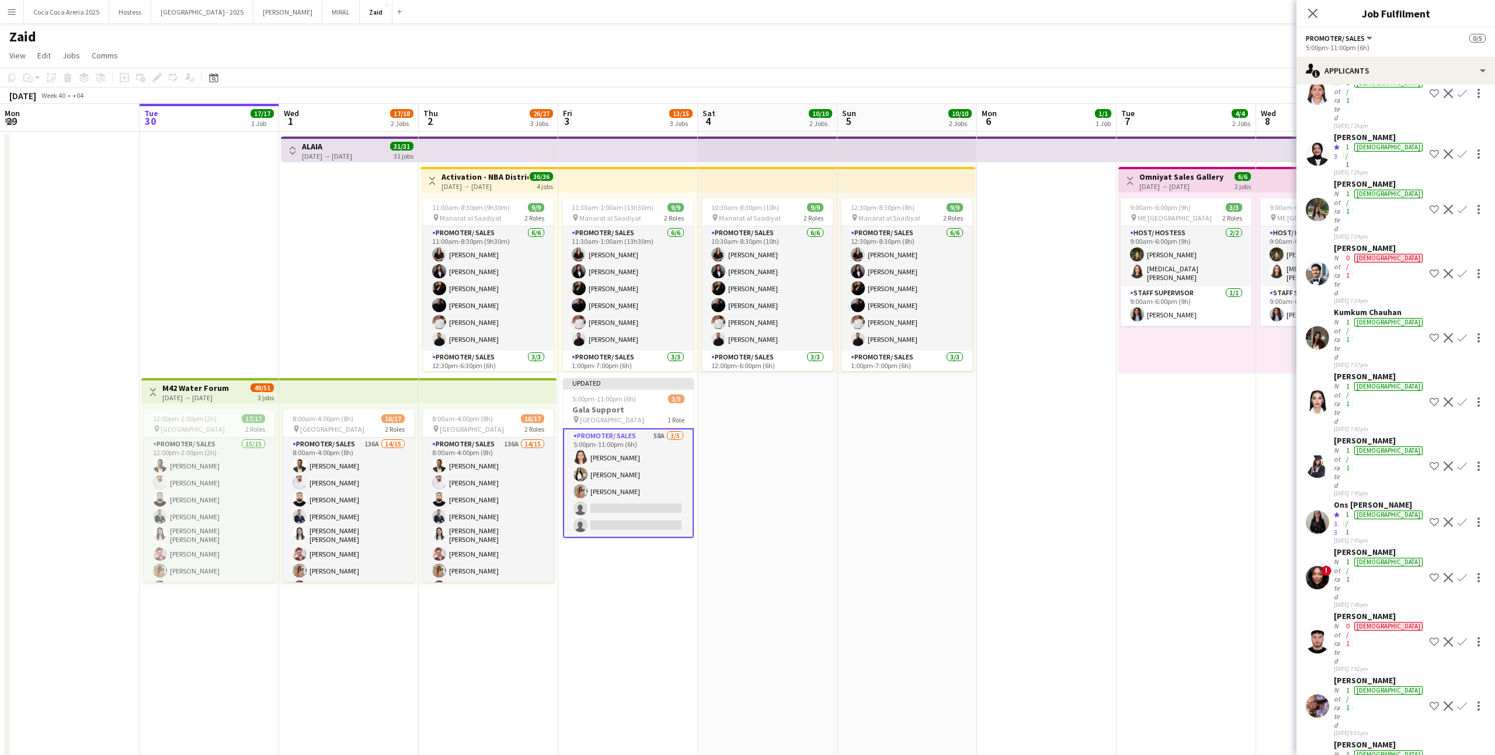
scroll to position [622, 0]
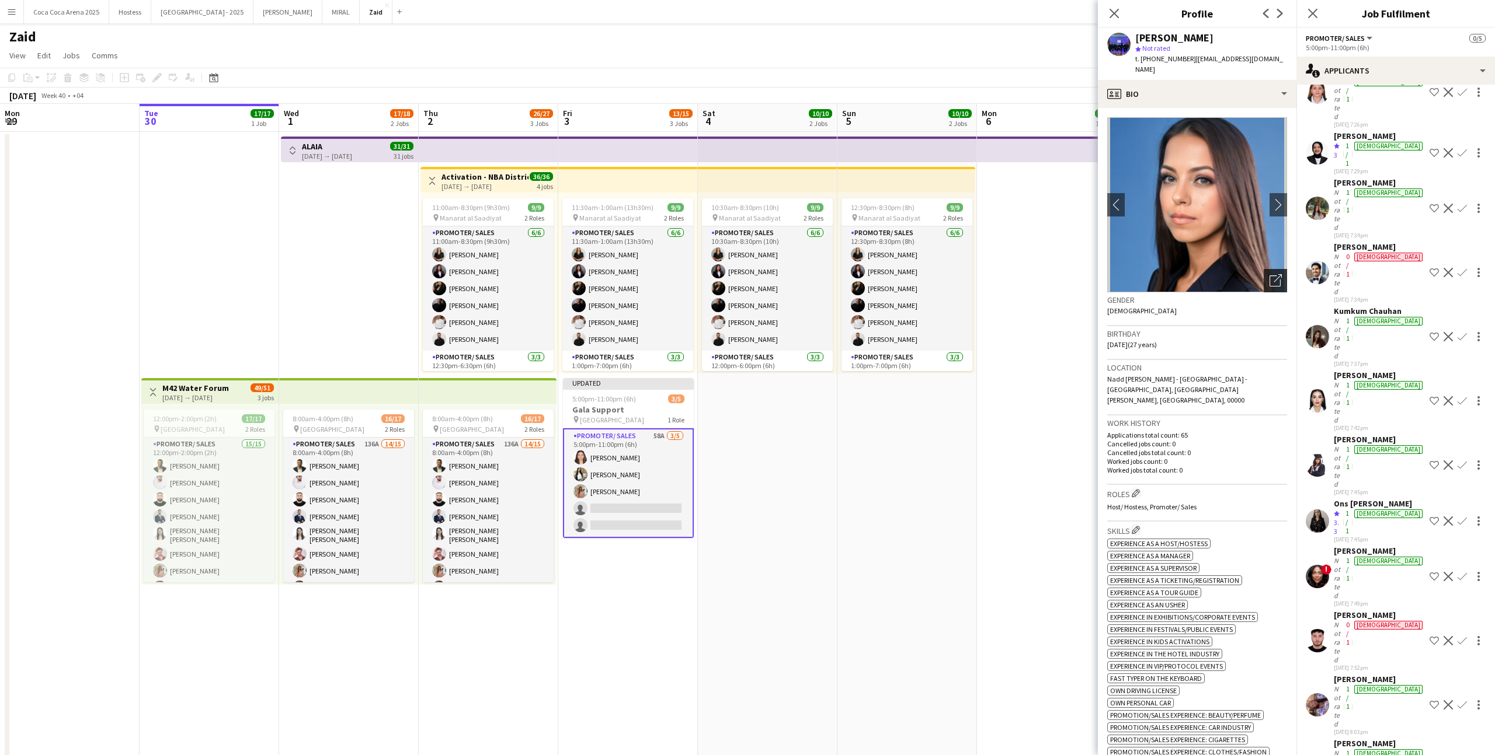
click at [1275, 269] on div "Open photos pop-in" at bounding box center [1274, 280] width 23 height 23
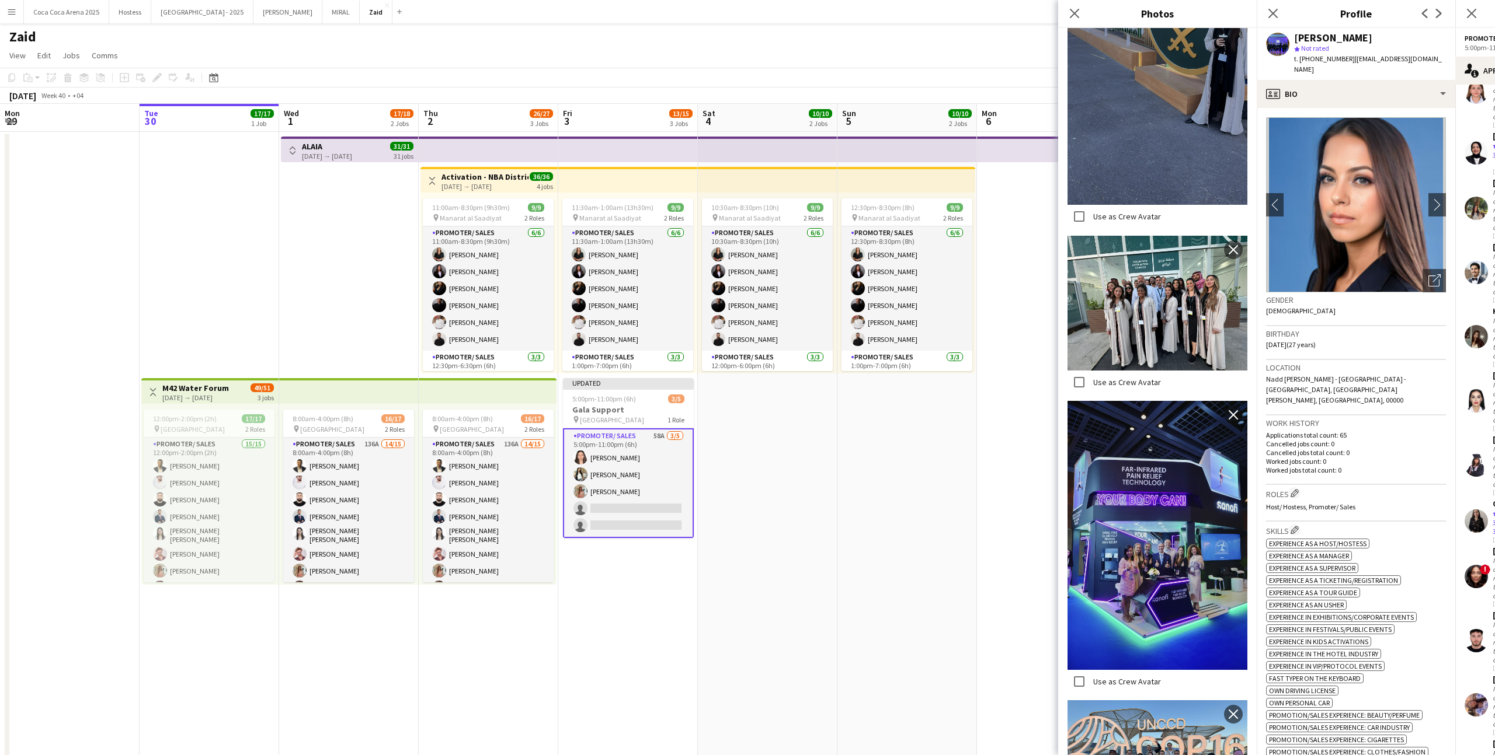
scroll to position [1456, 0]
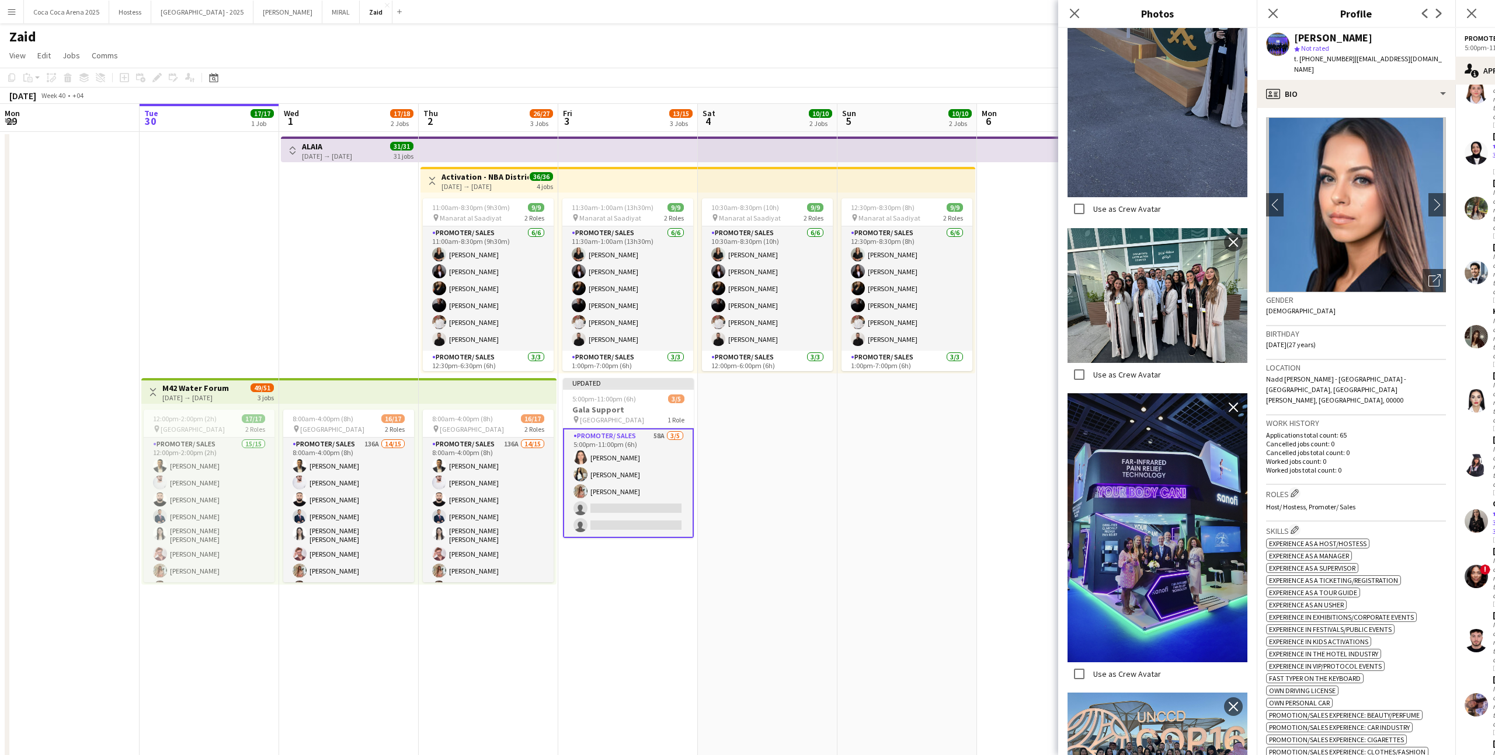
click at [1348, 457] on p "Worked jobs count: 0" at bounding box center [1356, 461] width 180 height 9
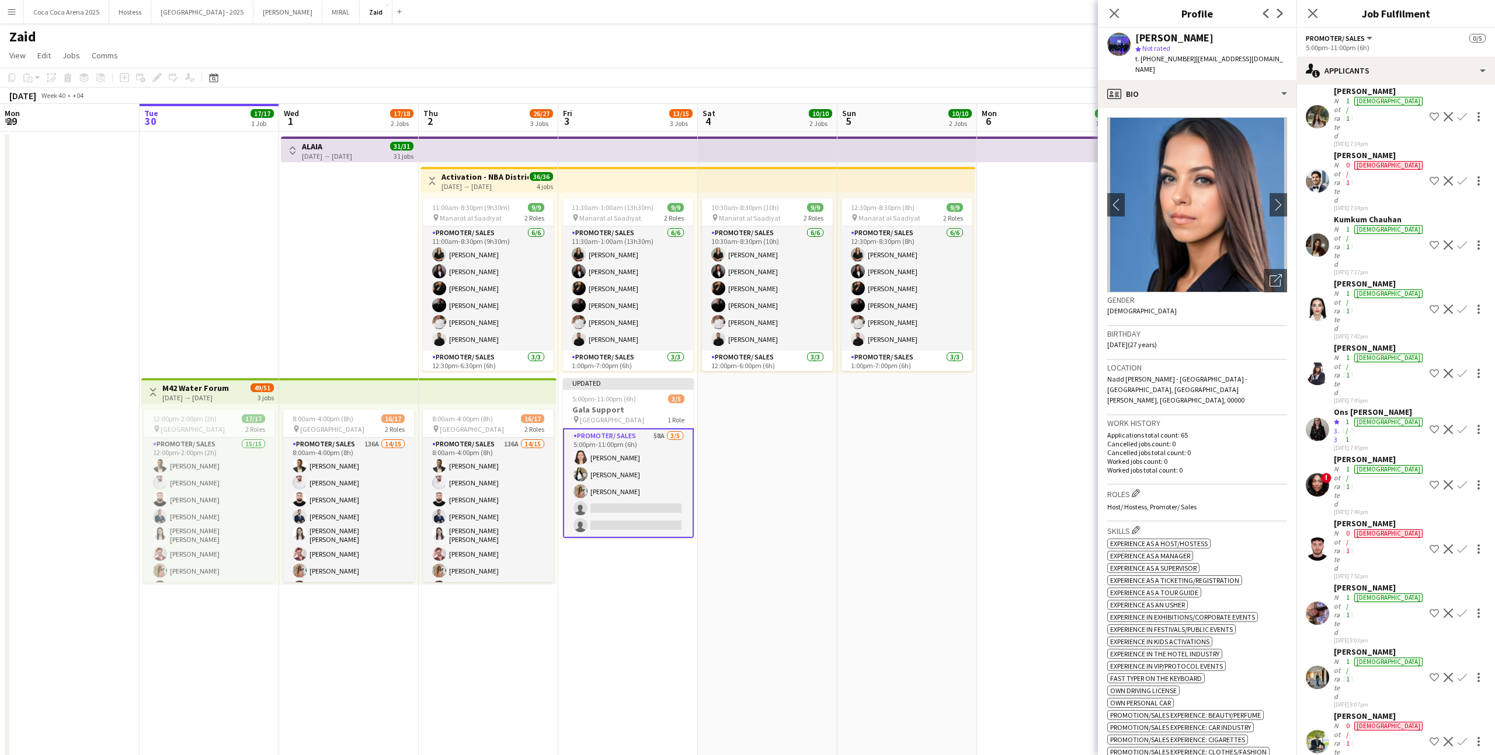
scroll to position [715, 0]
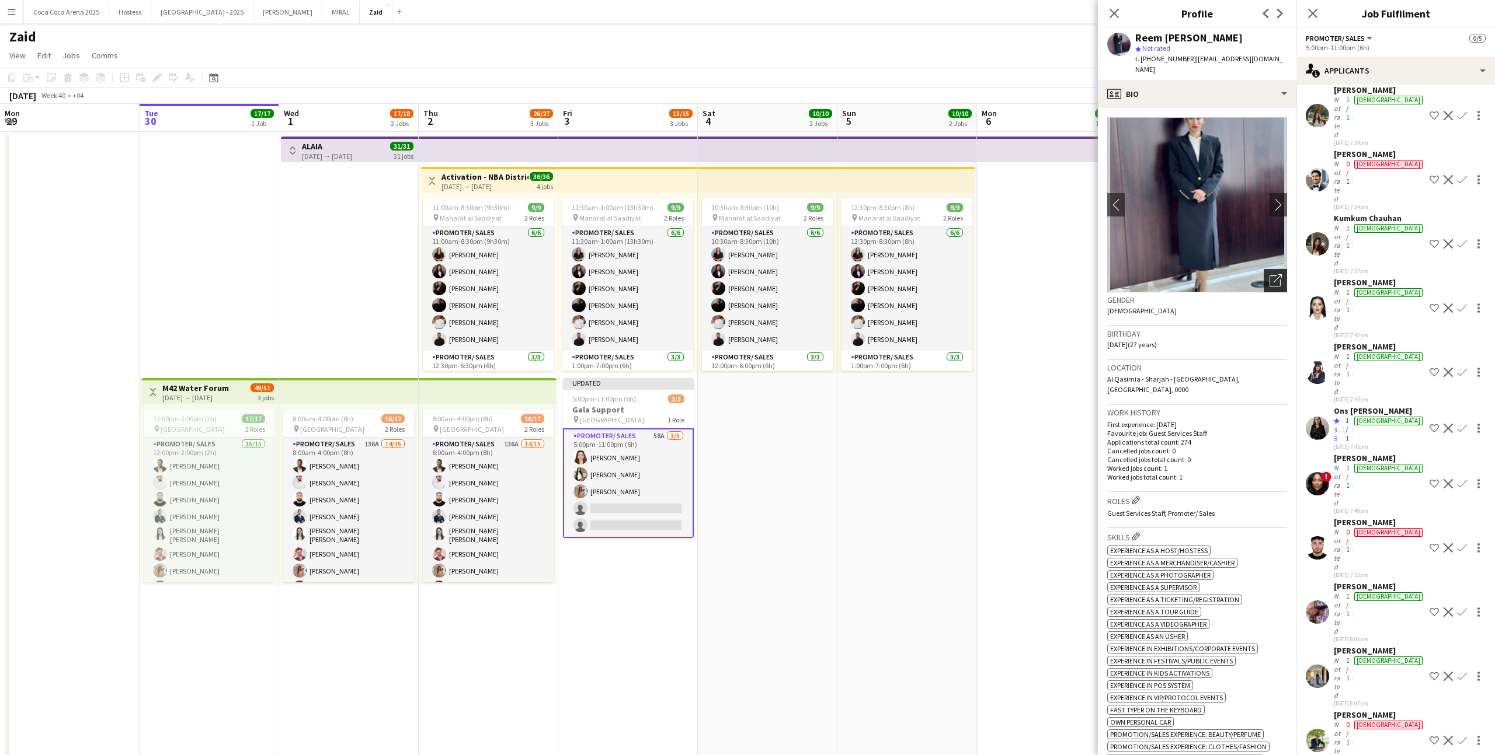
click at [1270, 281] on div "Open photos pop-in" at bounding box center [1274, 280] width 23 height 23
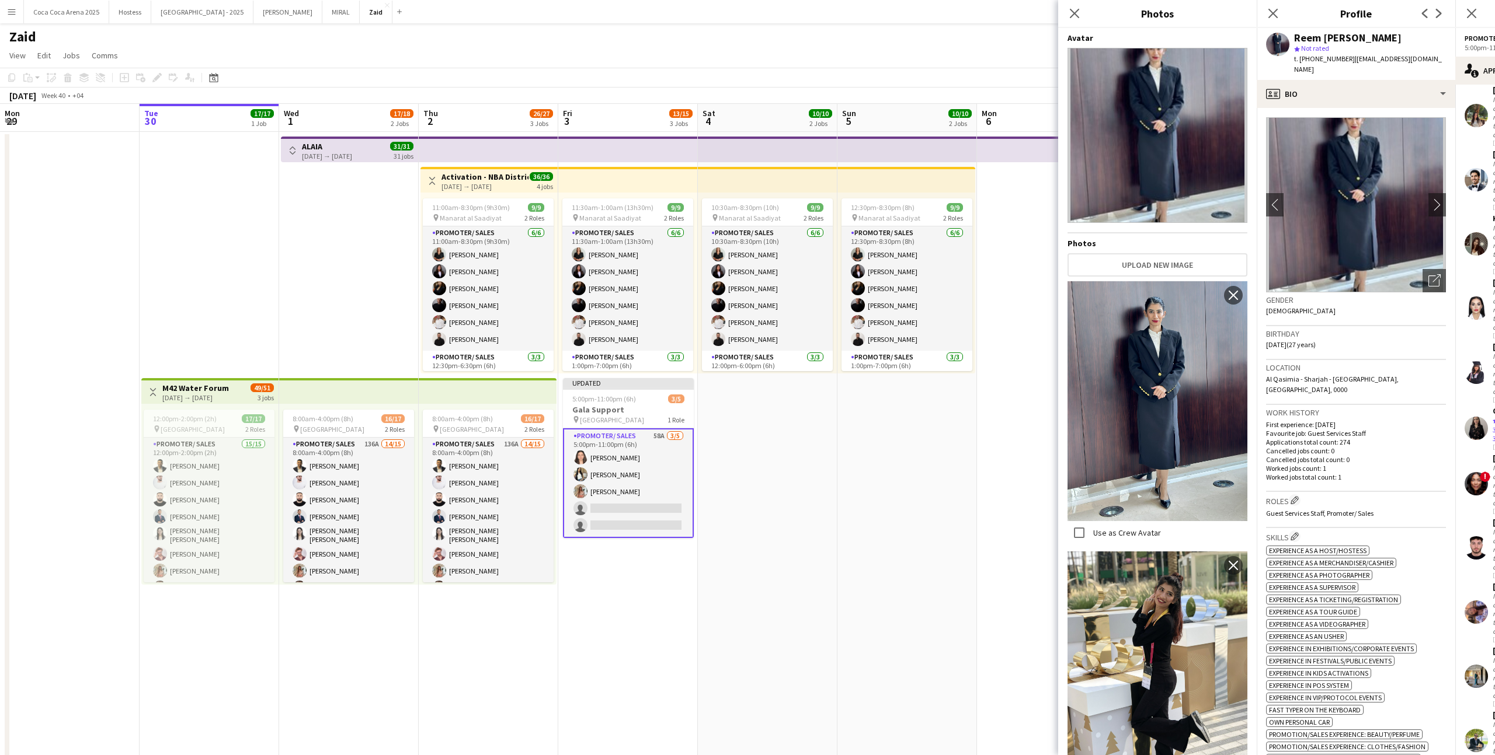
click at [1331, 473] on p "Worked jobs total count: 1" at bounding box center [1356, 477] width 180 height 9
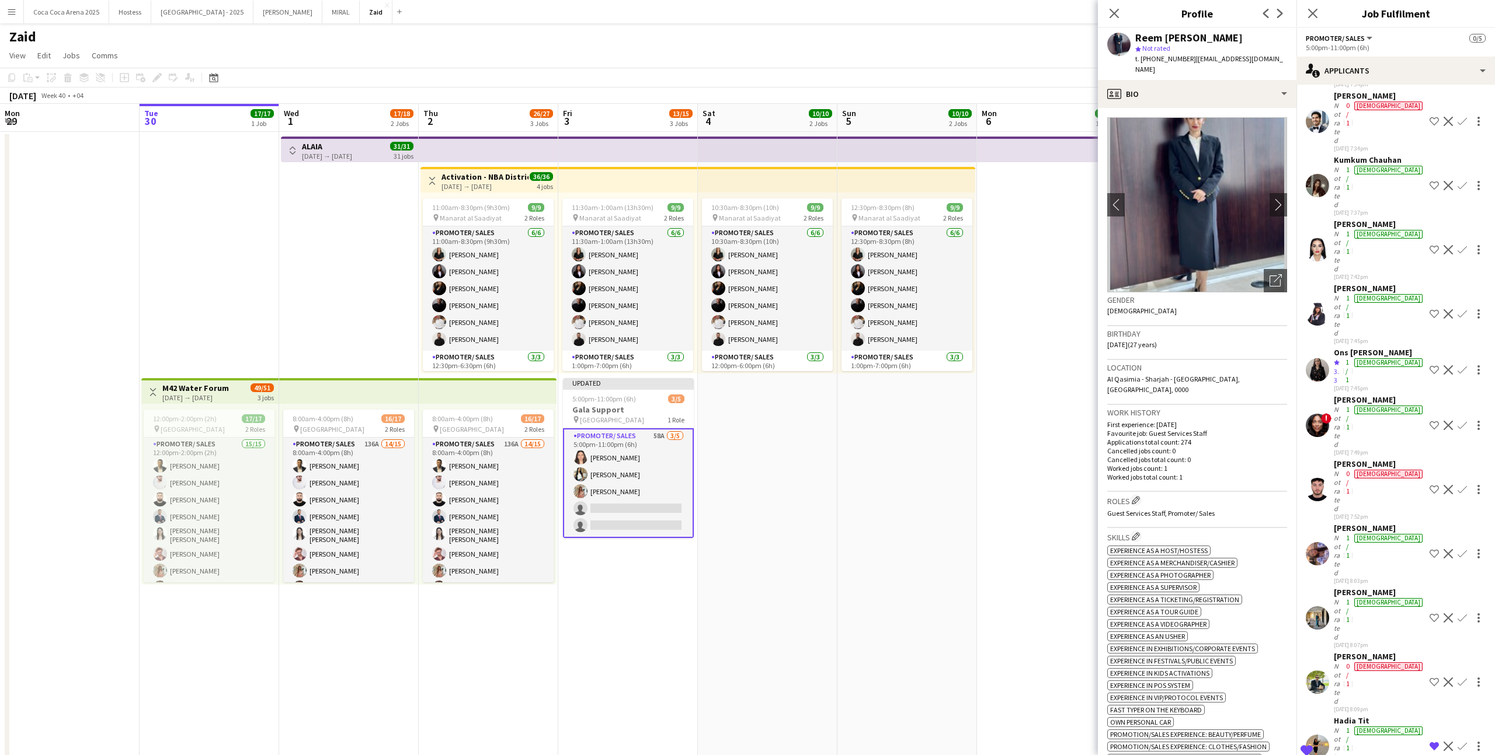
scroll to position [772, 0]
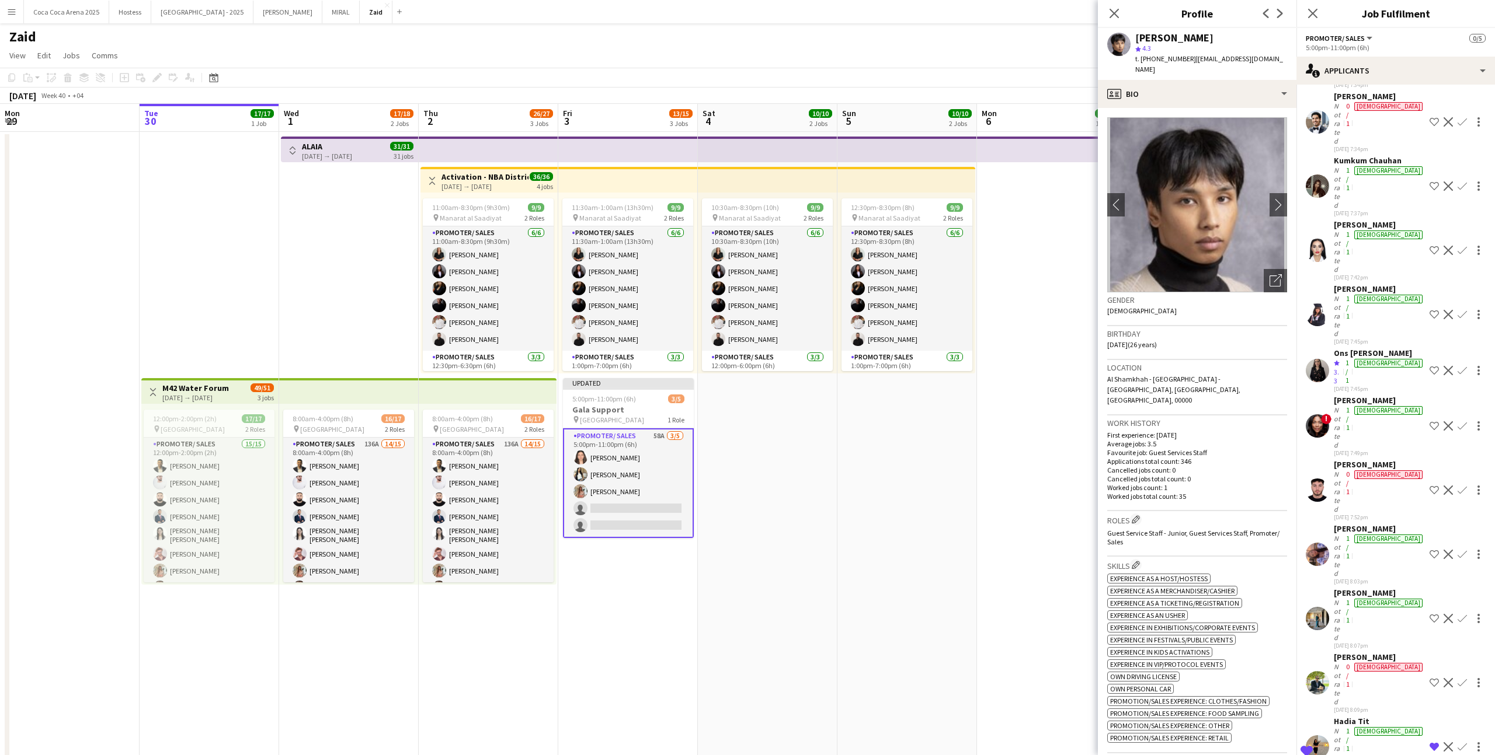
scroll to position [829, 0]
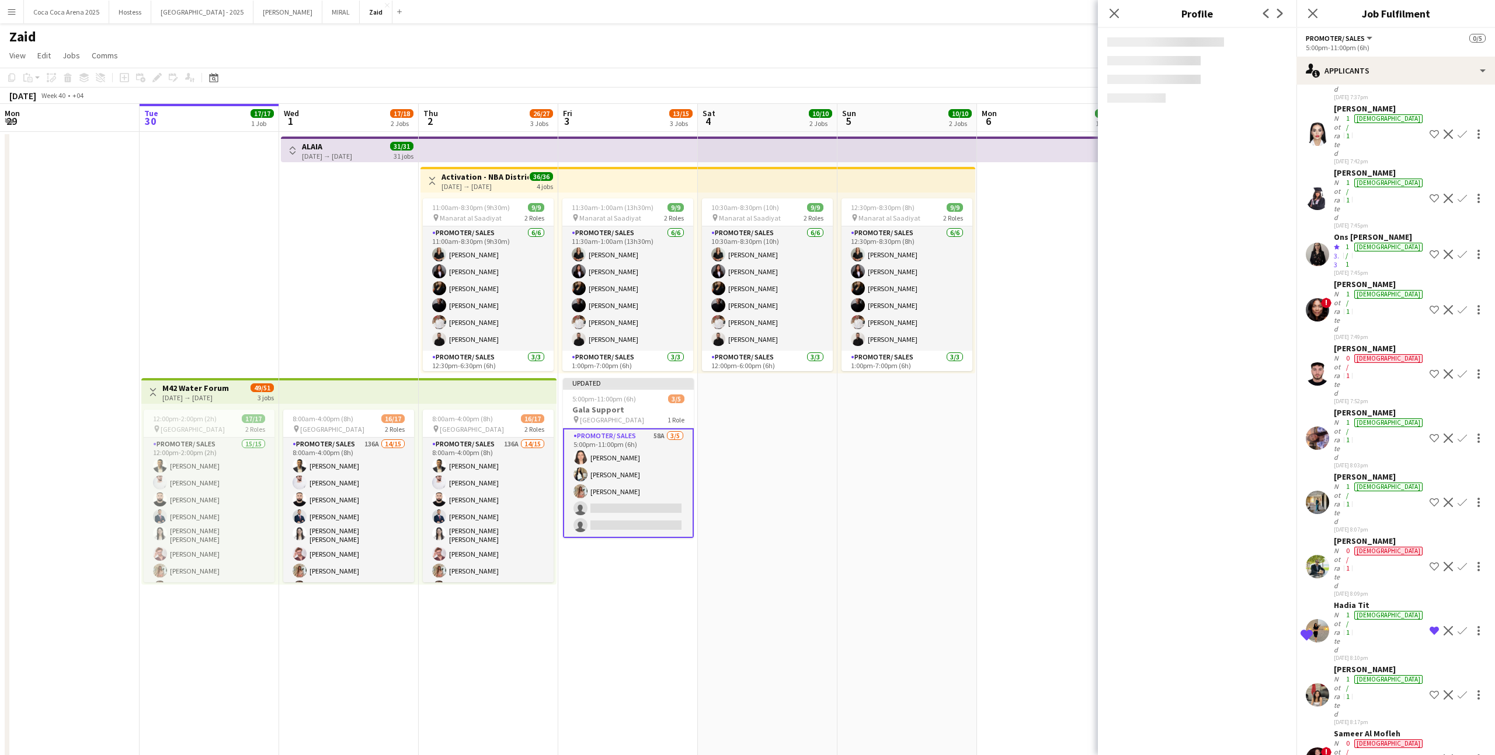
scroll to position [889, 0]
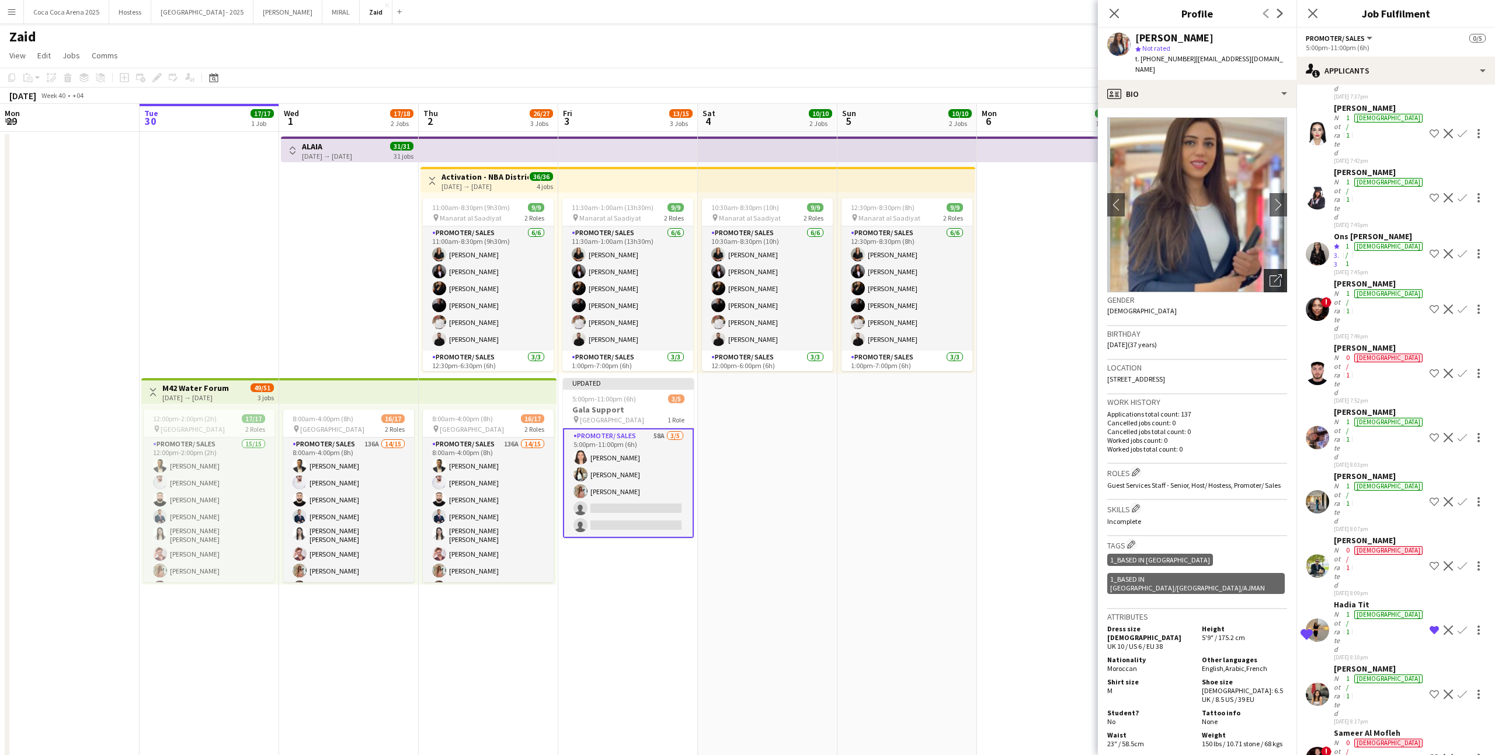
click at [1275, 274] on icon at bounding box center [1277, 278] width 8 height 8
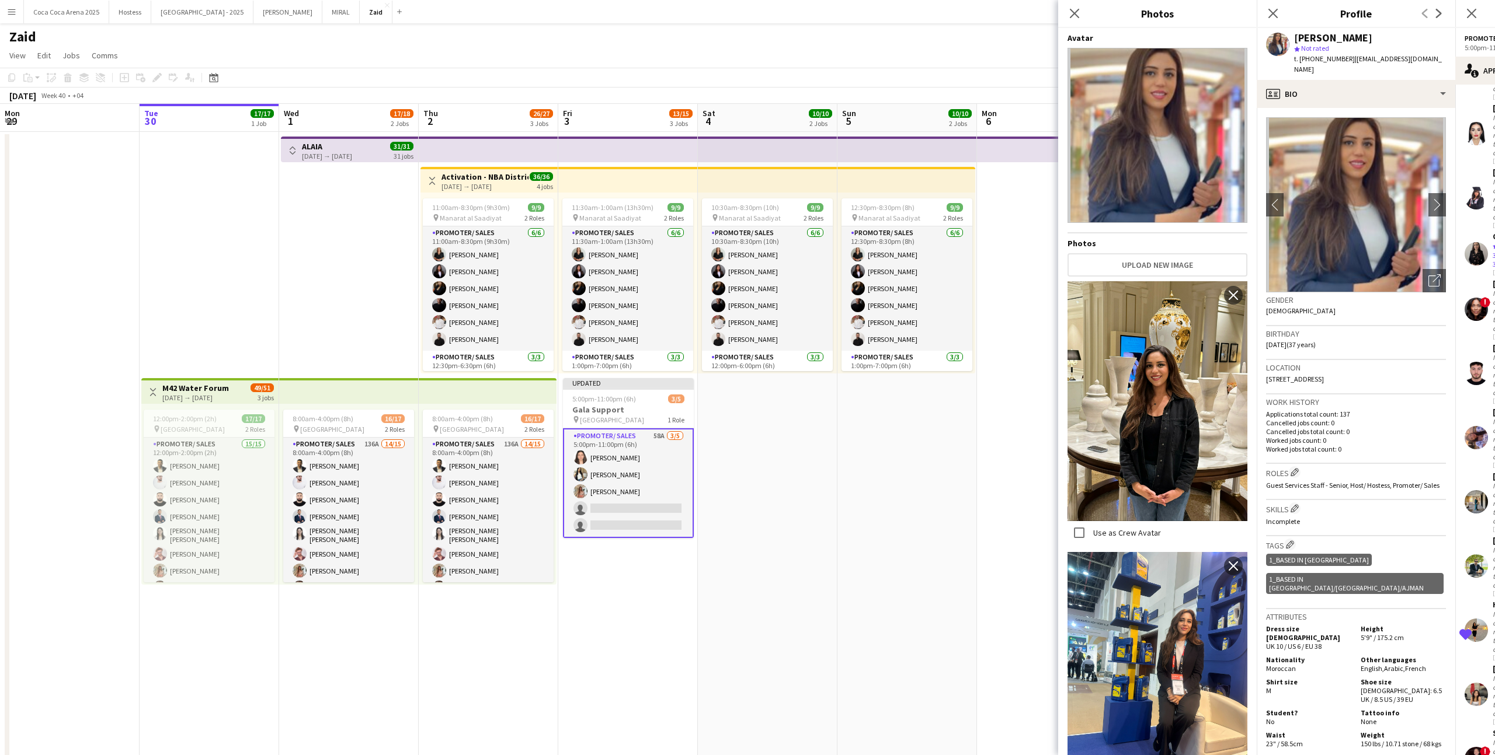
click at [1412, 451] on div "Work history Applications total count: 137 Cancelled jobs count: 0 Cancelled jo…" at bounding box center [1356, 429] width 180 height 69
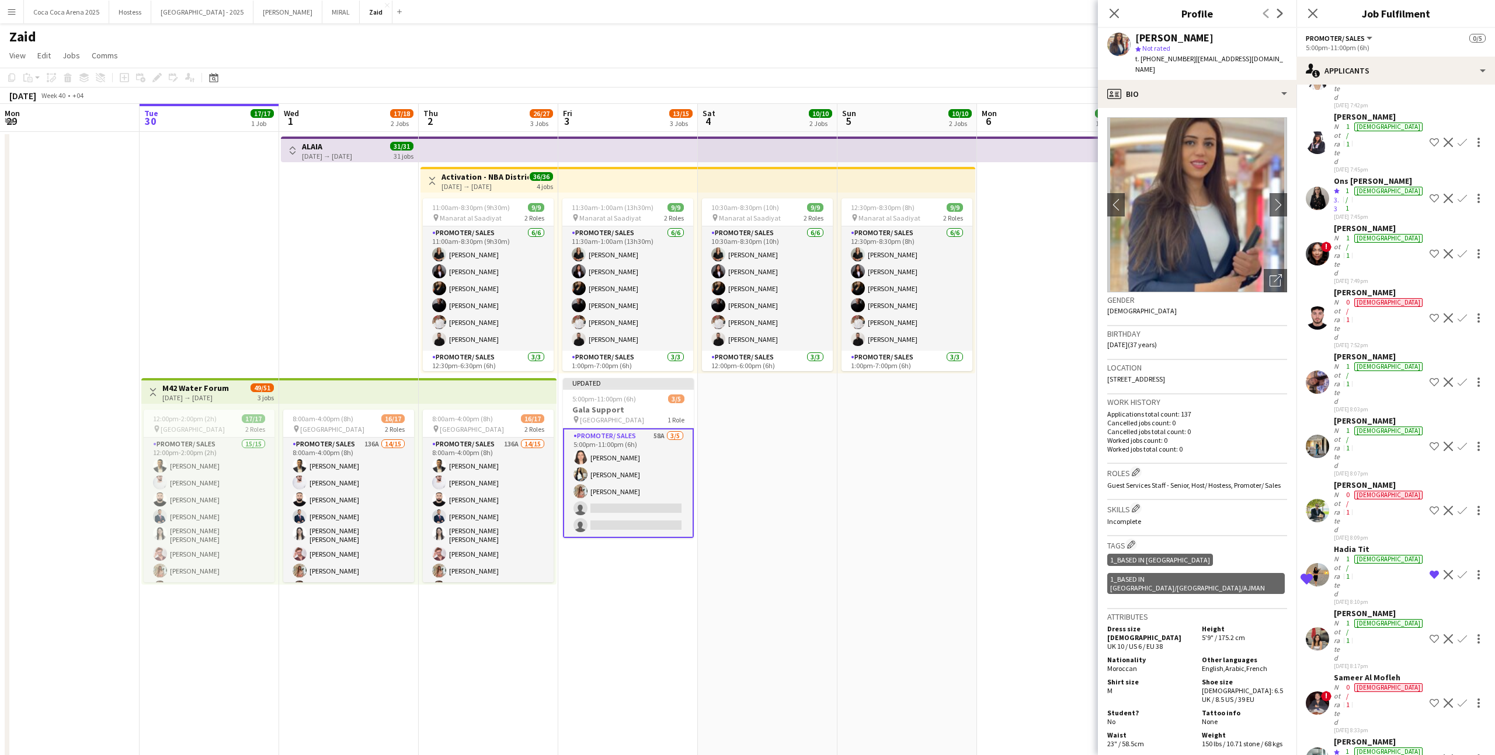
scroll to position [1000, 0]
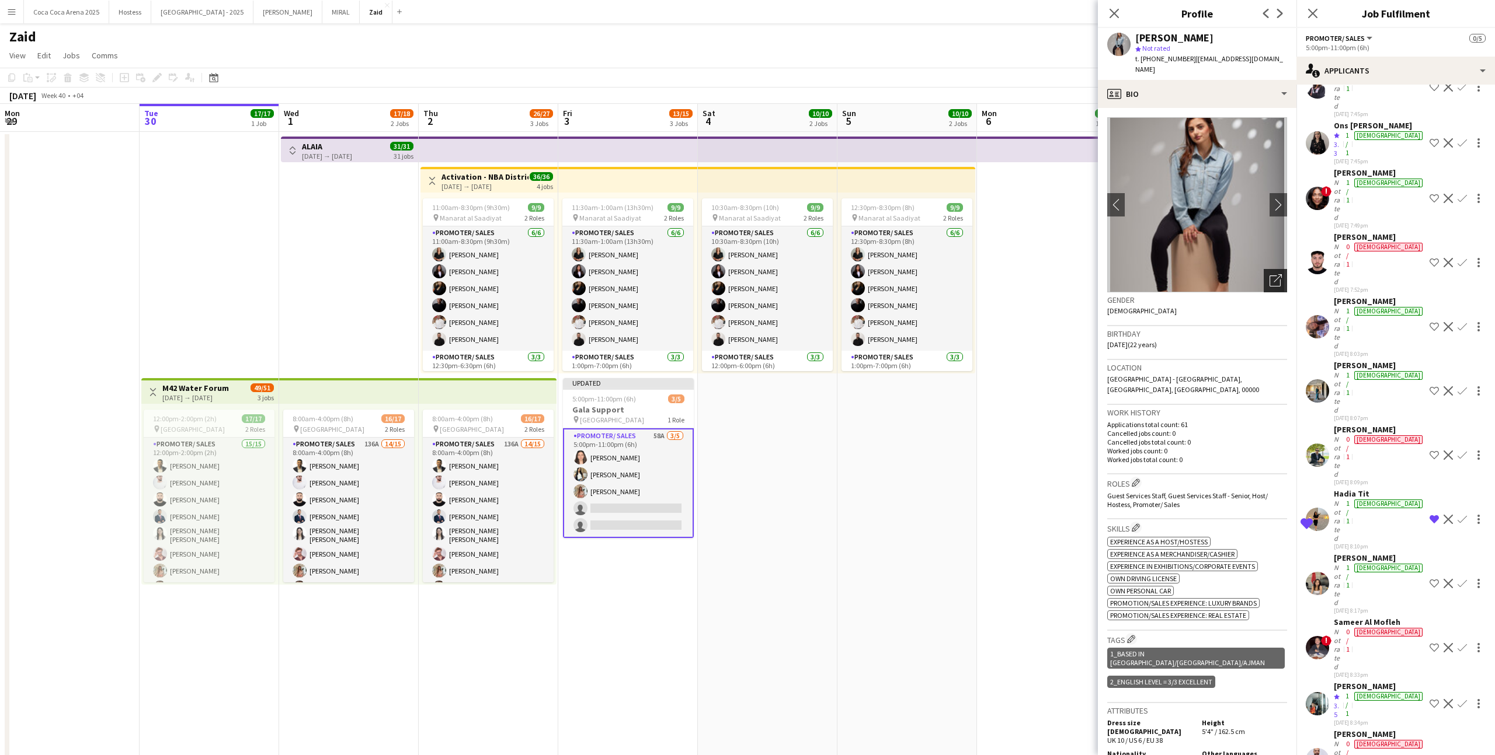
click at [1269, 274] on icon "Open photos pop-in" at bounding box center [1275, 280] width 12 height 12
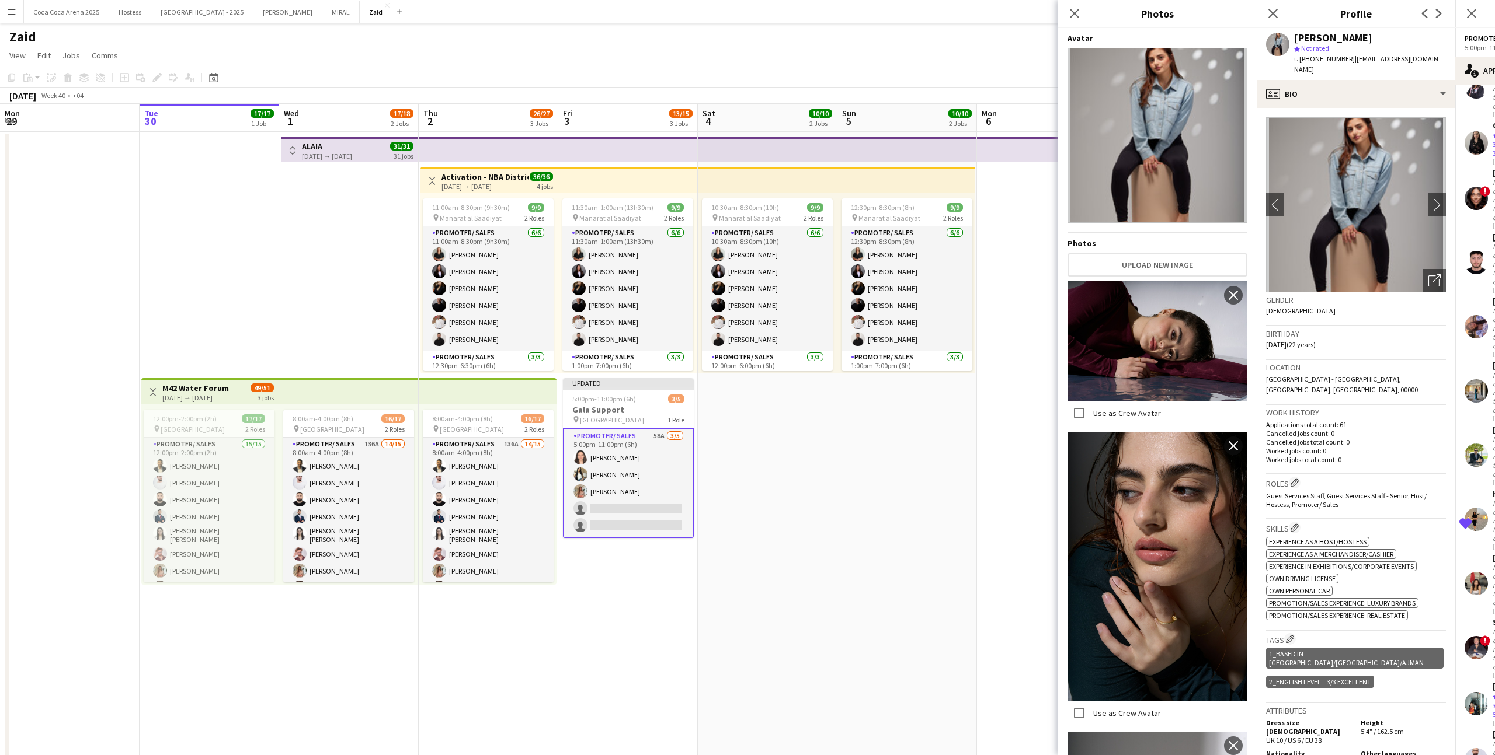
click at [1333, 375] on span "Dubai - United Arab Emirates, Al jadaf, Dubai, 00000" at bounding box center [1342, 384] width 152 height 19
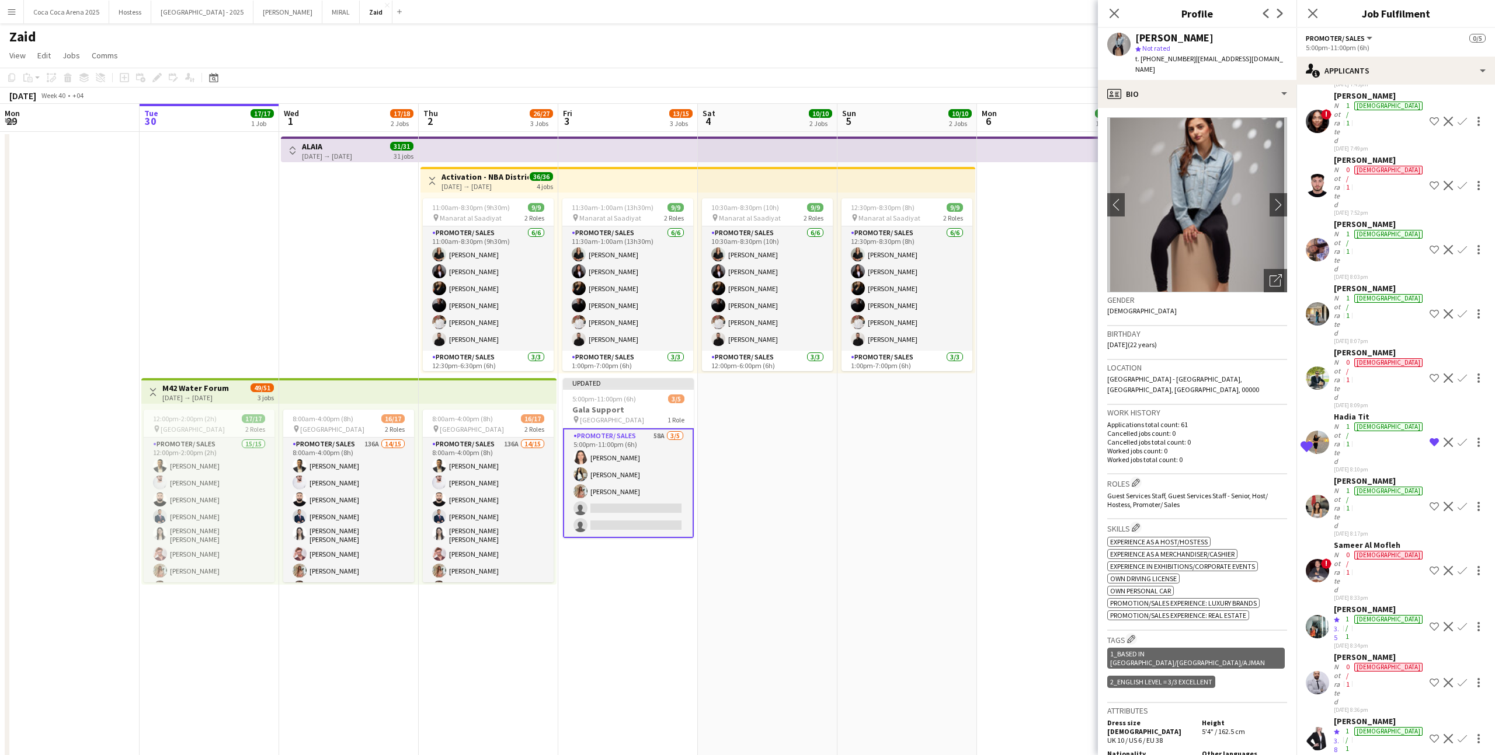
scroll to position [1078, 0]
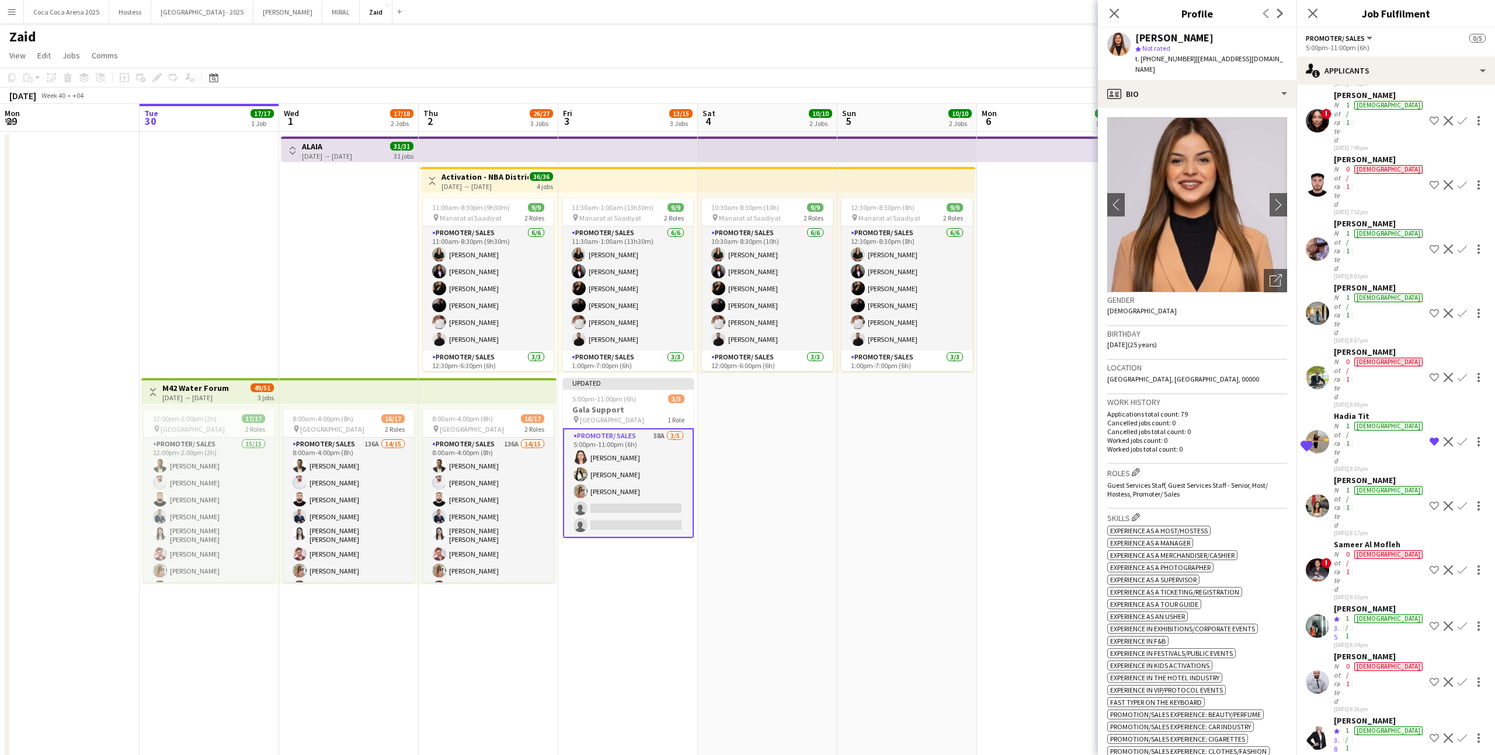
scroll to position [1138, 0]
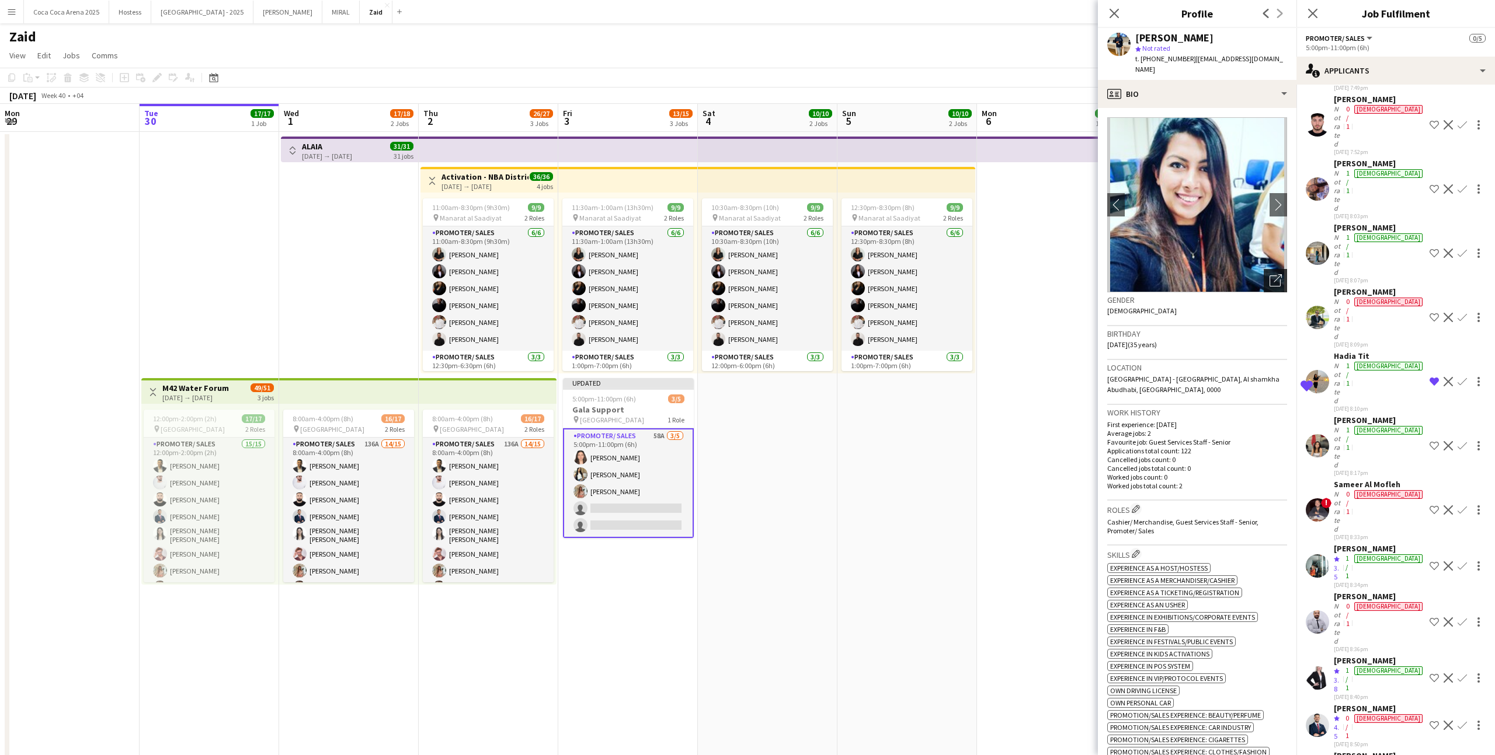
click at [1274, 274] on icon "Open photos pop-in" at bounding box center [1275, 280] width 12 height 12
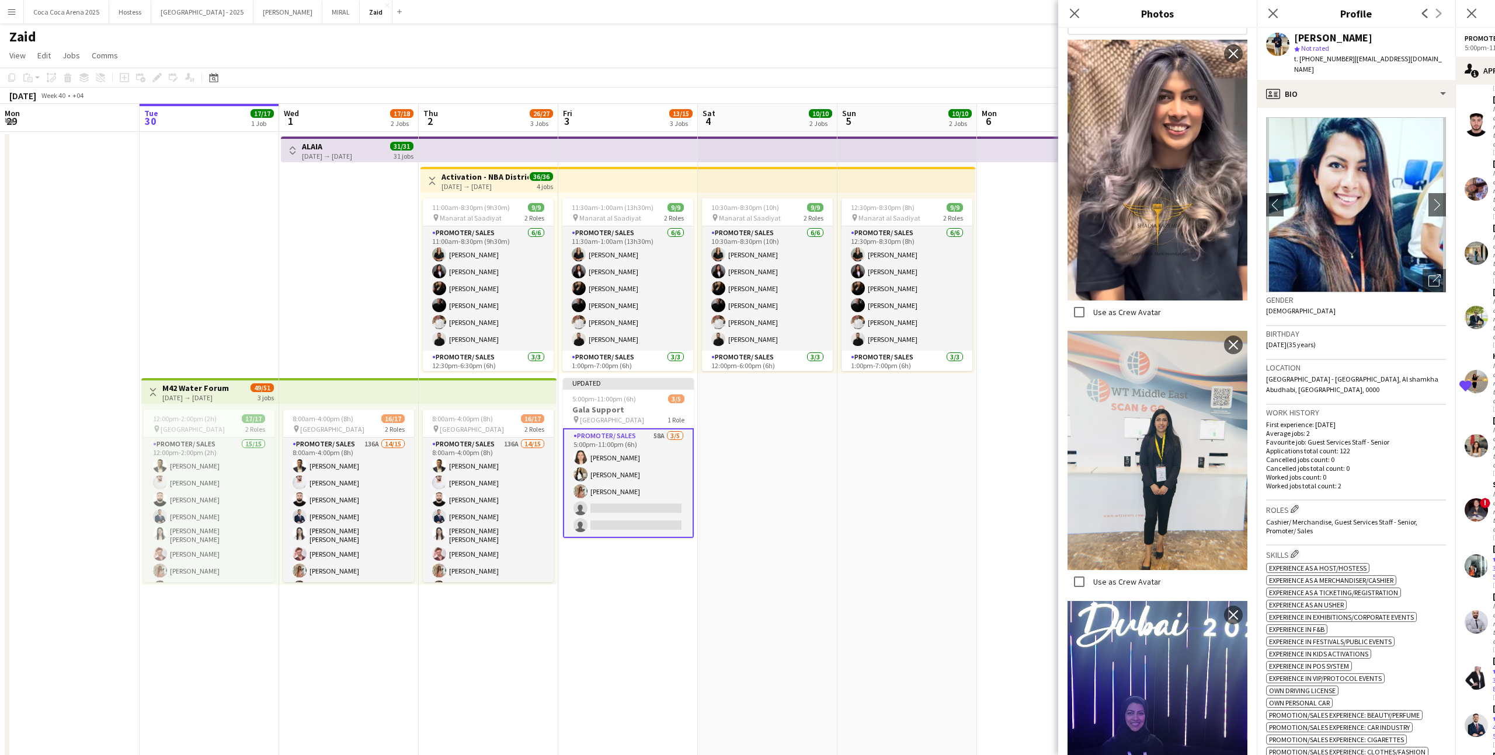
scroll to position [241, 0]
click at [1357, 561] on div "ok-circled2 background Layer 1 cross-circle-red background Layer 1 Experience a…" at bounding box center [1356, 683] width 180 height 245
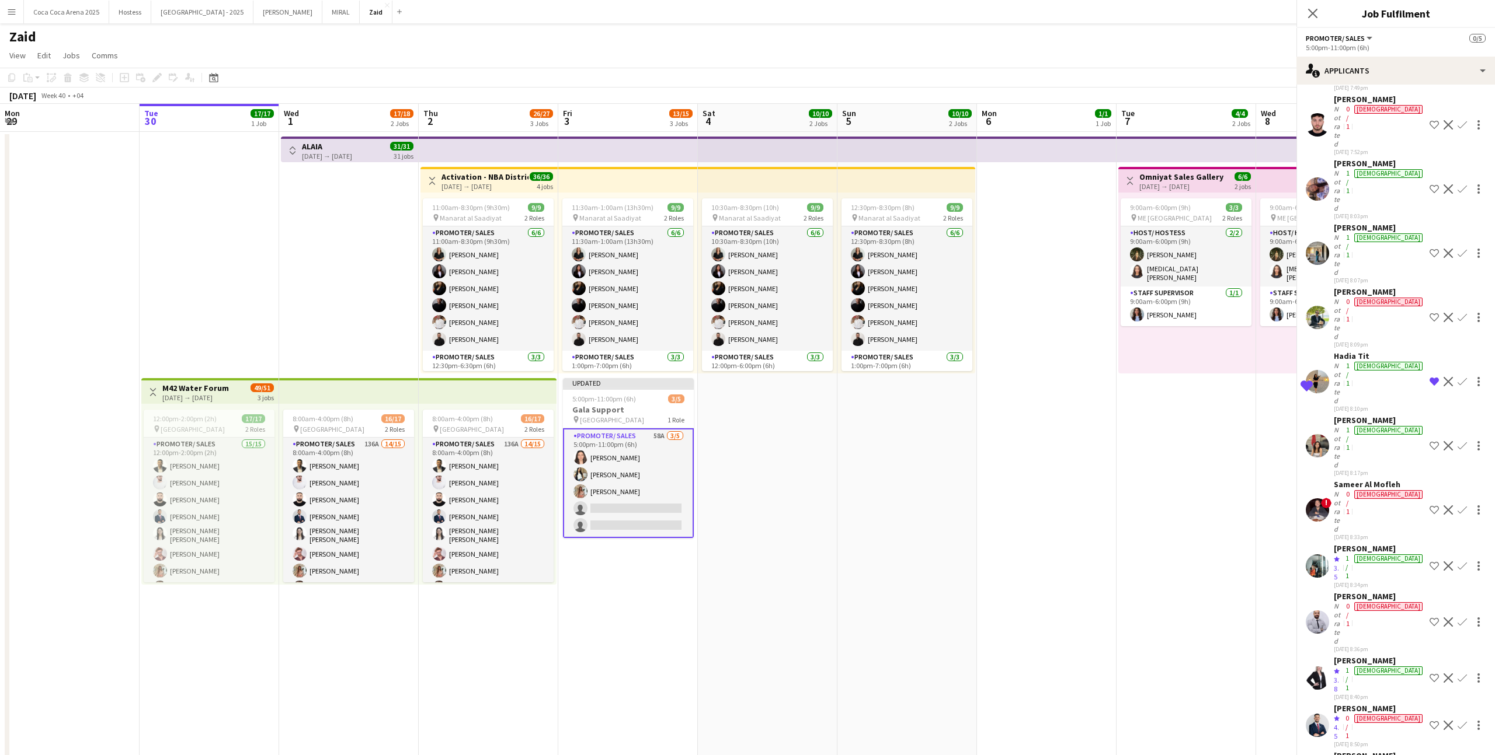
scroll to position [1138, 0]
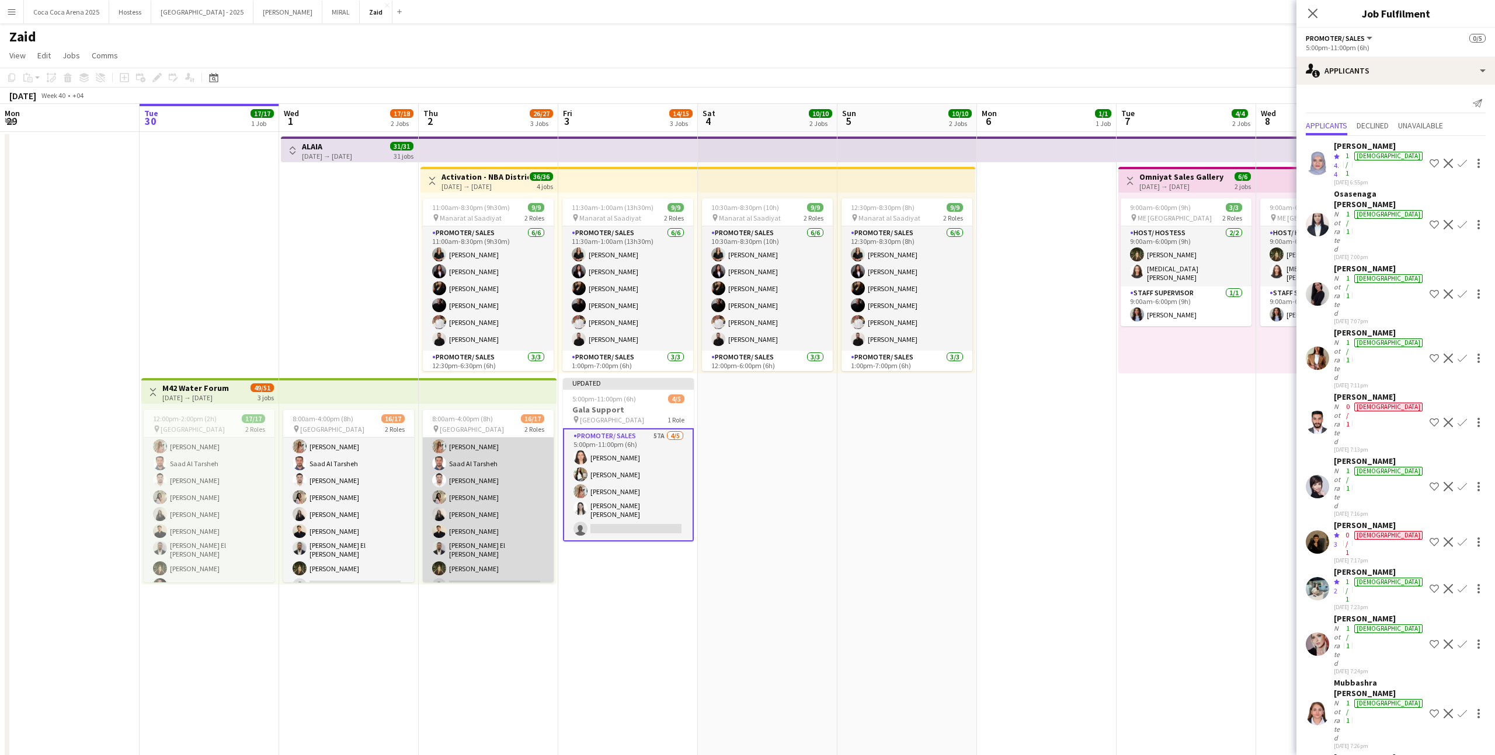
scroll to position [0, 0]
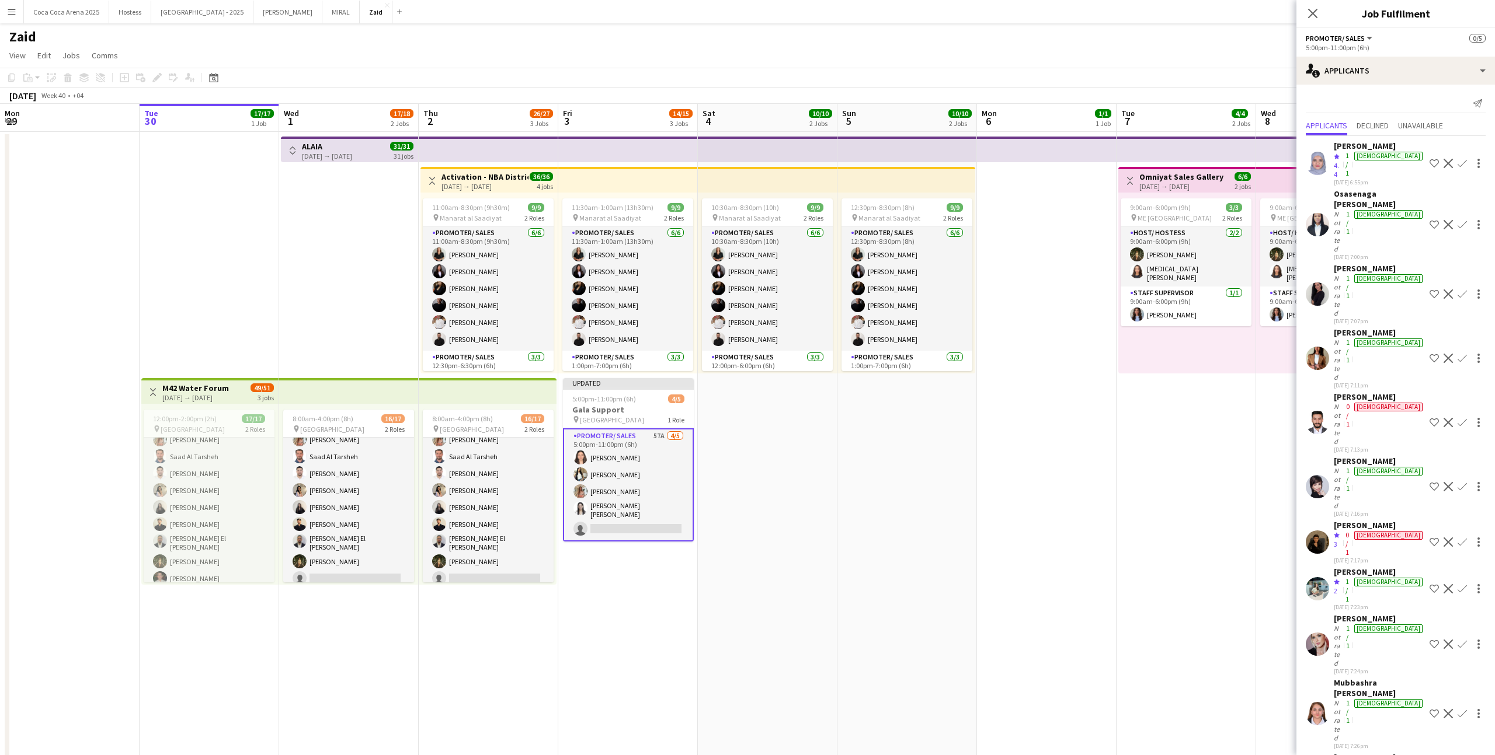
click at [810, 527] on app-date-cell "10:30am-8:30pm (10h) 9/9 pin Manarat al Saadiyat 2 Roles Promoter/ Sales 6/6 10…" at bounding box center [768, 482] width 140 height 701
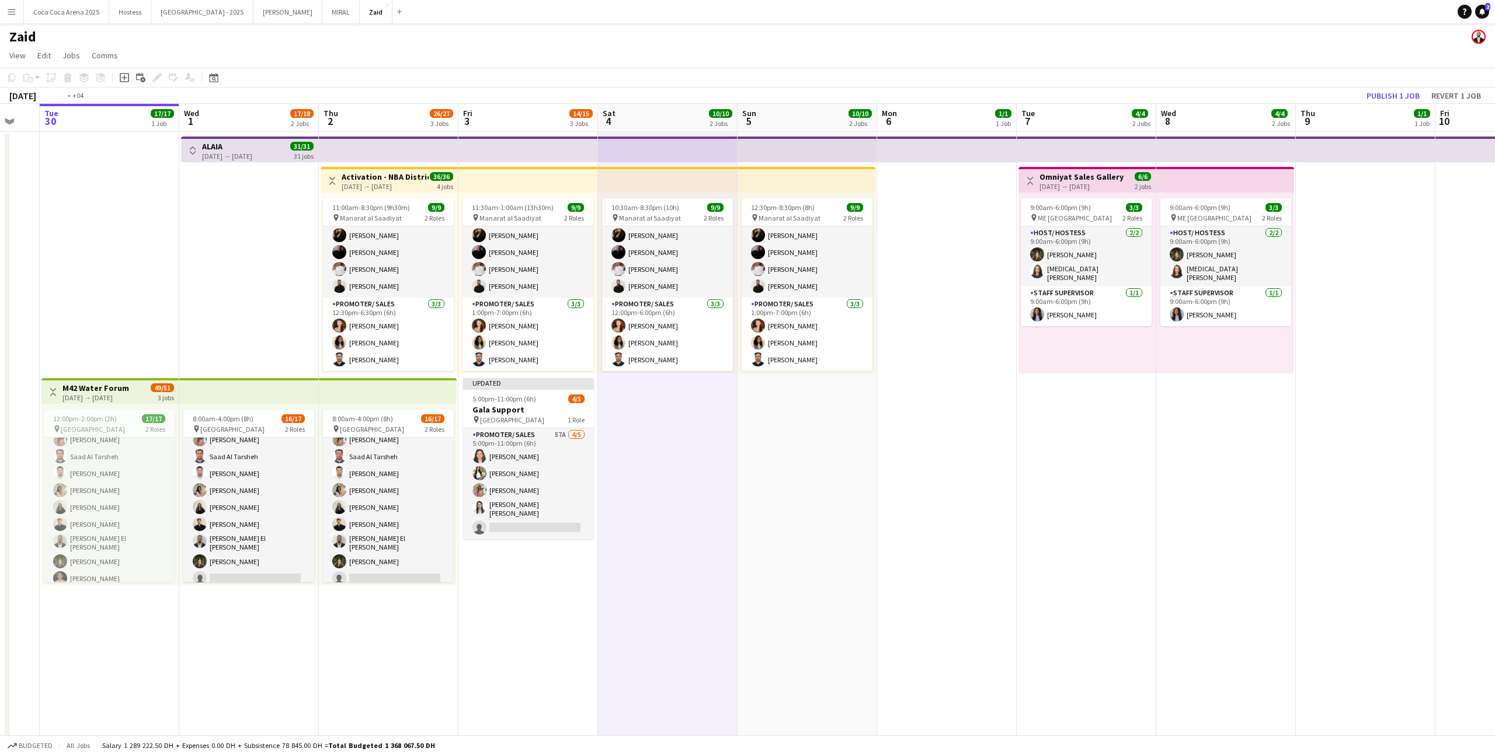
scroll to position [0, 365]
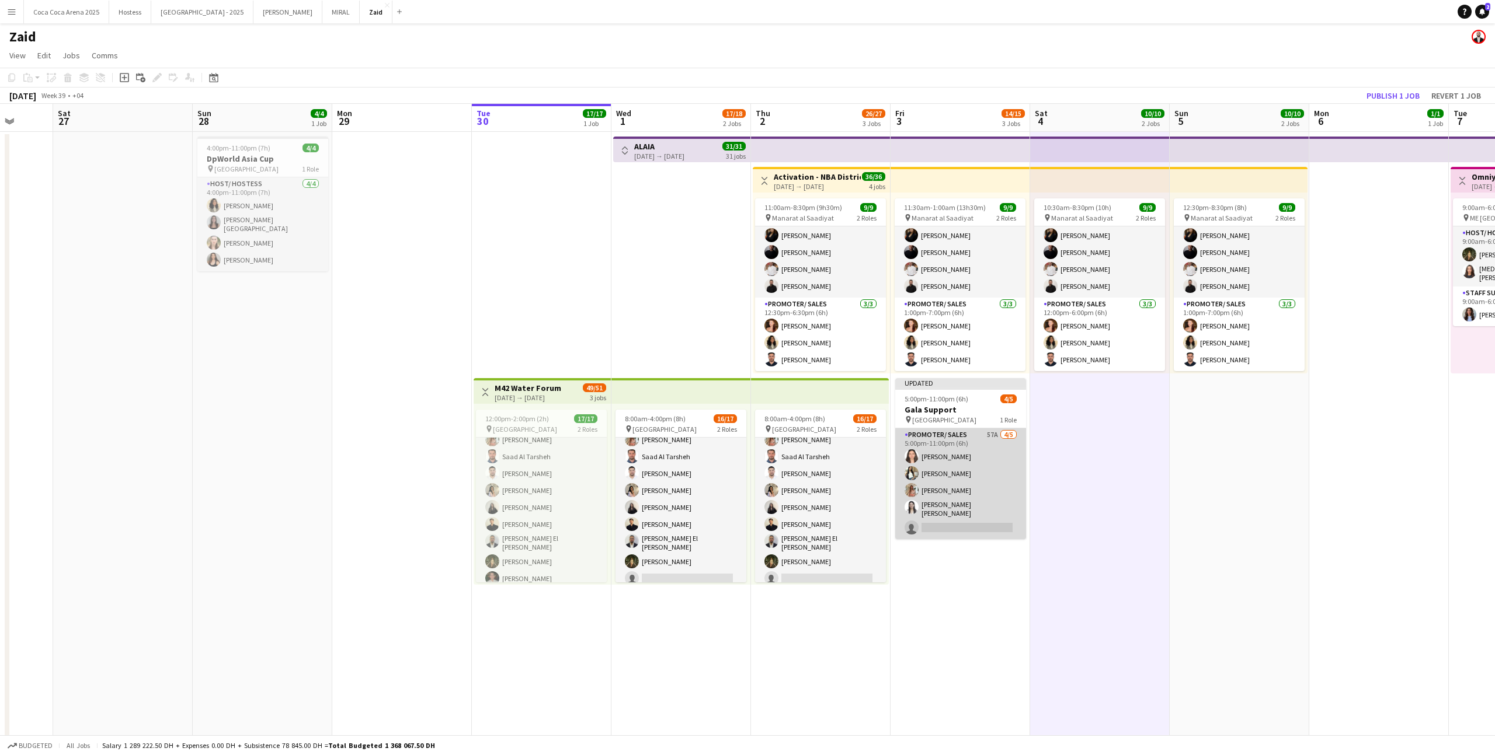
click at [957, 502] on app-card-role "Promoter/ Sales 57A 4/5 5:00pm-11:00pm (6h) Leen Al haj hasan Yuela Bucoy Yara …" at bounding box center [960, 484] width 131 height 111
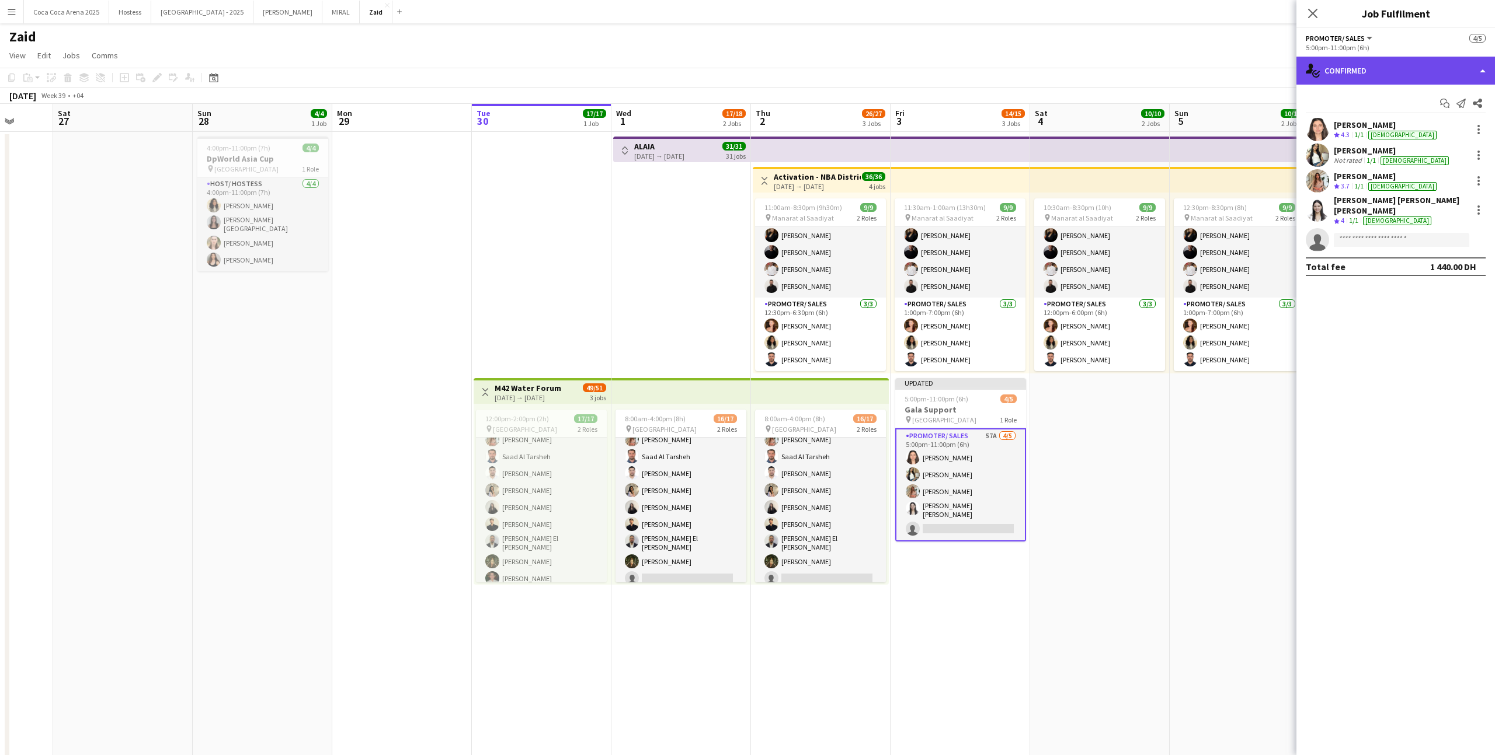
click at [1453, 76] on div "single-neutral-actions-check-2 Confirmed" at bounding box center [1395, 71] width 199 height 28
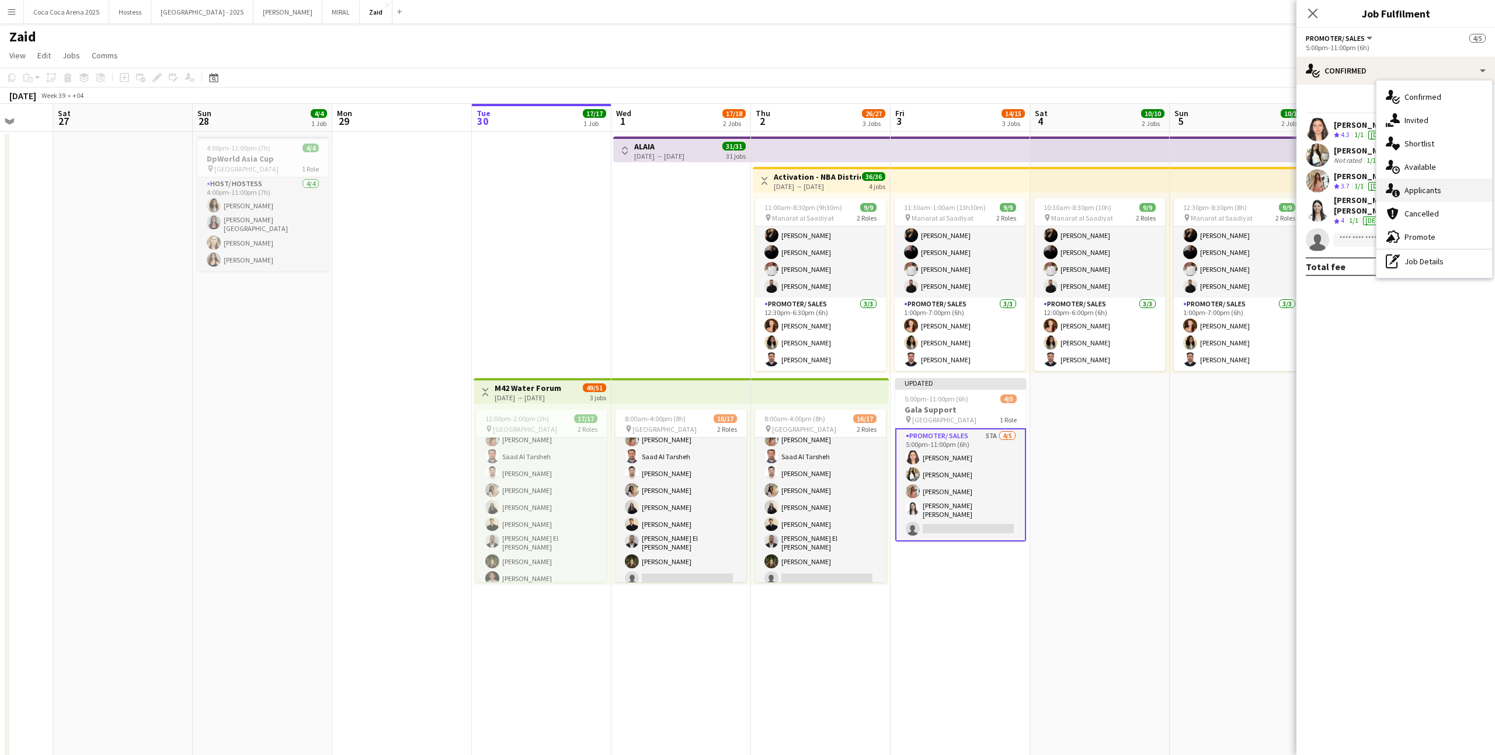
click at [1453, 183] on div "single-neutral-actions-information Applicants" at bounding box center [1434, 190] width 116 height 23
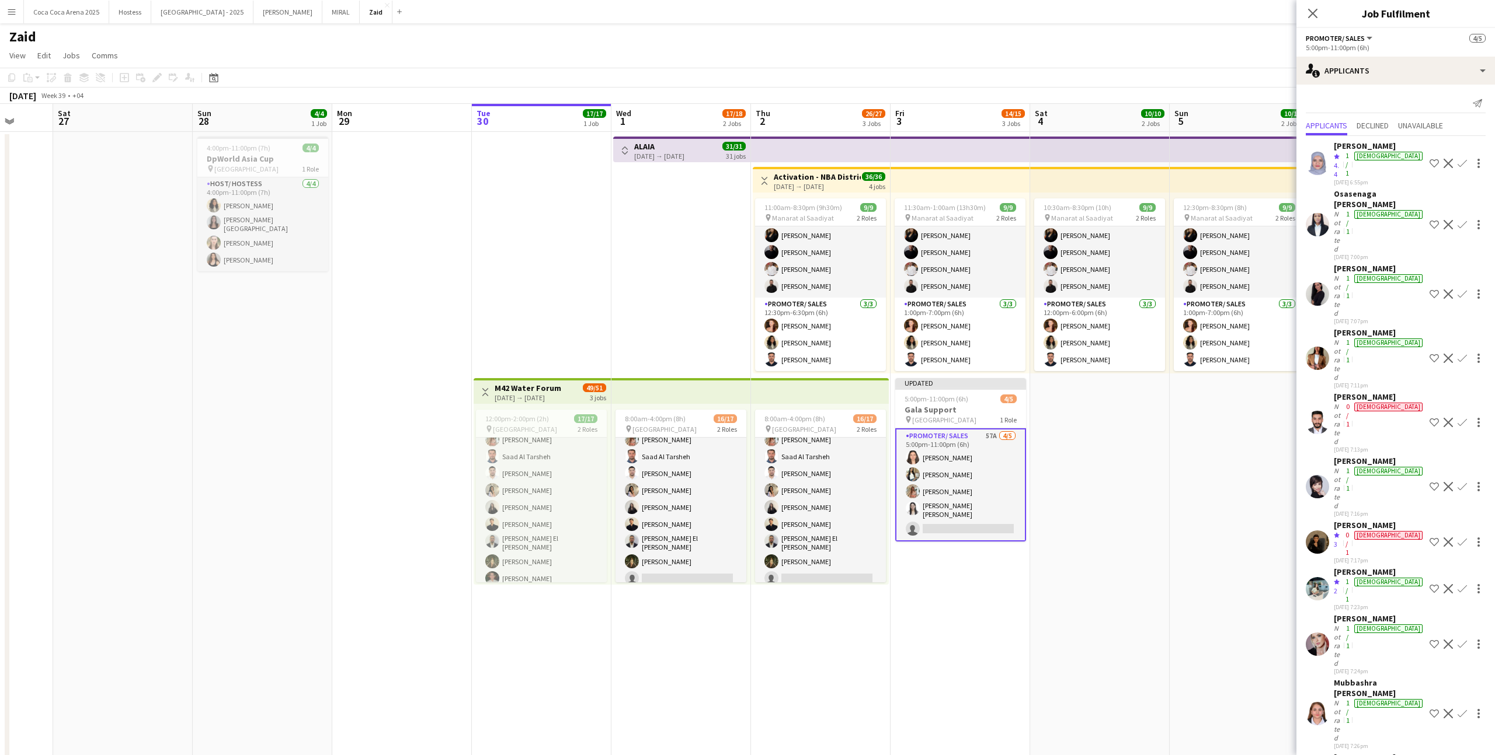
scroll to position [1097, 0]
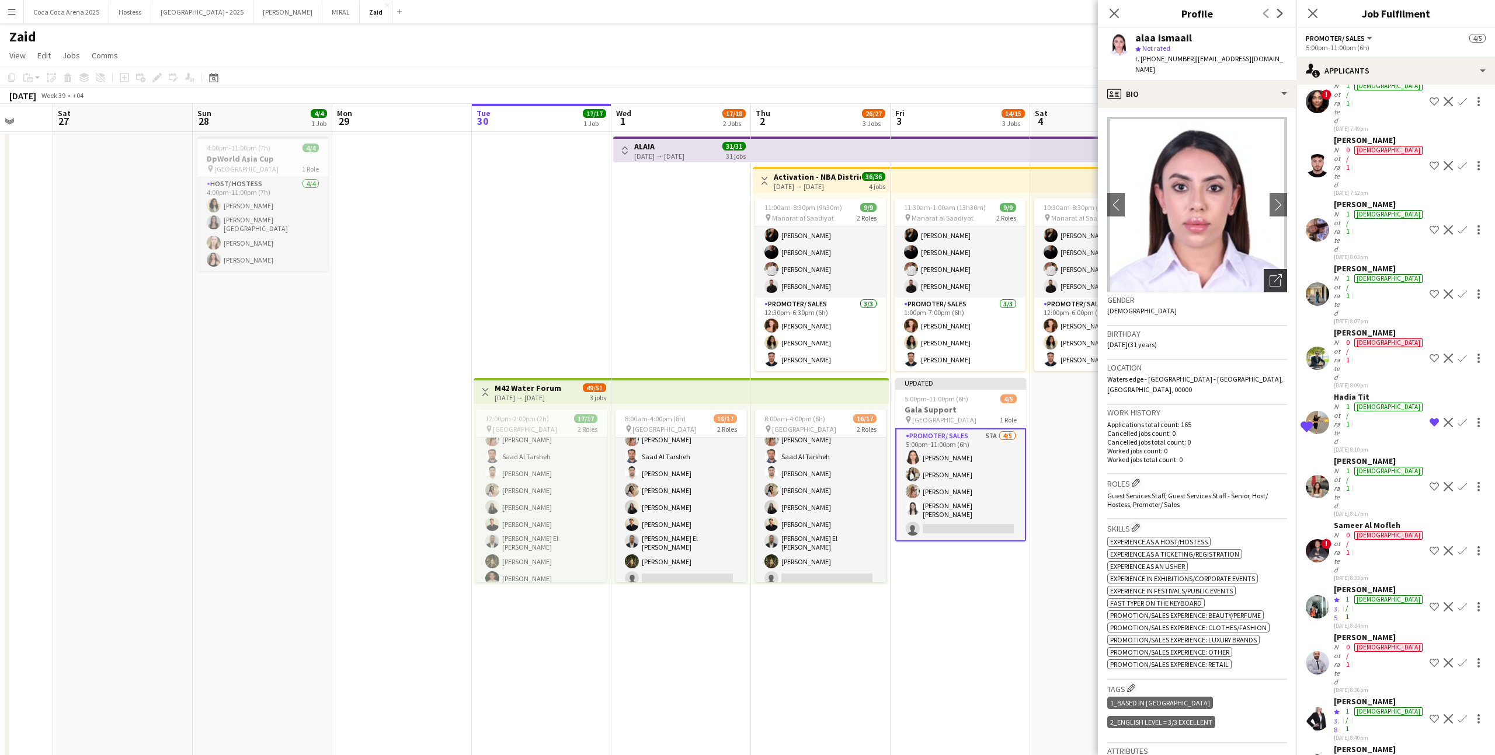
click at [1285, 269] on div "Open photos pop-in" at bounding box center [1274, 280] width 23 height 23
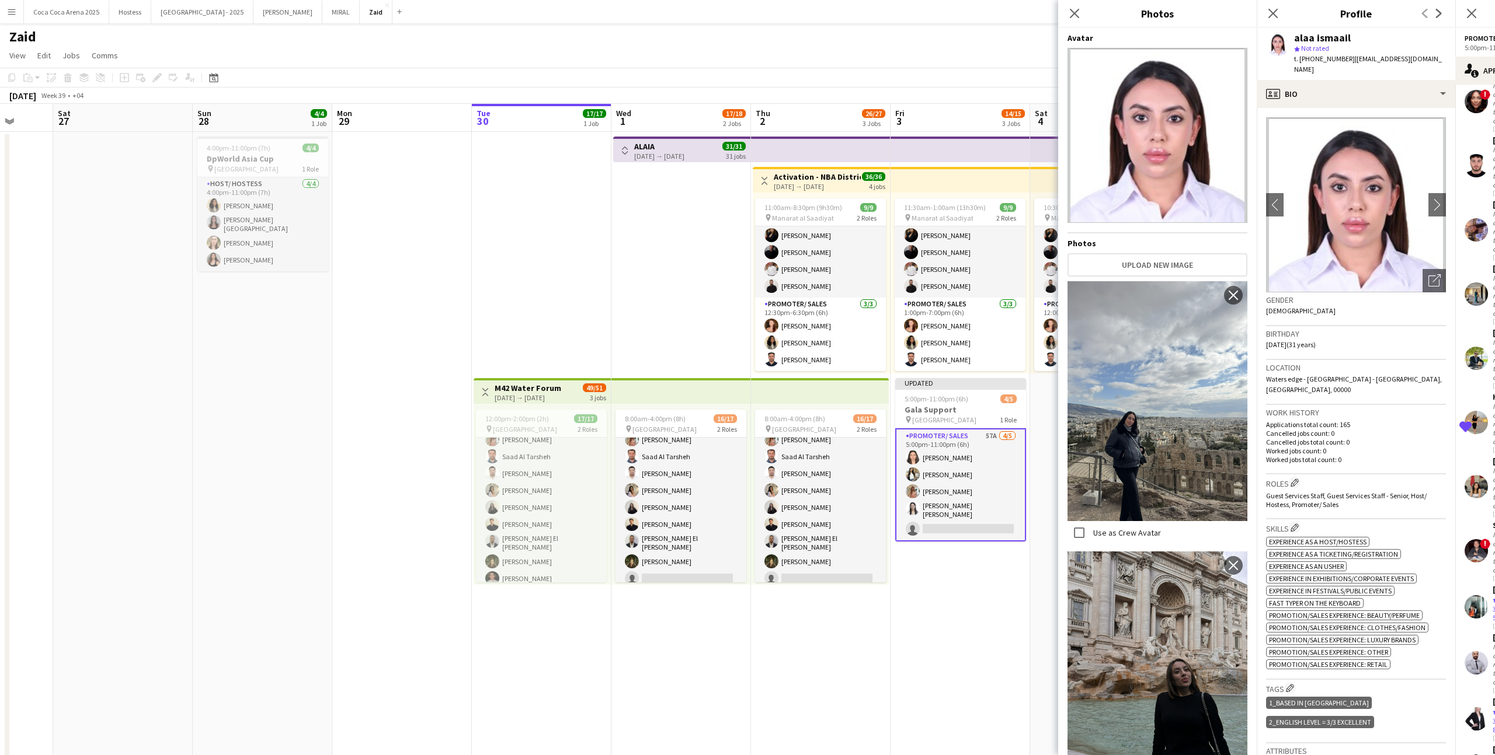
scroll to position [283, 0]
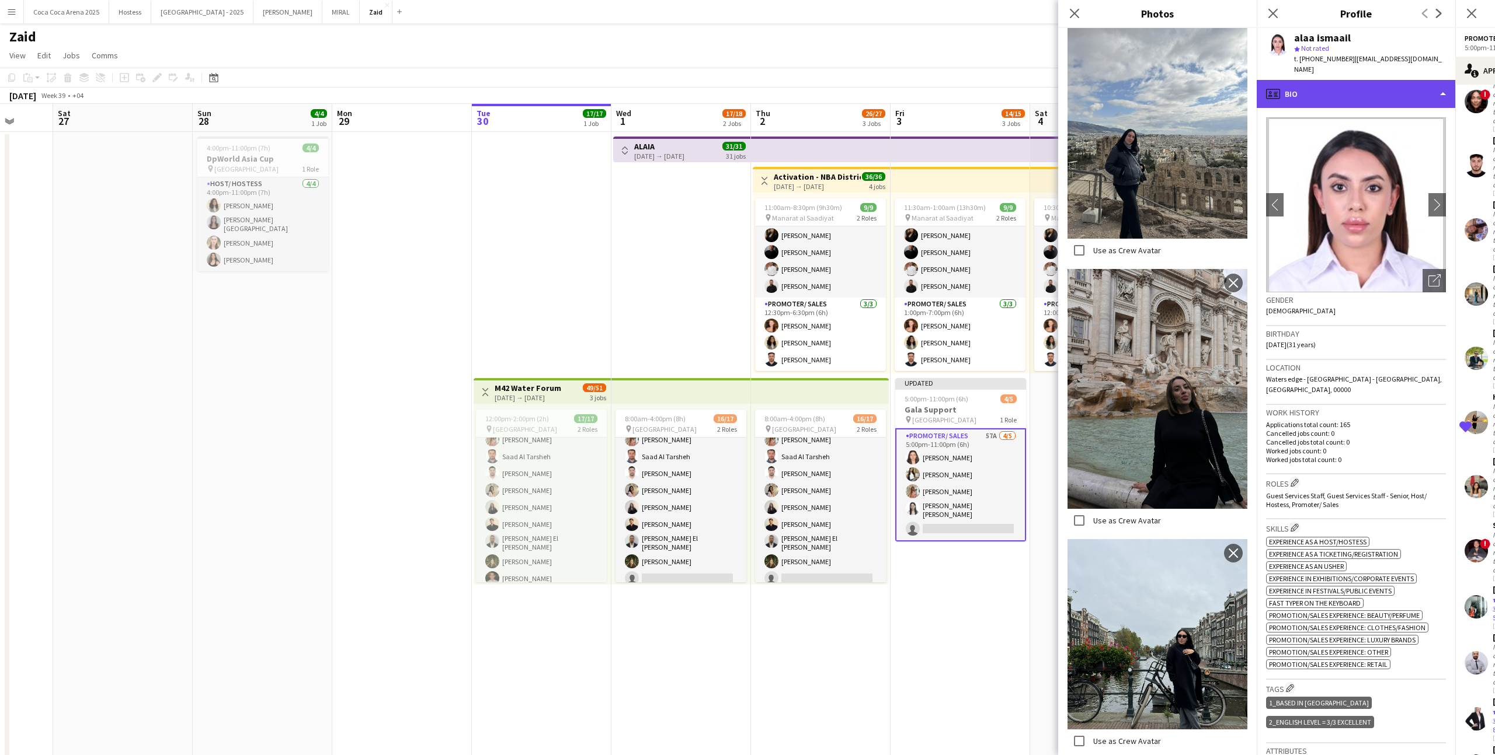
click at [1371, 88] on div "profile Bio" at bounding box center [1355, 94] width 199 height 28
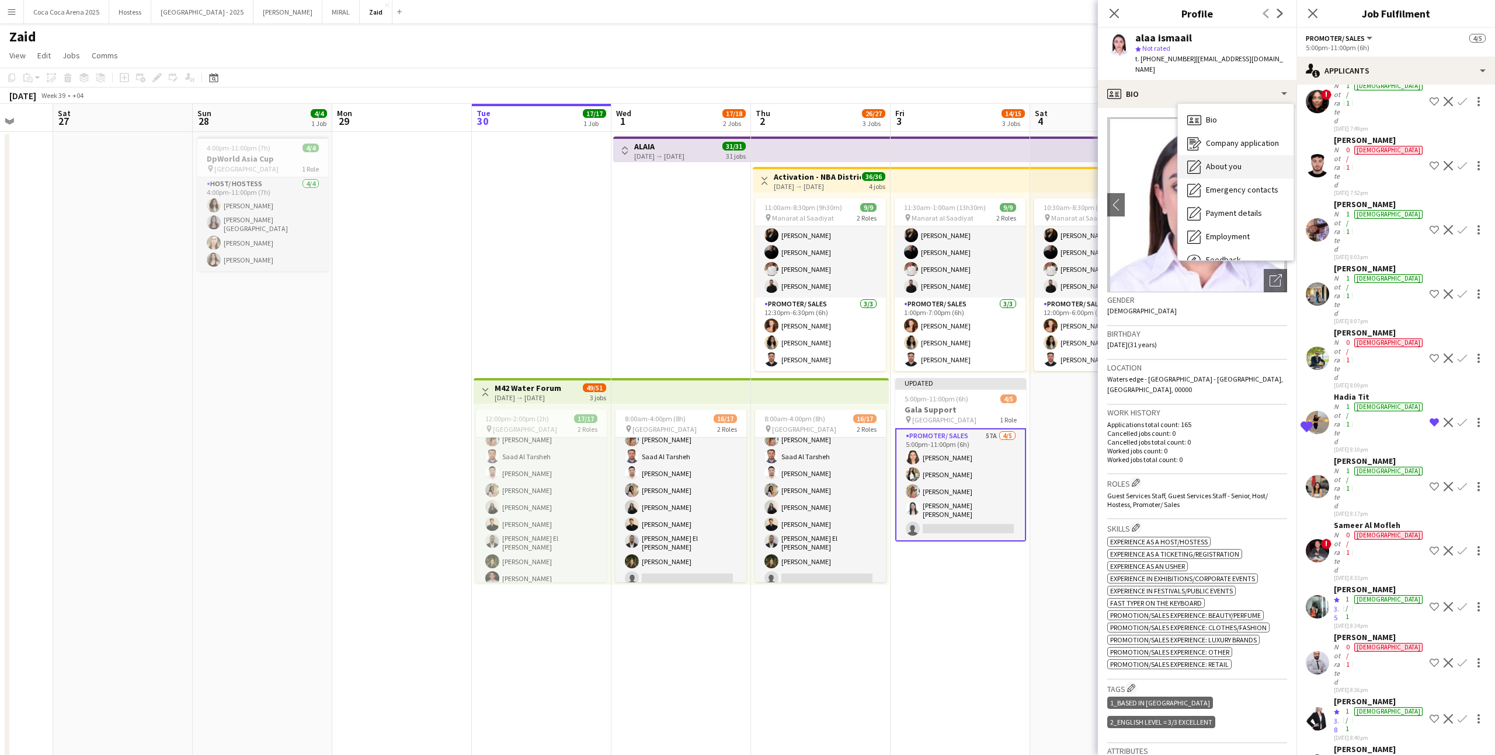
click at [1227, 161] on span "About you" at bounding box center [1224, 166] width 36 height 11
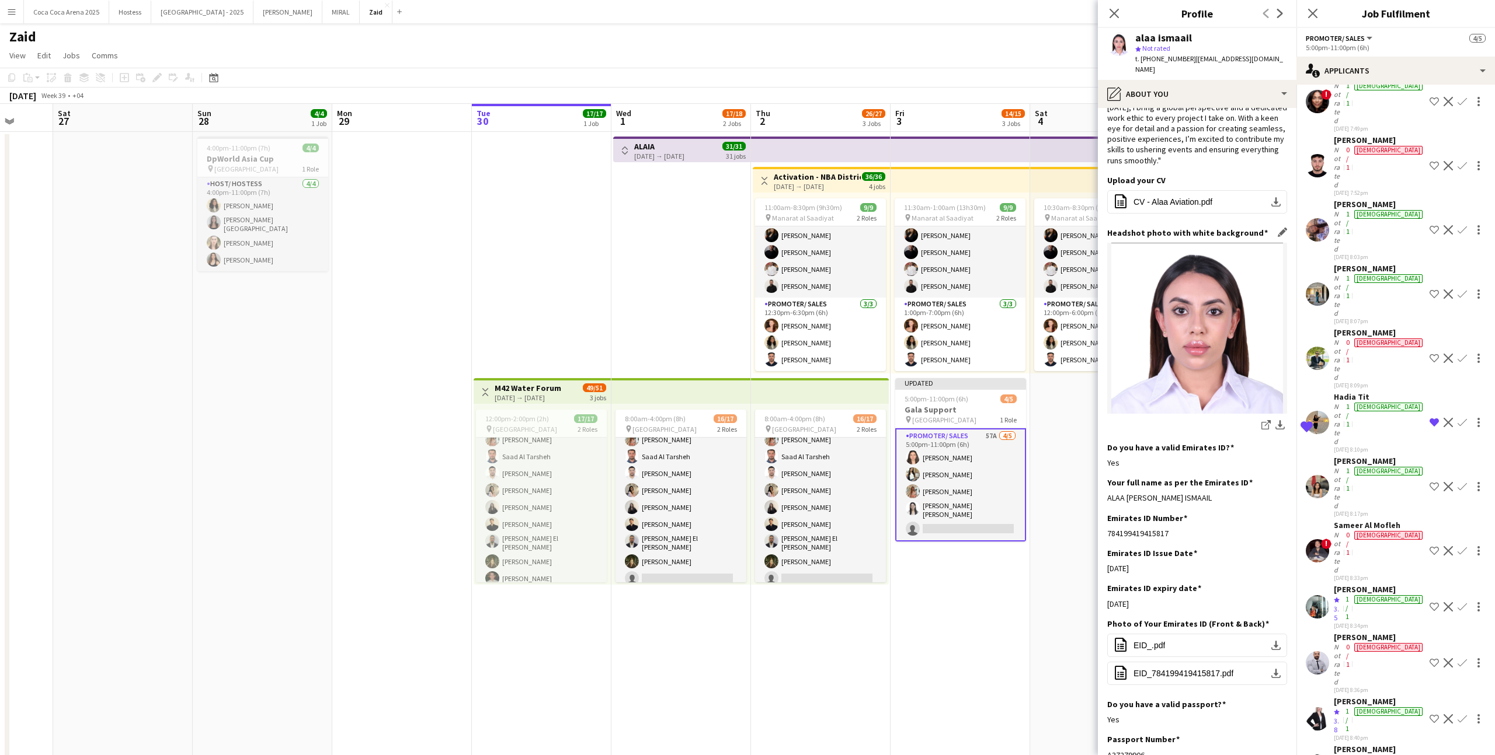
scroll to position [72, 0]
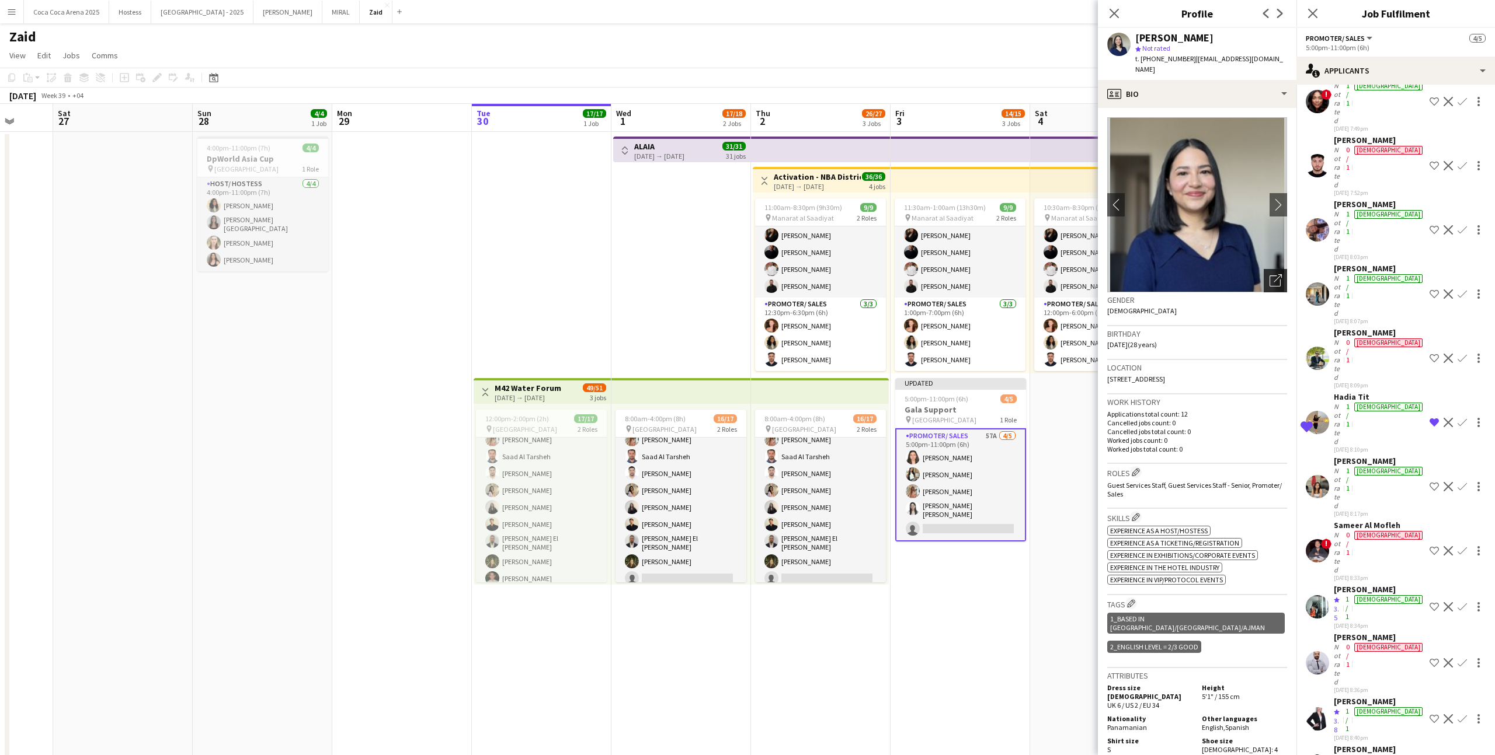
click at [1279, 276] on icon at bounding box center [1274, 281] width 11 height 11
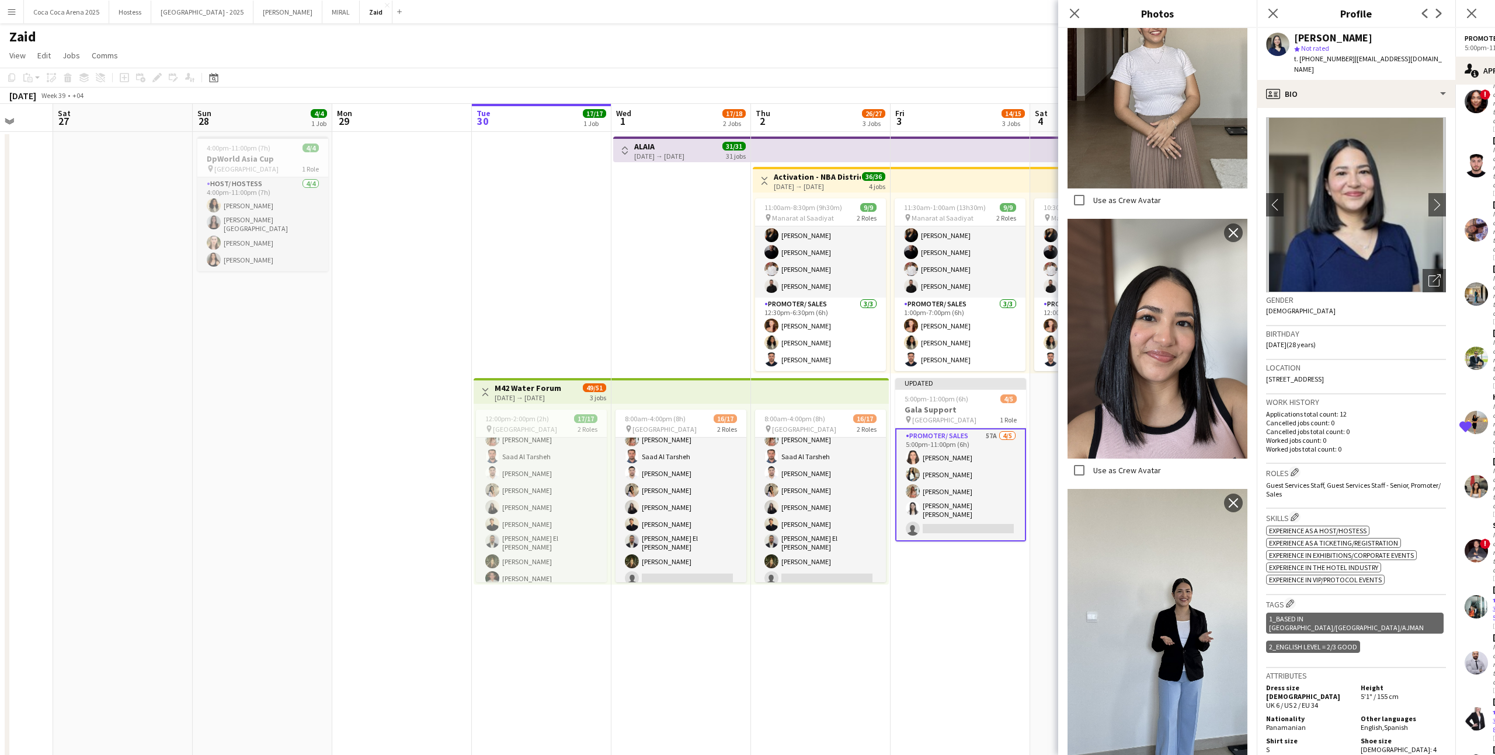
click at [1404, 598] on h3 "Tags Edit crew company tags" at bounding box center [1356, 604] width 180 height 12
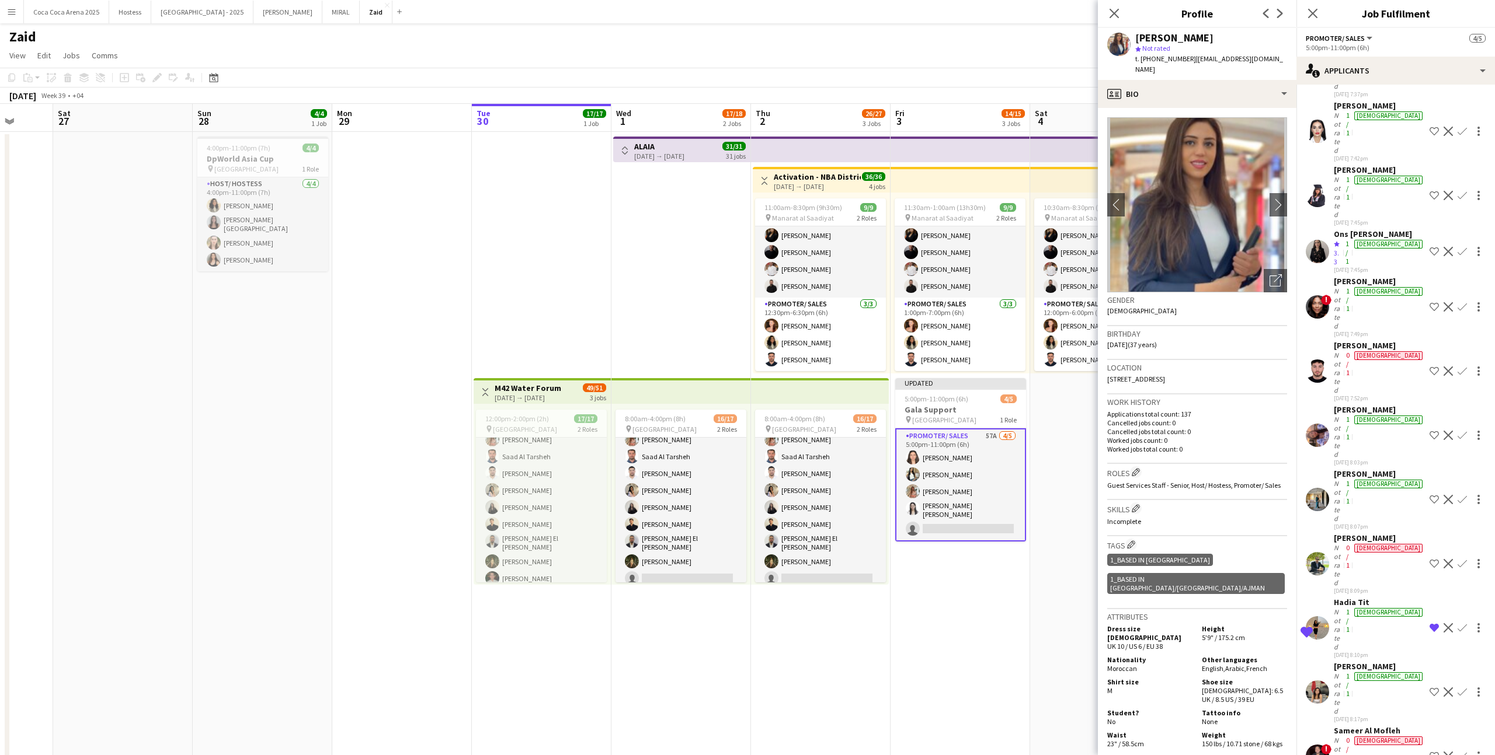
scroll to position [890, 0]
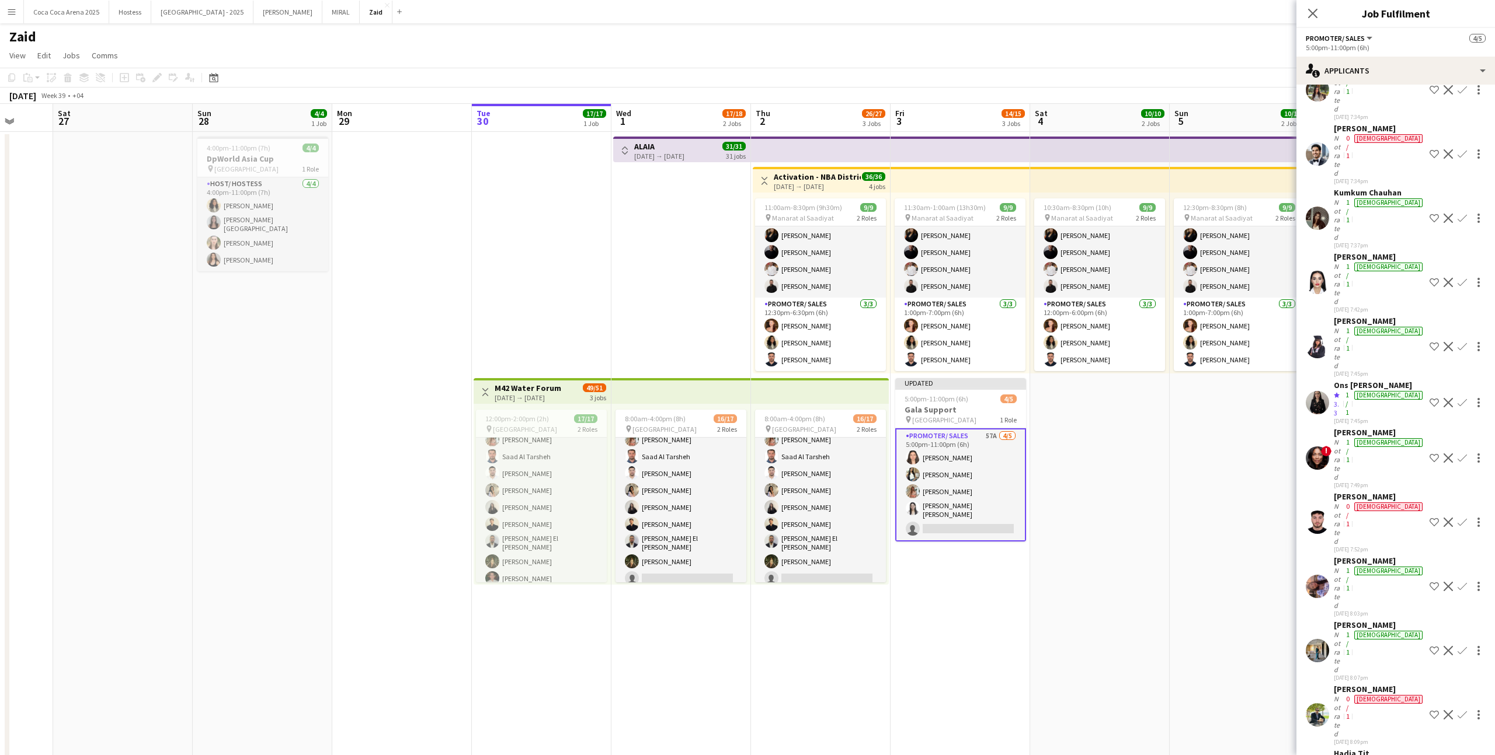
scroll to position [739, 0]
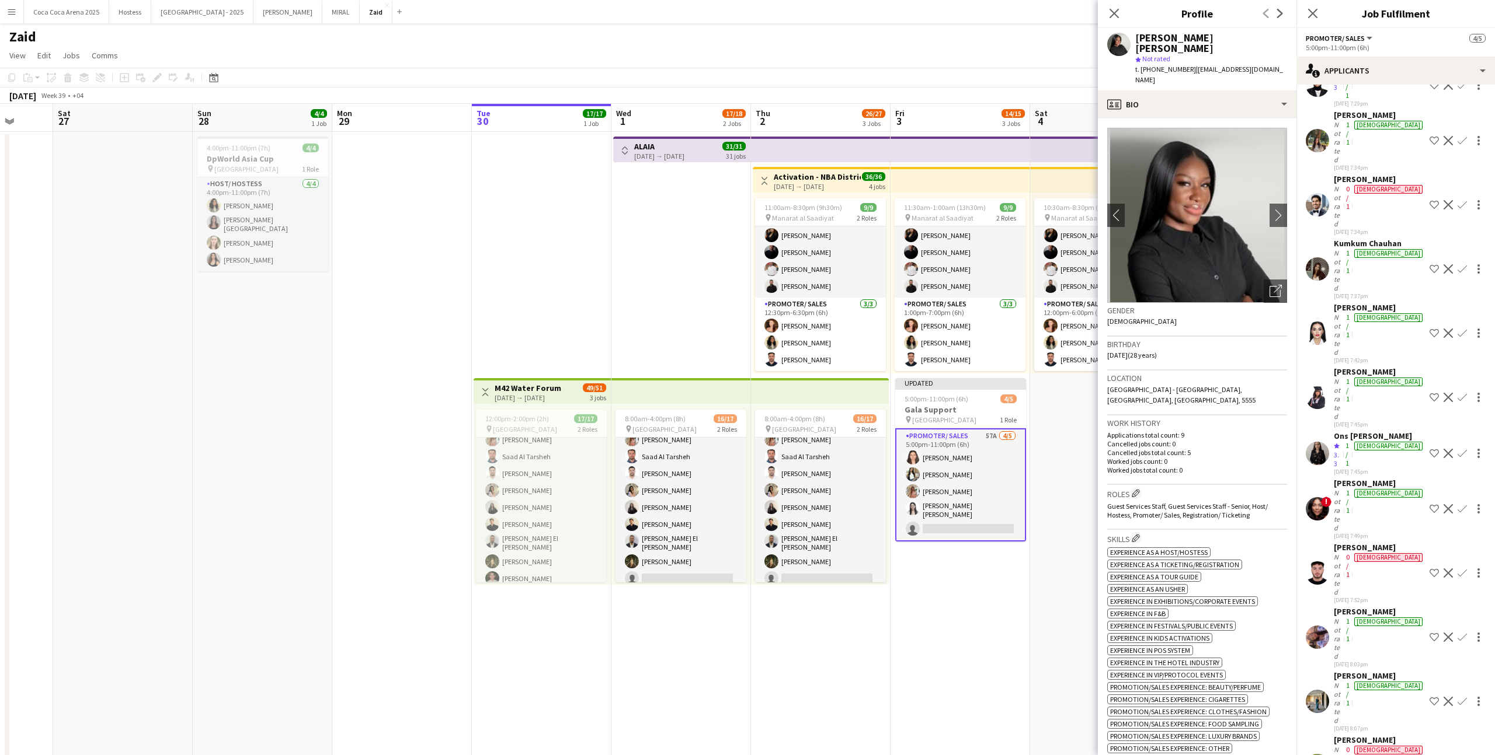
scroll to position [688, 0]
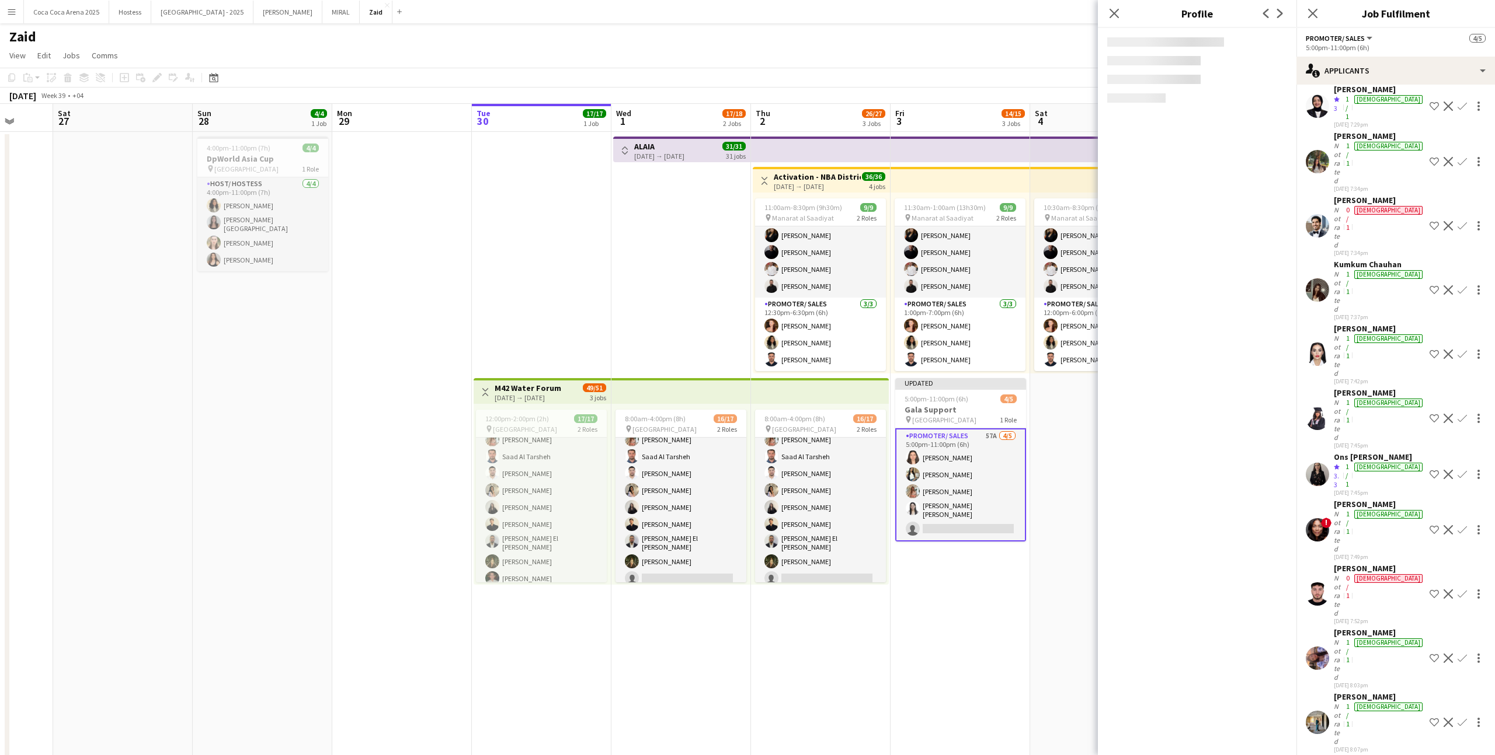
scroll to position [666, 0]
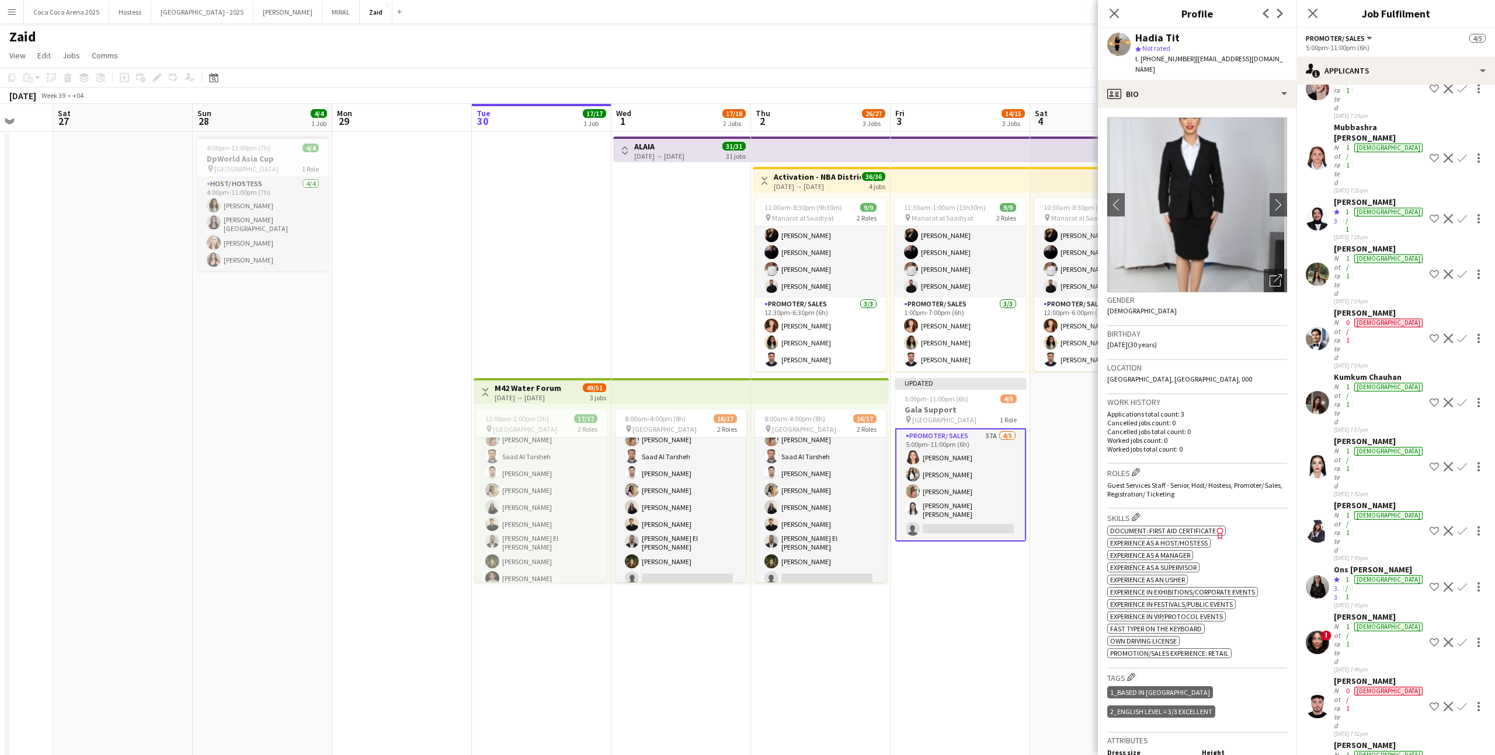
scroll to position [549, 0]
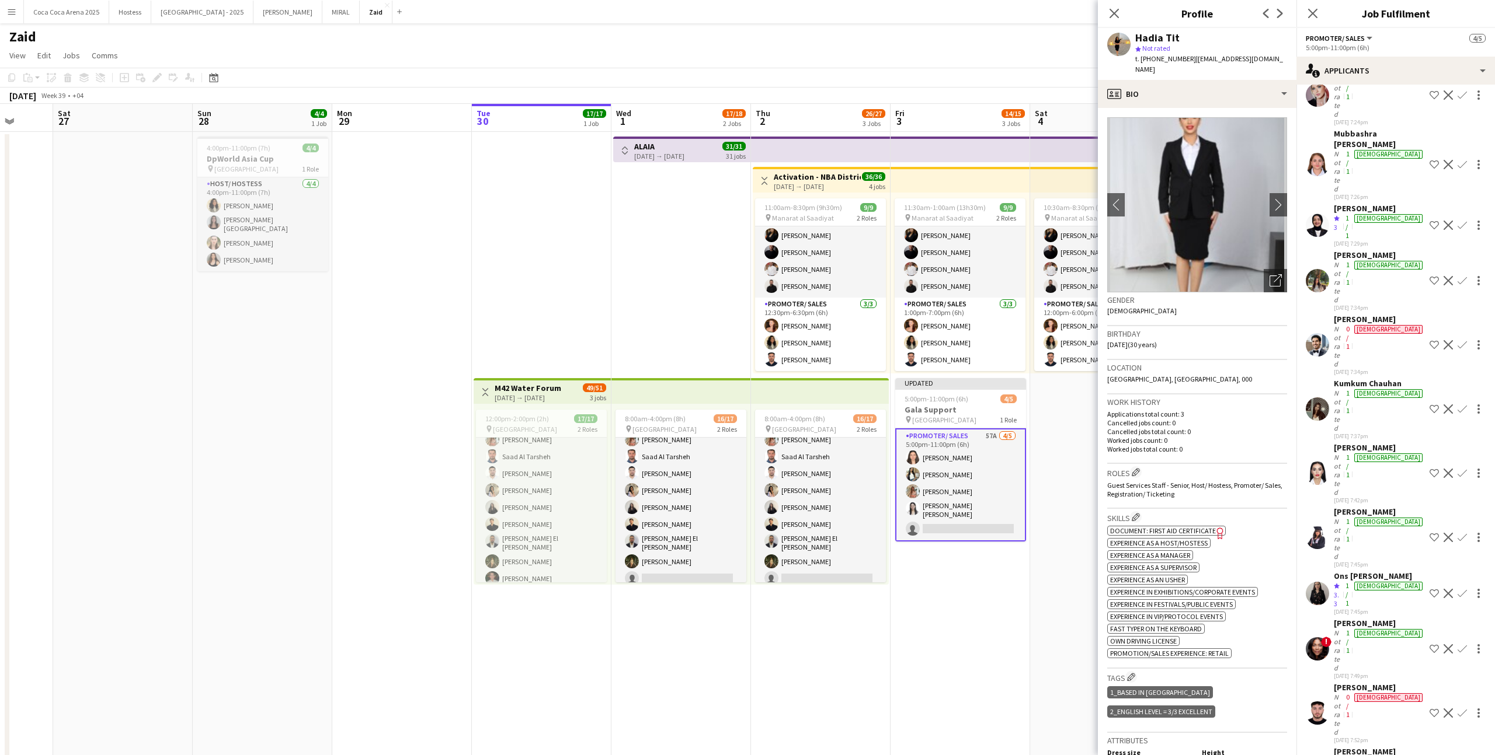
click at [1390, 747] on div "Sunayana Singh" at bounding box center [1378, 752] width 91 height 11
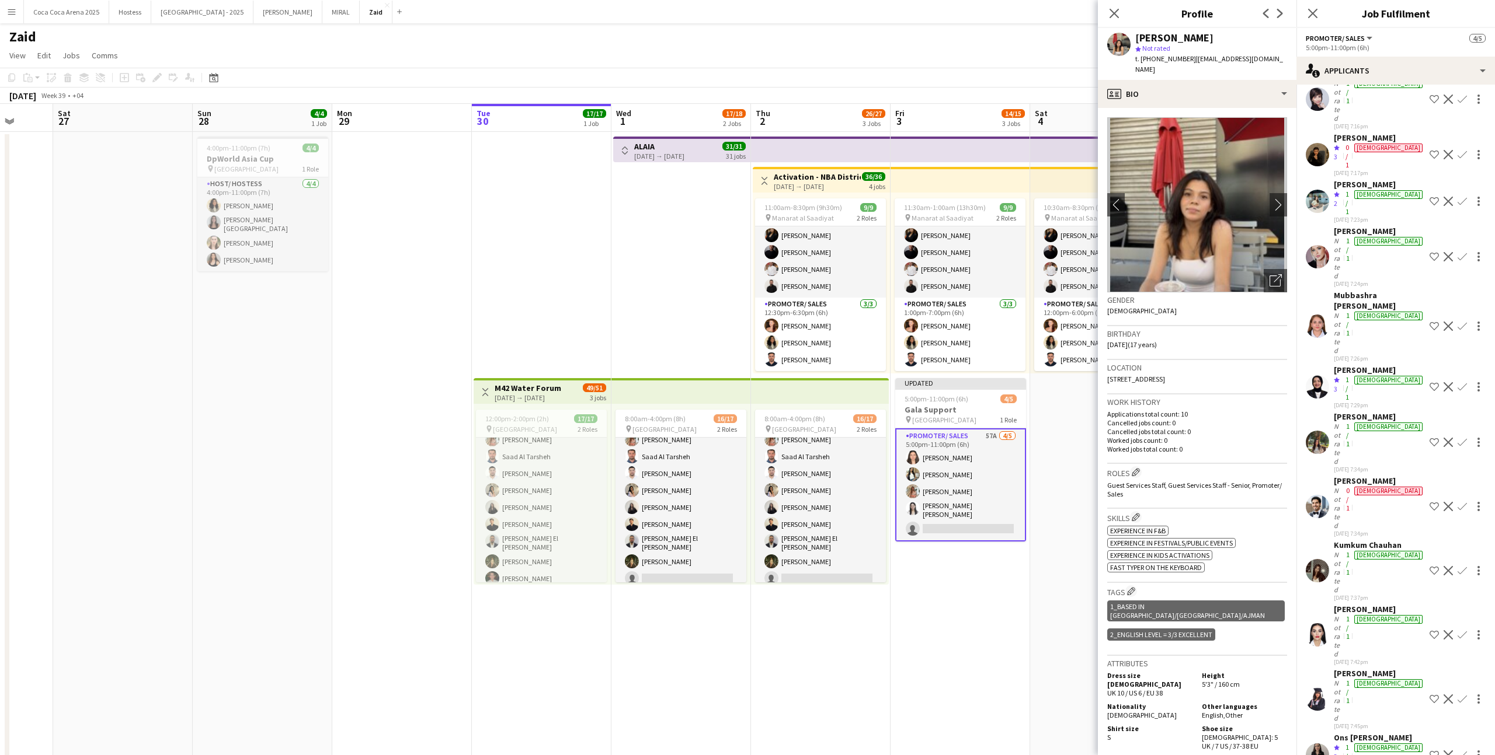
scroll to position [363, 0]
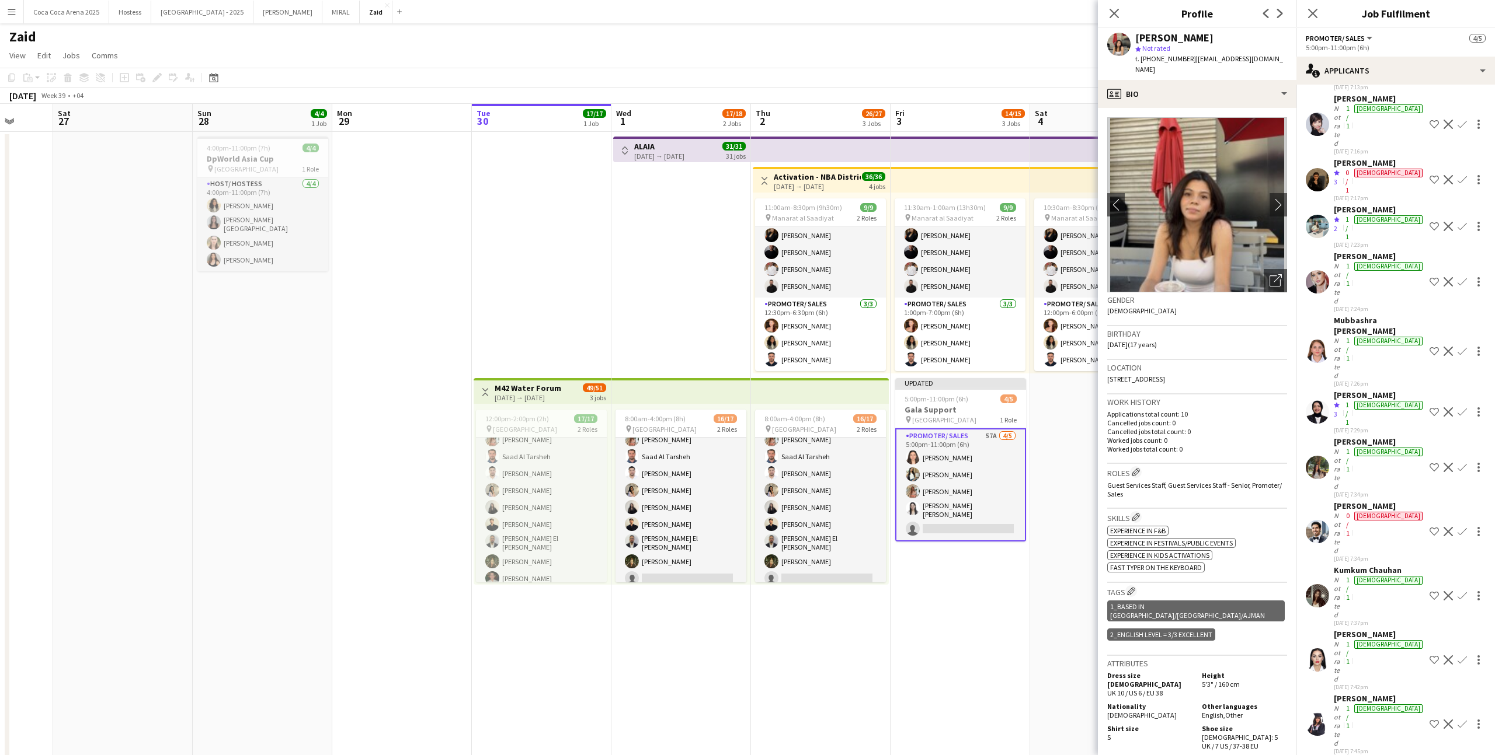
click at [1396, 748] on div "29-09-2025 7:45pm" at bounding box center [1378, 752] width 91 height 8
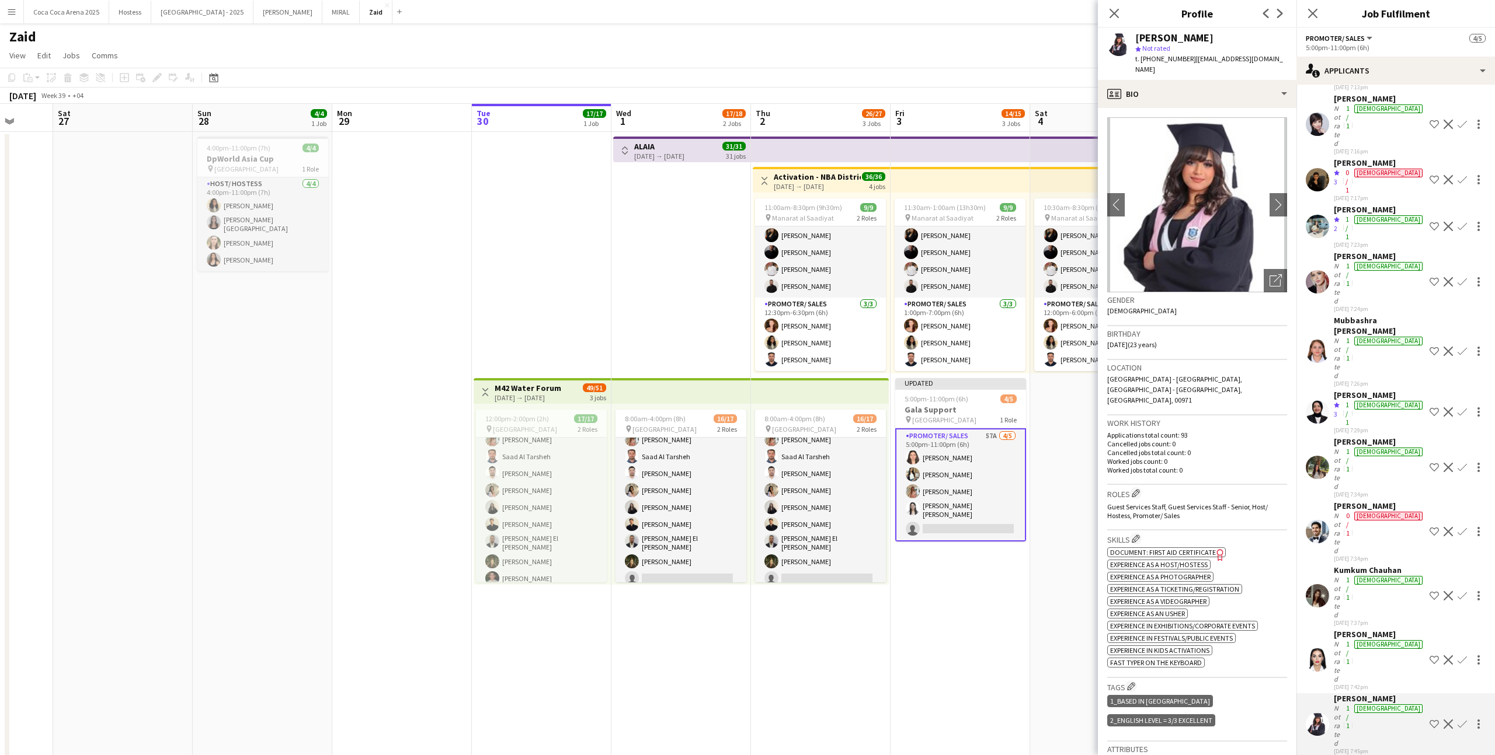
click at [1349, 640] on app-skills-label "1/1" at bounding box center [1348, 653] width 4 height 26
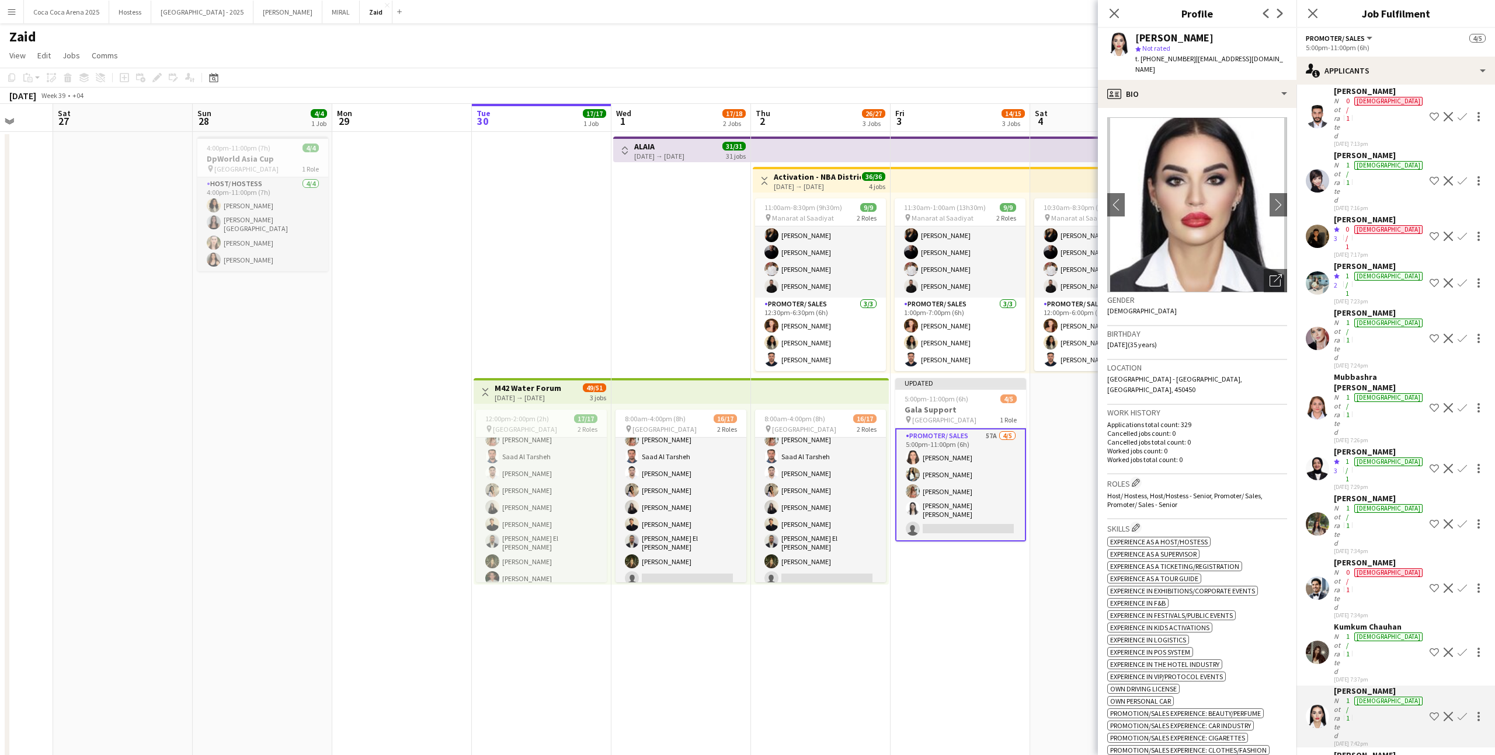
scroll to position [304, 0]
click at [1371, 624] on div "Kumkum Chauhan" at bounding box center [1378, 629] width 91 height 11
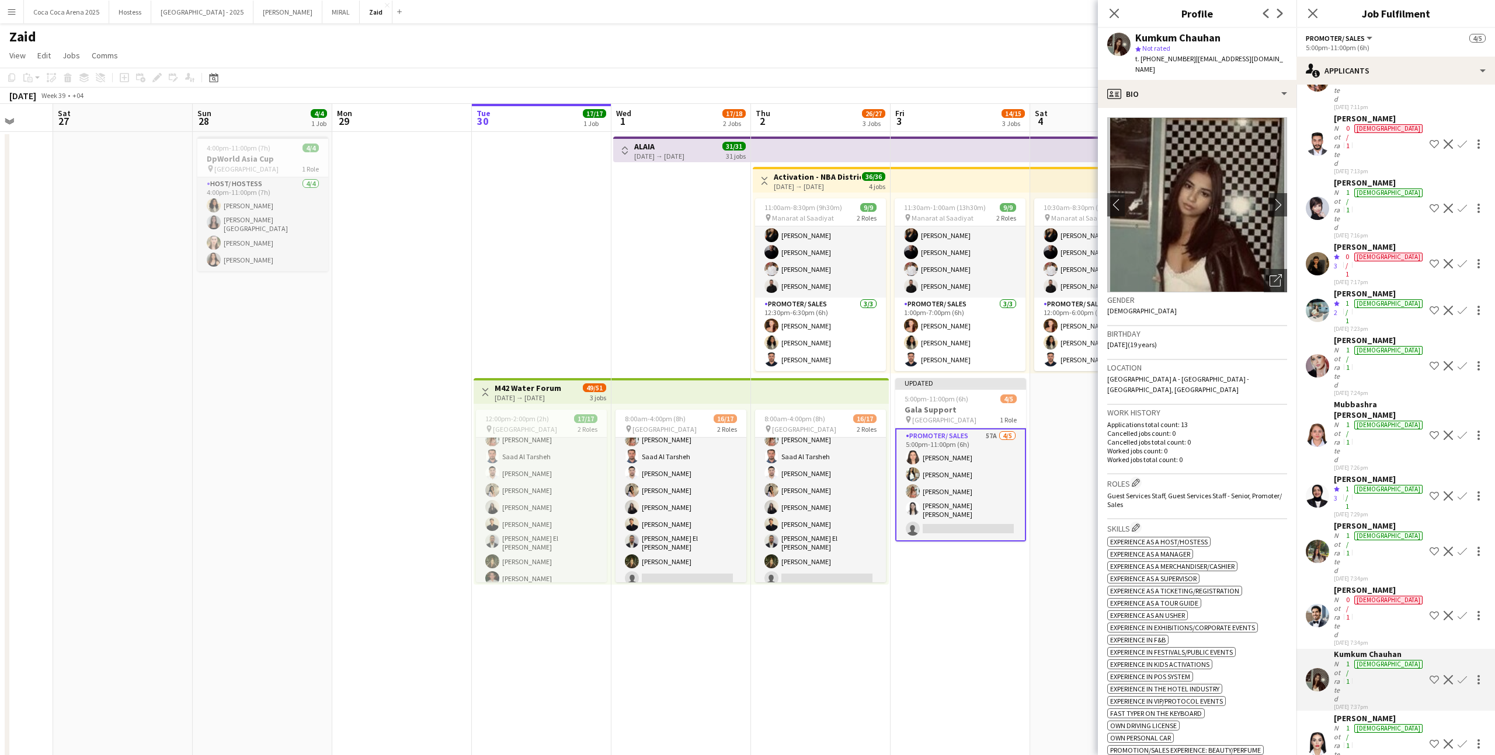
scroll to position [275, 0]
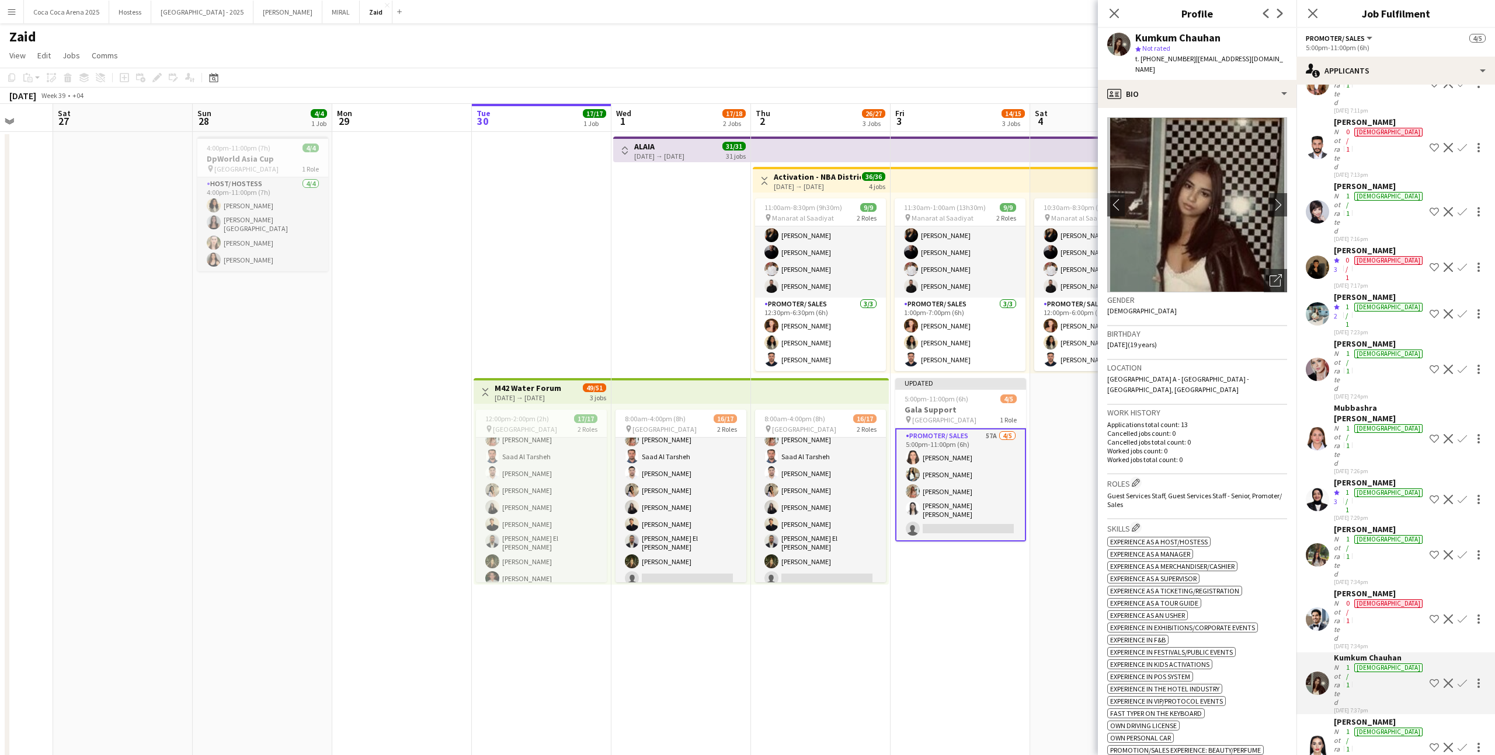
click at [1352, 599] on div "0/1" at bounding box center [1347, 621] width 8 height 44
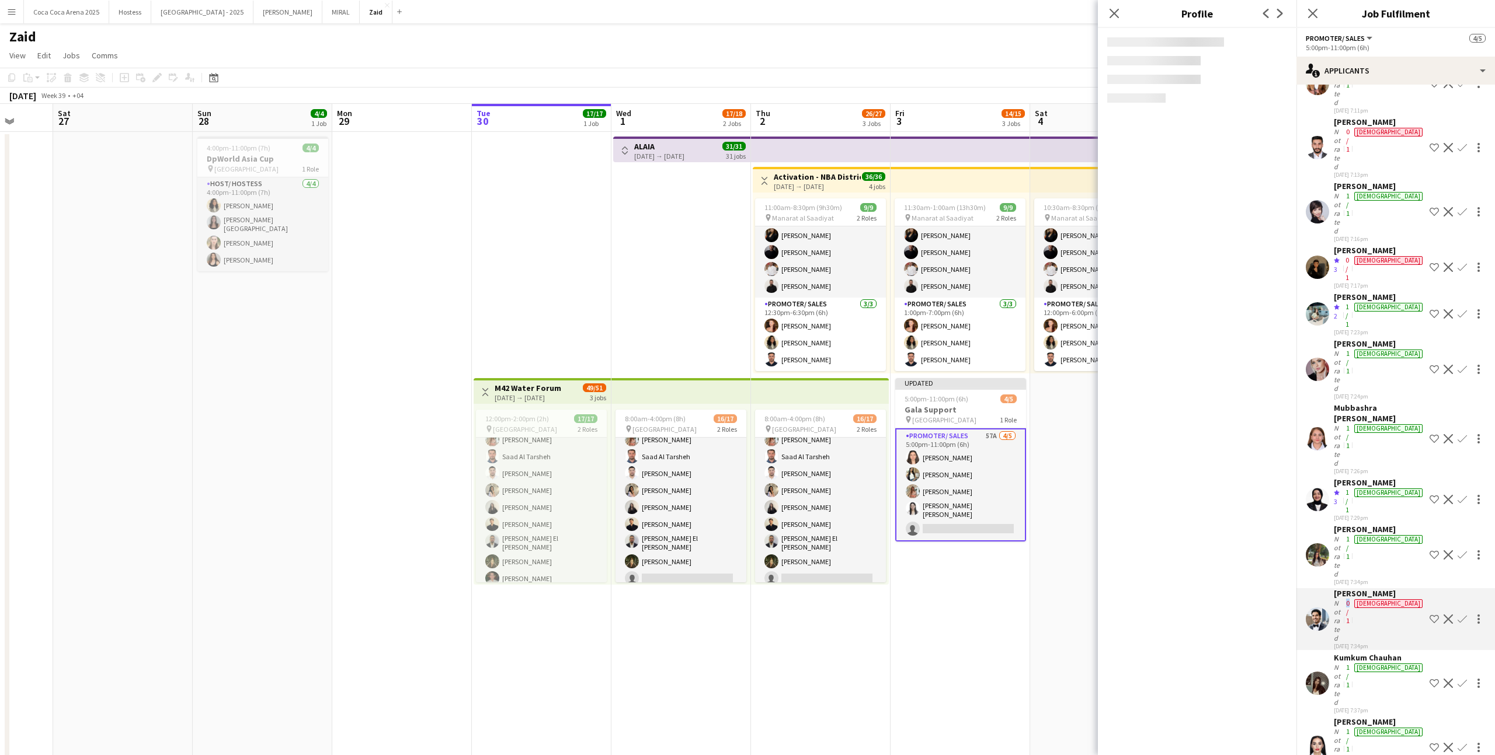
click at [1352, 599] on div "0/1" at bounding box center [1347, 621] width 8 height 44
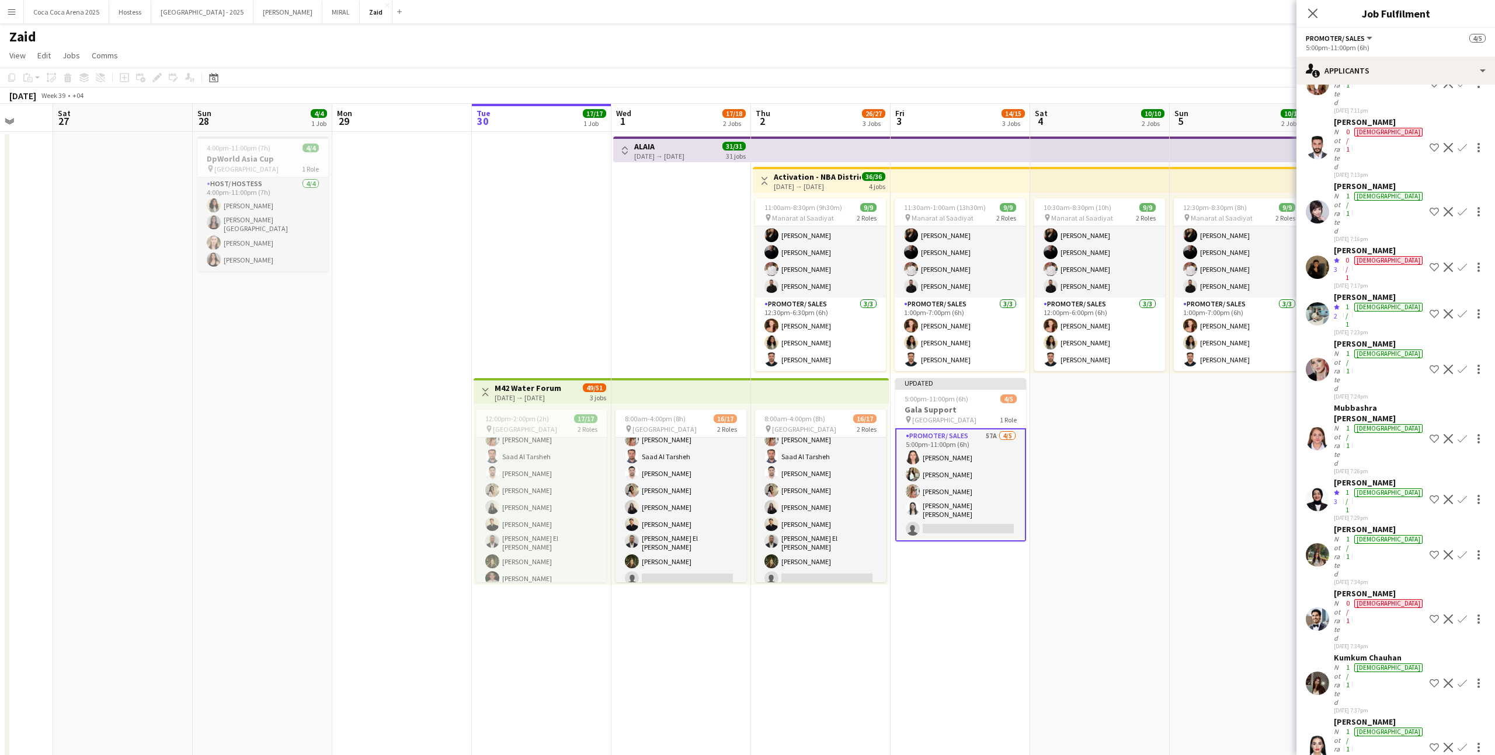
click at [1352, 535] on div "1/1" at bounding box center [1347, 557] width 8 height 44
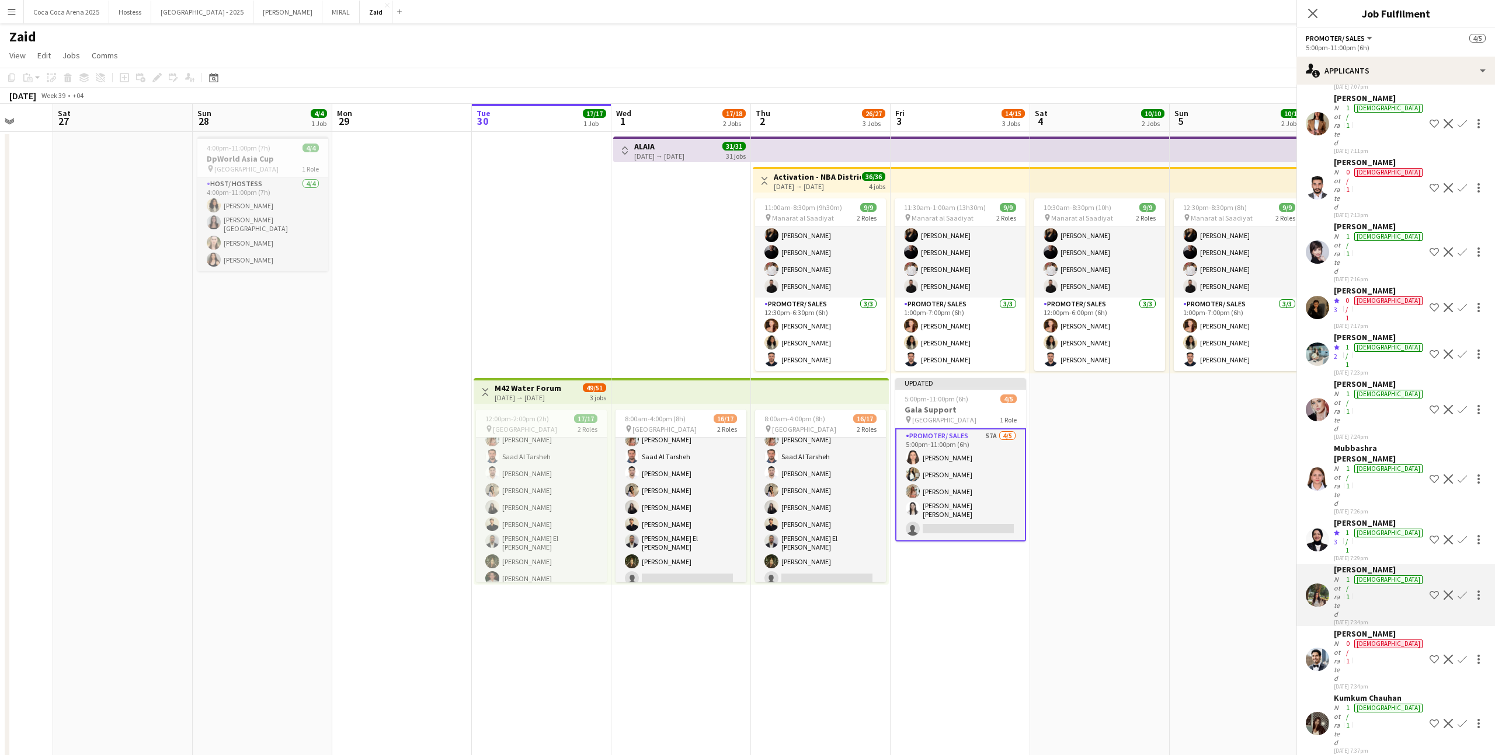
scroll to position [233, 0]
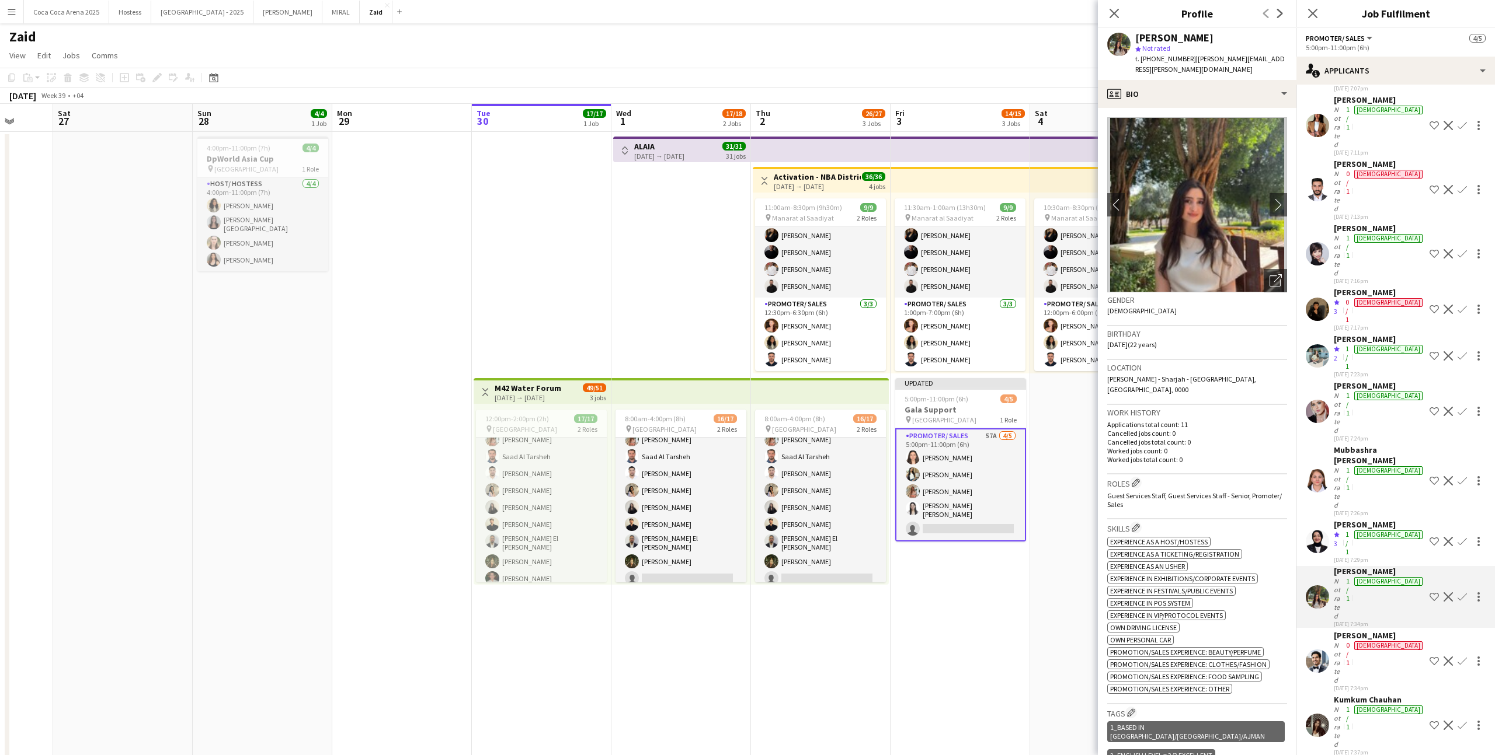
click at [1363, 520] on div "Fotima Naimova" at bounding box center [1378, 525] width 91 height 11
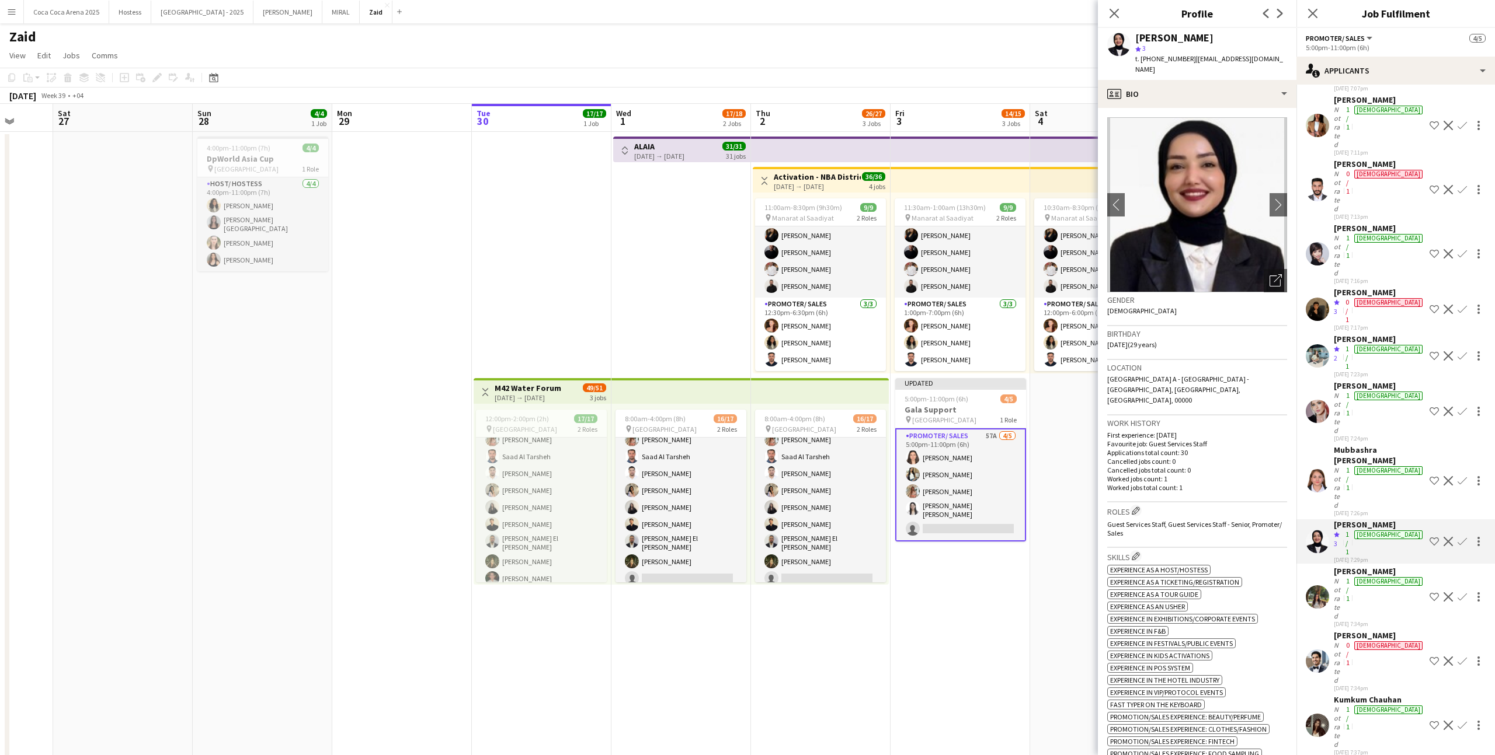
click at [1376, 445] on div "Mubbashra Shamim" at bounding box center [1378, 455] width 91 height 21
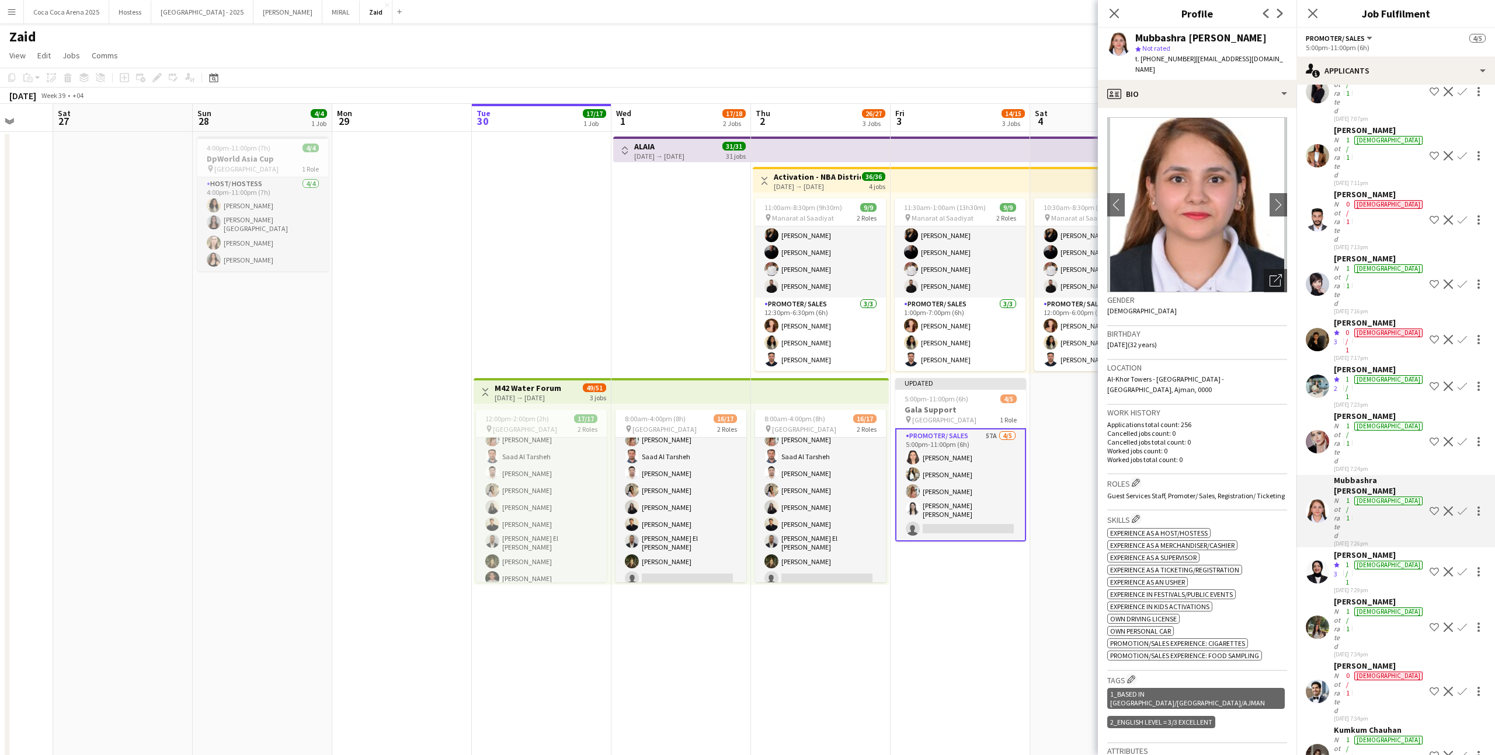
click at [1372, 411] on div "Katia Marshal" at bounding box center [1378, 416] width 91 height 11
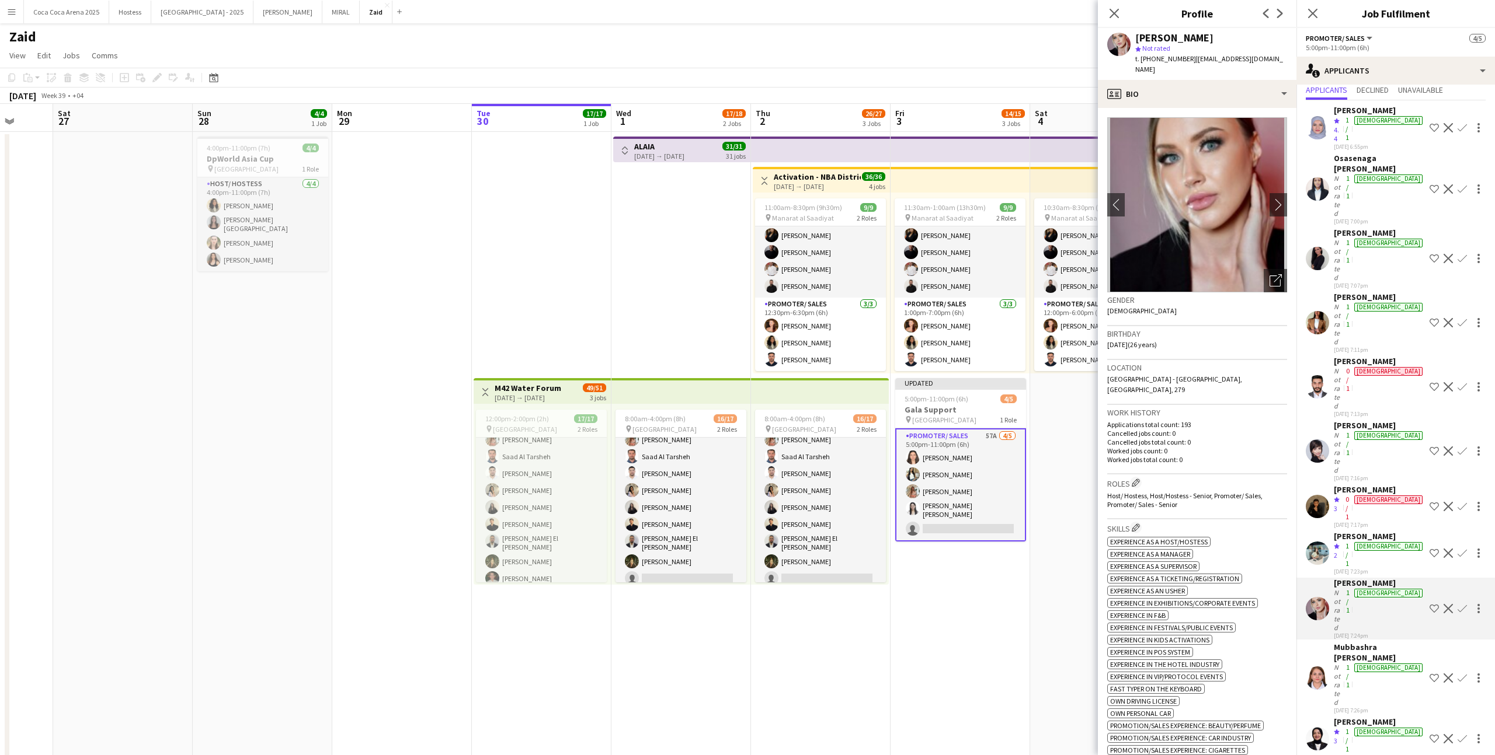
scroll to position [35, 0]
click at [1372, 293] on div "Honney Masillones" at bounding box center [1378, 298] width 91 height 11
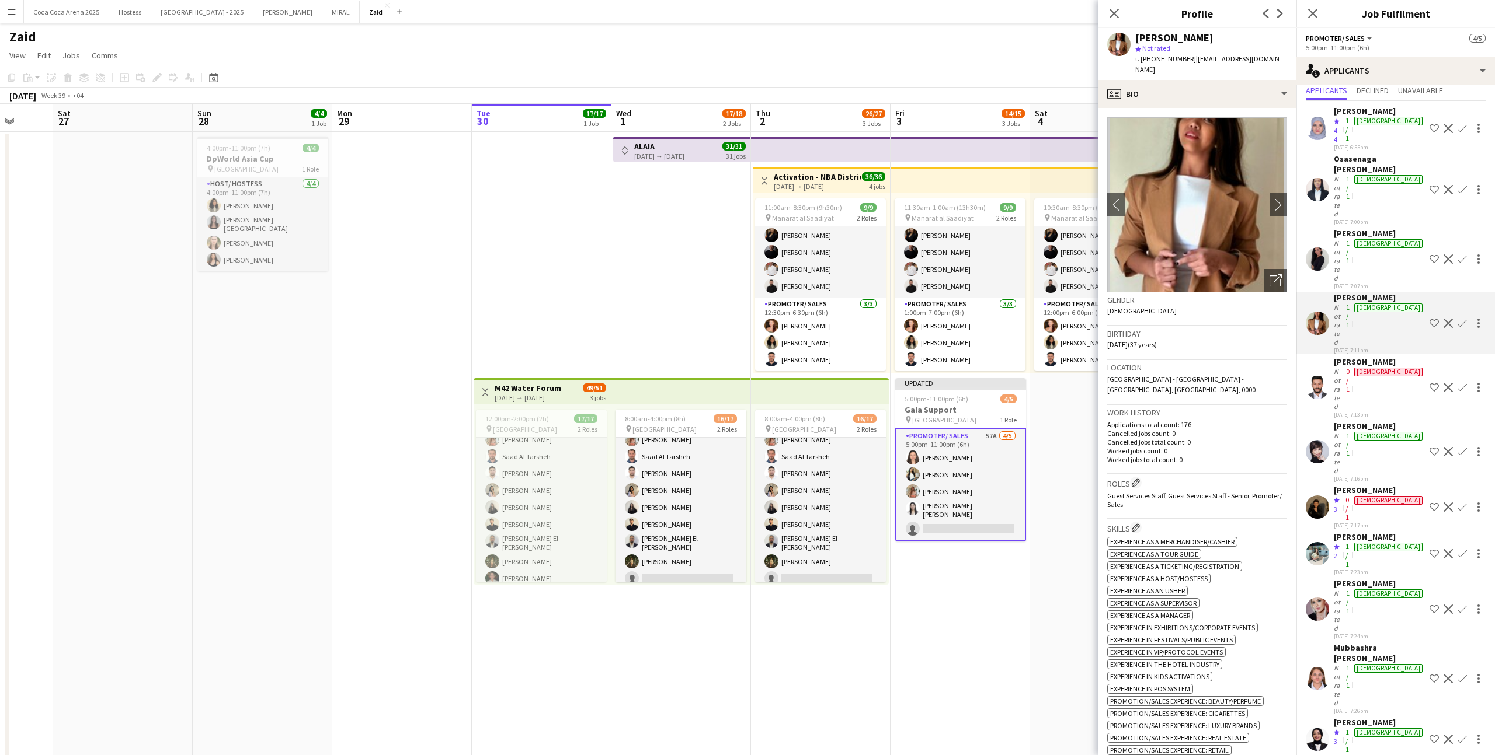
click at [1372, 154] on div "Osasenaga tovis Oronsaye" at bounding box center [1378, 164] width 91 height 21
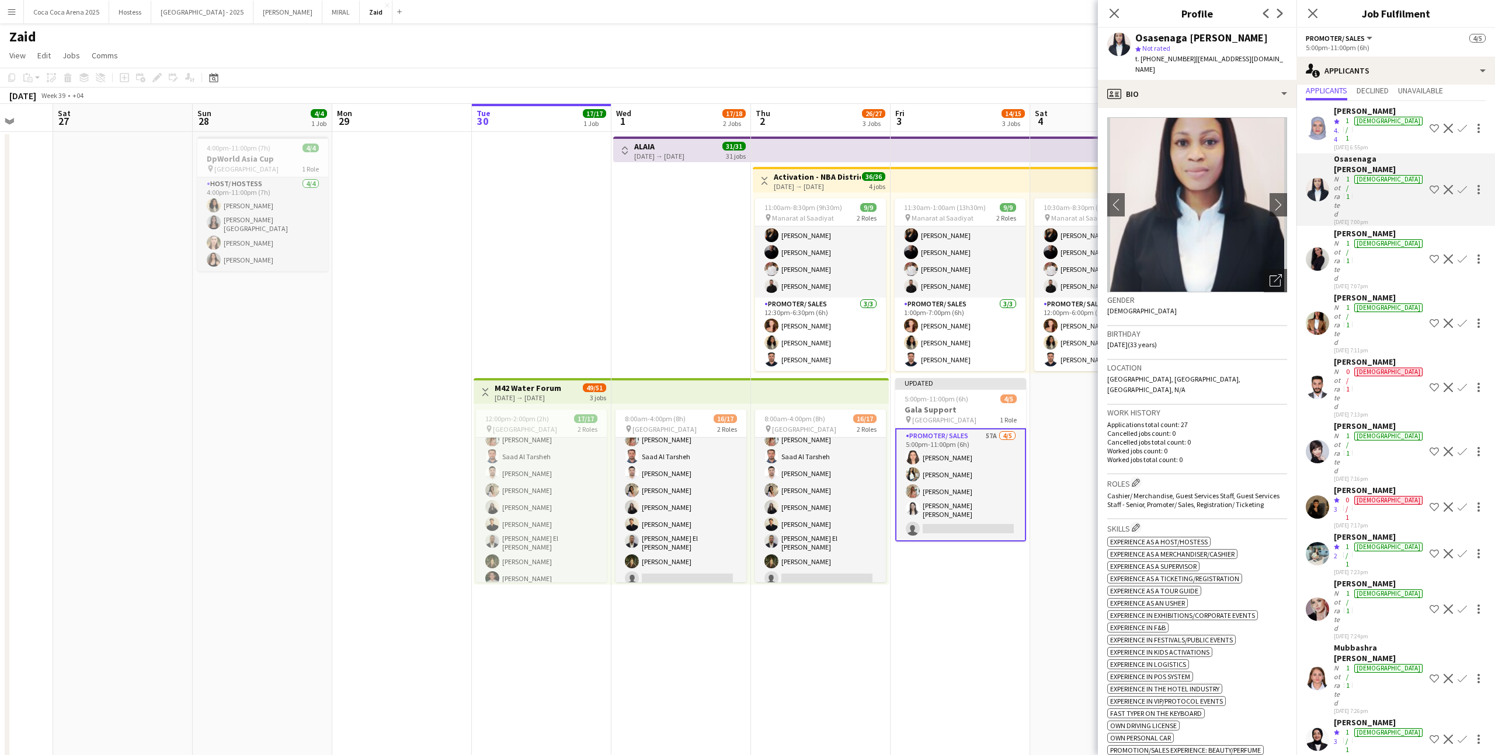
click at [1372, 283] on div "29-09-2025 7:07pm" at bounding box center [1378, 287] width 91 height 8
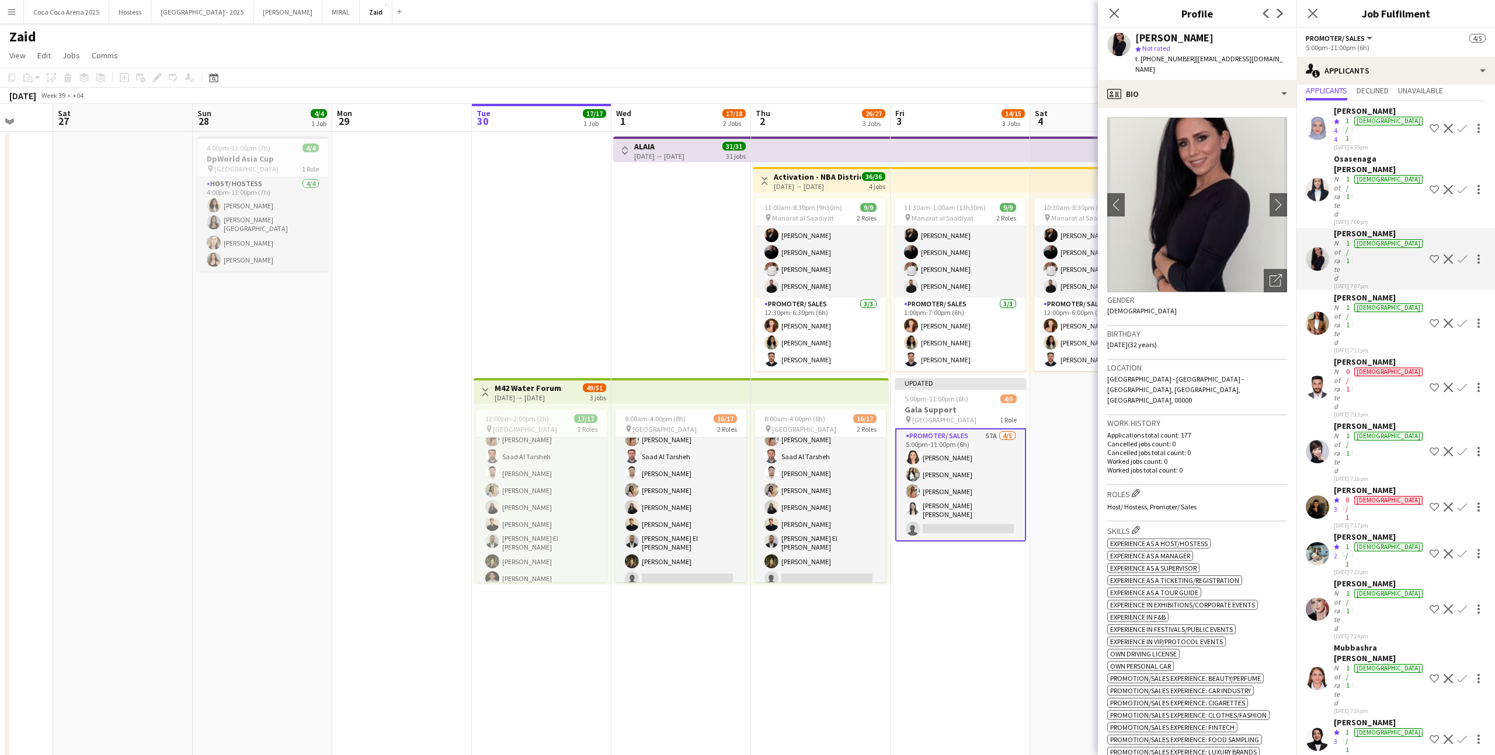
click at [1377, 347] on div "29-09-2025 7:11pm" at bounding box center [1378, 351] width 91 height 8
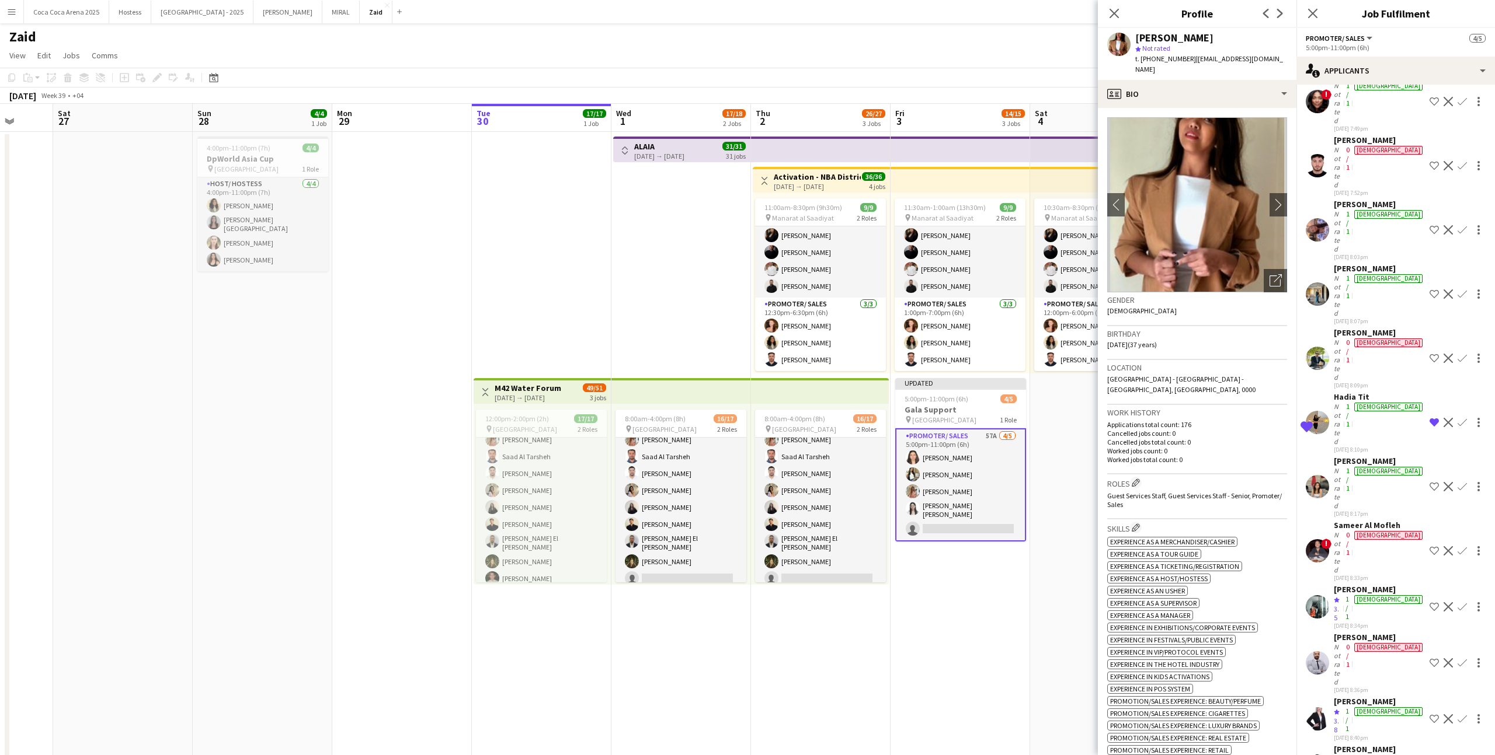
scroll to position [96, 0]
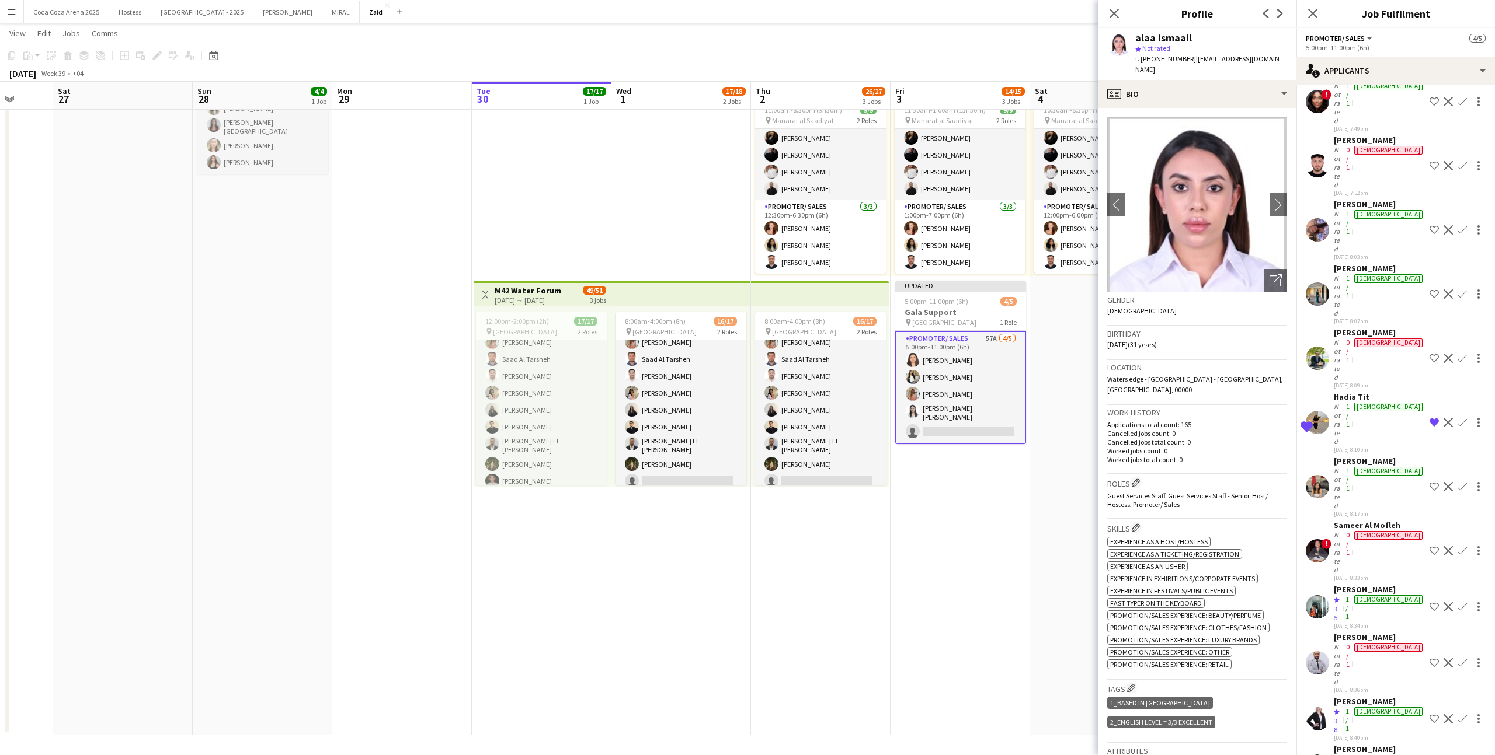
click at [942, 398] on app-card-role "Promoter/ Sales 57A 4/5 5:00pm-11:00pm (6h) Leen Al haj hasan Yuela Bucoy Yara …" at bounding box center [960, 387] width 131 height 113
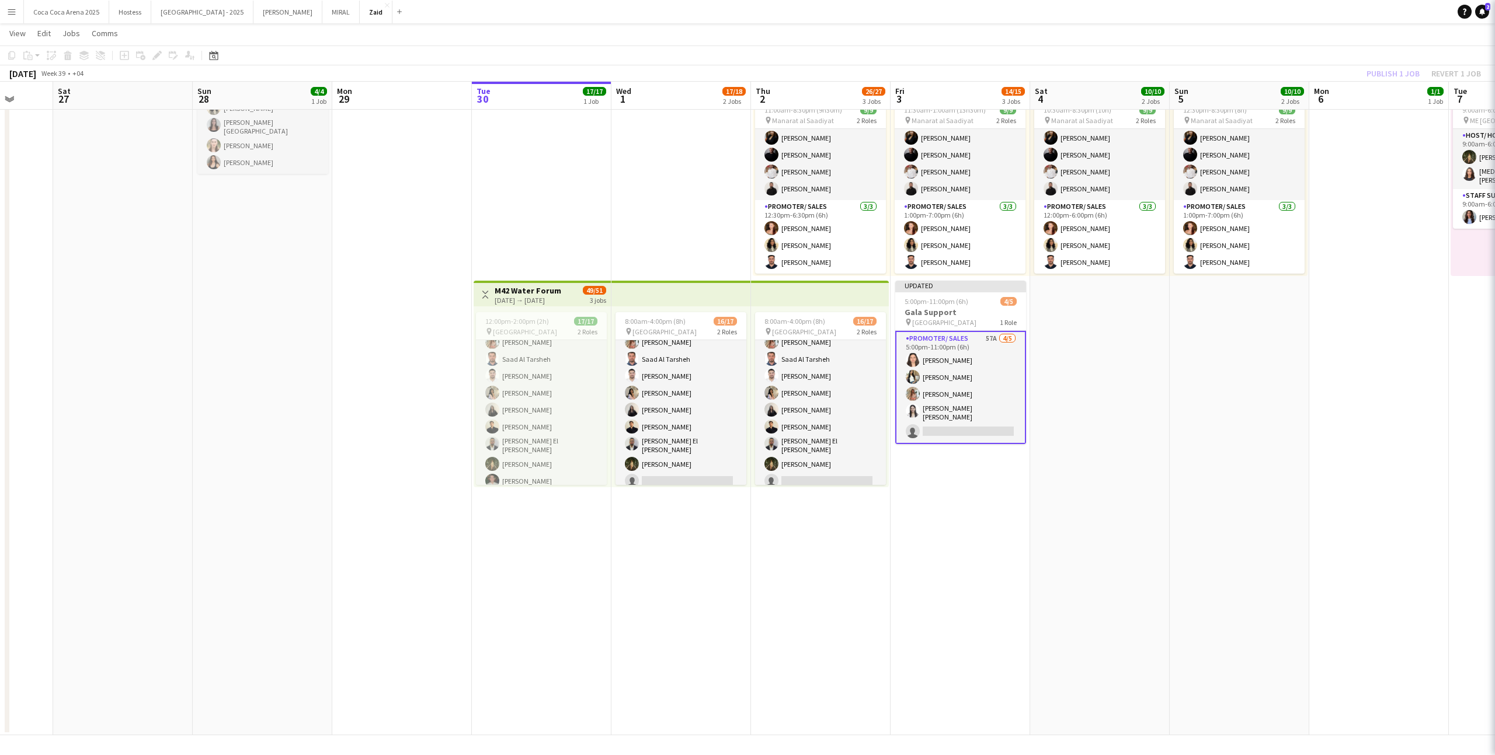
scroll to position [0, 0]
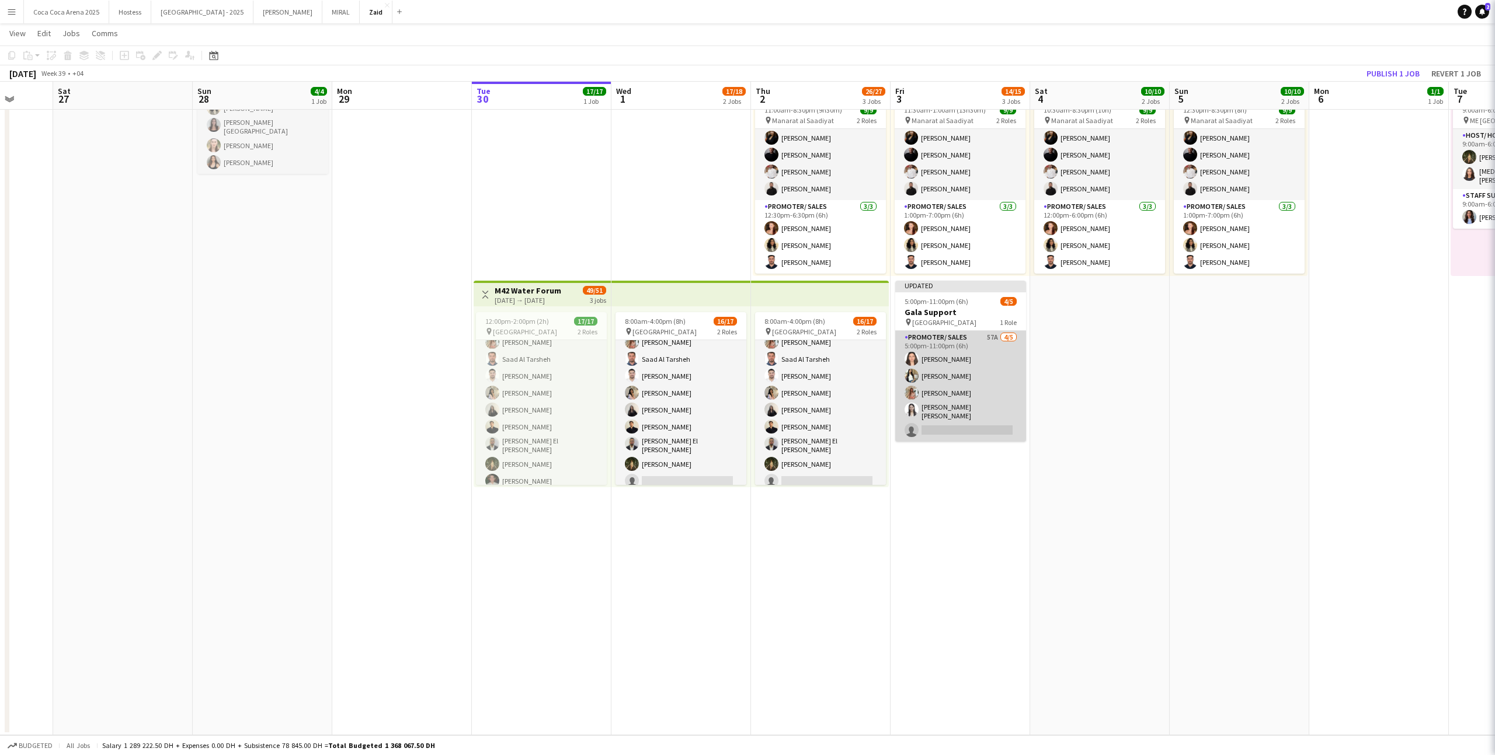
click at [974, 435] on app-card-role "Promoter/ Sales 57A 4/5 5:00pm-11:00pm (6h) Leen Al haj hasan Yuela Bucoy Yara …" at bounding box center [960, 386] width 131 height 111
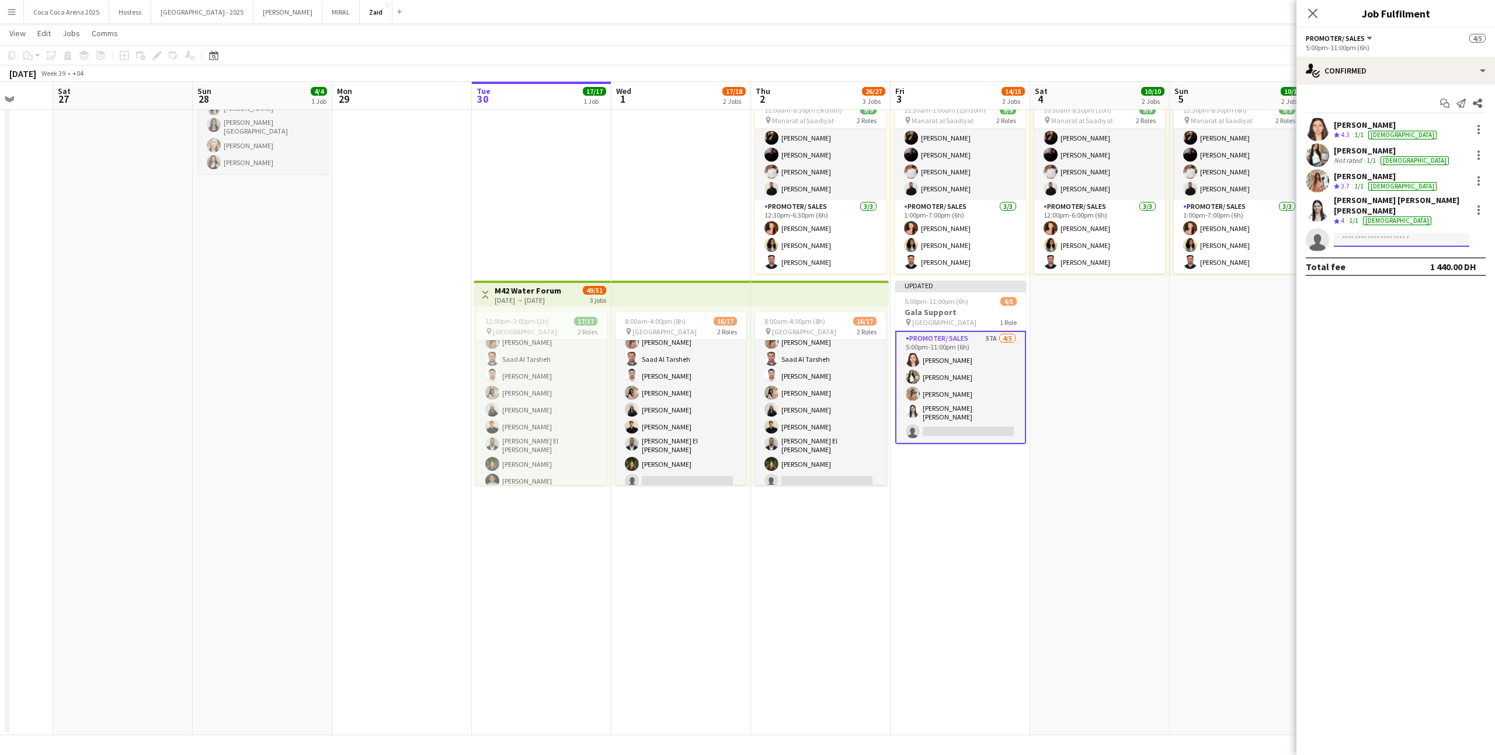
click at [1380, 233] on input at bounding box center [1400, 240] width 135 height 14
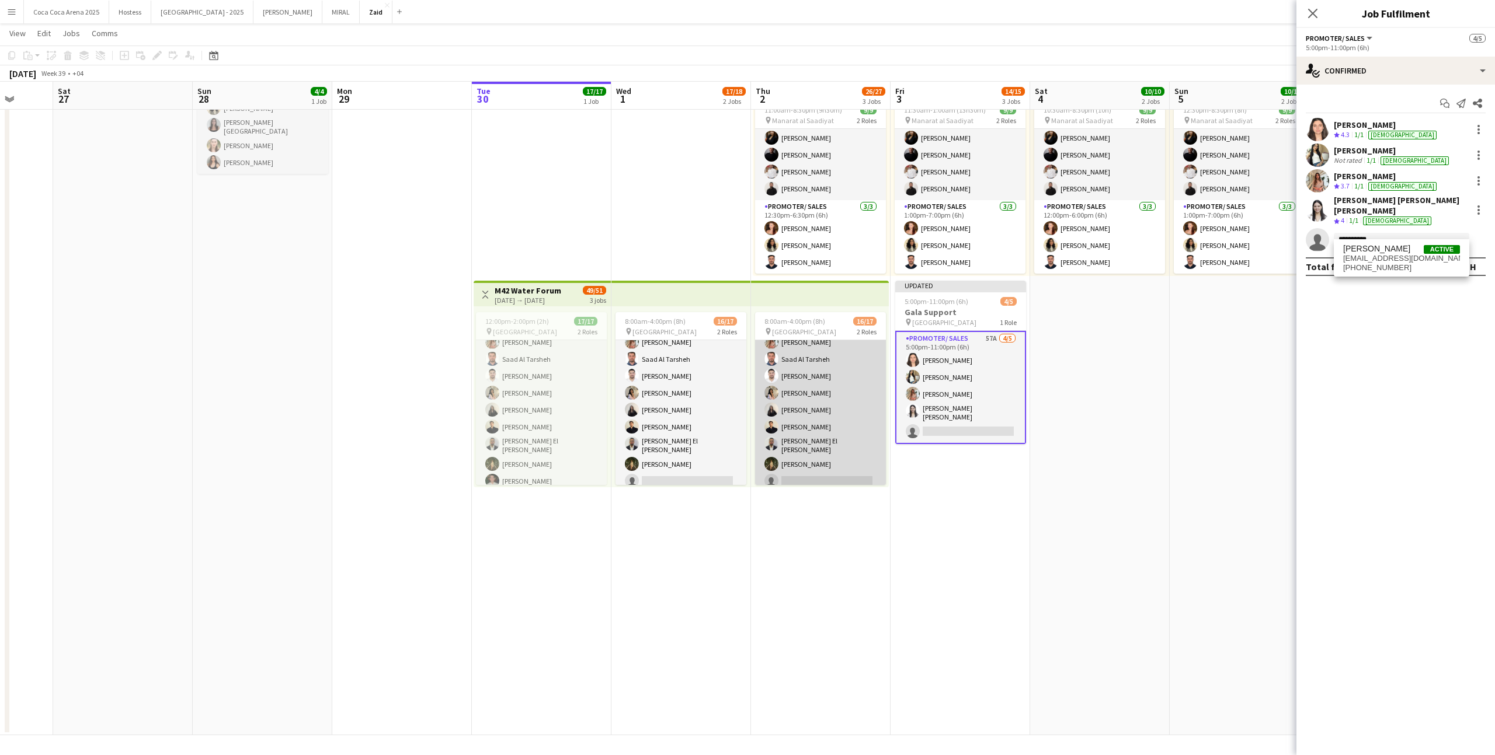
scroll to position [117, 0]
type input "**********"
click at [844, 427] on app-card-role "Promoter/ Sales 136A 14/15 8:00am-4:00pm (8h) Abdullah Aburjeilah Daniel Rashee…" at bounding box center [820, 365] width 131 height 284
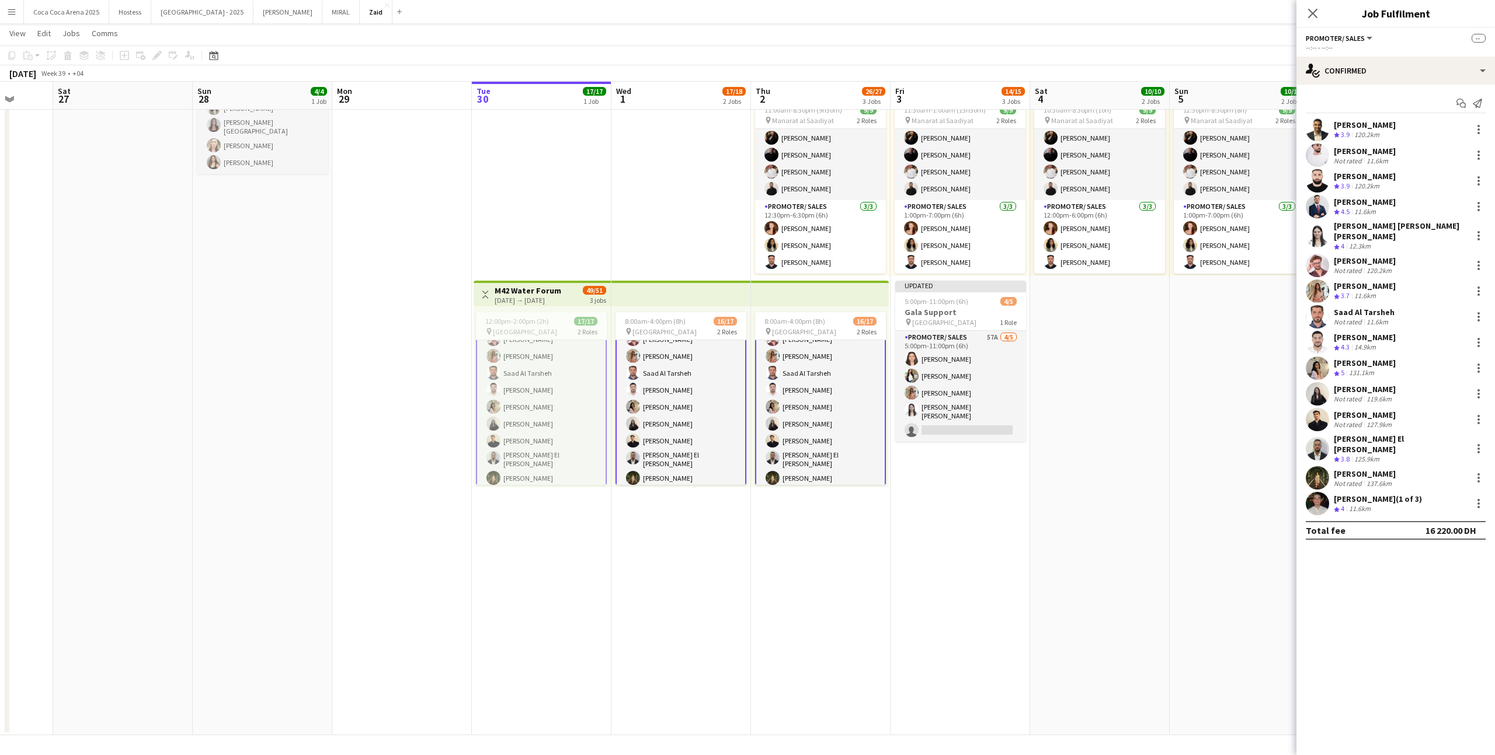
scroll to position [191, 0]
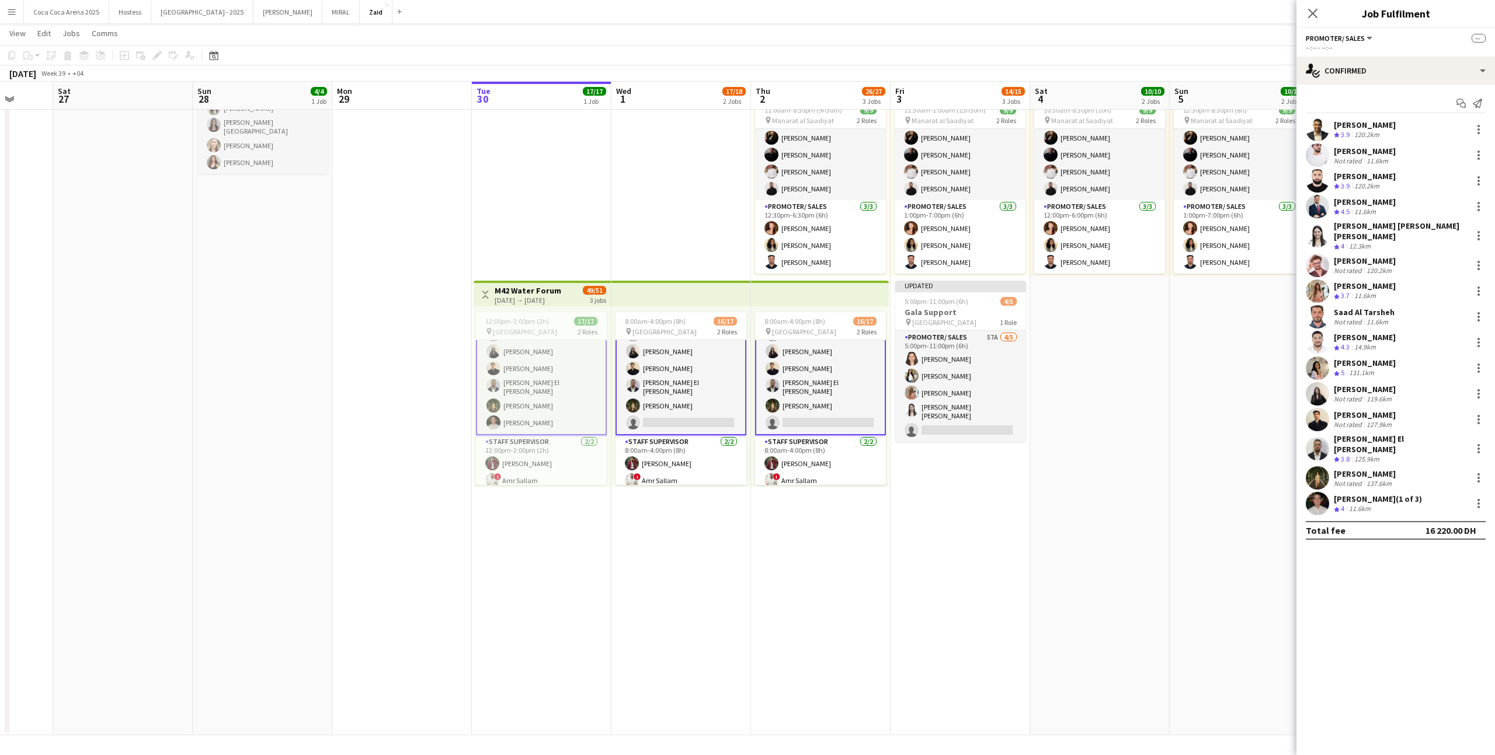
click at [698, 410] on app-card-role "Promoter/ Sales 136A 14/15 8:00am-4:00pm (8h) Abdullah Aburjeilah Daniel Rashee…" at bounding box center [680, 292] width 131 height 286
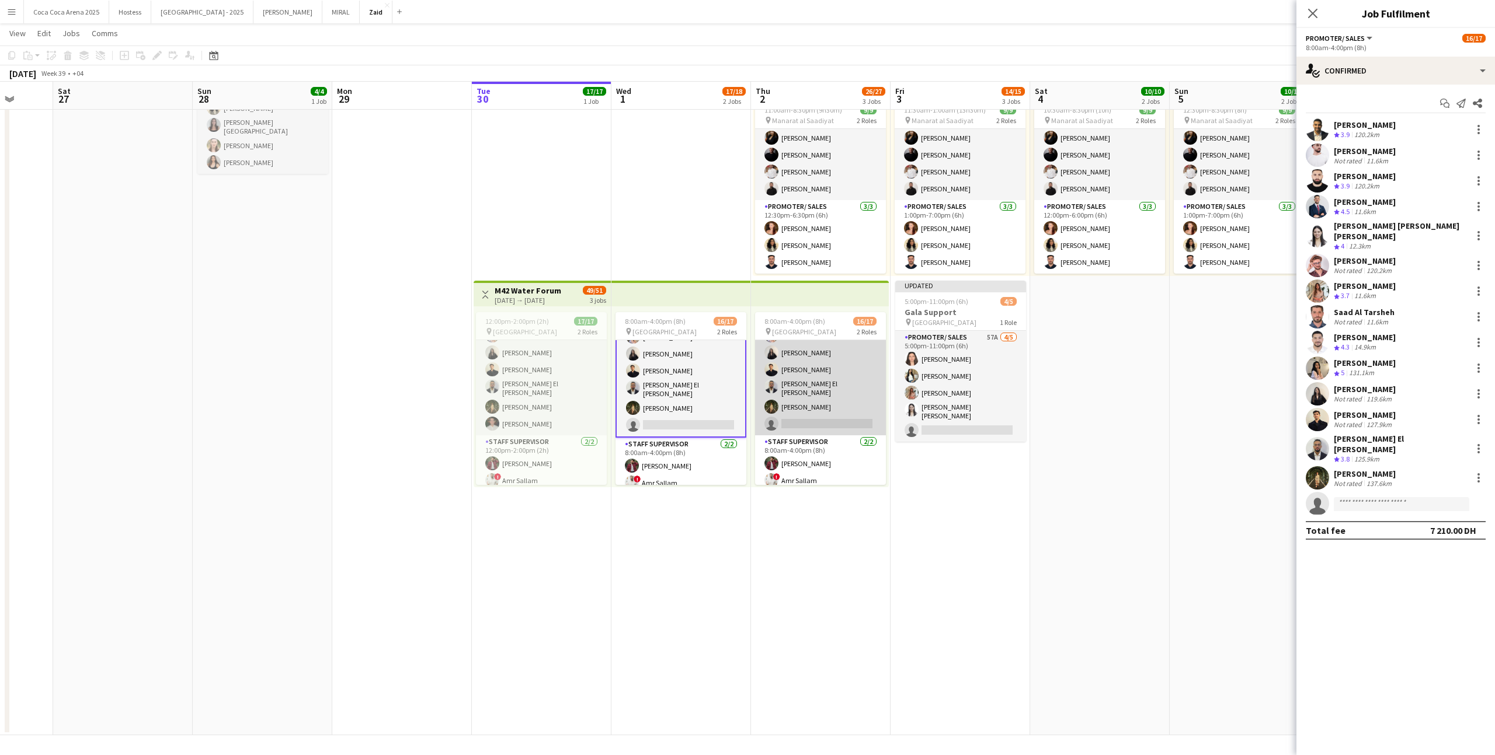
click at [774, 400] on app-user-avatar at bounding box center [771, 407] width 14 height 14
click at [1376, 85] on div "Start chat Send notification Abdullah Aburjeilah Crew rating 3.9 120.2km Daniel…" at bounding box center [1395, 317] width 199 height 465
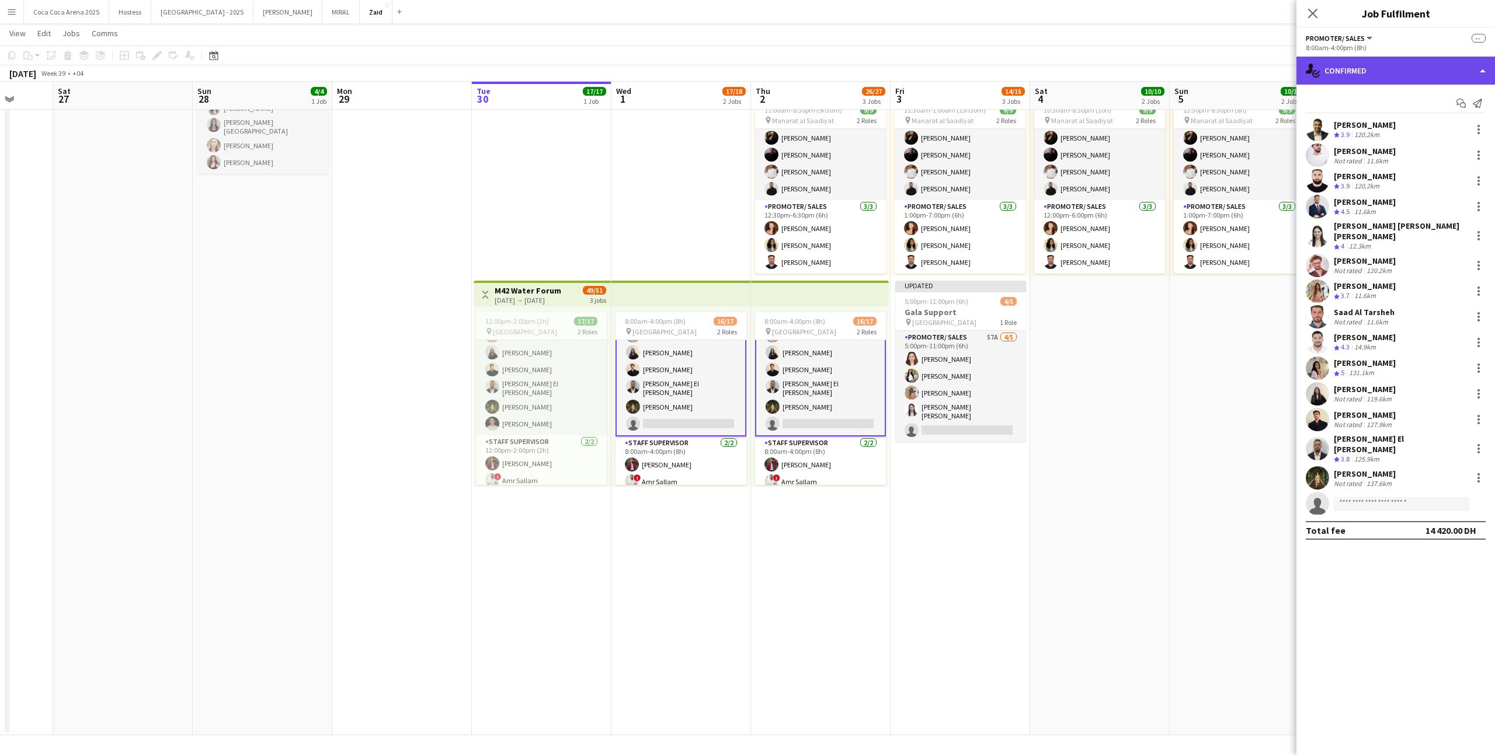
click at [1375, 81] on div "single-neutral-actions-check-2 Confirmed" at bounding box center [1395, 71] width 199 height 28
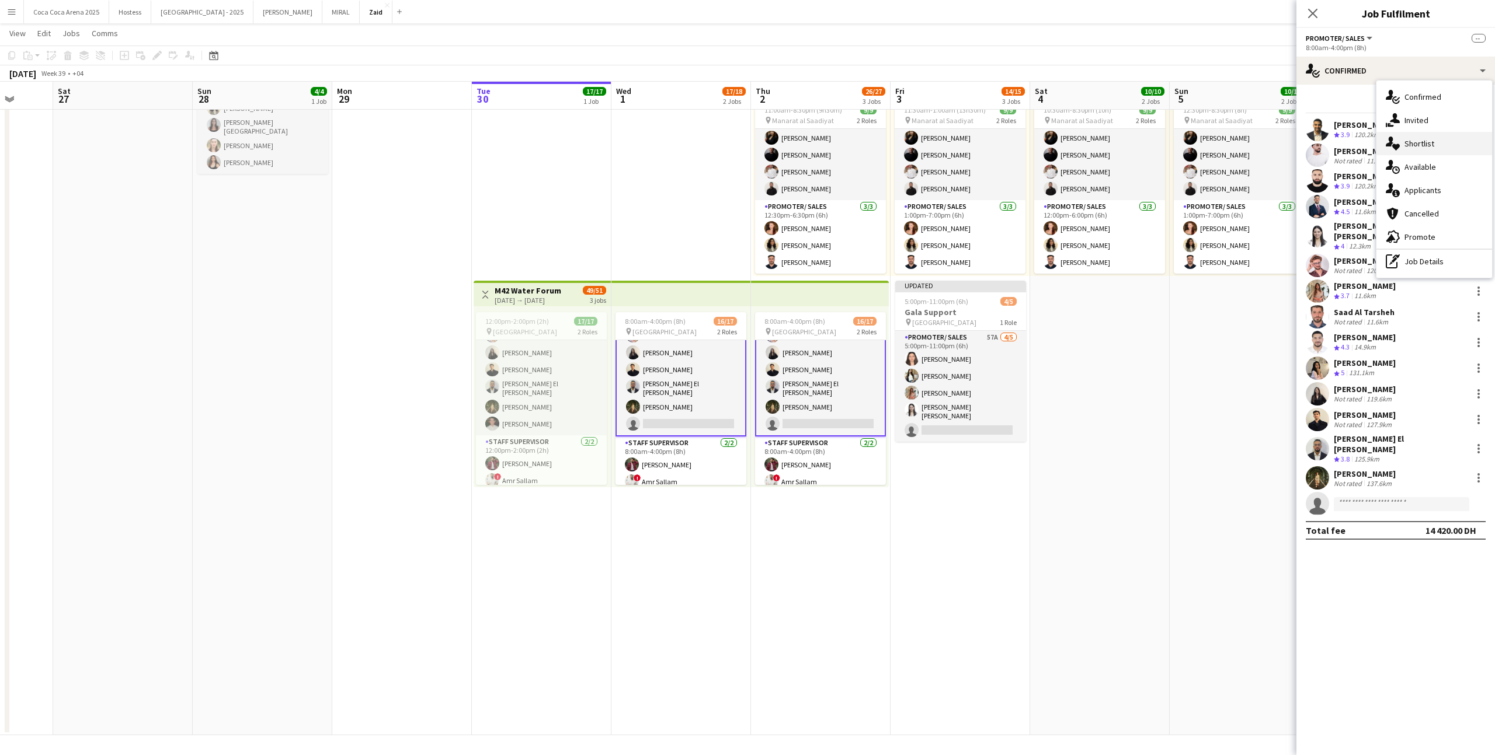
click at [1422, 148] on span "Shortlist" at bounding box center [1419, 143] width 30 height 11
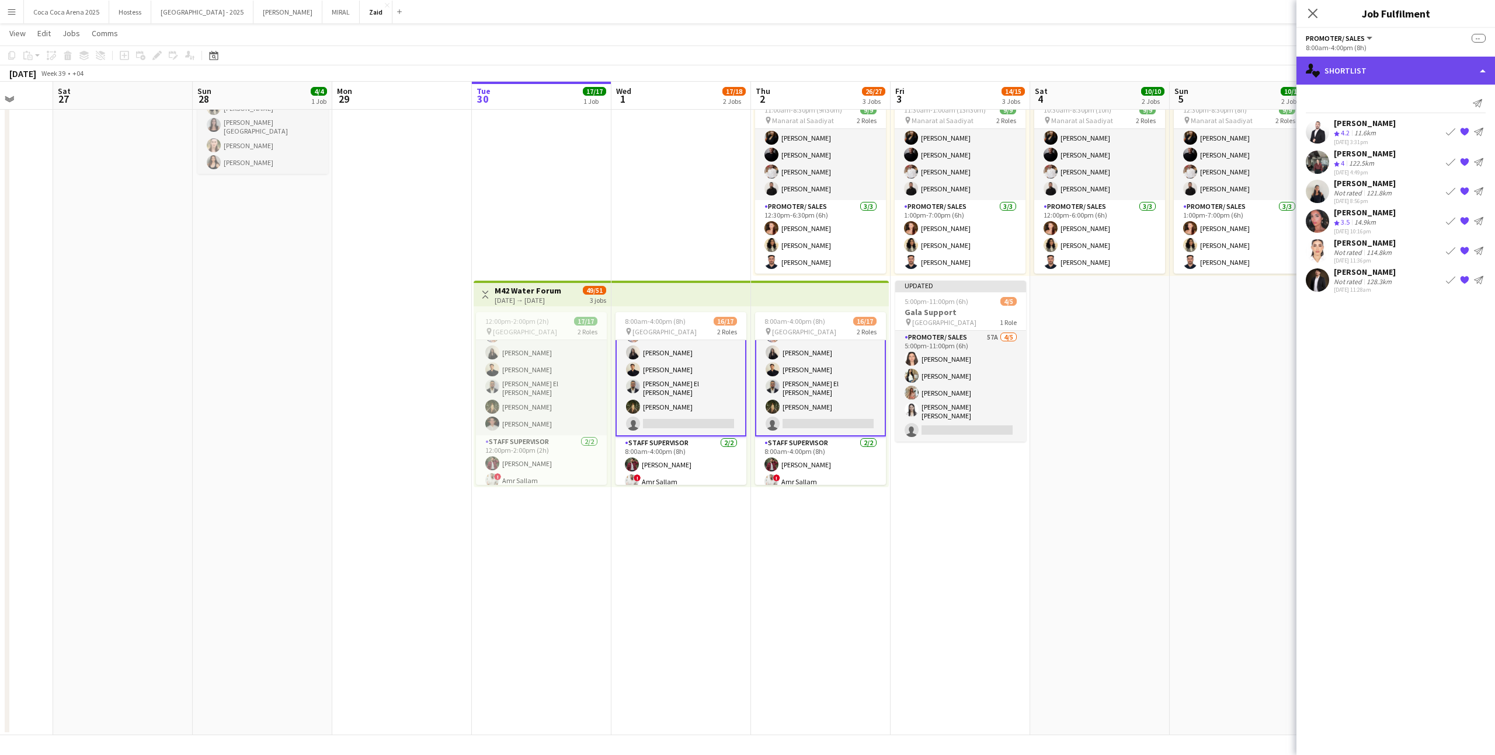
click at [1389, 62] on div "single-neutral-actions-heart Shortlist" at bounding box center [1395, 71] width 199 height 28
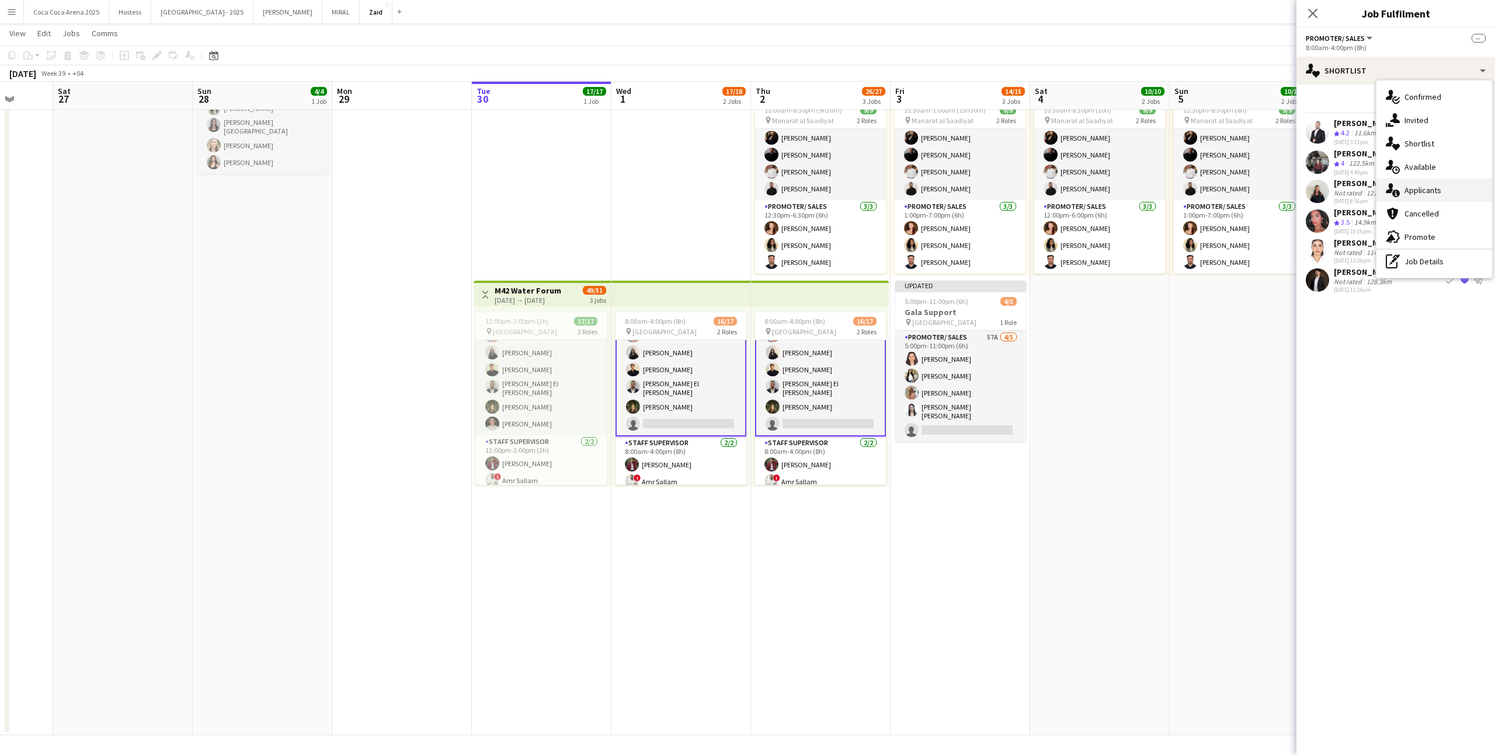
click at [1441, 196] on div "single-neutral-actions-information Applicants" at bounding box center [1434, 190] width 116 height 23
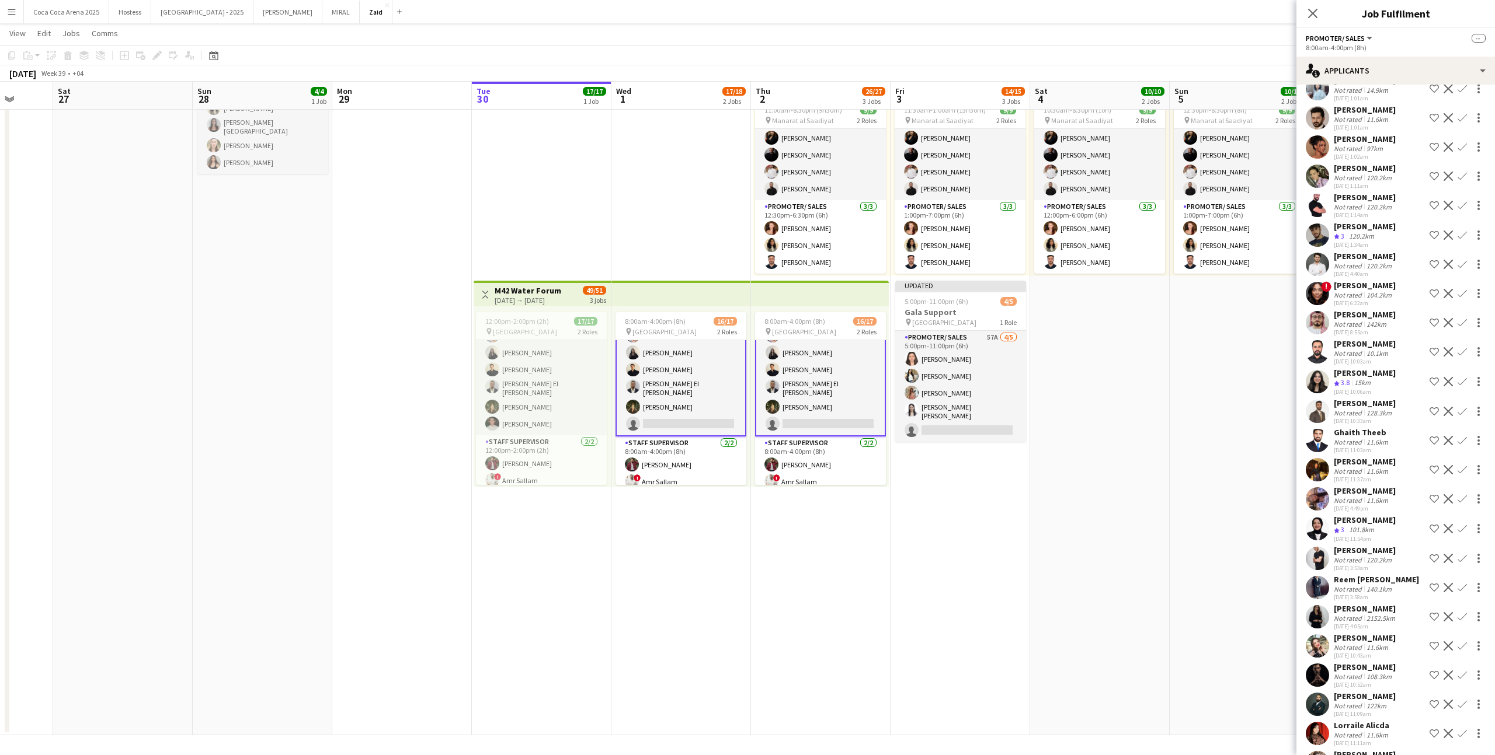
scroll to position [3341, 0]
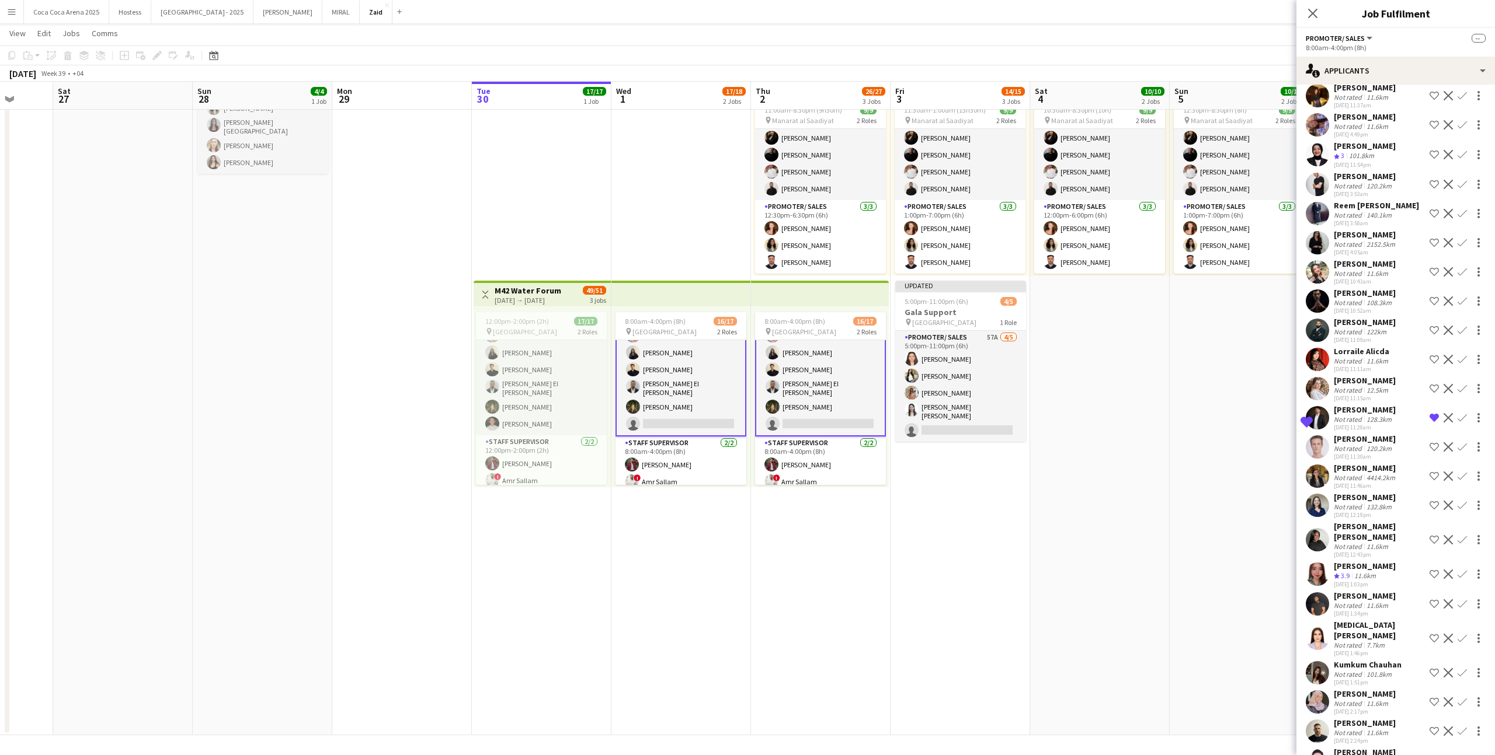
click at [1359, 729] on div "Not rated" at bounding box center [1348, 733] width 30 height 9
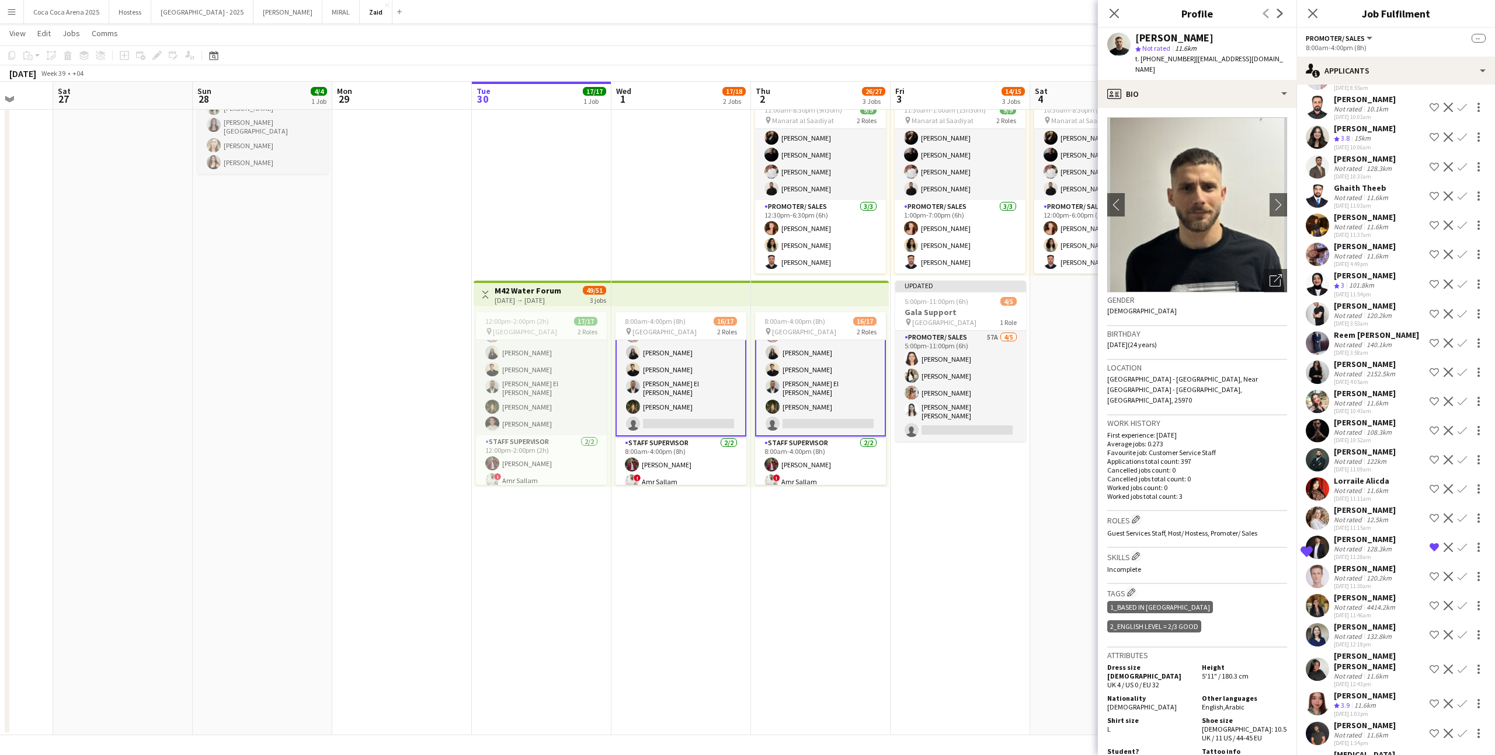
scroll to position [3208, 0]
click at [1367, 586] on div "29-09-2025 11:30am" at bounding box center [1364, 590] width 62 height 8
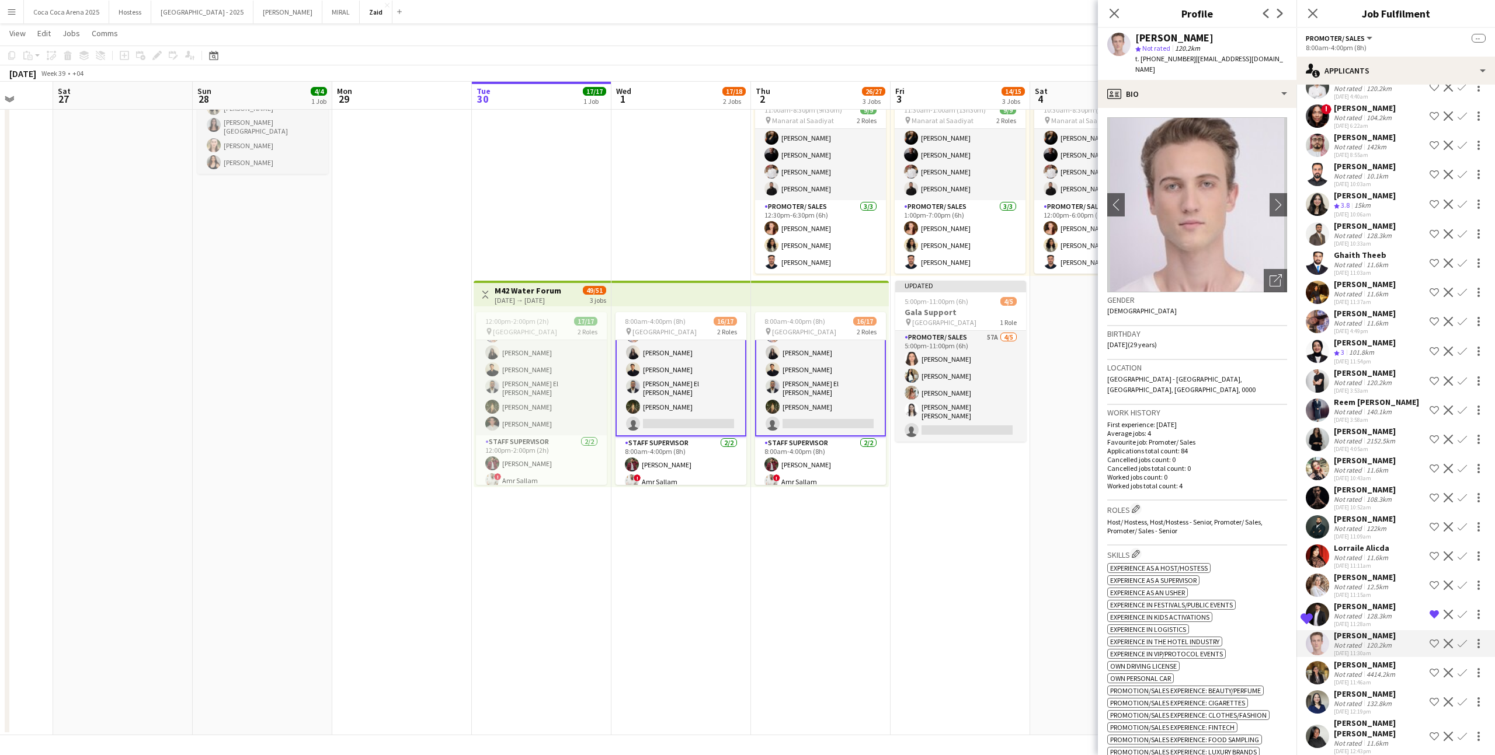
scroll to position [3120, 0]
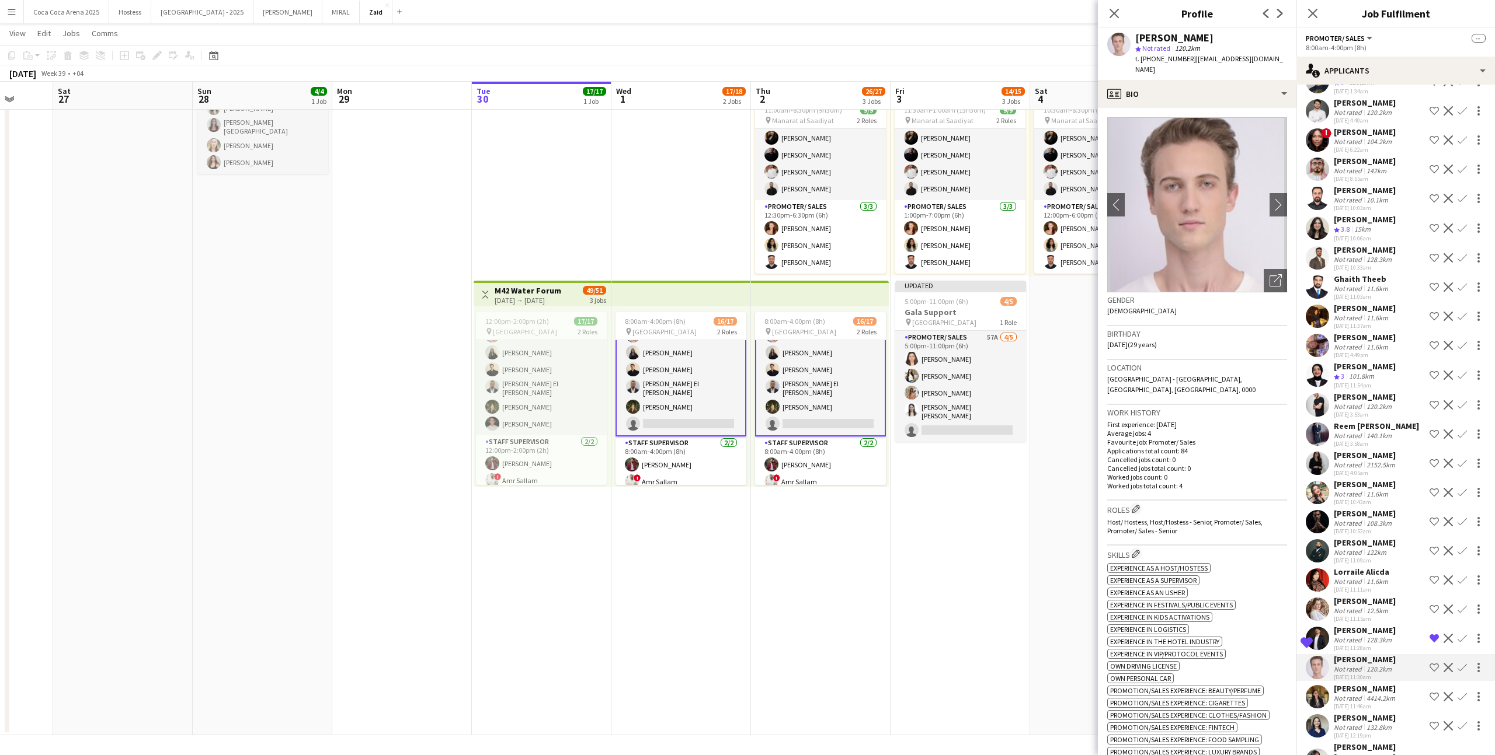
click at [1361, 411] on div "29-09-2025 3:53am" at bounding box center [1364, 415] width 62 height 8
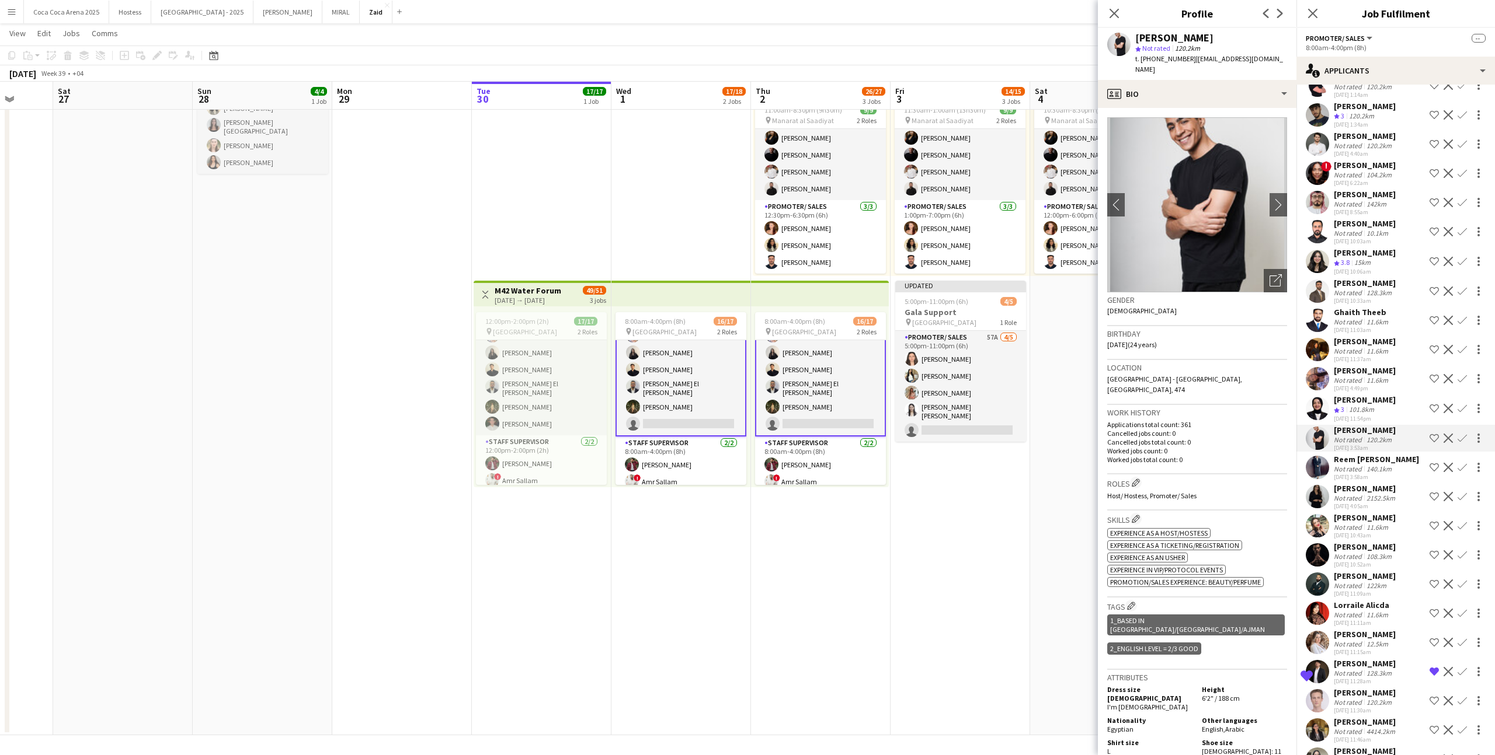
click at [1369, 356] on div "24-09-2025 11:37am" at bounding box center [1364, 360] width 62 height 8
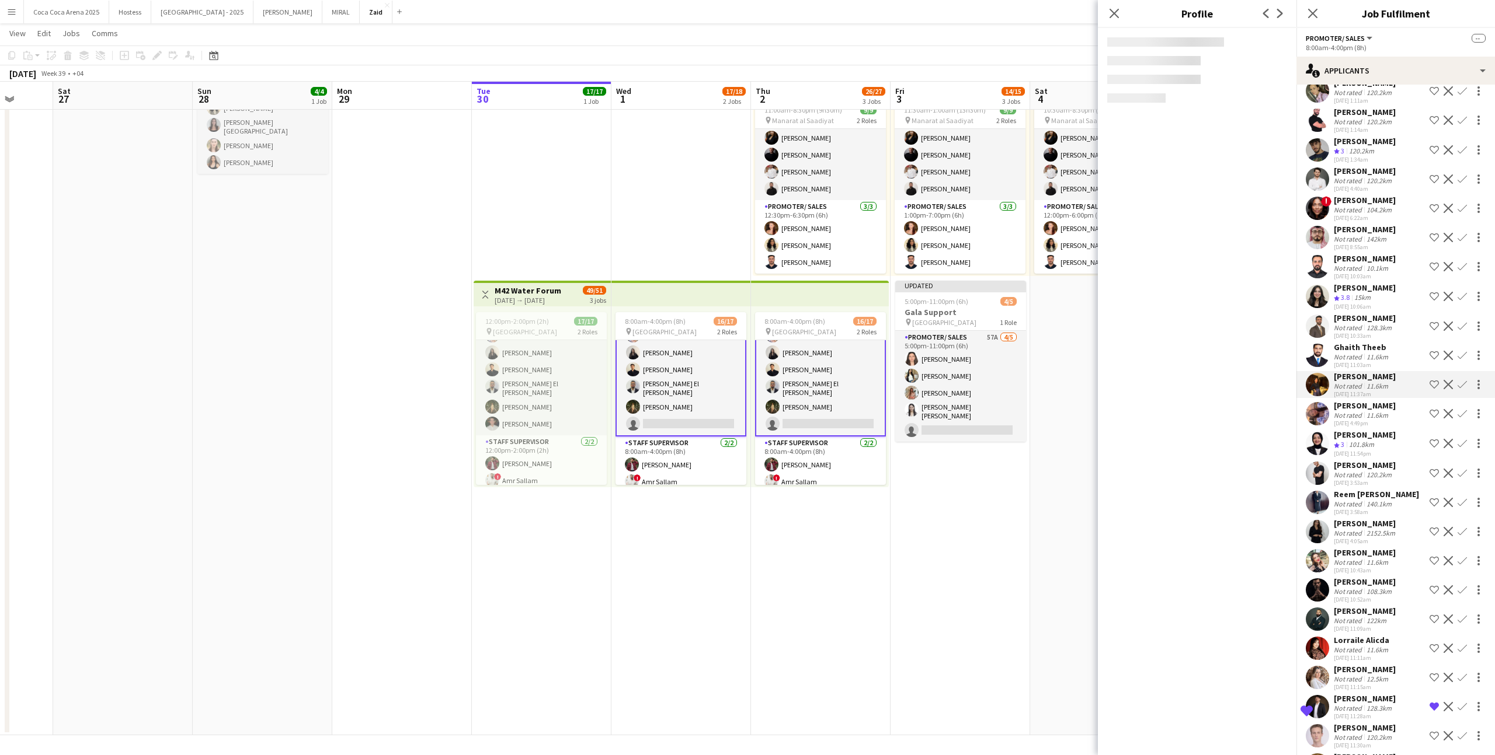
click at [1369, 353] on div "11.6km" at bounding box center [1377, 357] width 26 height 9
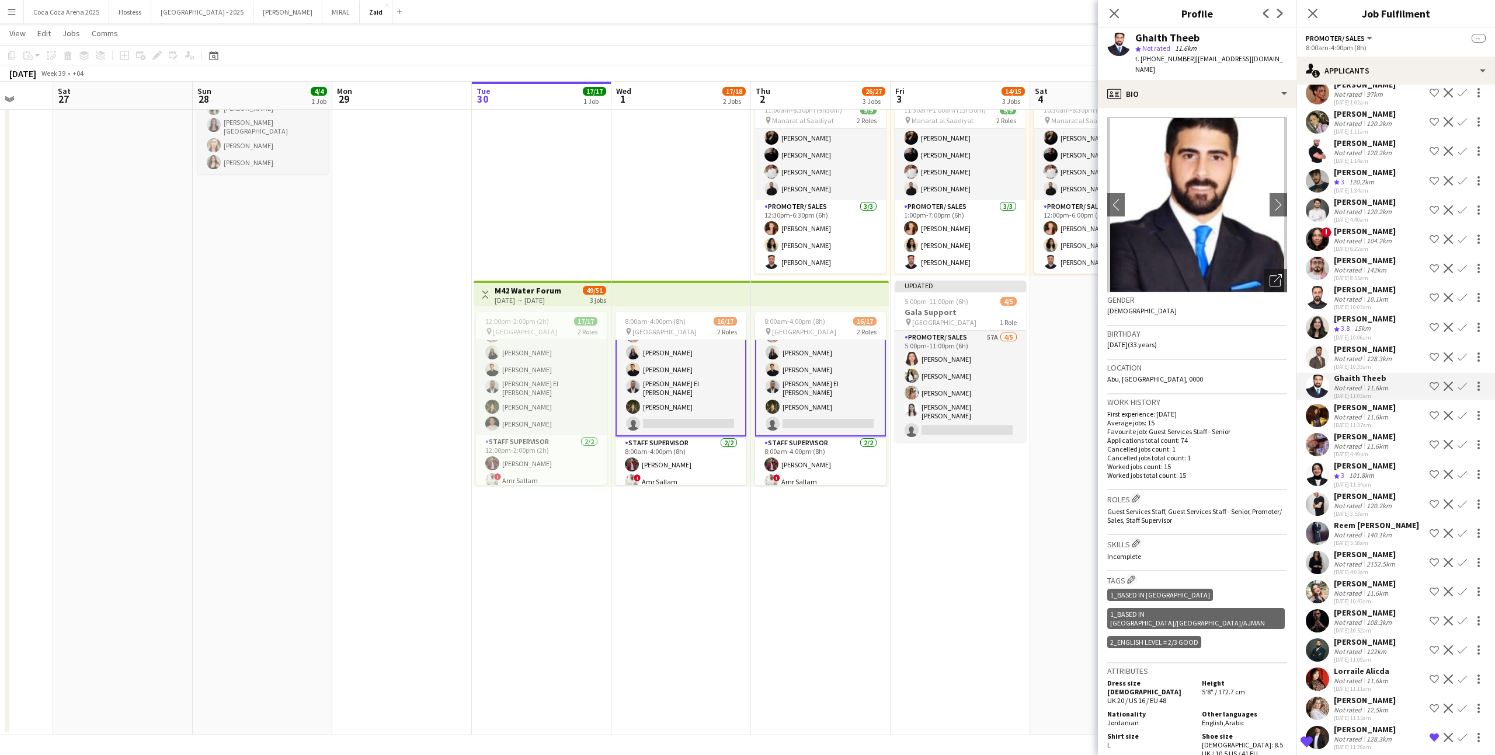
scroll to position [3018, 0]
click at [1277, 281] on div "Open photos pop-in" at bounding box center [1274, 280] width 23 height 23
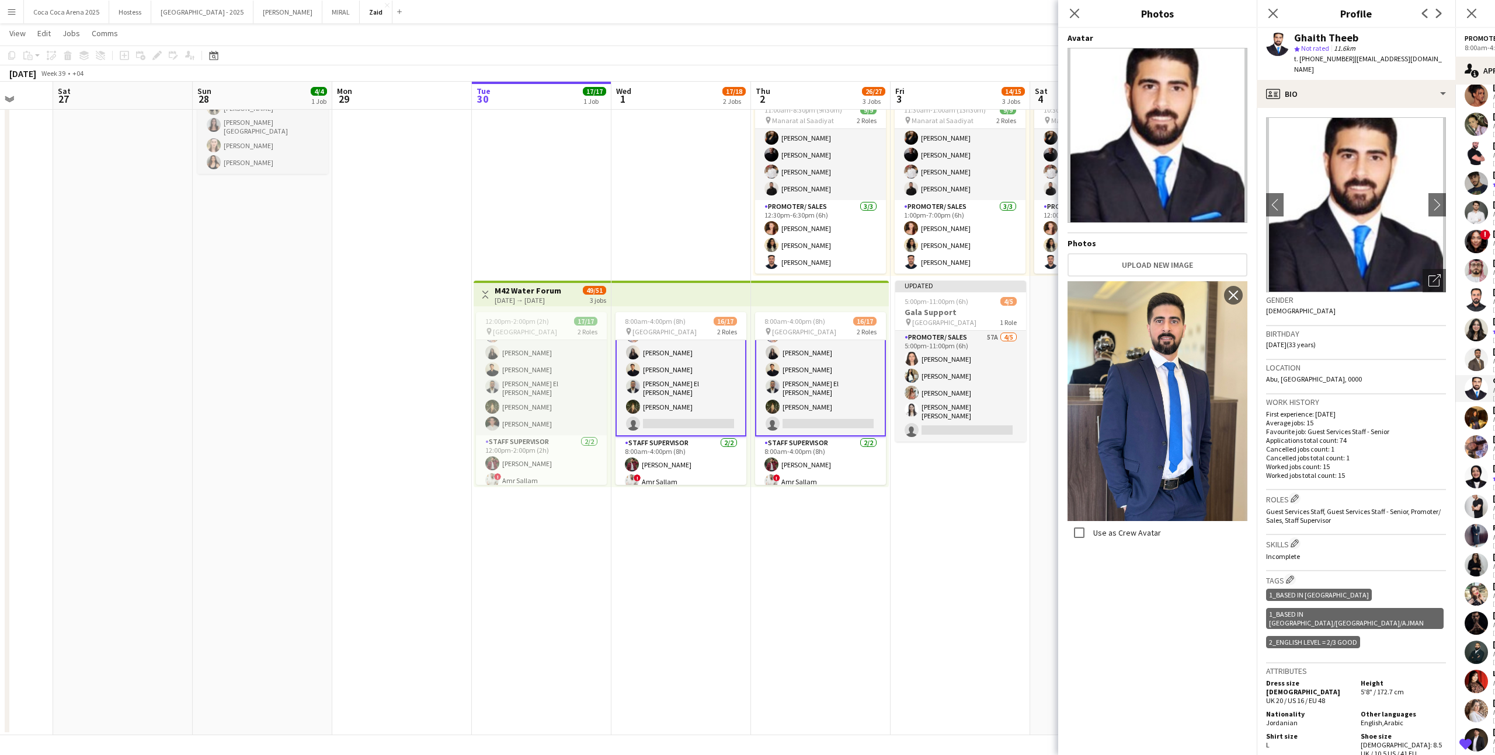
click at [1376, 410] on p "First experience: 19-08-2025" at bounding box center [1356, 414] width 180 height 9
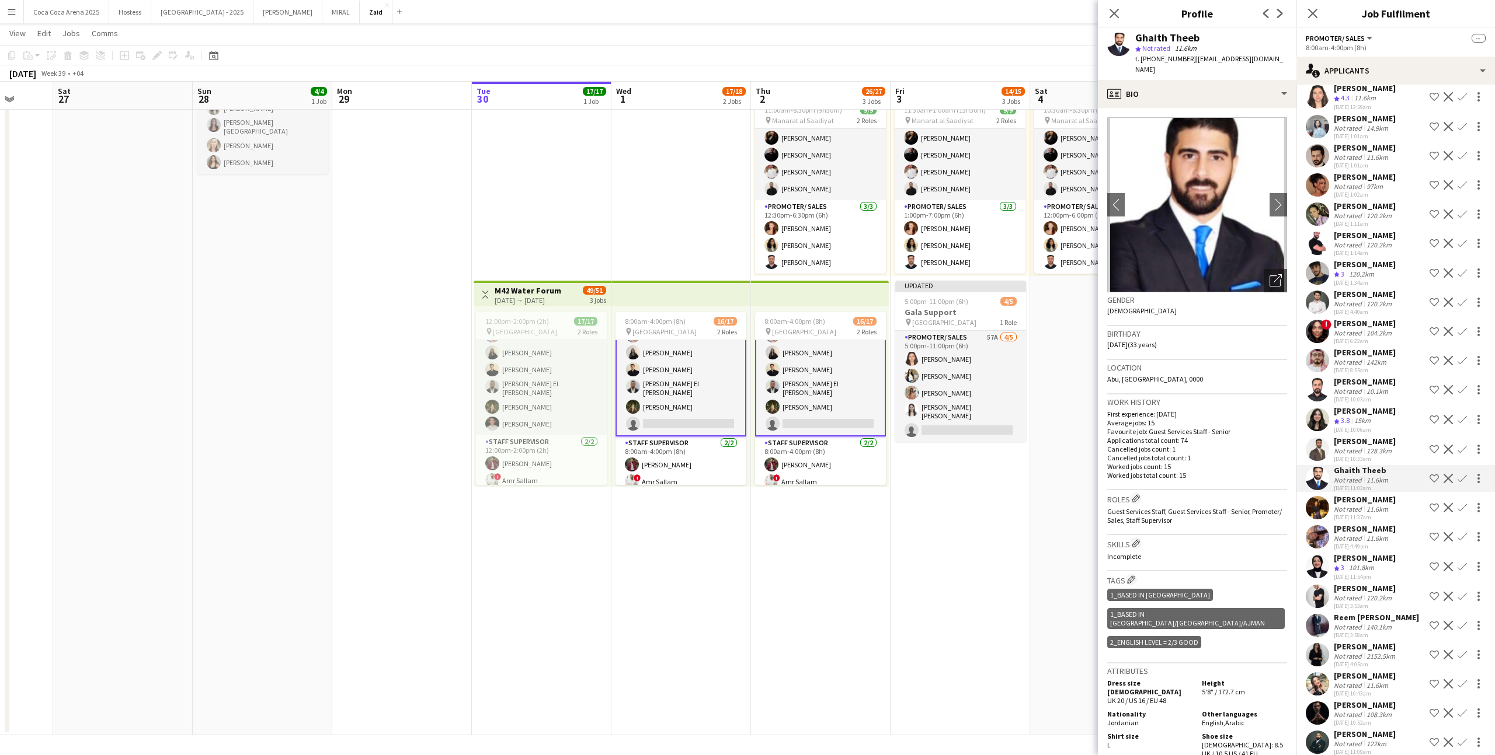
scroll to position [2928, 0]
click at [1375, 388] on div "10.1km" at bounding box center [1377, 392] width 26 height 9
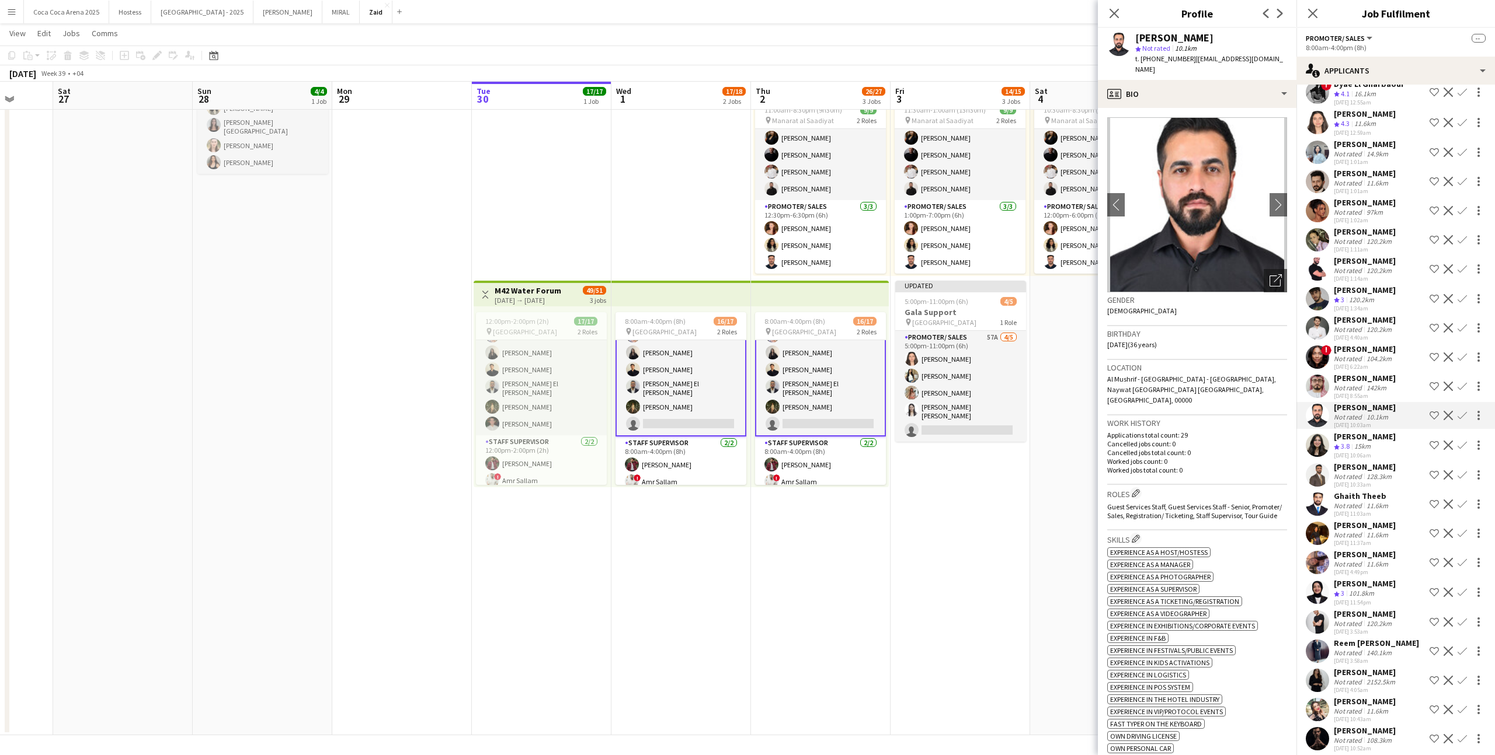
scroll to position [2901, 0]
click at [1373, 375] on div "Majd Khalefa" at bounding box center [1364, 380] width 62 height 11
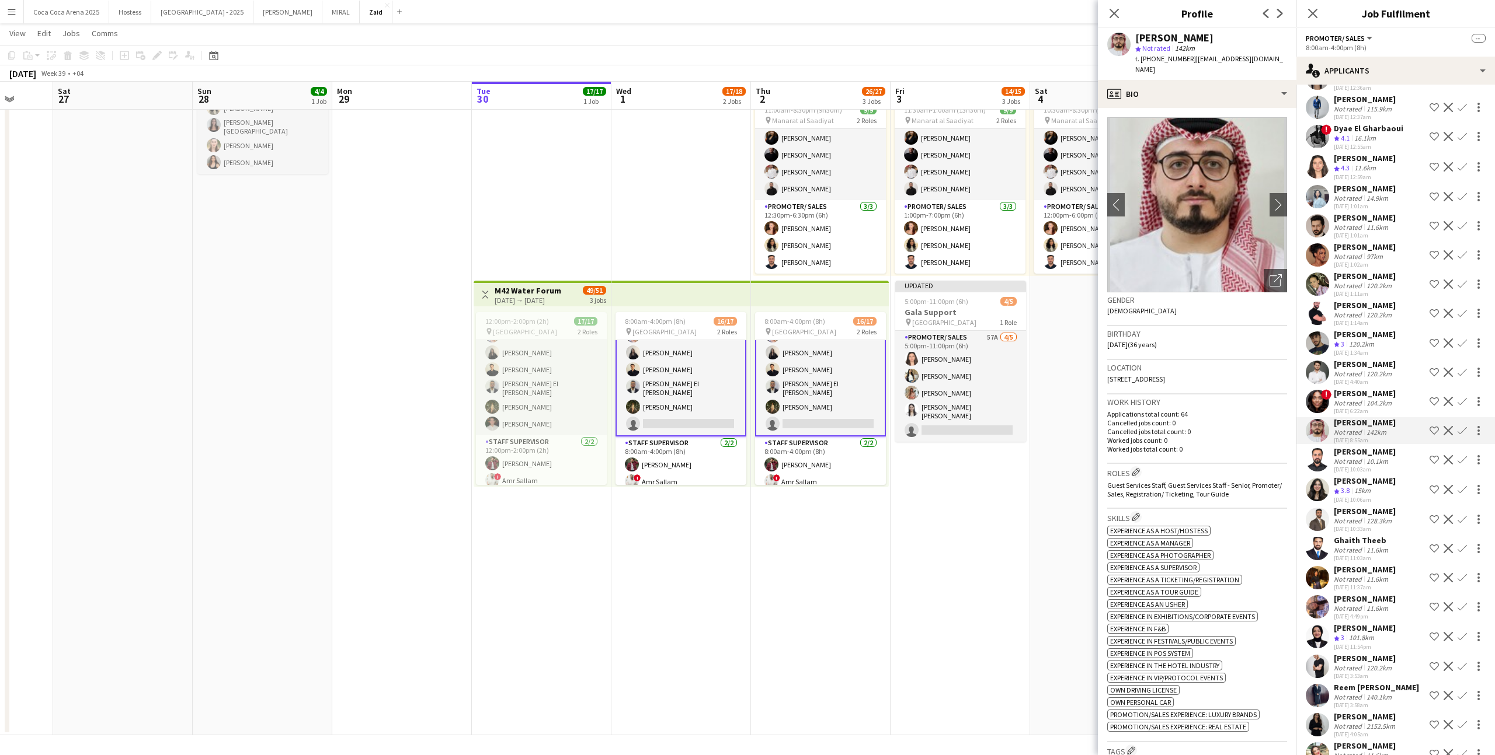
scroll to position [2851, 0]
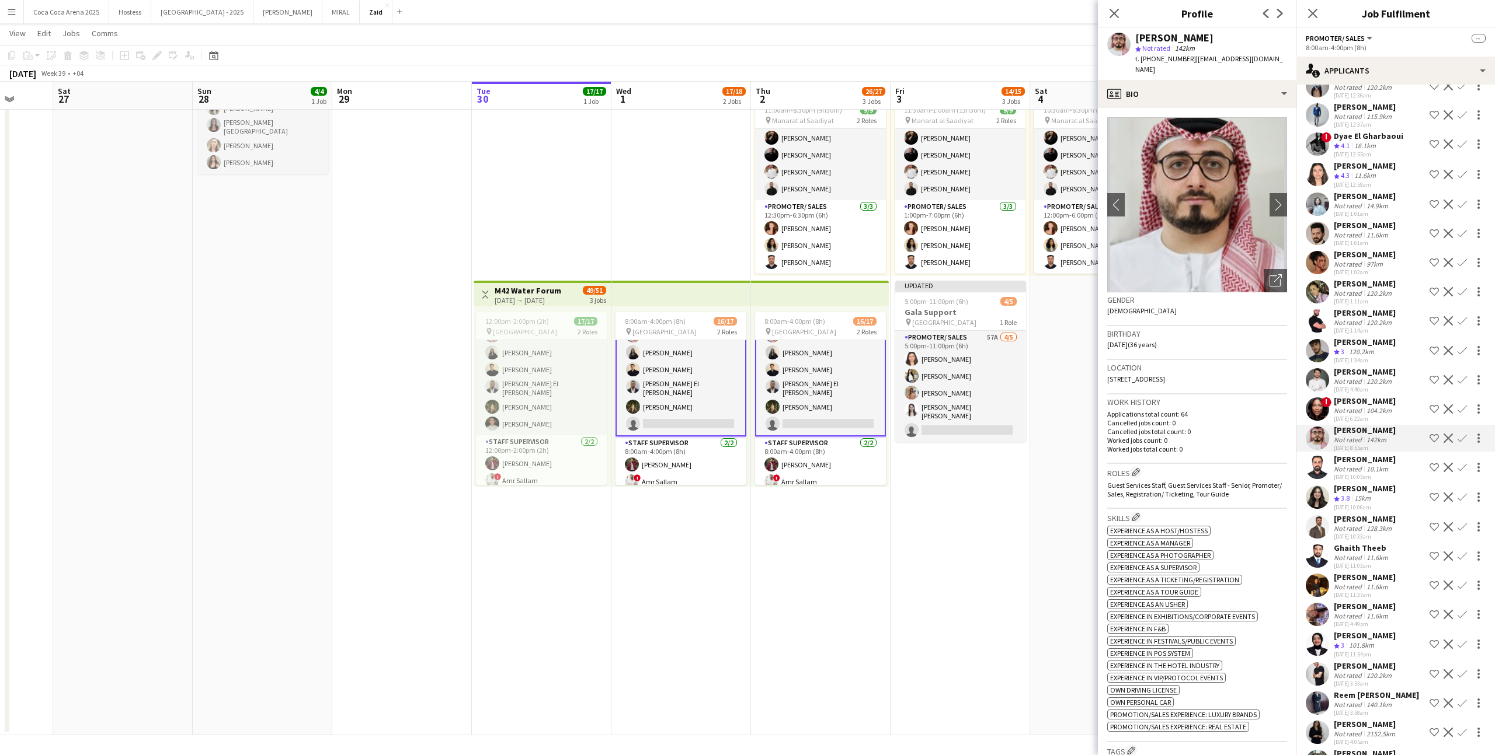
click at [1363, 220] on div "Ibrahim Alazzeh" at bounding box center [1364, 225] width 62 height 11
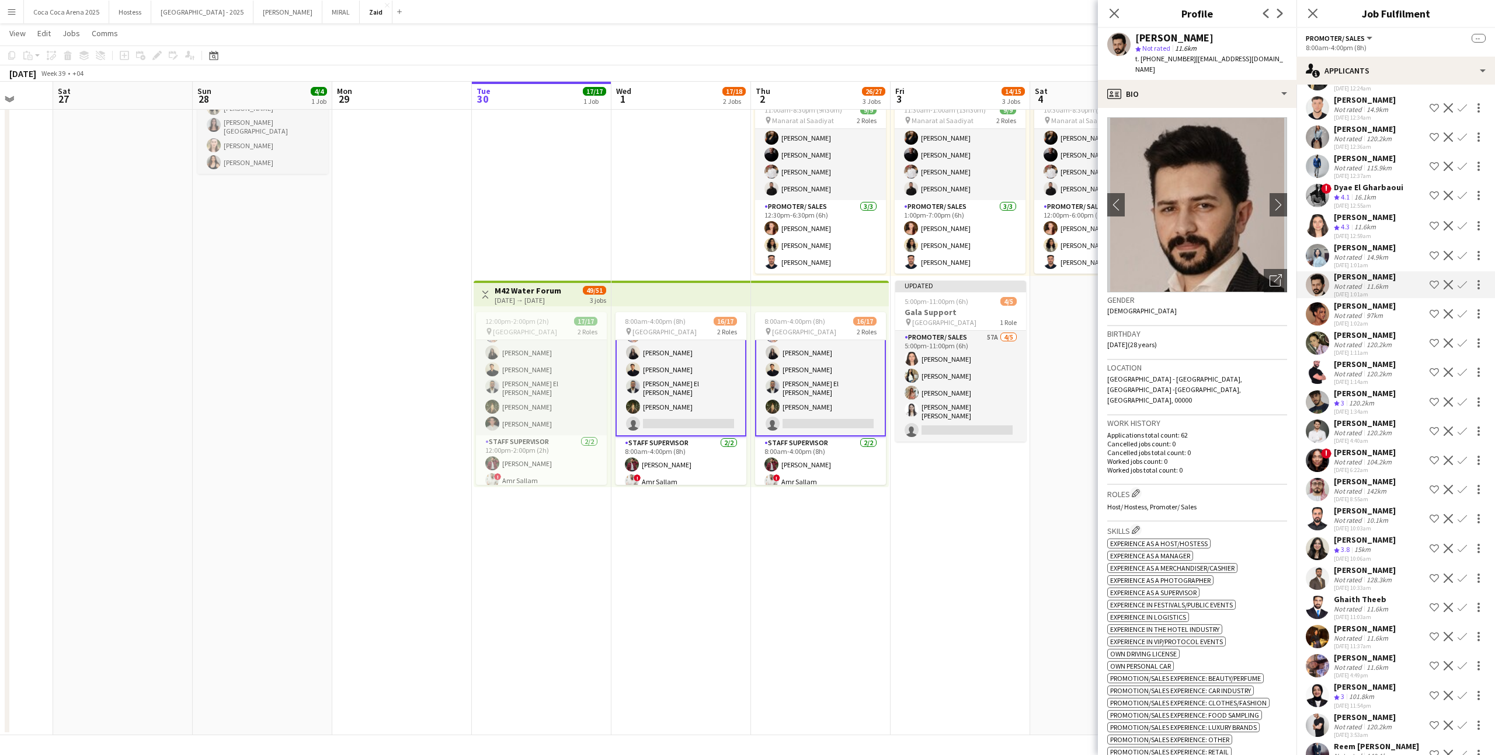
scroll to position [2796, 0]
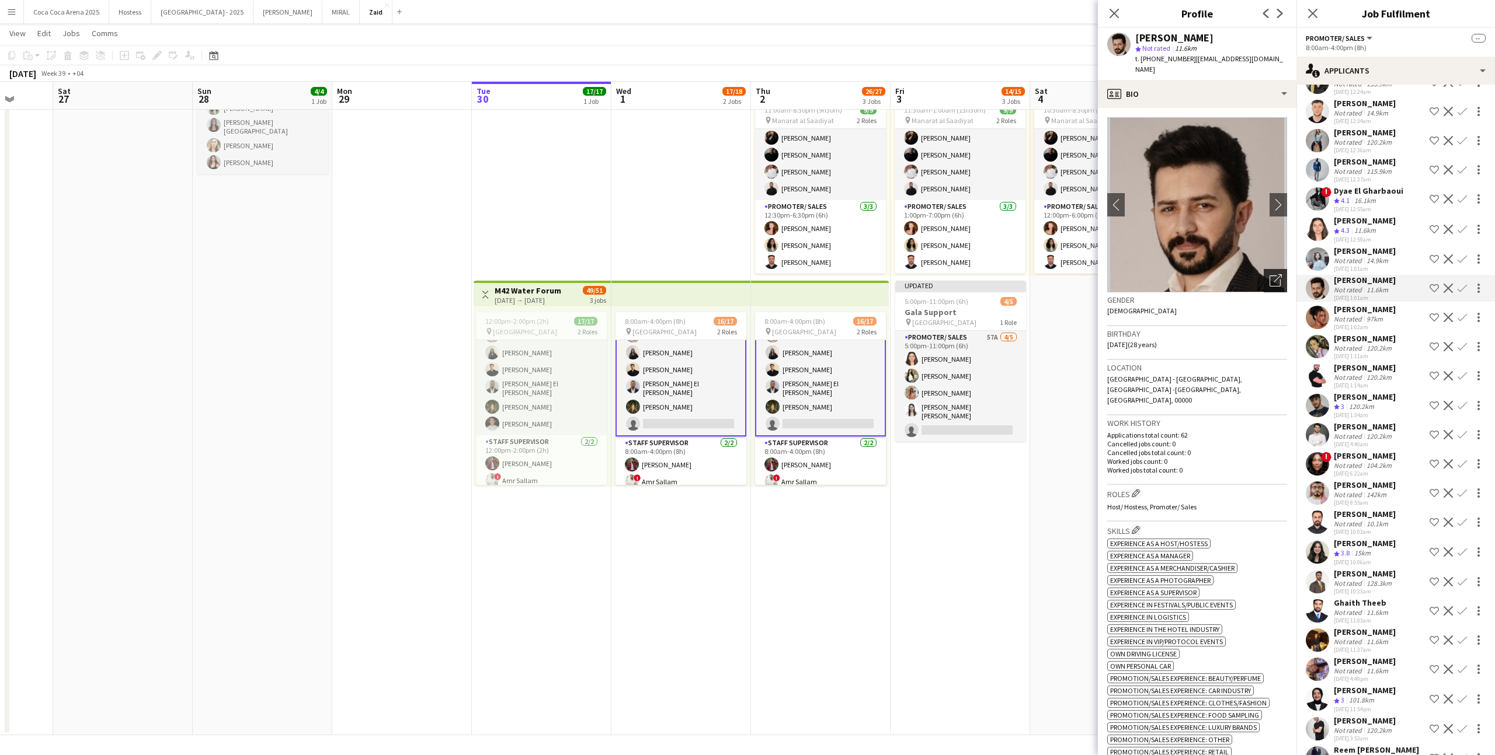
click at [1275, 274] on icon "Open photos pop-in" at bounding box center [1275, 280] width 12 height 12
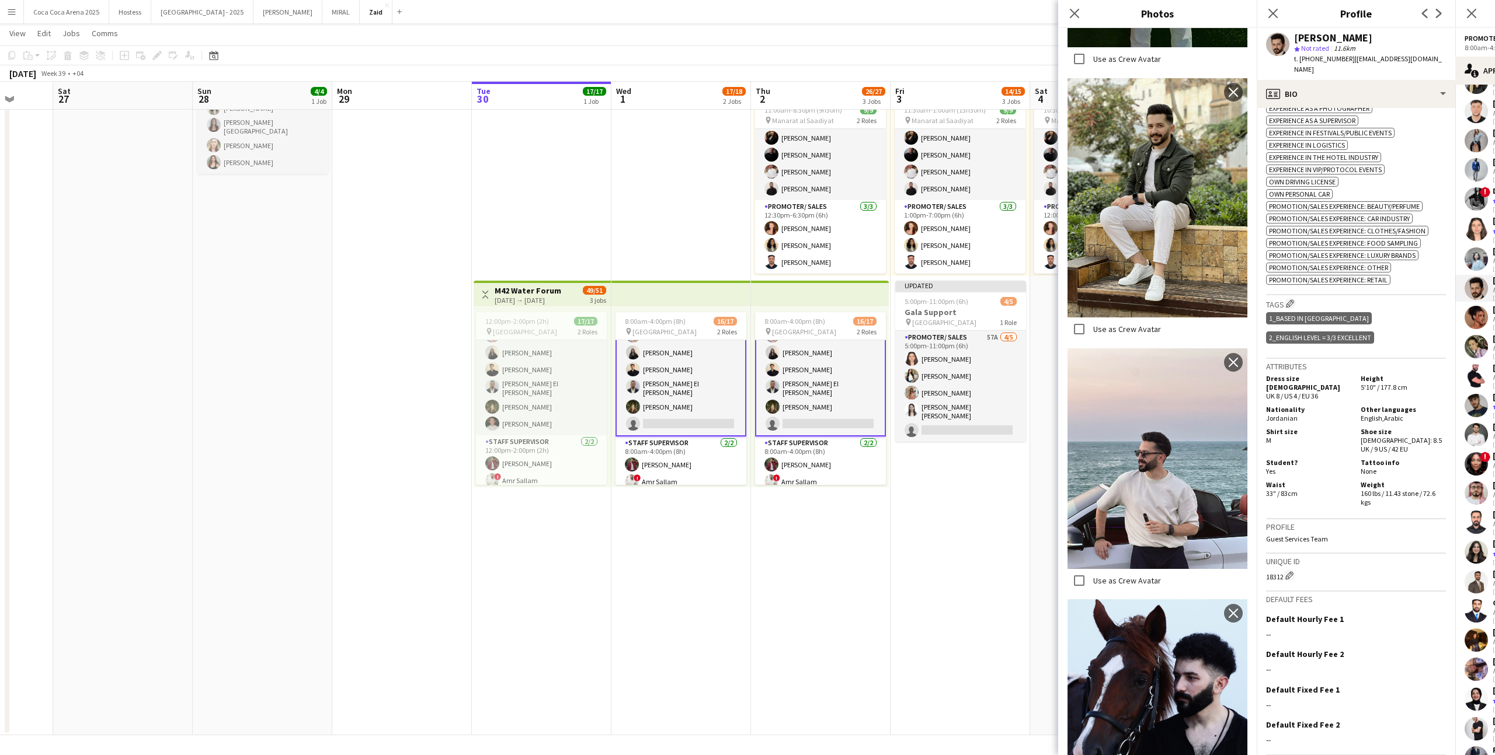
scroll to position [488, 0]
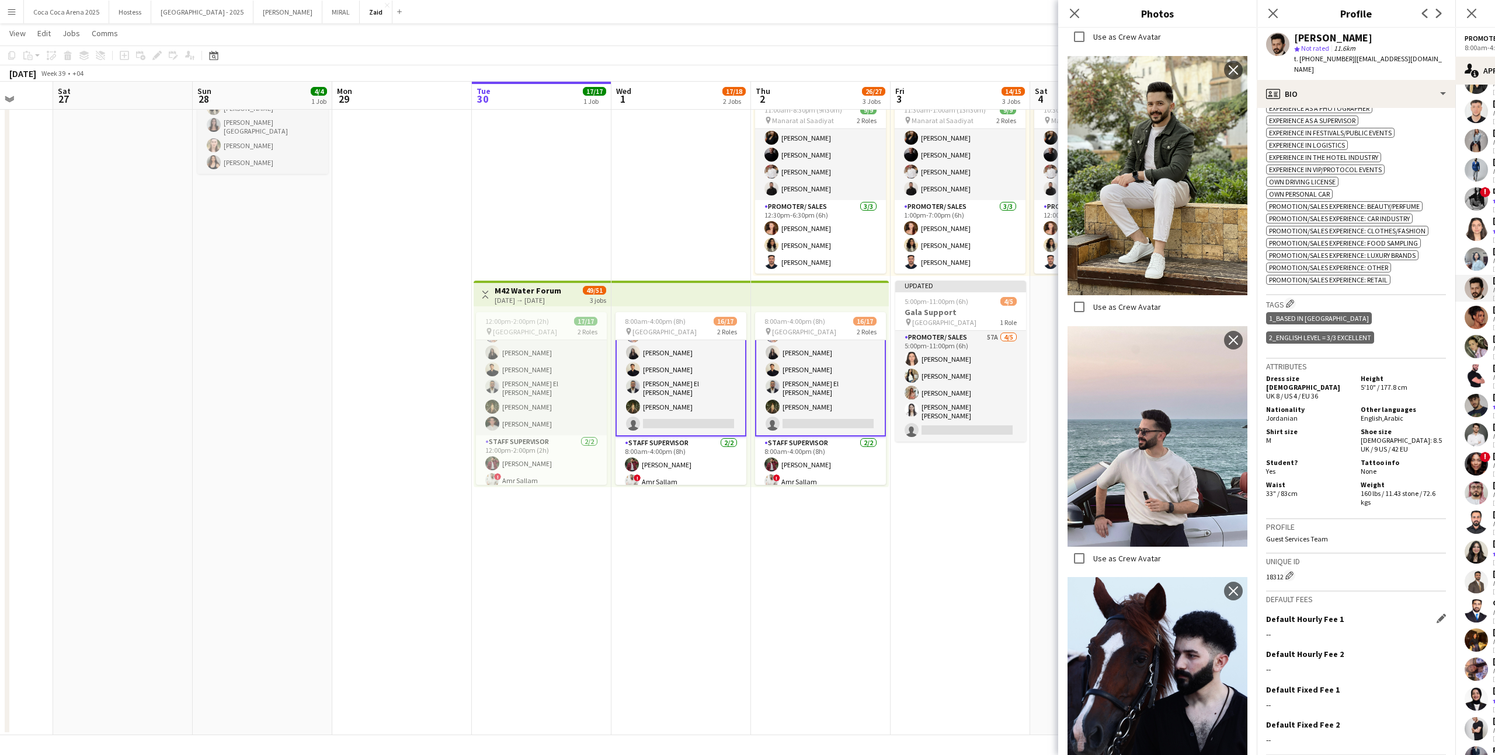
click at [1416, 614] on div "Default Hourly Fee 1 Edit this field" at bounding box center [1356, 619] width 180 height 11
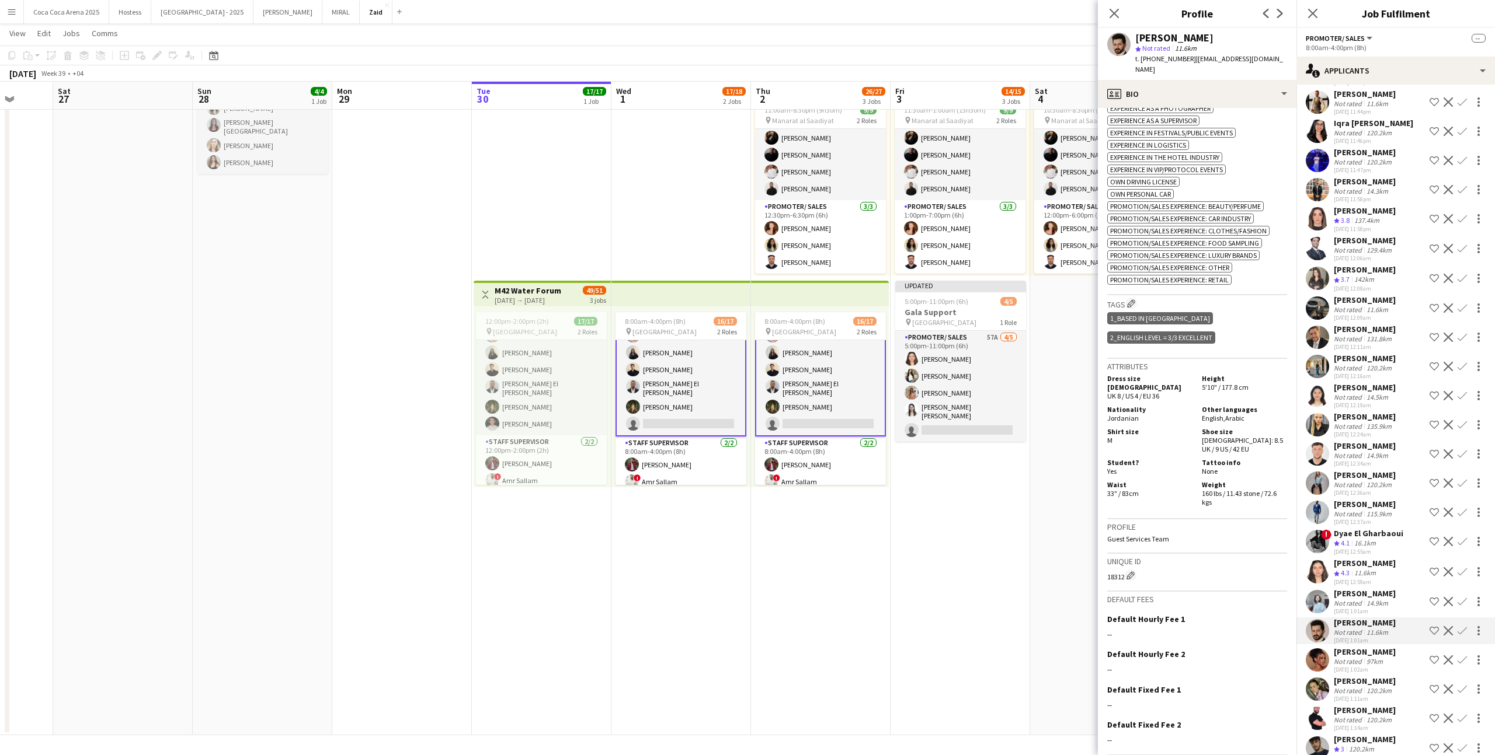
scroll to position [2449, 0]
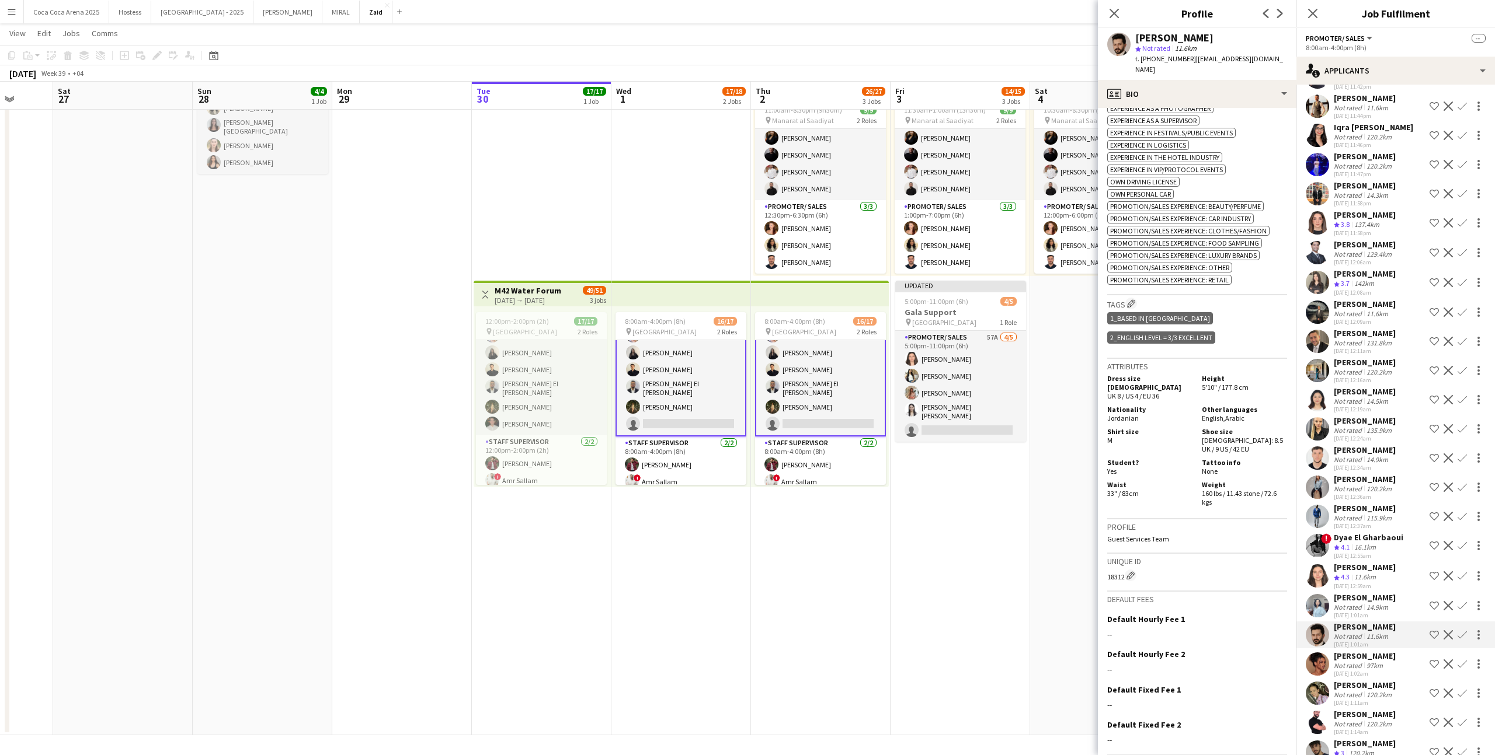
click at [1384, 328] on div "Ali Muhannad" at bounding box center [1364, 333] width 62 height 11
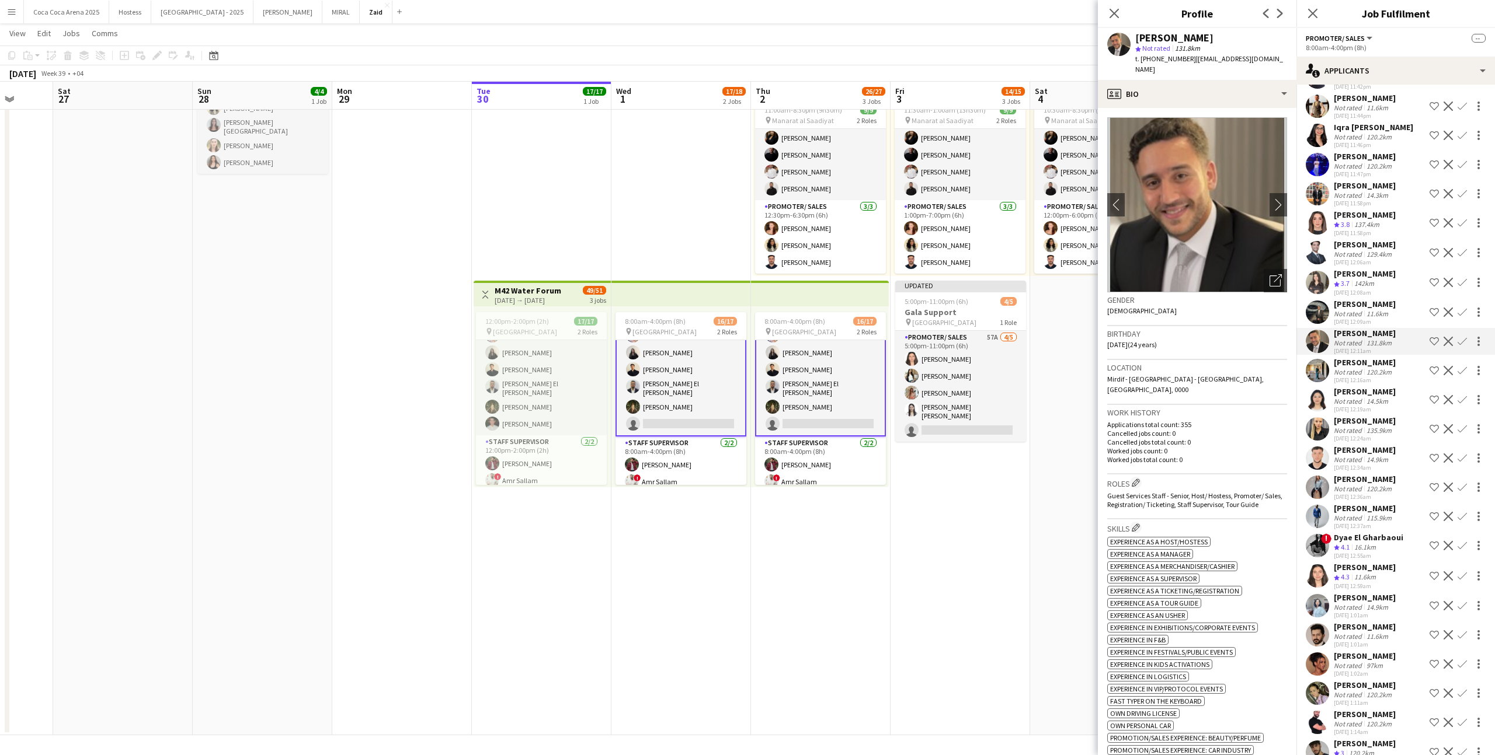
click at [1379, 632] on div "11.6km" at bounding box center [1377, 636] width 26 height 9
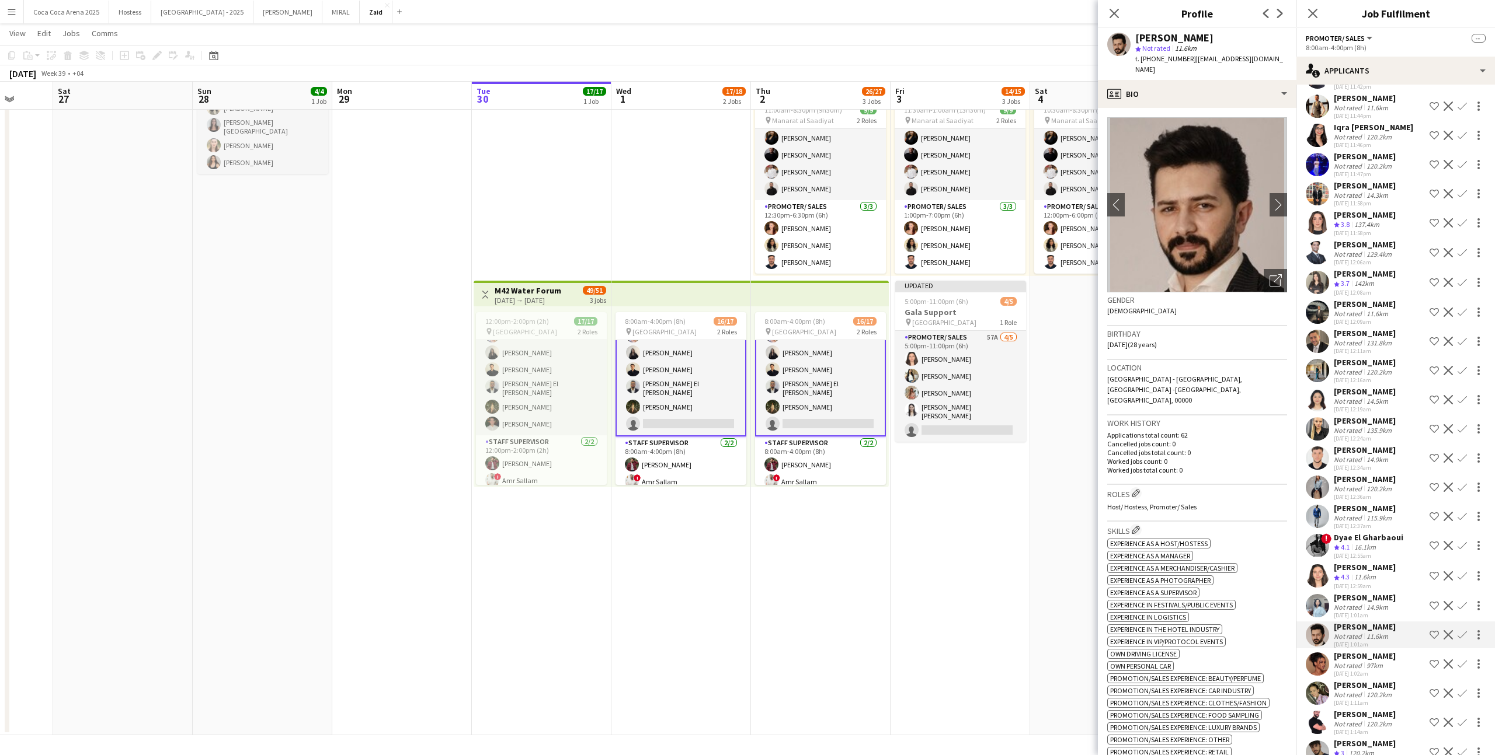
click at [1464, 631] on app-icon "Confirm" at bounding box center [1461, 635] width 9 height 9
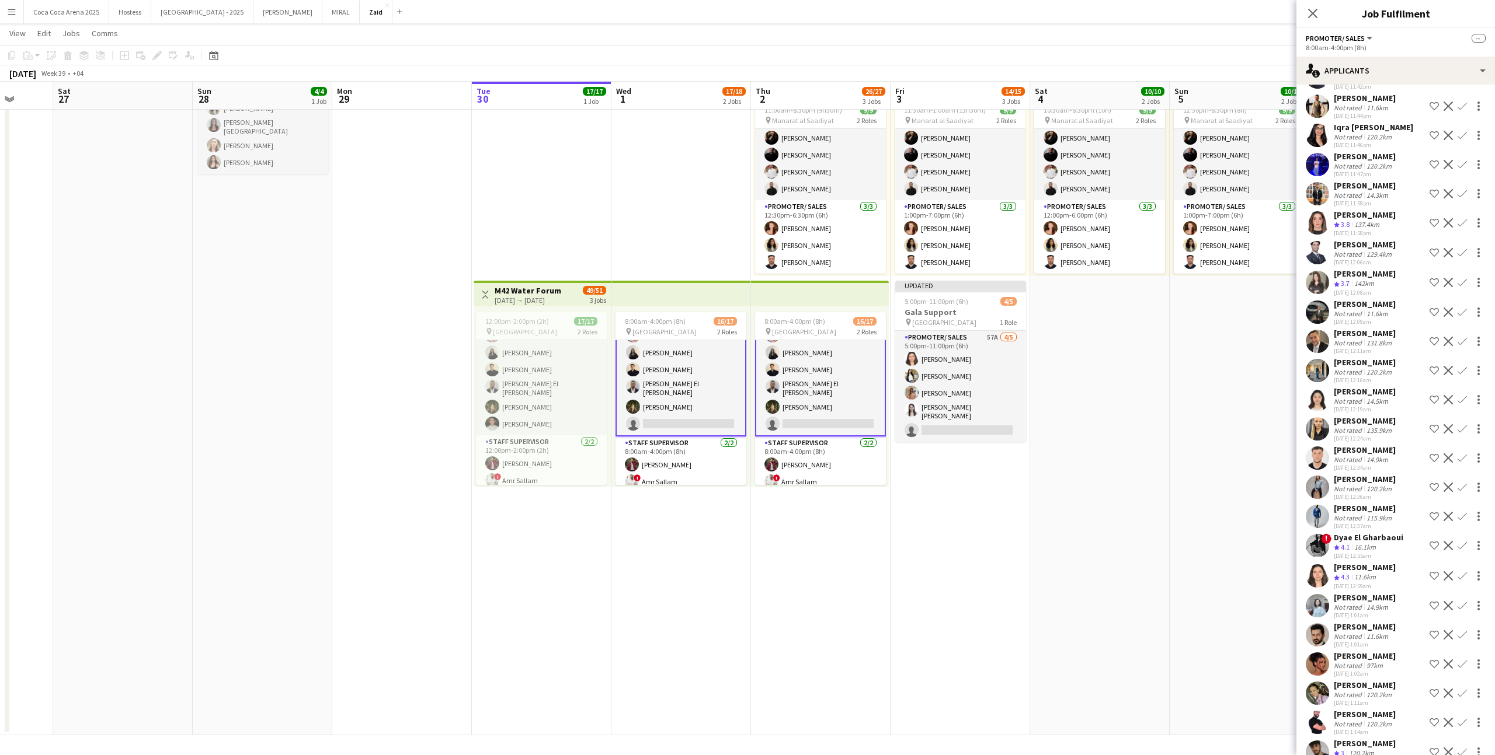
click at [1462, 631] on app-icon "Confirm" at bounding box center [1461, 635] width 9 height 9
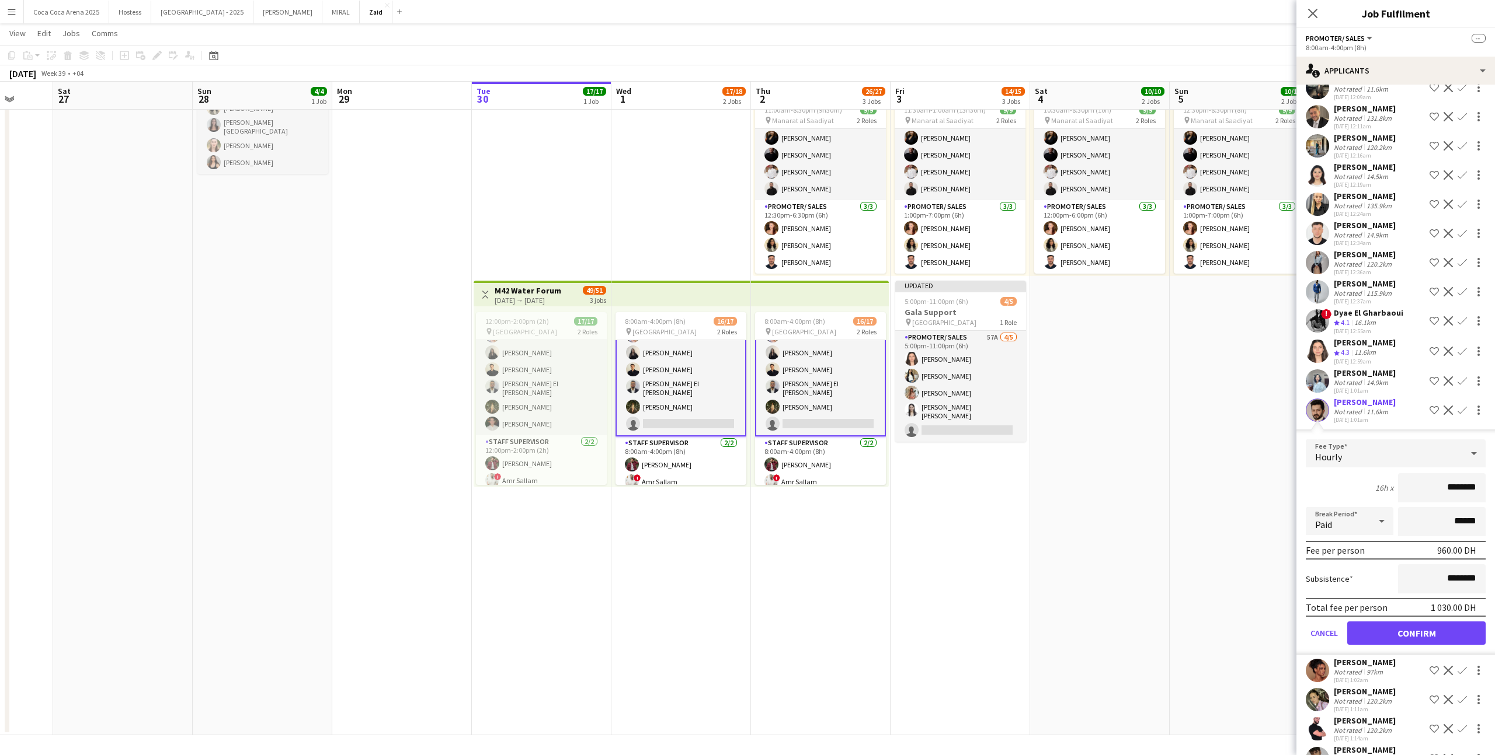
scroll to position [2676, 0]
click at [1387, 625] on button "Confirm" at bounding box center [1416, 631] width 138 height 23
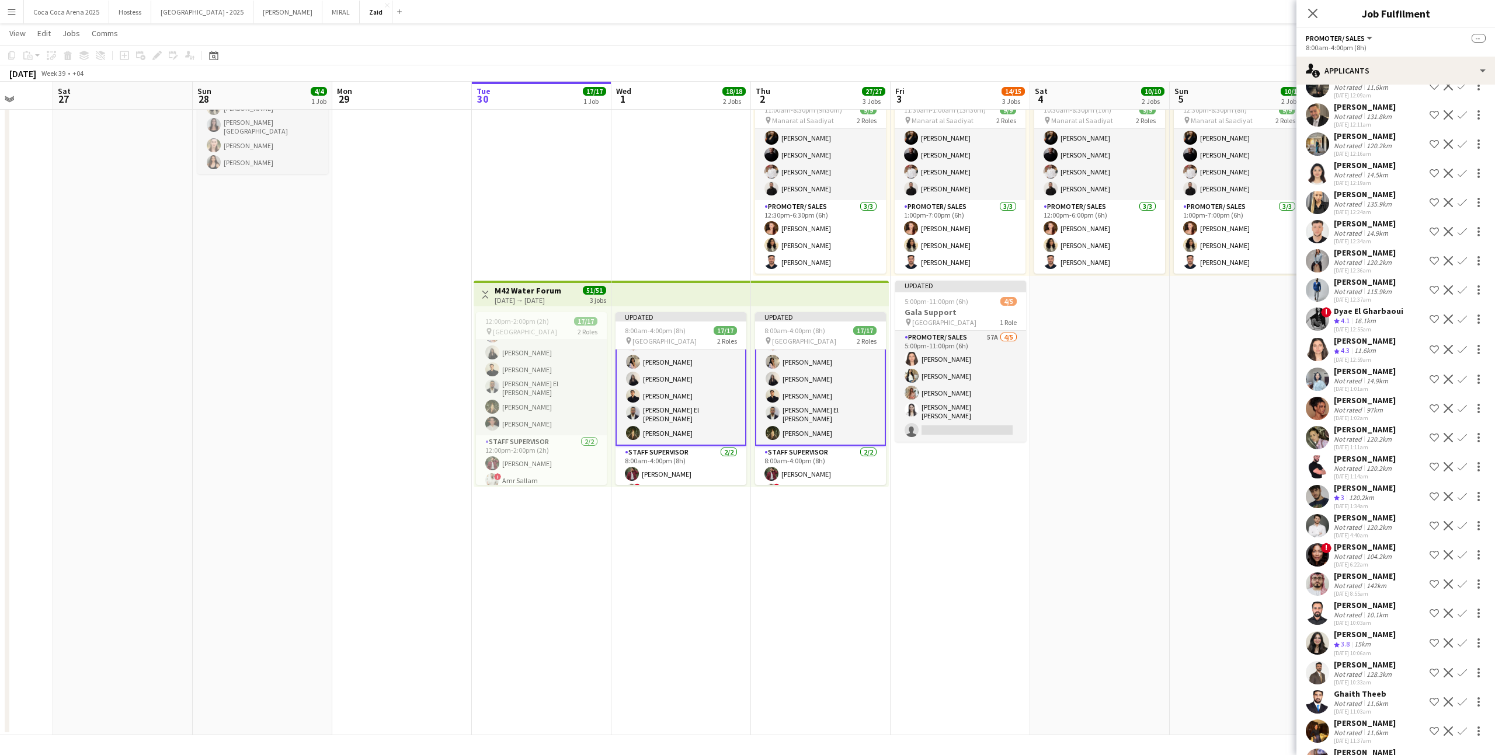
click at [996, 516] on app-date-cell "11:30am-1:00am (13h30m) (Sat) 9/9 pin Manarat al Saadiyat 2 Roles Promoter/ Sal…" at bounding box center [960, 384] width 140 height 701
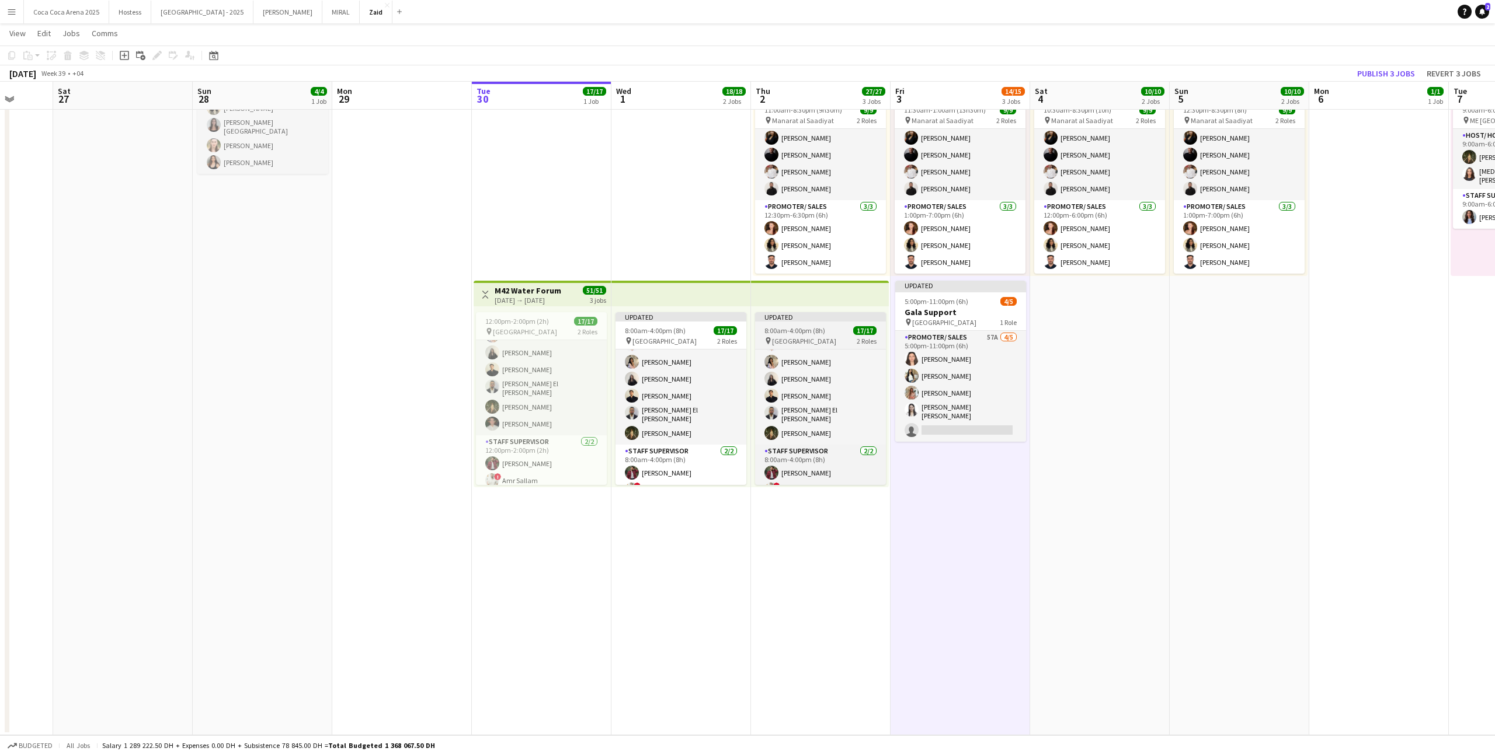
click at [816, 331] on span "8:00am-4:00pm (8h)" at bounding box center [794, 330] width 61 height 9
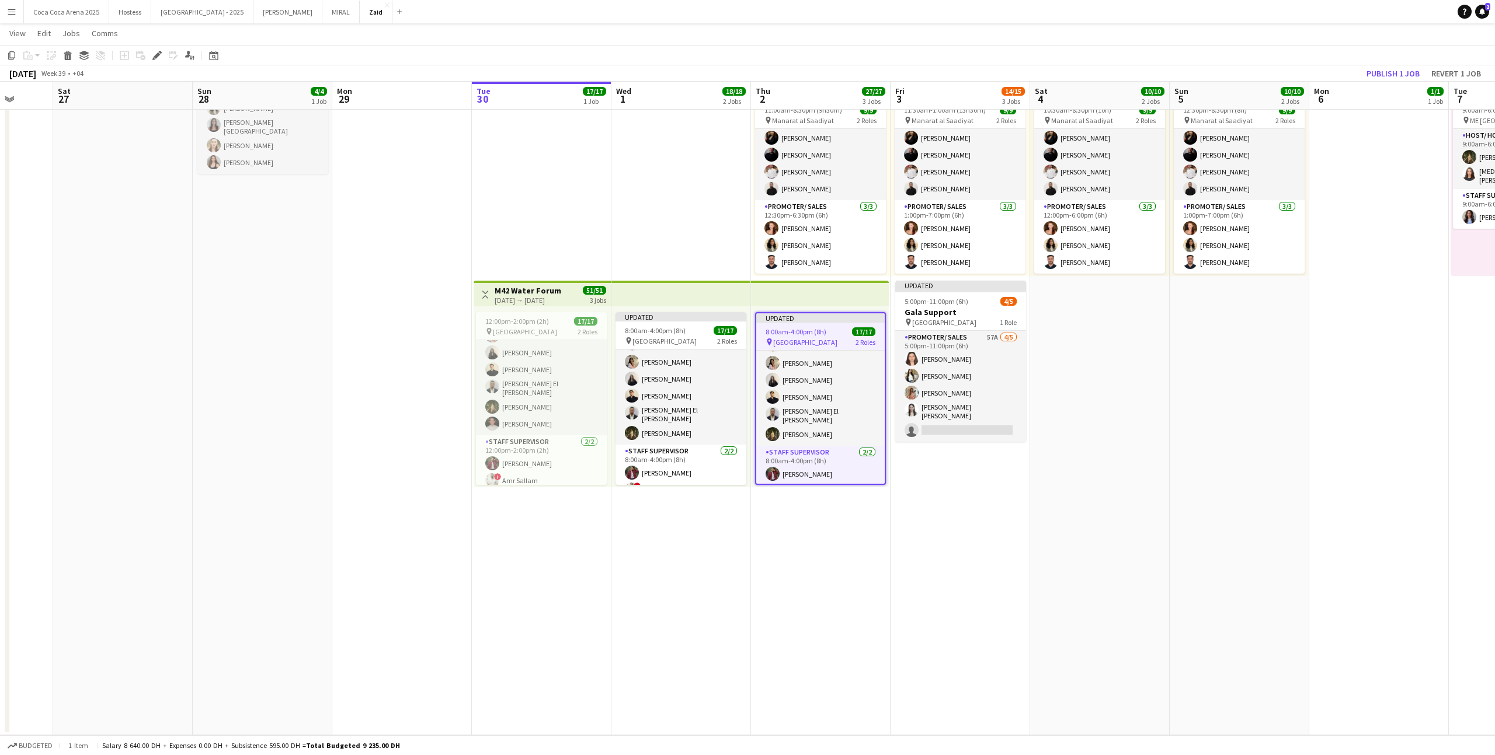
click at [817, 300] on app-top-bar at bounding box center [820, 294] width 138 height 26
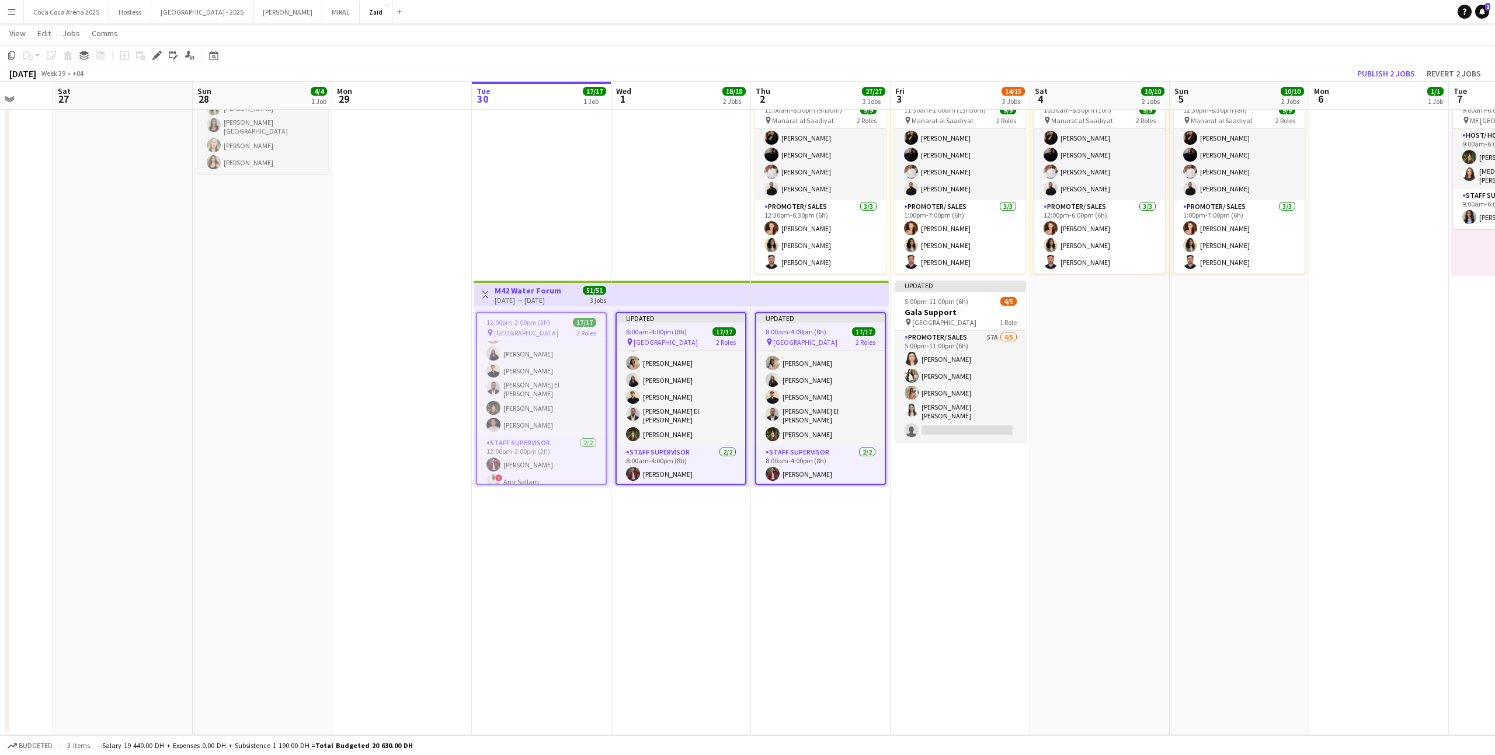
scroll to position [190, 0]
click at [1382, 78] on button "Publish 2 jobs" at bounding box center [1385, 73] width 67 height 15
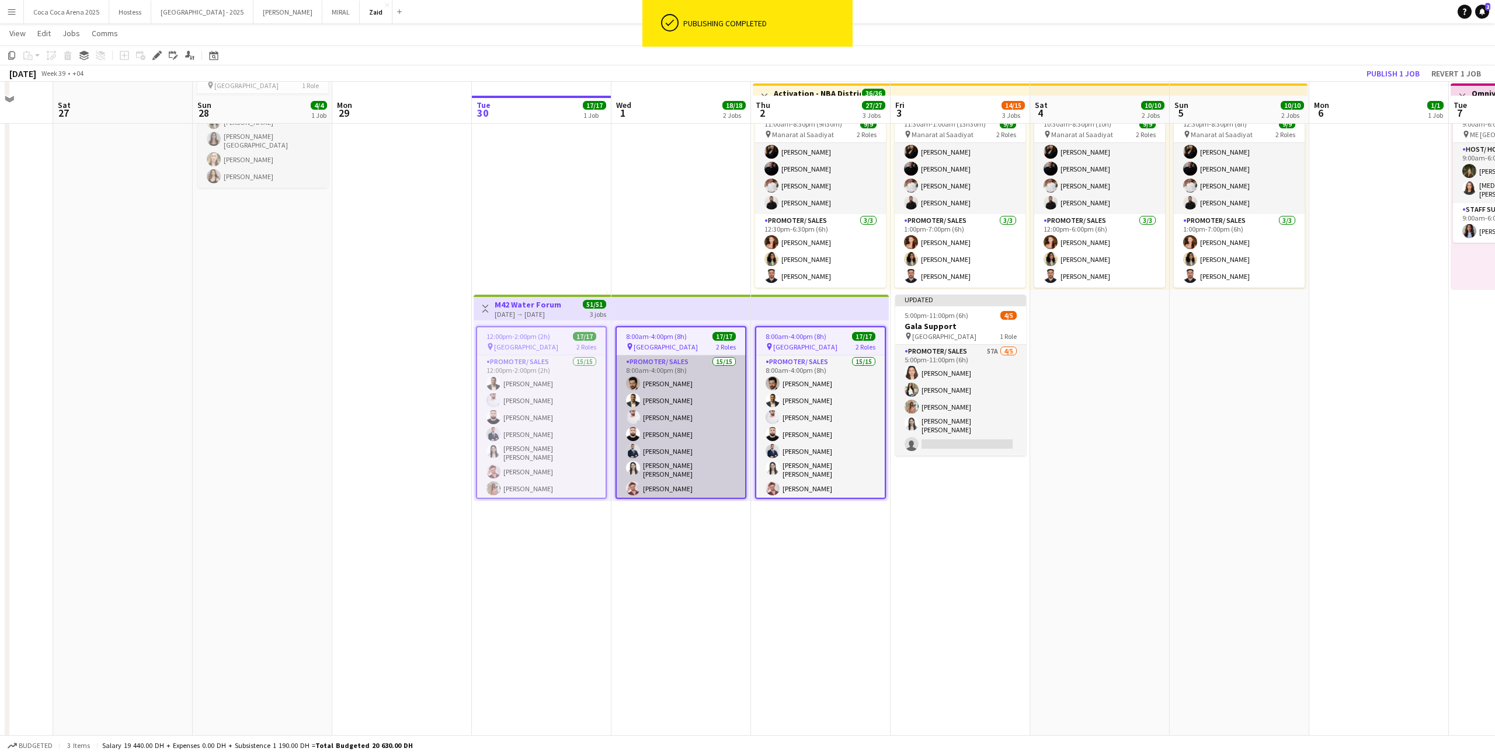
scroll to position [82, 0]
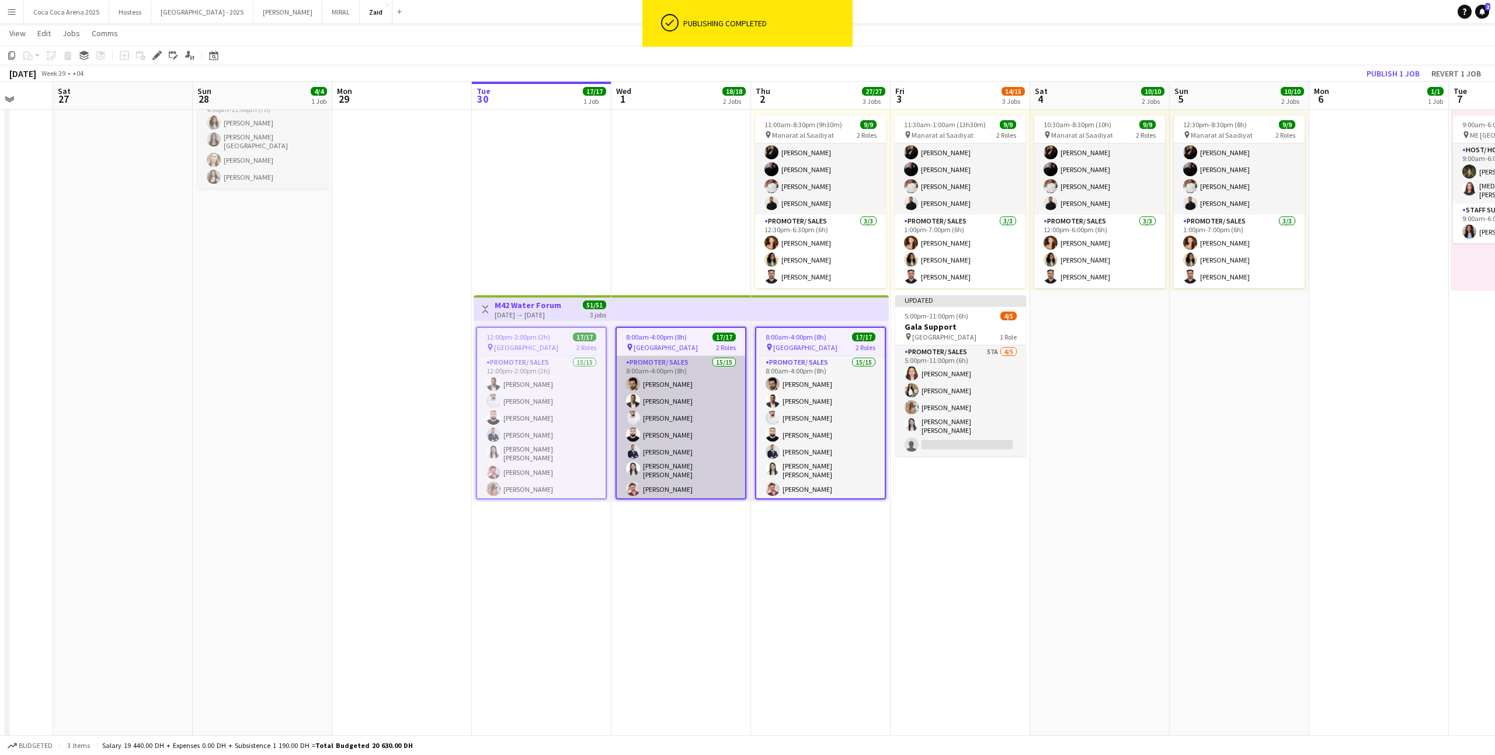
click at [691, 399] on app-card-role "Promoter/ Sales 15/15 8:00am-4:00pm (8h) Ibrahim Alazzeh Abdullah Aburjeilah Da…" at bounding box center [681, 498] width 128 height 284
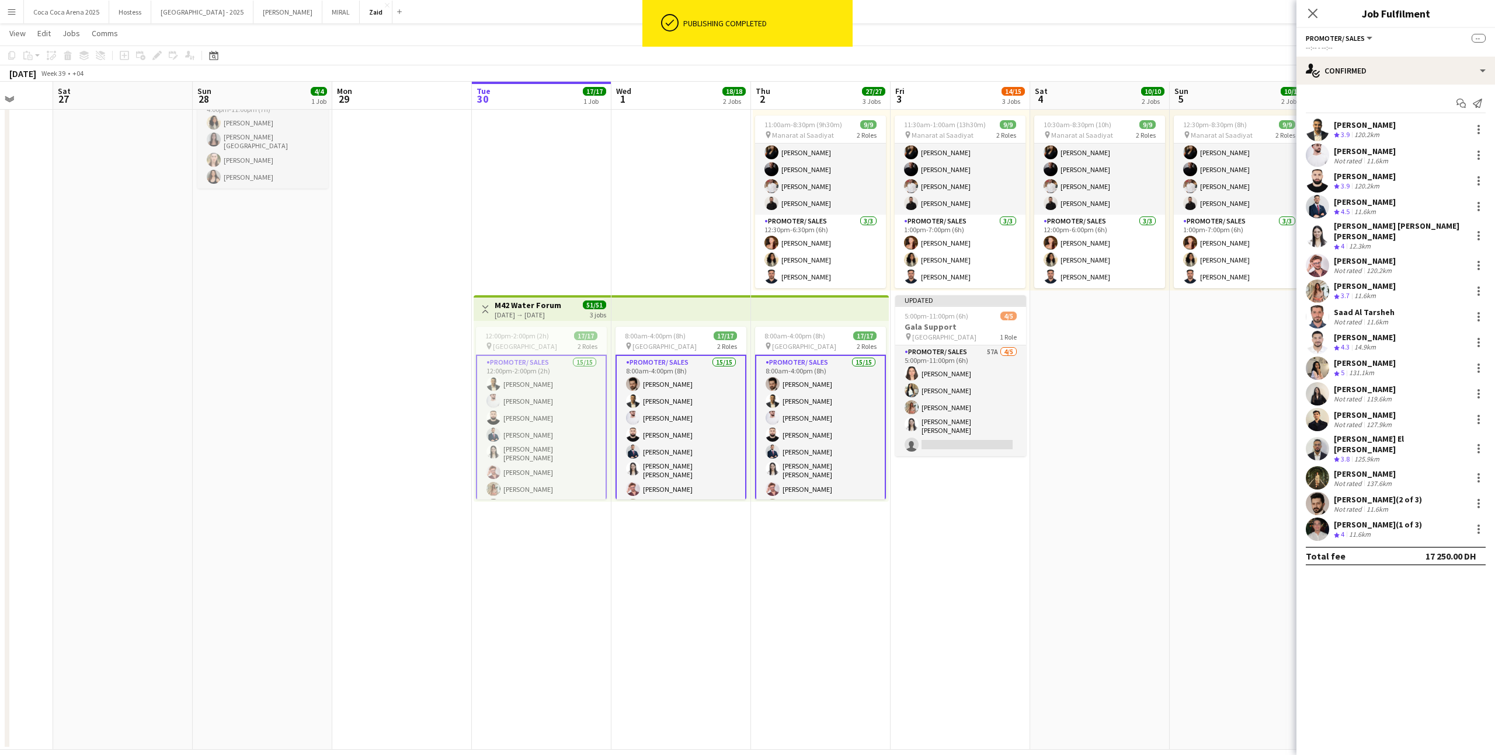
click at [1380, 495] on div "Ibrahim Alazzeh (2 of 3)" at bounding box center [1377, 500] width 88 height 11
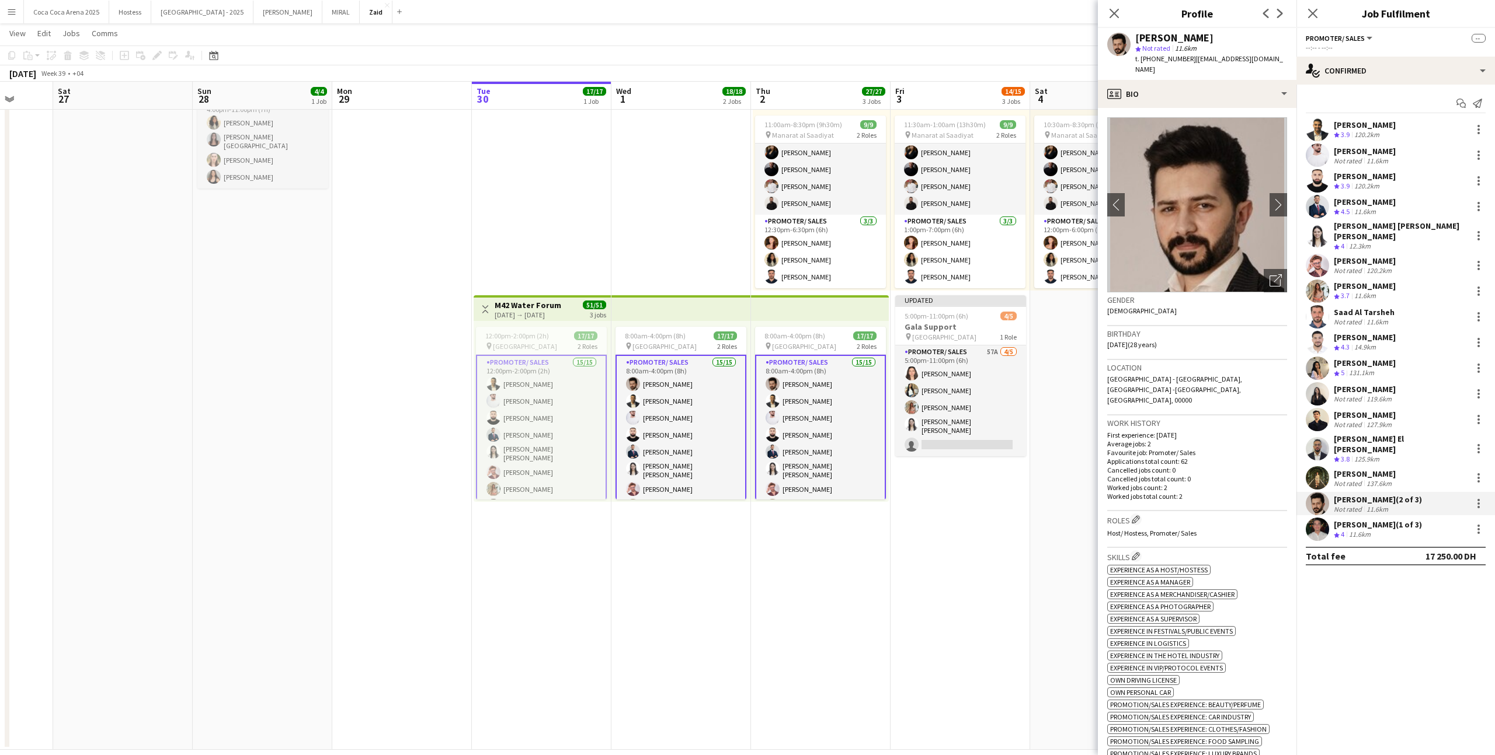
click at [782, 423] on app-card-role "Promoter/ Sales 15/15 8:00am-4:00pm (8h) Ibrahim Alazzeh Abdullah Aburjeilah Da…" at bounding box center [820, 498] width 131 height 286
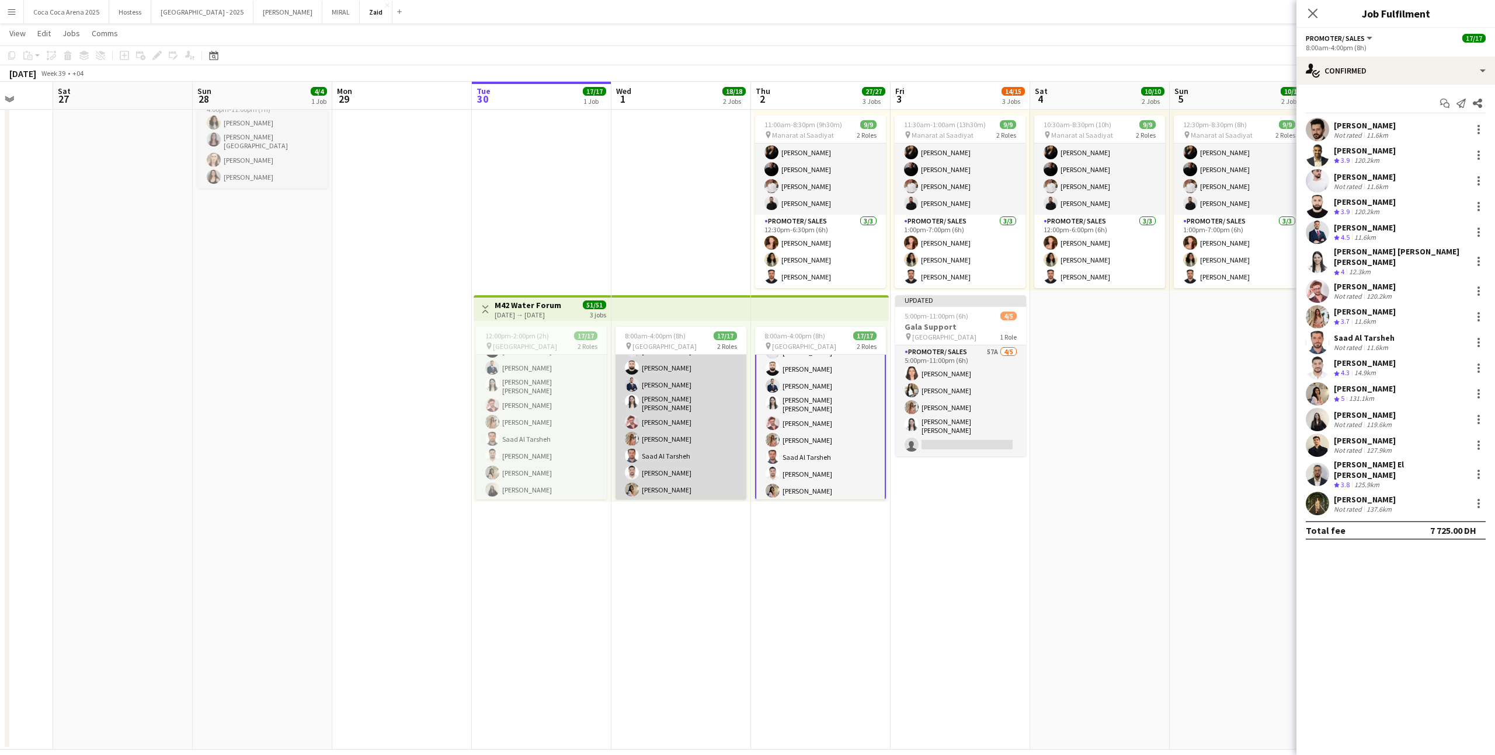
scroll to position [0, 0]
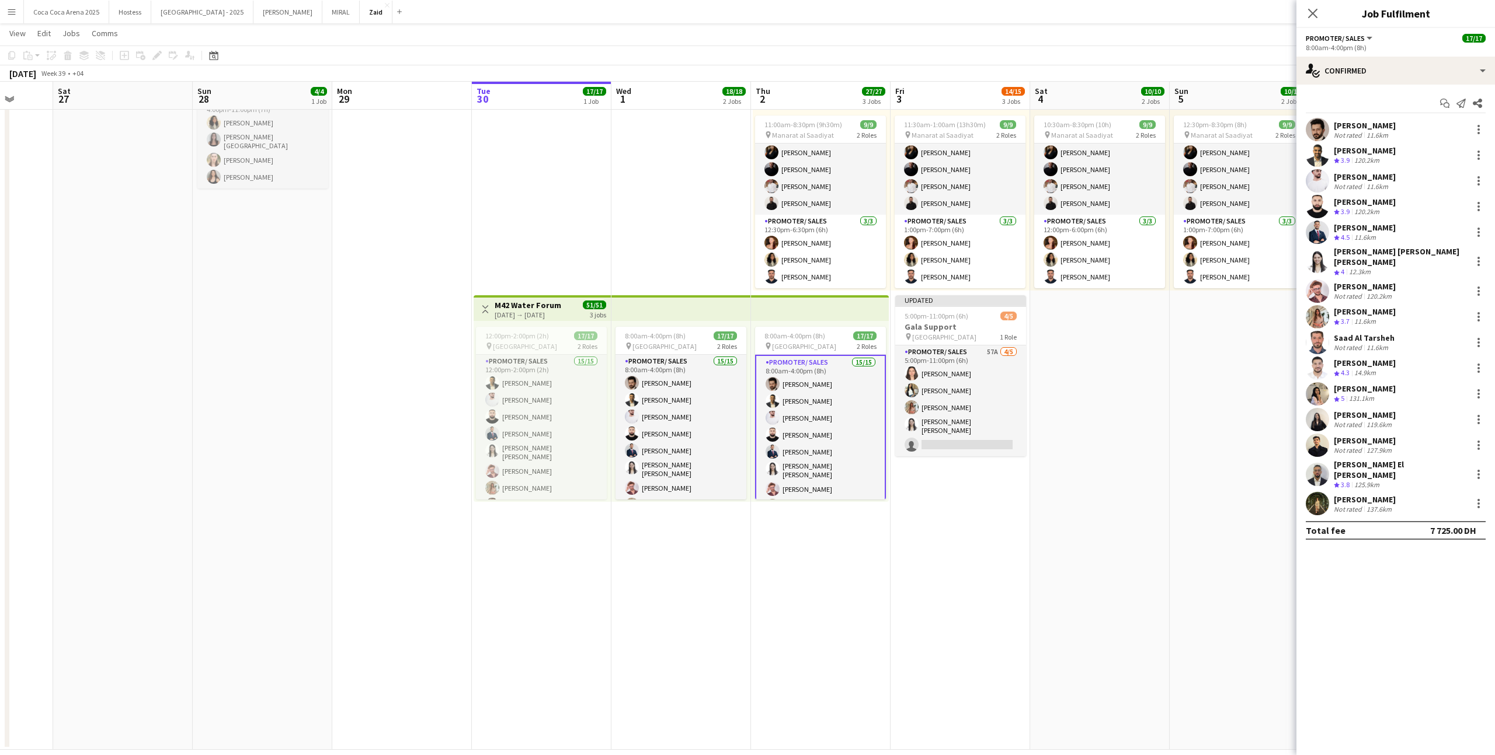
click at [1354, 139] on div "Not rated" at bounding box center [1348, 135] width 30 height 9
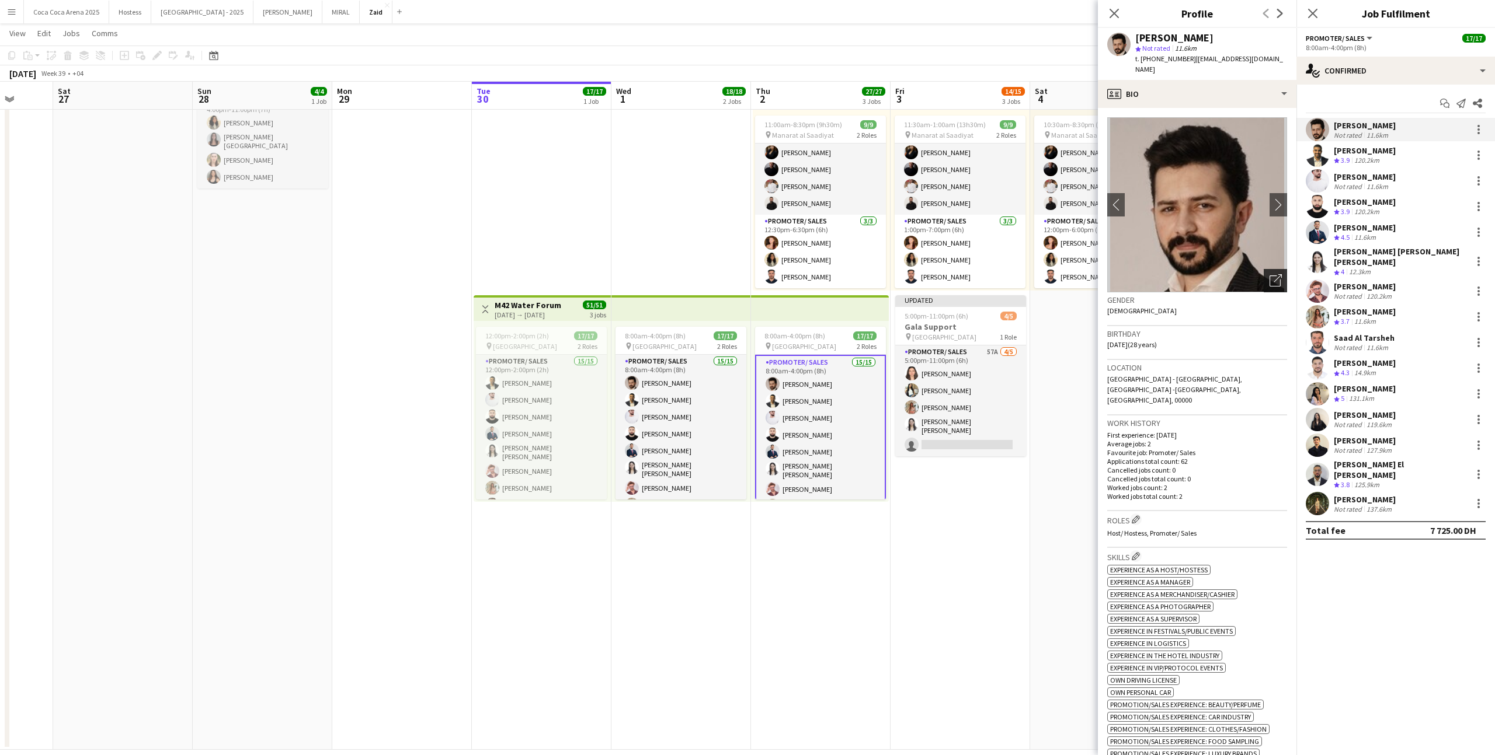
click at [1263, 271] on div "Open photos pop-in" at bounding box center [1274, 280] width 23 height 23
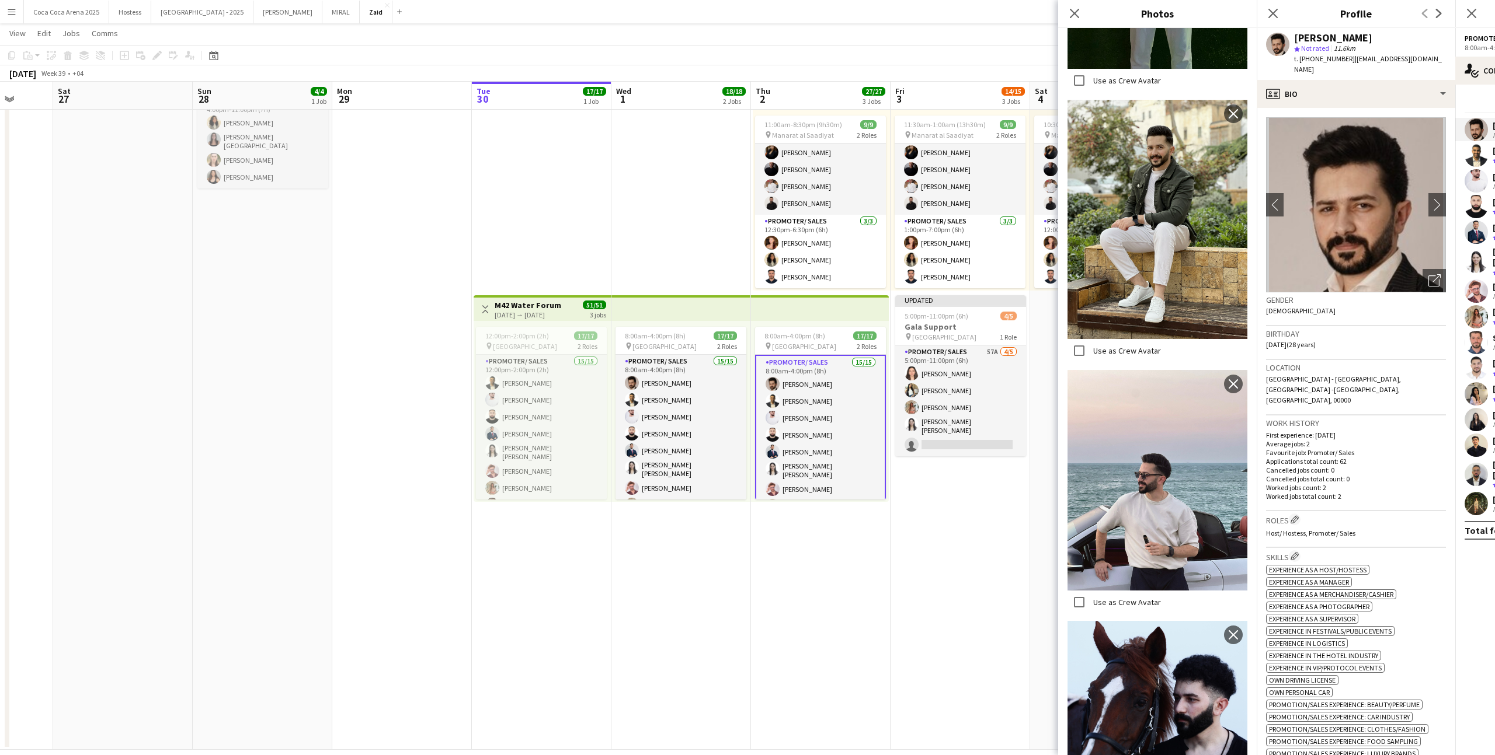
scroll to position [434, 0]
